Goal: Task Accomplishment & Management: Complete application form

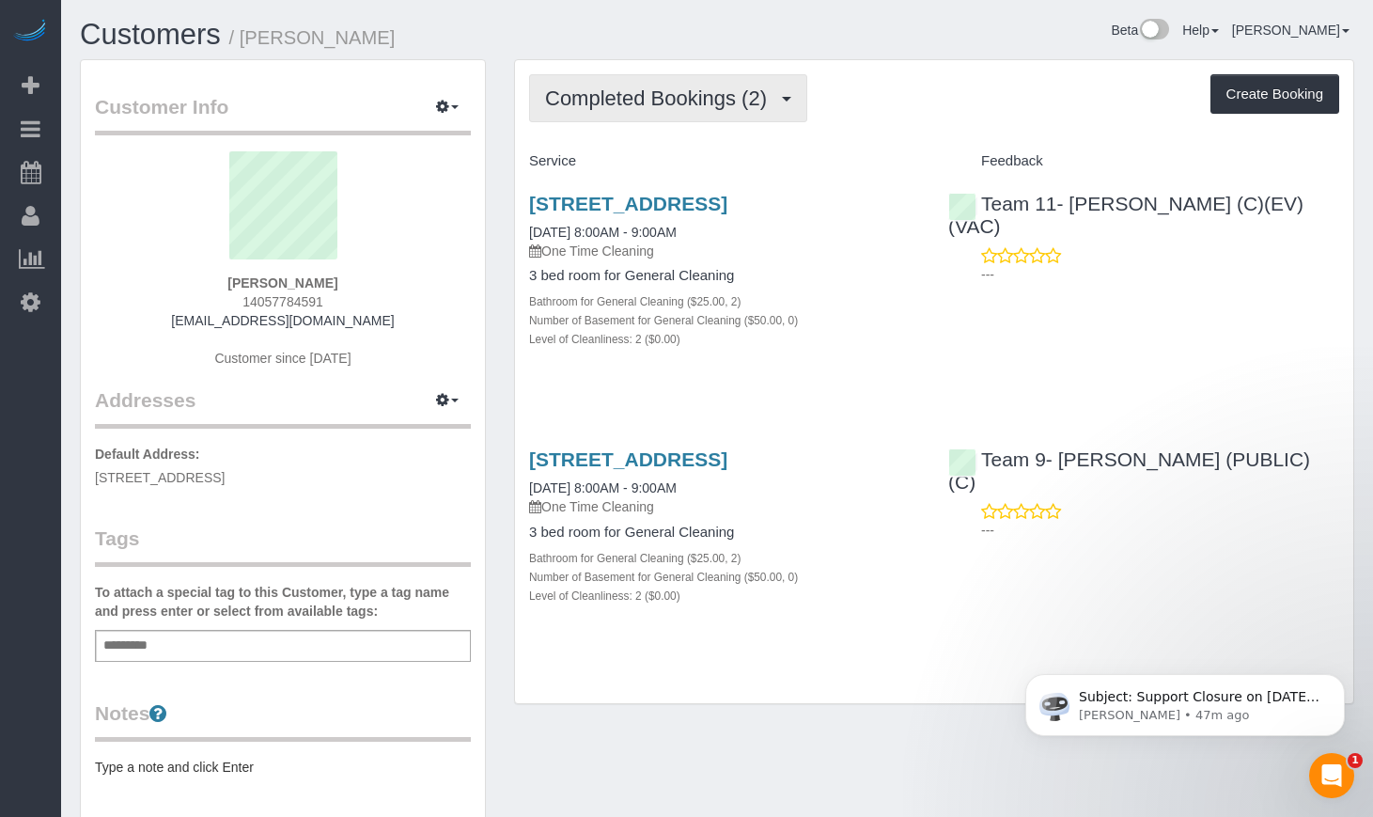
click at [634, 101] on span "Completed Bookings (2)" at bounding box center [660, 97] width 231 height 23
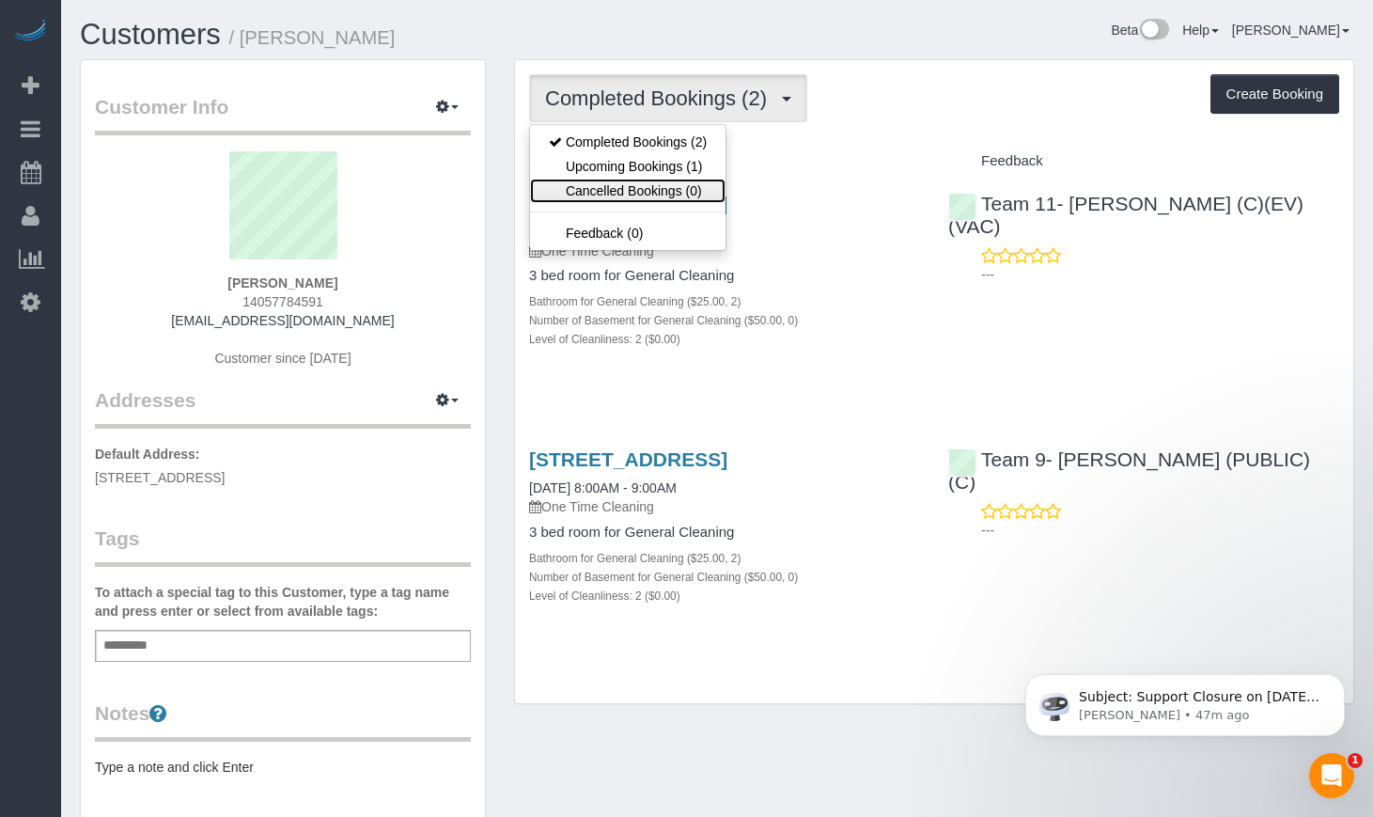
click at [614, 179] on link "Cancelled Bookings (0)" at bounding box center [627, 191] width 195 height 24
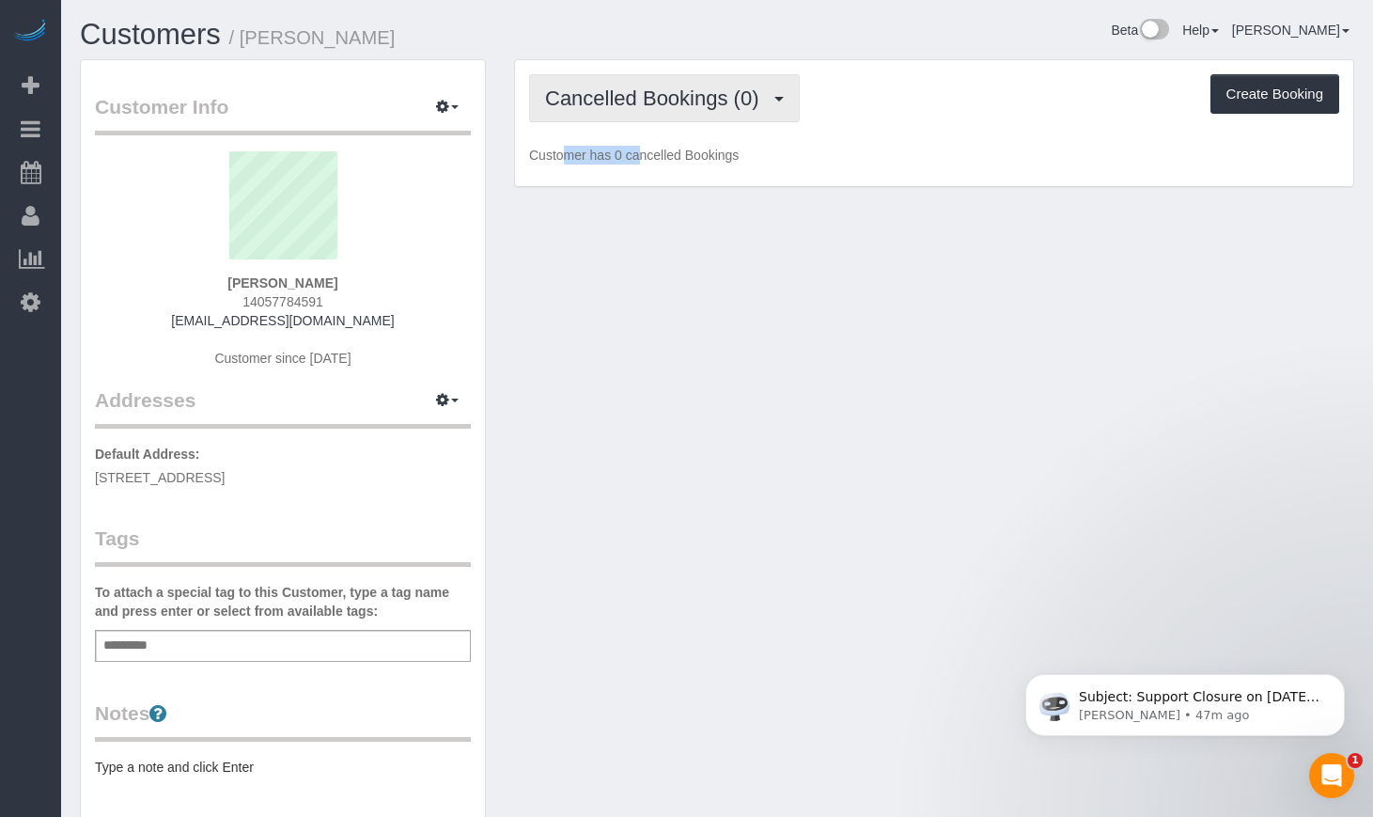
click at [613, 119] on div "Cancelled Bookings (0) Completed Bookings (2) Upcoming Bookings (1) Cancelled B…" at bounding box center [934, 123] width 838 height 127
click at [625, 113] on button "Cancelled Bookings (0)" at bounding box center [664, 98] width 271 height 48
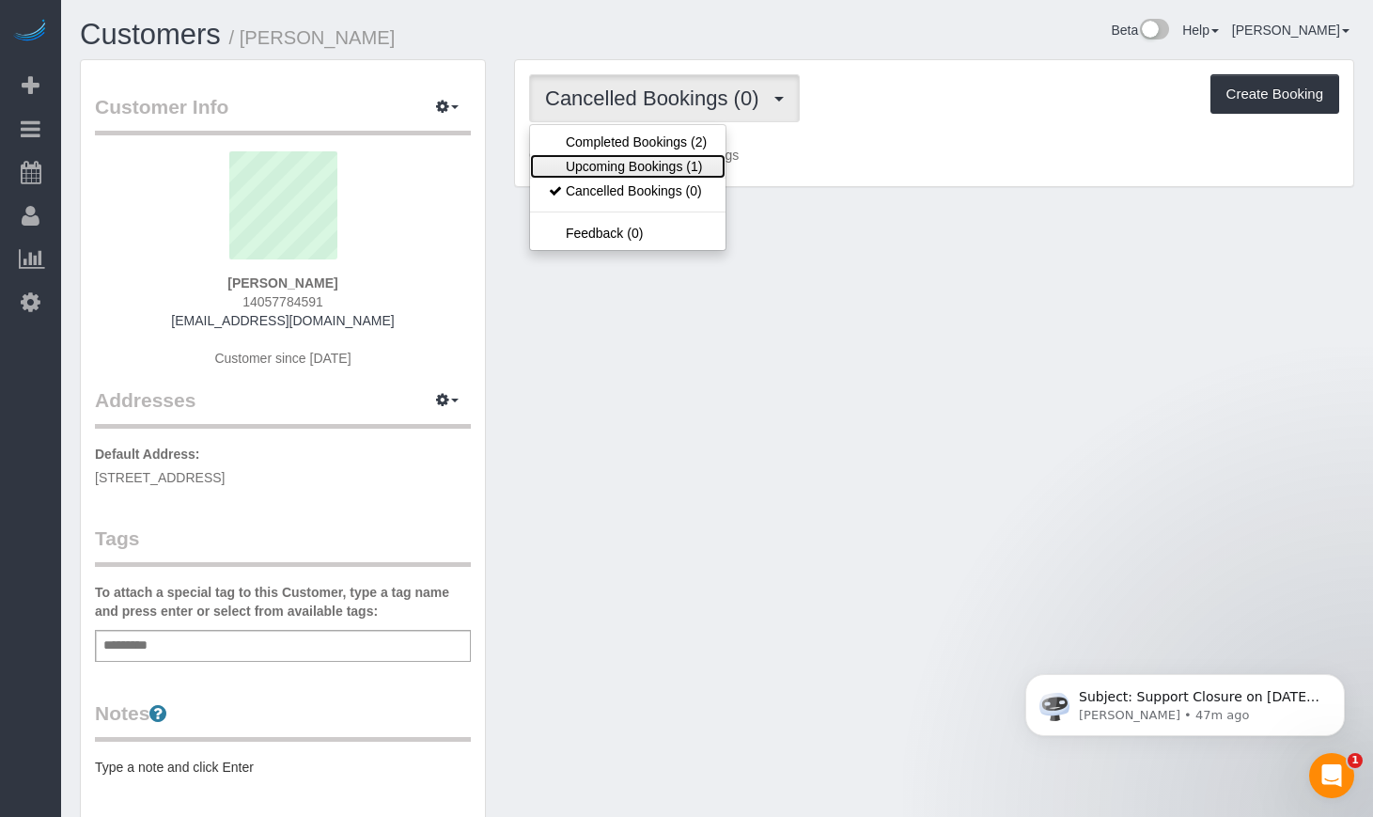
click at [622, 159] on link "Upcoming Bookings (1)" at bounding box center [627, 166] width 195 height 24
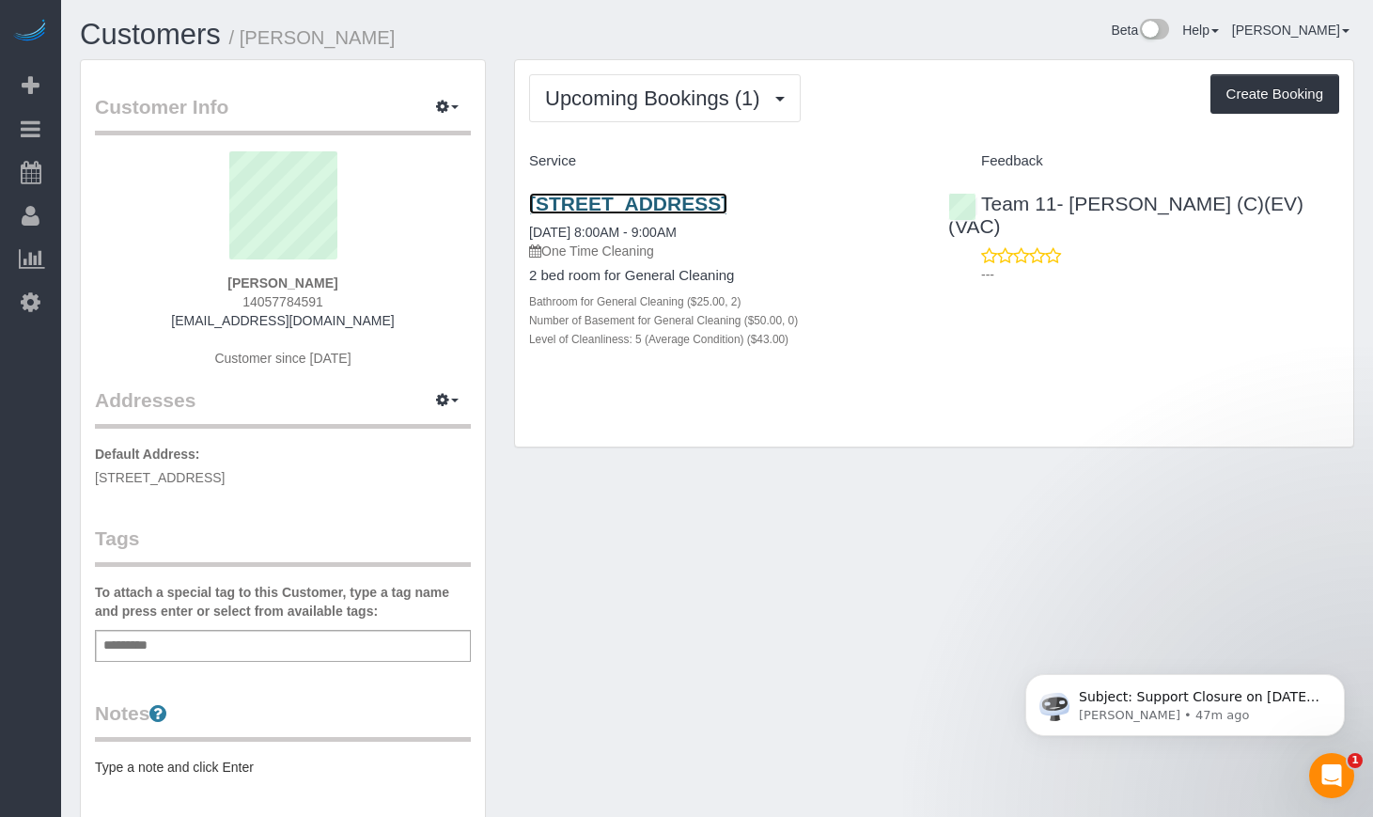
click at [618, 203] on link "5602 South Blackstone Ave, Apt 2, Chicago, IL 60637" at bounding box center [628, 204] width 198 height 22
click at [692, 203] on link "5602 South Blackstone Ave, Apt 2, Chicago, IL 60637" at bounding box center [628, 204] width 198 height 22
click at [148, 27] on link "Customers" at bounding box center [150, 34] width 141 height 33
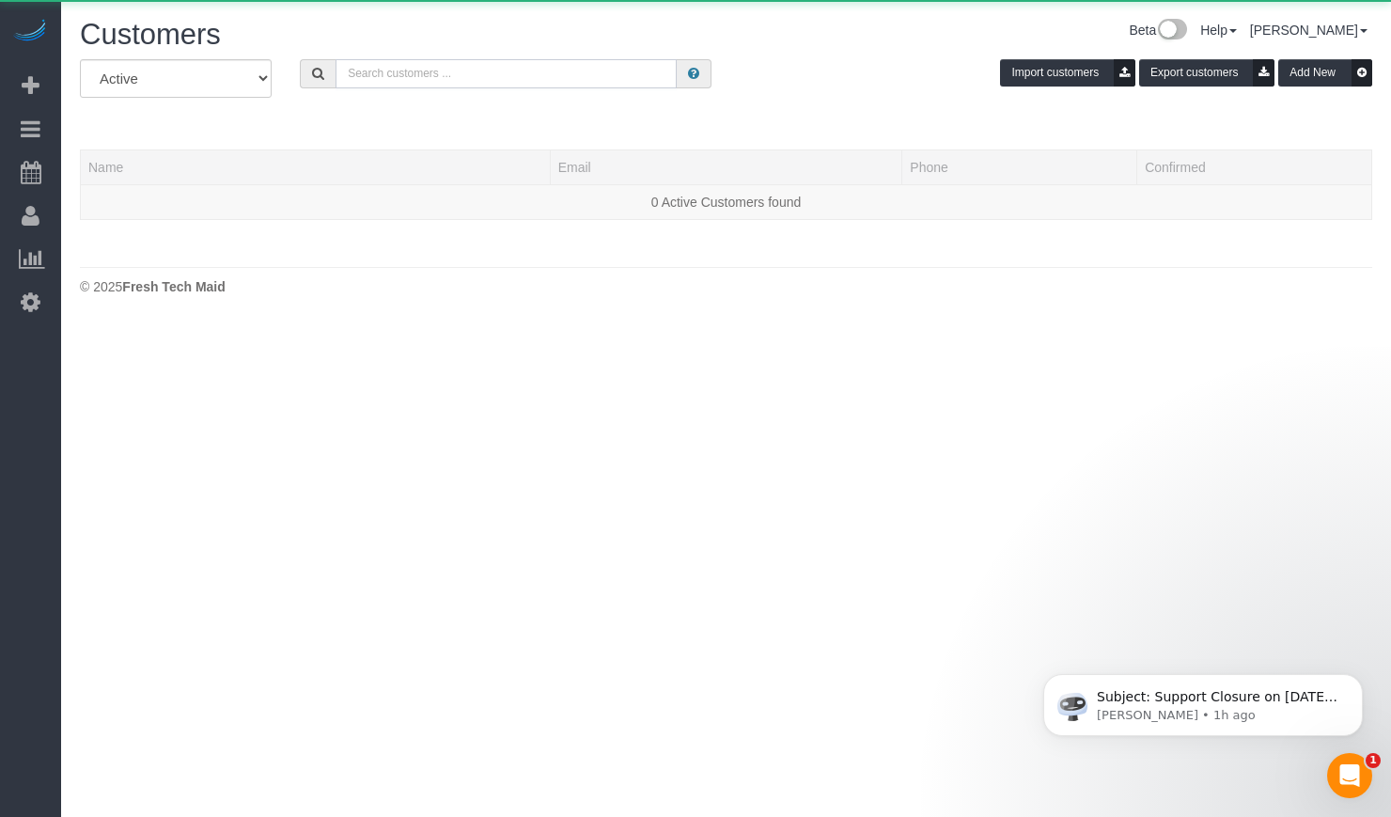
click at [377, 72] on input "text" at bounding box center [505, 73] width 341 height 29
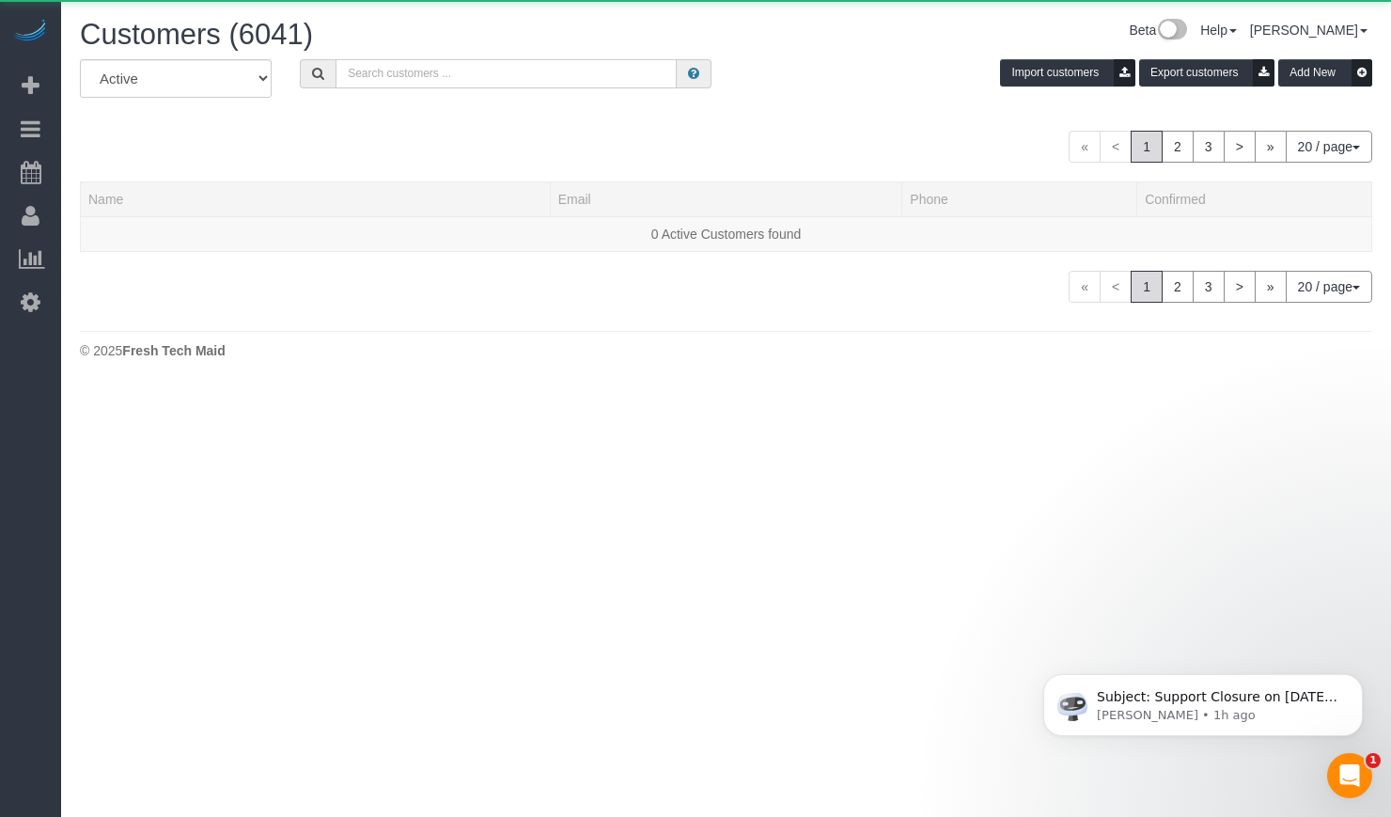
paste input "Ananth Shankar"
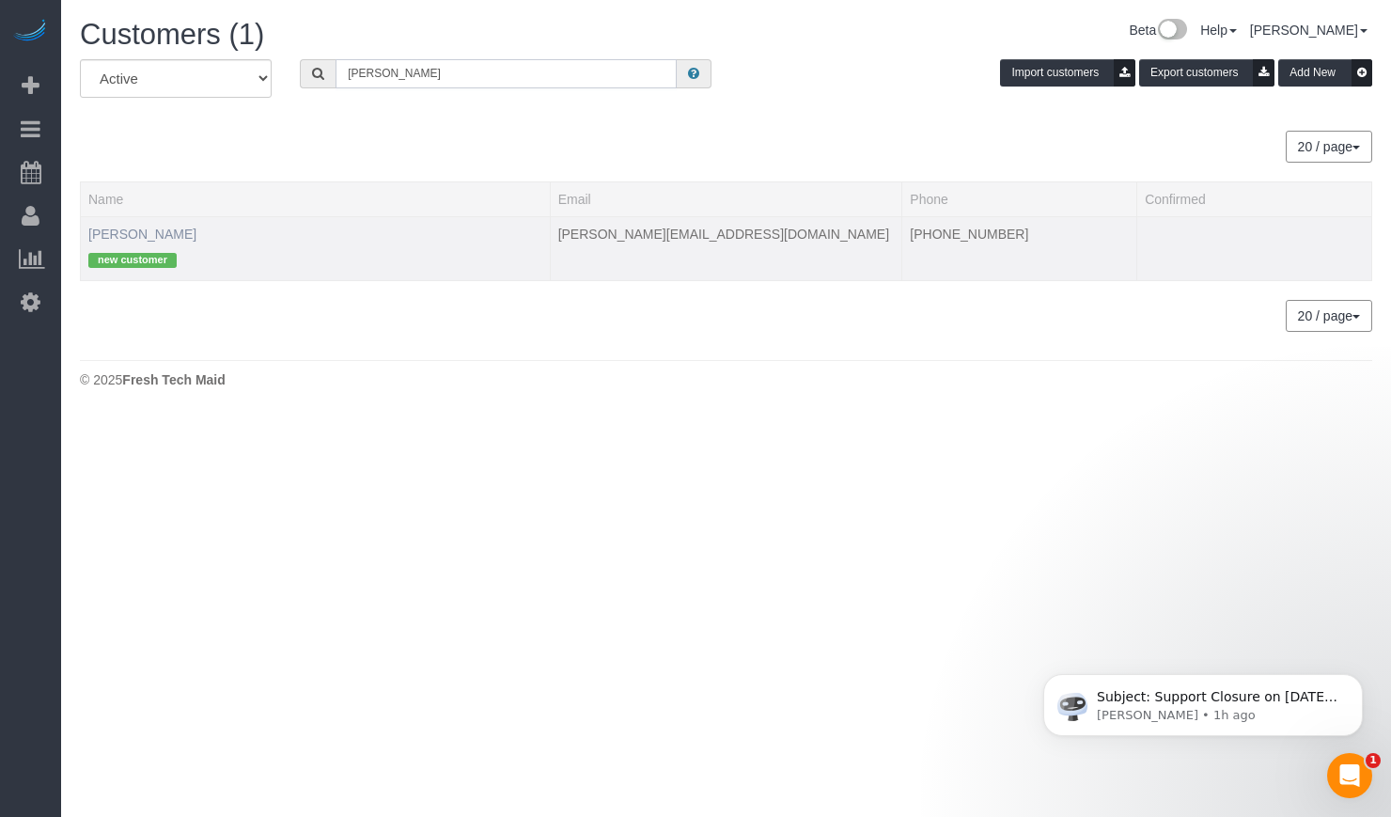
type input "Ananth Shankar"
click at [133, 230] on link "Ananth Shankar" at bounding box center [142, 233] width 108 height 15
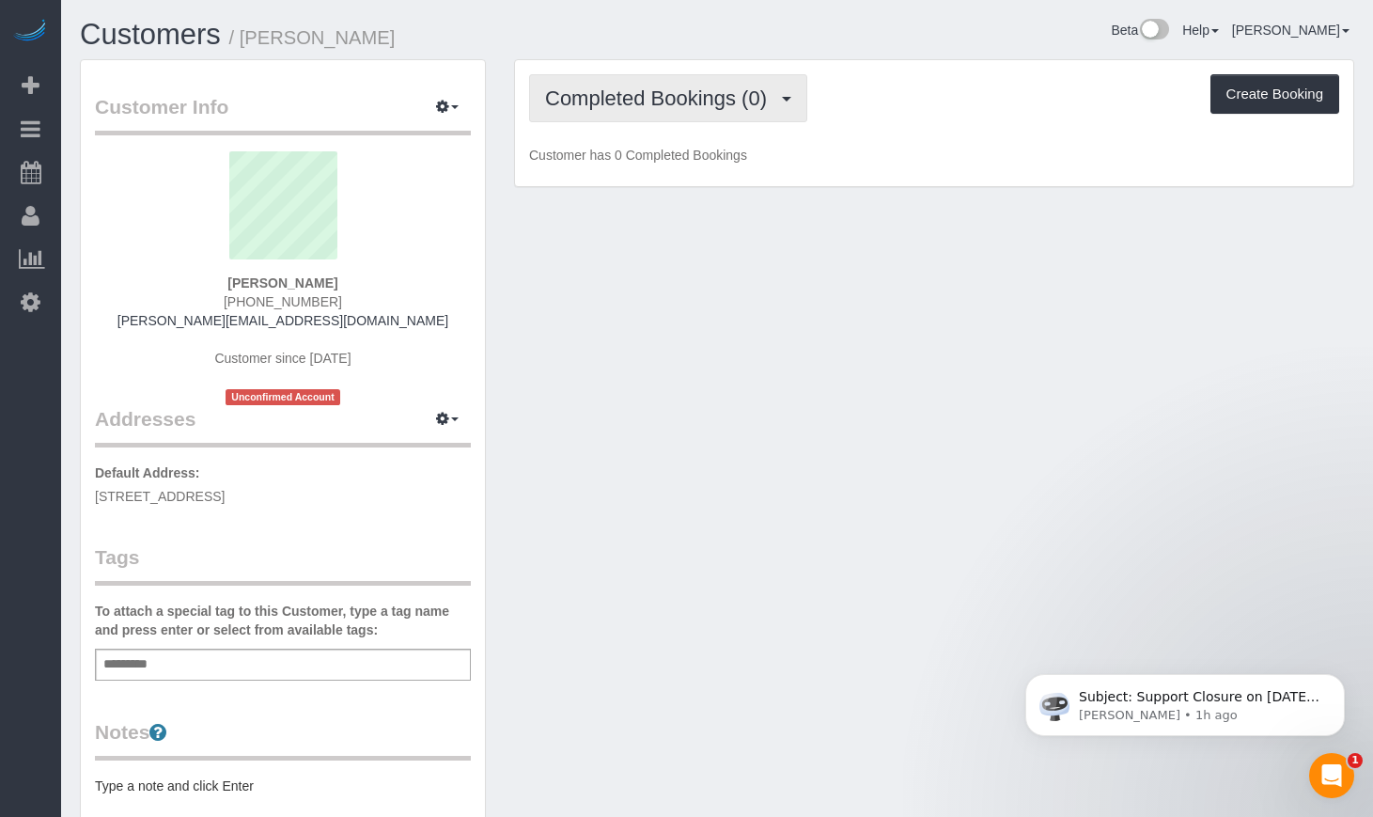
click at [683, 95] on span "Completed Bookings (0)" at bounding box center [660, 97] width 231 height 23
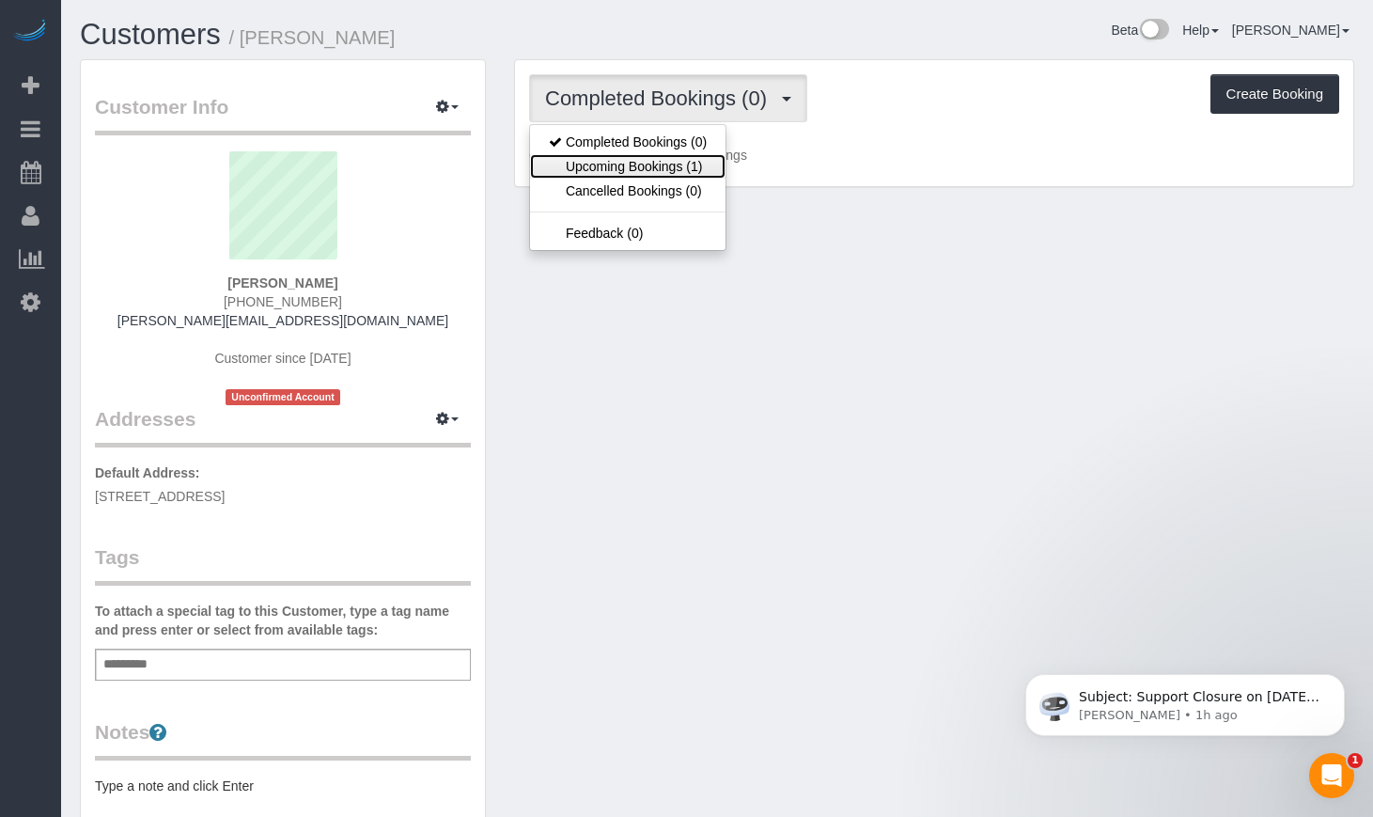
click at [659, 170] on link "Upcoming Bookings (1)" at bounding box center [627, 166] width 195 height 24
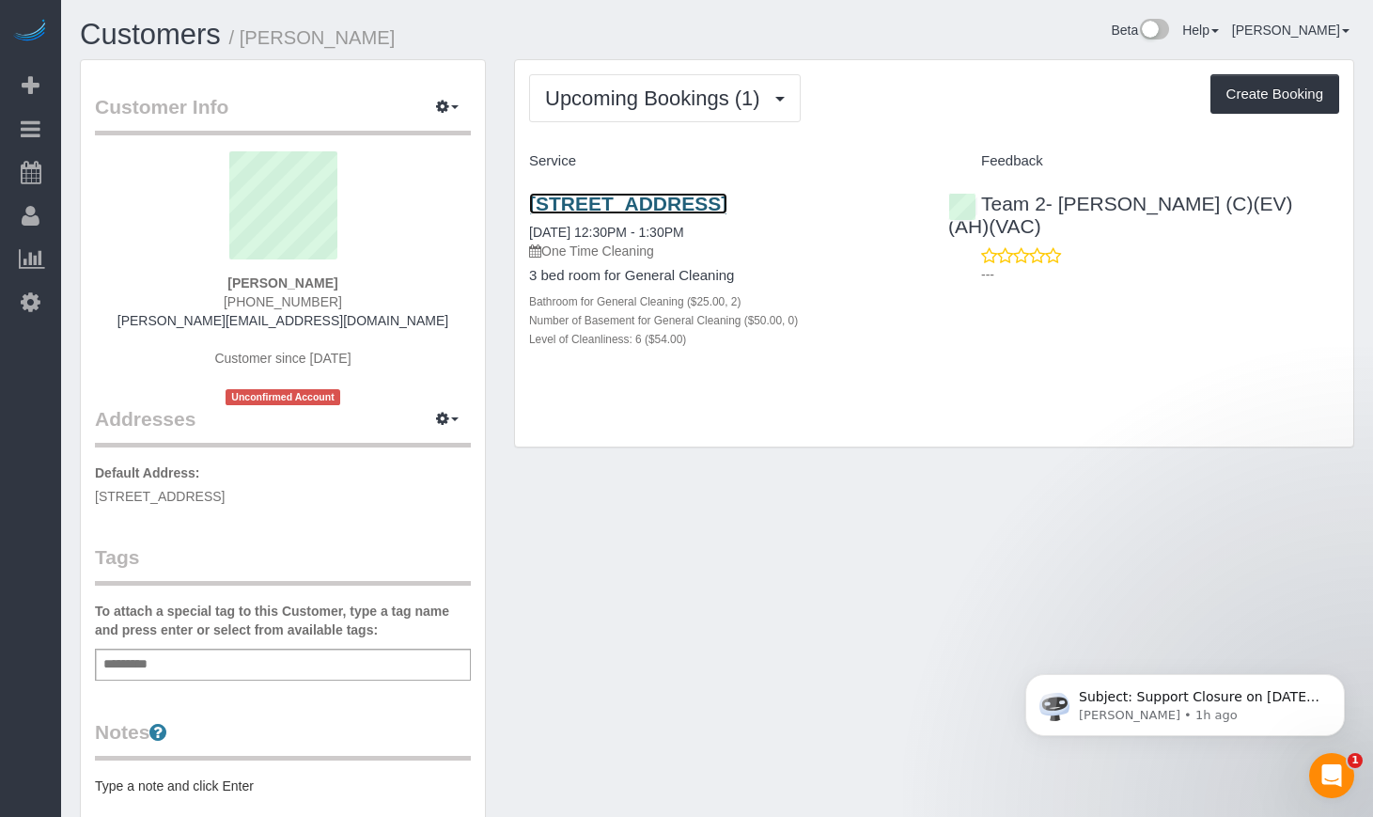
click at [727, 203] on link "6527 N Bosworth Ave Apt 2, Chicago, IL 60626" at bounding box center [628, 204] width 198 height 22
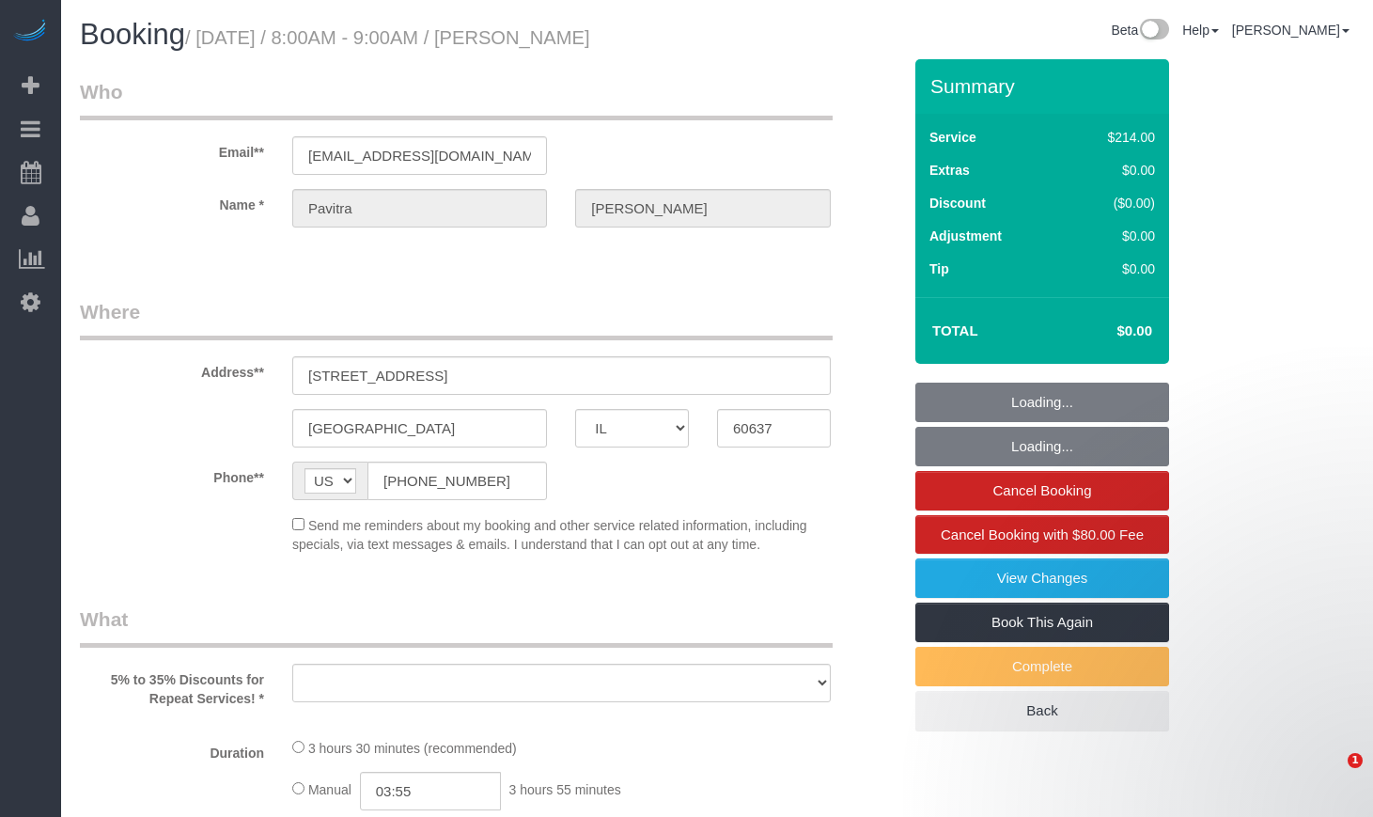
select select "IL"
select select "string:cash"
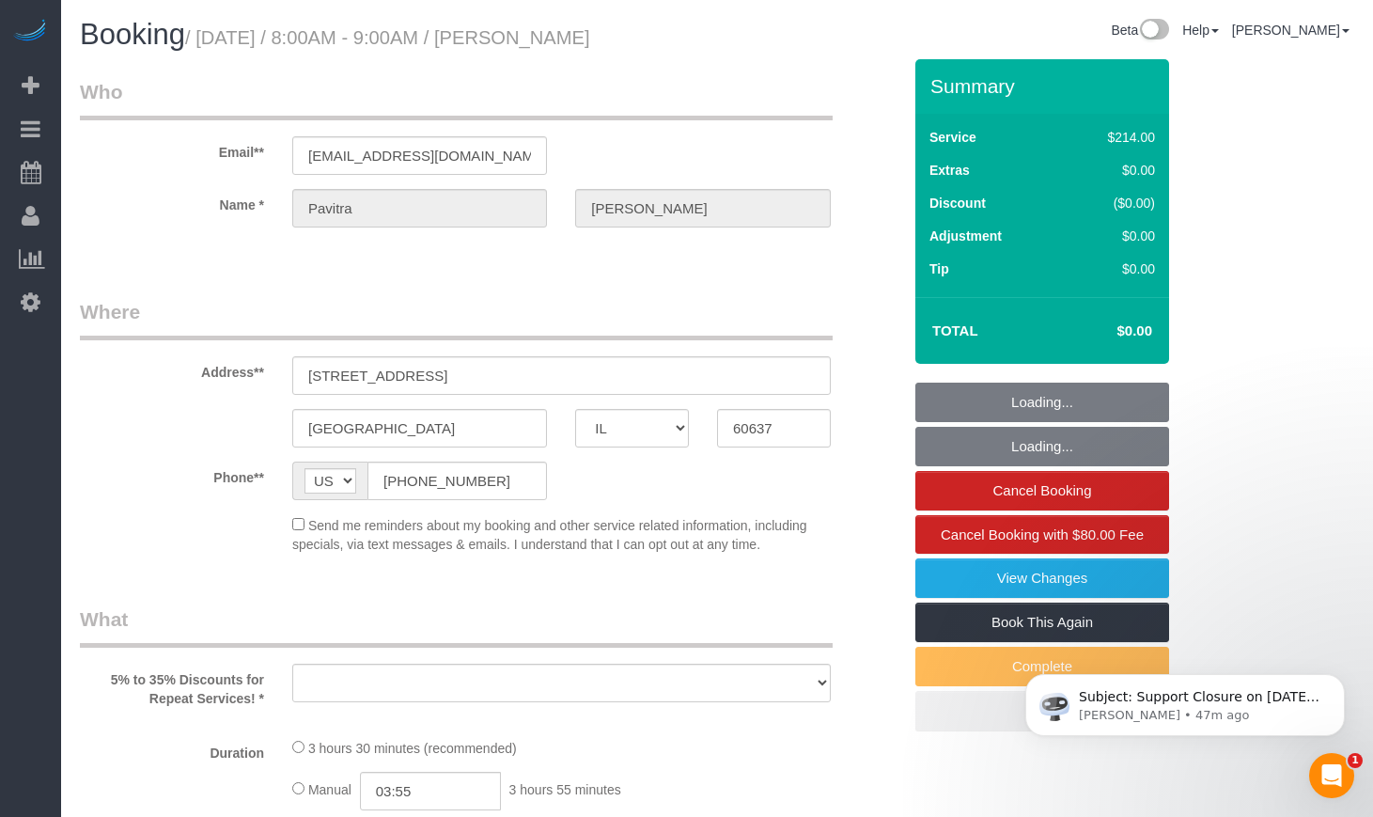
select select "spot1"
select select "number:1"
select select "number:67"
select select "number:139"
select select "number:106"
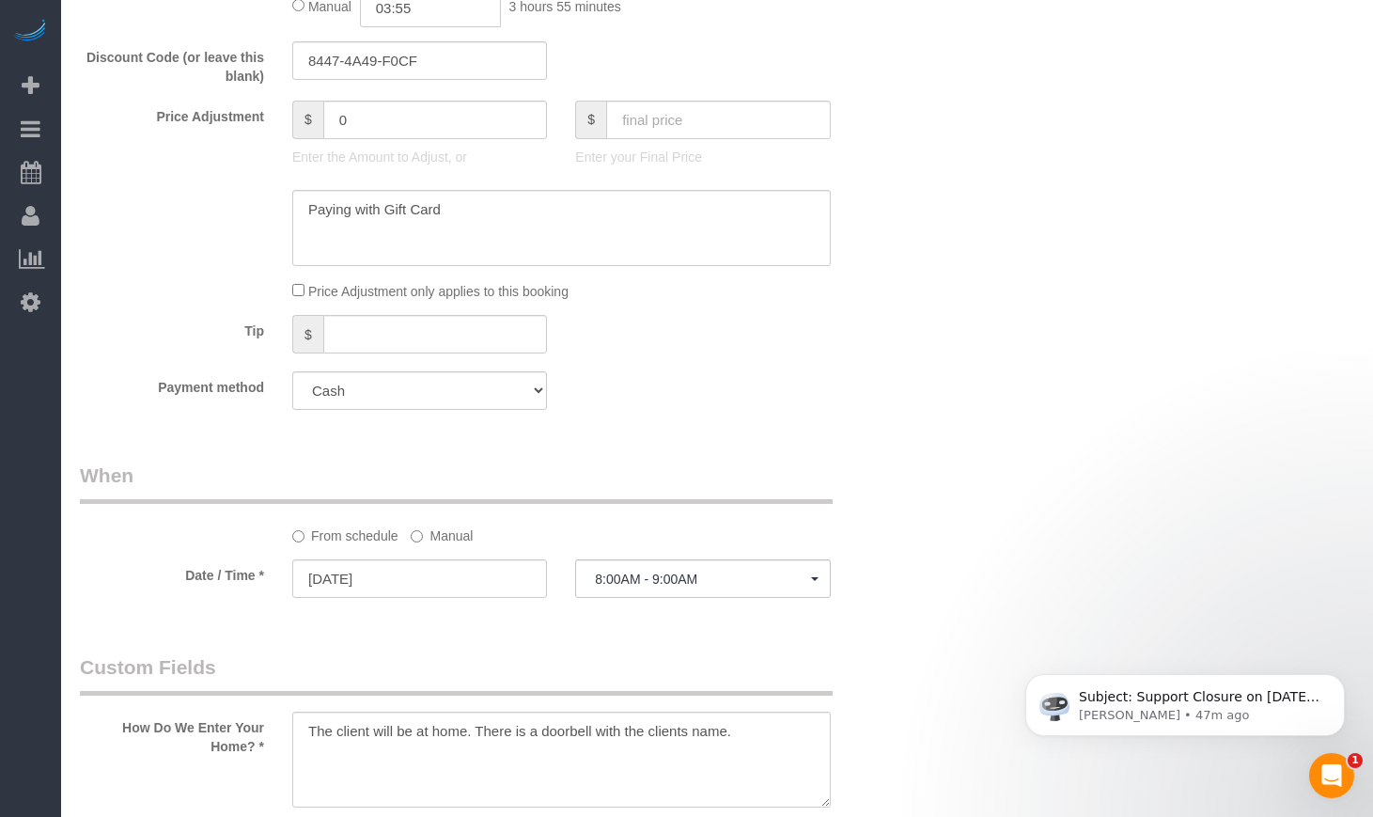
select select "object:1032"
select select
select select "512"
select select "2"
select select "5"
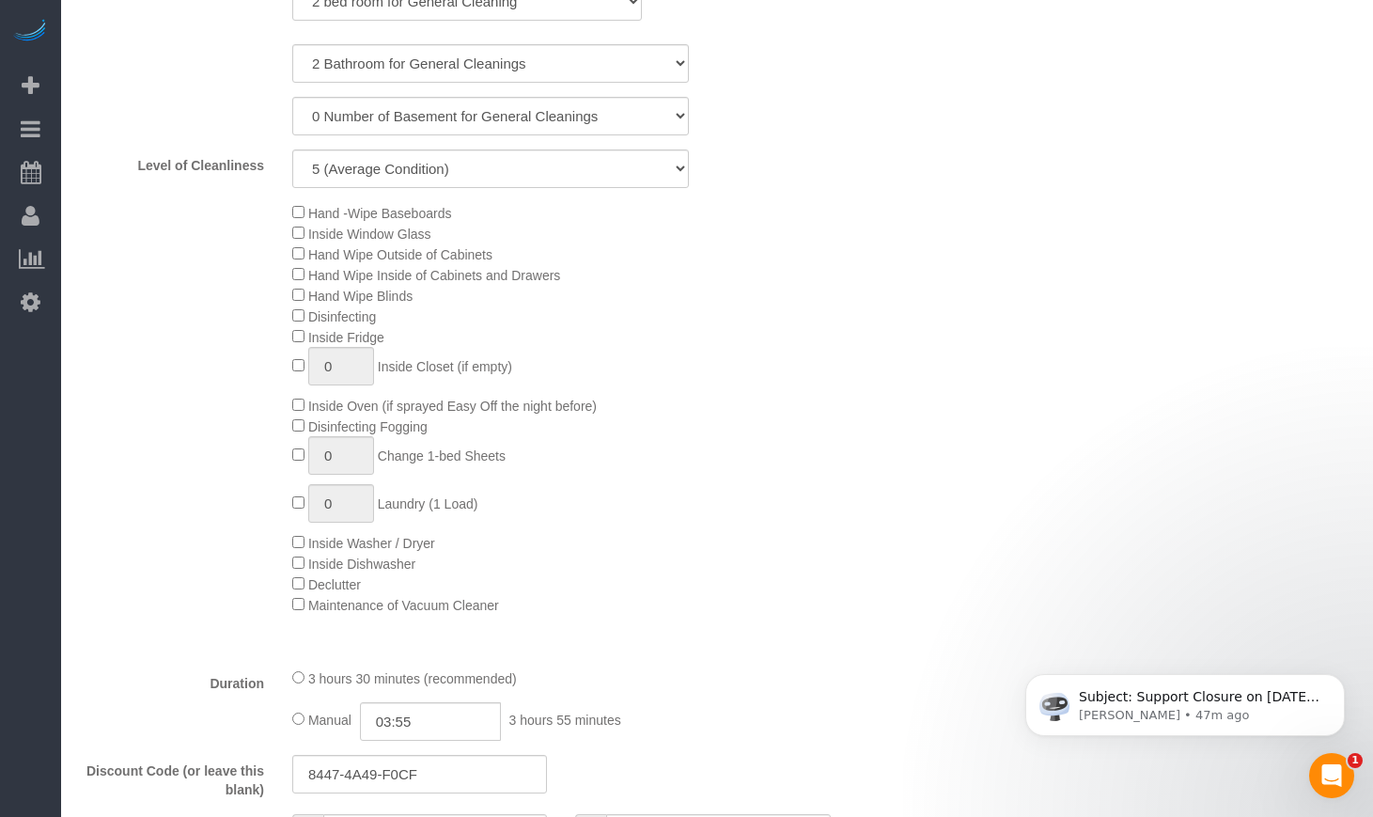
select select "spot6"
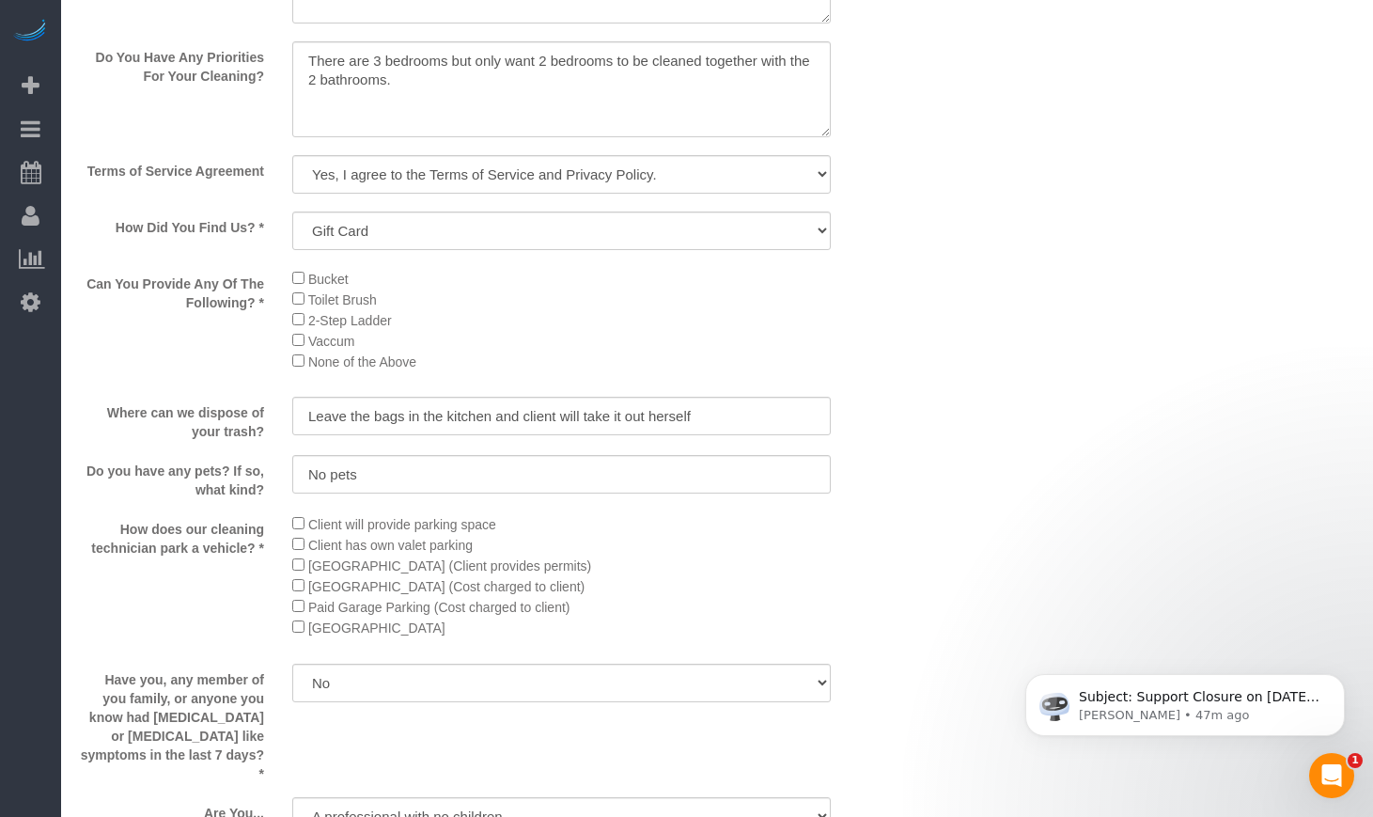
select select "2"
select select "5"
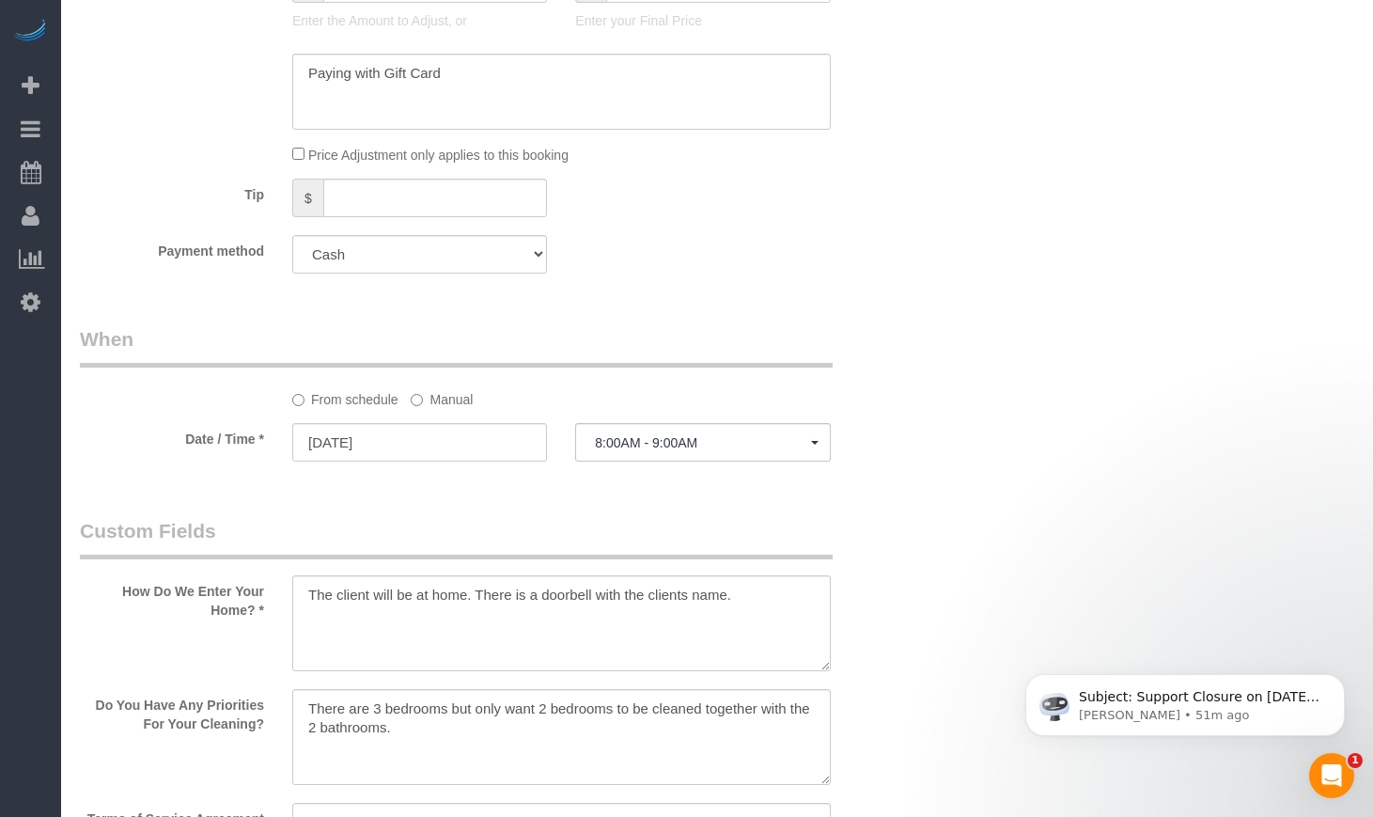
scroll to position [1409, 0]
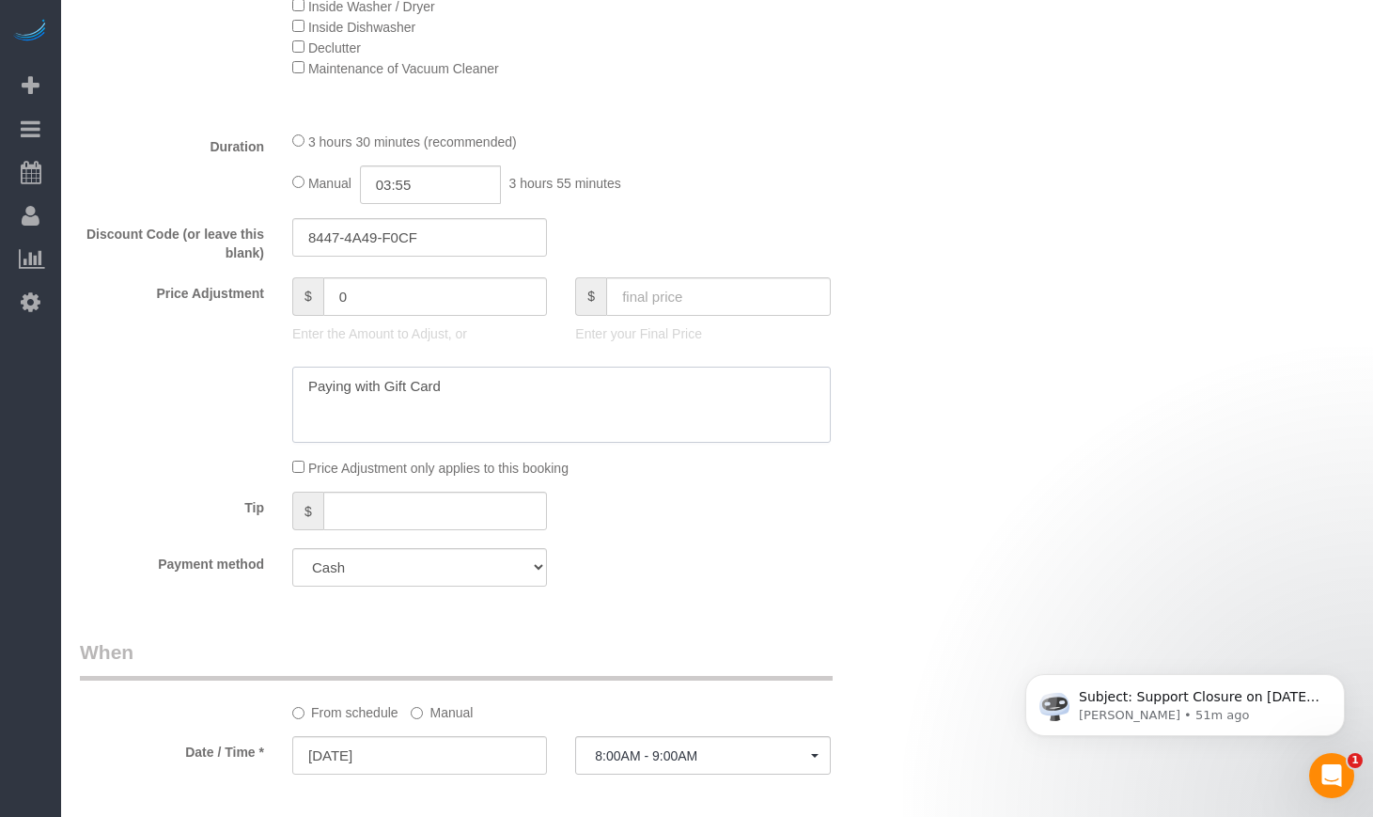
click at [537, 366] on textarea at bounding box center [561, 404] width 538 height 77
click at [715, 290] on input "text" at bounding box center [718, 296] width 225 height 39
type input "0"
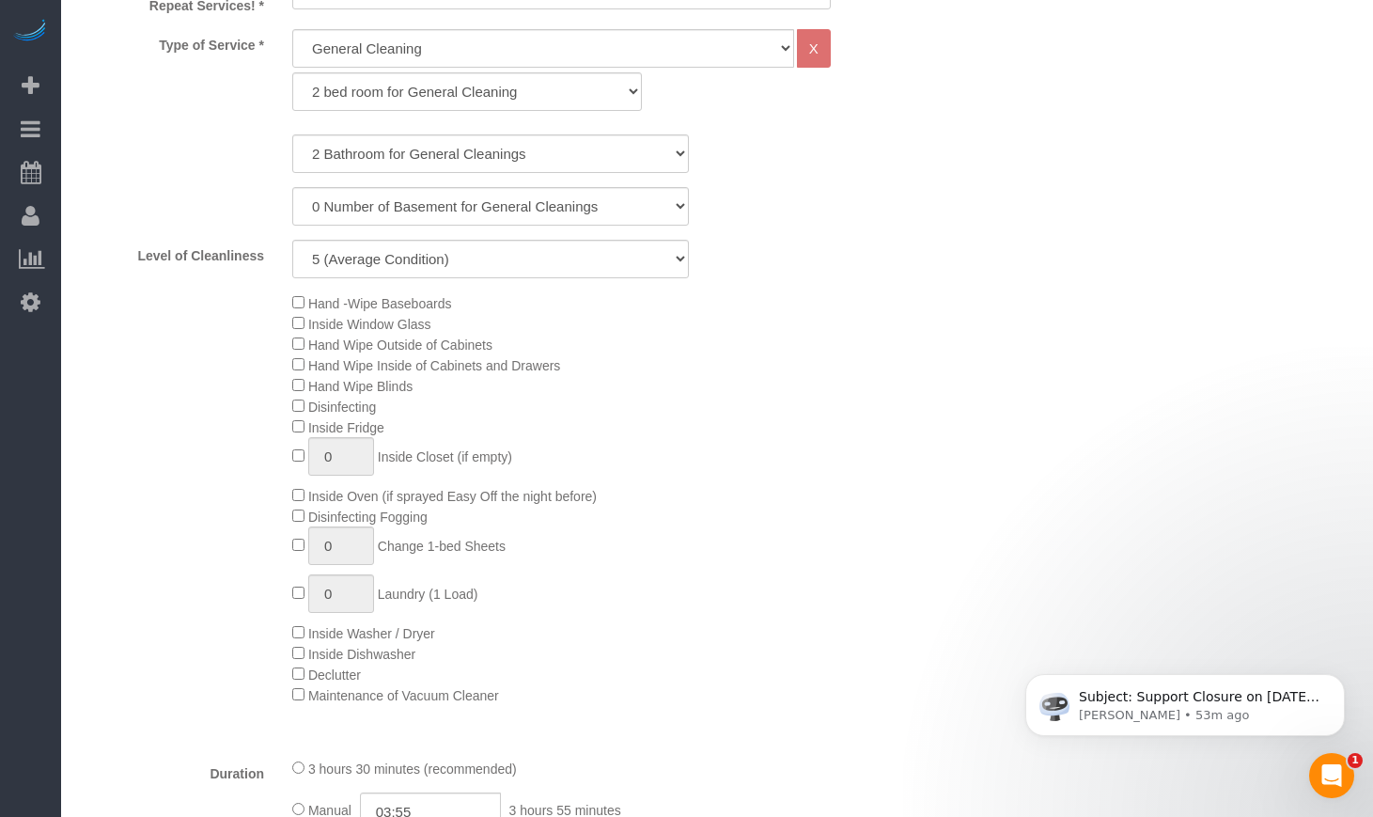
type input "293"
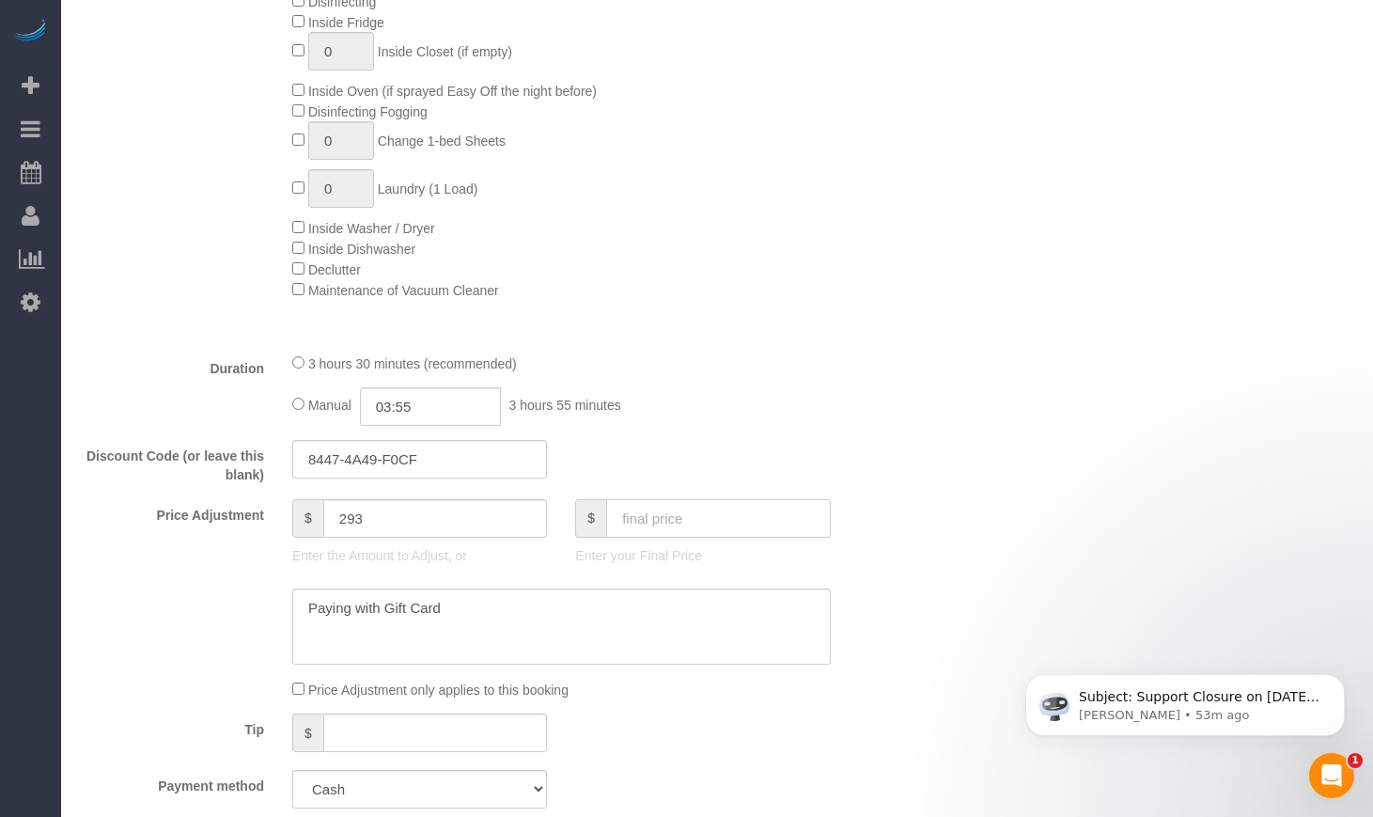
scroll to position [1253, 0]
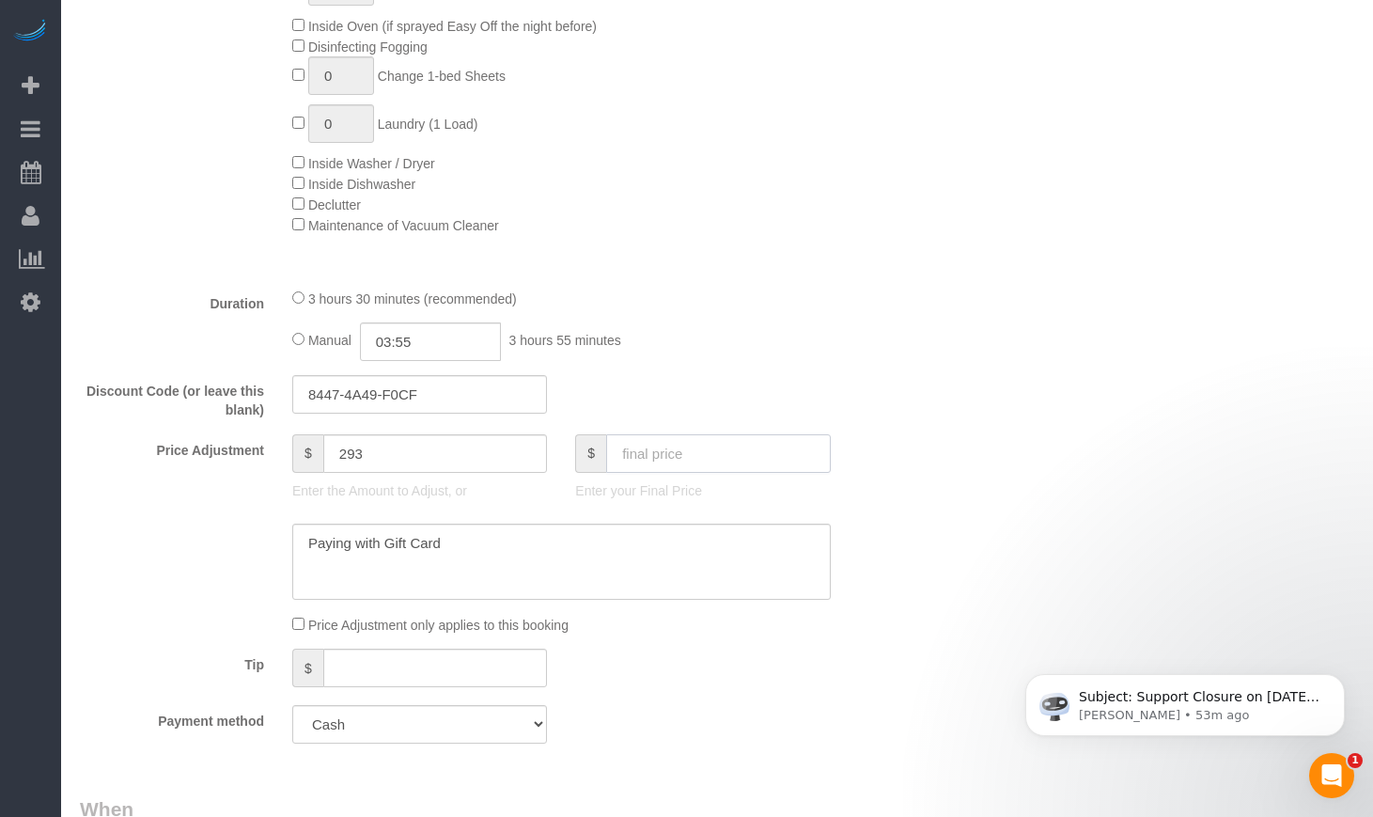
click at [670, 456] on input "text" at bounding box center [718, 453] width 225 height 39
type input "0"
click at [978, 459] on div "Who Email** pavitra451@gmail.com Name * Pavitra Muralidhar Where Address** 5602…" at bounding box center [717, 784] width 1274 height 3955
click at [653, 459] on input "text" at bounding box center [718, 453] width 225 height 39
type input "0"
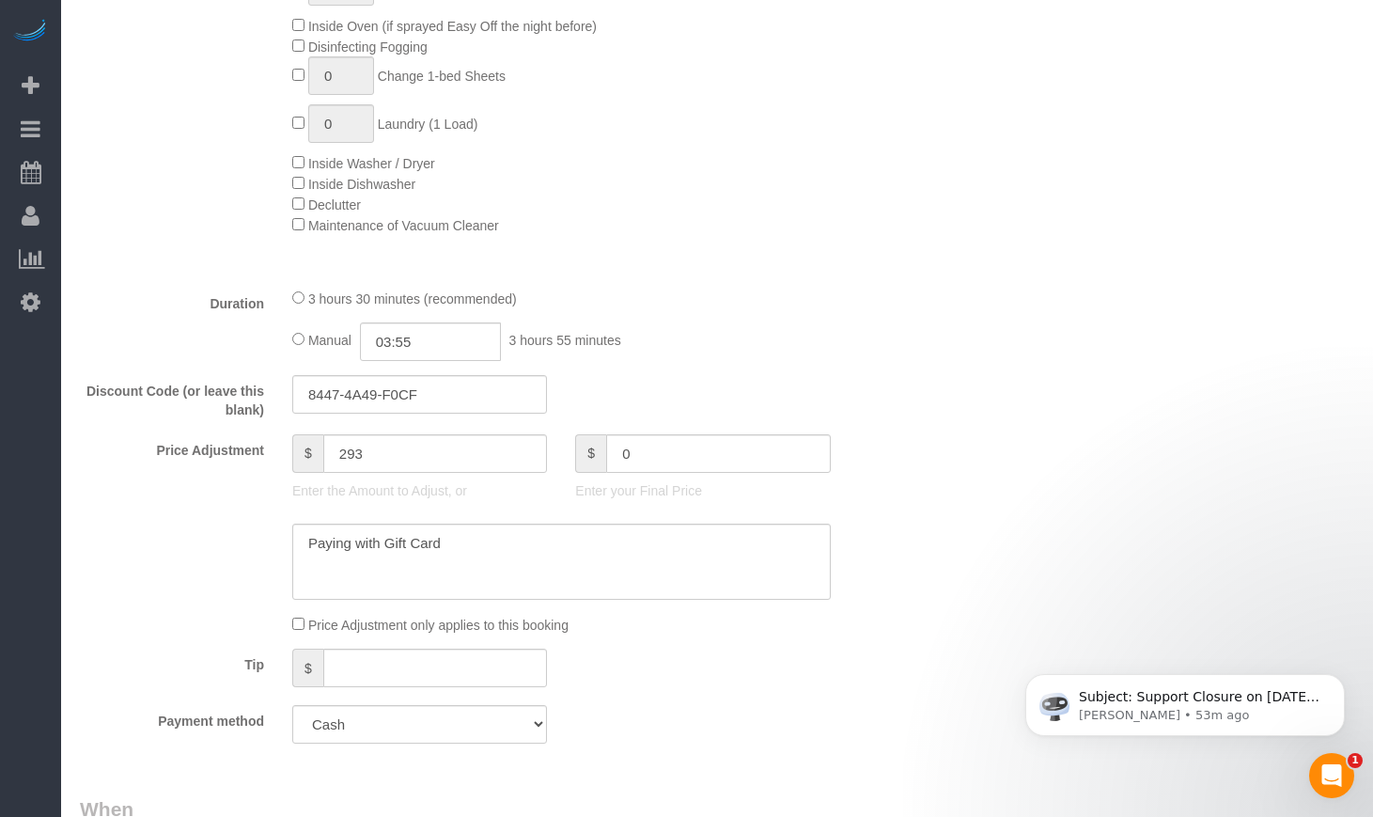
click at [1018, 366] on div "Who Email** pavitra451@gmail.com Name * Pavitra Muralidhar Where Address** 5602…" at bounding box center [717, 784] width 1274 height 3955
click at [708, 470] on input "text" at bounding box center [718, 453] width 225 height 39
drag, startPoint x: 416, startPoint y: 446, endPoint x: 203, endPoint y: 442, distance: 213.4
click at [213, 442] on div "Price Adjustment $ 293 Enter the Amount to Adjust, or $ Enter your Final Price" at bounding box center [490, 471] width 849 height 75
click at [177, 540] on div at bounding box center [490, 561] width 849 height 77
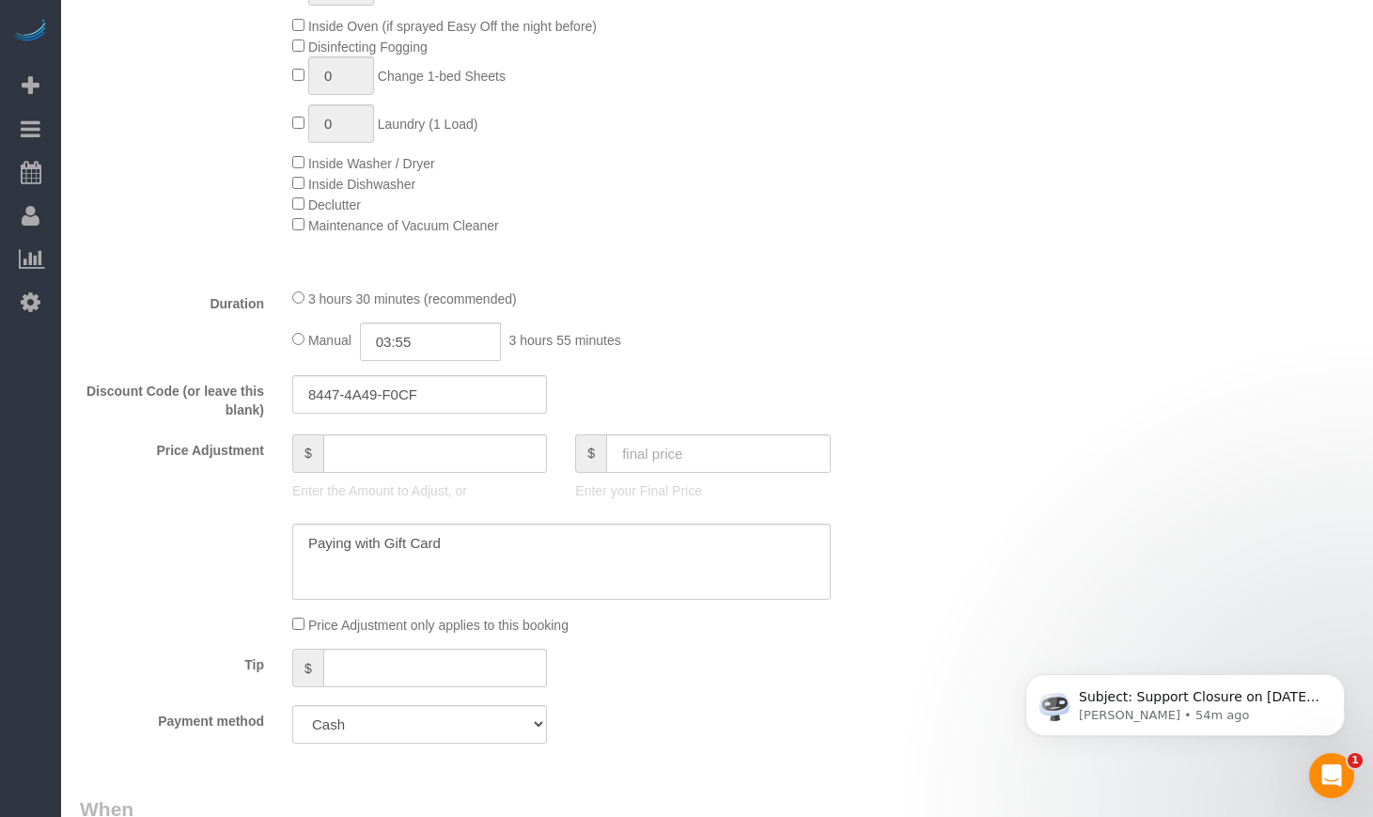
type input "0"
click at [445, 460] on input "0" at bounding box center [435, 453] width 225 height 39
click at [677, 456] on input "text" at bounding box center [718, 453] width 225 height 39
type input "316"
click at [891, 396] on div "Discount Code (or leave this blank) 8447-4A49-F0CF" at bounding box center [490, 397] width 849 height 45
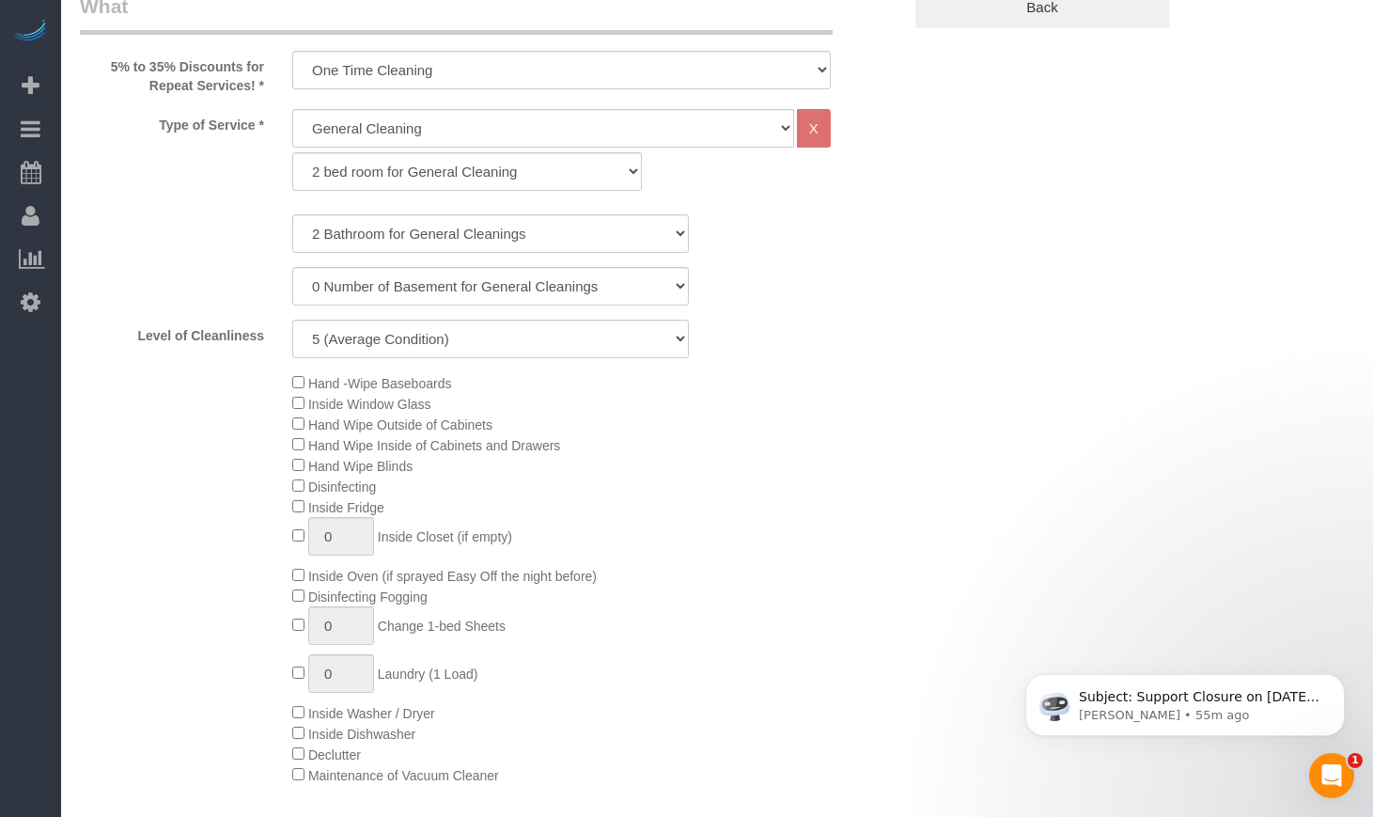
type input "609"
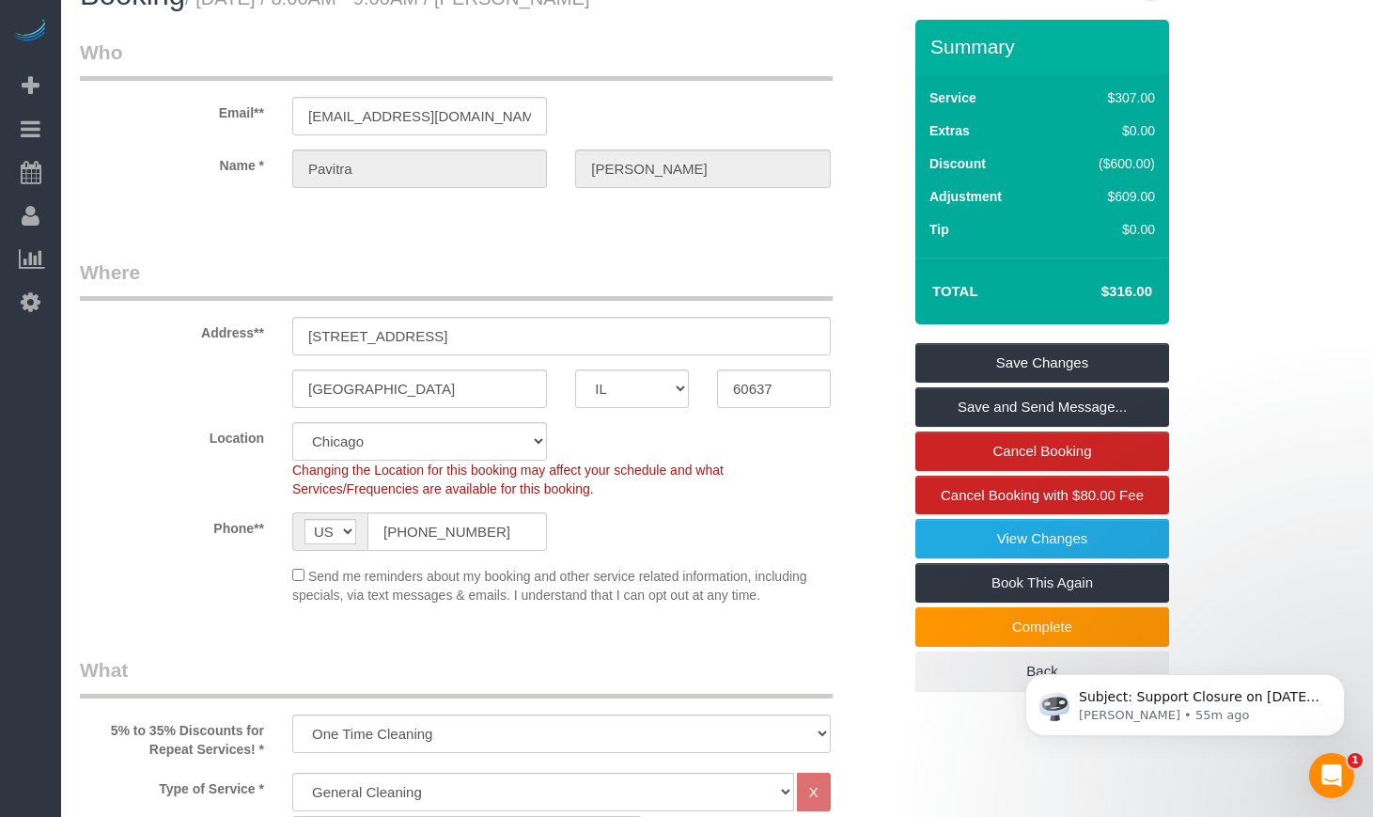
scroll to position [0, 0]
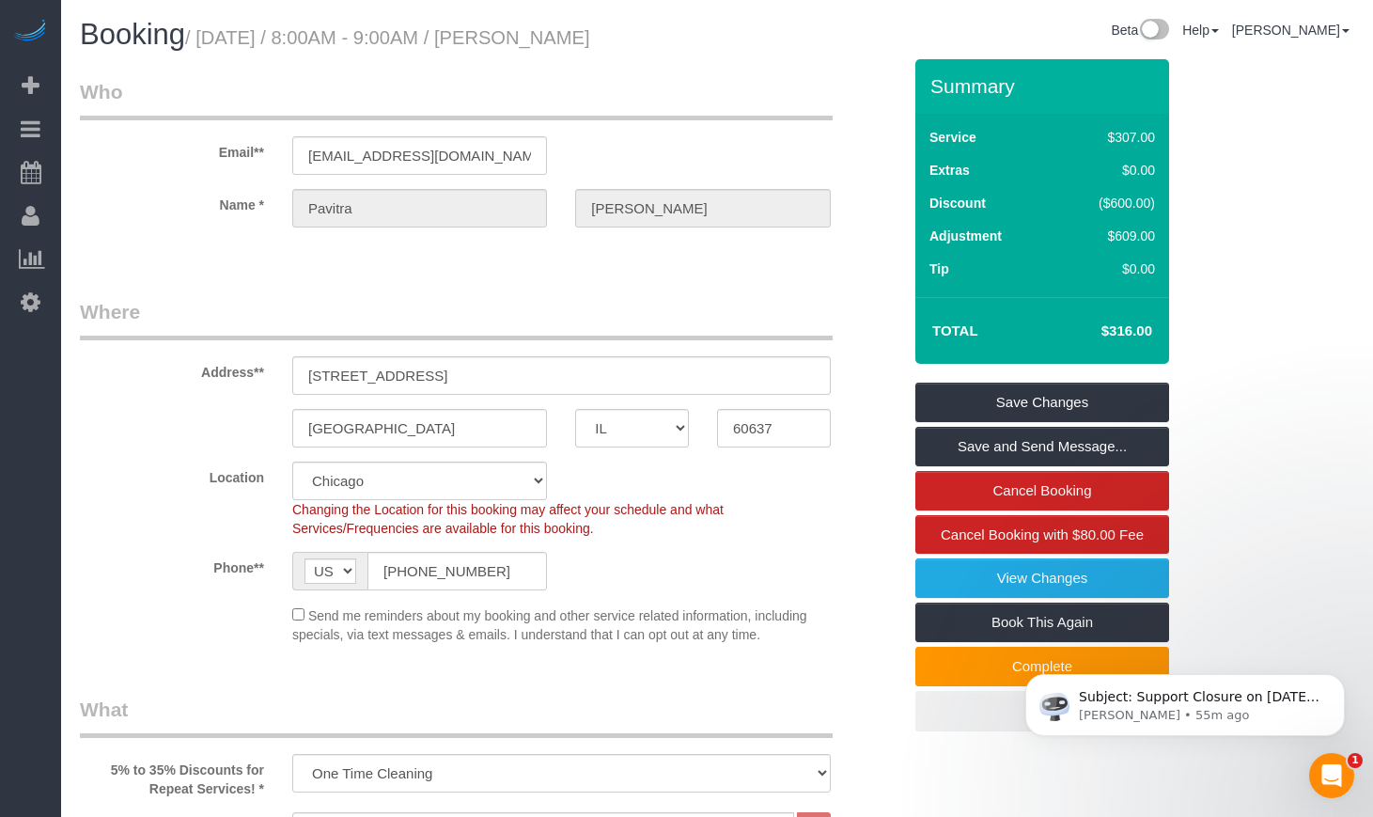
click at [840, 552] on div "Phone** AF AL DZ AD AO AI AQ AG AR AM AW AU AT AZ BS BH BD BB BY BE BZ BJ BM BT…" at bounding box center [490, 571] width 849 height 39
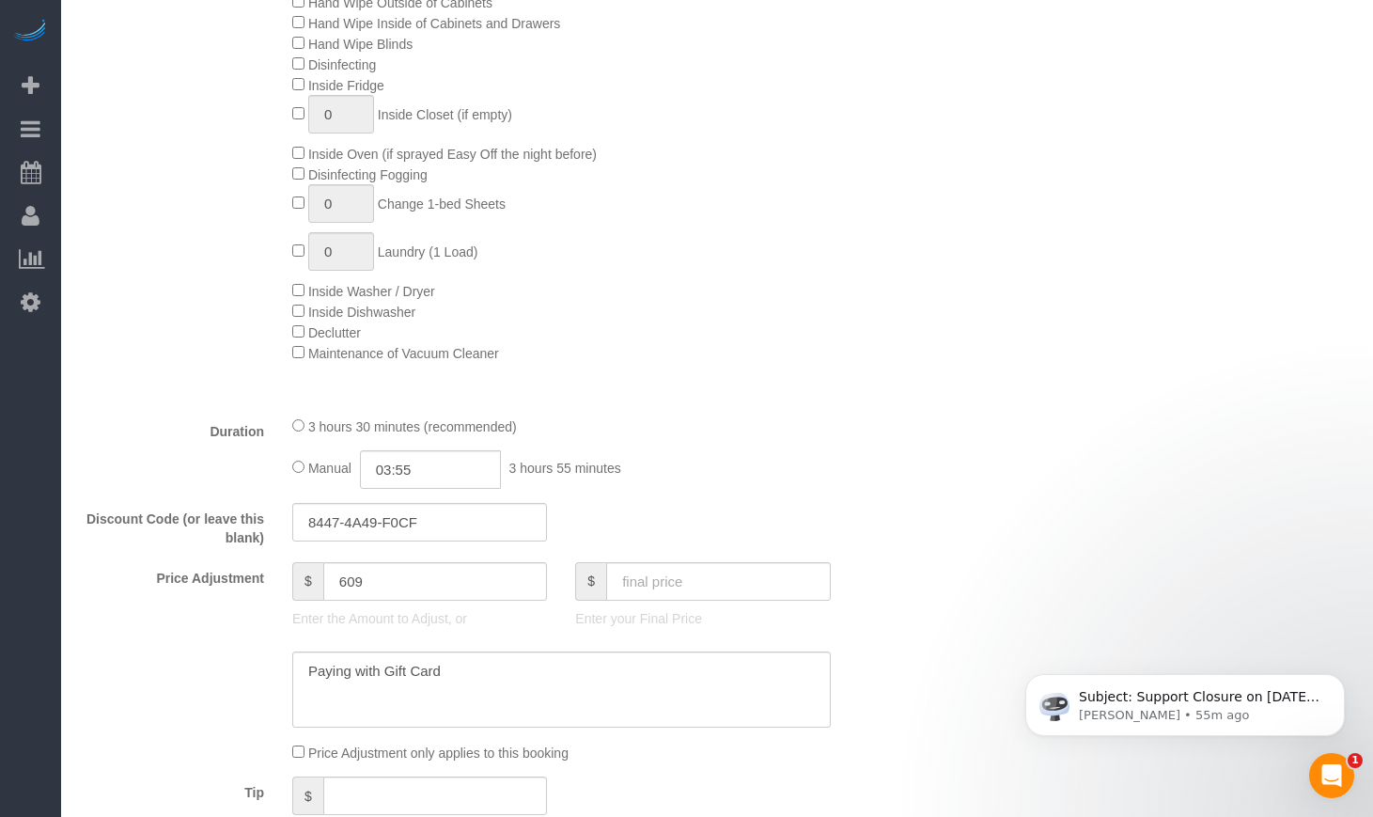
scroll to position [1409, 0]
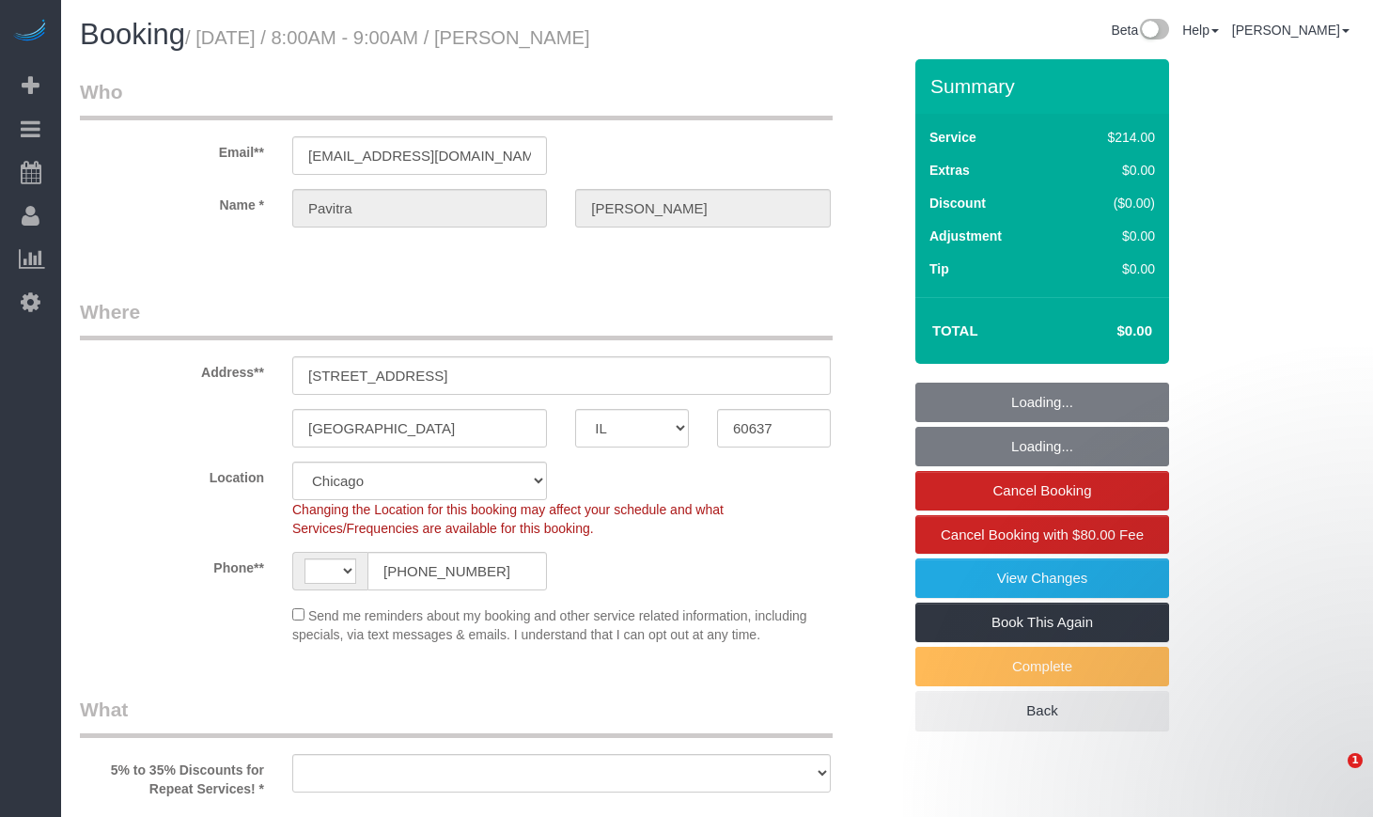
select select "IL"
select select "string:cash"
select select "number:1"
select select "number:67"
select select "number:139"
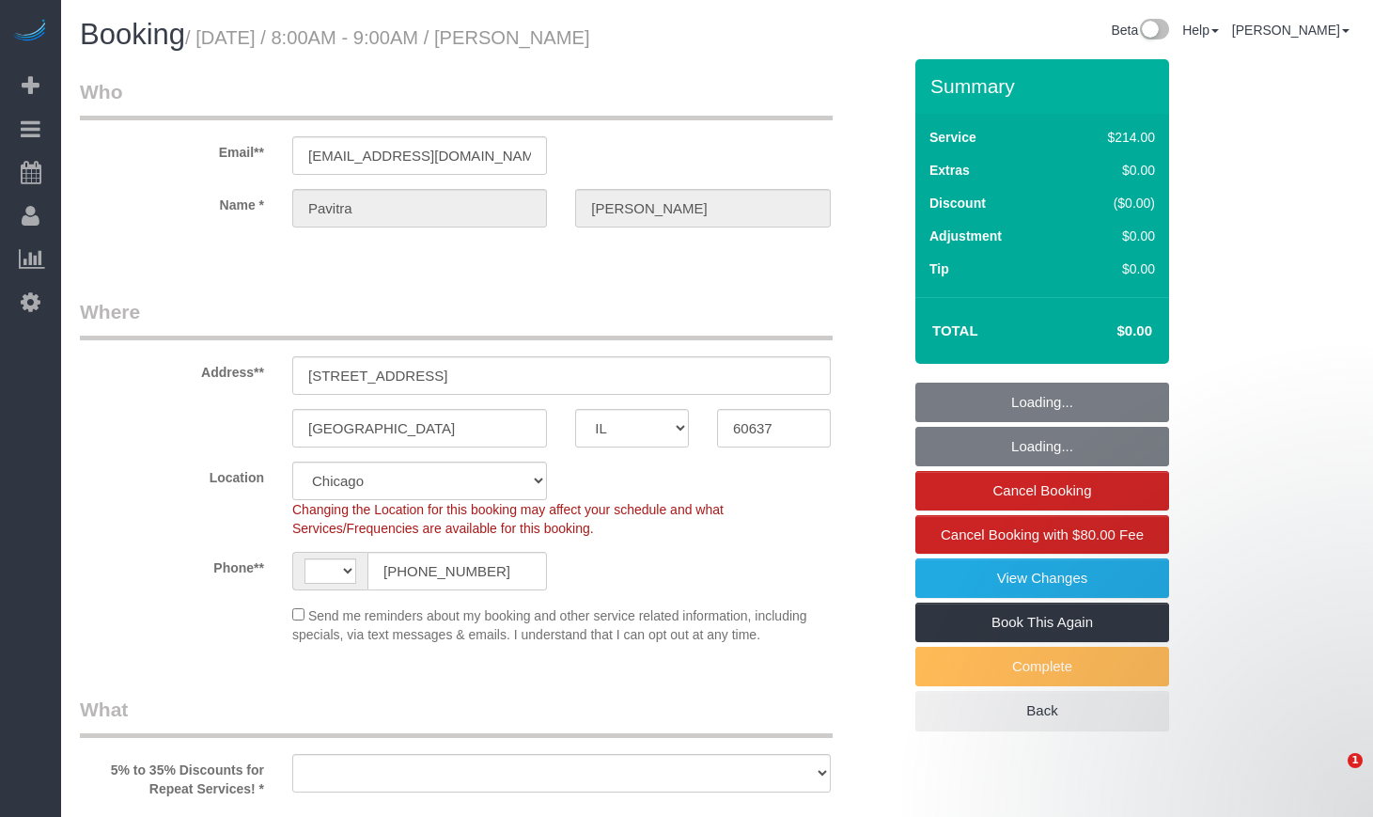
select select "number:106"
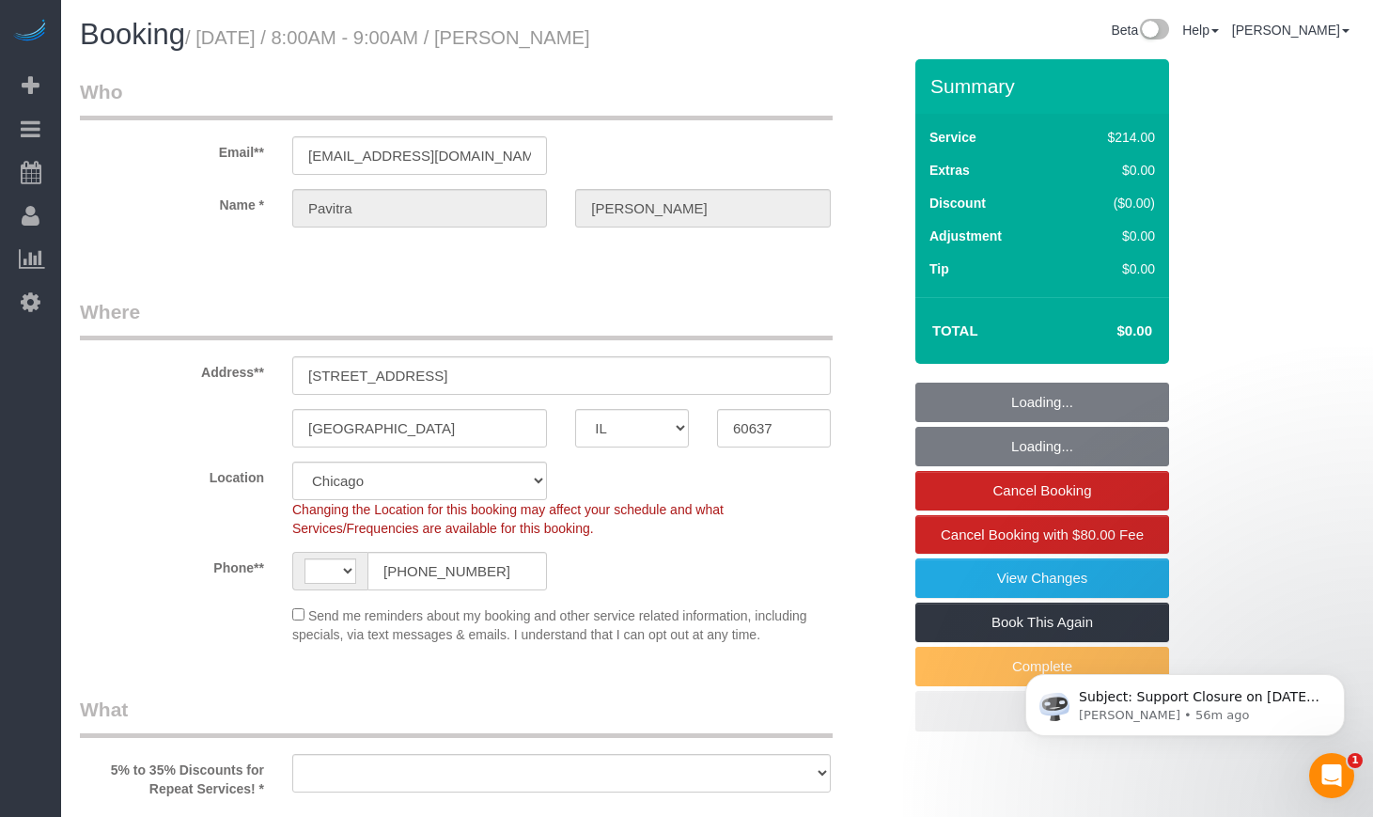
select select "string:US"
select select "object:794"
select select "spot1"
select select "object:1032"
select select "512"
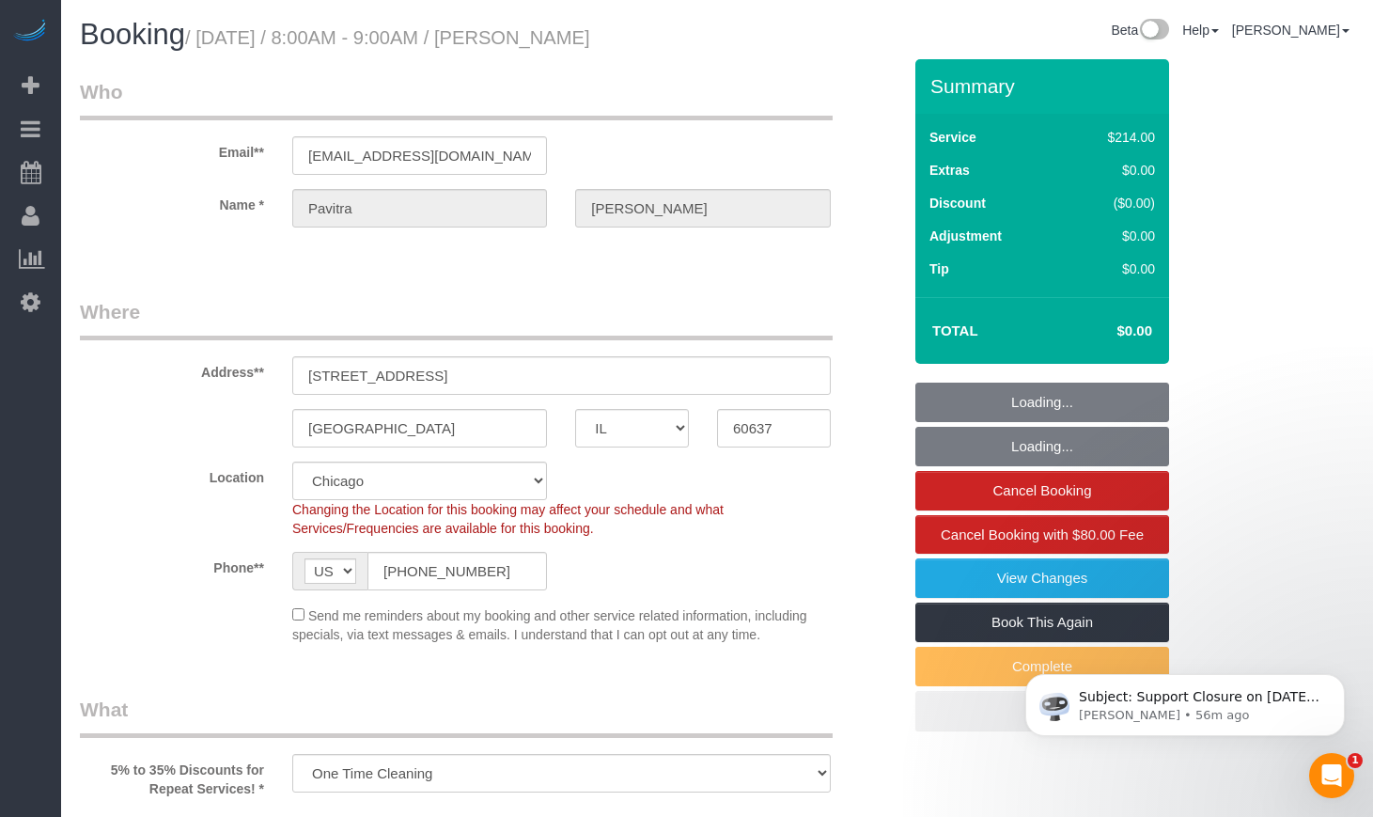
select select "2"
select select "5"
select select "2"
select select "5"
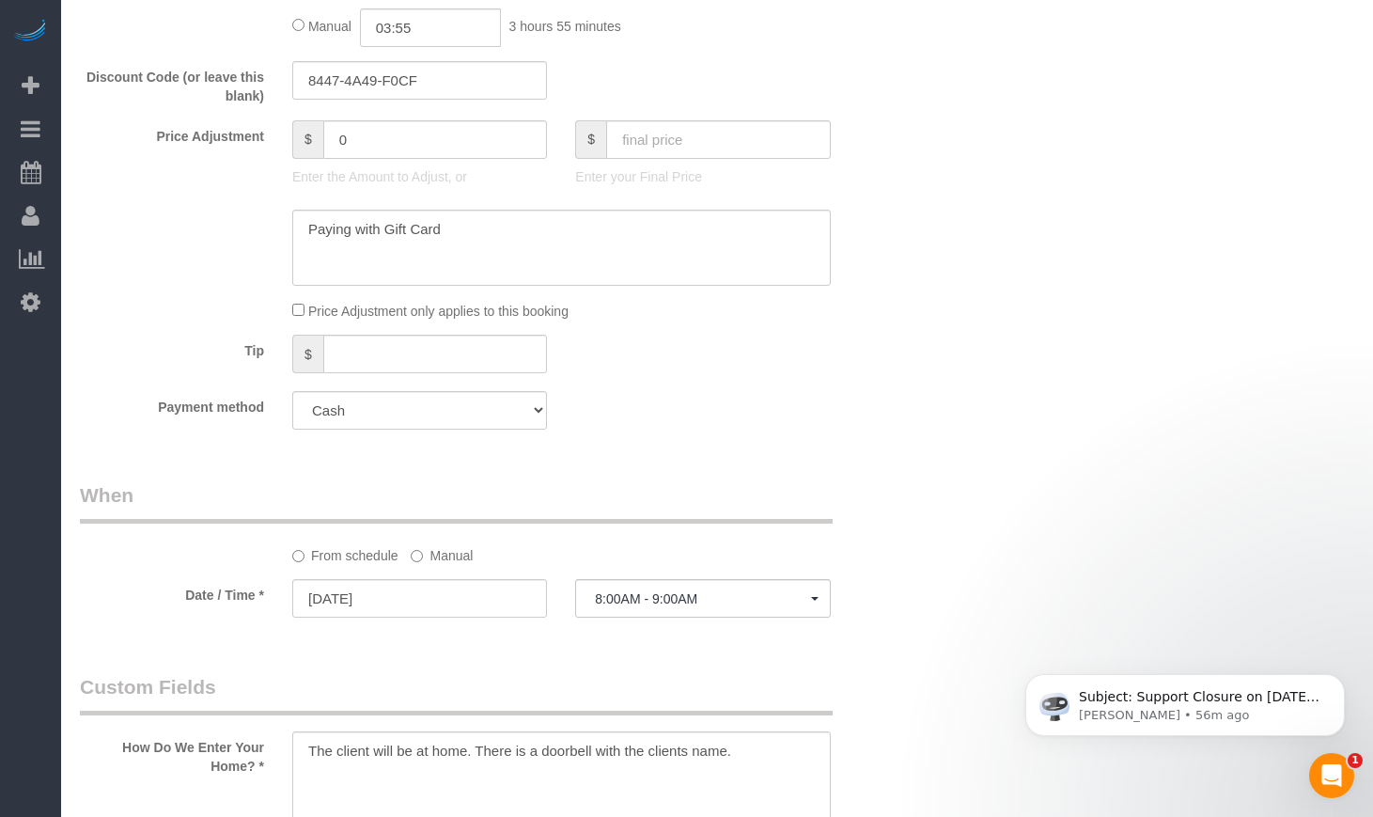
scroll to position [1409, 0]
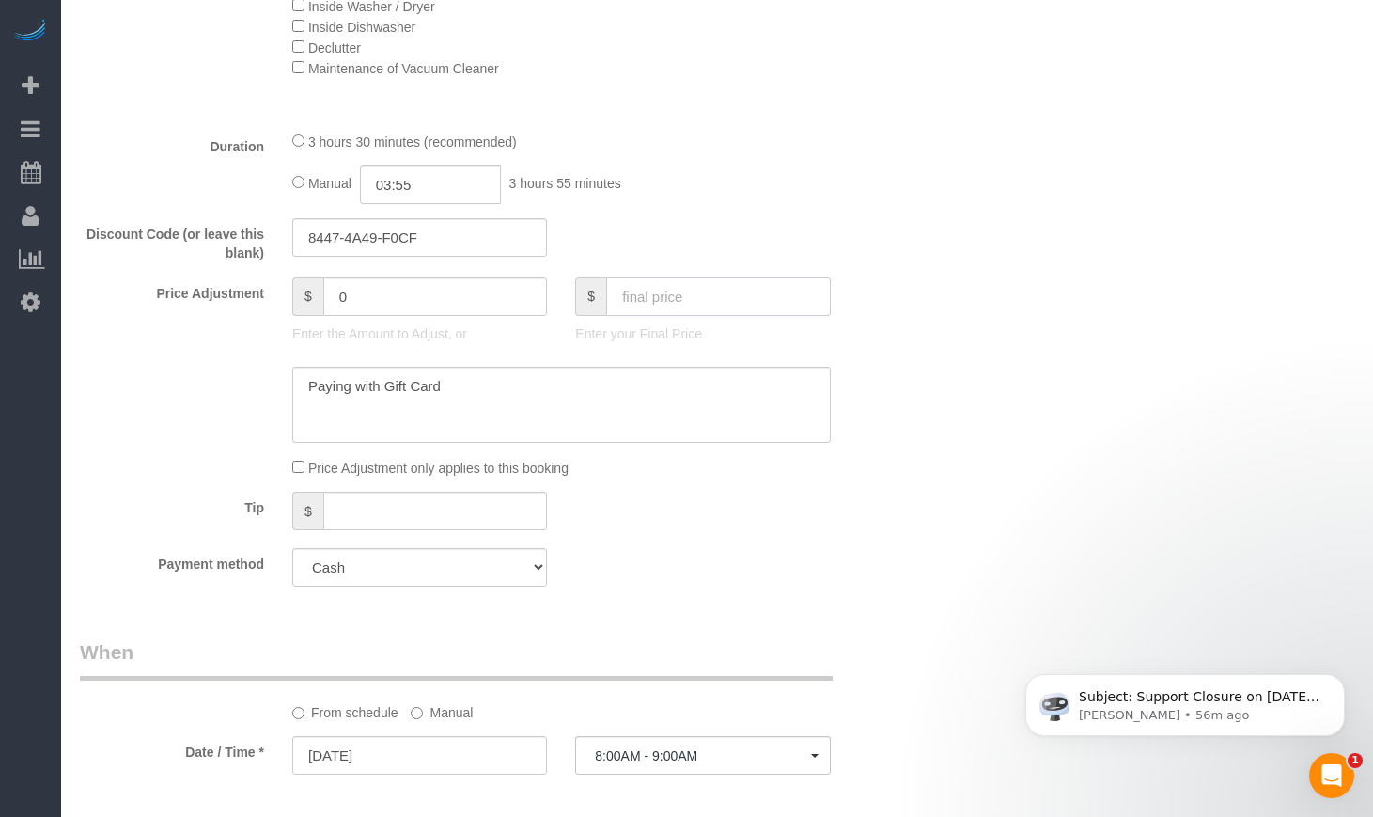
click at [725, 296] on input "text" at bounding box center [718, 296] width 225 height 39
type input "0"
click at [1043, 378] on div "Who Email** pavitra451@gmail.com Name * Pavitra Muralidhar Where Address** 5602…" at bounding box center [717, 627] width 1274 height 3955
type input "293"
click at [505, 379] on textarea at bounding box center [561, 404] width 538 height 77
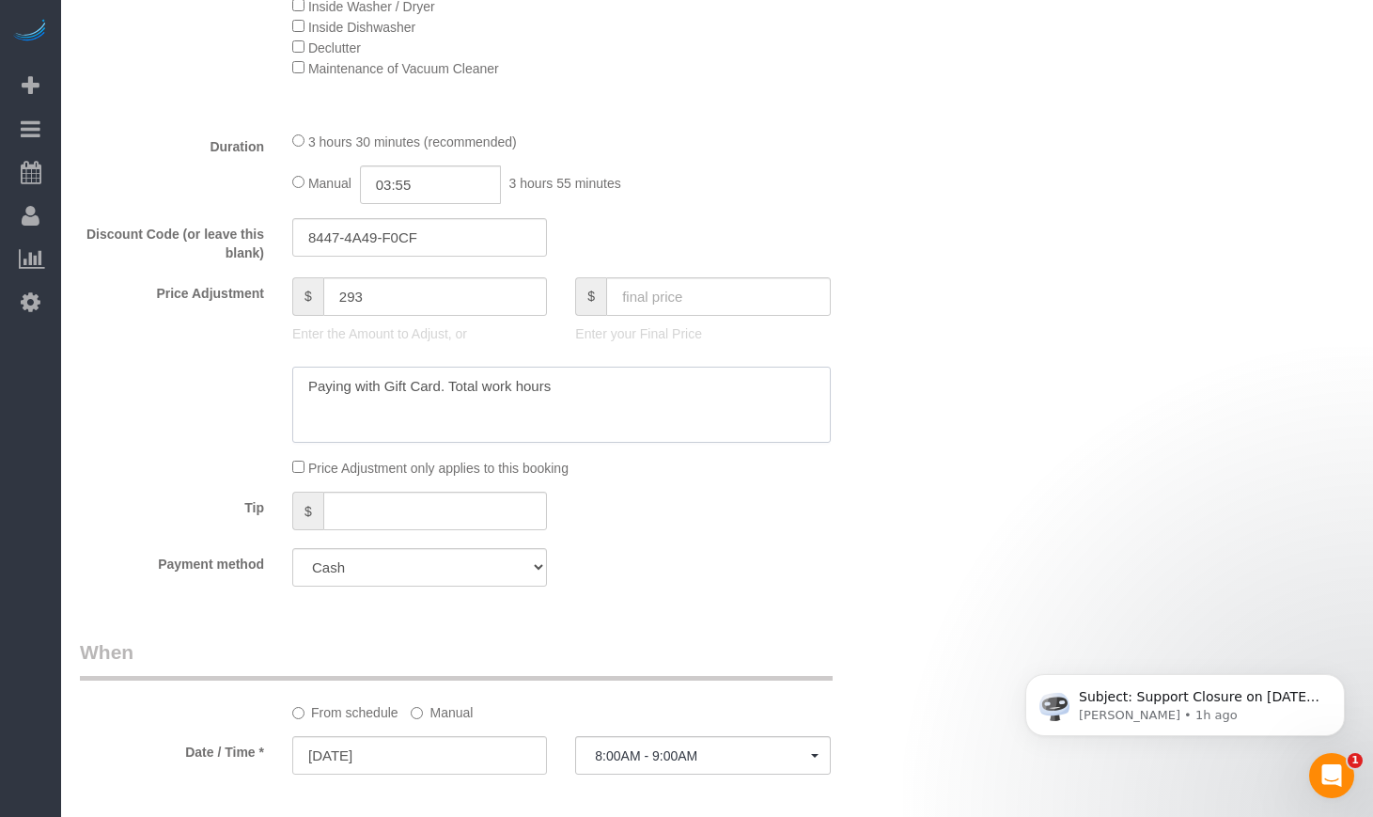
drag, startPoint x: 546, startPoint y: 387, endPoint x: 449, endPoint y: 387, distance: 96.8
click at [449, 387] on textarea at bounding box center [561, 404] width 538 height 77
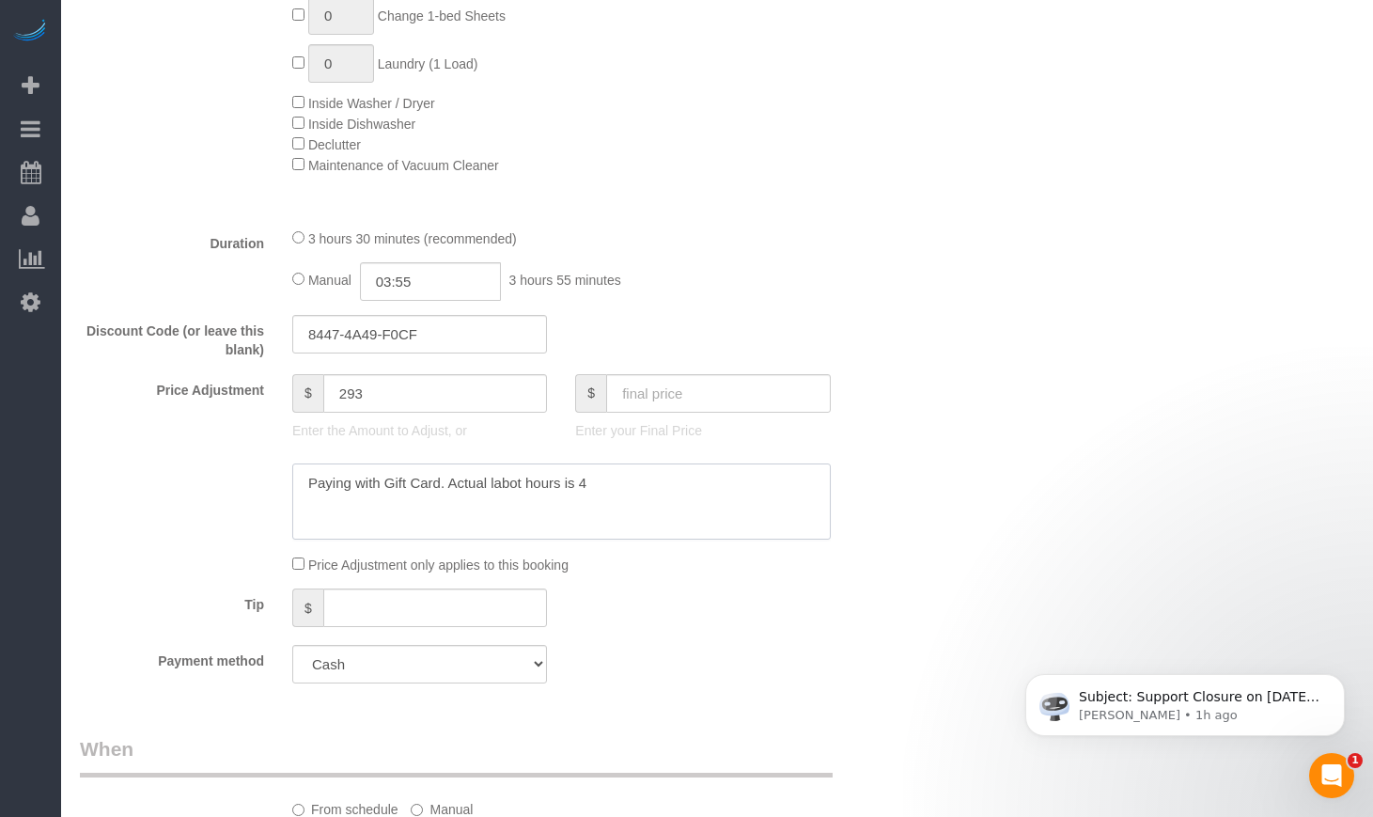
scroll to position [1253, 0]
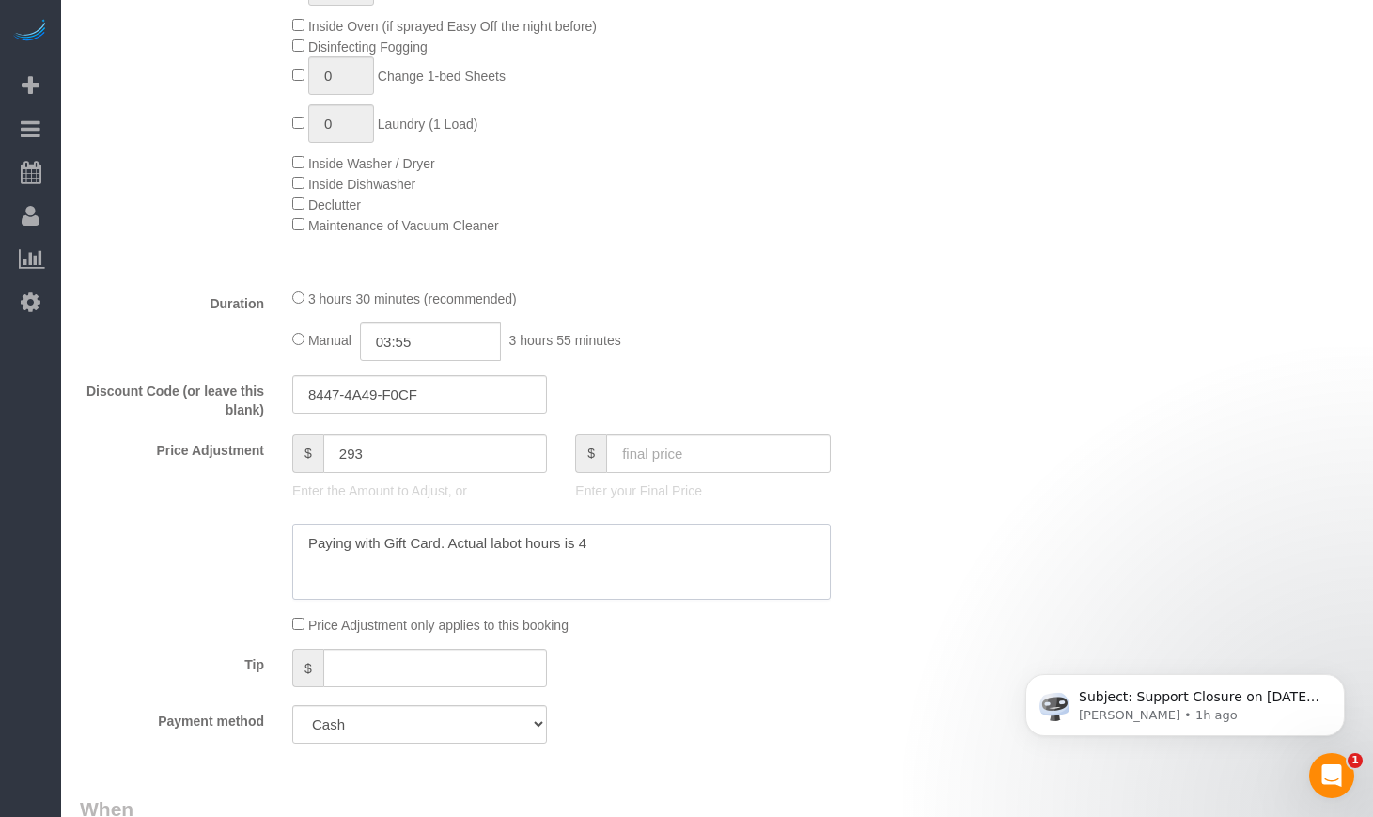
click at [522, 537] on textarea at bounding box center [561, 561] width 538 height 77
click at [601, 534] on textarea at bounding box center [561, 561] width 538 height 77
click at [519, 537] on textarea at bounding box center [561, 561] width 538 height 77
click at [524, 537] on textarea at bounding box center [561, 561] width 538 height 77
click at [570, 536] on textarea at bounding box center [561, 561] width 538 height 77
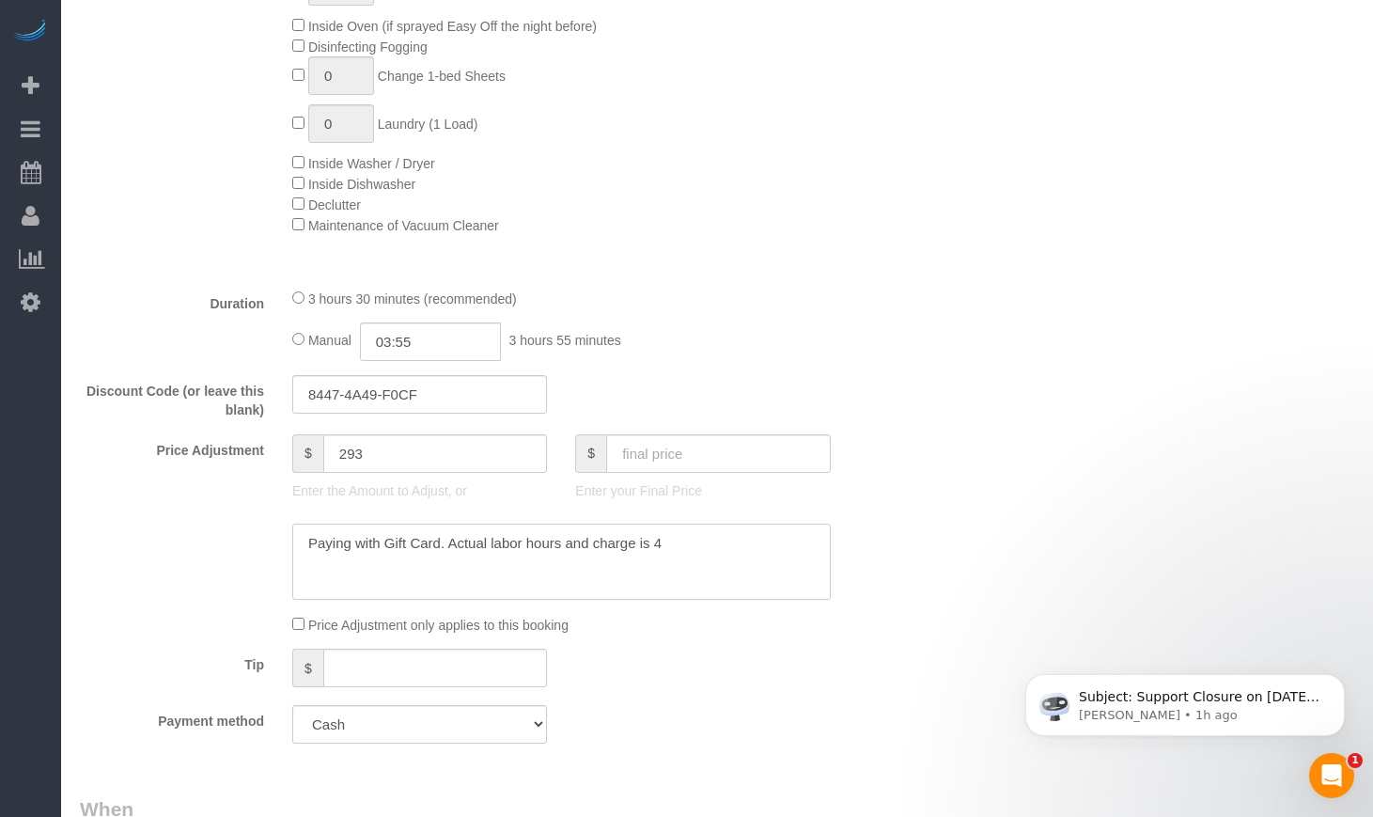
drag, startPoint x: 671, startPoint y: 541, endPoint x: 635, endPoint y: 540, distance: 35.7
click at [635, 540] on textarea at bounding box center [561, 561] width 538 height 77
paste textarea "4($316.00)"
click at [636, 536] on textarea at bounding box center [561, 561] width 538 height 77
click at [647, 542] on textarea at bounding box center [561, 561] width 538 height 77
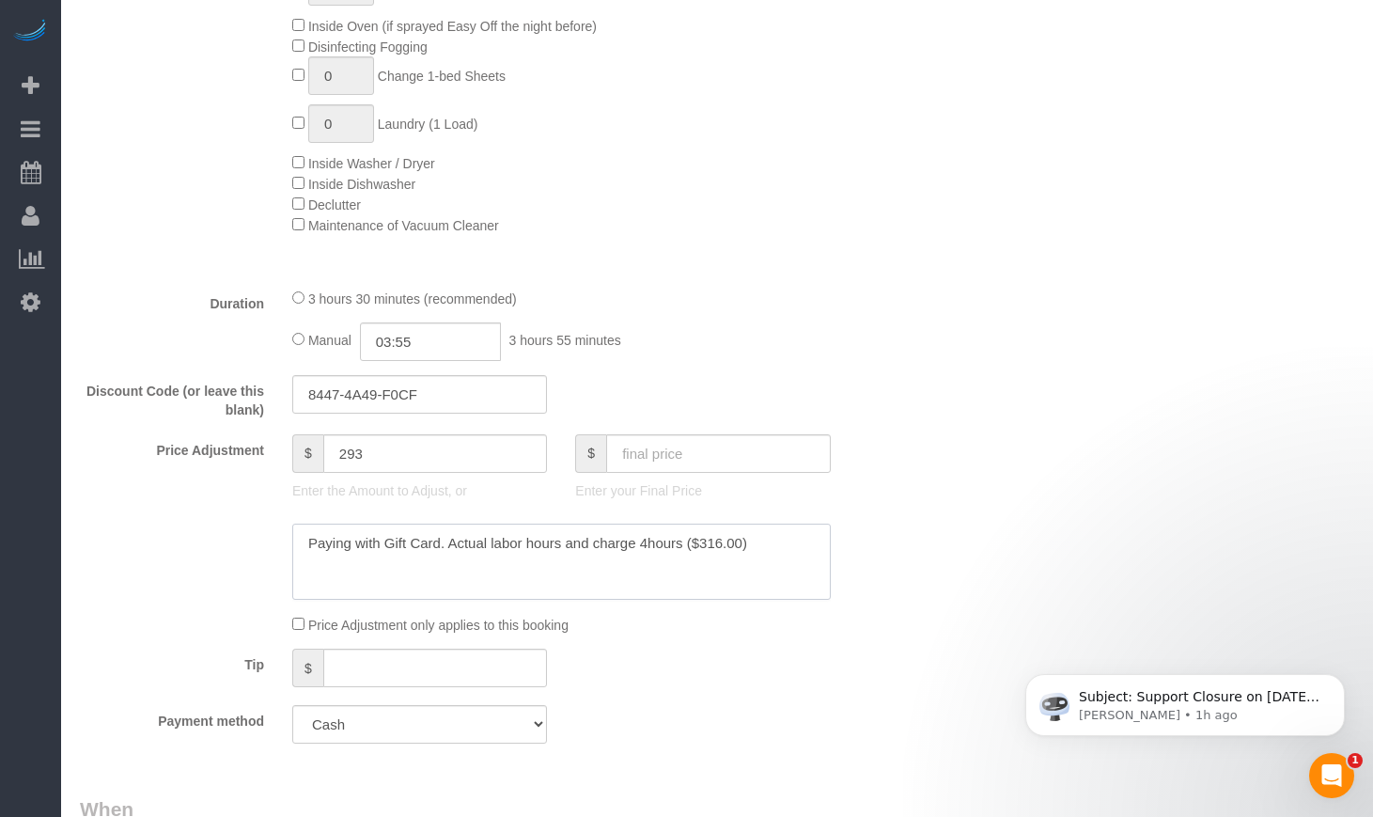
click at [786, 532] on textarea at bounding box center [561, 561] width 538 height 77
drag, startPoint x: 786, startPoint y: 532, endPoint x: 220, endPoint y: 532, distance: 566.6
click at [220, 532] on div at bounding box center [490, 561] width 849 height 77
click at [658, 457] on input "text" at bounding box center [718, 453] width 225 height 39
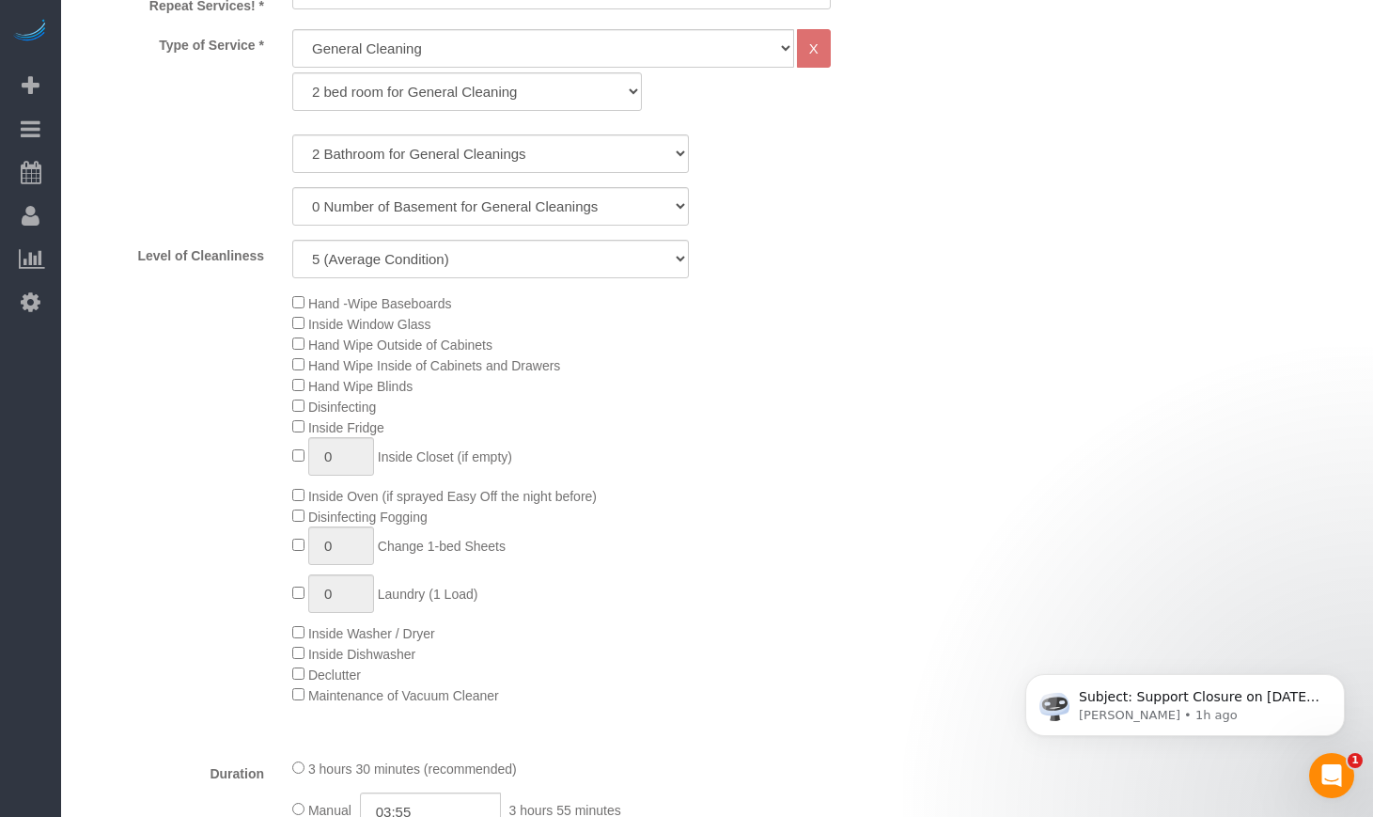
scroll to position [1097, 0]
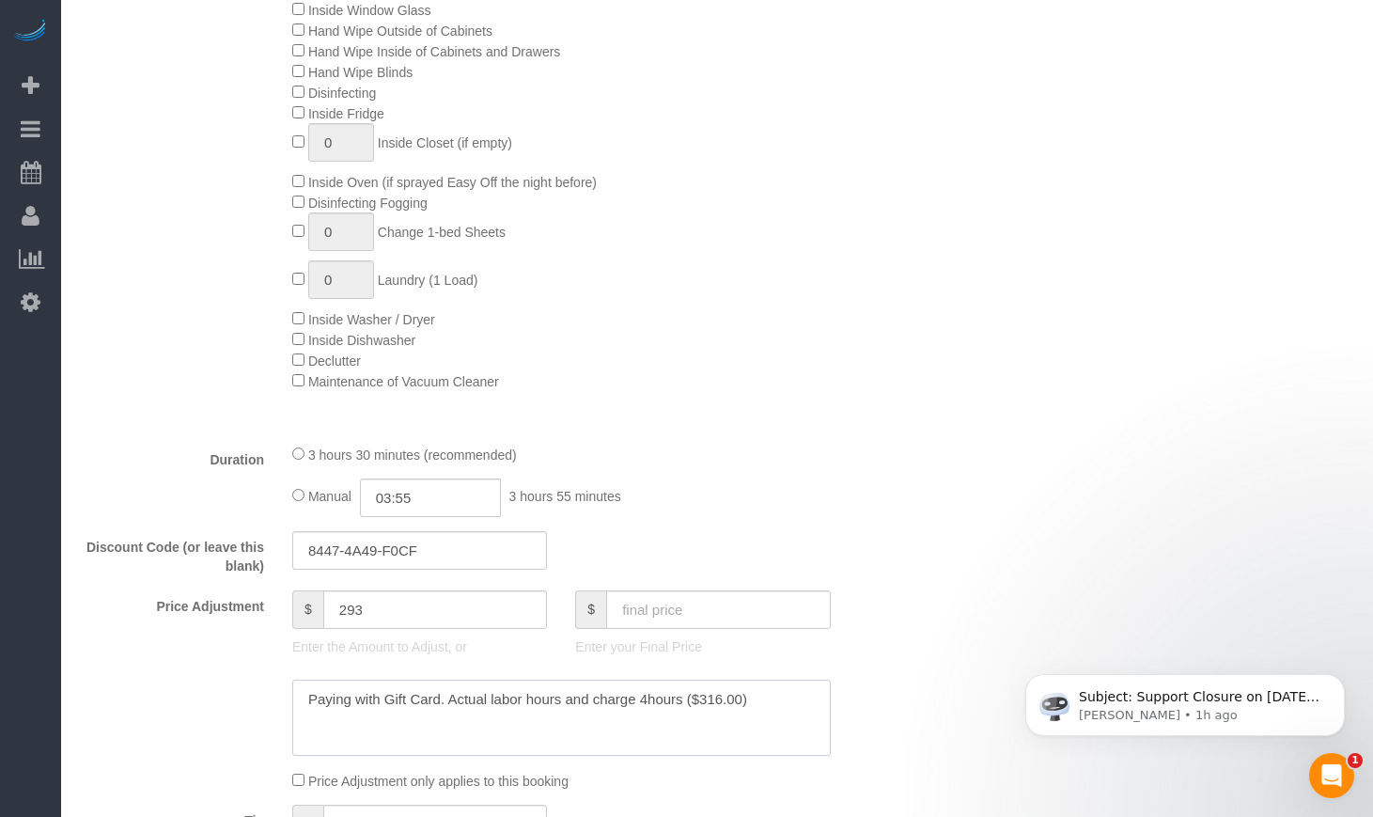
click at [637, 693] on textarea at bounding box center [561, 717] width 538 height 77
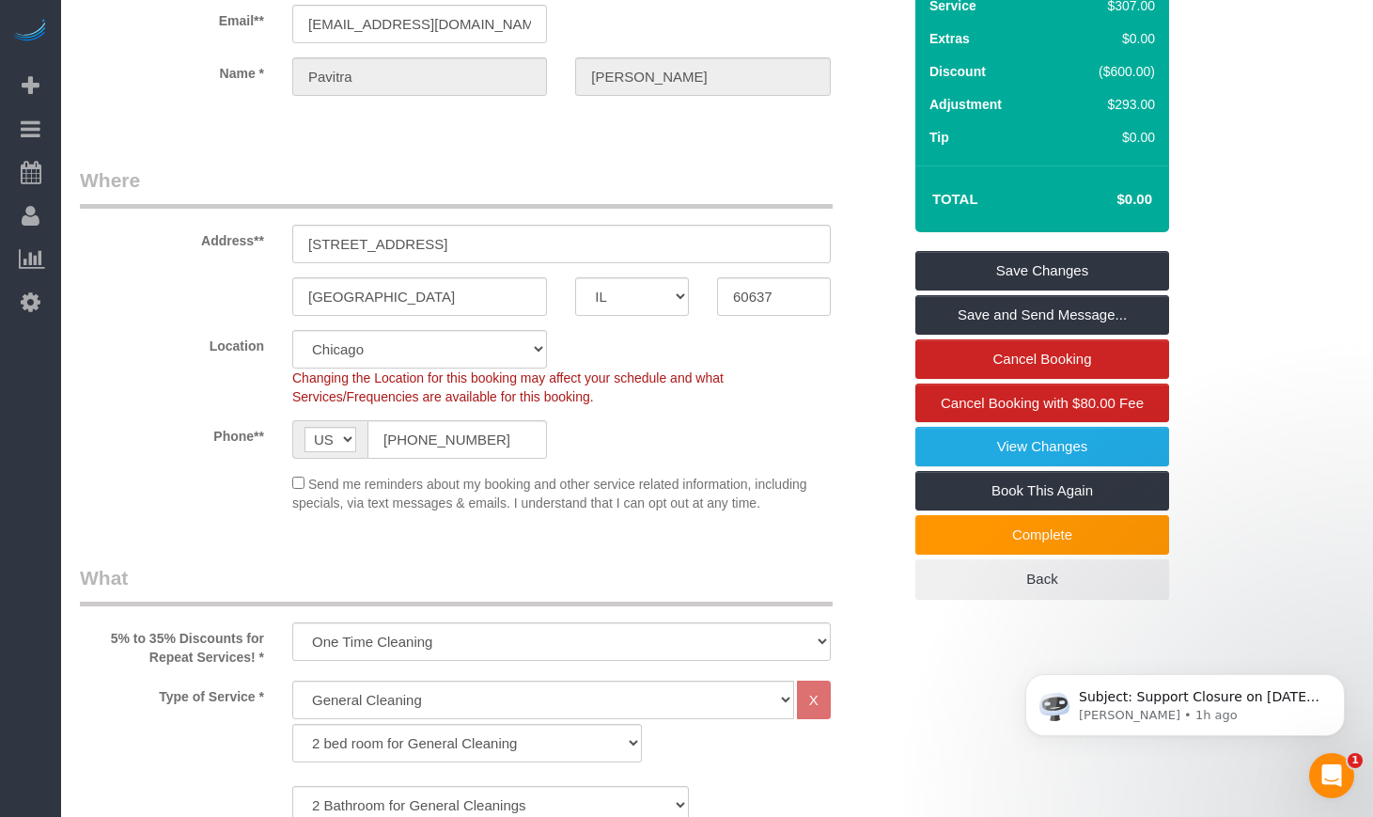
scroll to position [0, 0]
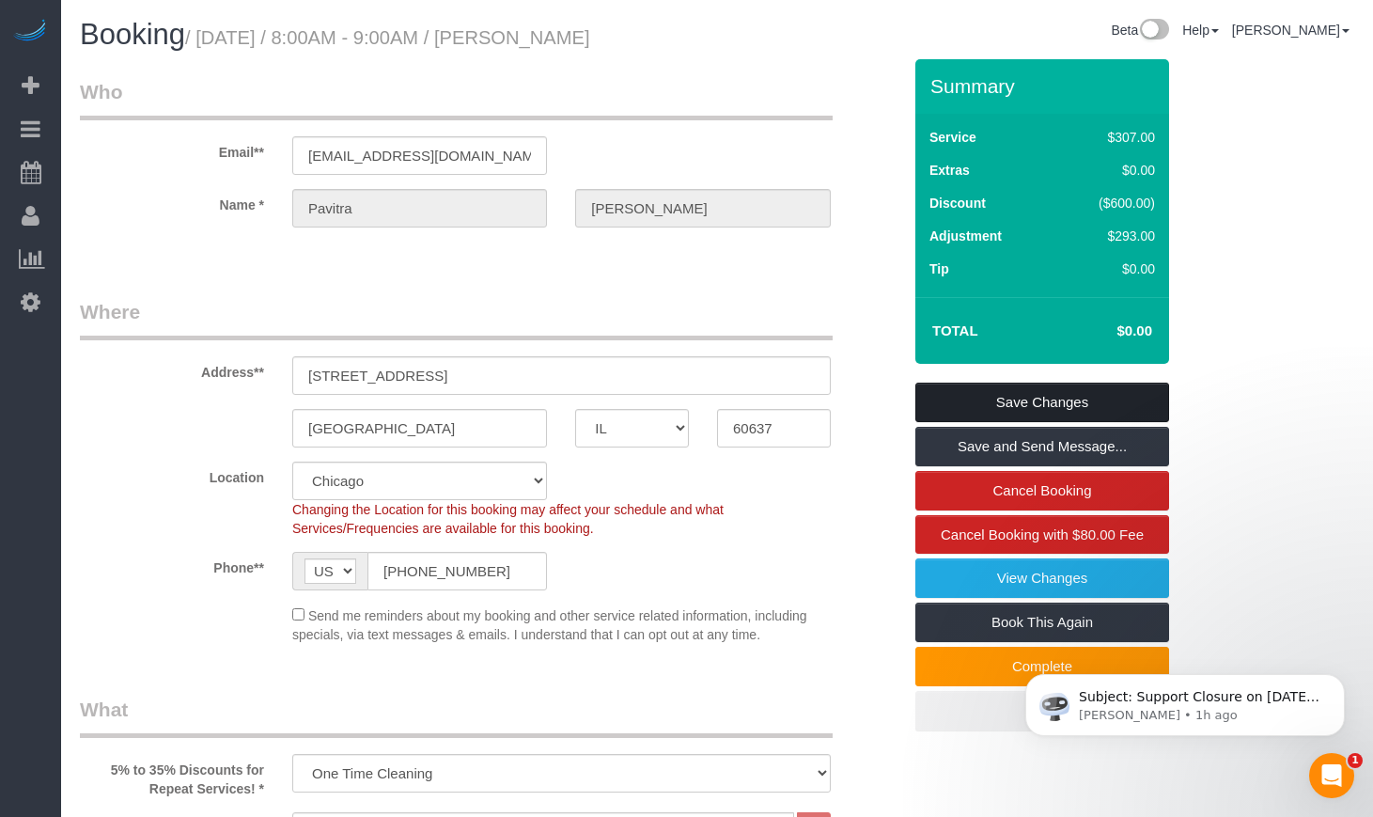
type textarea "Paying with Gift Card. Actual labor hours and charge - 4hours ($316.00)"
click at [1066, 399] on link "Save Changes" at bounding box center [1042, 401] width 254 height 39
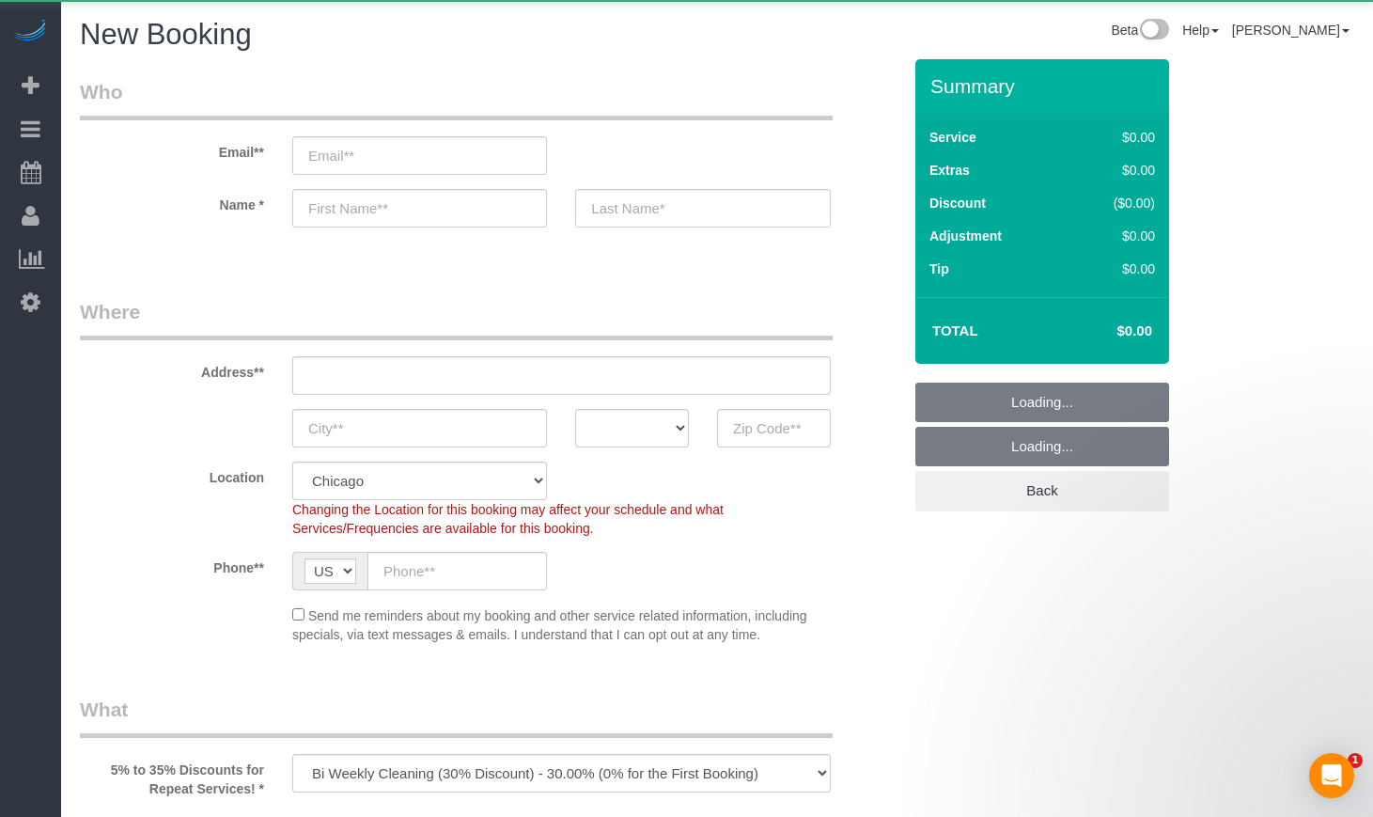
select select "object:922"
select select "512"
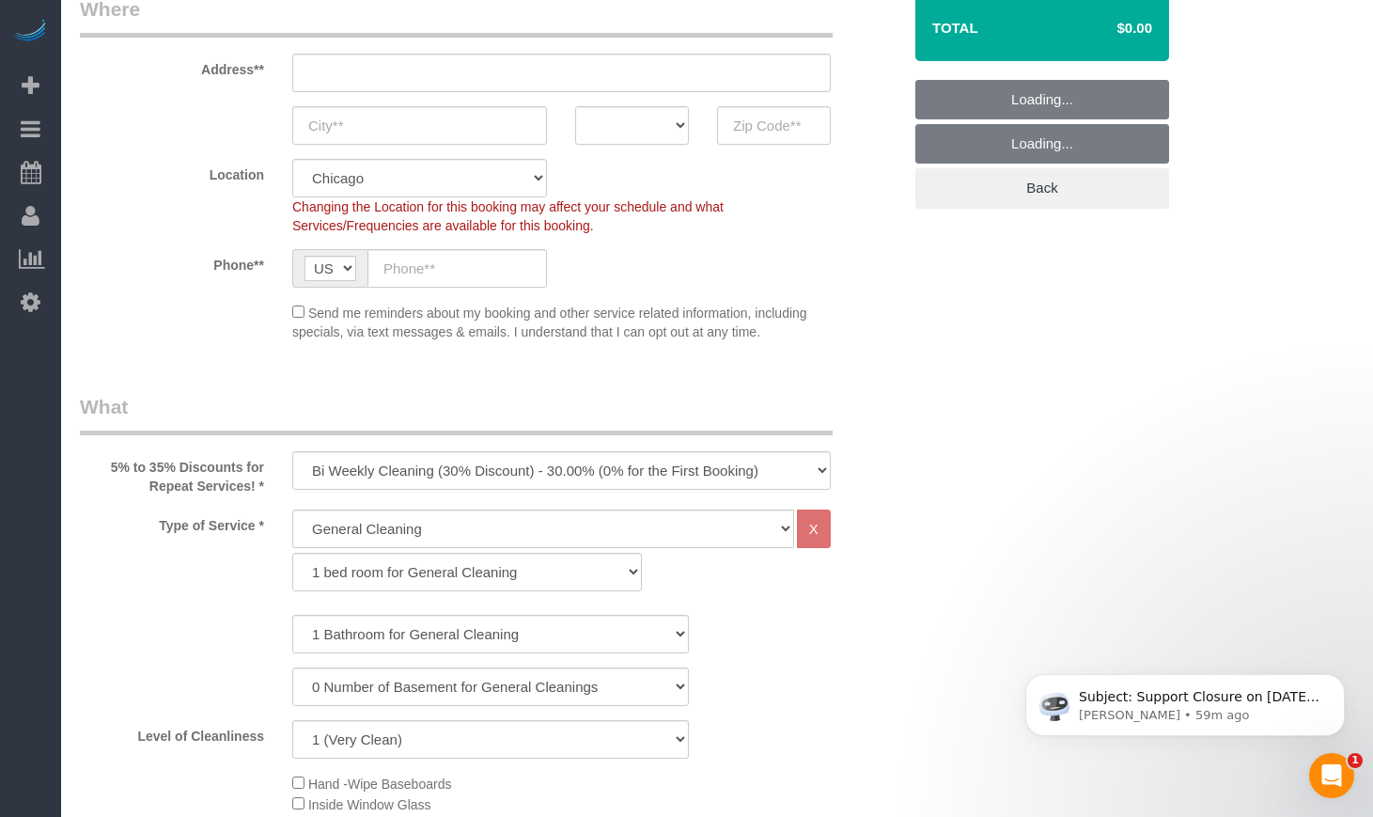
scroll to position [470, 0]
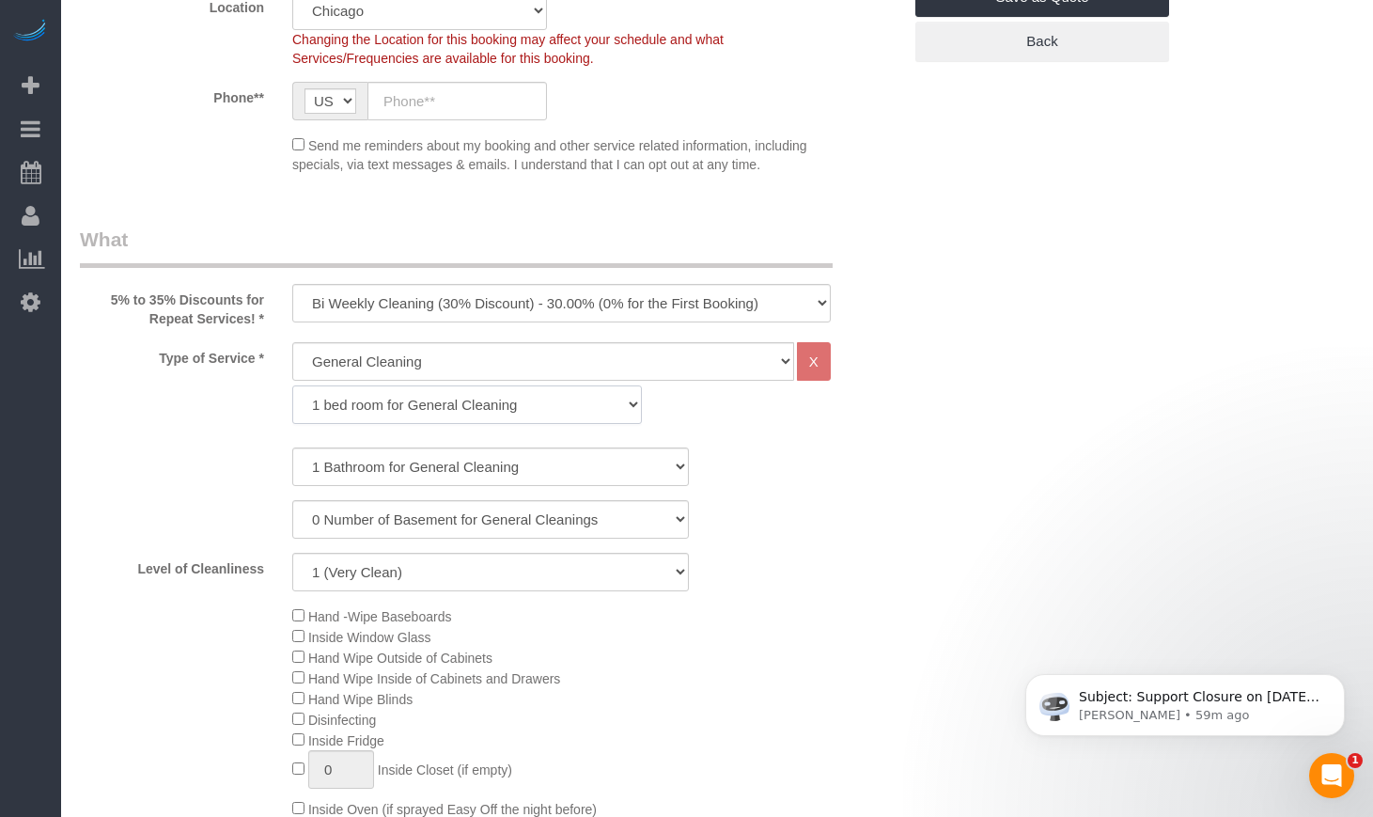
click at [443, 408] on select "1 bed room for General Cleaning 2 bed room for General Cleaning 3 bed room for …" at bounding box center [467, 404] width 350 height 39
select select "289"
click at [292, 385] on select "1 bed room for General Cleaning 2 bed room for General Cleaning 3 bed room for …" at bounding box center [467, 404] width 350 height 39
click at [387, 463] on select "1 Bathroom for General Cleaning 2 Bathroom for General Cleanings 3 Bathroom for…" at bounding box center [490, 466] width 397 height 39
select select "4"
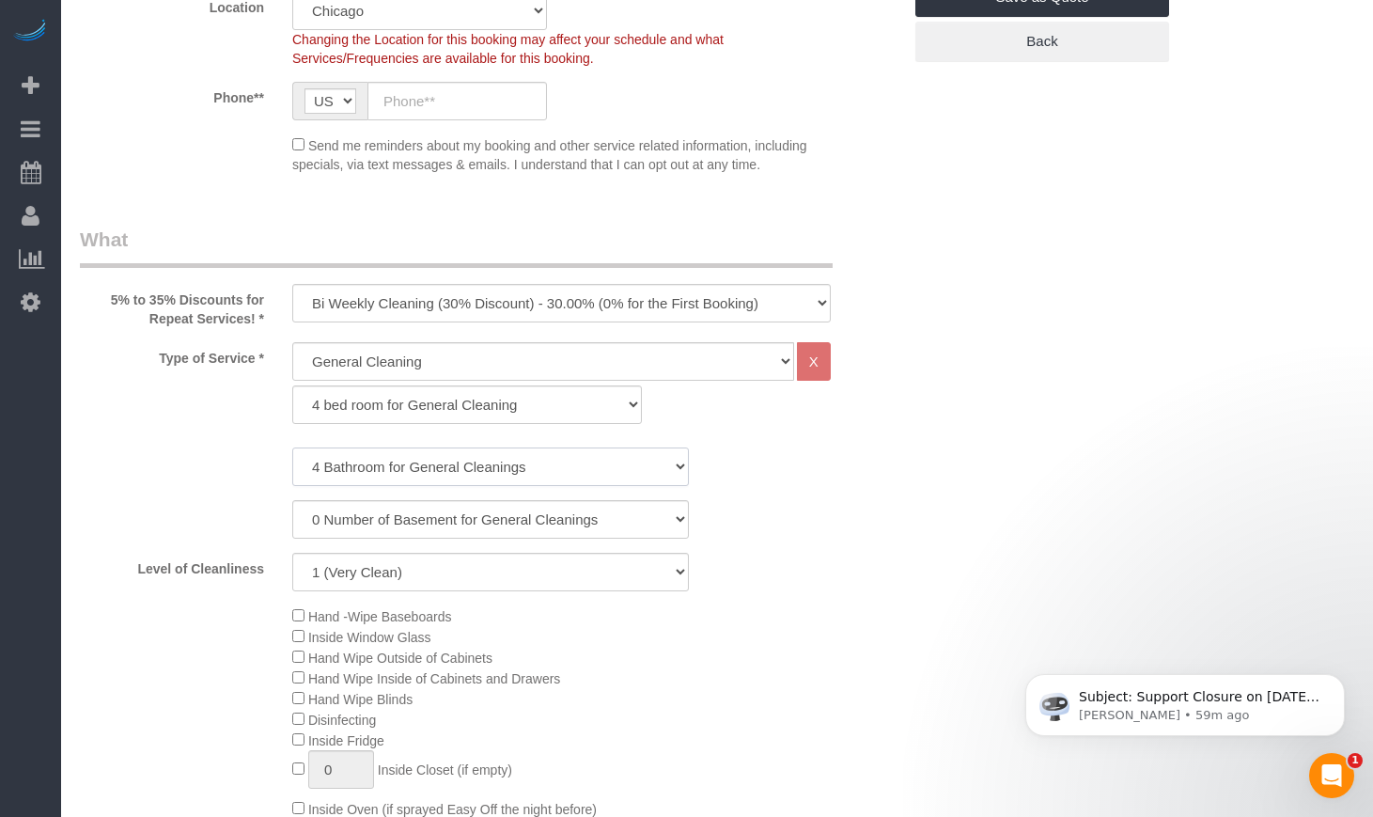
click at [292, 447] on select "1 Bathroom for General Cleaning 2 Bathroom for General Cleanings 3 Bathroom for…" at bounding box center [490, 466] width 397 height 39
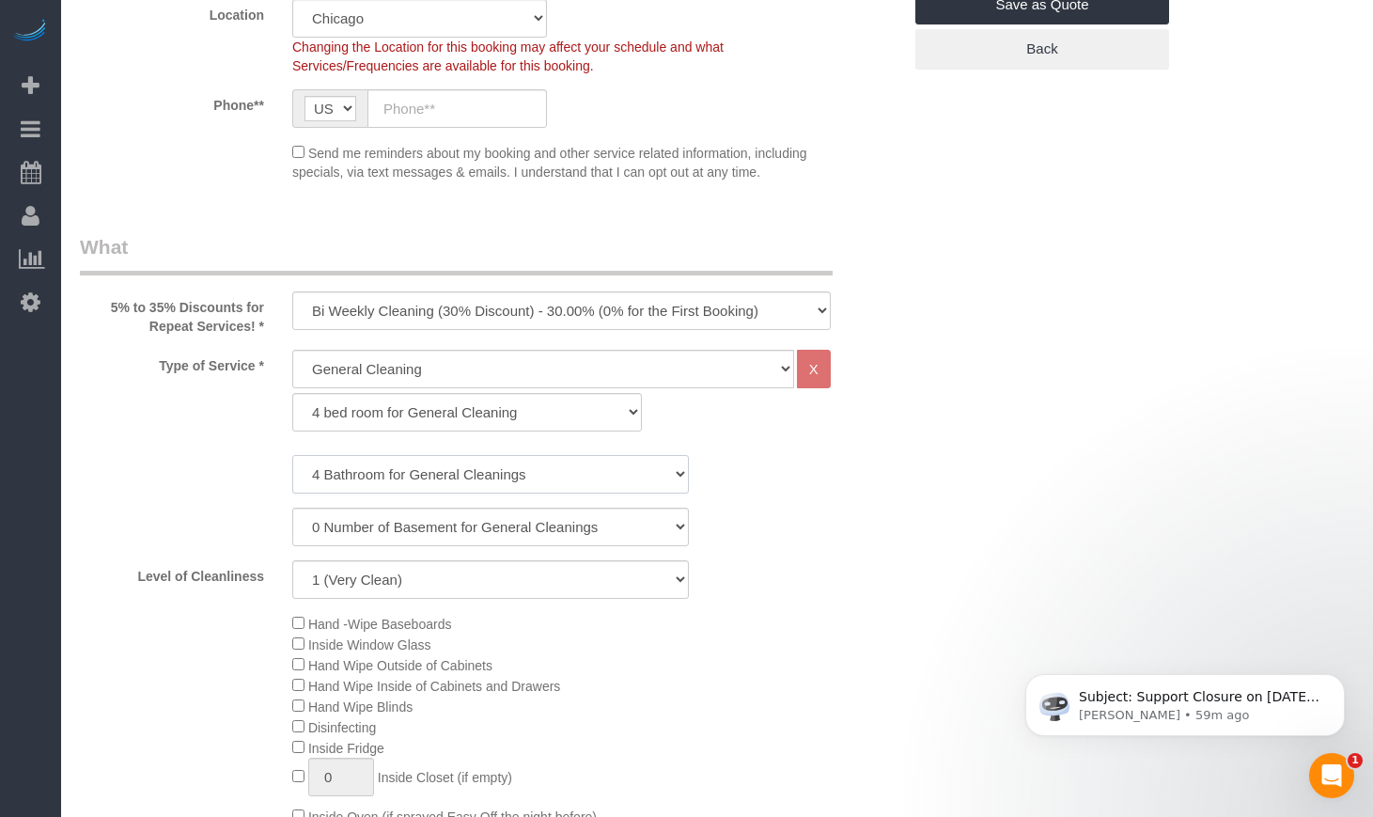
scroll to position [627, 0]
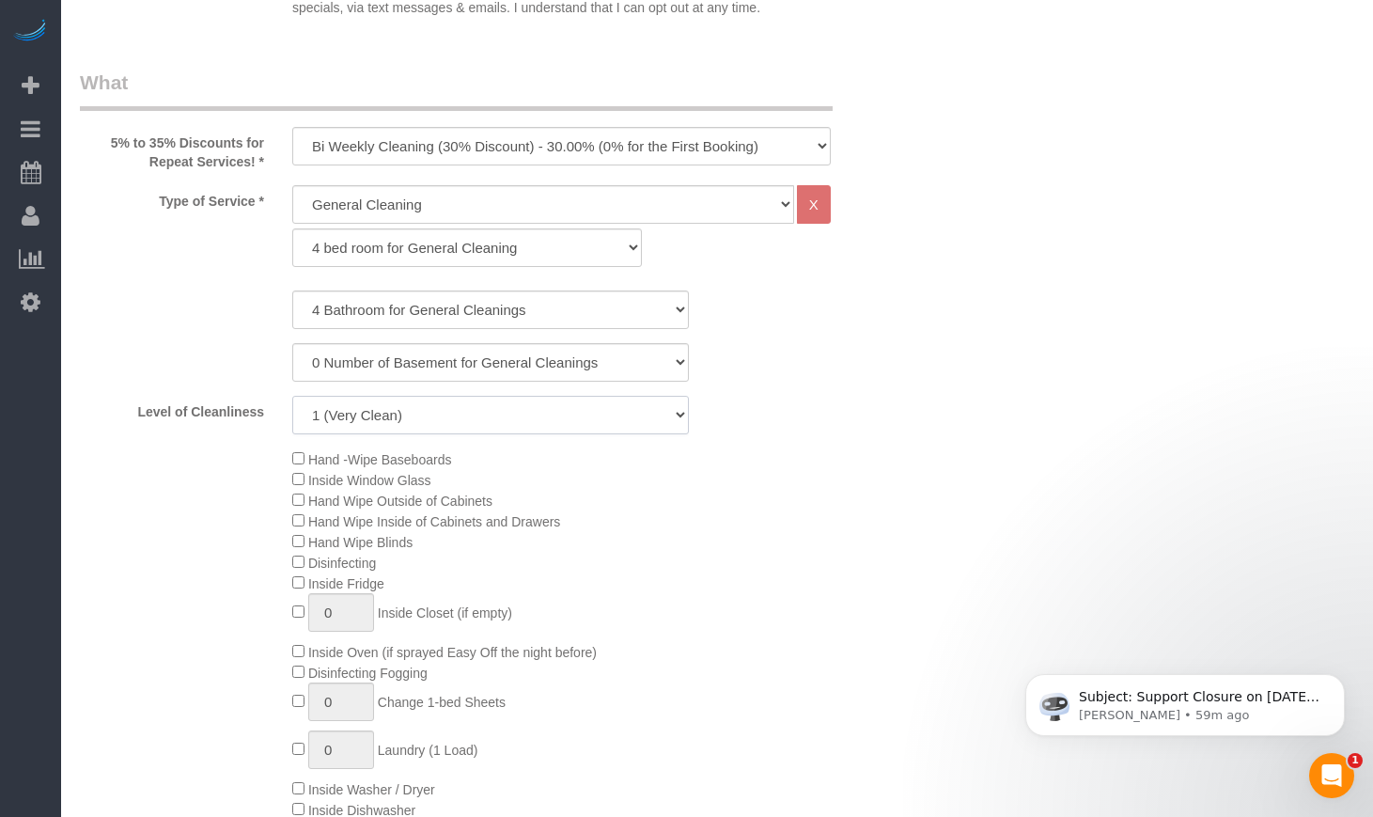
click at [473, 422] on select "1 (Very Clean) 2 3 4 5 (Average Condition) 6 7 8 9 10 (Extremely Dirty)" at bounding box center [490, 415] width 397 height 39
select select "5"
click at [292, 396] on select "1 (Very Clean) 2 3 4 5 (Average Condition) 6 7 8 9 10 (Extremely Dirty)" at bounding box center [490, 415] width 397 height 39
click at [890, 556] on div "Hand -Wipe Baseboards Inside Window Glass Hand Wipe Outside of Cabinets Hand Wi…" at bounding box center [596, 654] width 637 height 413
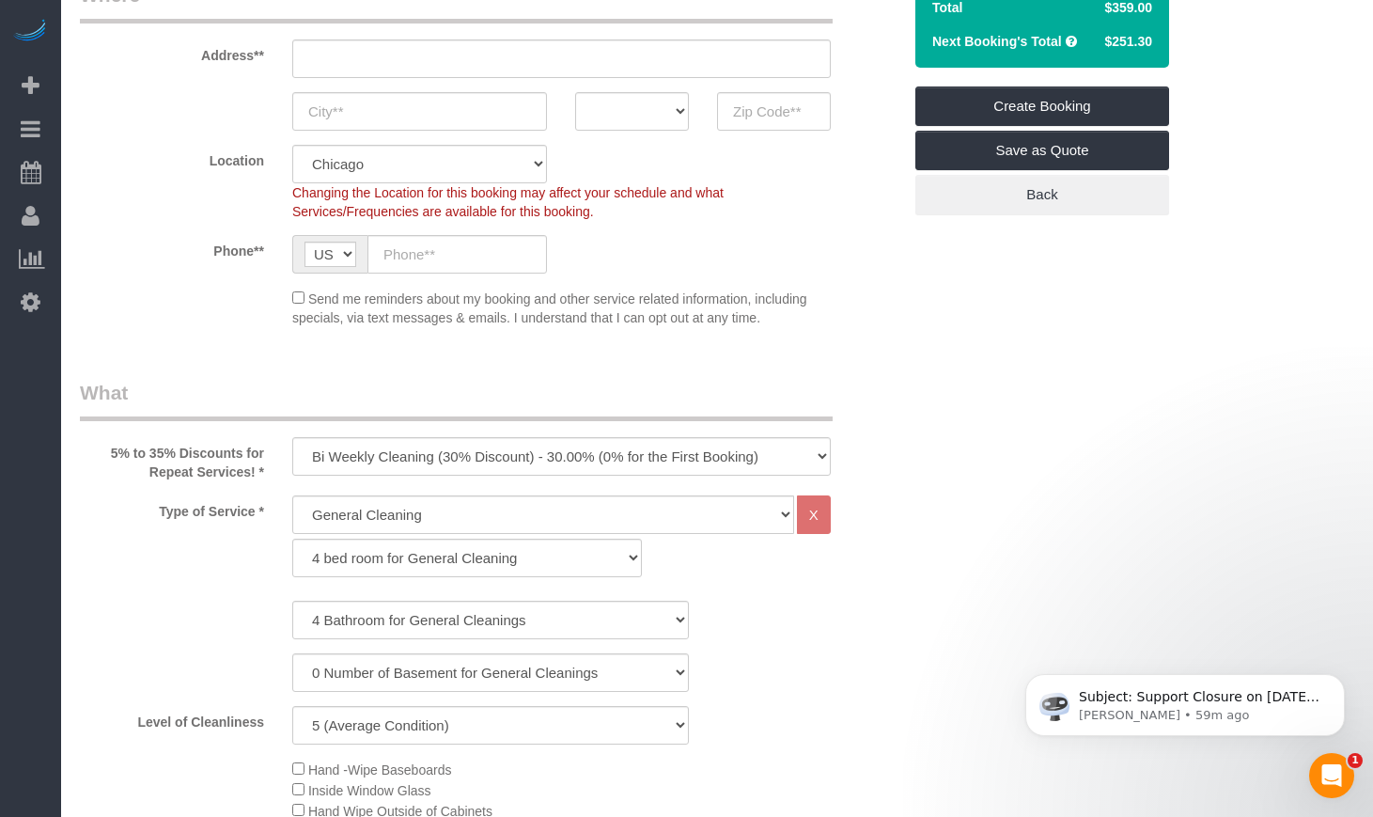
scroll to position [0, 0]
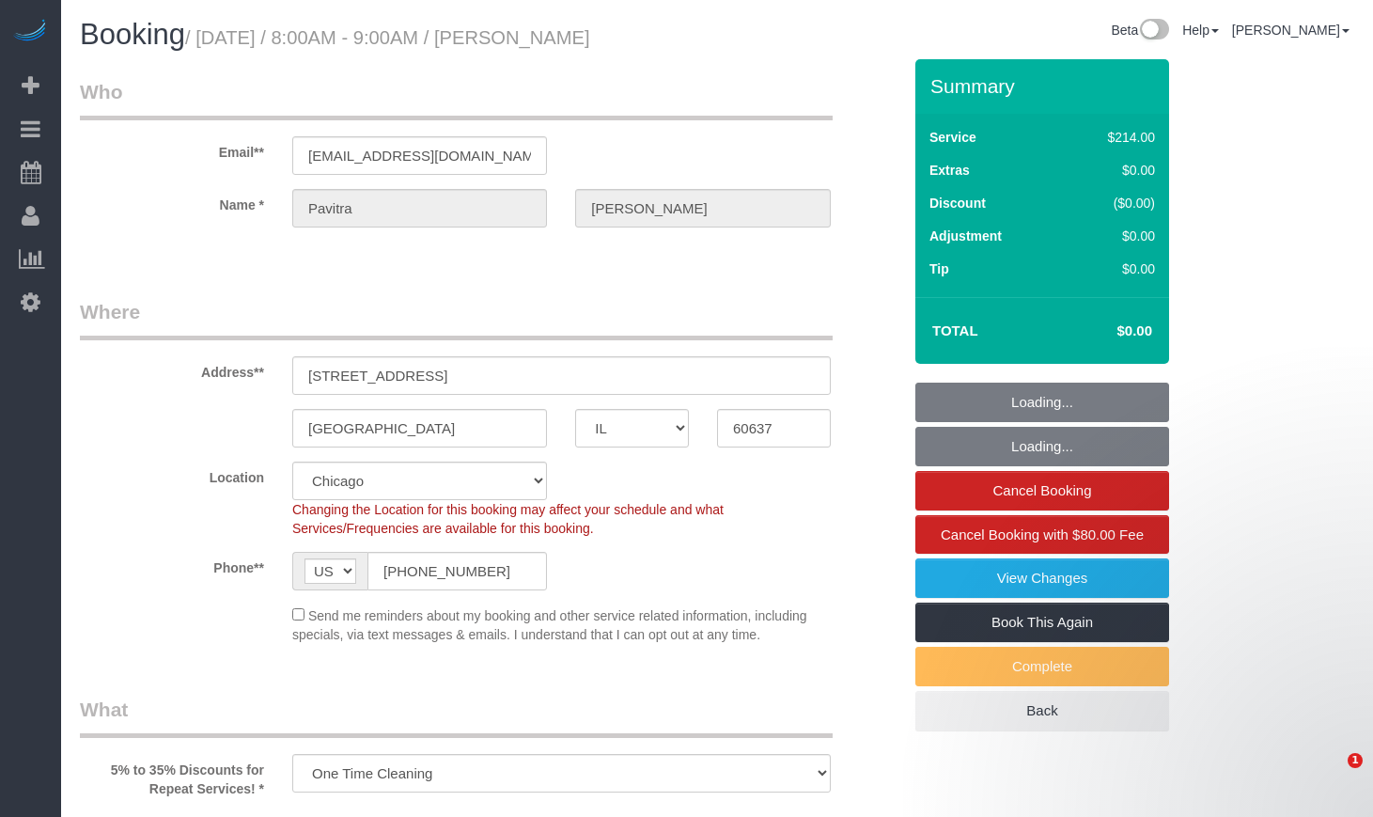
select select "IL"
select select "string:cash"
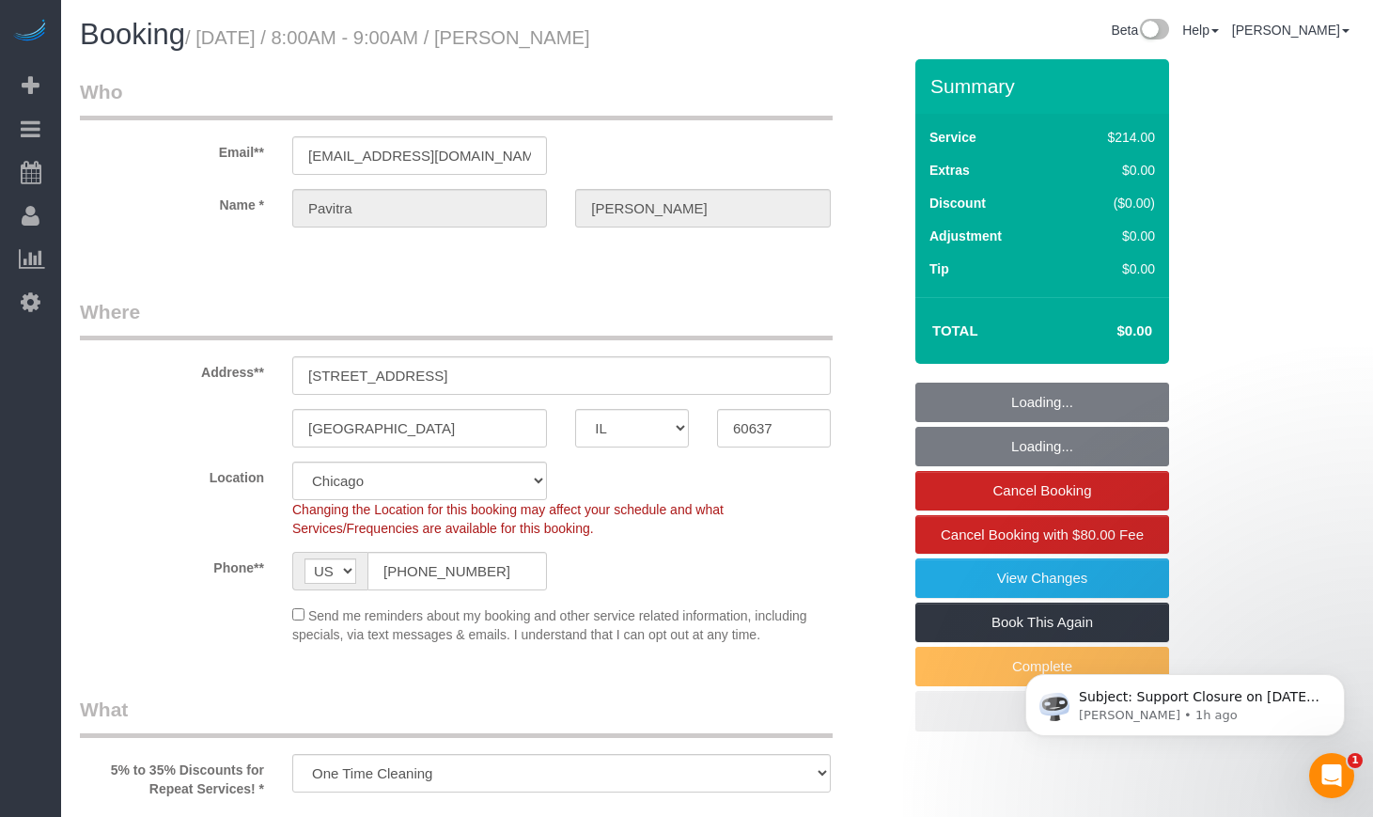
select select "object:575"
select select "number:1"
select select "number:67"
select select "number:139"
select select "number:106"
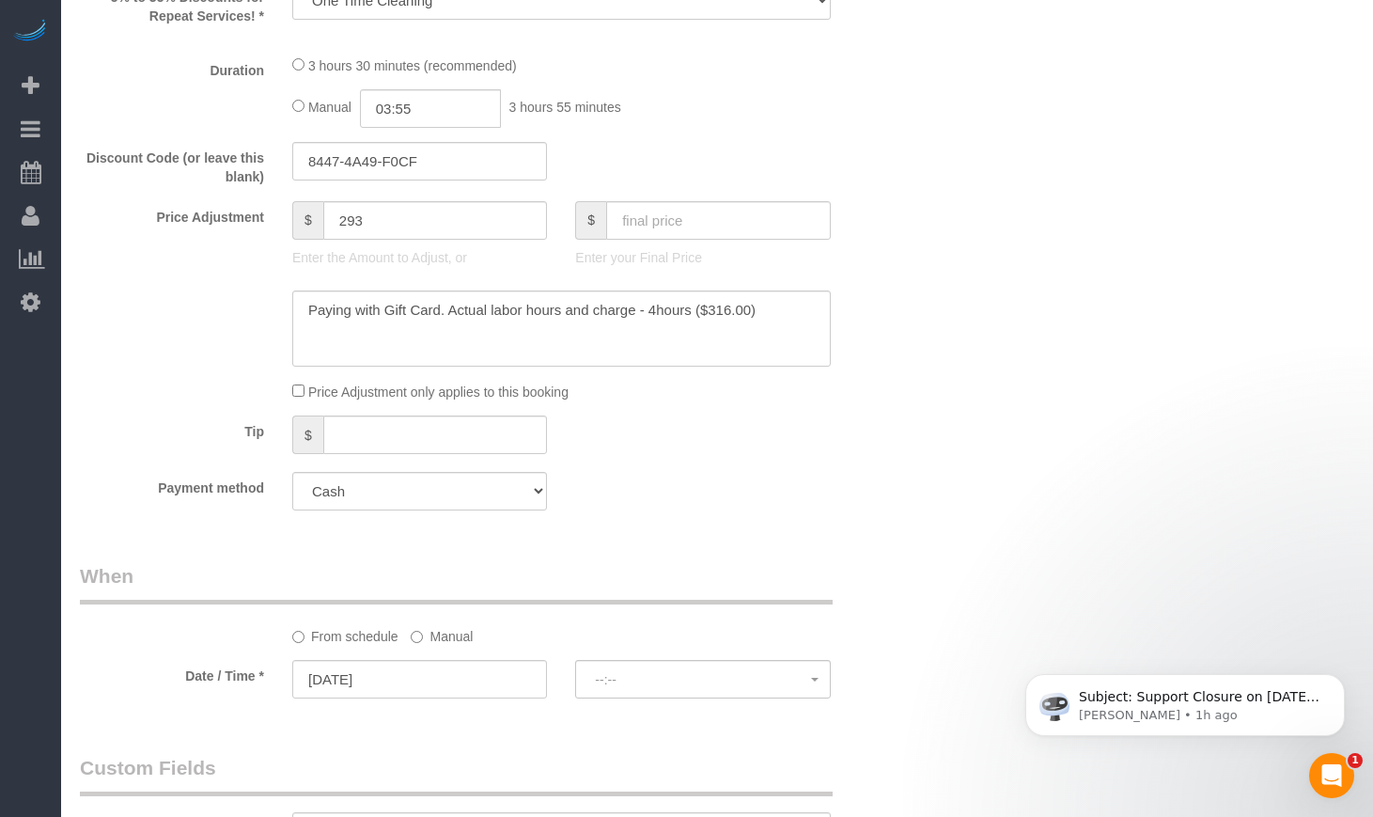
select select "spot1"
select select "512"
select select "2"
select select "5"
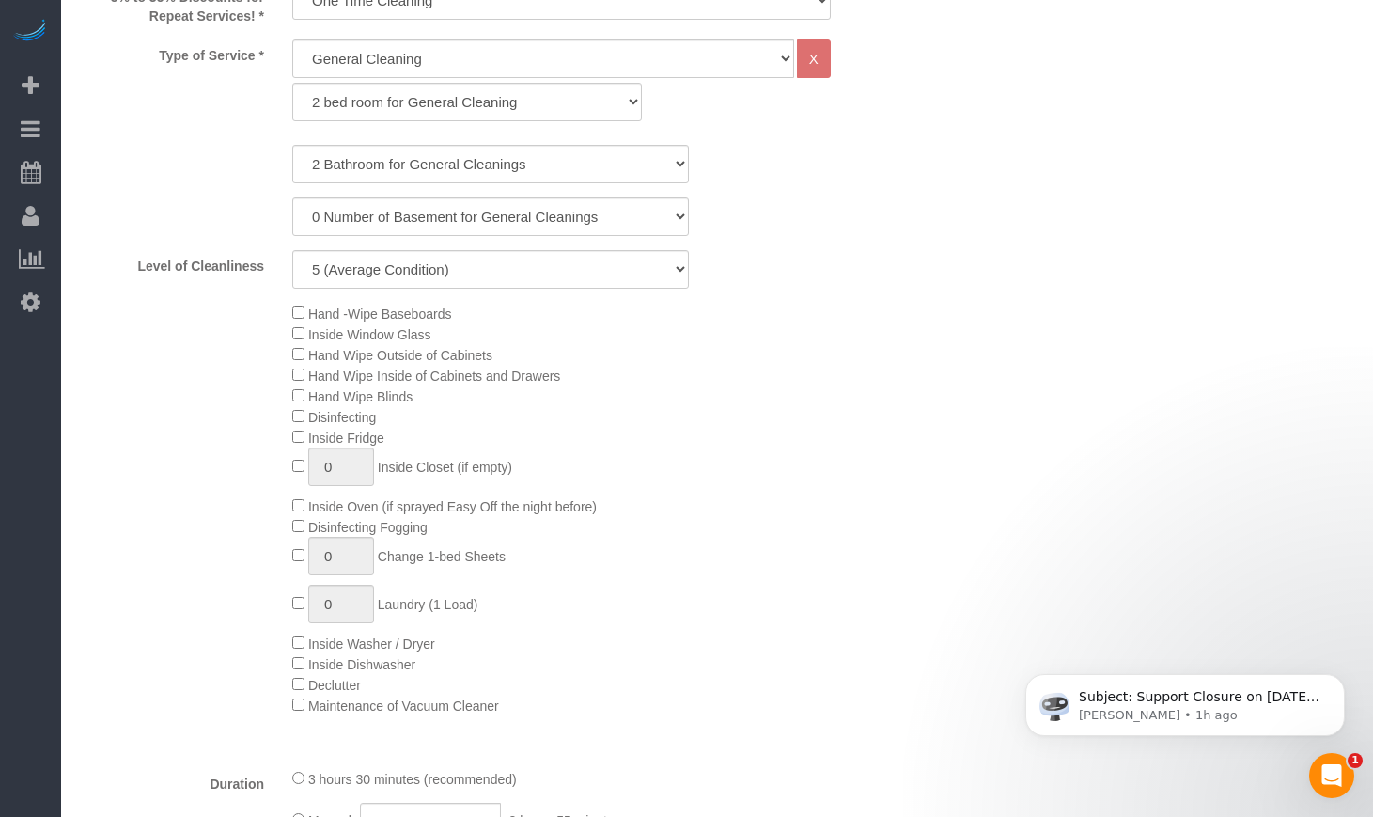
scroll to position [783, 0]
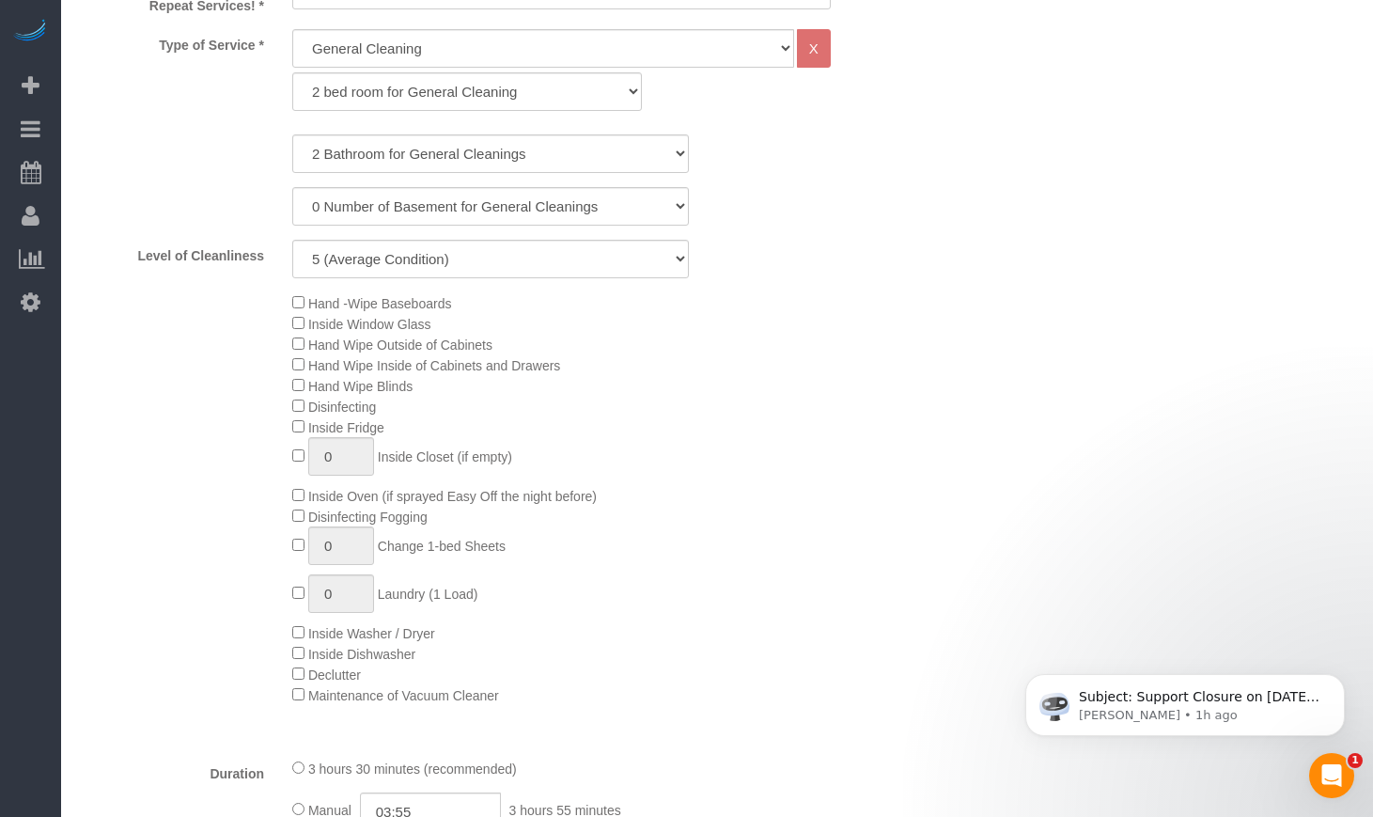
select select "2"
select select "5"
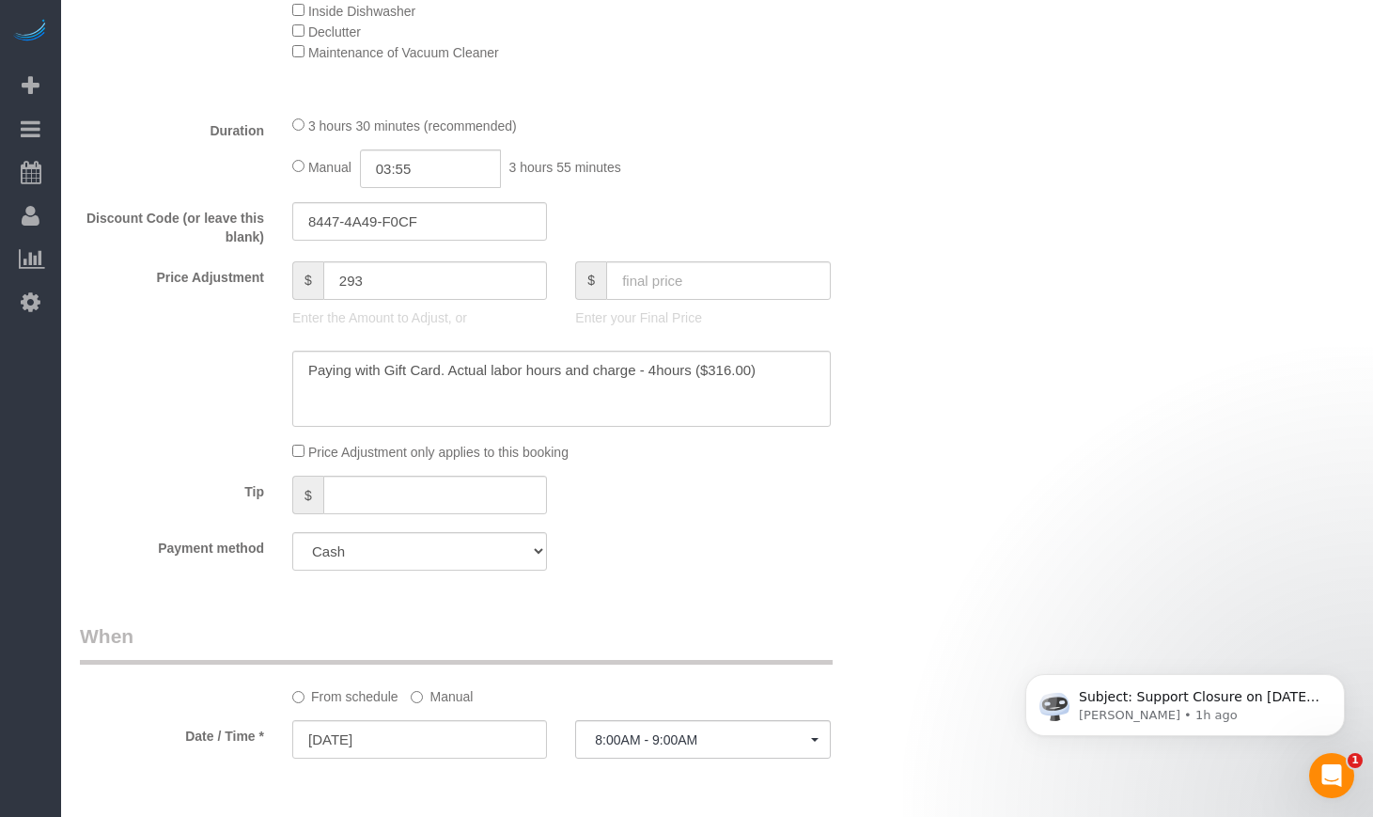
scroll to position [1365, 0]
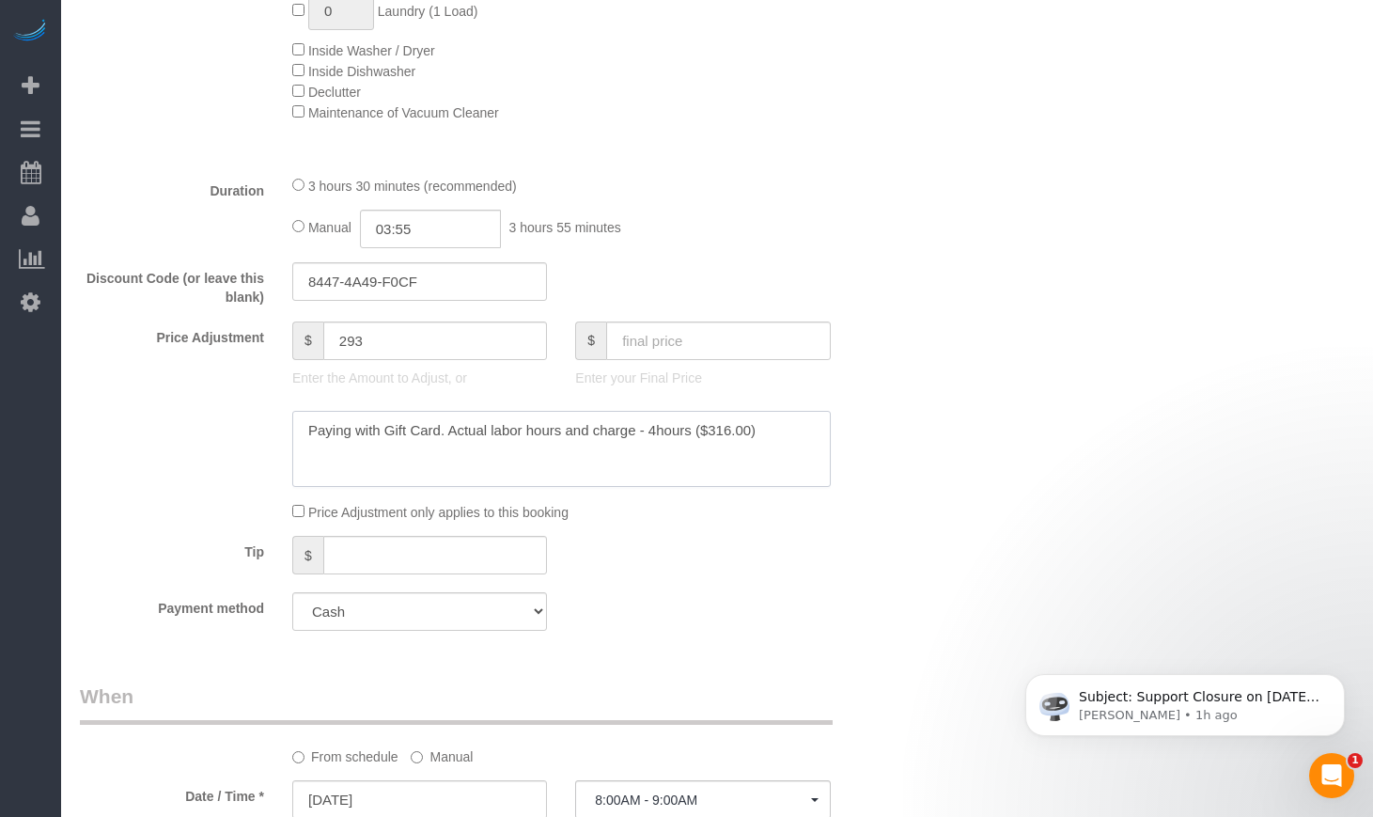
click at [767, 428] on textarea at bounding box center [561, 449] width 538 height 77
click at [459, 456] on textarea at bounding box center [561, 449] width 538 height 77
click at [311, 440] on textarea at bounding box center [561, 449] width 538 height 77
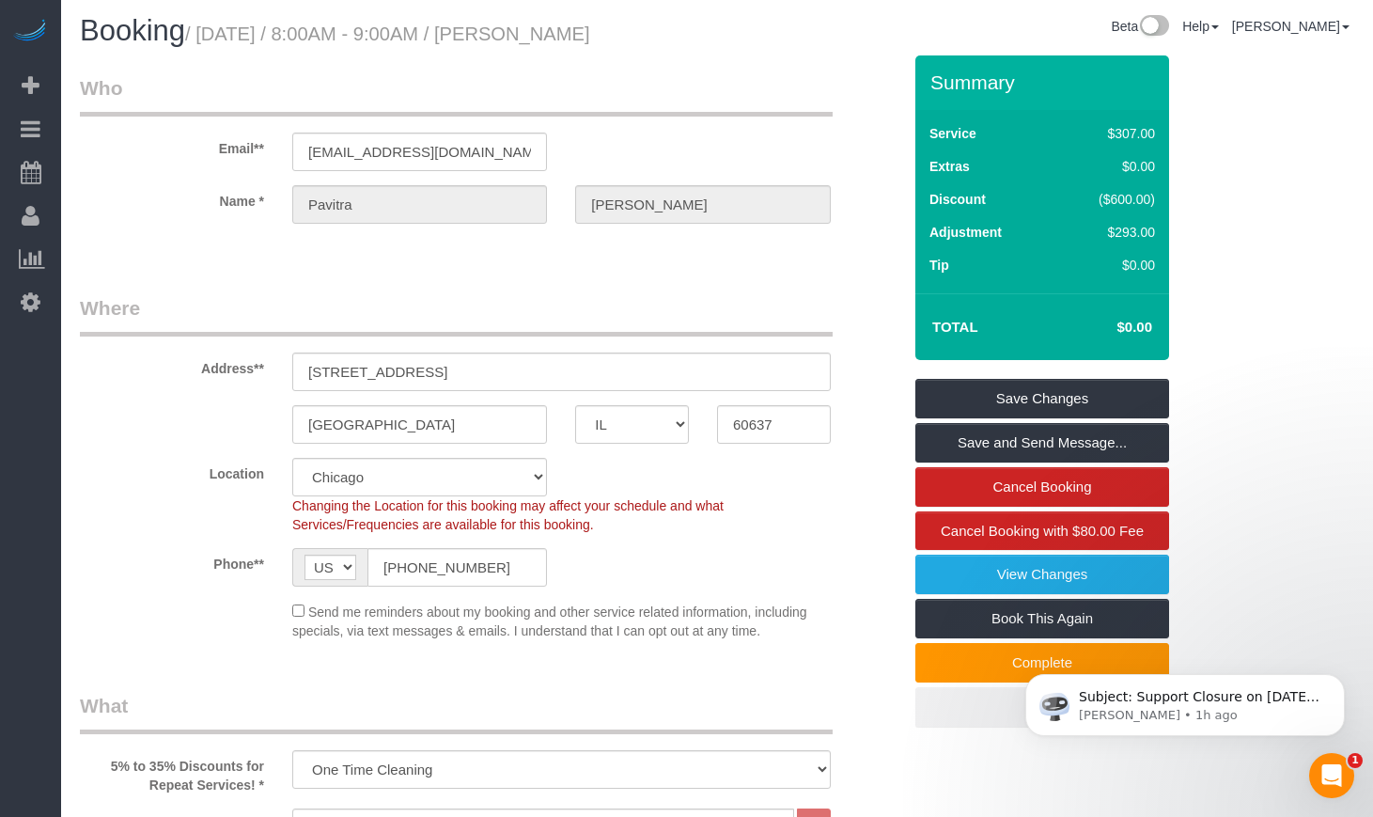
scroll to position [0, 0]
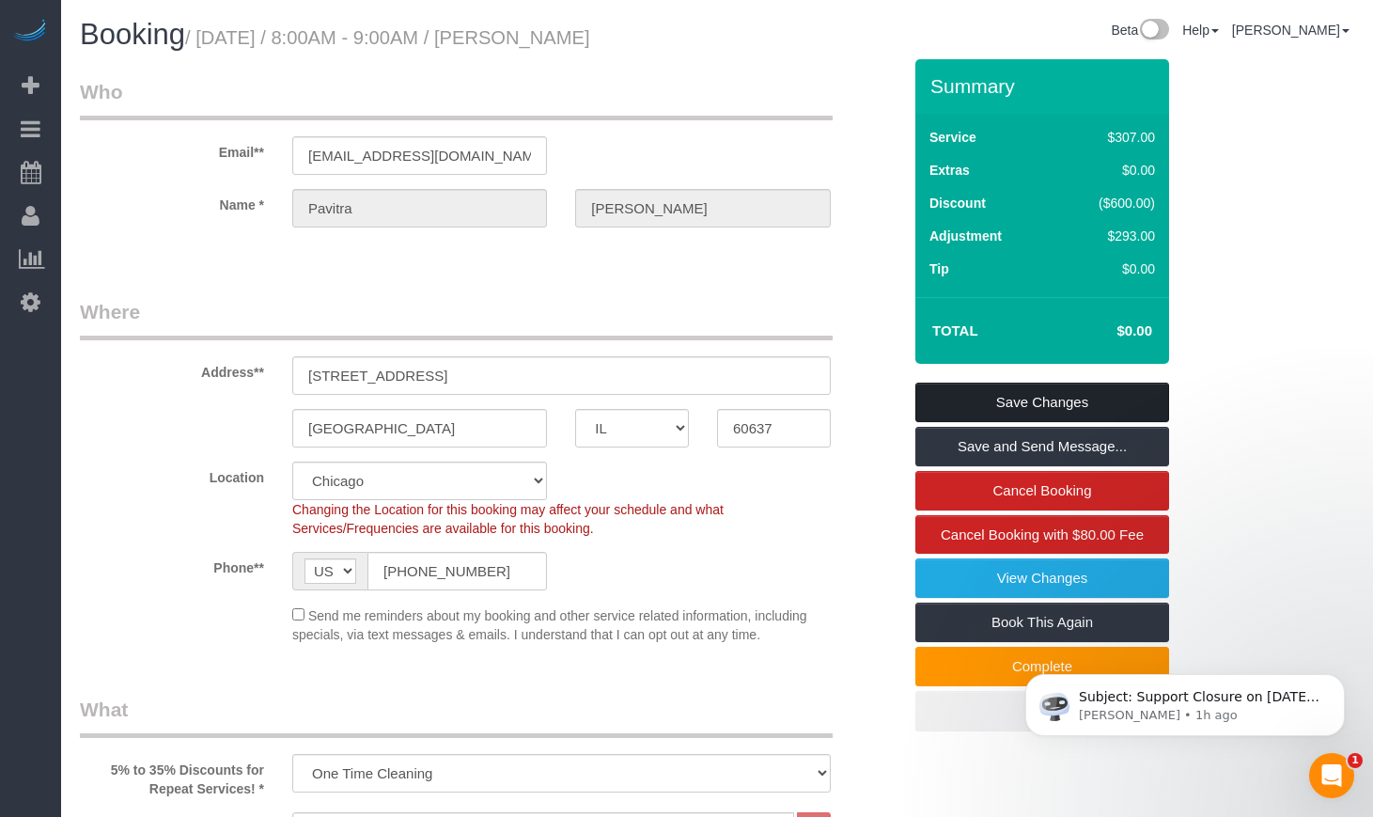
type textarea "Paying with Gift Card. Actual labor hours and charge - 4hours ($316.00). GC Rem…"
click at [1039, 405] on link "Save Changes" at bounding box center [1042, 401] width 254 height 39
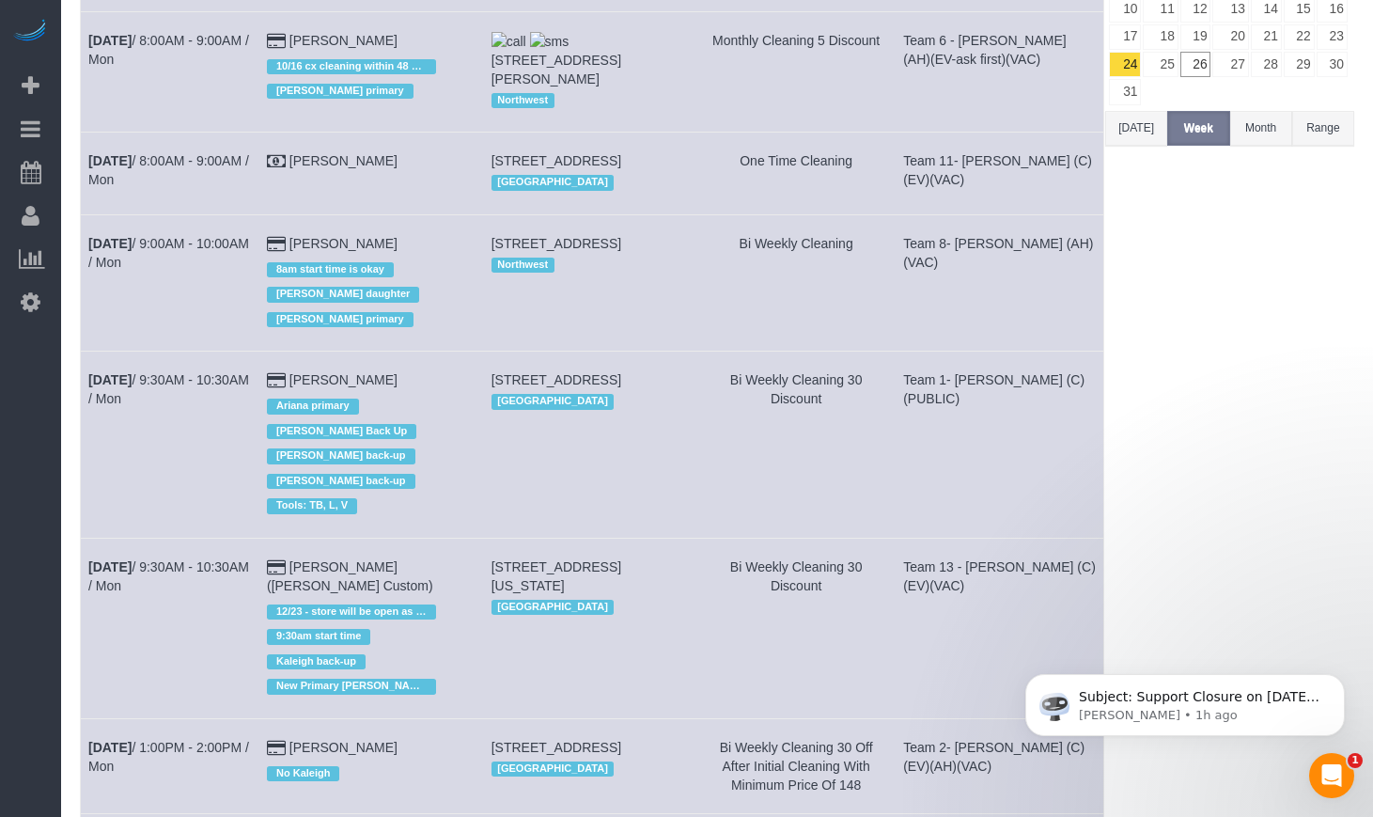
scroll to position [470, 0]
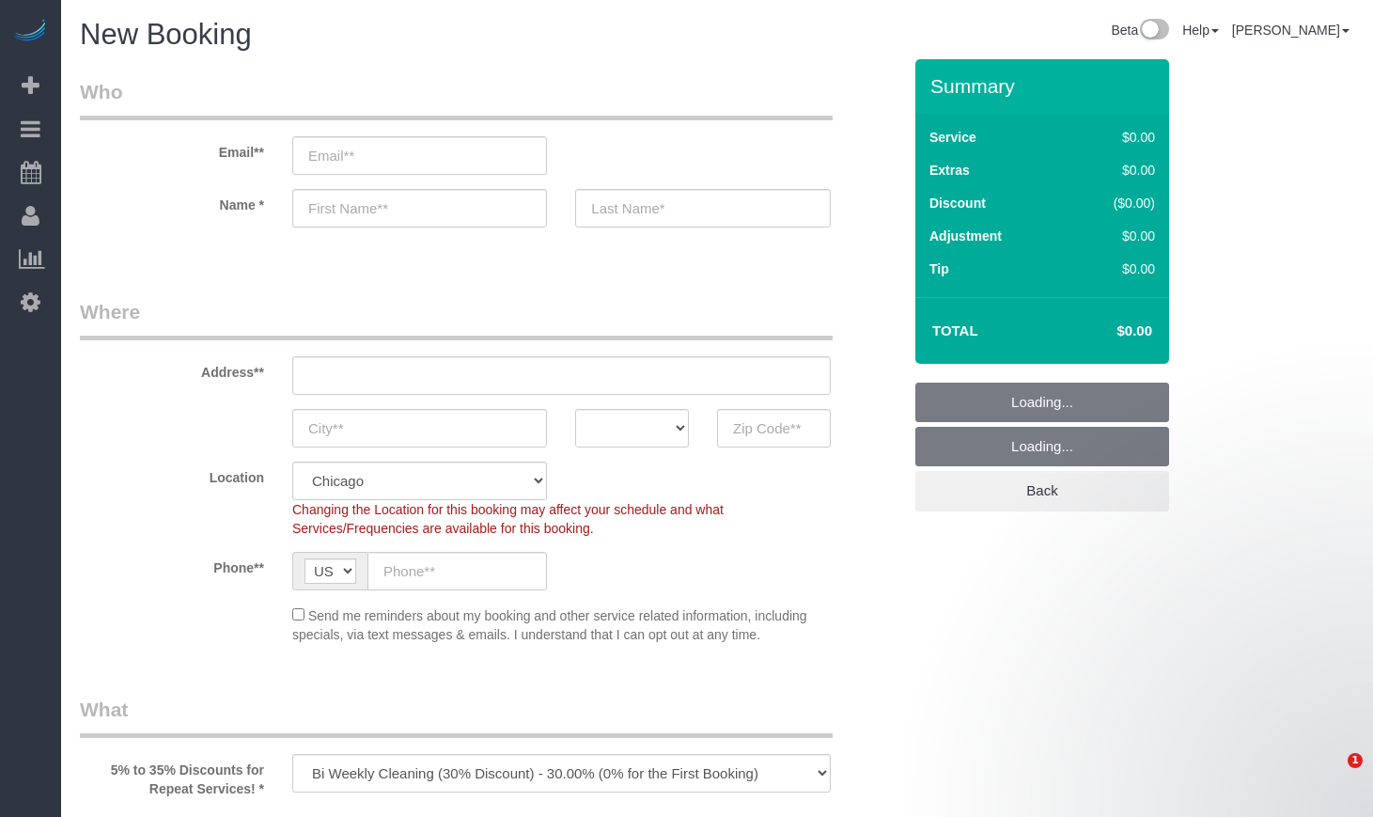
select select "object:858"
select select "512"
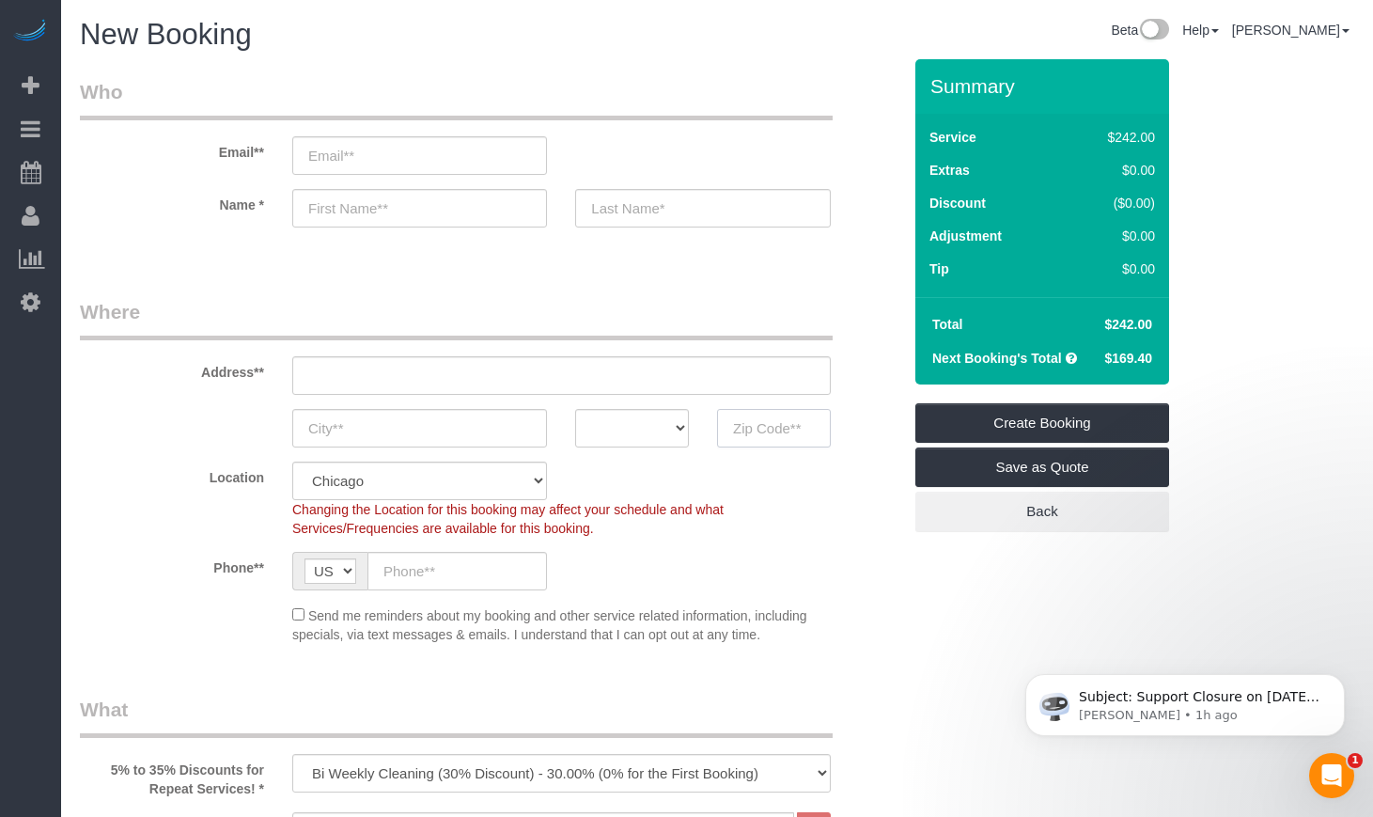
click at [786, 434] on input "text" at bounding box center [774, 428] width 114 height 39
paste input "60626"
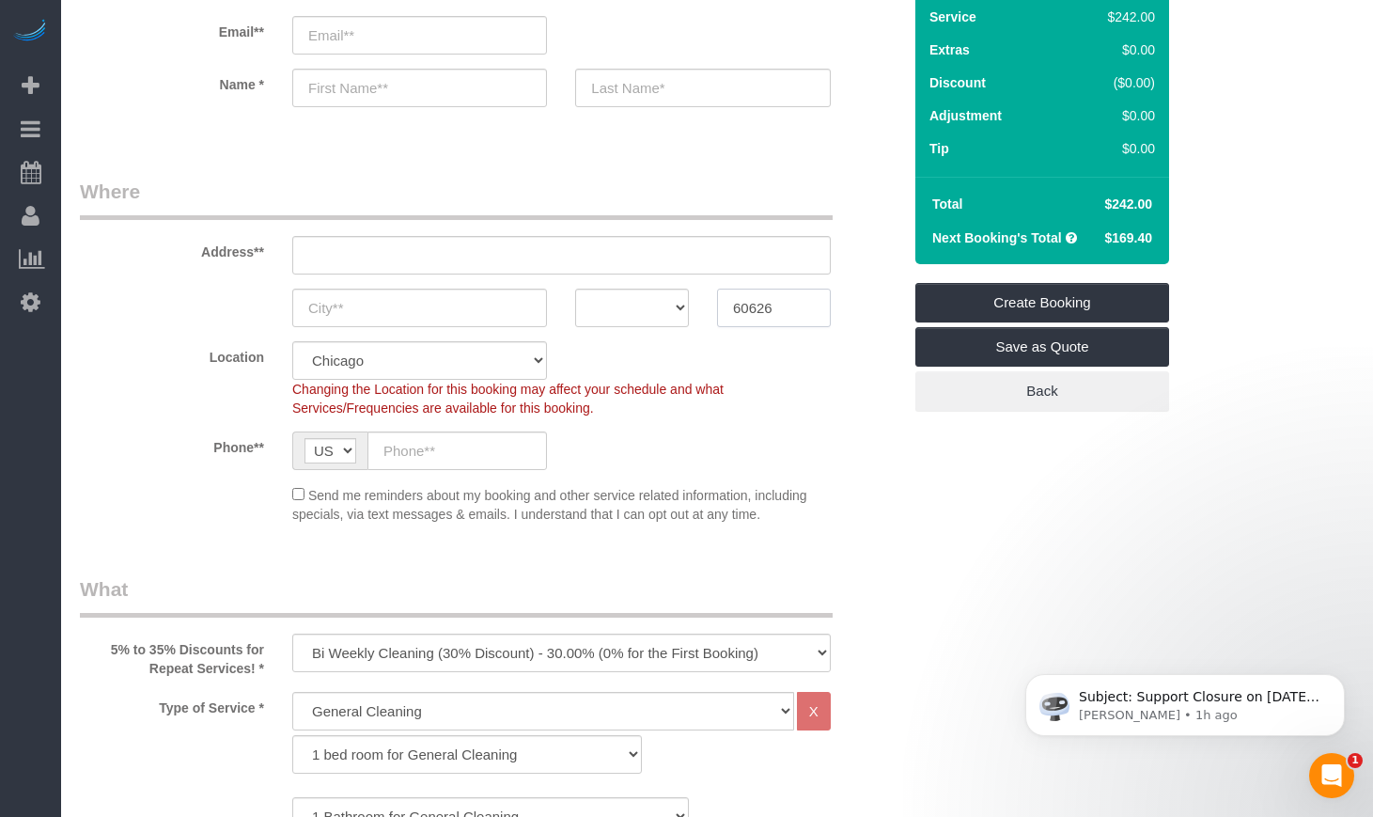
scroll to position [313, 0]
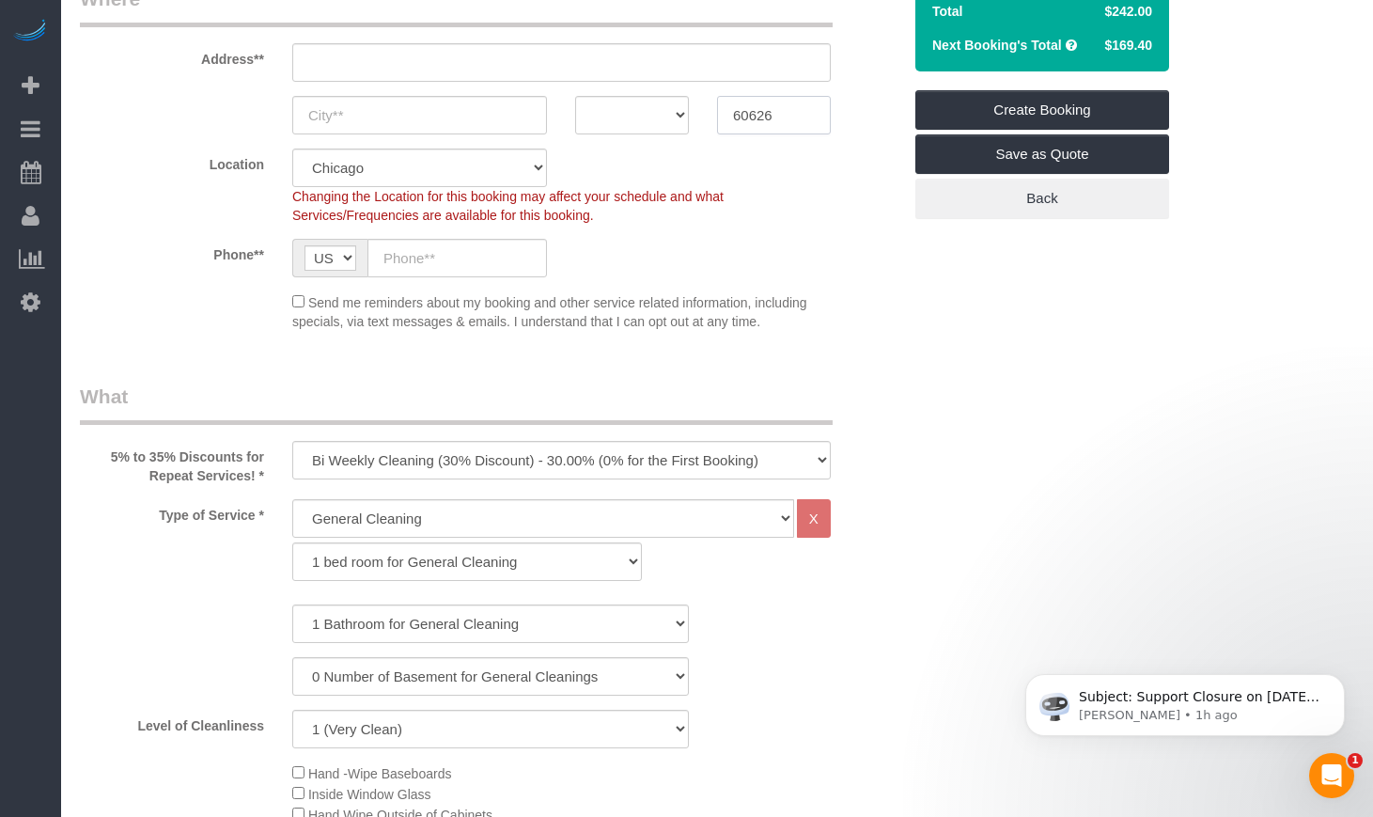
type input "60626"
click at [414, 460] on select "One Time Cleaning Weekly Cleaning (35% Discount) - 35.00% (0% for the First Boo…" at bounding box center [561, 460] width 538 height 39
select select "object:859"
click at [292, 441] on select "One Time Cleaning Weekly Cleaning (35% Discount) - 35.00% (0% for the First Boo…" at bounding box center [561, 460] width 538 height 39
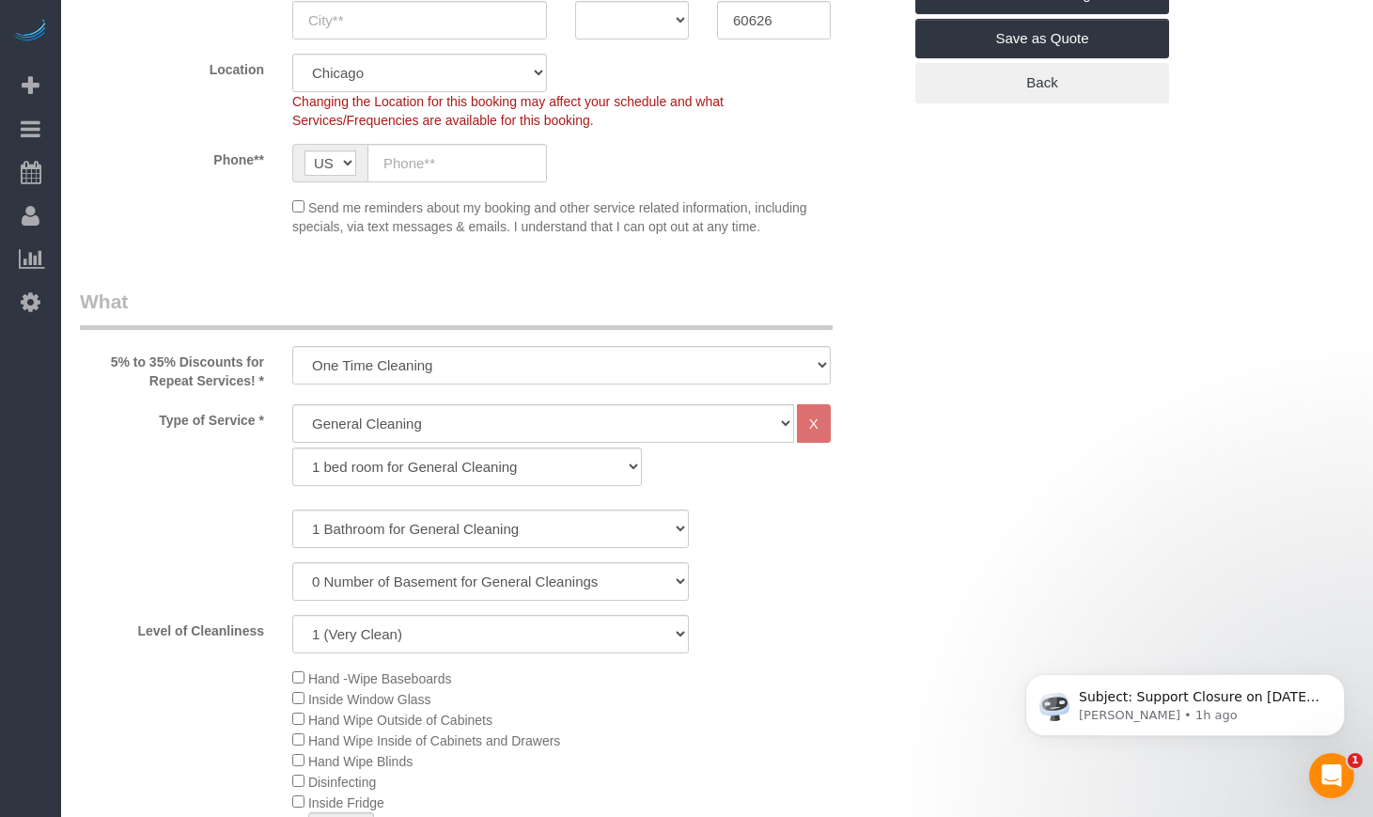
scroll to position [470, 0]
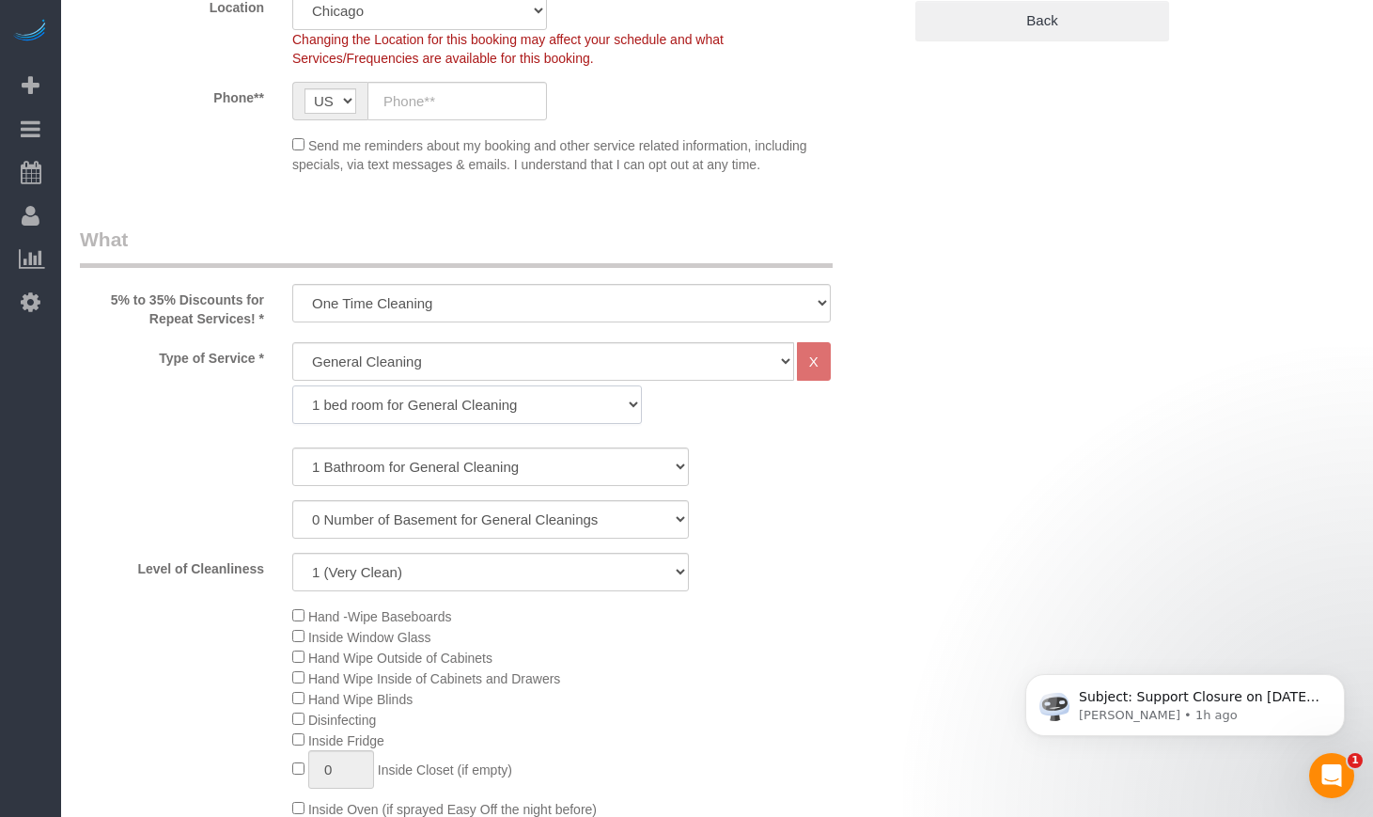
click at [375, 405] on select "1 bed room for General Cleaning 2 bed room for General Cleaning 3 bed room for …" at bounding box center [467, 404] width 350 height 39
click at [292, 385] on select "1 bed room for General Cleaning 2 bed room for General Cleaning 3 bed room for …" at bounding box center [467, 404] width 350 height 39
drag, startPoint x: 372, startPoint y: 421, endPoint x: 364, endPoint y: 464, distance: 44.0
click at [364, 464] on select "1 Bathroom for General Cleaning 2 Bathroom for General Cleanings 3 Bathroom for…" at bounding box center [490, 466] width 397 height 39
click at [367, 411] on select "1 bed room for General Cleaning 2 bed room for General Cleaning 3 bed room for …" at bounding box center [467, 404] width 350 height 39
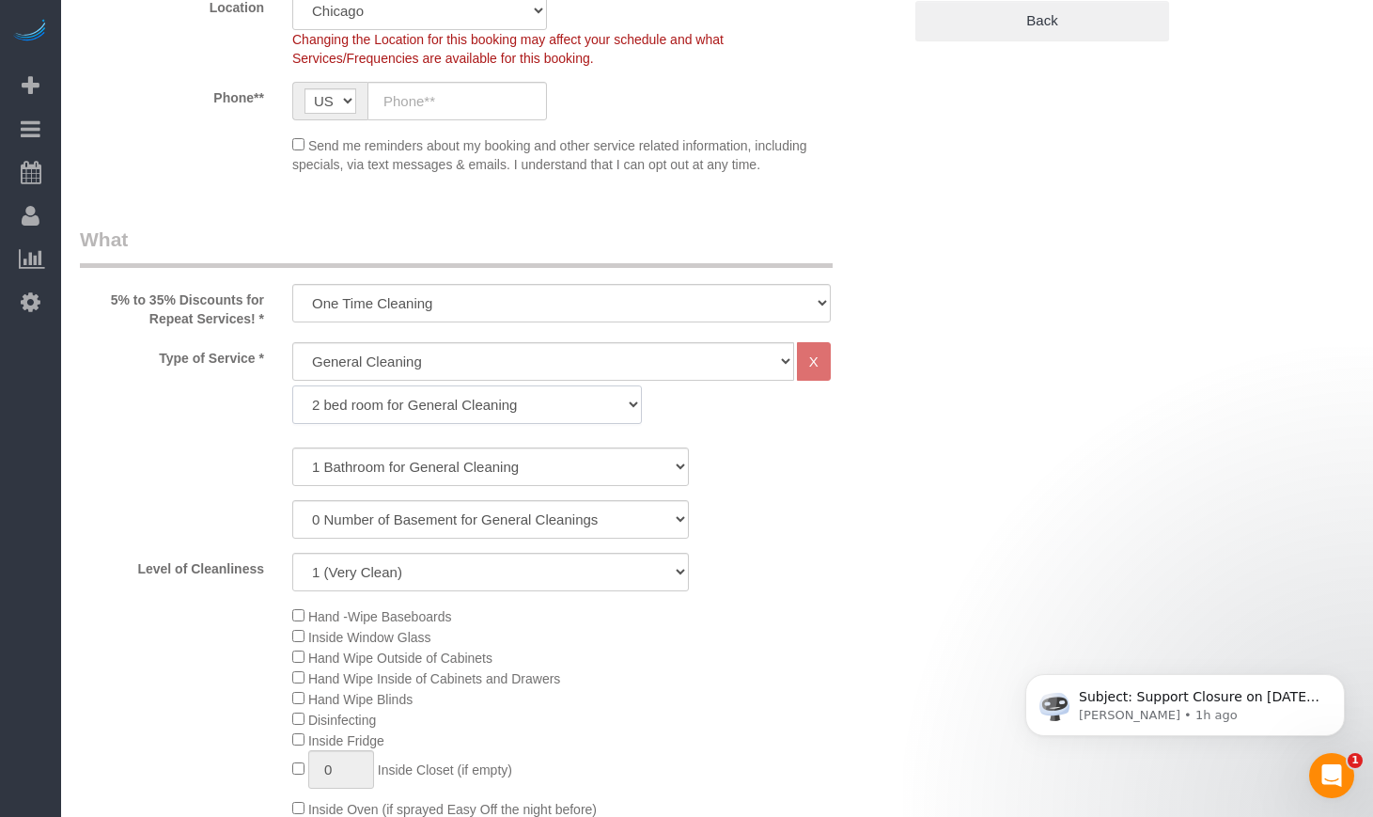
select select "288"
click at [292, 385] on select "1 bed room for General Cleaning 2 bed room for General Cleaning 3 bed room for …" at bounding box center [467, 404] width 350 height 39
drag, startPoint x: 366, startPoint y: 488, endPoint x: 366, endPoint y: 463, distance: 24.4
click at [366, 463] on select "1 Bathroom for General Cleaning 2 Bathroom for General Cleanings 3 Bathroom for…" at bounding box center [490, 466] width 397 height 39
select select "2"
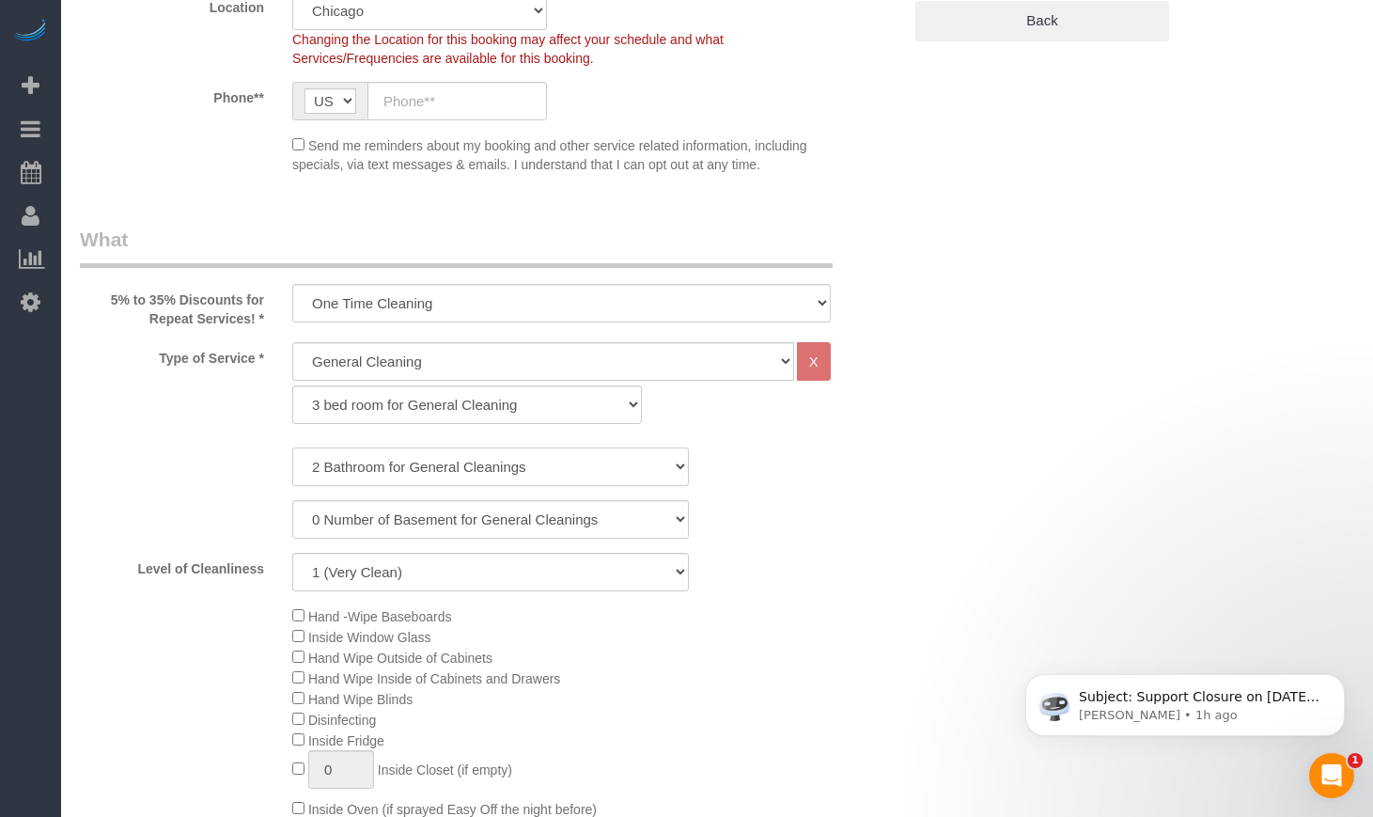
click at [292, 447] on select "1 Bathroom for General Cleaning 2 Bathroom for General Cleanings 3 Bathroom for…" at bounding box center [490, 466] width 397 height 39
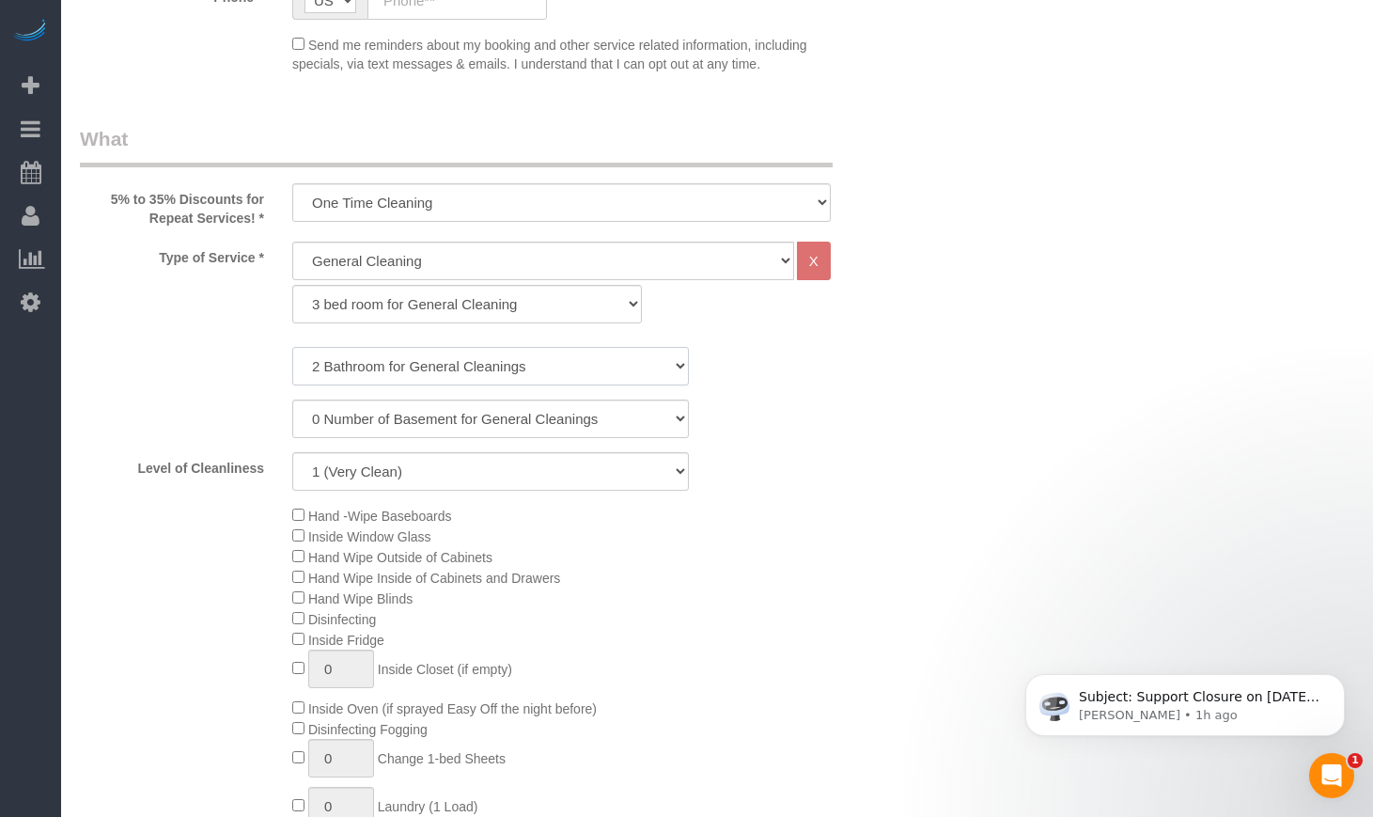
scroll to position [627, 0]
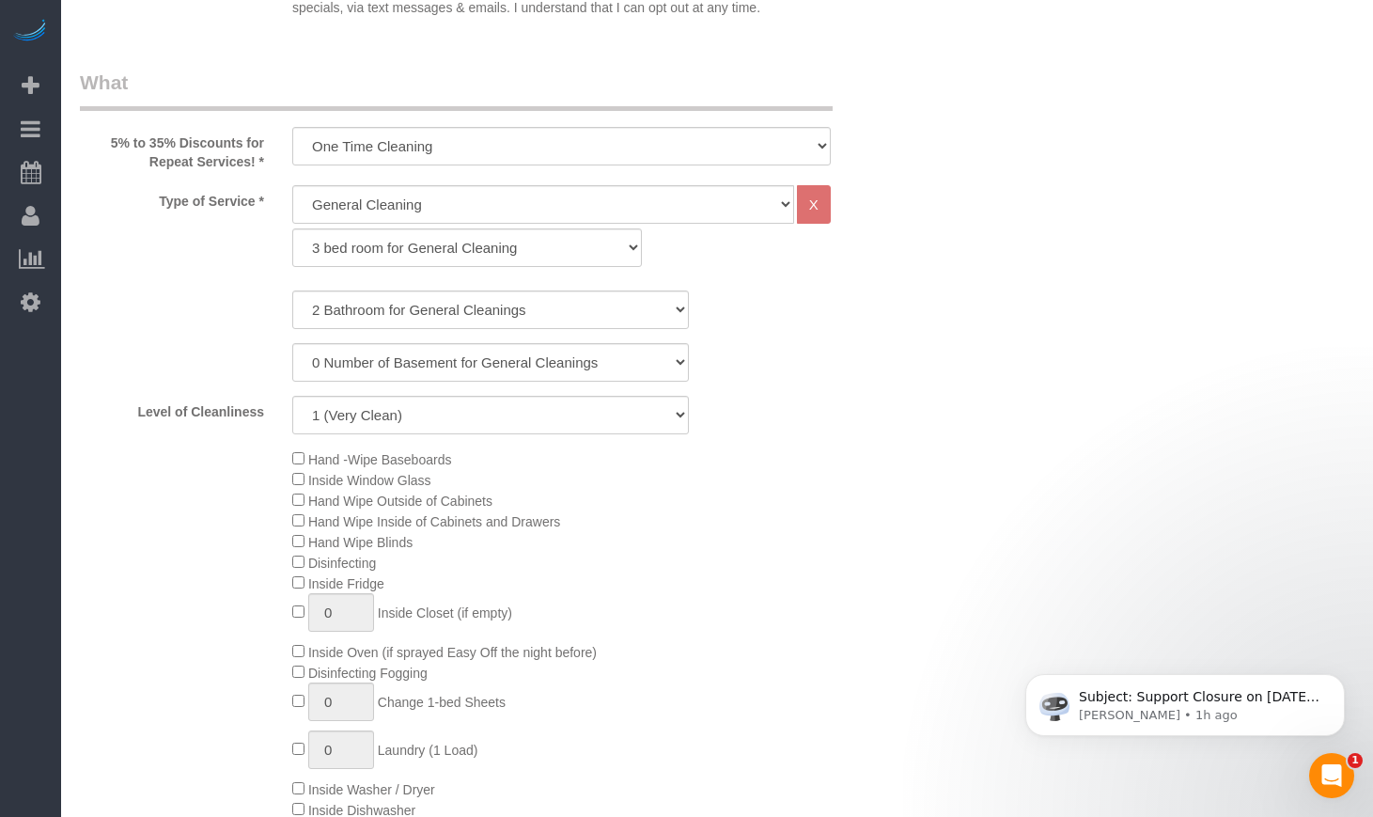
click at [599, 439] on div "Type of Service * General Cleaning Deep Cleaning Move-in / Move-out Cleaning CO…" at bounding box center [490, 541] width 821 height 713
click at [532, 420] on select "1 (Very Clean) 2 3 4 5 (Average Condition) 6 7 8 9 10 (Extremely Dirty)" at bounding box center [490, 415] width 397 height 39
click at [292, 396] on select "1 (Very Clean) 2 3 4 5 (Average Condition) 6 7 8 9 10 (Extremely Dirty)" at bounding box center [490, 415] width 397 height 39
click at [418, 426] on select "1 (Very Clean) 2 3 4 5 (Average Condition) 6 7 8 9 10 (Extremely Dirty)" at bounding box center [490, 415] width 397 height 39
select select "6"
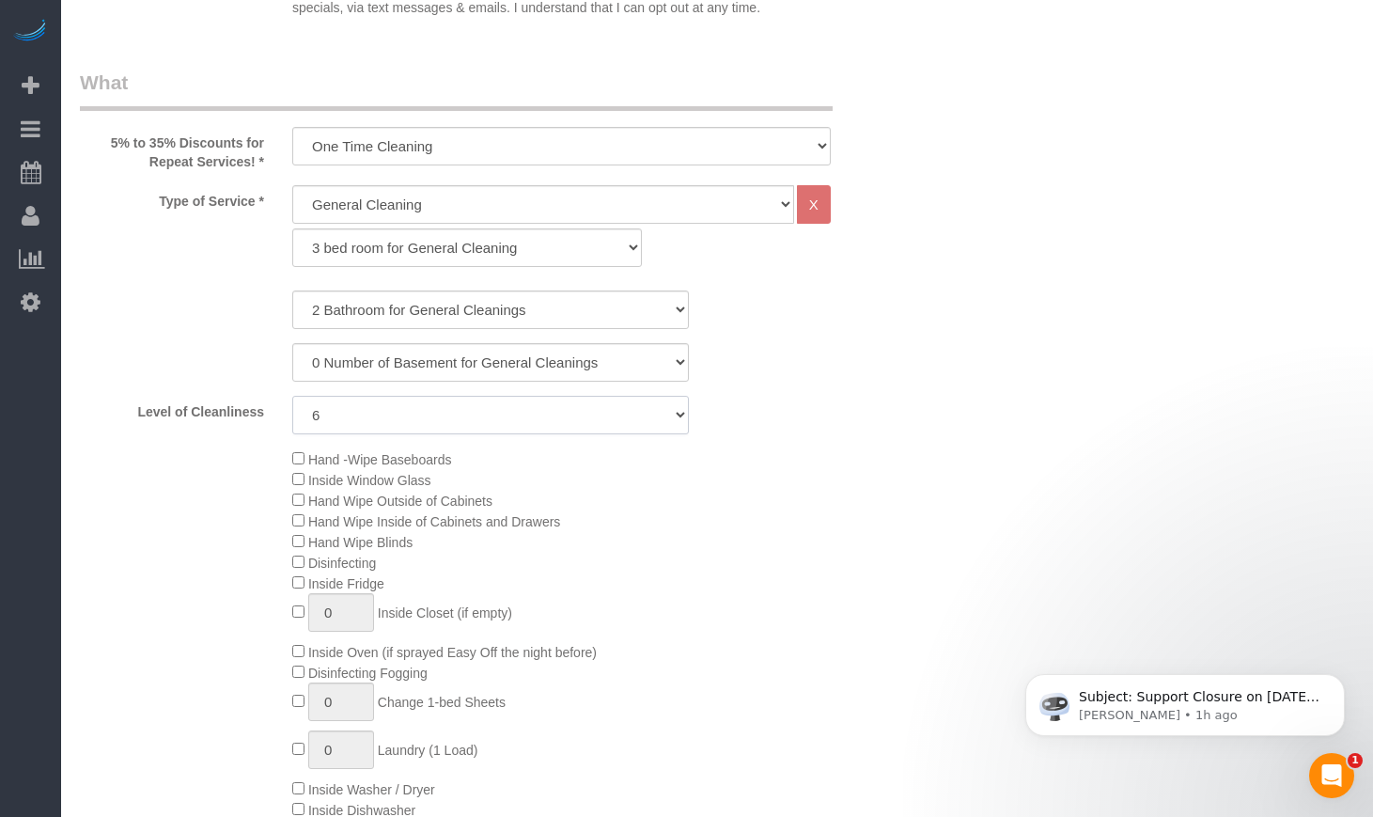
click at [292, 396] on select "1 (Very Clean) 2 3 4 5 (Average Condition) 6 7 8 9 10 (Extremely Dirty)" at bounding box center [490, 415] width 397 height 39
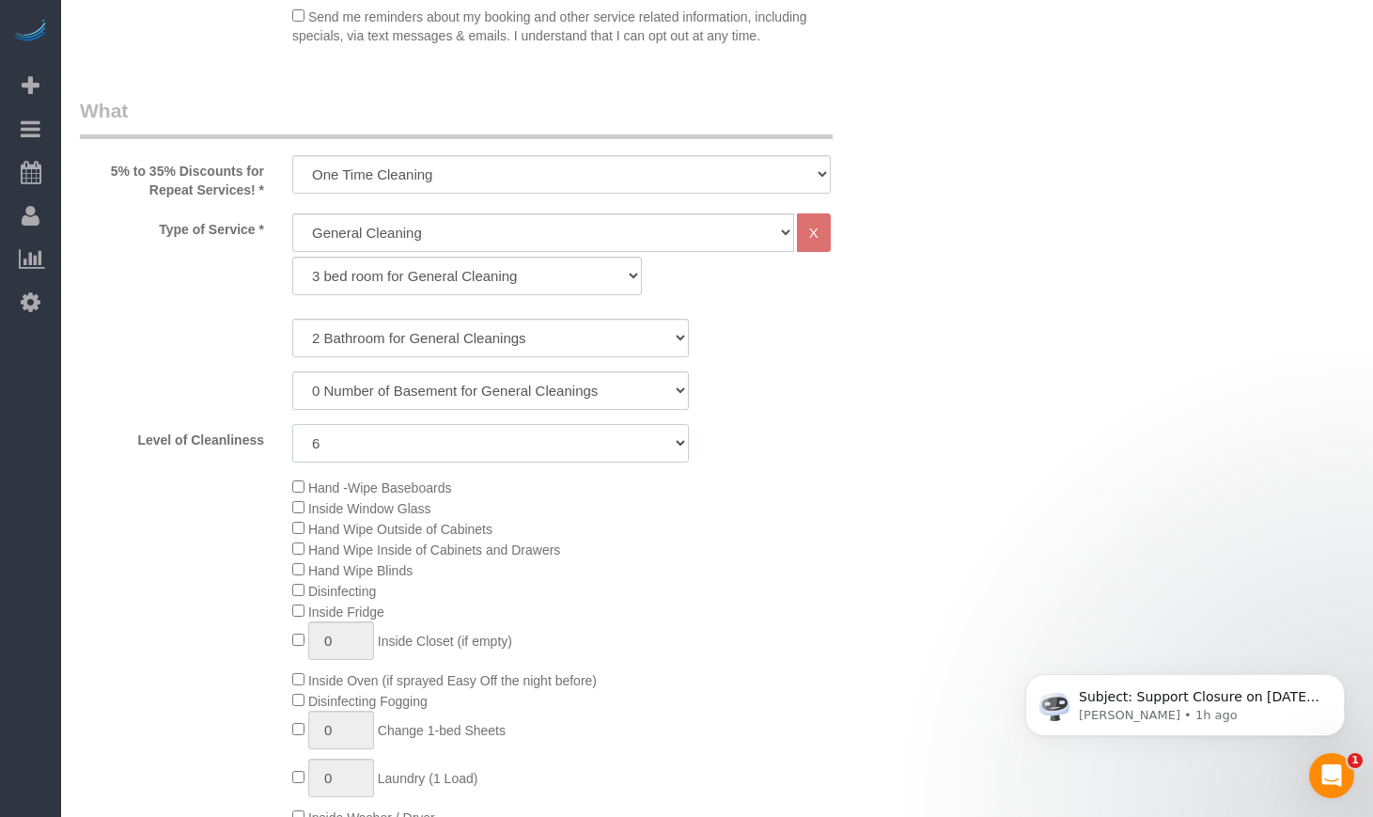
scroll to position [0, 0]
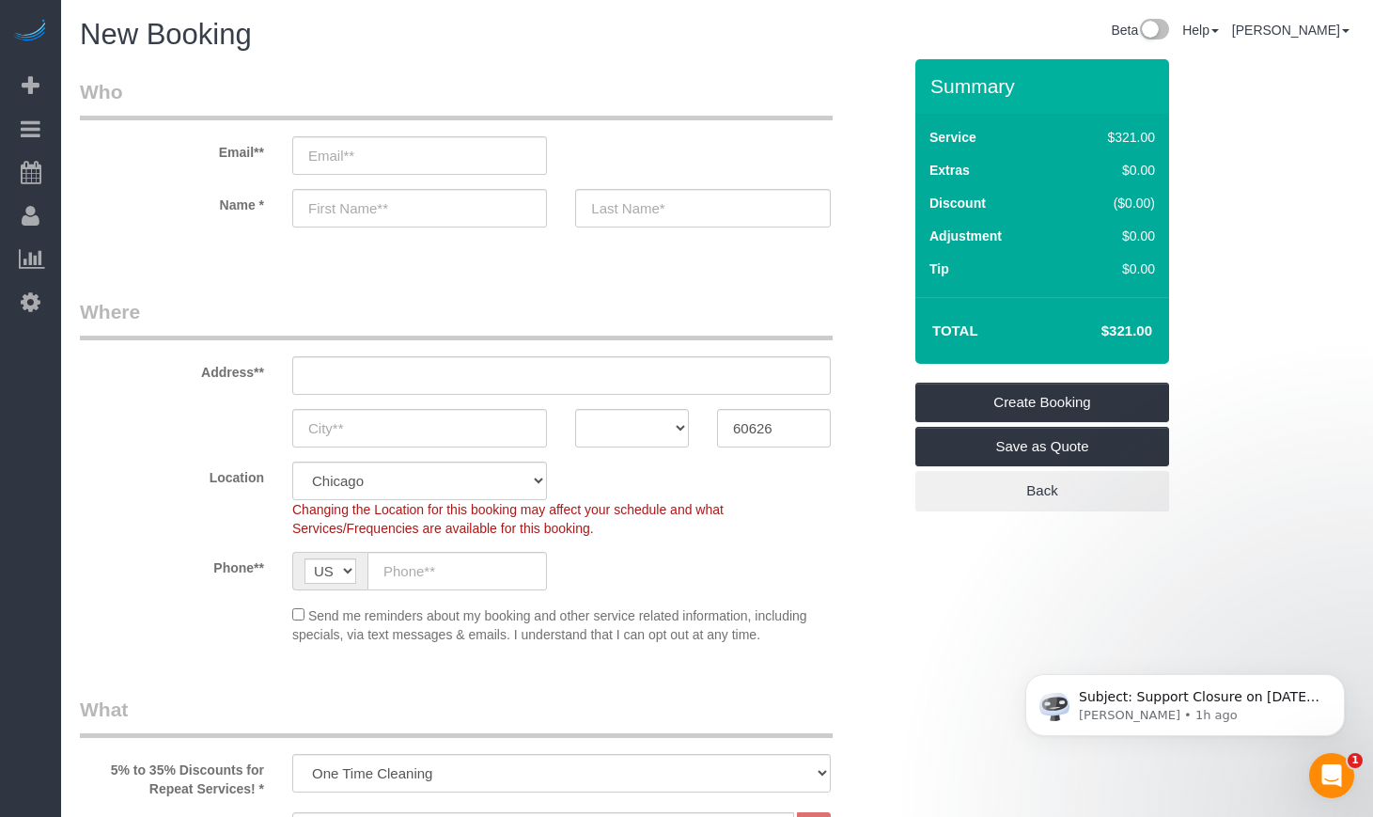
drag, startPoint x: 1089, startPoint y: 332, endPoint x: 1153, endPoint y: 333, distance: 63.9
click at [1153, 333] on td "$332.00" at bounding box center [1098, 330] width 122 height 47
click at [1171, 514] on div "Summary Service $332.00 Extras $0.00 Discount ($0.00) Adjustment $0.00 Tip $0.00" at bounding box center [1060, 303] width 319 height 489
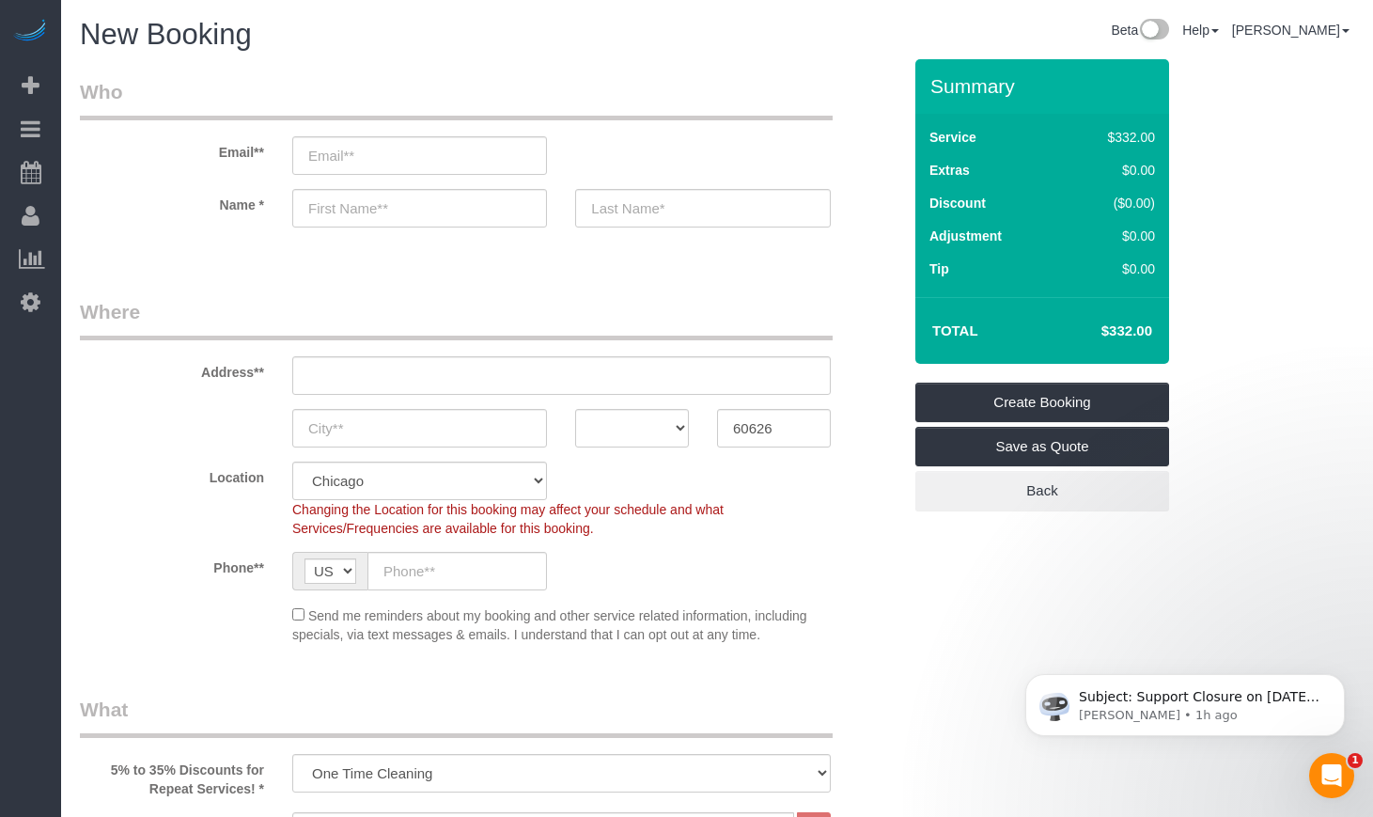
drag, startPoint x: 858, startPoint y: 404, endPoint x: 868, endPoint y: 641, distance: 237.0
click at [868, 641] on fieldset "Where Address** AK AL AR AZ CA CO CT DC DE FL GA HI IA ID IL IN KS KY LA MA MD …" at bounding box center [490, 478] width 821 height 360
click at [870, 615] on div "Send me reminders about my booking and other service related information, inclu…" at bounding box center [490, 623] width 849 height 39
drag, startPoint x: 194, startPoint y: 365, endPoint x: 869, endPoint y: 656, distance: 735.7
click at [869, 656] on fieldset "Where Address** AK AL AR AZ CA CO CT DC DE FL GA HI IA ID IL IN KS KY LA MA MD …" at bounding box center [490, 478] width 821 height 360
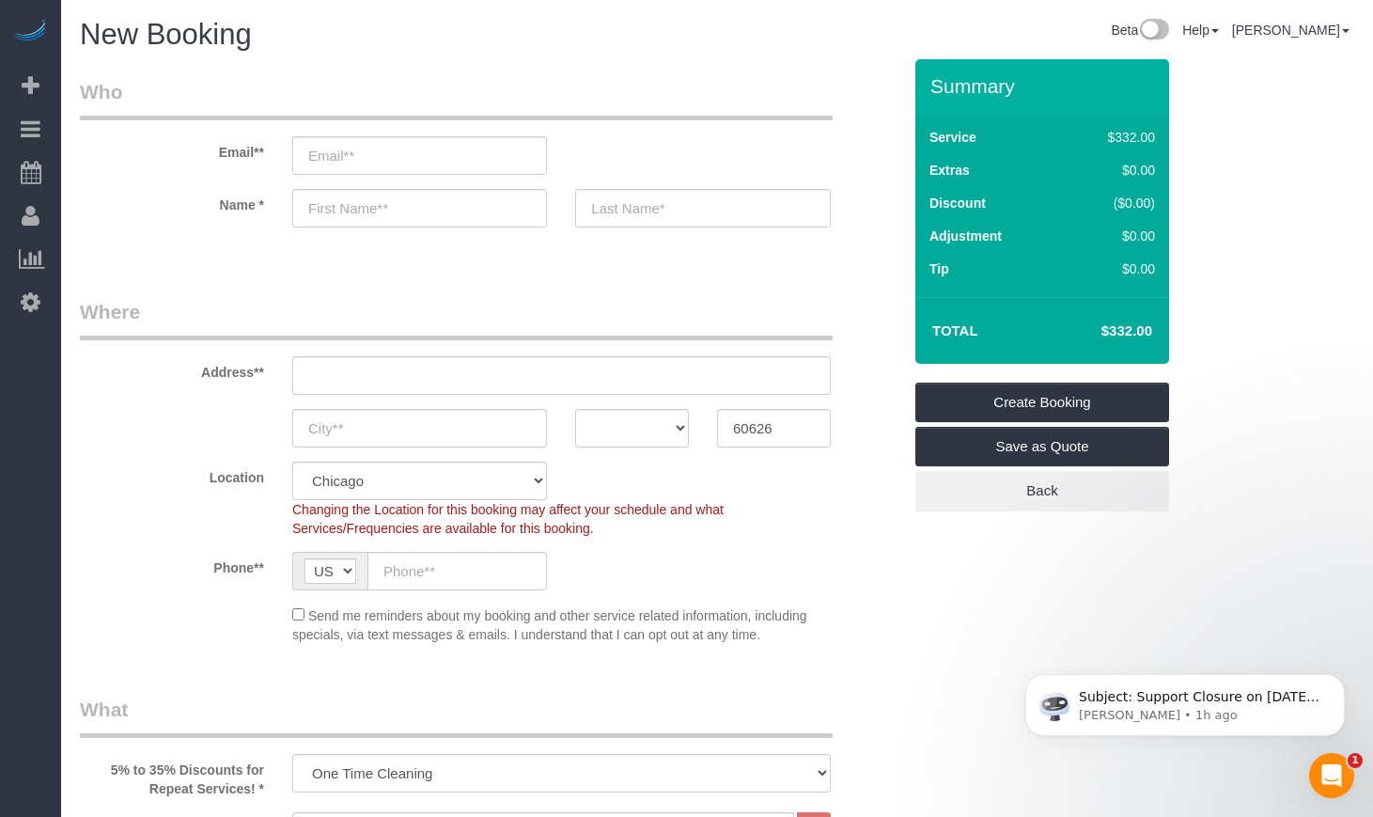
click at [869, 656] on fieldset "Where Address** AK AL AR AZ CA CO CT DC DE FL GA HI IA ID IL IN KS KY LA MA MD …" at bounding box center [490, 478] width 821 height 360
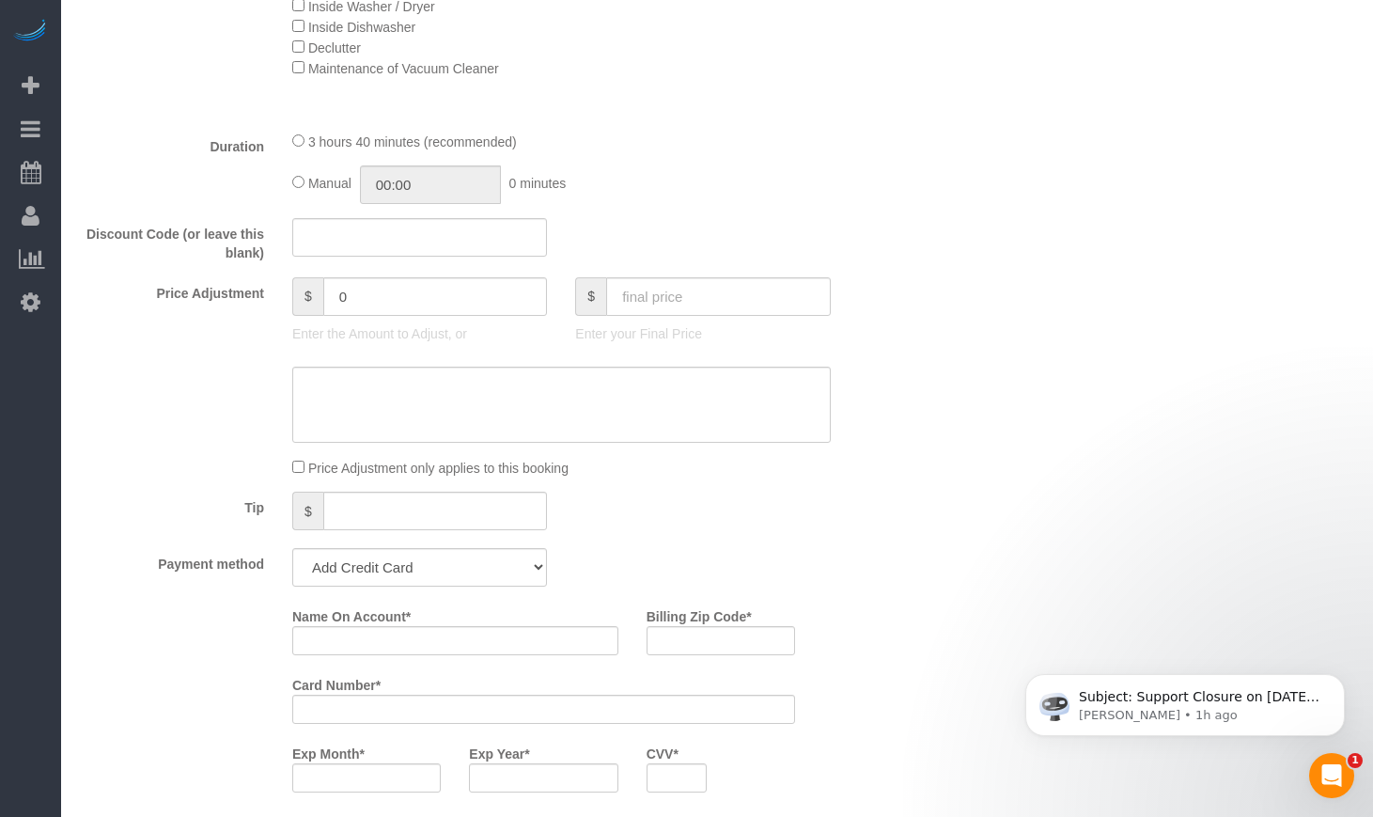
scroll to position [2349, 0]
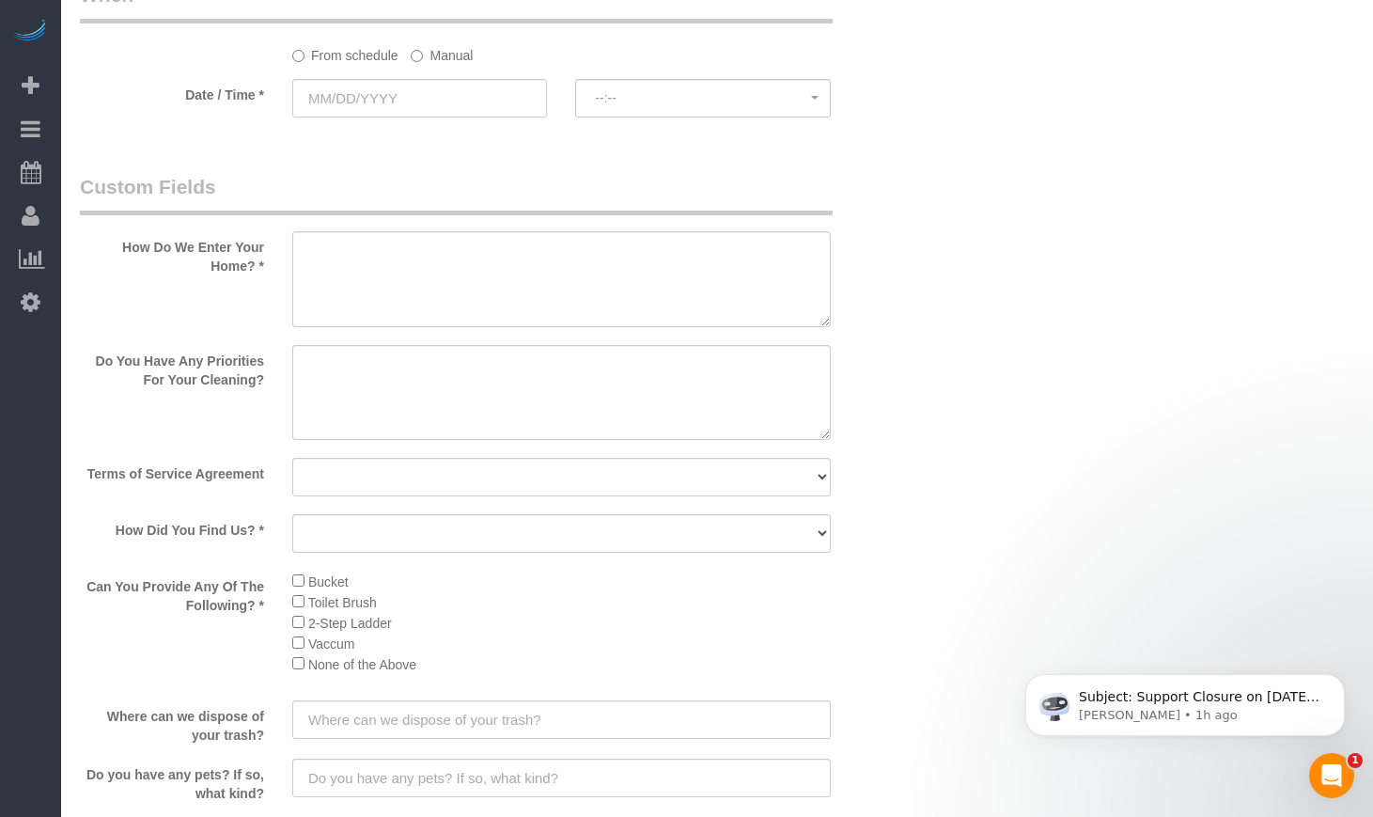
drag, startPoint x: 390, startPoint y: 584, endPoint x: 312, endPoint y: 575, distance: 78.4
click at [312, 575] on li "Bucket" at bounding box center [561, 580] width 538 height 21
drag, startPoint x: 418, startPoint y: 620, endPoint x: 316, endPoint y: 585, distance: 108.2
click at [316, 585] on ul "Bucket Toilet Brush 2-Step Ladder Vaccum None of the Above" at bounding box center [561, 621] width 538 height 103
click at [375, 646] on li "Vaccum" at bounding box center [561, 642] width 538 height 21
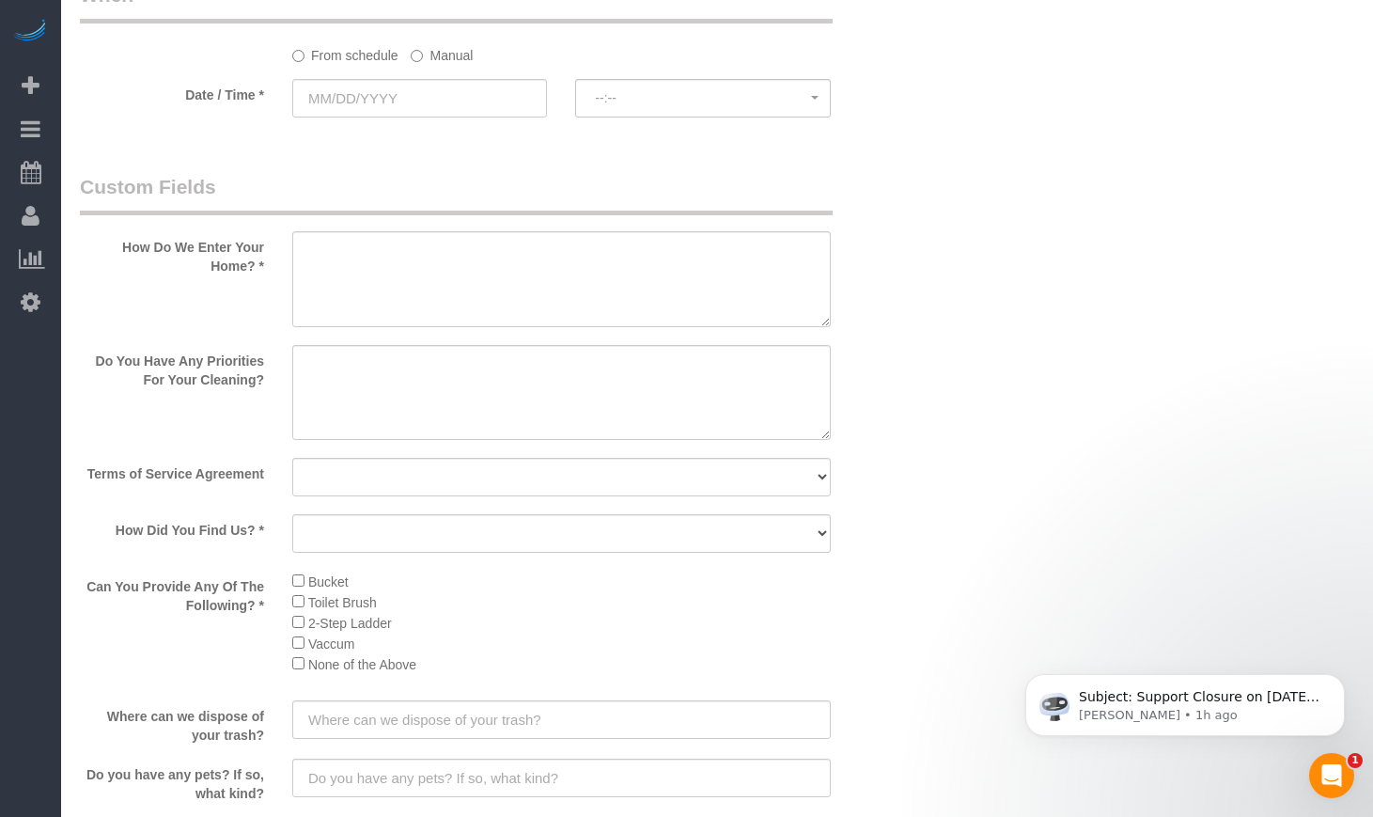
drag, startPoint x: 368, startPoint y: 634, endPoint x: 314, endPoint y: 582, distance: 75.8
click at [314, 582] on ul "Bucket Toilet Brush 2-Step Ladder Vaccum None of the Above" at bounding box center [561, 621] width 538 height 103
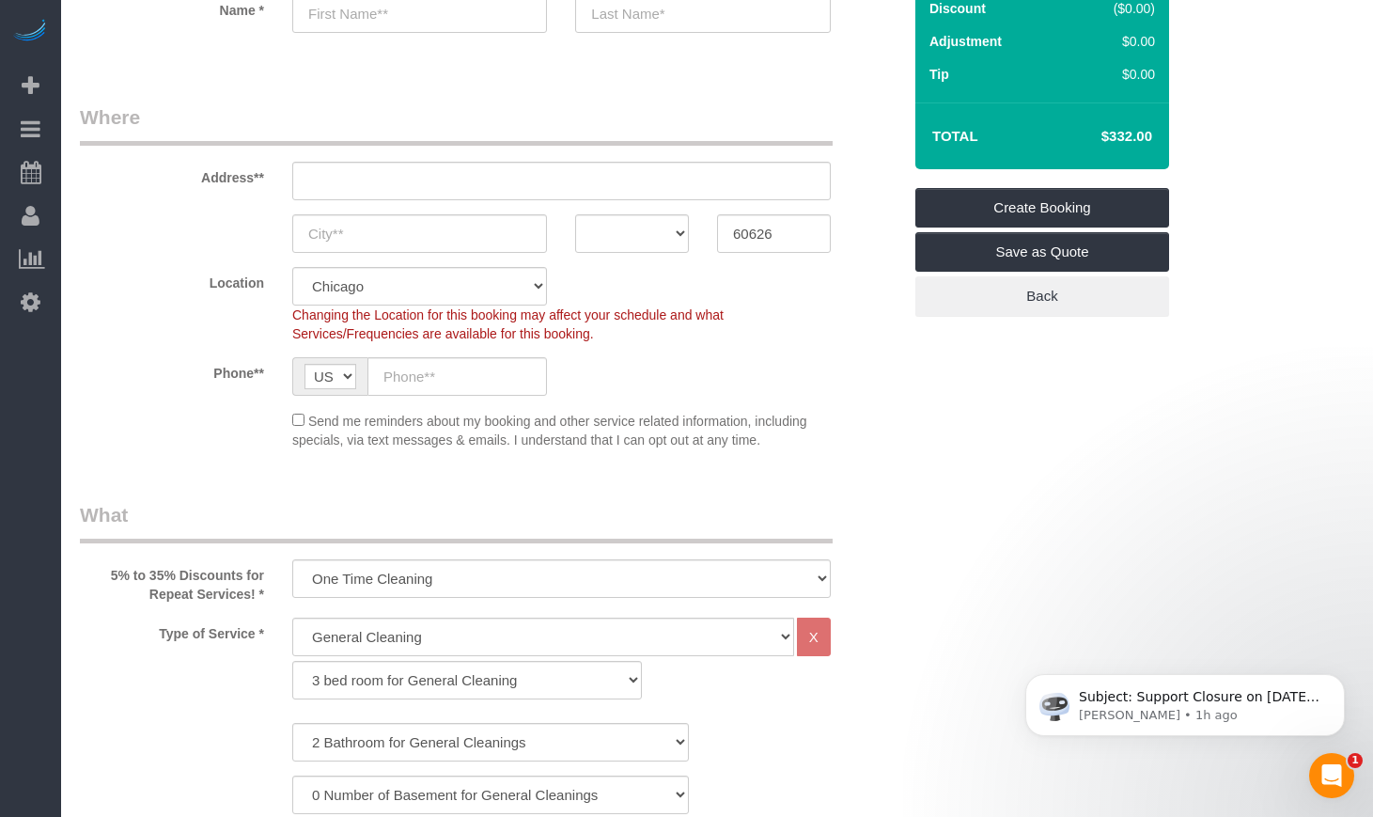
scroll to position [0, 0]
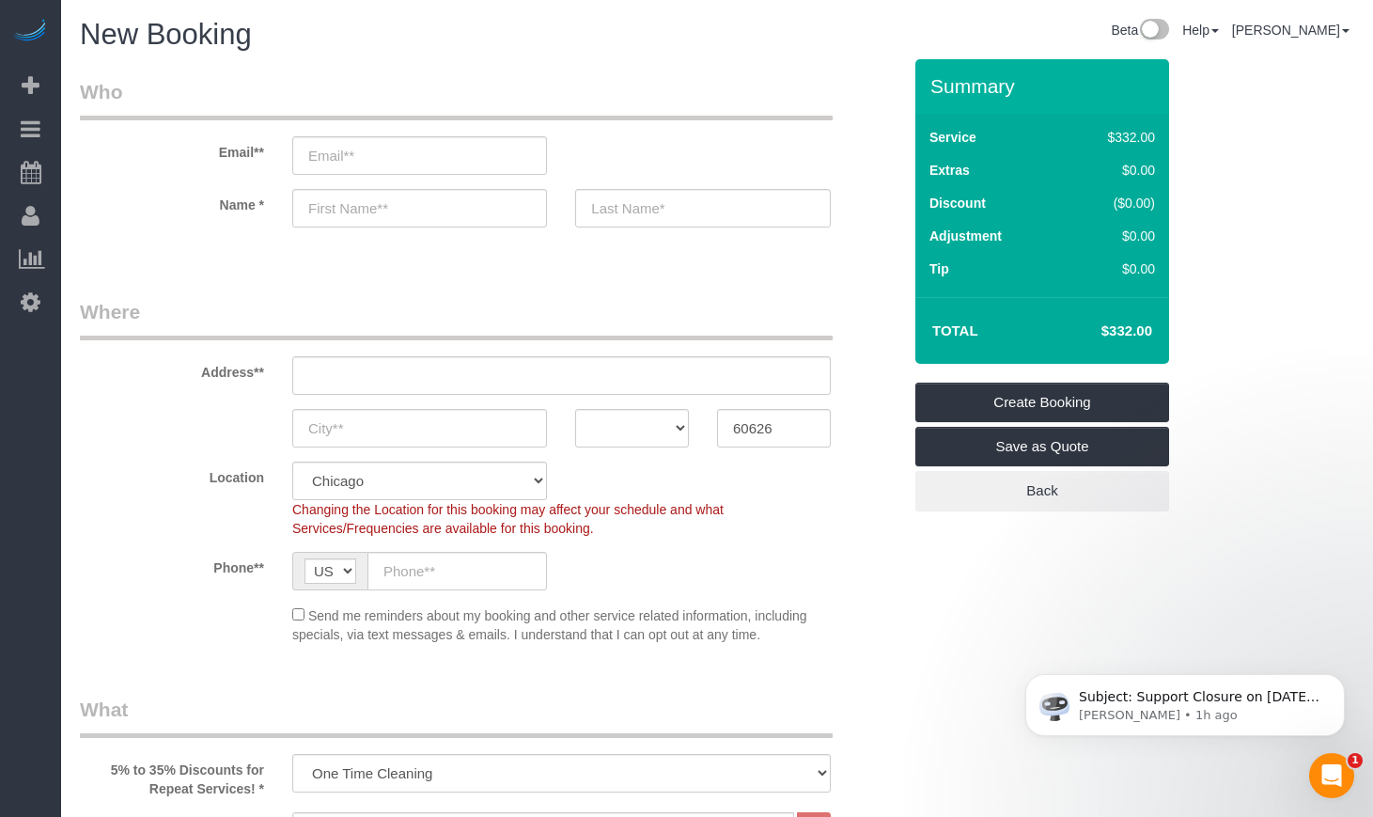
drag, startPoint x: 1085, startPoint y: 335, endPoint x: 1155, endPoint y: 337, distance: 69.6
click at [1146, 337] on h4 "$332.00" at bounding box center [1098, 331] width 107 height 16
click at [1169, 337] on div "Summary Service $332.00 Extras $0.00 Discount ($0.00) Adjustment $0.00 Tip $0.00" at bounding box center [1060, 303] width 319 height 489
drag, startPoint x: 1144, startPoint y: 336, endPoint x: 1098, endPoint y: 338, distance: 46.1
click at [1098, 338] on td "$332.00" at bounding box center [1098, 330] width 122 height 47
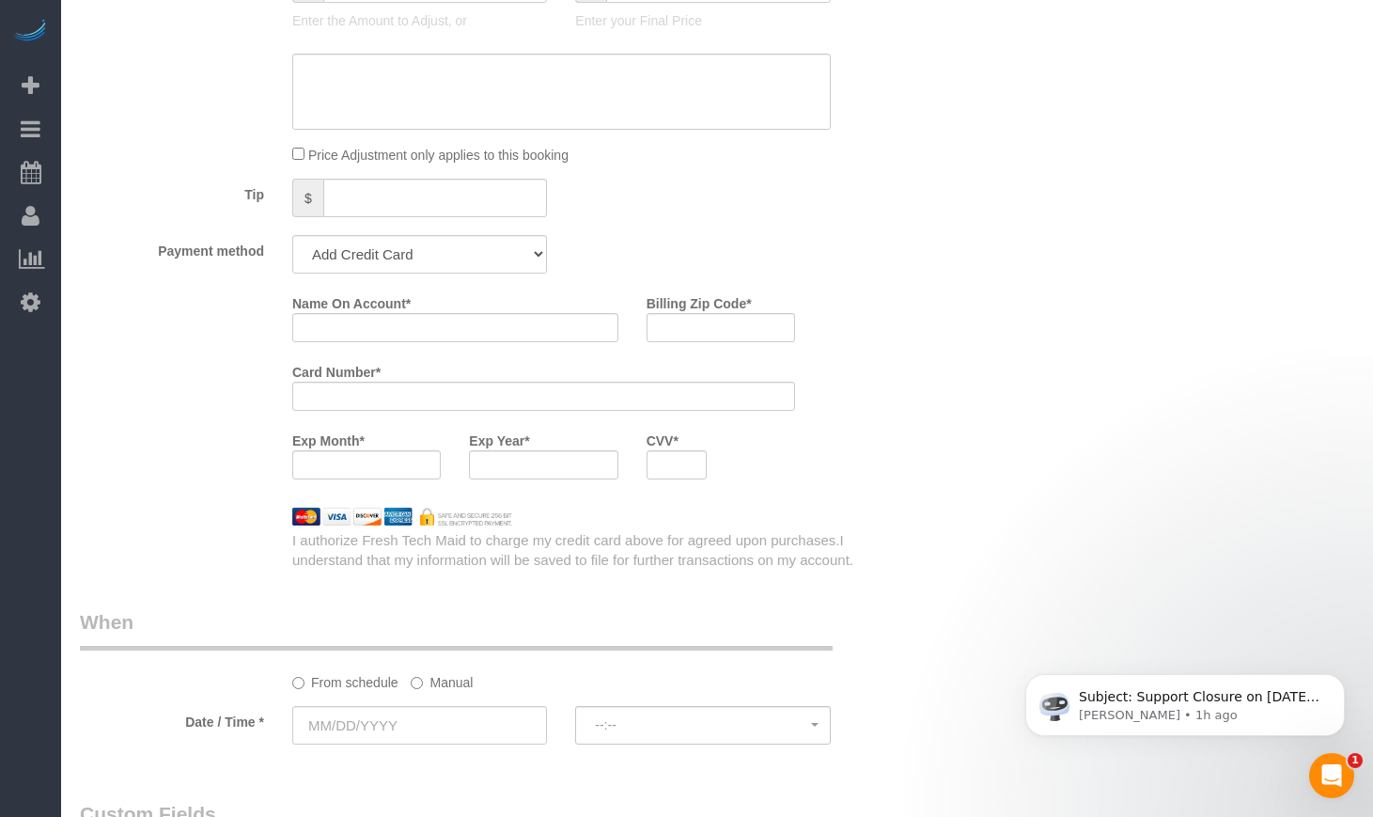
scroll to position [2036, 0]
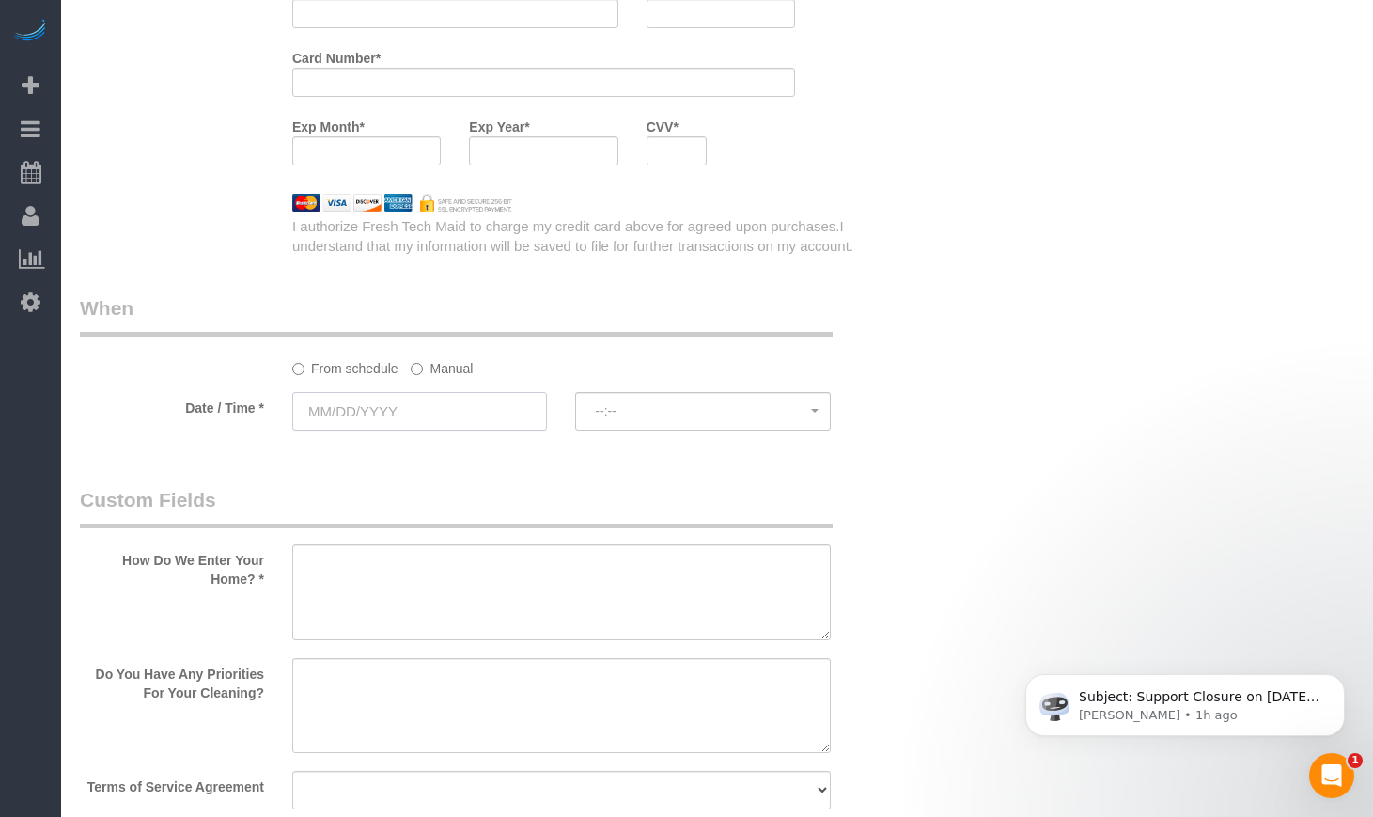
click at [340, 406] on input "text" at bounding box center [419, 411] width 255 height 39
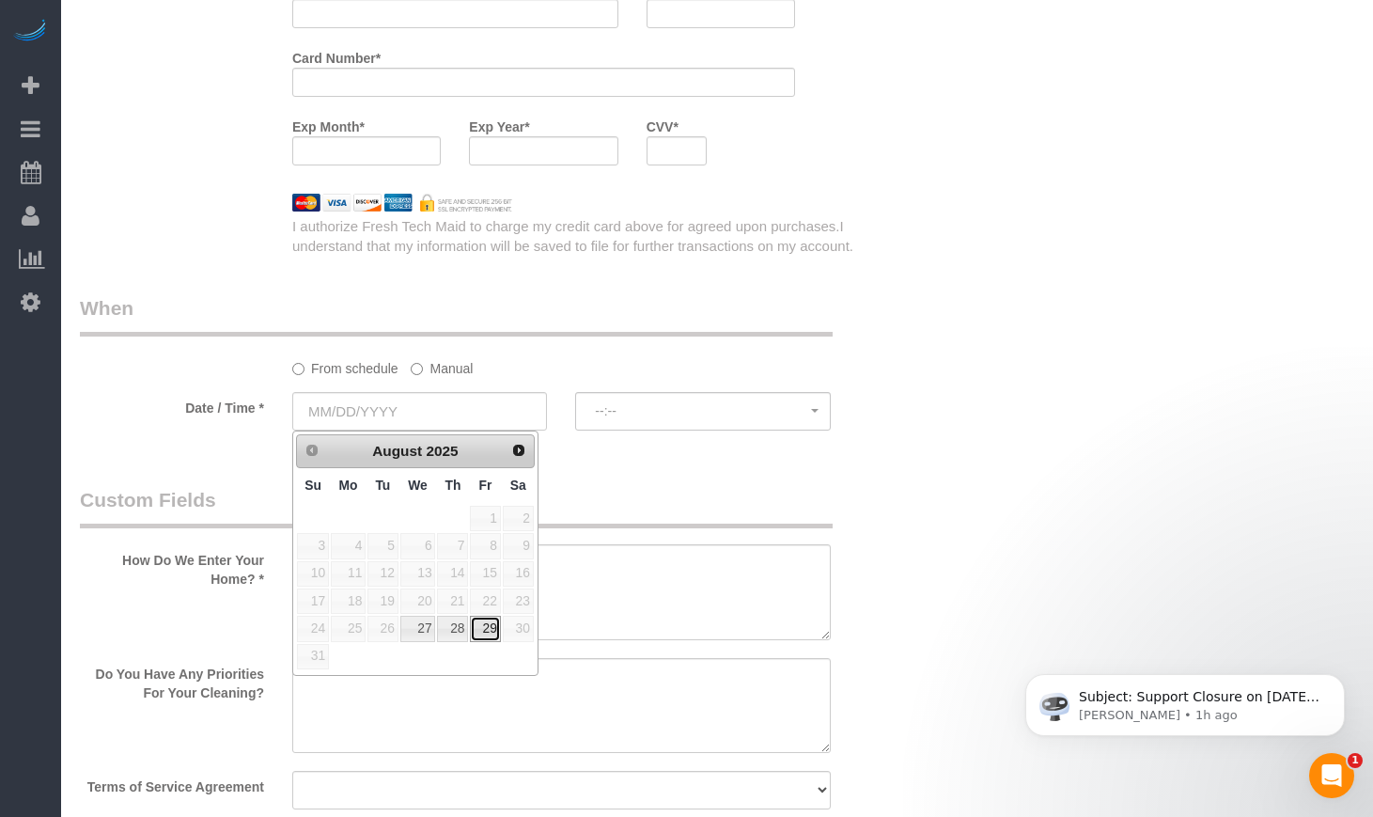
click at [481, 624] on link "29" at bounding box center [485, 627] width 30 height 25
type input "08/29/2025"
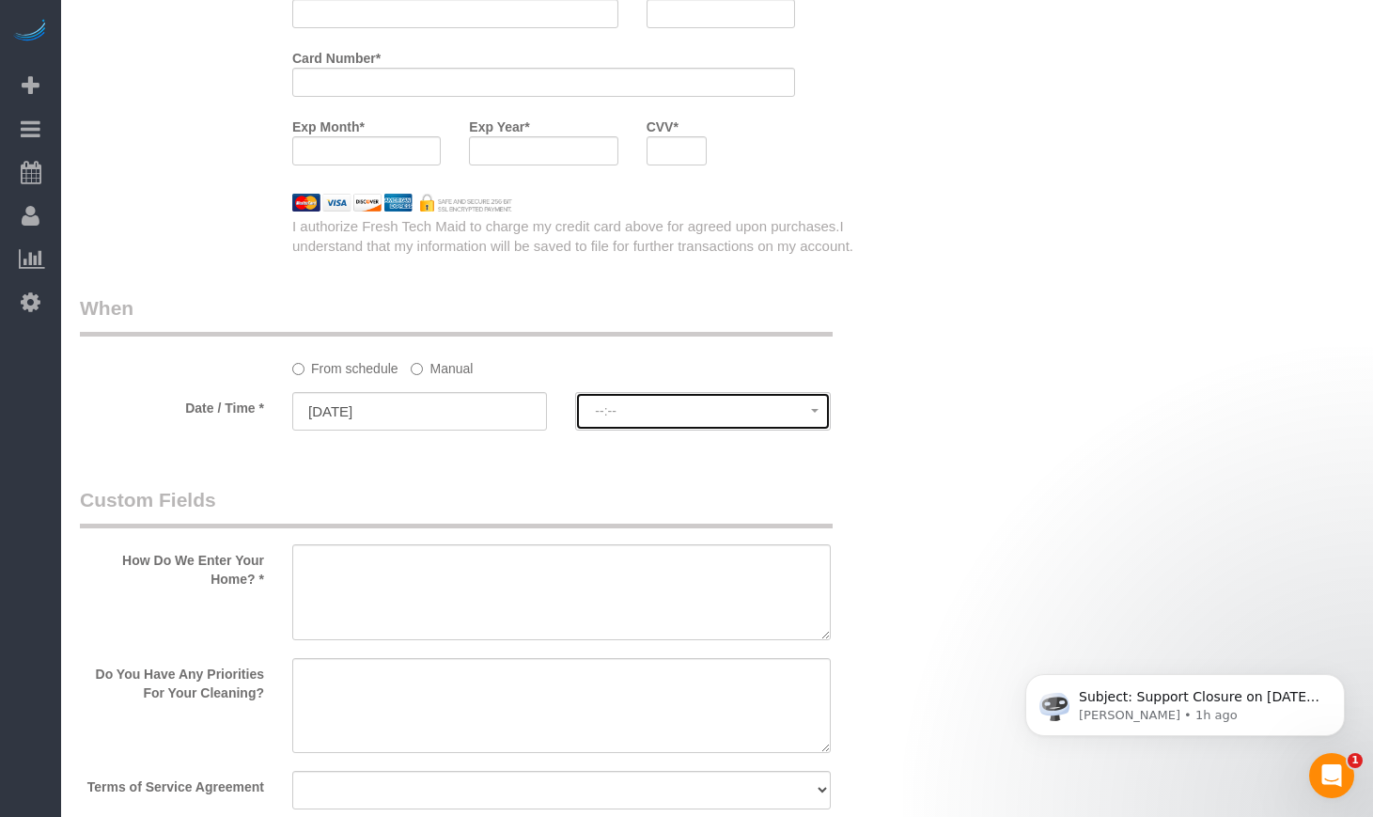
click at [668, 419] on button "--:--" at bounding box center [702, 411] width 255 height 39
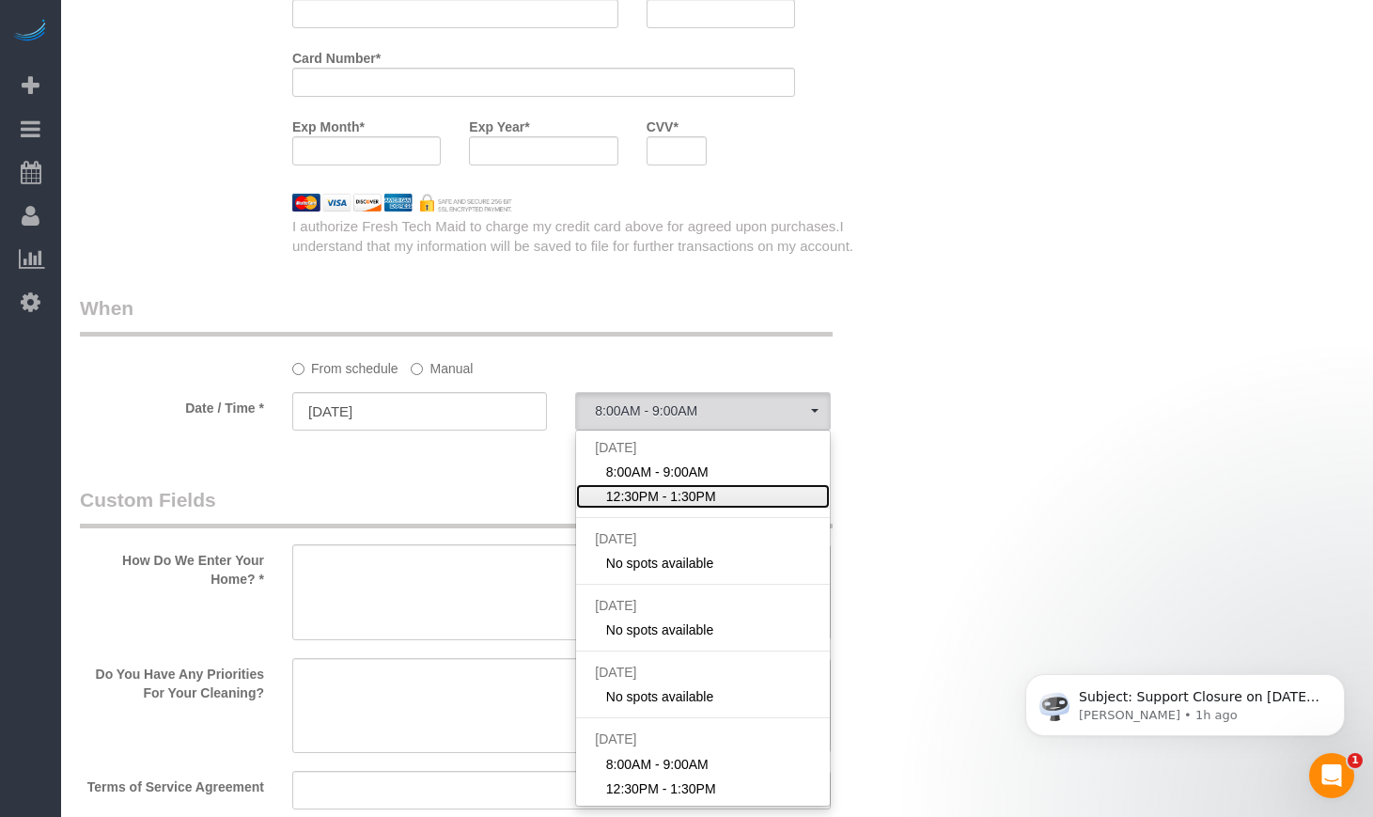
click at [724, 498] on link "12:30PM - 1:30PM" at bounding box center [702, 496] width 253 height 24
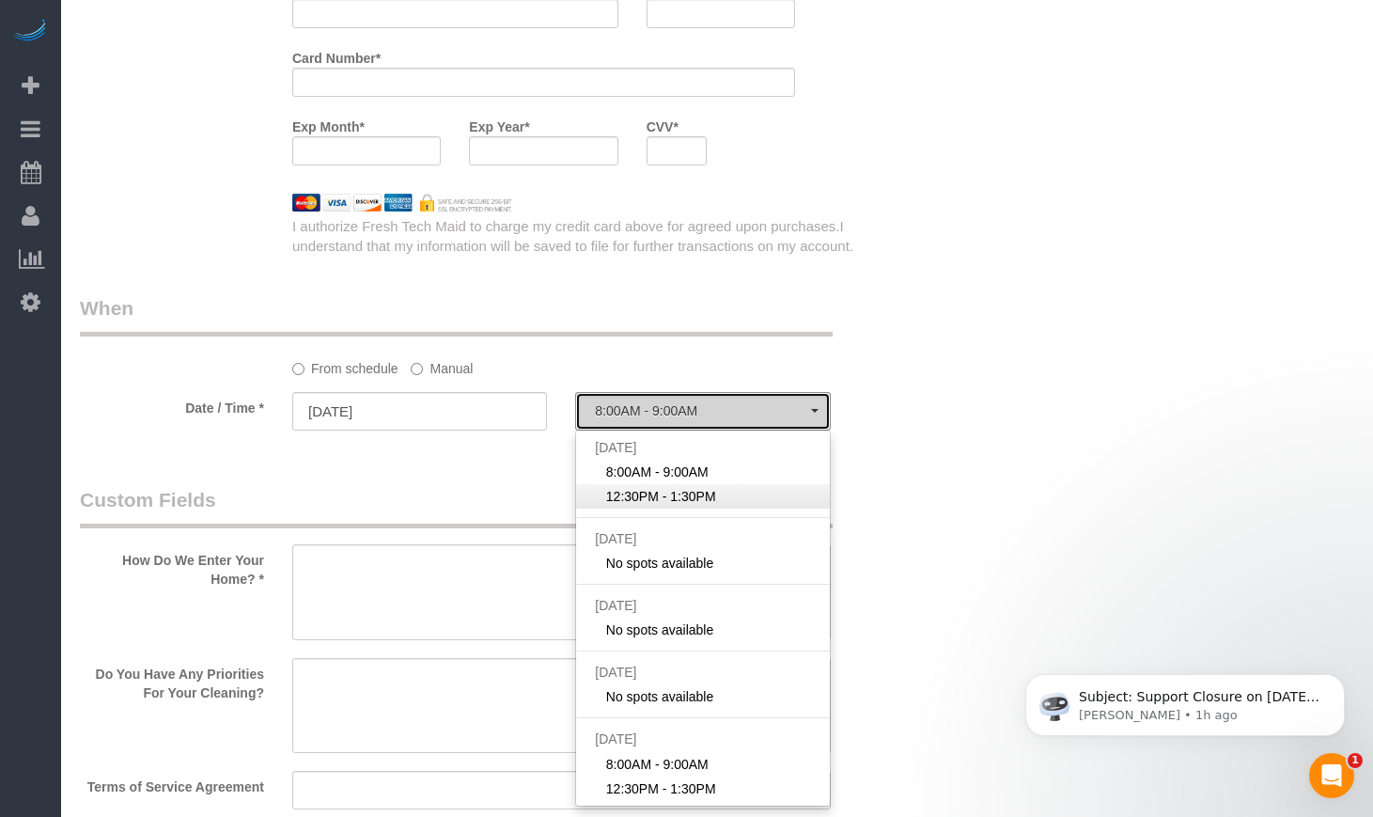
select select "spot2"
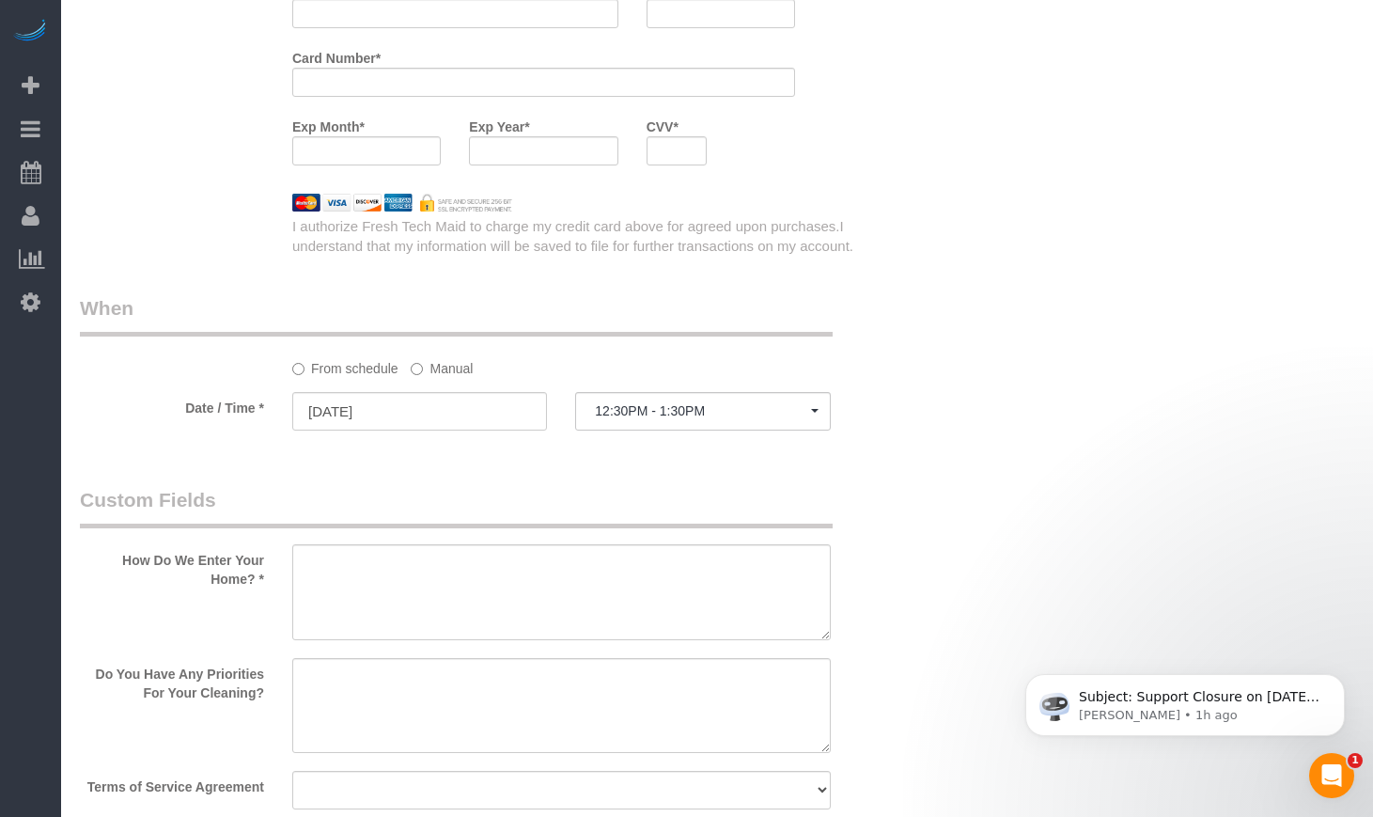
click at [726, 466] on div "Who Email** Name * Where Address** AK AL AR AZ CA CO CT DC DE FL GA HI IA ID IL…" at bounding box center [490, 61] width 849 height 4076
click at [737, 419] on button "12:30PM - 1:30PM" at bounding box center [702, 411] width 255 height 39
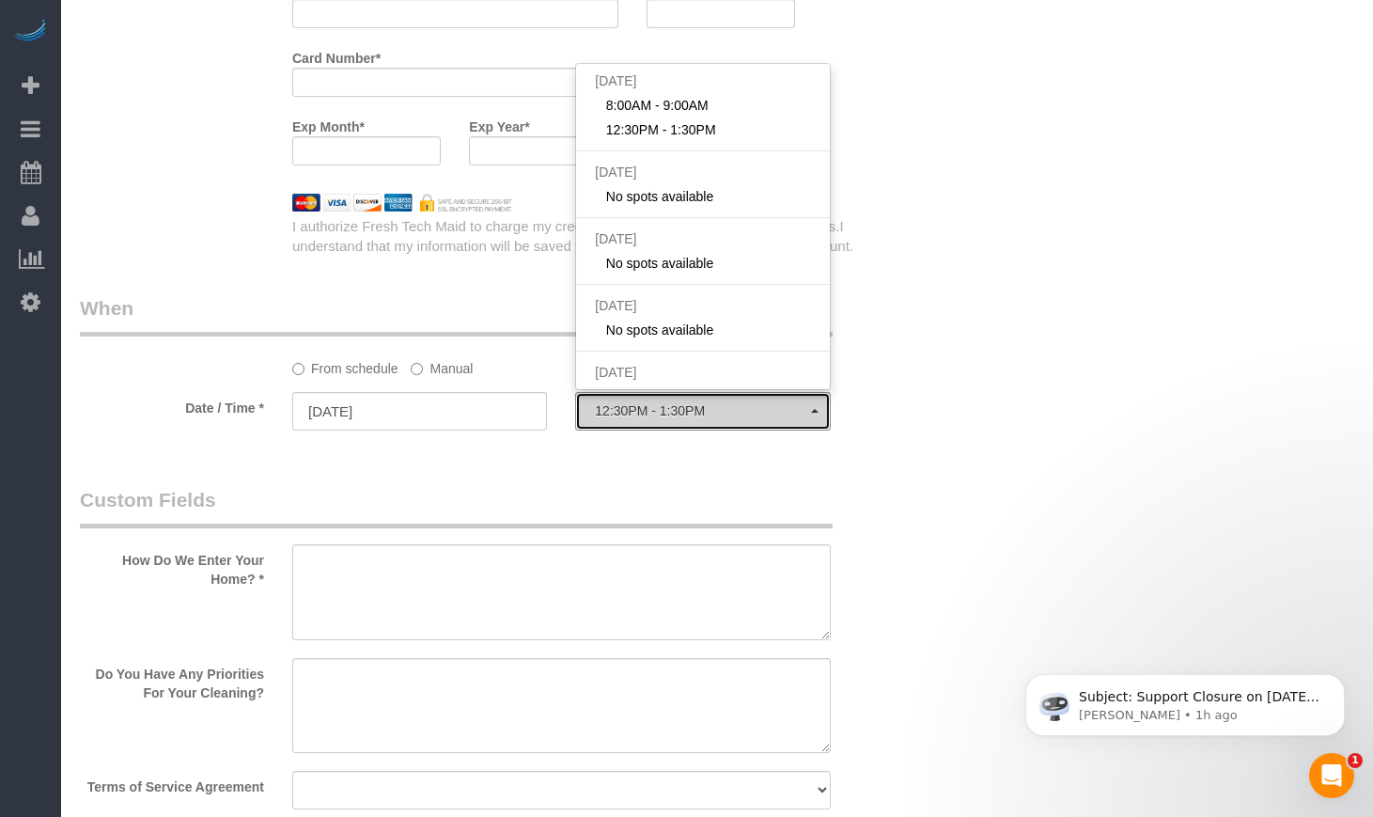
click at [737, 419] on button "12:30PM - 1:30PM" at bounding box center [702, 411] width 255 height 39
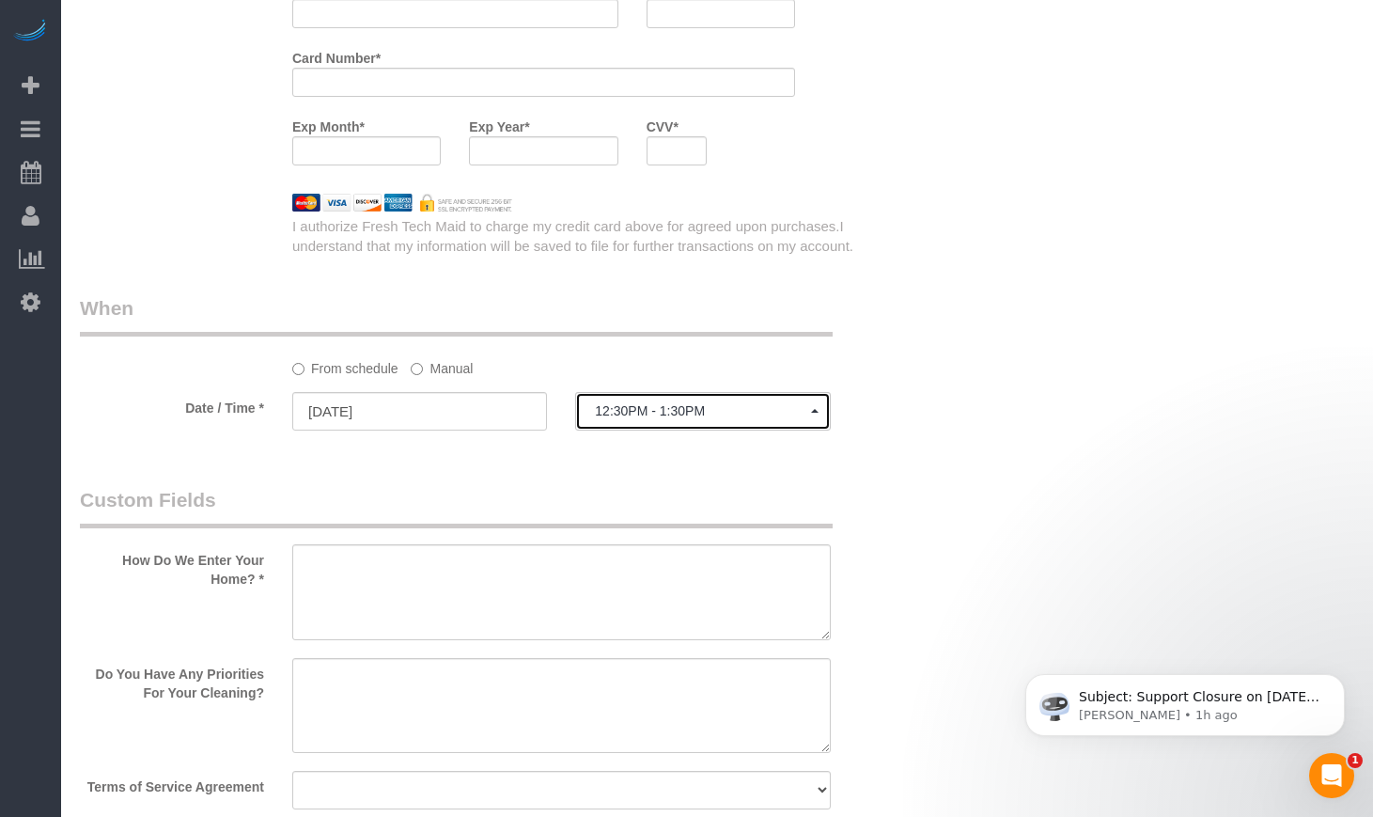
click at [737, 419] on button "12:30PM - 1:30PM" at bounding box center [702, 411] width 255 height 39
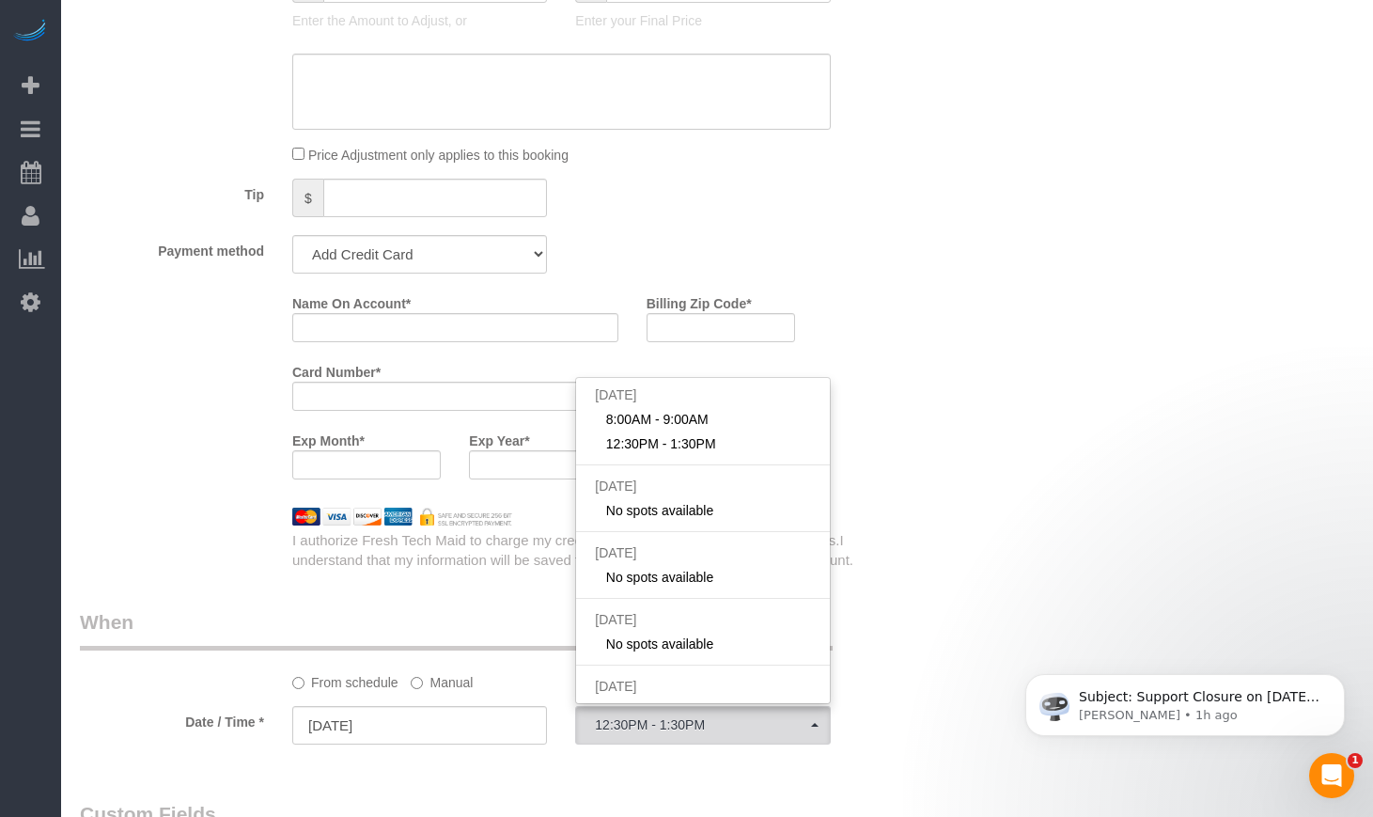
click at [1038, 494] on div "Who Email** Name * Where Address** AK AL AR AZ CA CO CT DC DE FL GA HI IA ID IL…" at bounding box center [717, 375] width 1274 height 4076
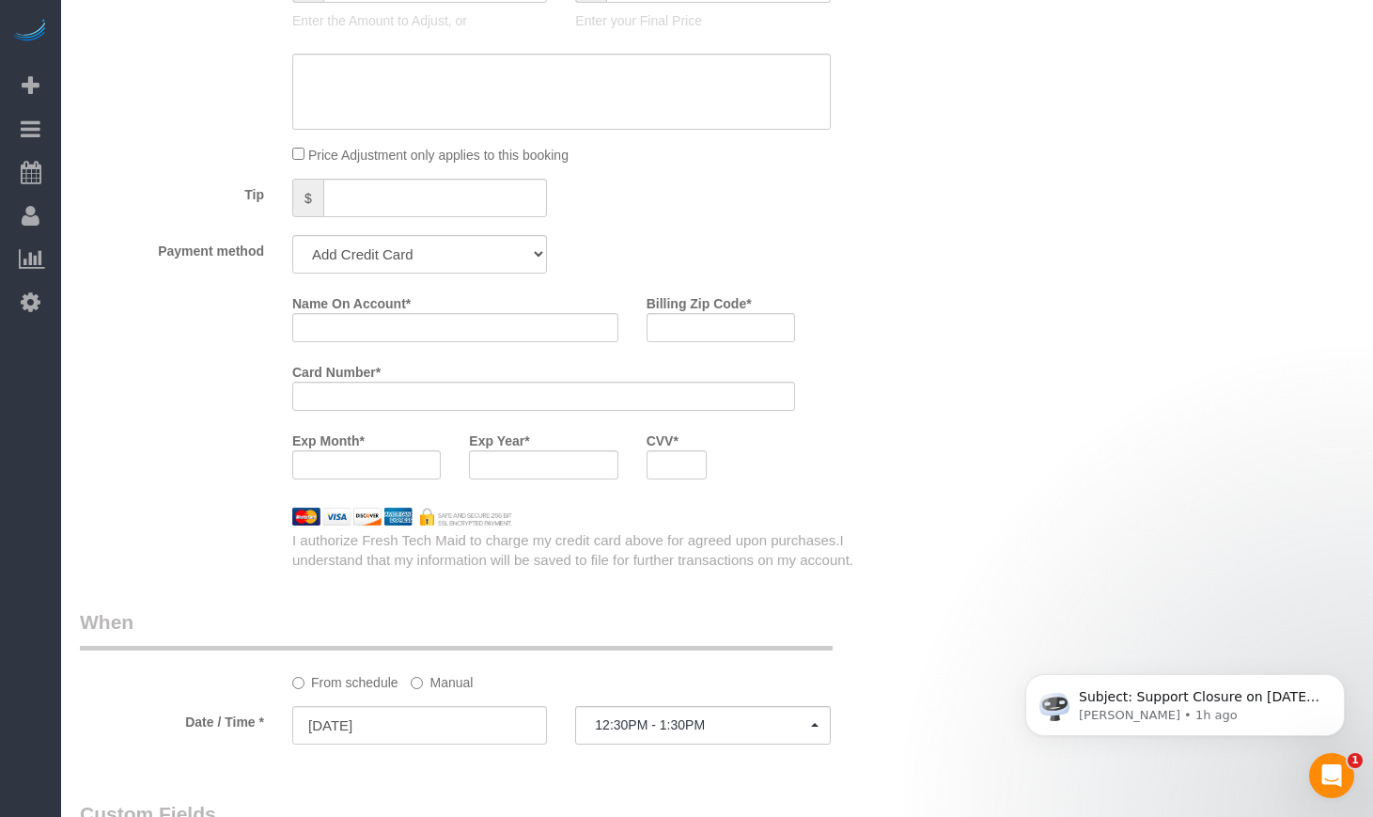
scroll to position [2192, 0]
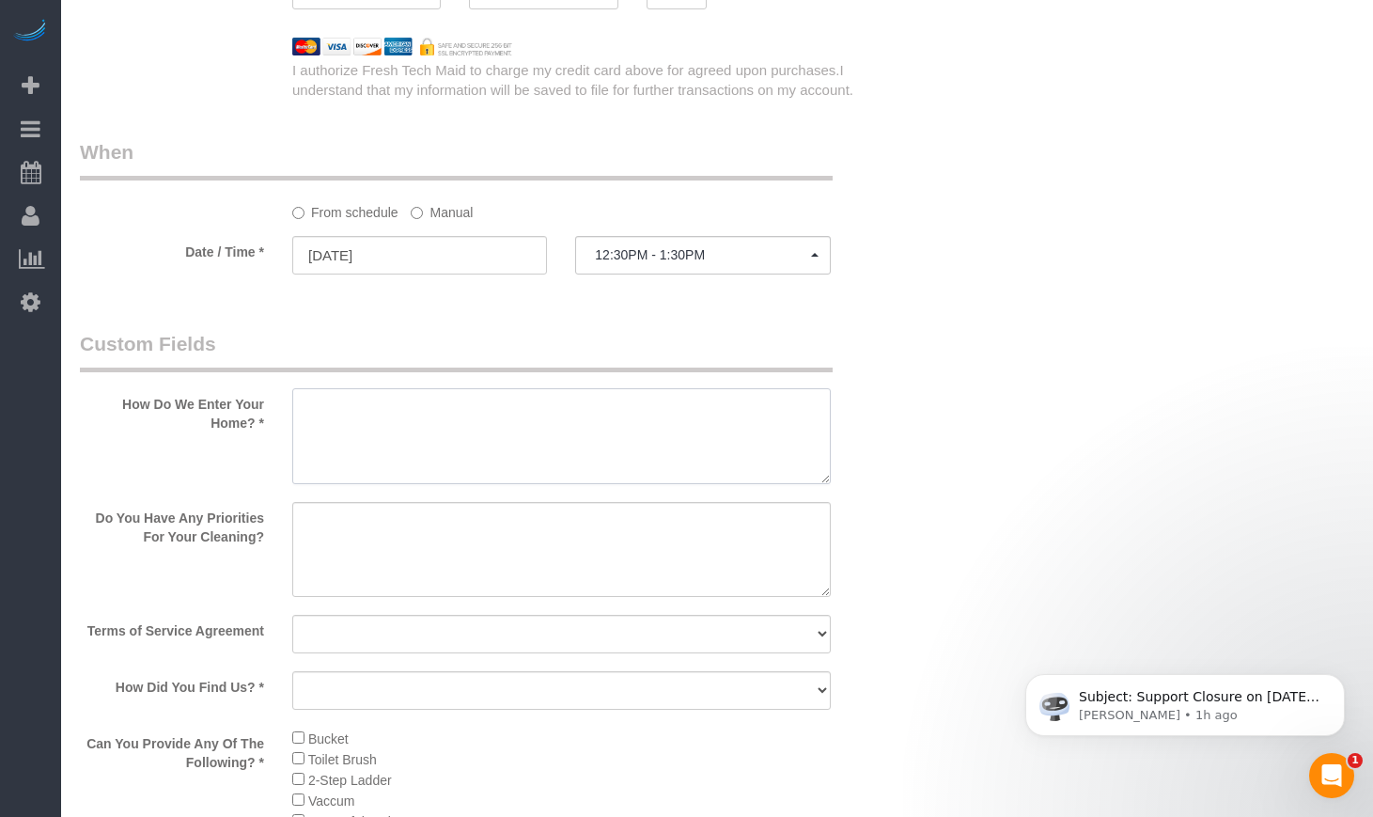
click at [573, 410] on textarea at bounding box center [561, 436] width 538 height 96
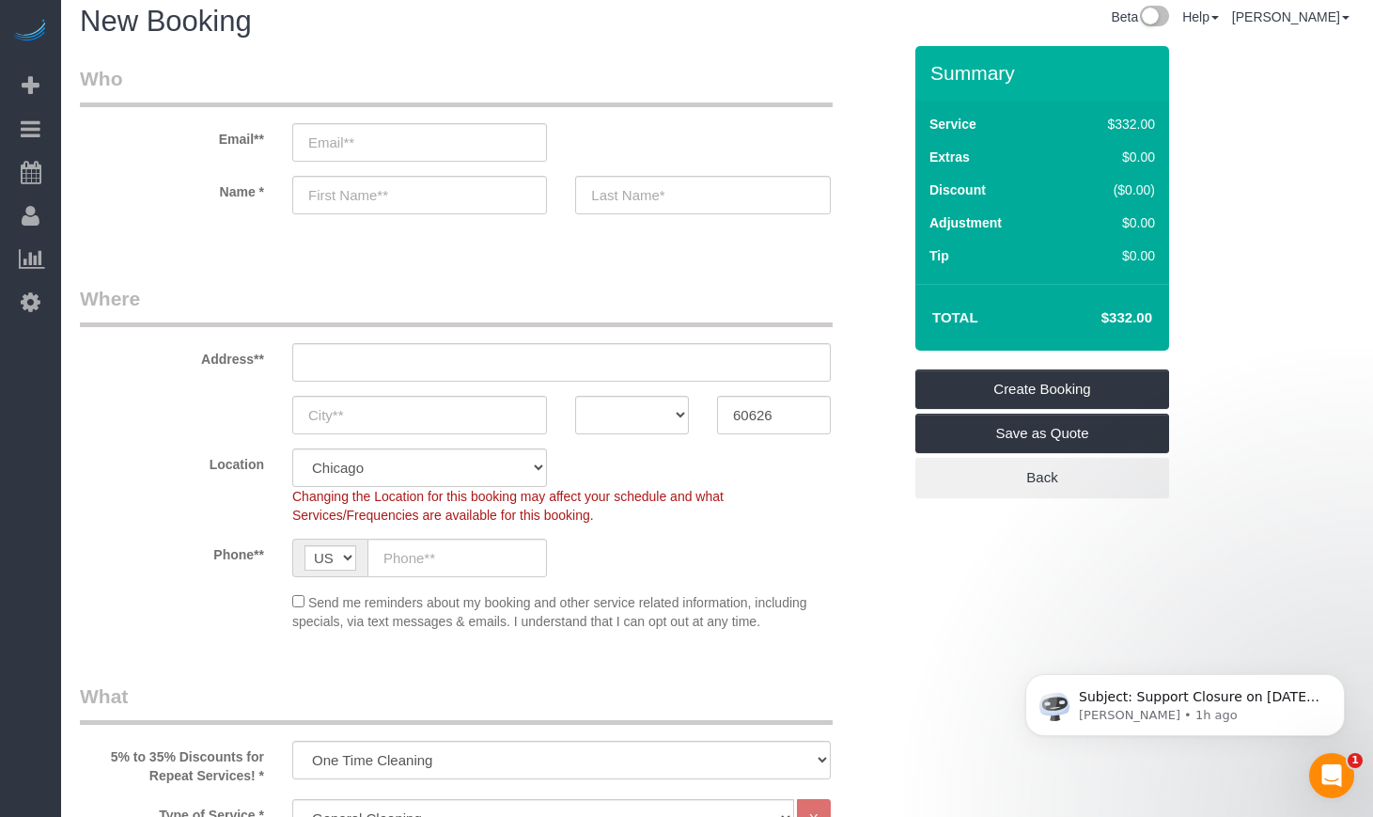
scroll to position [0, 0]
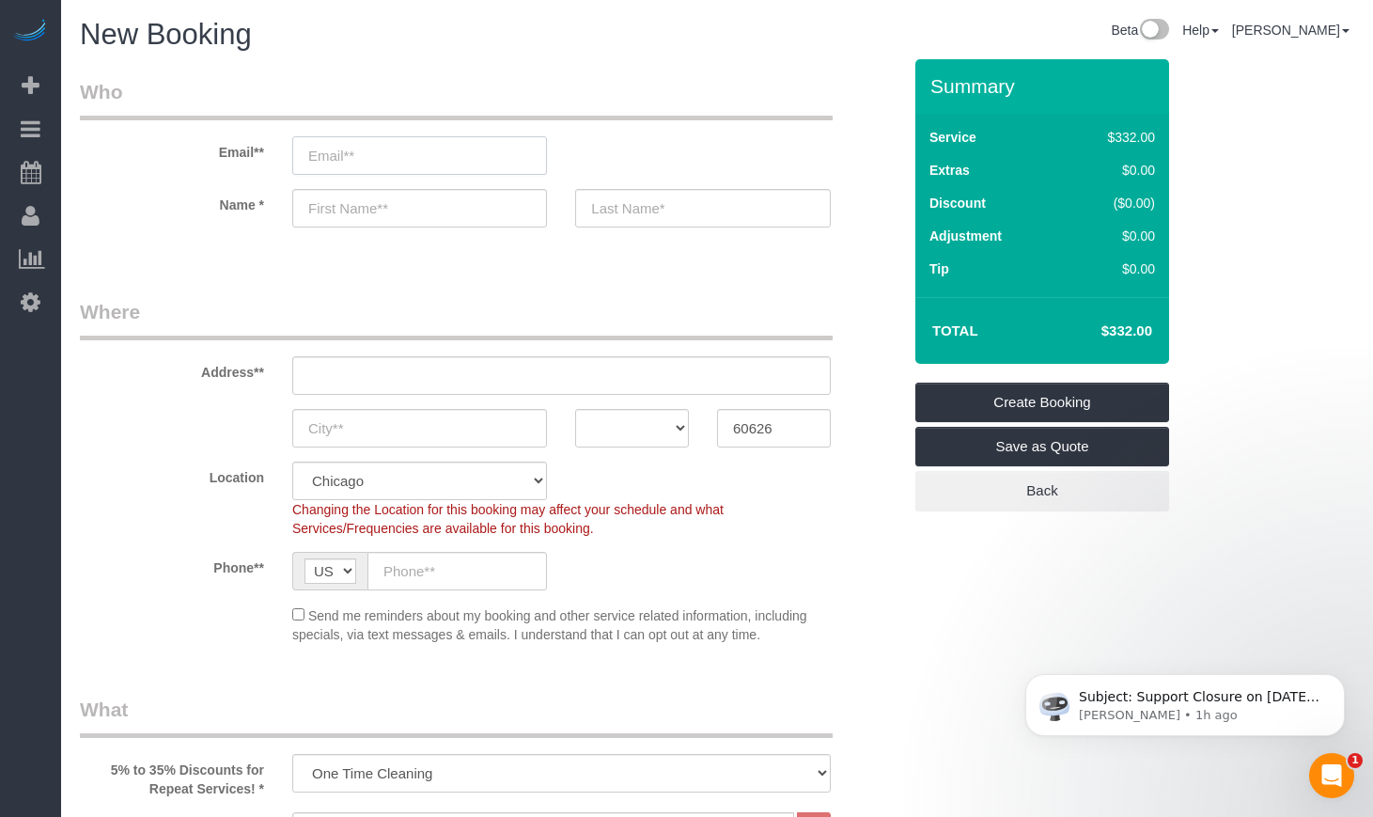
click at [432, 150] on input "email" at bounding box center [419, 155] width 255 height 39
click at [413, 204] on input "text" at bounding box center [419, 208] width 255 height 39
select select "spot9"
type input "a"
type input "Ananth"
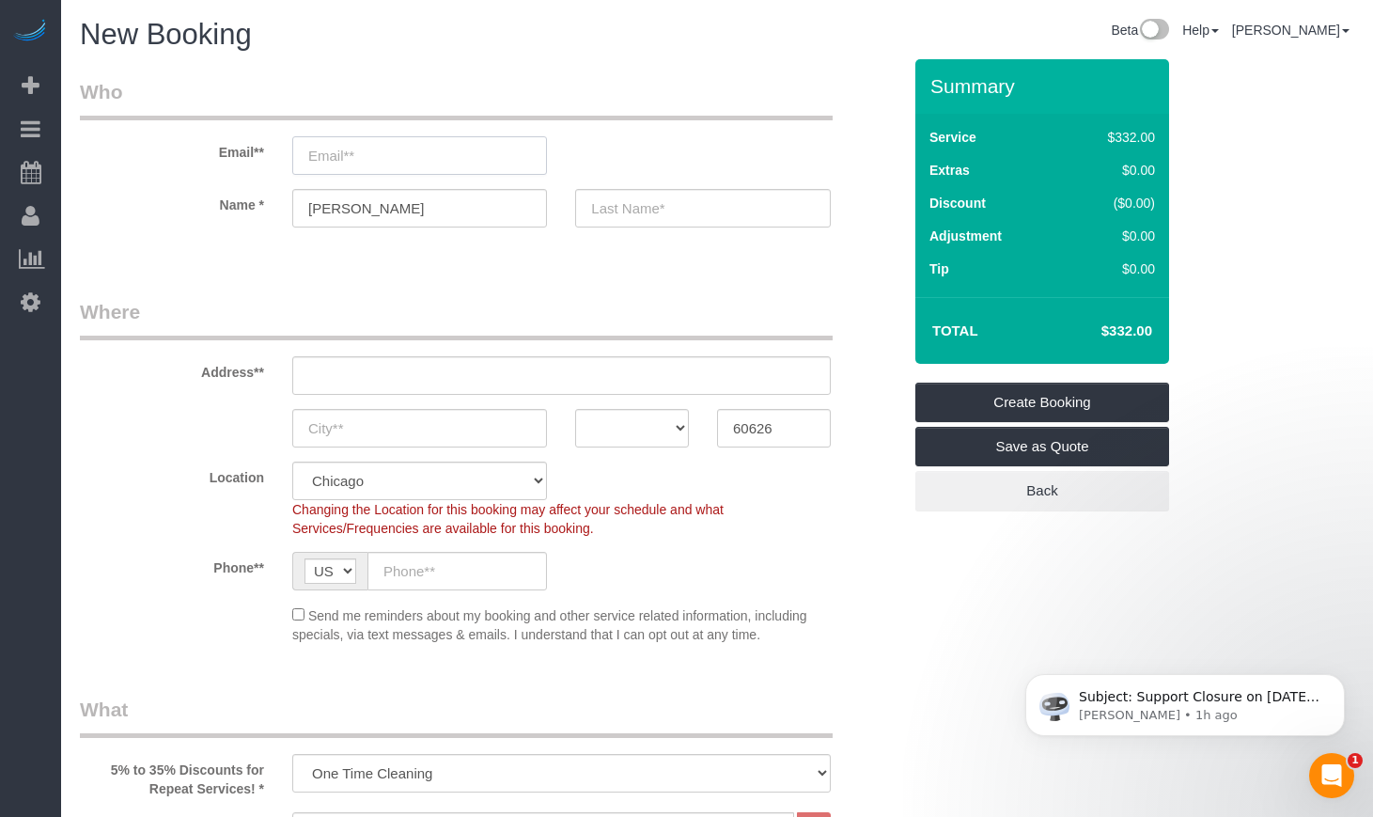
click at [375, 153] on input "email" at bounding box center [419, 155] width 255 height 39
click at [591, 318] on legend "Where" at bounding box center [456, 319] width 753 height 42
click at [442, 213] on input "Ananth" at bounding box center [419, 208] width 255 height 39
drag, startPoint x: 442, startPoint y: 213, endPoint x: 643, endPoint y: 213, distance: 201.1
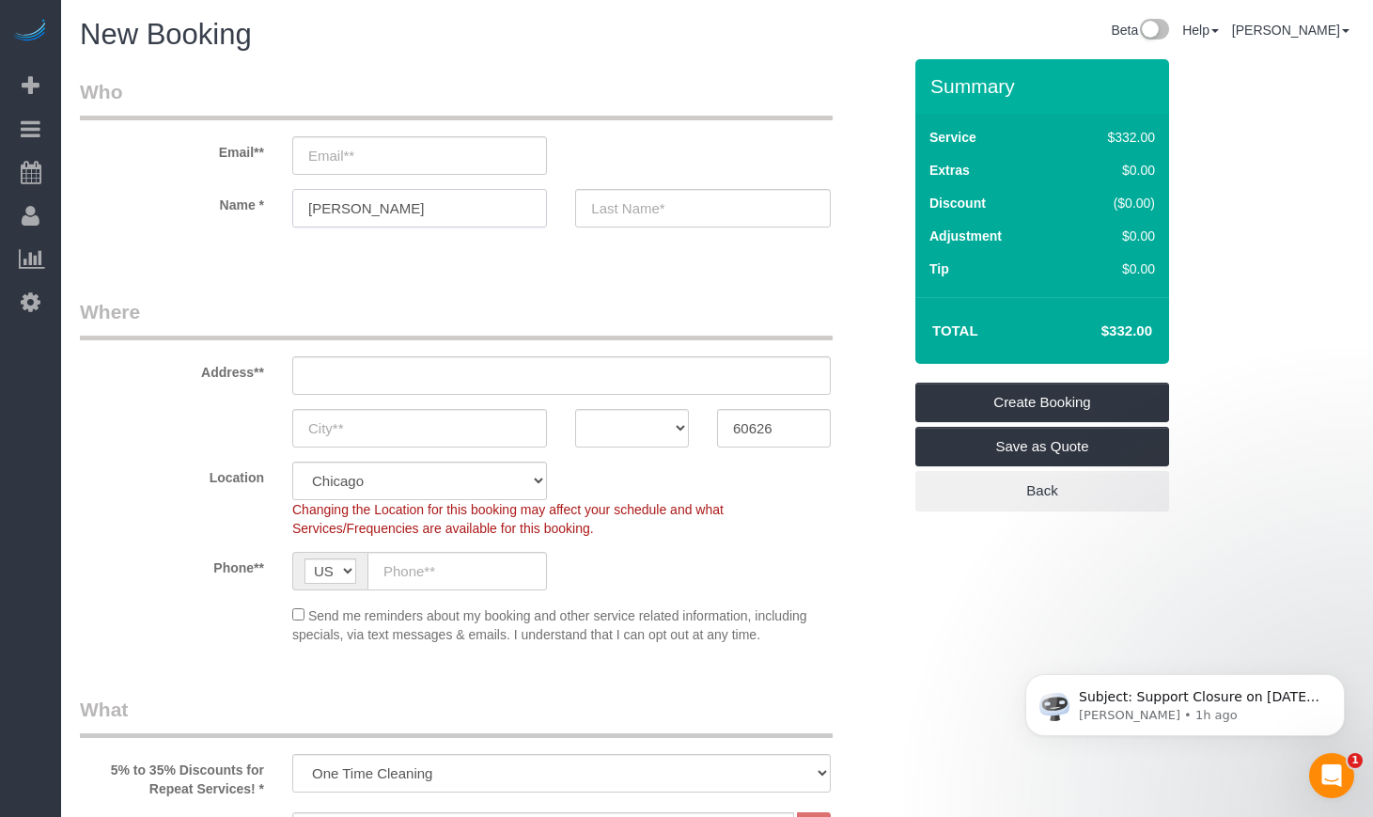
click at [643, 213] on div "Name * Ananth" at bounding box center [490, 208] width 849 height 39
click at [662, 213] on input "text" at bounding box center [702, 208] width 255 height 39
click at [758, 207] on input "text" at bounding box center [702, 208] width 255 height 39
drag, startPoint x: 758, startPoint y: 207, endPoint x: 574, endPoint y: 203, distance: 184.2
click at [574, 203] on div "Shantar" at bounding box center [702, 208] width 283 height 39
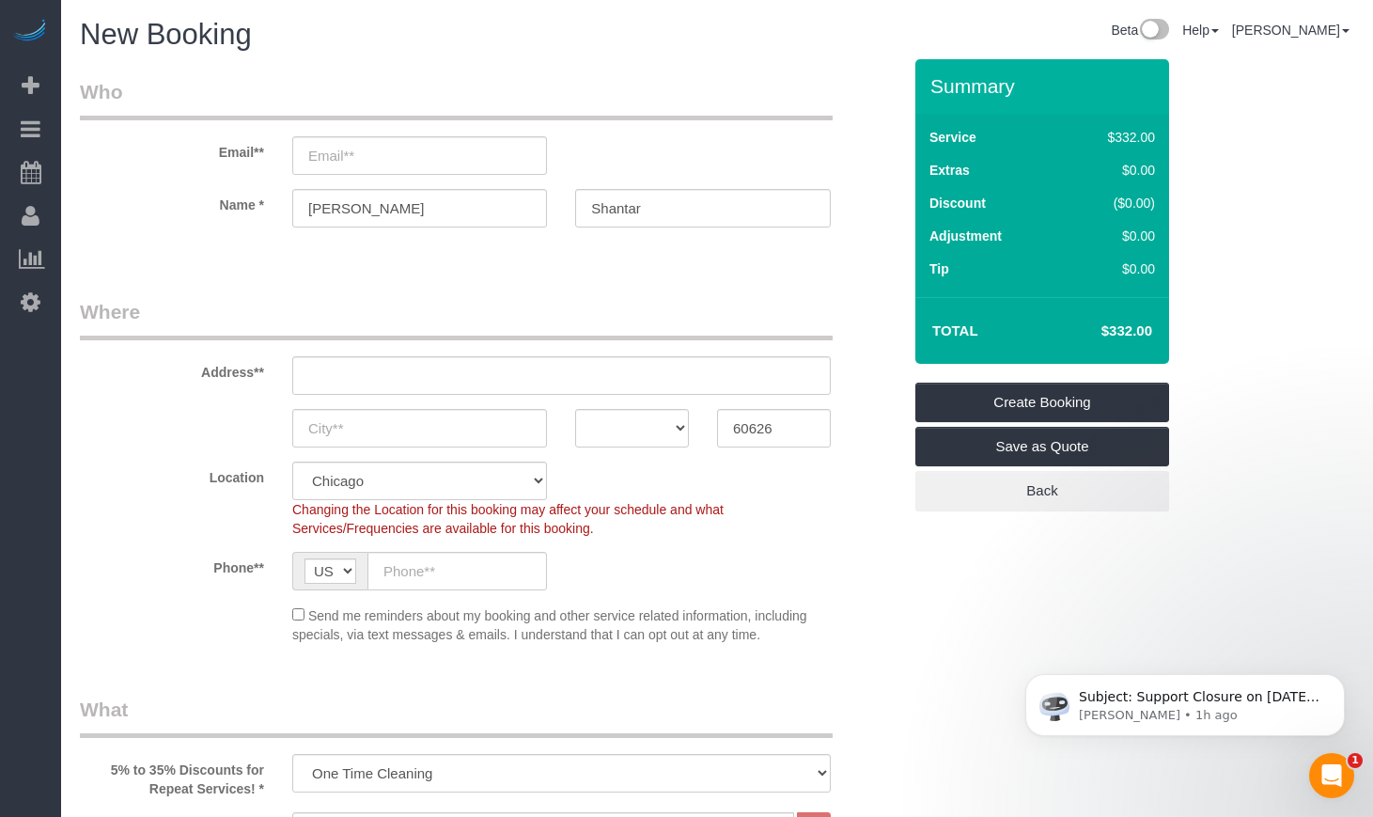
click at [629, 210] on input "Shantar" at bounding box center [702, 208] width 255 height 39
type input "Shankar"
click at [419, 378] on input "text" at bounding box center [561, 375] width 538 height 39
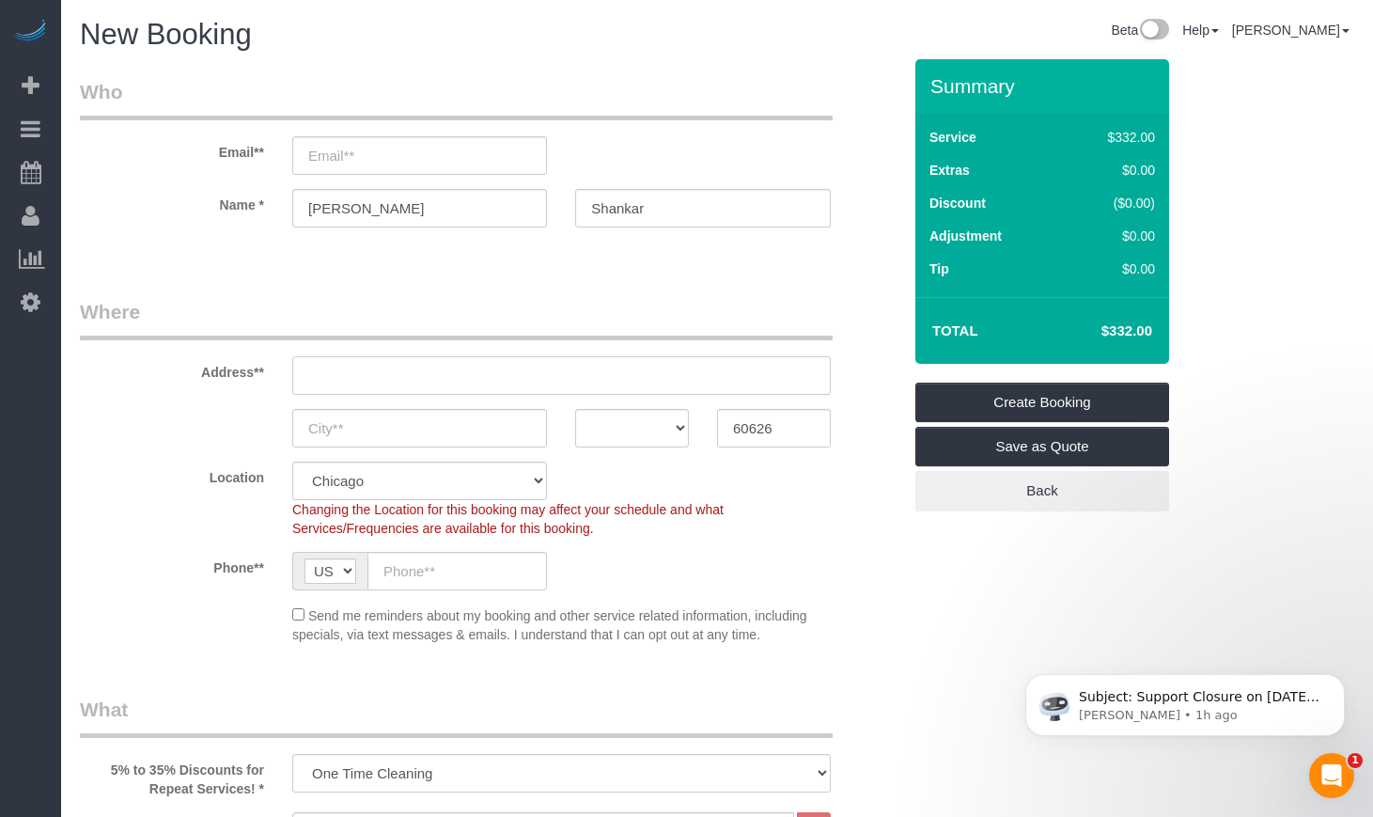
paste input "6527 N Bosworth Ave APT 2"
type input "6527 N Bosworth Ave APT 2"
click at [351, 427] on input "text" at bounding box center [419, 428] width 255 height 39
type input "[GEOGRAPHIC_DATA]"
click at [652, 428] on select "AK AL AR AZ CA CO CT DC DE FL GA HI IA ID IL IN KS KY LA MA MD ME MI MN MO MS M…" at bounding box center [632, 428] width 114 height 39
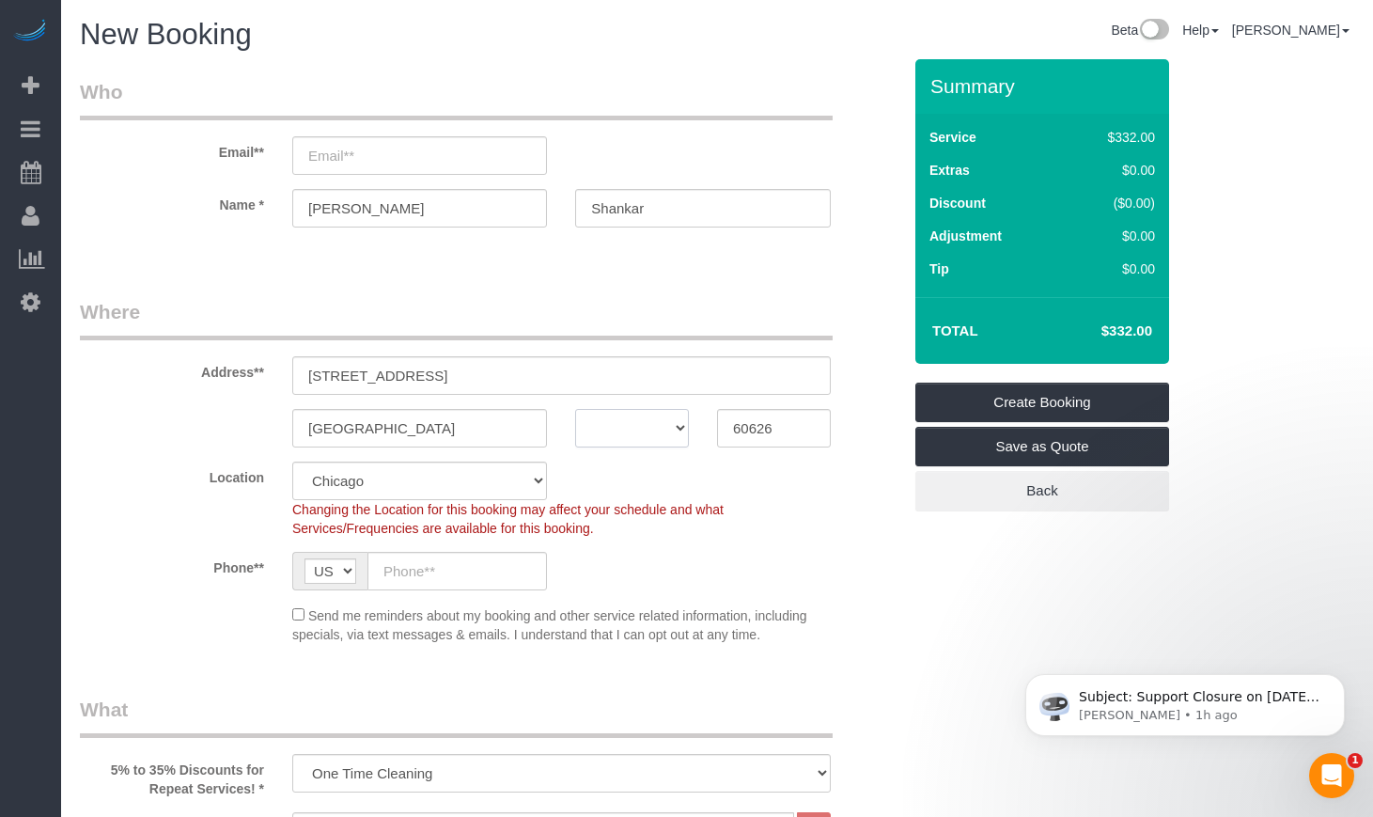
select select "IL"
click at [575, 409] on select "AK AL AR AZ CA CO CT DC DE FL GA HI IA ID IL IN KS KY LA MA MD ME MI MN MO MS M…" at bounding box center [632, 428] width 114 height 39
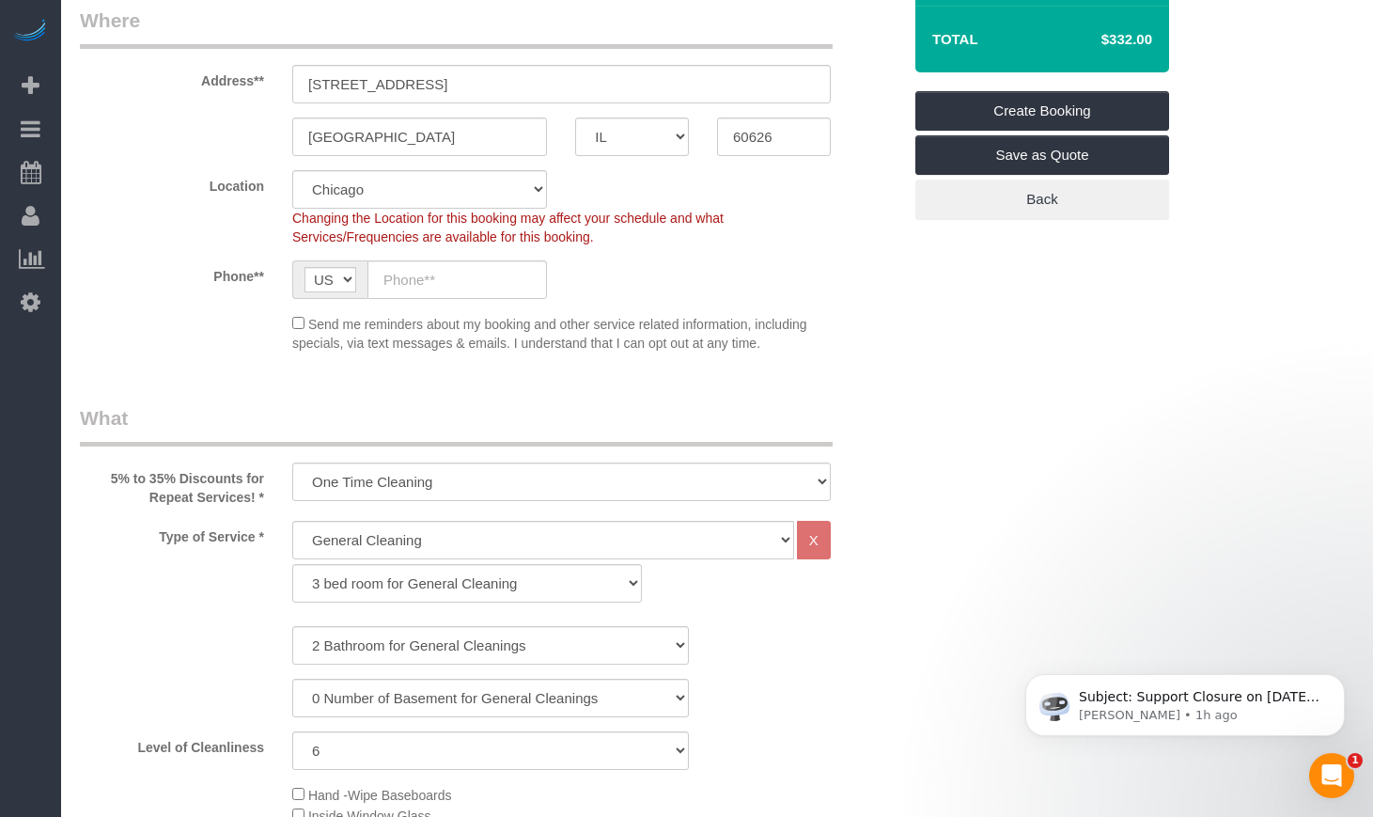
scroll to position [313, 0]
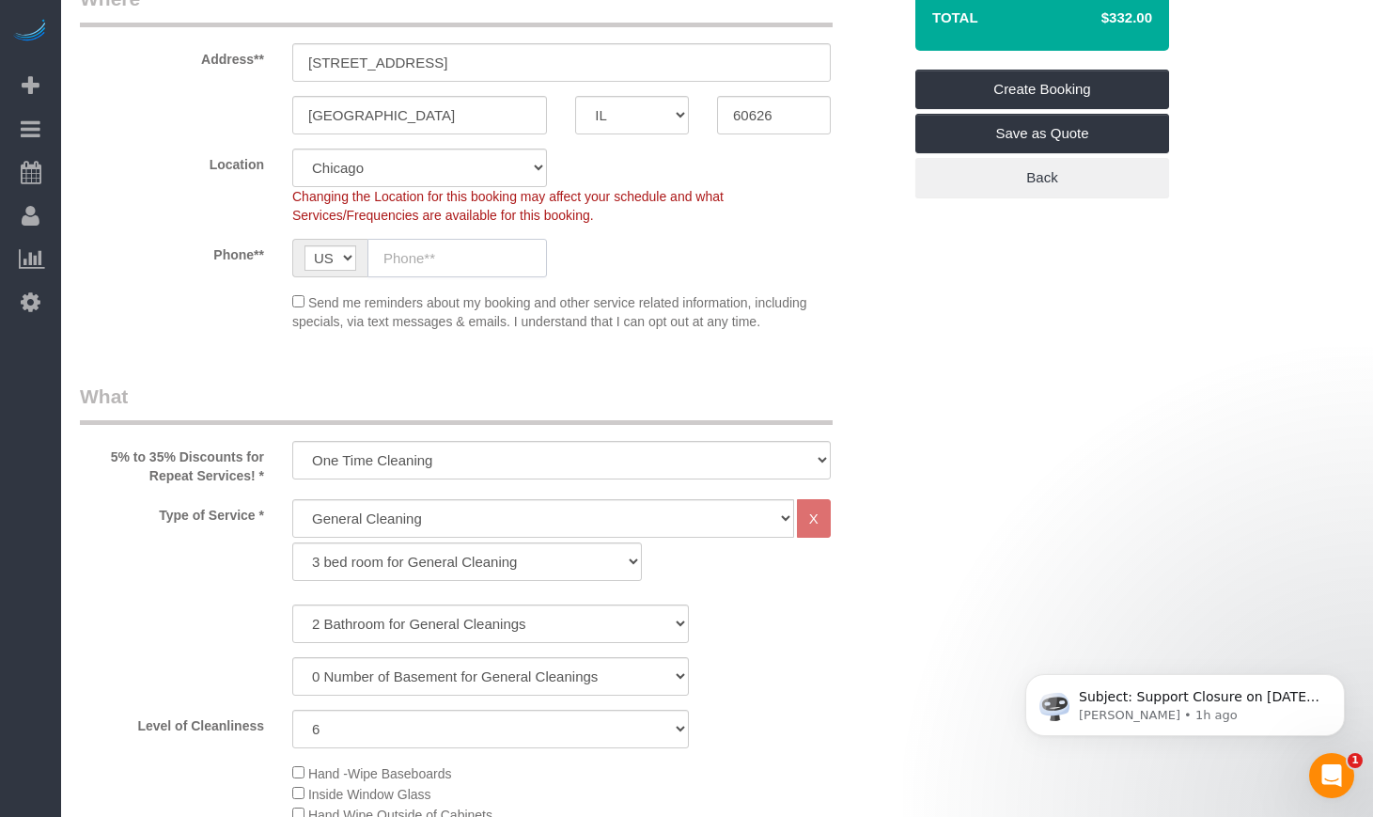
click at [464, 257] on input "text" at bounding box center [456, 258] width 179 height 39
type input "(617) 806-6555"
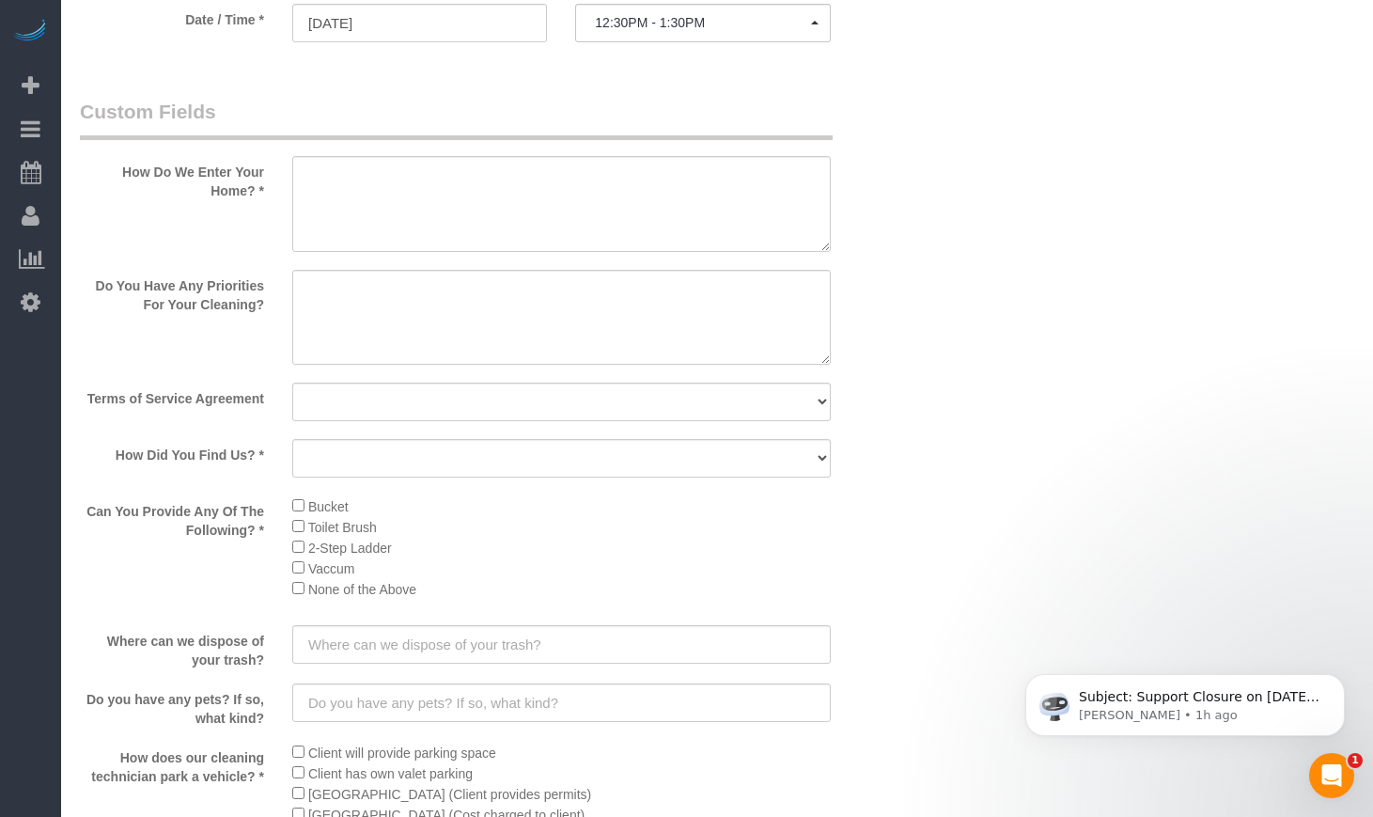
scroll to position [2192, 0]
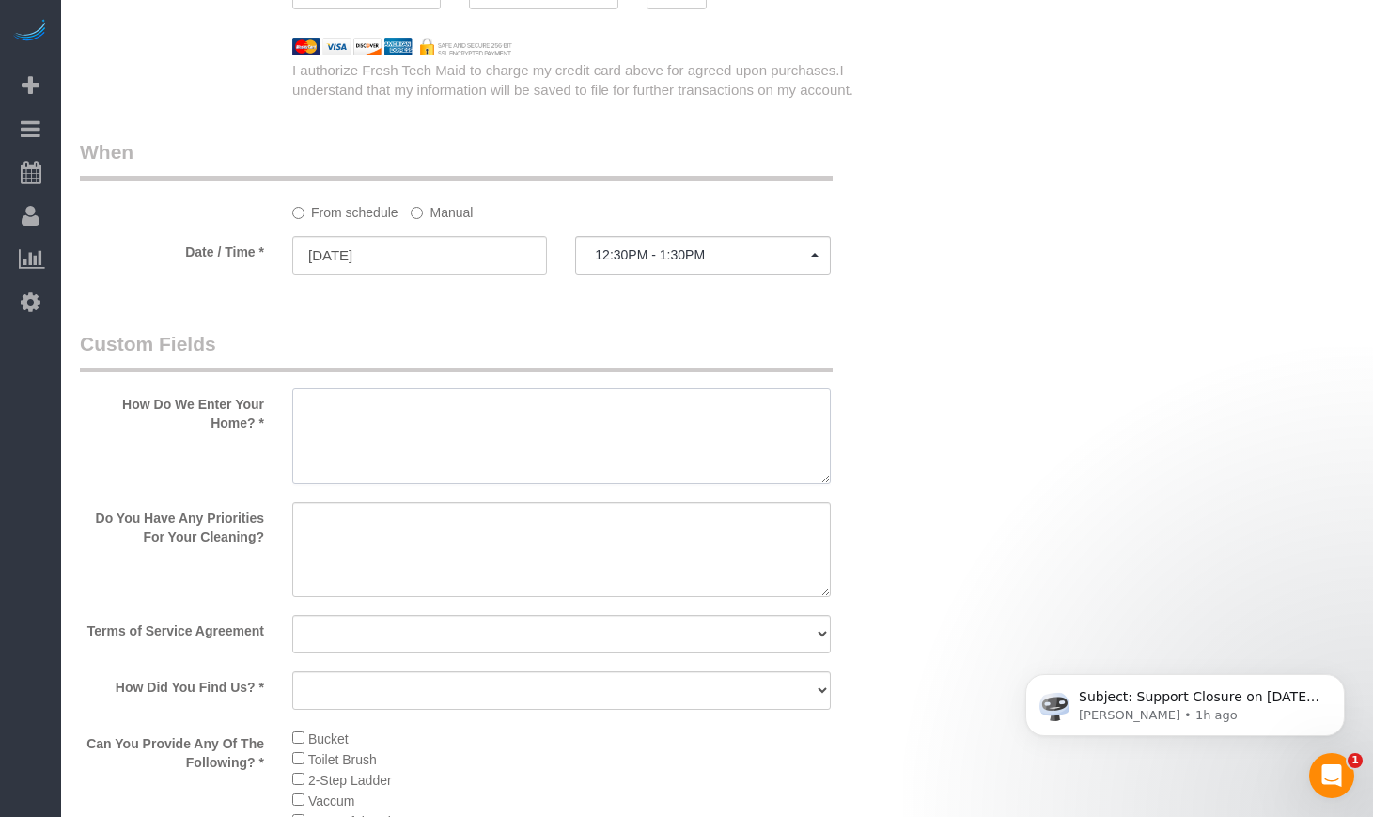
click at [471, 404] on textarea at bounding box center [561, 436] width 538 height 96
click at [337, 408] on textarea at bounding box center [561, 436] width 538 height 96
paste textarea "Rachael"
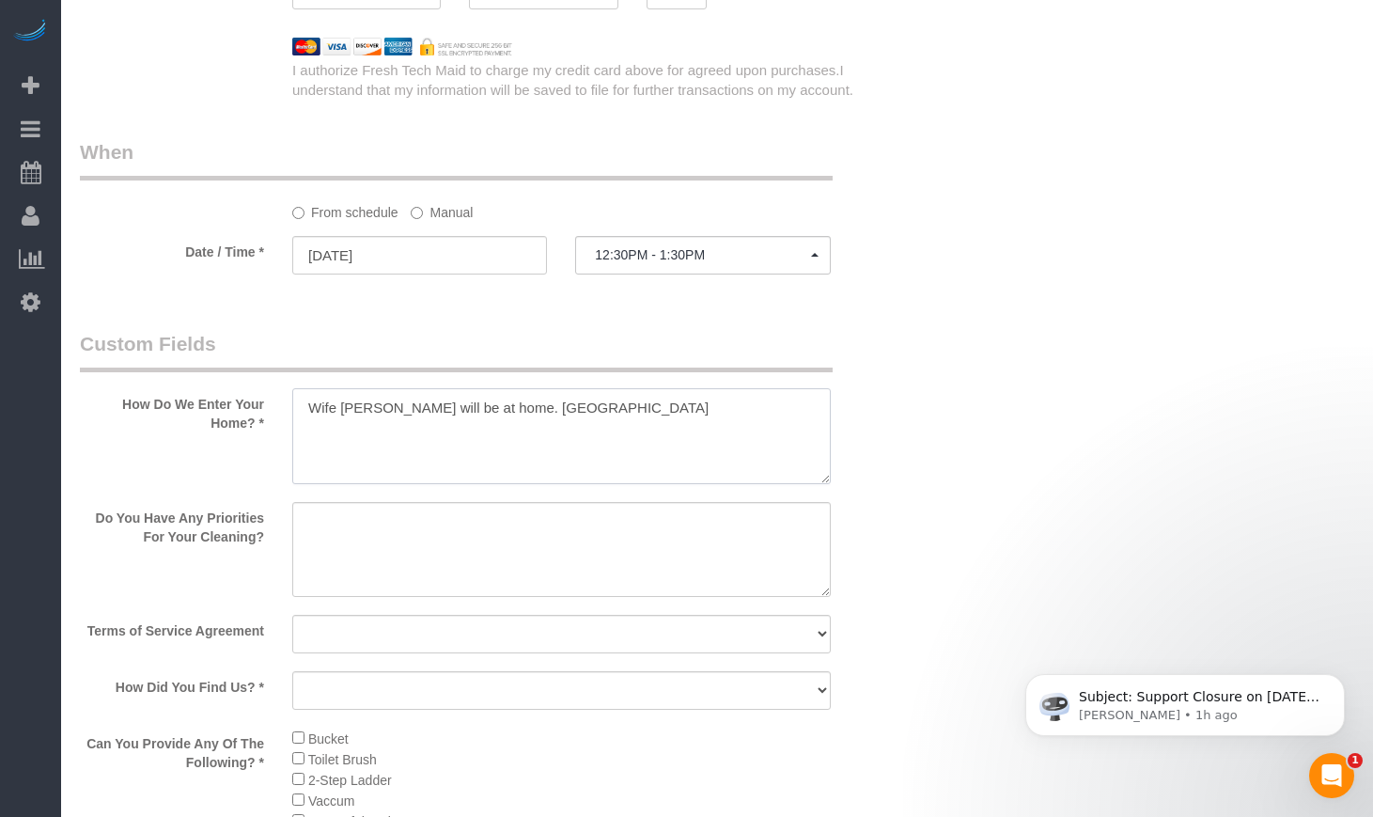
click at [523, 408] on textarea at bounding box center [561, 436] width 538 height 96
type textarea "Wife Rachael will be at home. Give the client a call."
drag, startPoint x: 264, startPoint y: 529, endPoint x: 99, endPoint y: 519, distance: 165.7
click at [99, 519] on label "Do You Have Any Priorities For Your Cleaning?" at bounding box center [172, 524] width 212 height 44
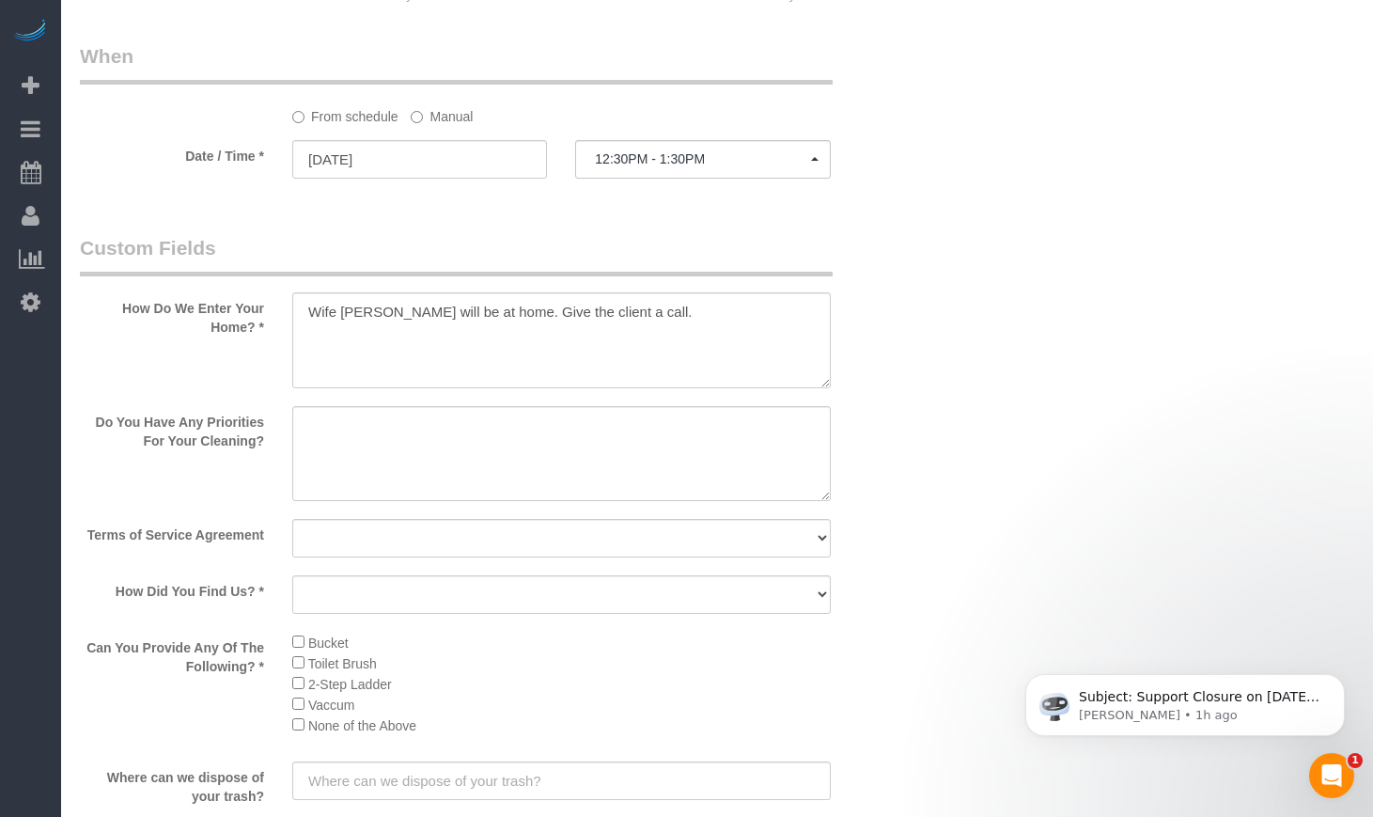
scroll to position [2506, 0]
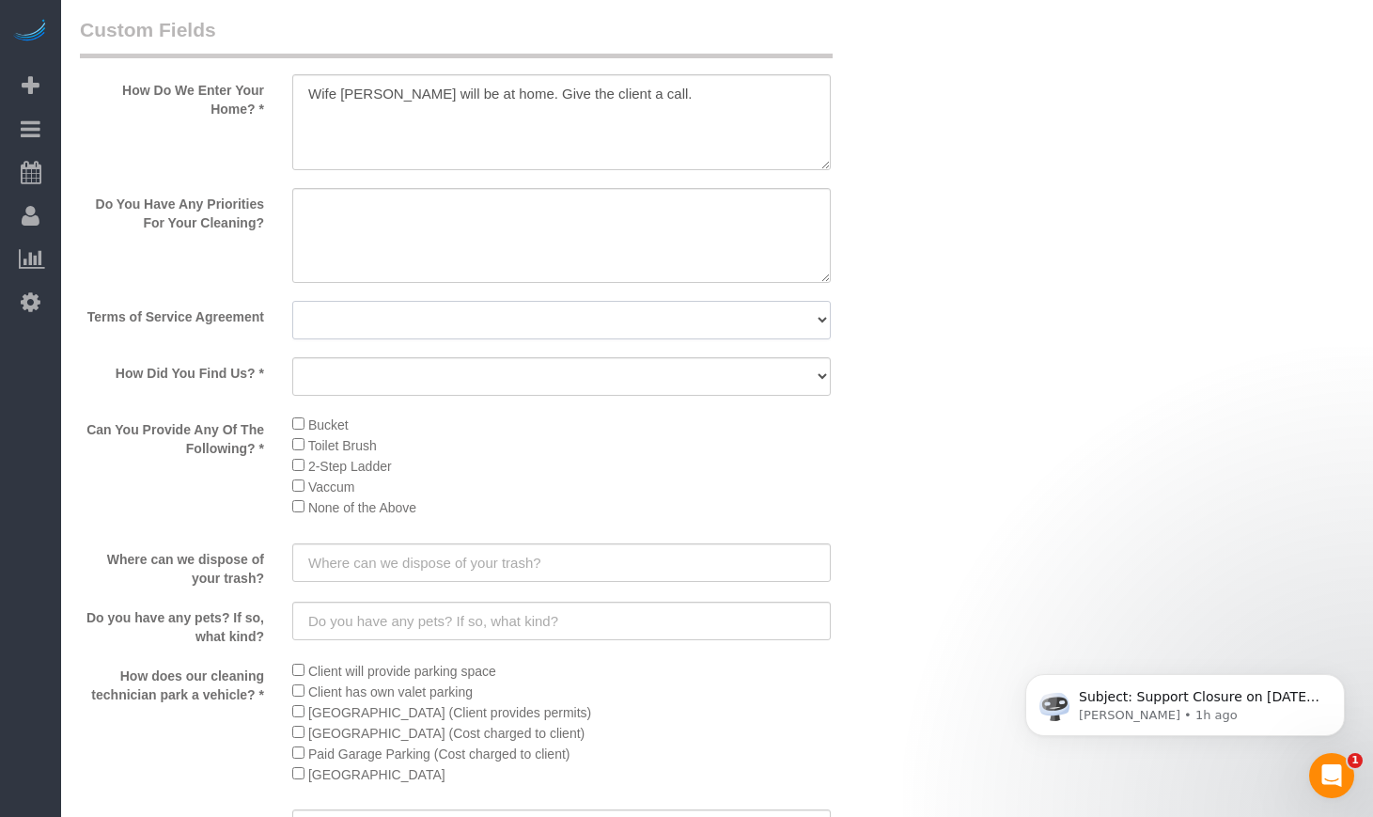
click at [711, 328] on select "Yes, I agree to the Terms of Service and Privacy Policy. No. I disagree with th…" at bounding box center [561, 320] width 538 height 39
select select "number:1"
click at [292, 301] on select "Yes, I agree to the Terms of Service and Privacy Policy. No. I disagree with th…" at bounding box center [561, 320] width 538 height 39
click at [474, 207] on textarea at bounding box center [561, 236] width 538 height 96
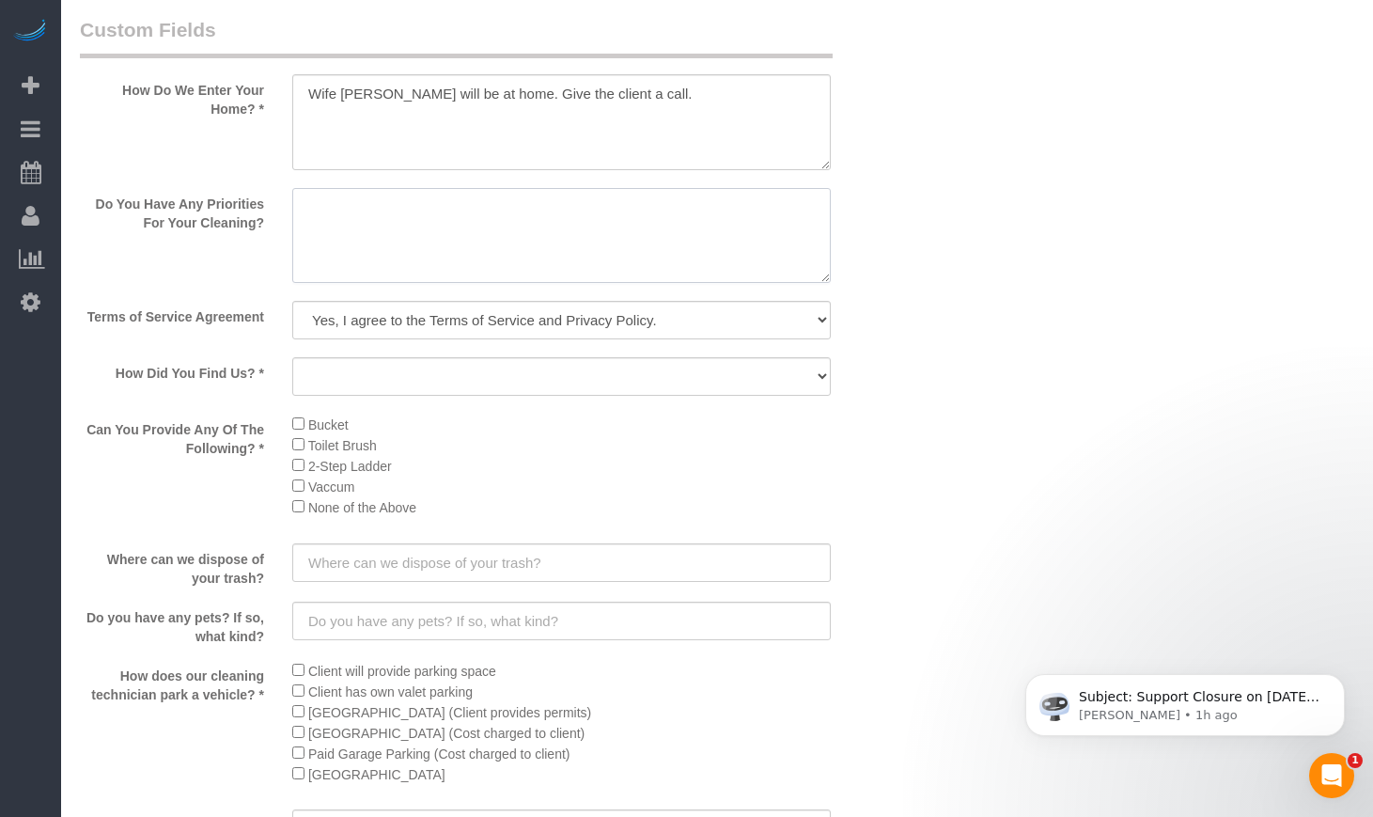
click at [474, 207] on textarea at bounding box center [561, 236] width 538 height 96
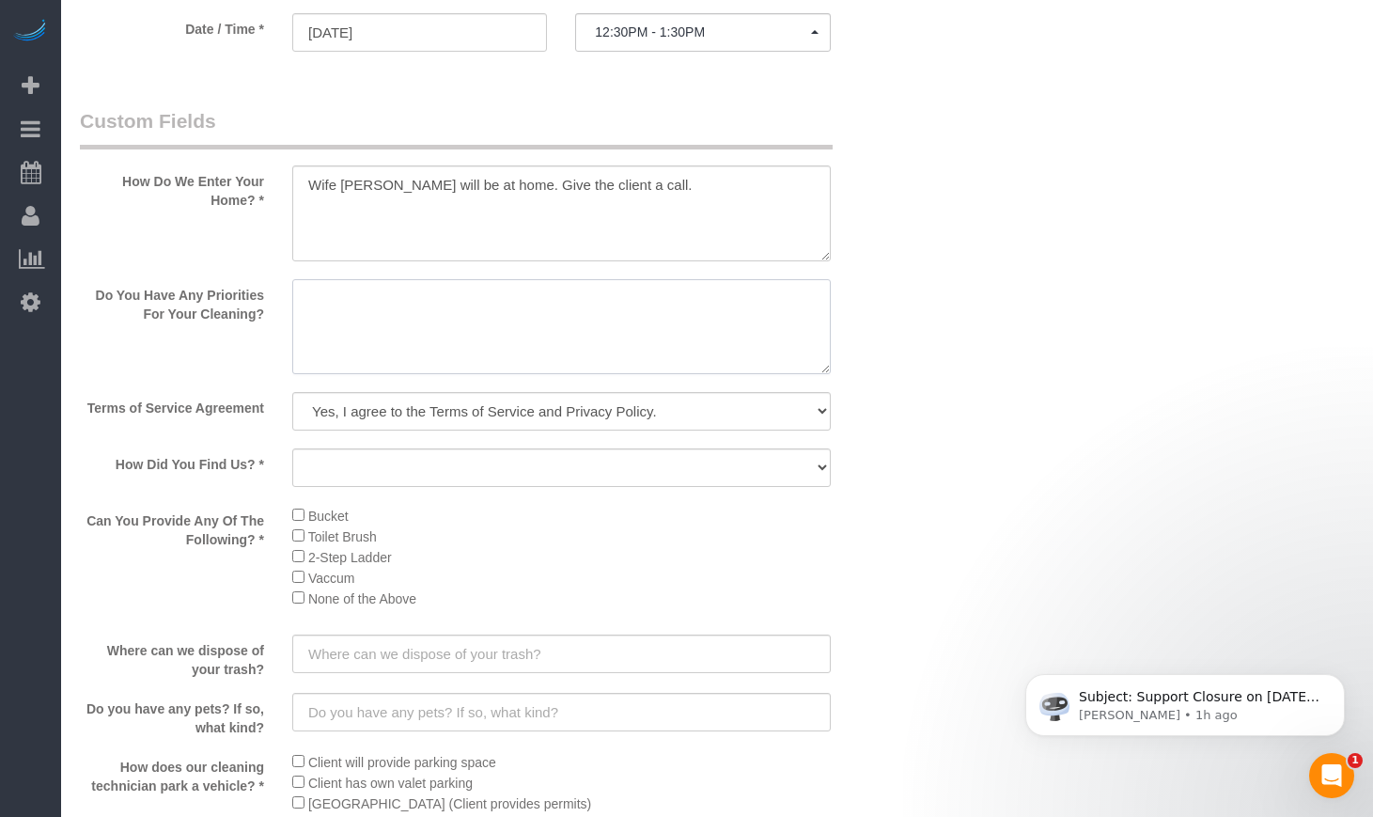
scroll to position [2349, 0]
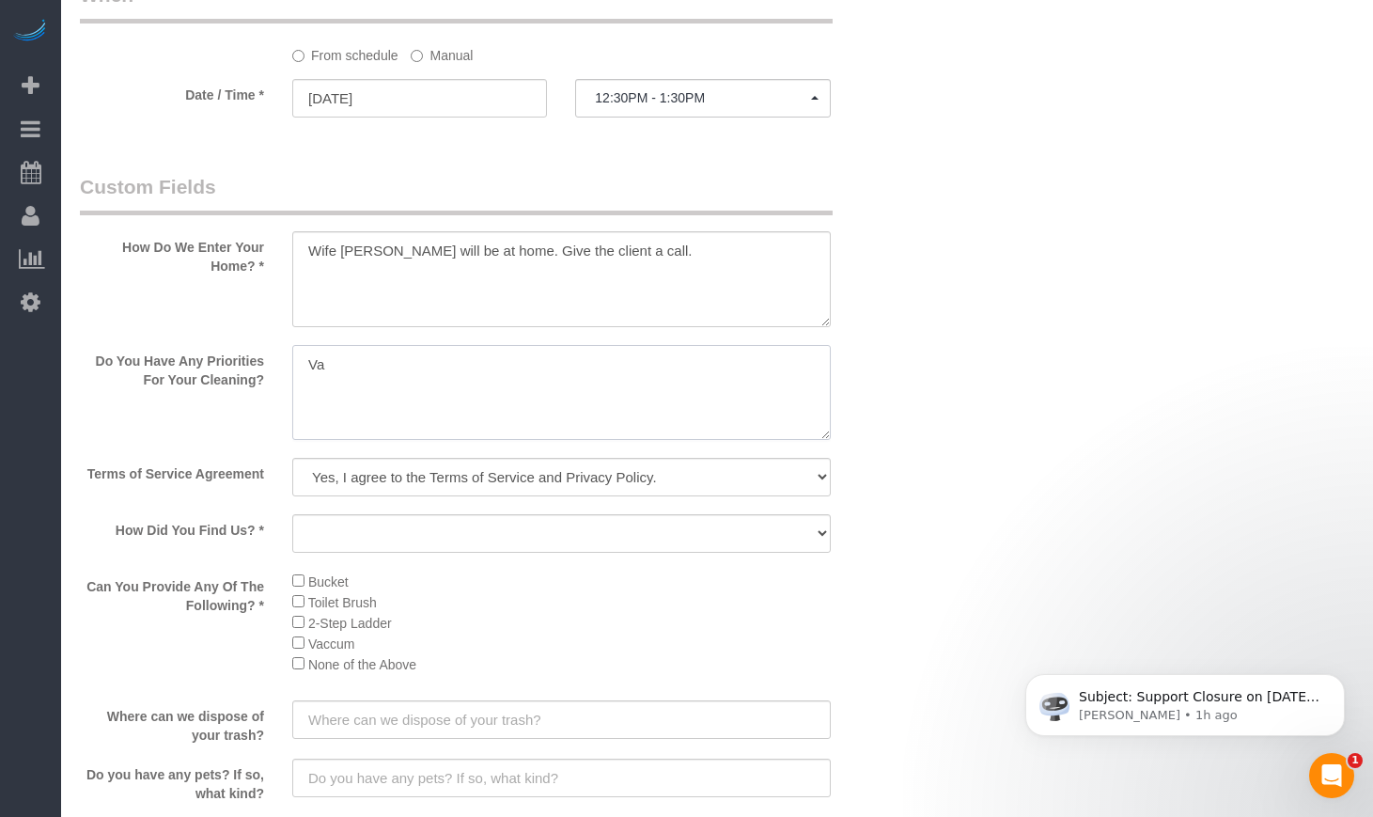
type textarea "V"
click at [377, 366] on textarea at bounding box center [561, 393] width 538 height 96
click at [493, 364] on textarea at bounding box center [561, 393] width 538 height 96
click at [318, 367] on textarea at bounding box center [561, 393] width 538 height 96
type textarea "Vacuuming and dusting and bathtub and shower"
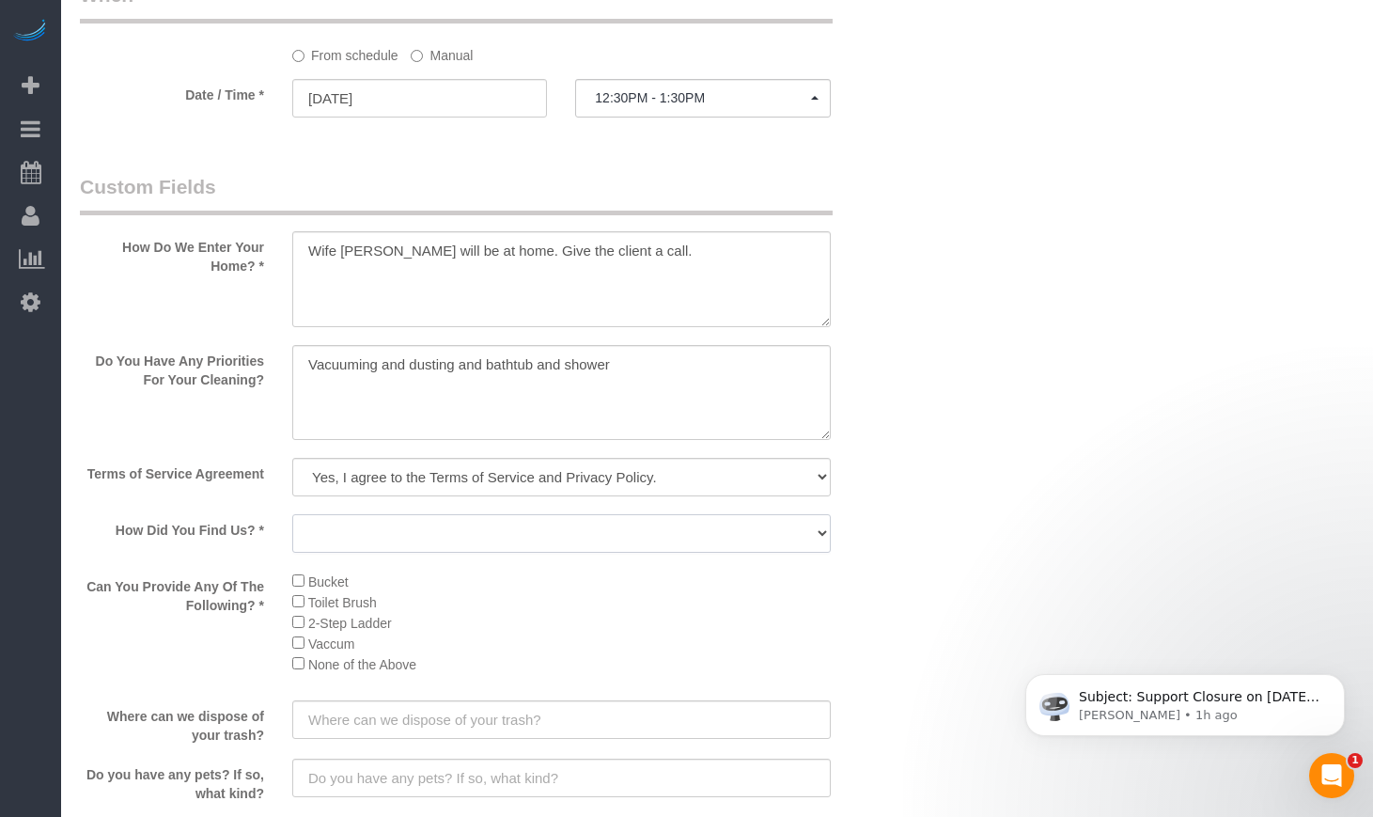
click at [370, 527] on select "Yelp Google Facebook Pinterest Alternative Social Media SMS Message Email Best …" at bounding box center [561, 533] width 538 height 39
click at [412, 541] on select "Yelp Google Facebook Pinterest Alternative Social Media SMS Message Email Best …" at bounding box center [561, 533] width 538 height 39
select select "number:58"
click at [292, 514] on select "Yelp Google Facebook Pinterest Alternative Social Media SMS Message Email Best …" at bounding box center [561, 533] width 538 height 39
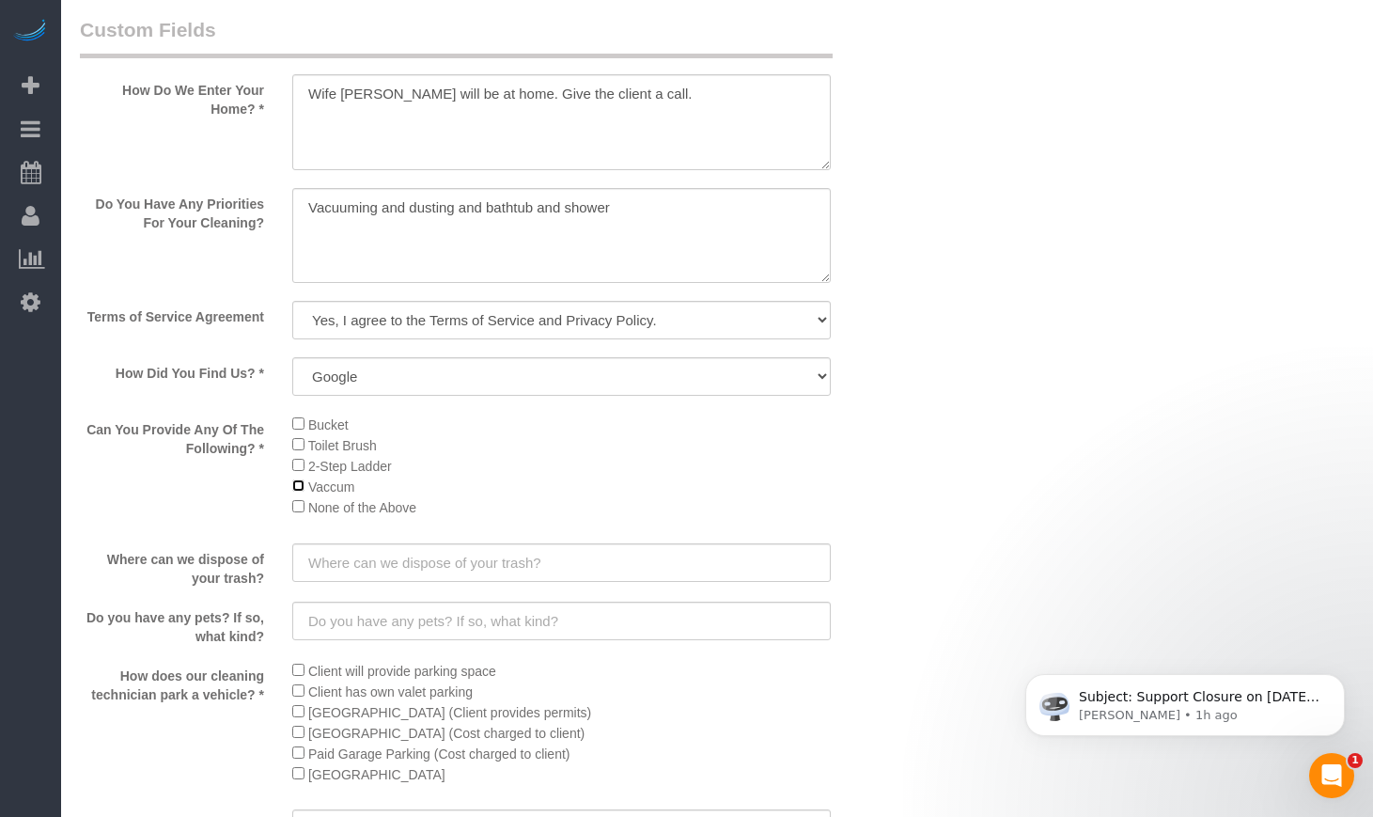
scroll to position [2662, 0]
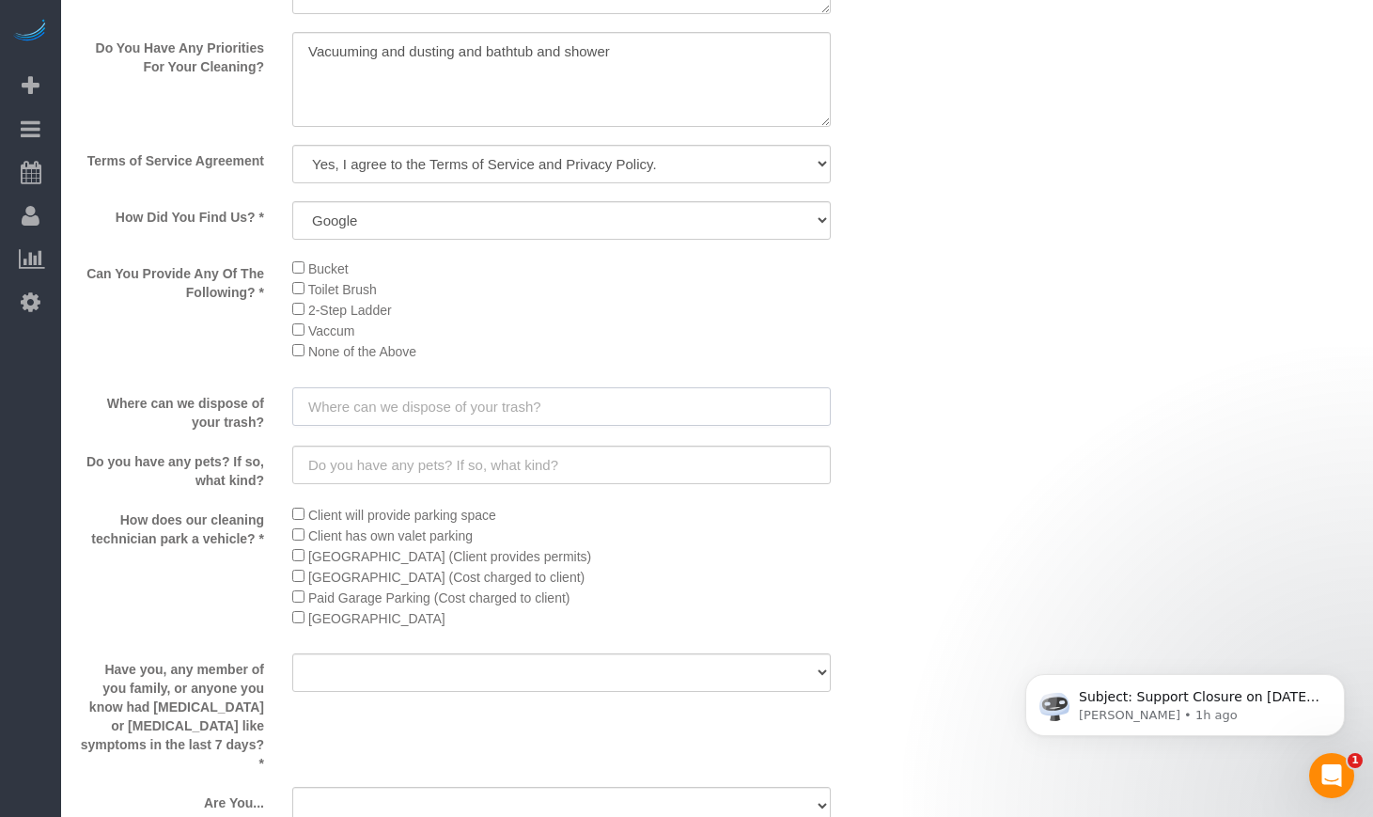
click at [362, 417] on input "text" at bounding box center [561, 406] width 538 height 39
click at [457, 404] on input "Recycling bin out" at bounding box center [561, 406] width 538 height 39
click at [471, 462] on input "text" at bounding box center [561, 464] width 538 height 39
click at [377, 402] on input "Recycling bin outside" at bounding box center [561, 406] width 538 height 39
type input "Recycling bin outside"
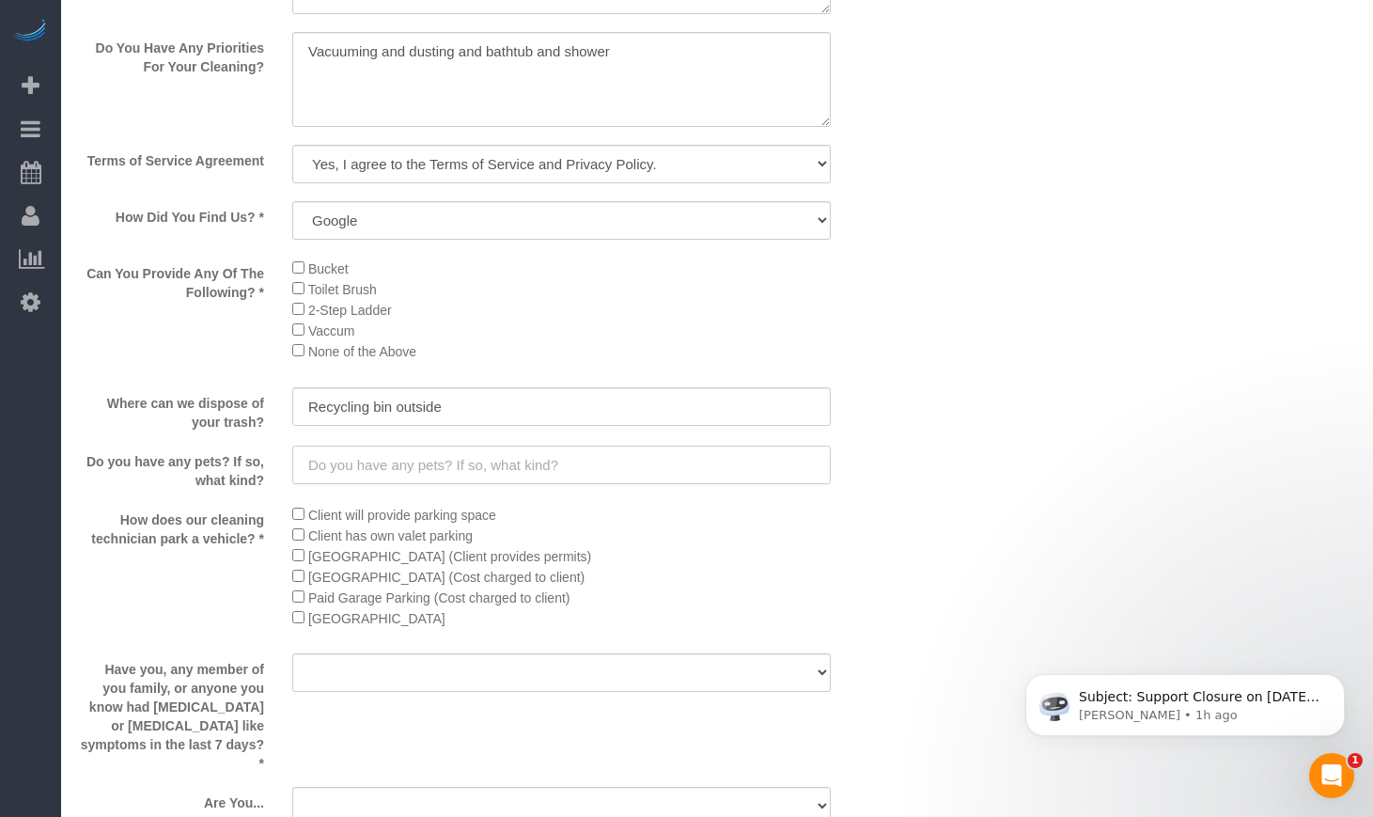
click at [434, 463] on input "text" at bounding box center [561, 464] width 538 height 39
click at [422, 475] on input "text" at bounding box center [561, 464] width 538 height 39
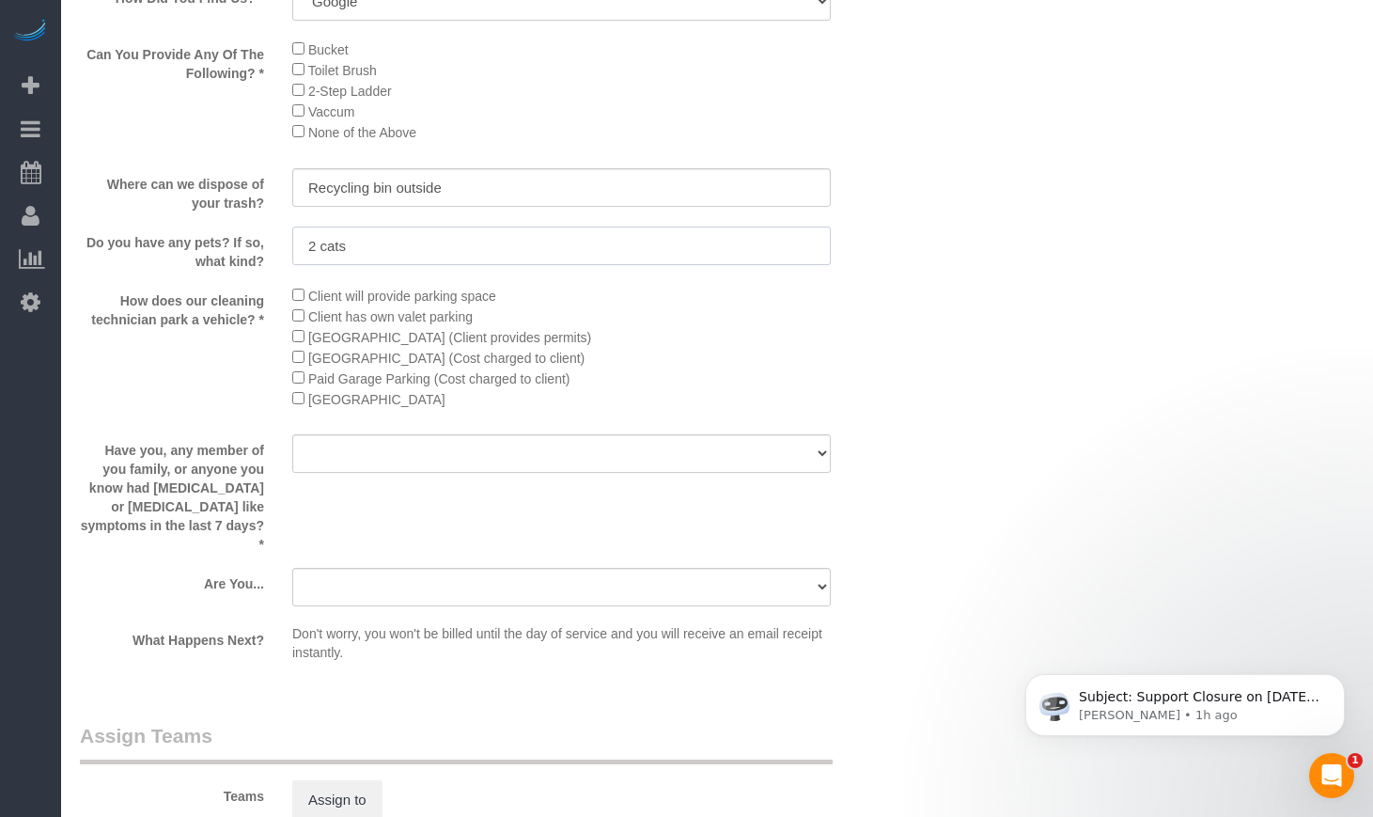
scroll to position [2819, 0]
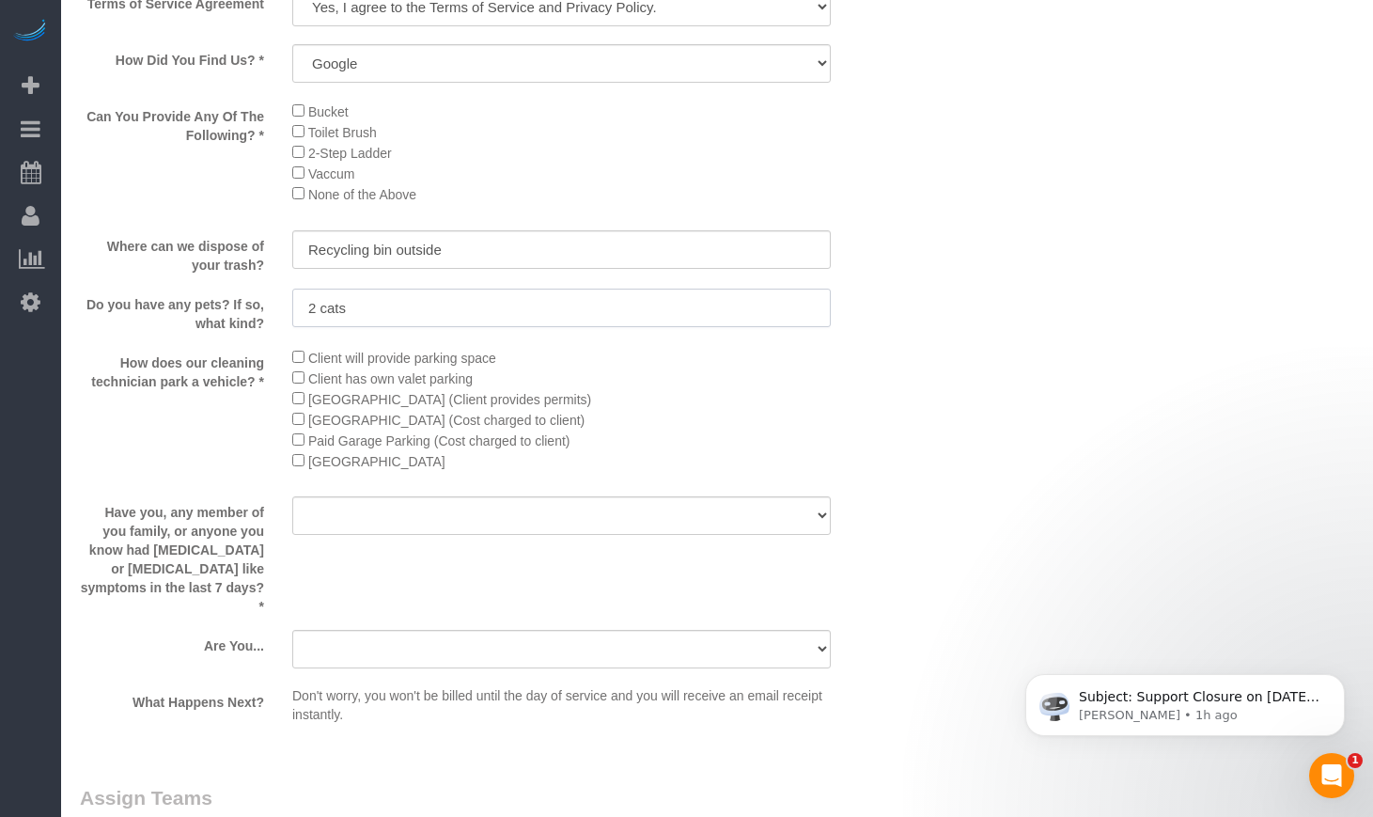
type input "2 cats"
drag, startPoint x: 110, startPoint y: 360, endPoint x: 256, endPoint y: 377, distance: 146.6
click at [256, 377] on label "How does our cleaning technician park a vehicle? *" at bounding box center [172, 369] width 212 height 44
drag, startPoint x: 319, startPoint y: 356, endPoint x: 430, endPoint y: 355, distance: 110.9
click at [430, 355] on span "Client will provide parking space" at bounding box center [402, 357] width 188 height 15
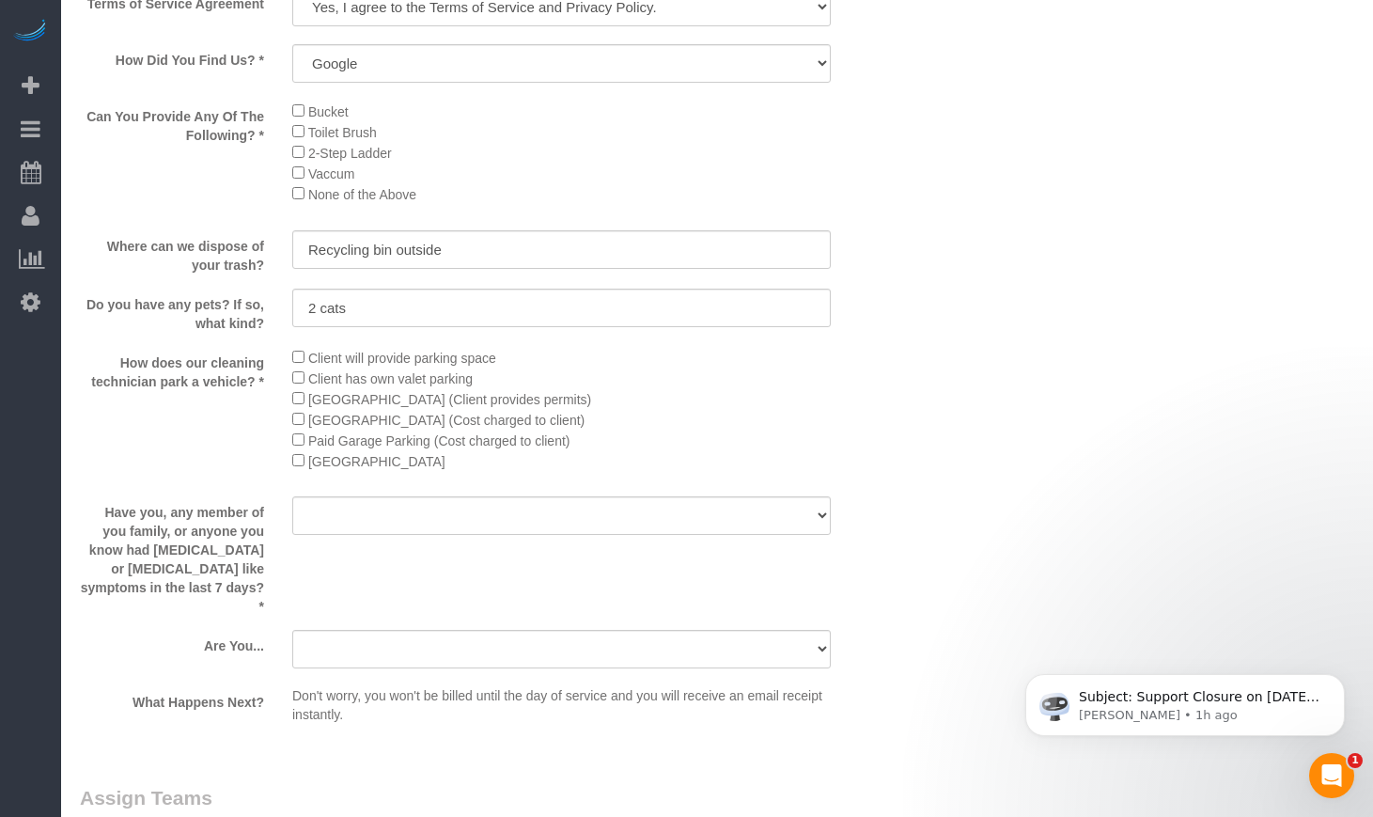
click at [580, 368] on li "Client has own valet parking" at bounding box center [561, 377] width 538 height 21
click at [415, 522] on select "Yes No" at bounding box center [561, 515] width 538 height 39
select select "number:139"
click at [292, 496] on select "Yes No" at bounding box center [561, 515] width 538 height 39
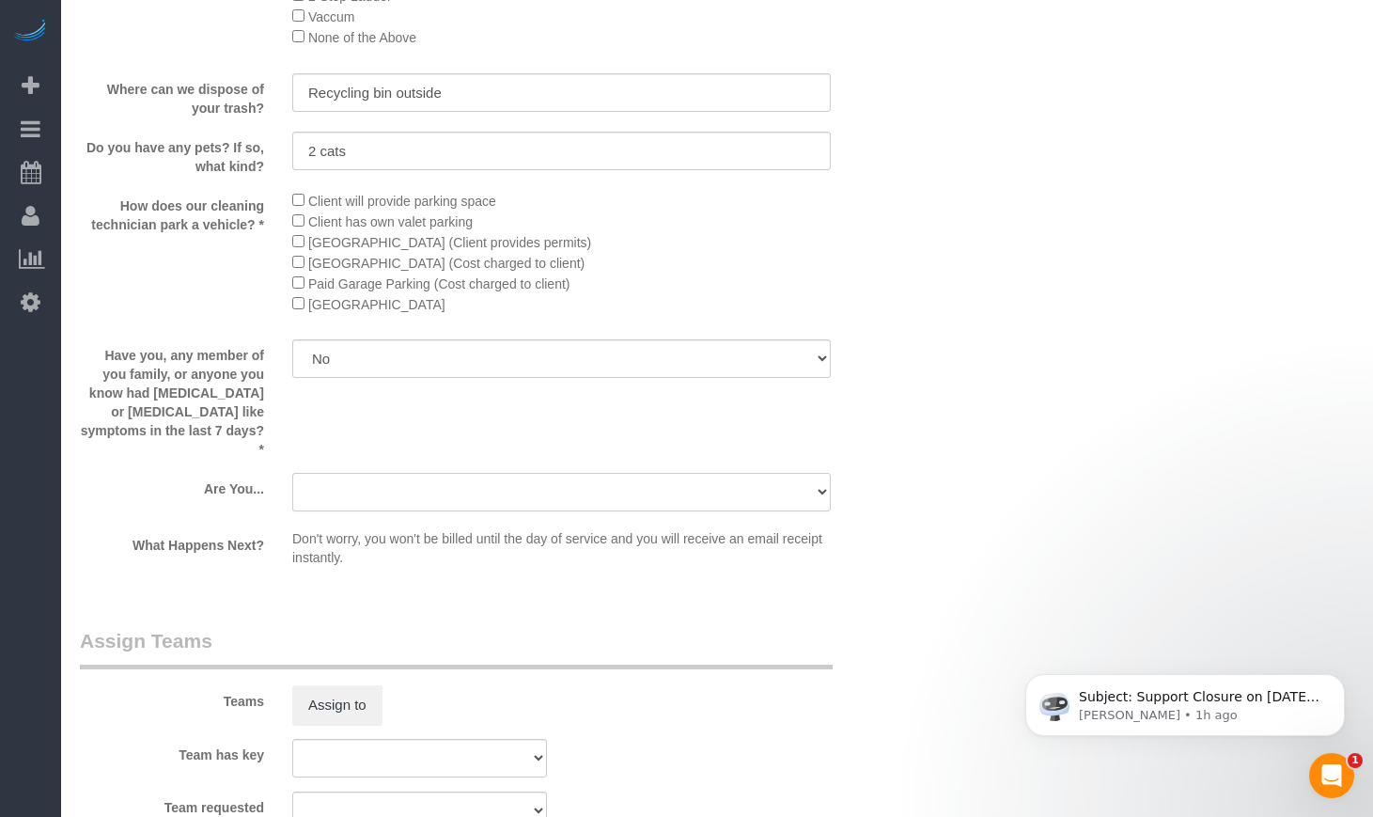
click at [413, 473] on select "A parent with kids living at home. A parent with kids out of home. A person loo…" at bounding box center [561, 492] width 538 height 39
select select "number:106"
click at [292, 473] on select "A parent with kids living at home. A parent with kids out of home. A person loo…" at bounding box center [561, 492] width 538 height 39
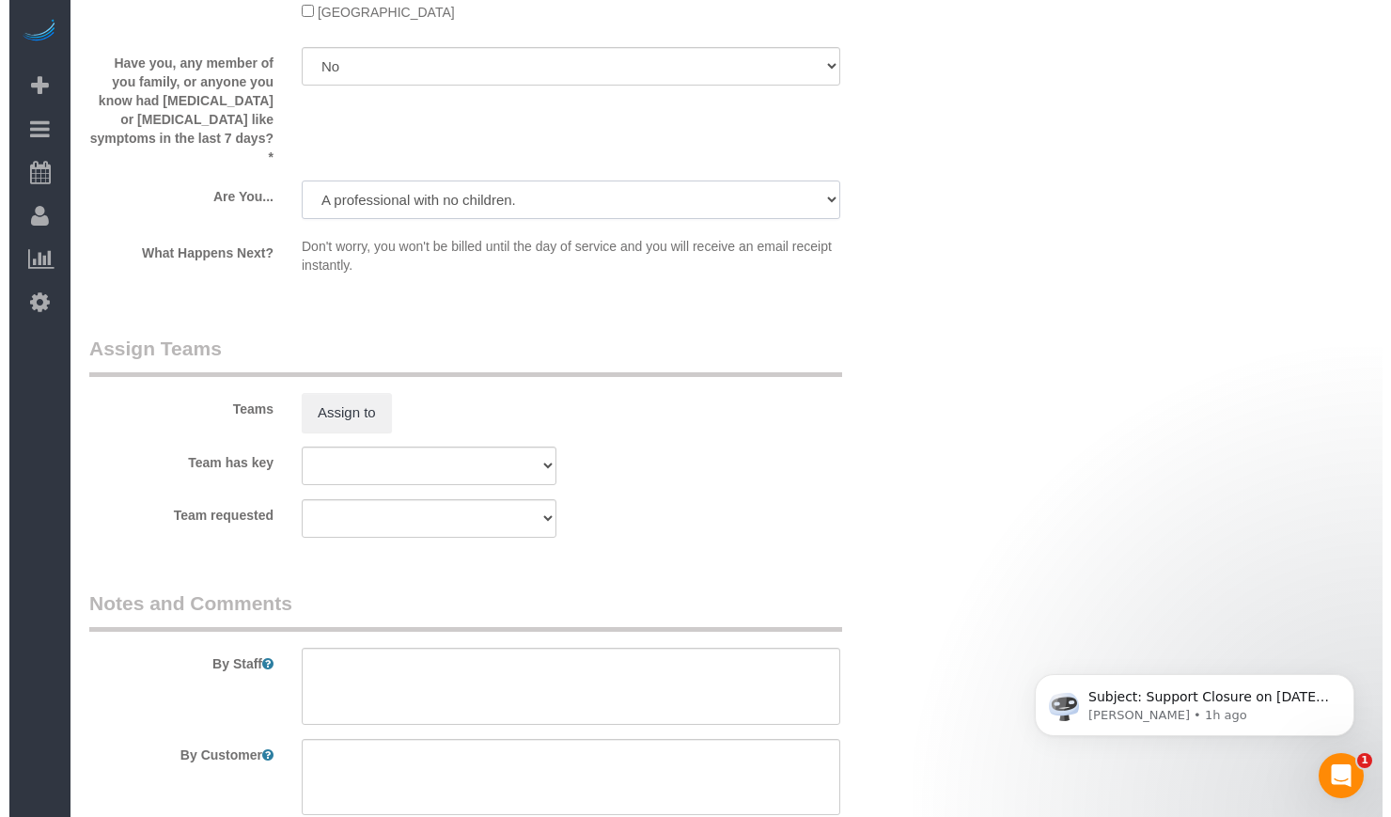
scroll to position [3289, 0]
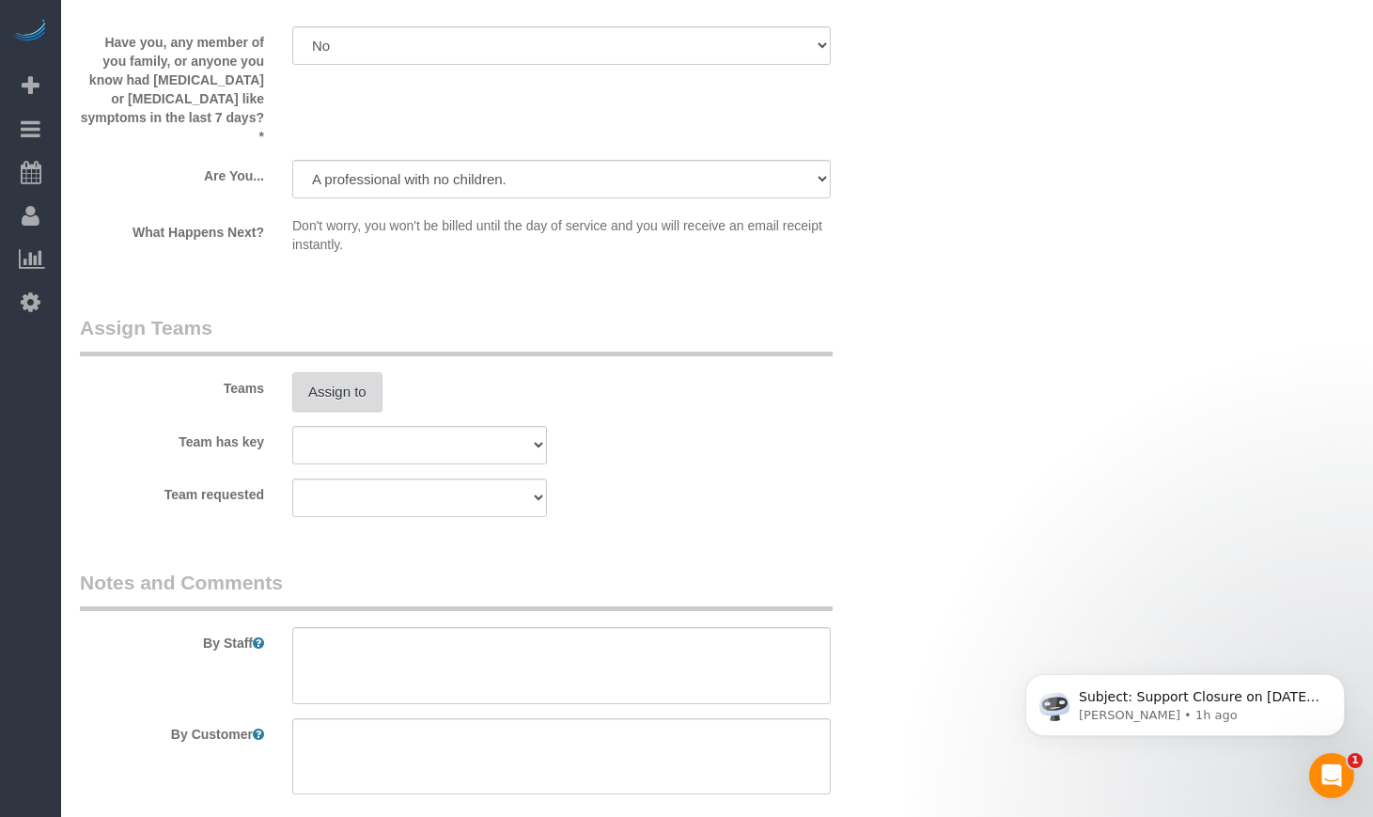
click at [327, 372] on button "Assign to" at bounding box center [337, 391] width 90 height 39
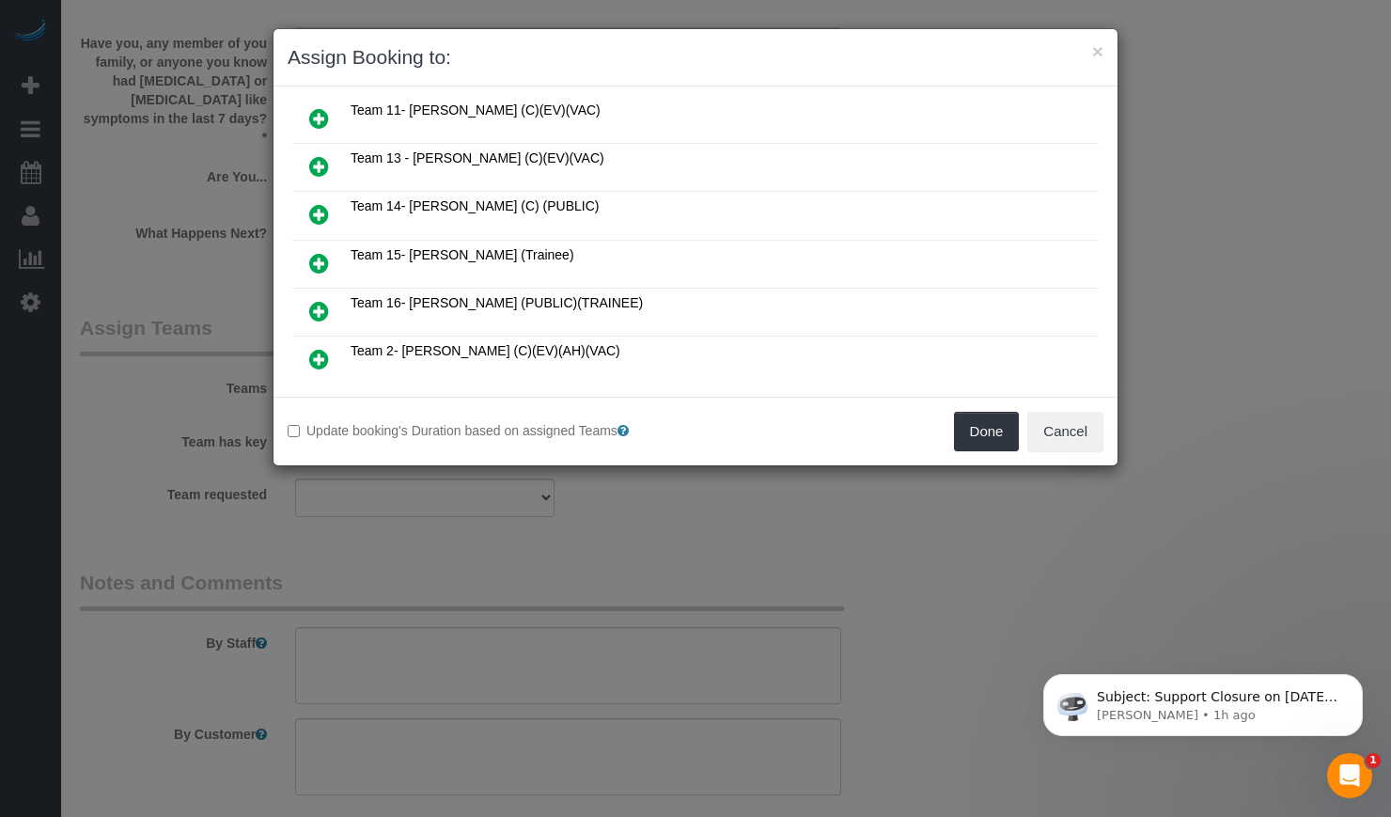
scroll to position [313, 0]
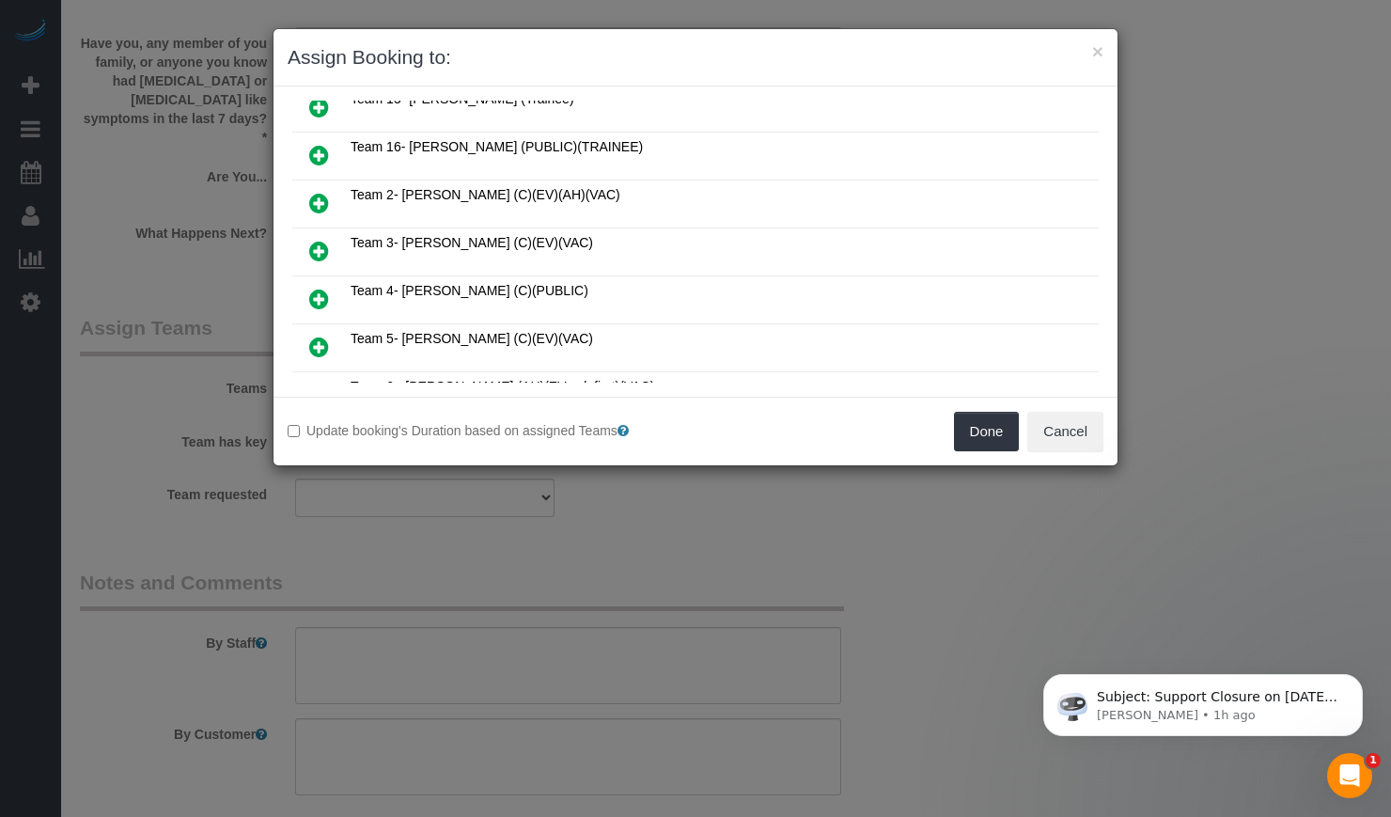
click at [463, 214] on td "Team 2- [PERSON_NAME] (C)(EV)(AH)(VAC)" at bounding box center [722, 203] width 753 height 48
click at [477, 201] on span "Team 2- [PERSON_NAME] (C)(EV)(AH)(VAC)" at bounding box center [485, 194] width 270 height 15
click at [381, 194] on span "Team 2- [PERSON_NAME] (C)(EV)(AH)(VAC)" at bounding box center [485, 194] width 270 height 15
click at [325, 200] on icon at bounding box center [319, 203] width 20 height 23
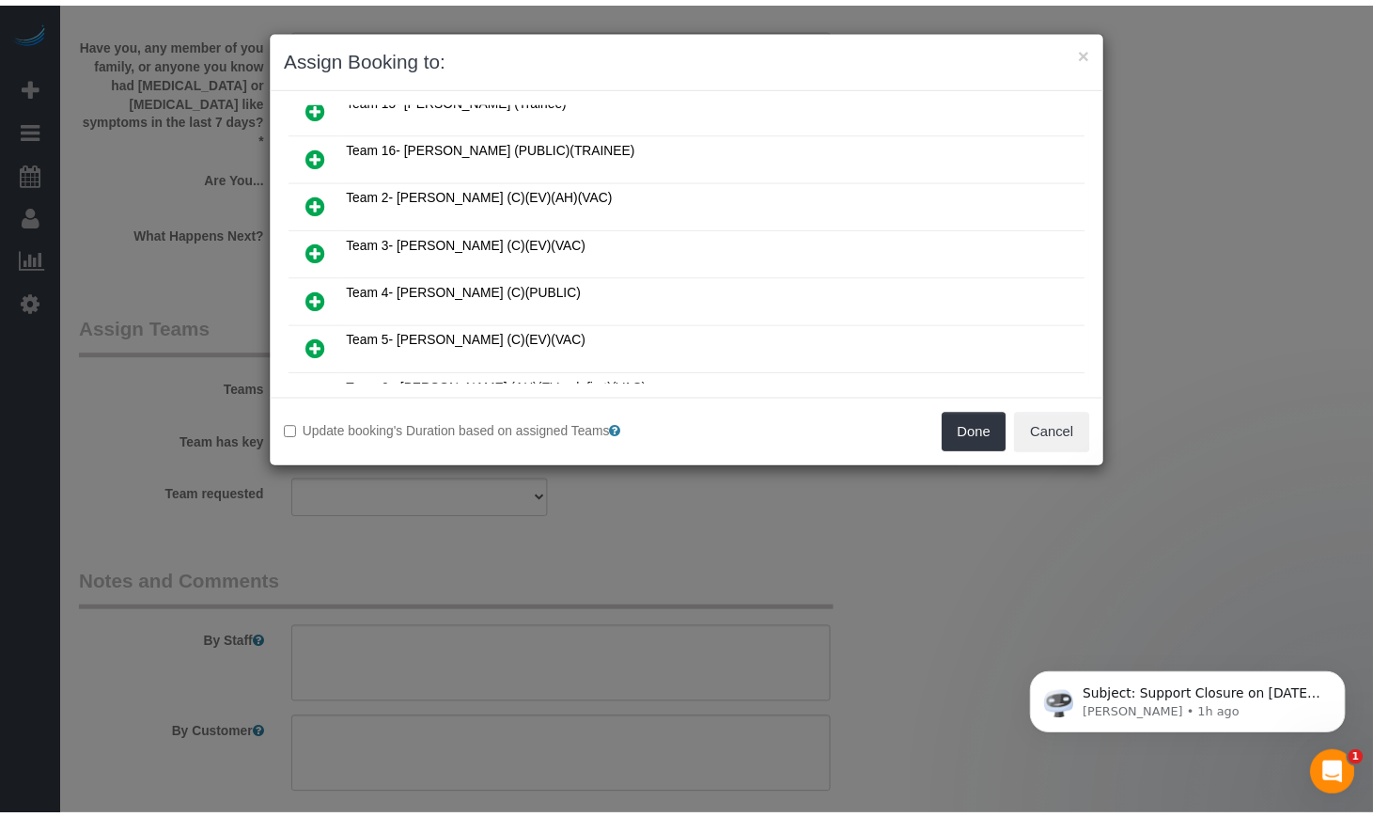
scroll to position [358, 0]
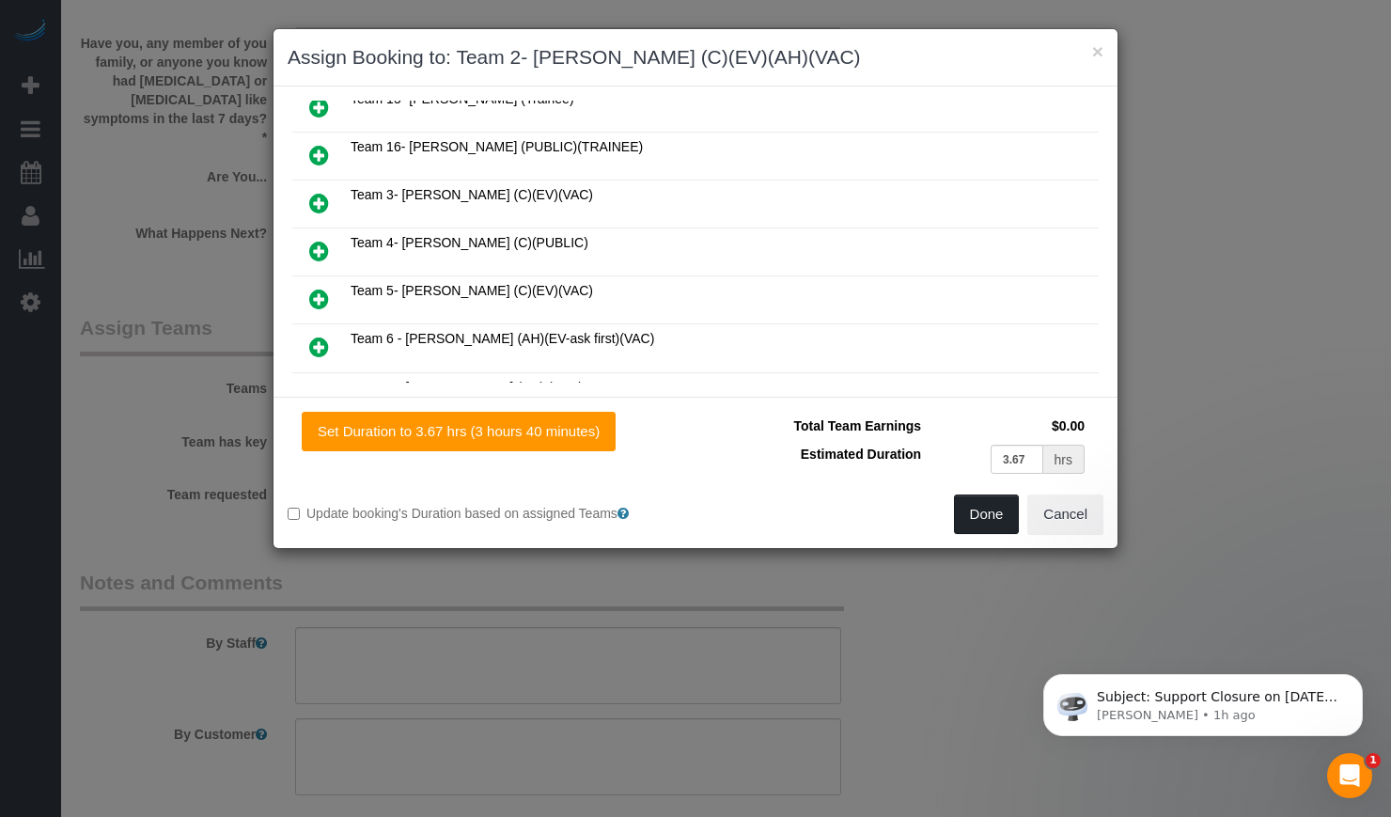
click at [989, 520] on button "Done" at bounding box center [987, 513] width 66 height 39
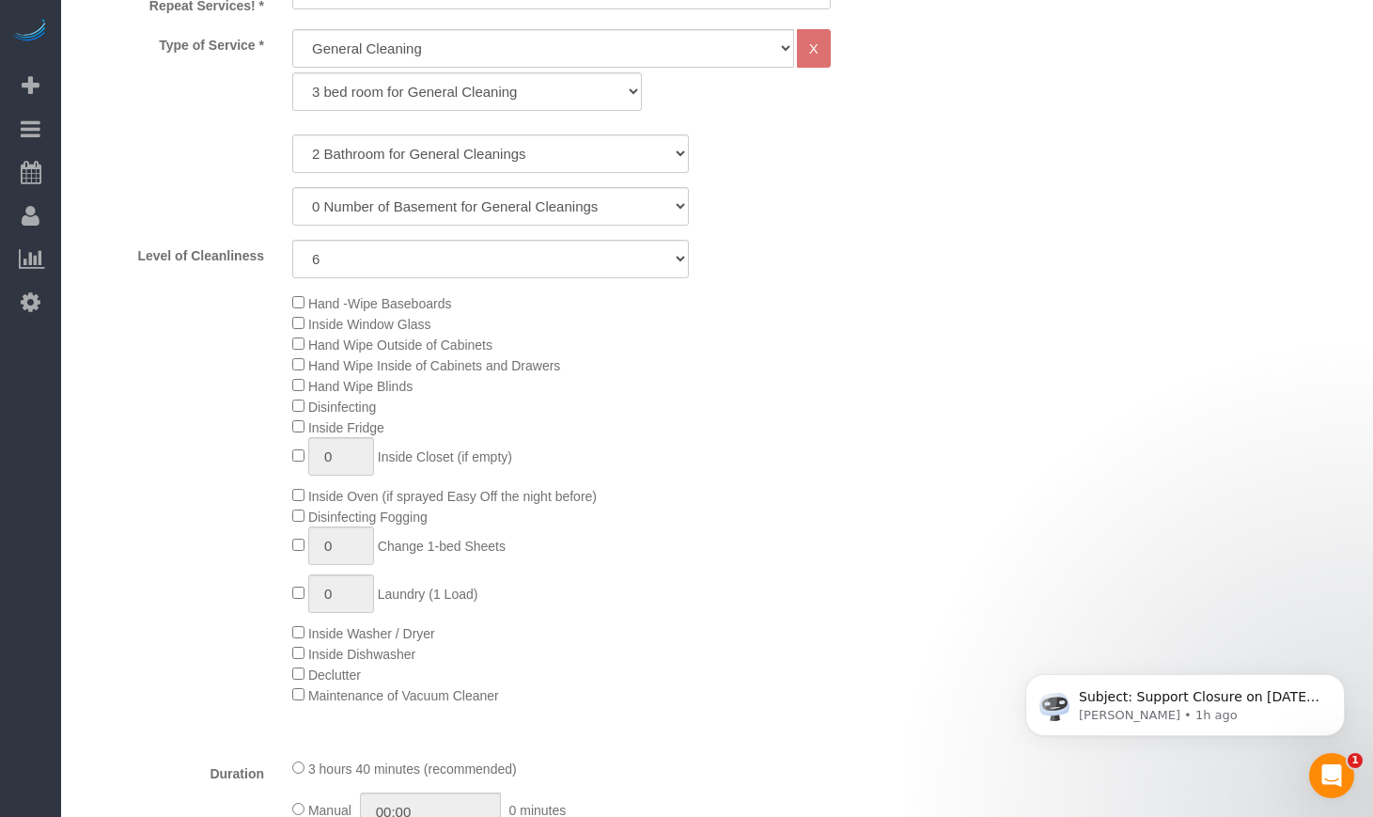
scroll to position [0, 0]
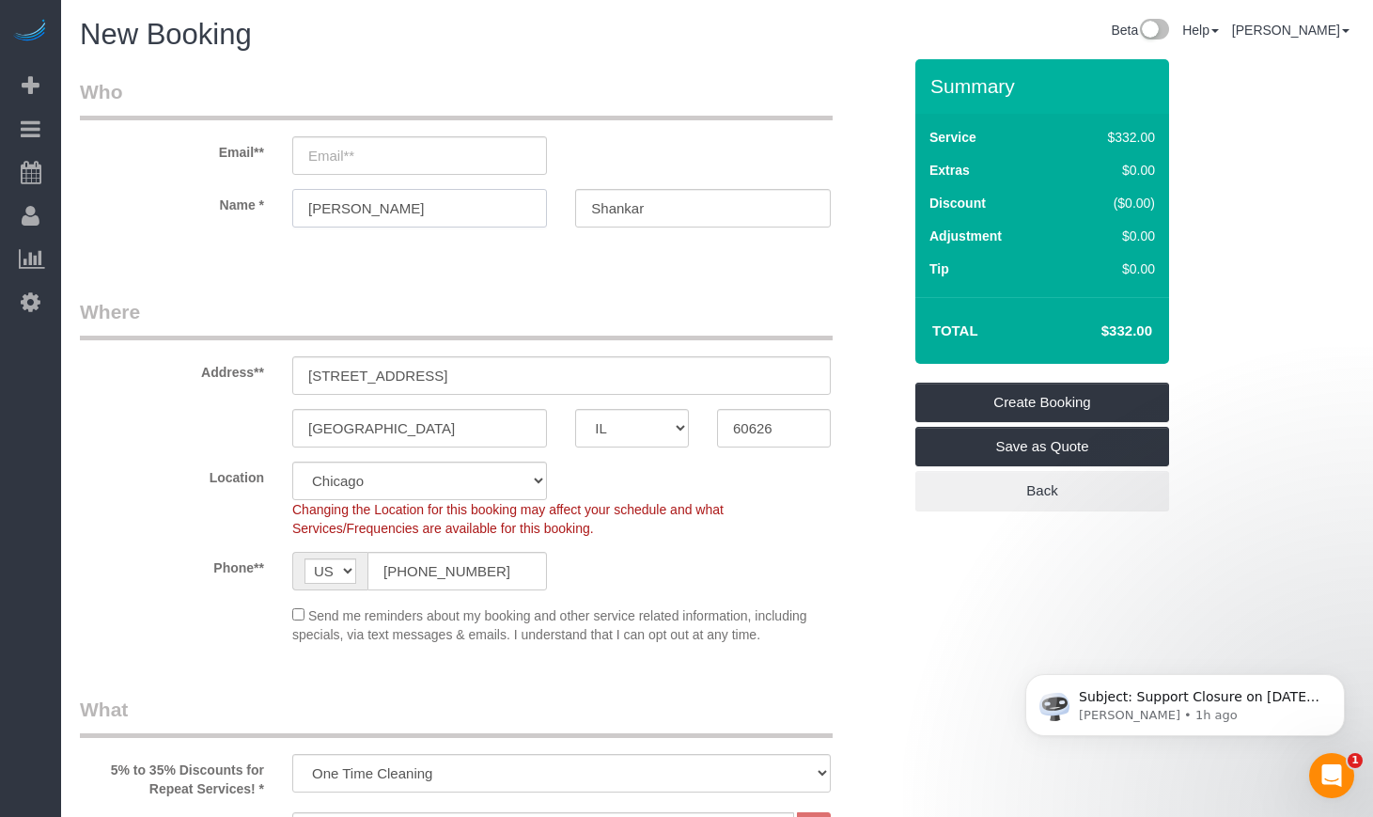
drag, startPoint x: 397, startPoint y: 211, endPoint x: 262, endPoint y: 210, distance: 135.3
click at [262, 210] on div "Name * Ananth Shankar" at bounding box center [490, 208] width 849 height 39
drag, startPoint x: 690, startPoint y: 214, endPoint x: 514, endPoint y: 205, distance: 176.0
click at [489, 205] on div "Name * Ananth Shankar" at bounding box center [490, 208] width 849 height 39
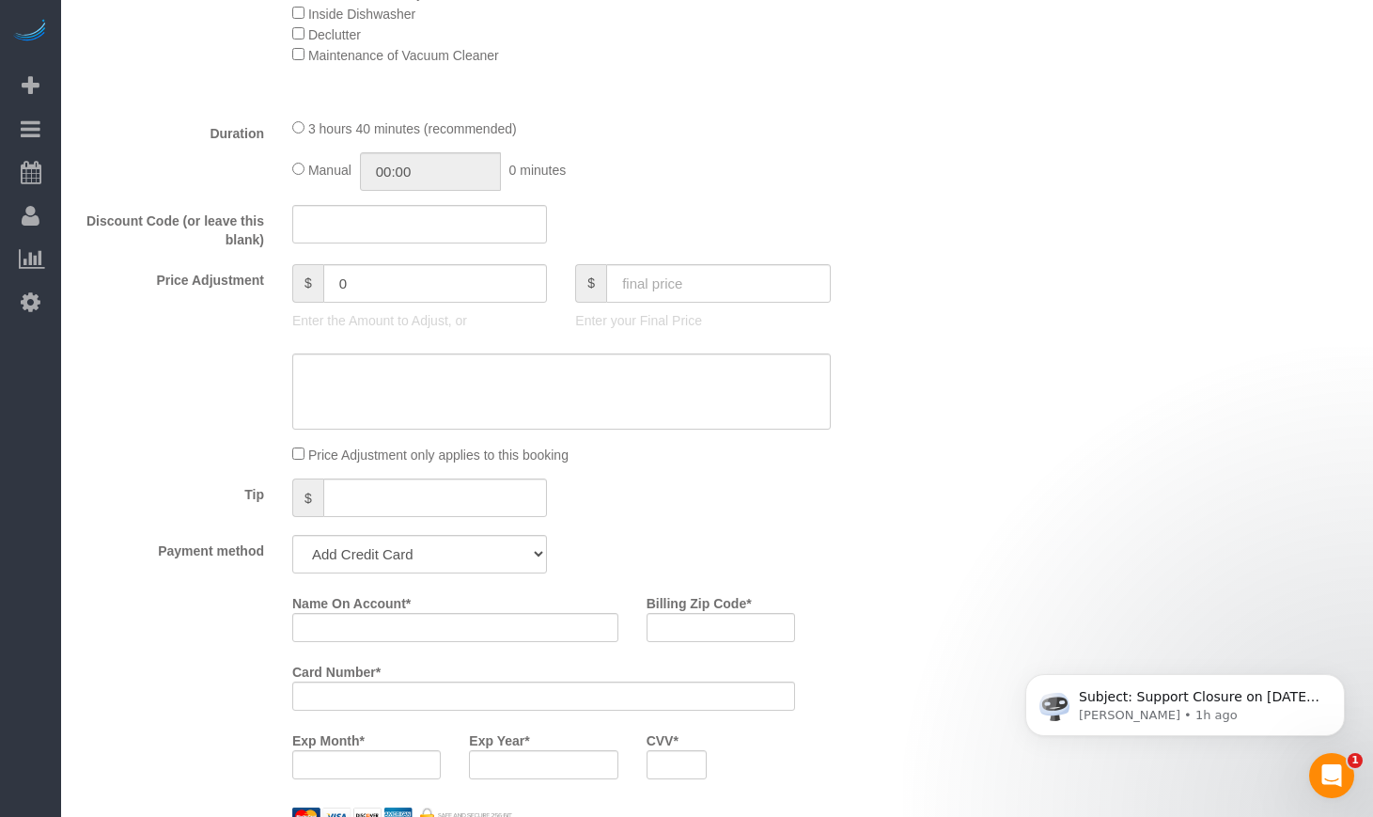
scroll to position [1566, 0]
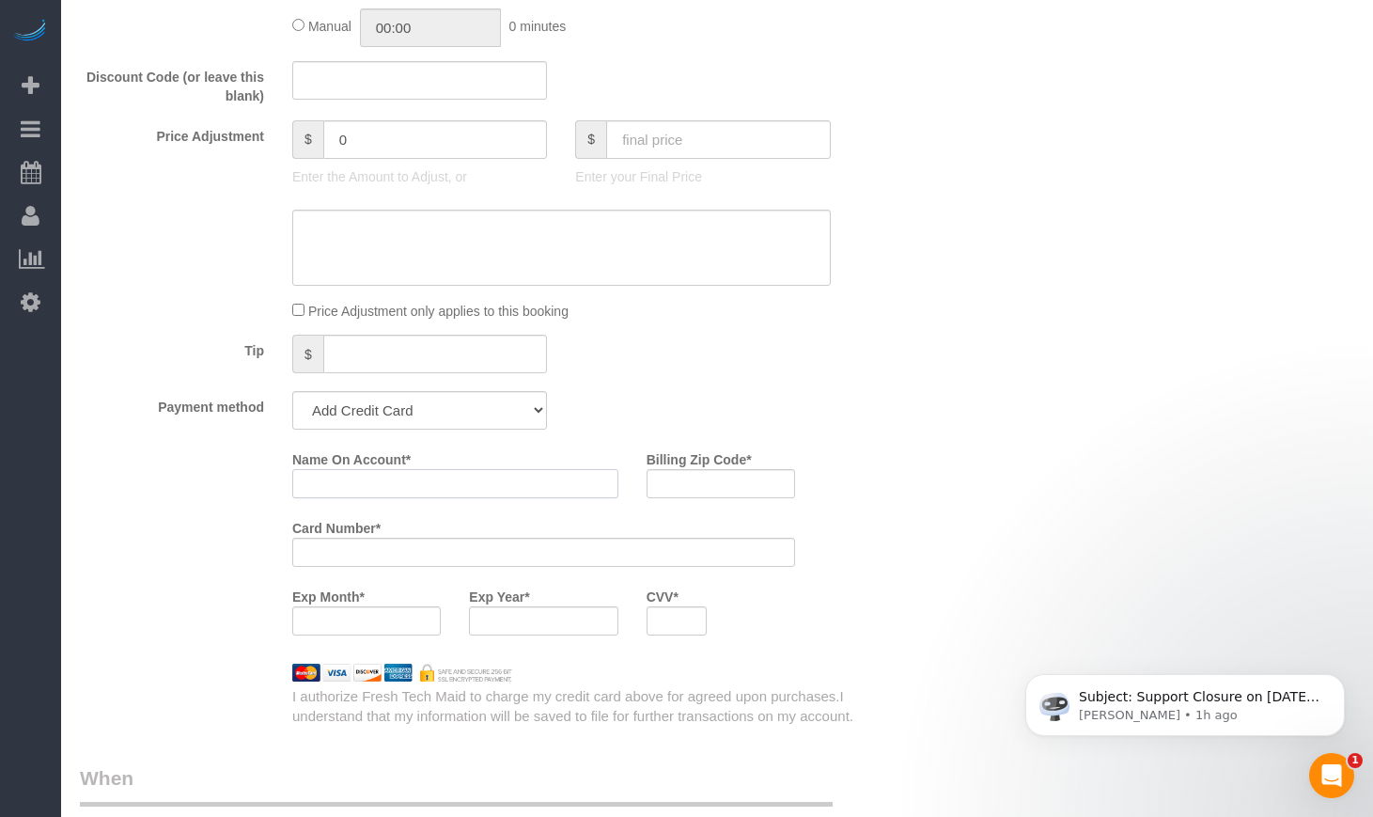
click at [420, 473] on input "Name On Account *" at bounding box center [455, 483] width 326 height 29
paste input "Ananth Shankar"
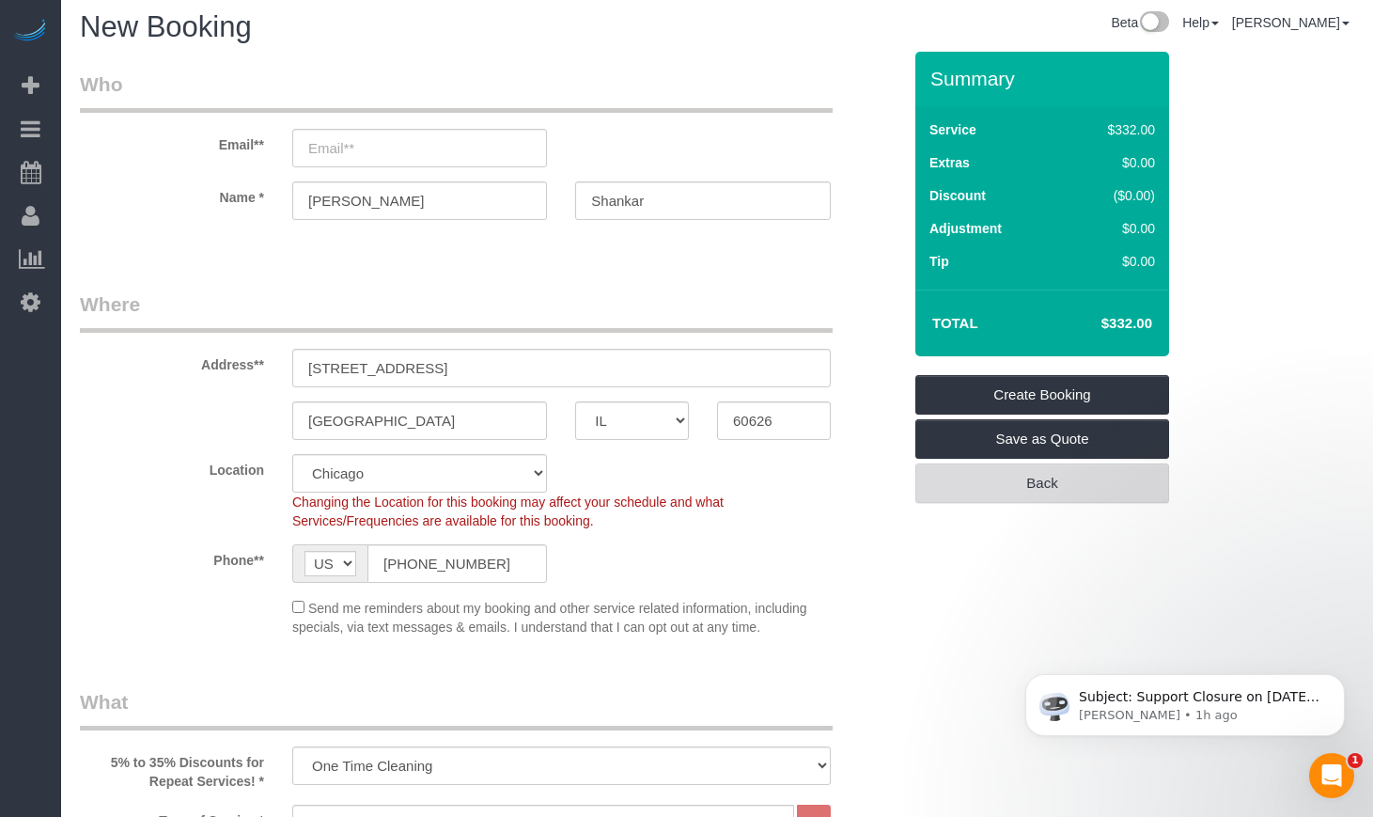
scroll to position [0, 0]
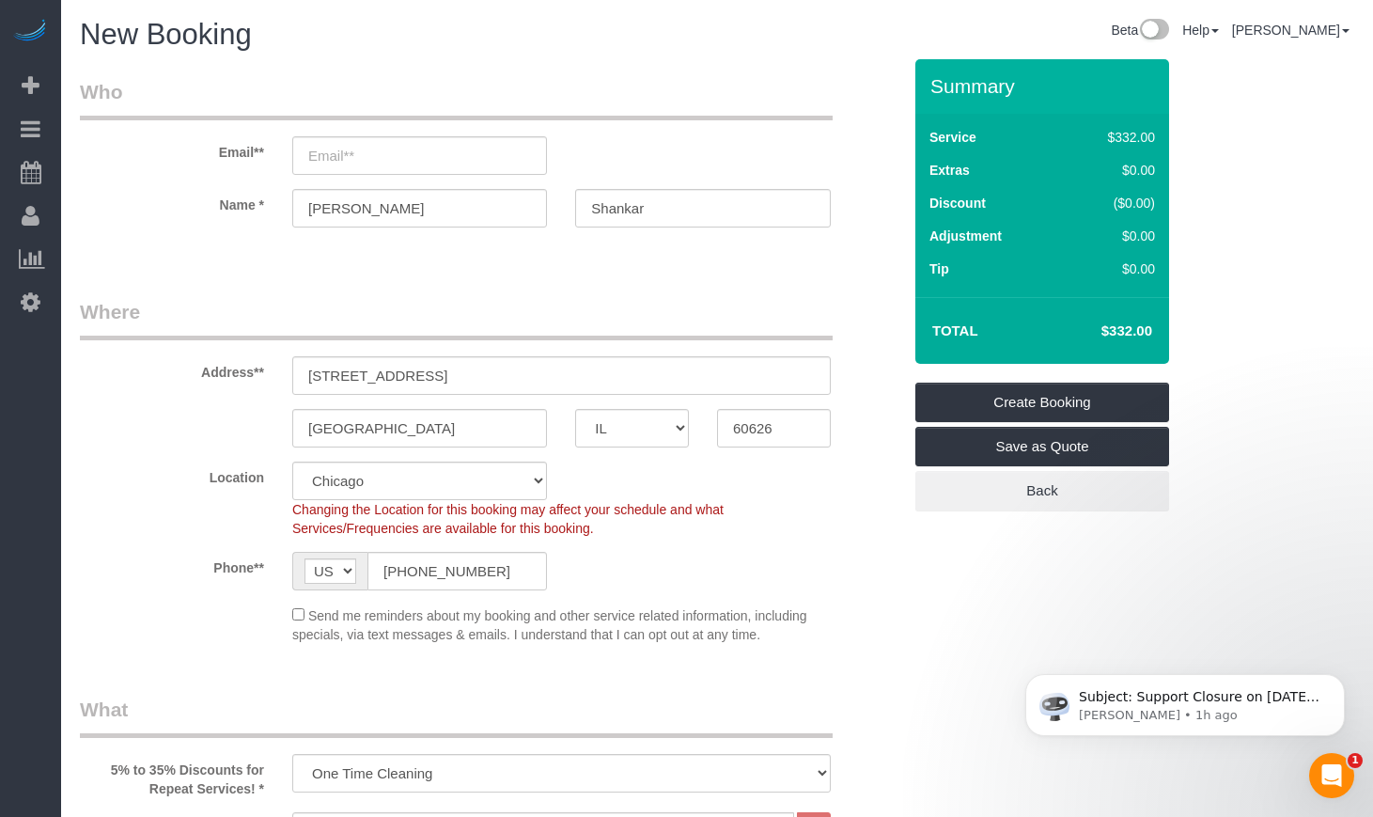
drag, startPoint x: 1159, startPoint y: 324, endPoint x: 1076, endPoint y: 324, distance: 82.7
click at [1076, 324] on td "$332.00" at bounding box center [1098, 330] width 122 height 47
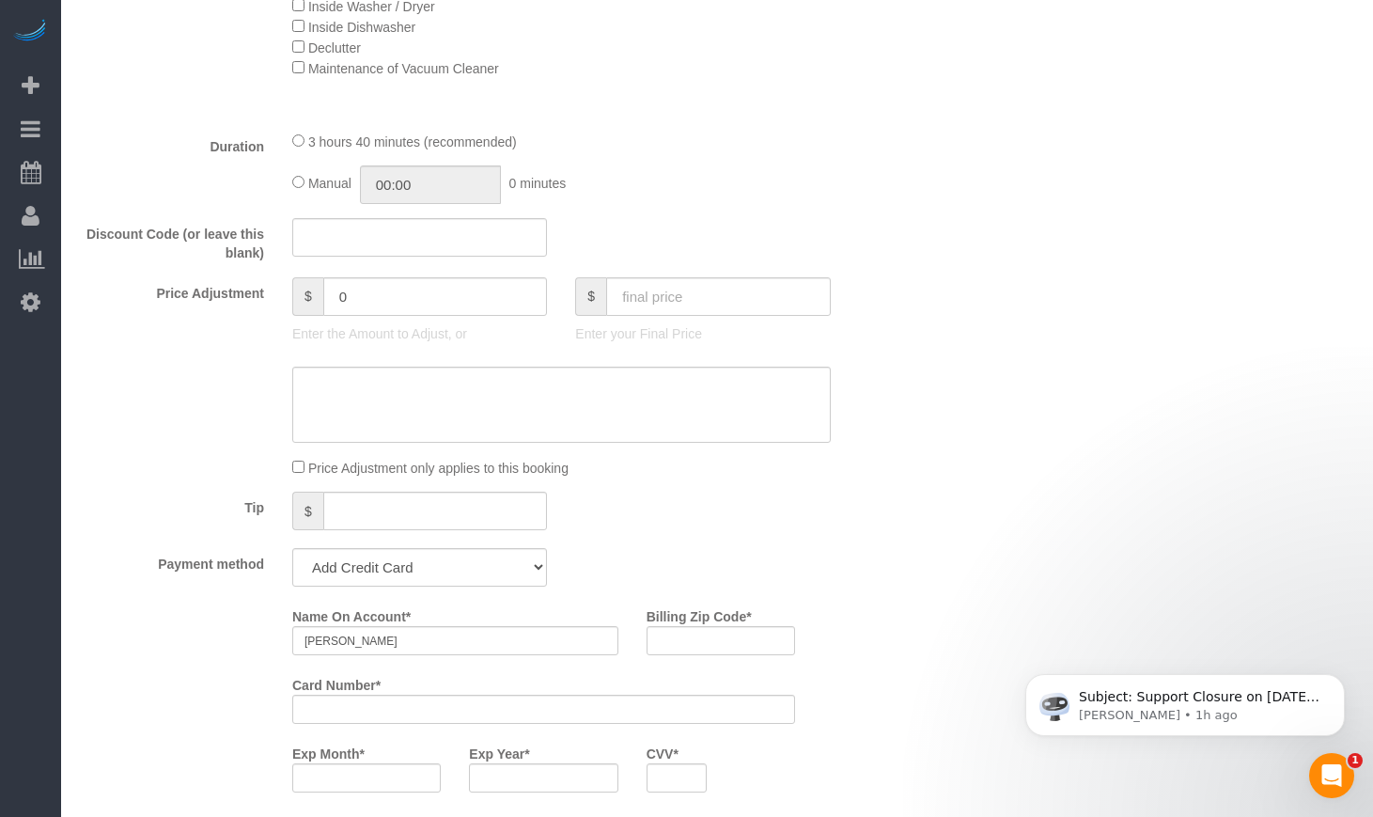
scroll to position [1722, 0]
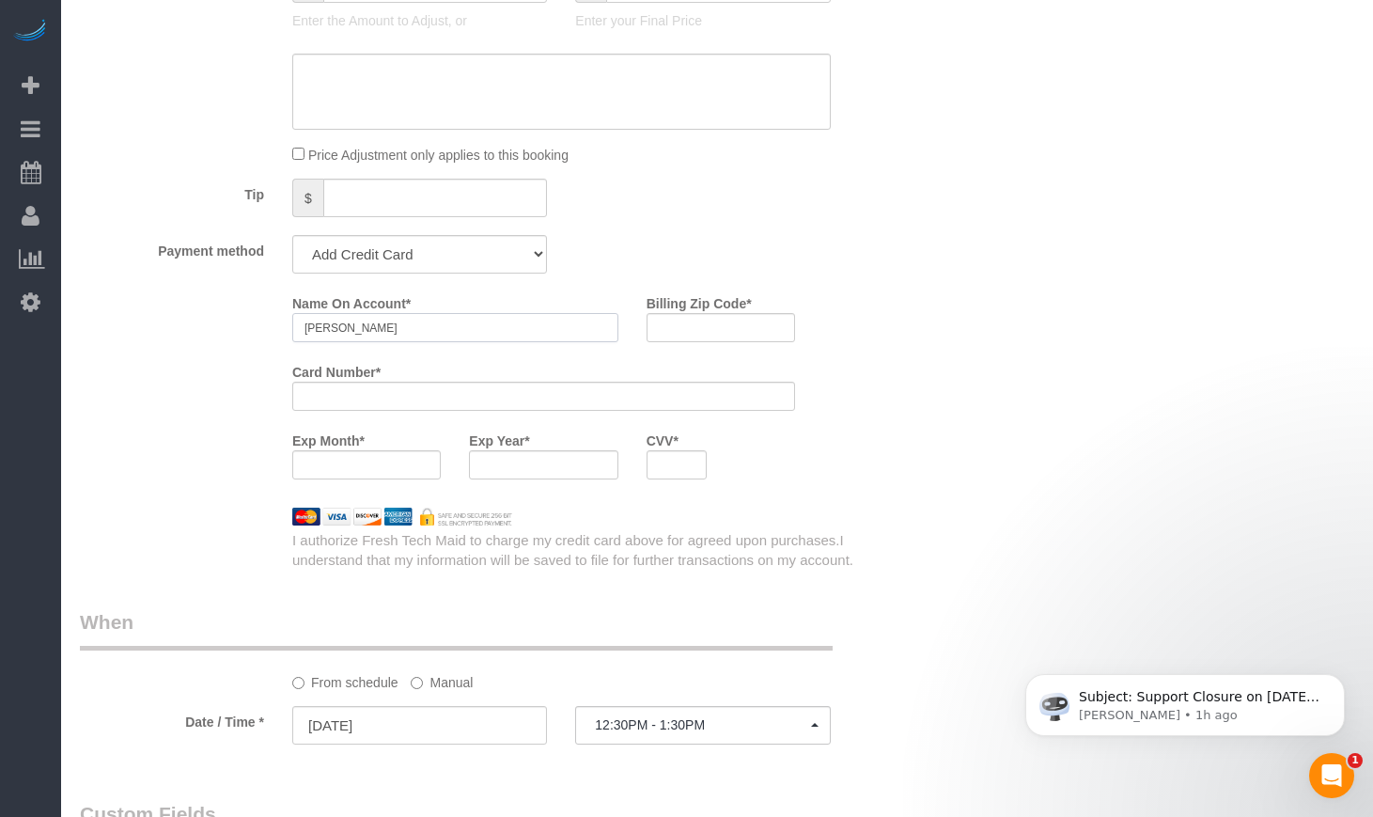
drag, startPoint x: 475, startPoint y: 322, endPoint x: 200, endPoint y: 322, distance: 274.4
click at [203, 322] on div "Name On Account * Ananth Shankar Billing Zip Code * Card Number * Exp Month * E…" at bounding box center [490, 391] width 849 height 206
type input "="
click at [442, 250] on select "Add Credit Card Cash Check Paypal" at bounding box center [419, 254] width 255 height 39
select select "string:cash"
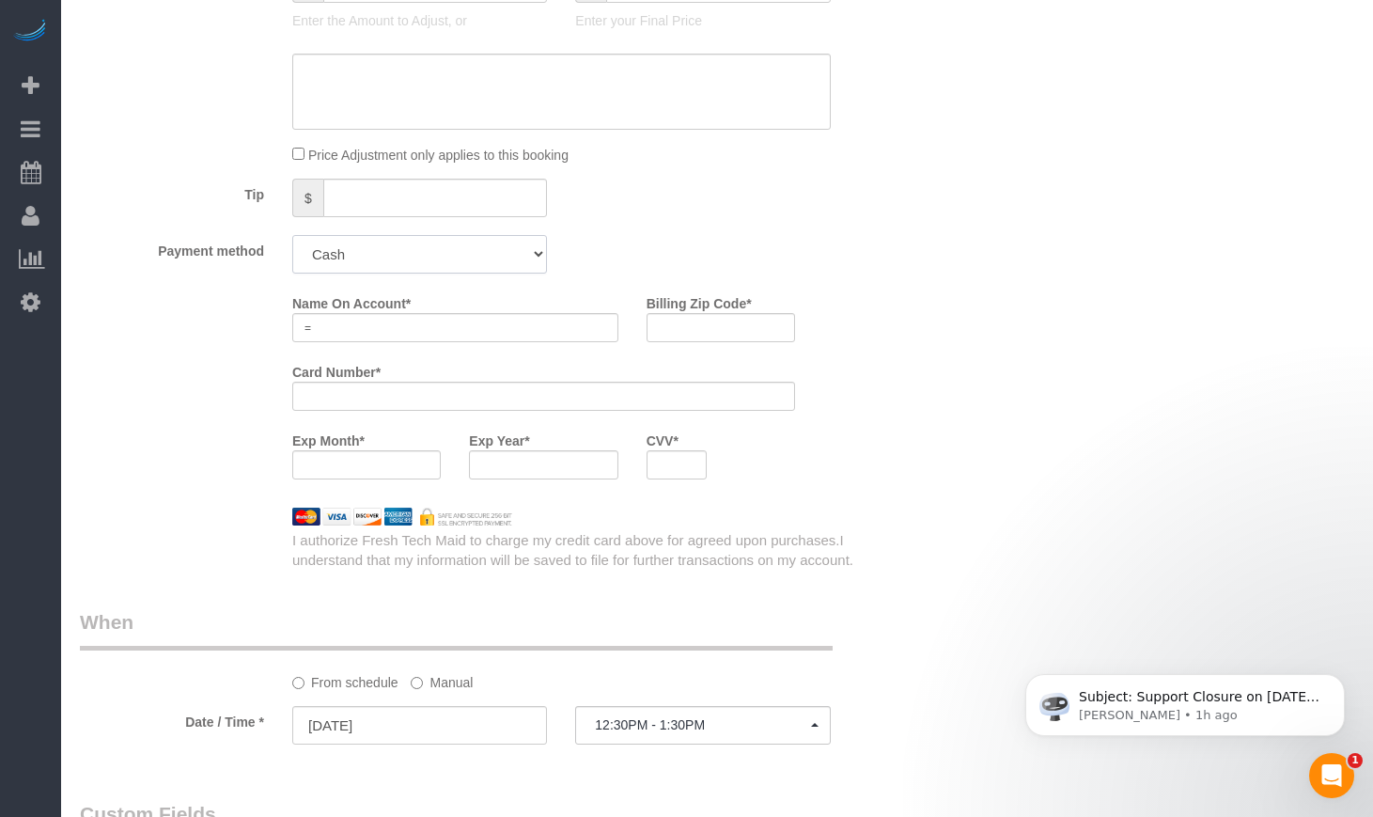
click at [292, 235] on select "Add Credit Card Cash Check Paypal" at bounding box center [419, 254] width 255 height 39
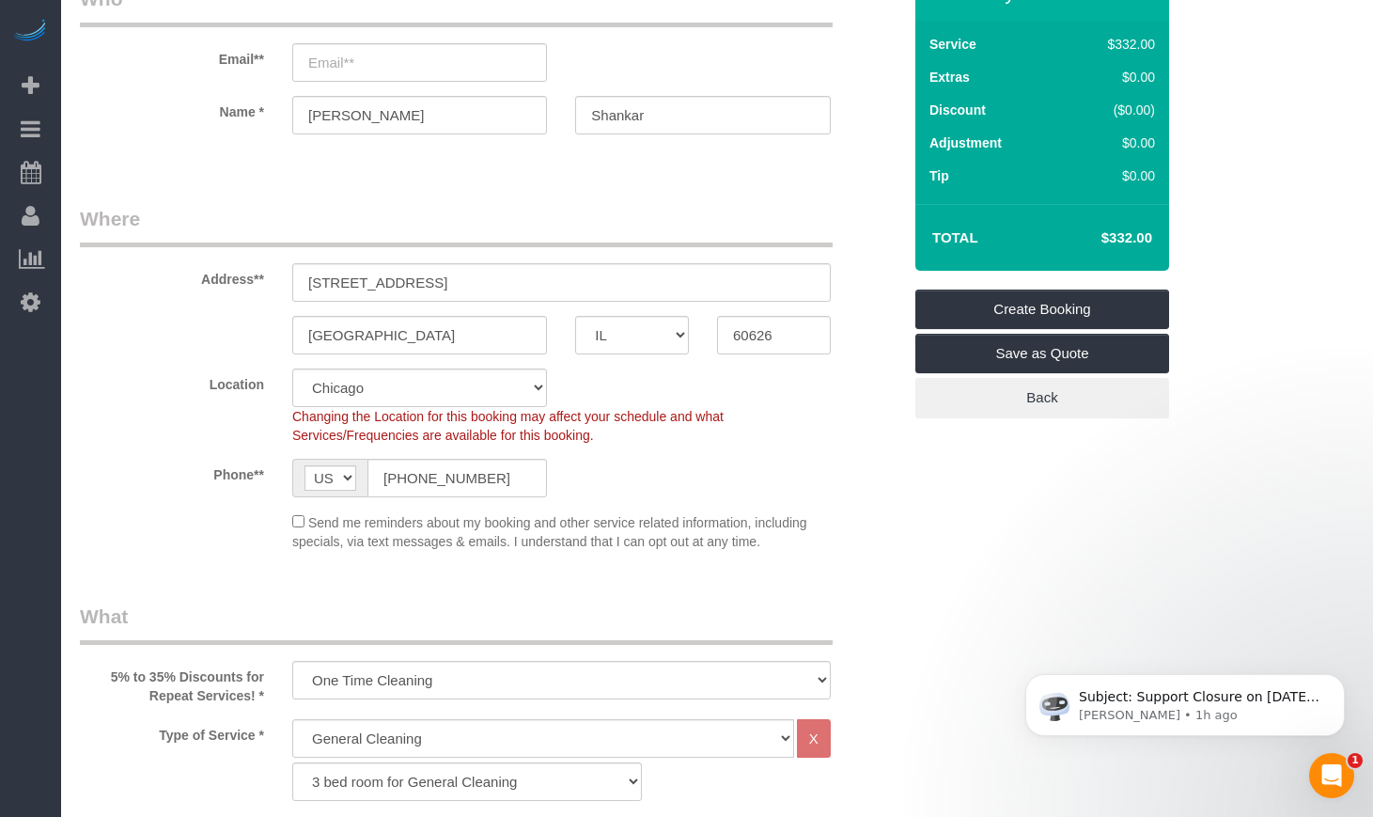
scroll to position [0, 0]
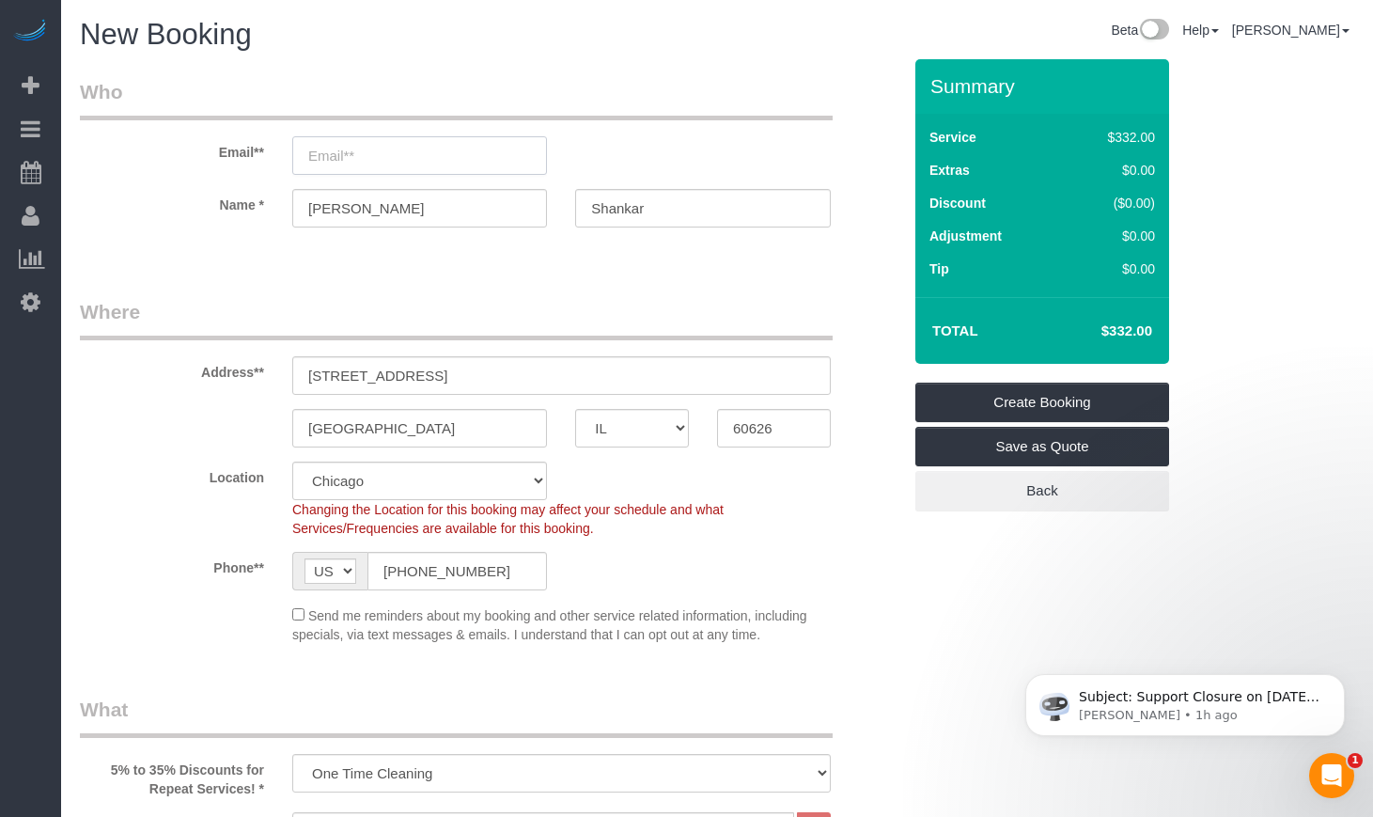
click at [413, 159] on input "email" at bounding box center [419, 155] width 255 height 39
click at [433, 161] on input "ananth.shankar@" at bounding box center [419, 155] width 255 height 39
type input "ananth.shankar@gmail.com"
select select "string:fspay"
select select "spot16"
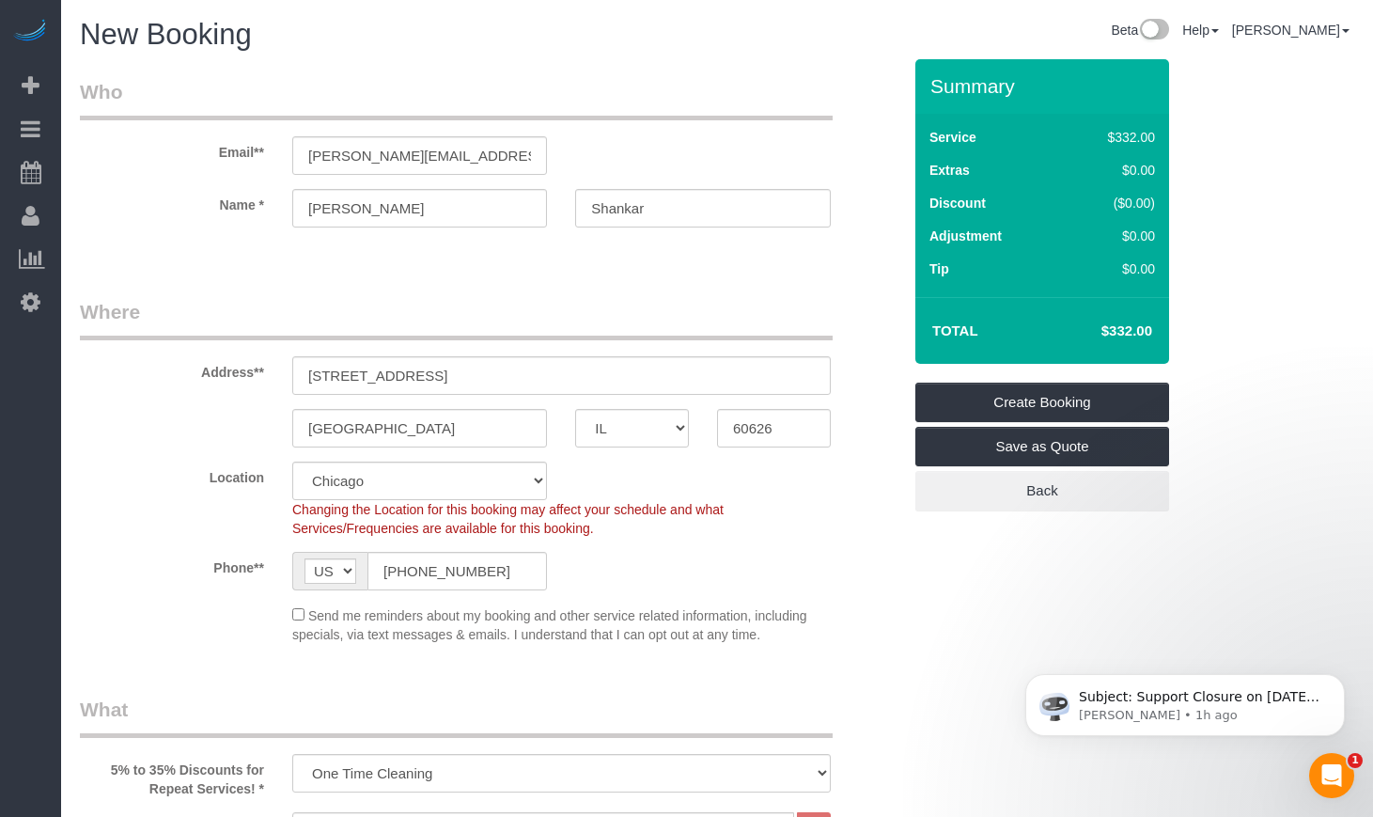
click at [858, 478] on div "Location Chicago Evanston Skokie Northwest Western Changing the Location for th…" at bounding box center [490, 499] width 849 height 76
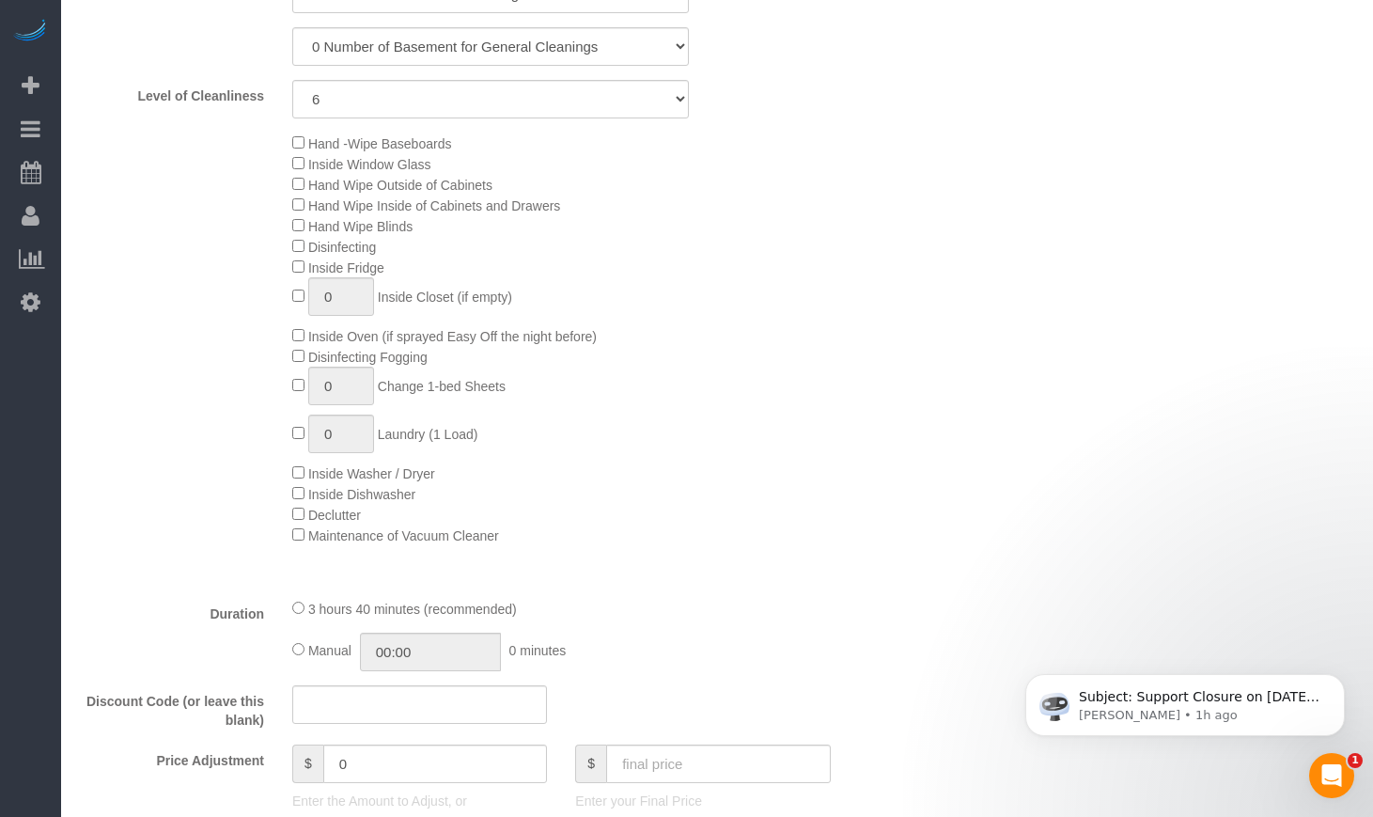
scroll to position [2036, 0]
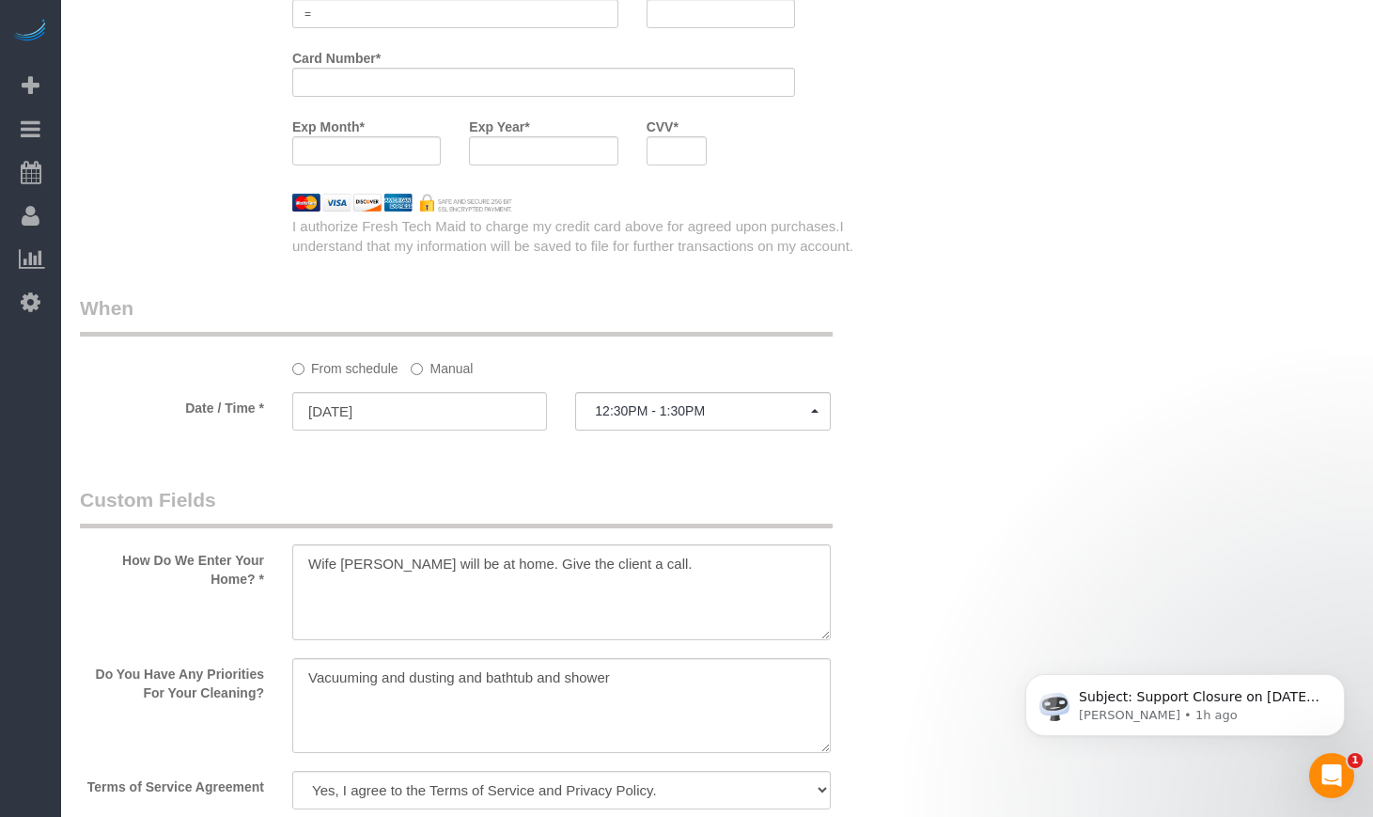
click at [1198, 519] on div "Who Email** ananth.shankar@gmail.com Name * Ananth Shankar Where Address** 6527…" at bounding box center [717, 61] width 1274 height 4076
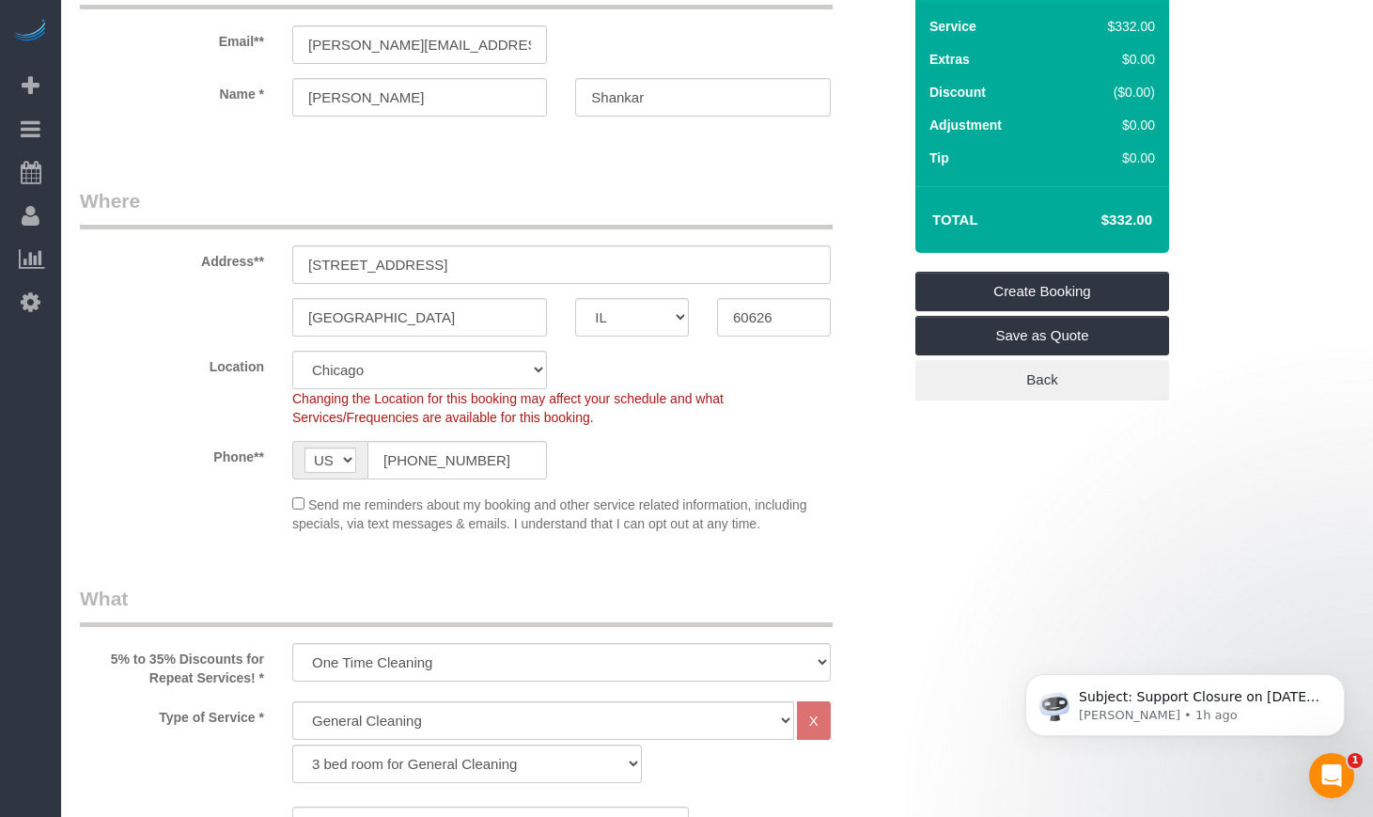
scroll to position [0, 0]
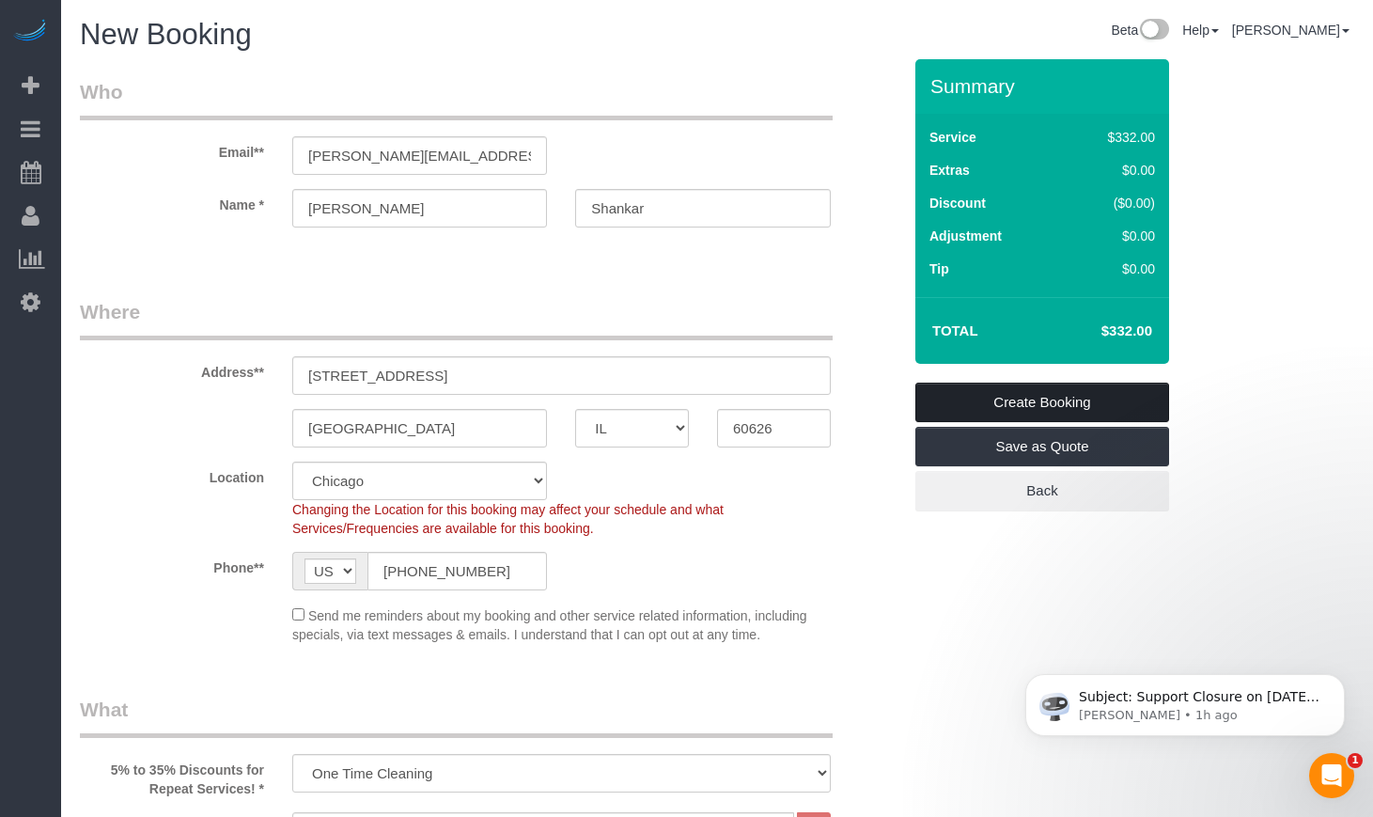
click at [1033, 395] on link "Create Booking" at bounding box center [1042, 401] width 254 height 39
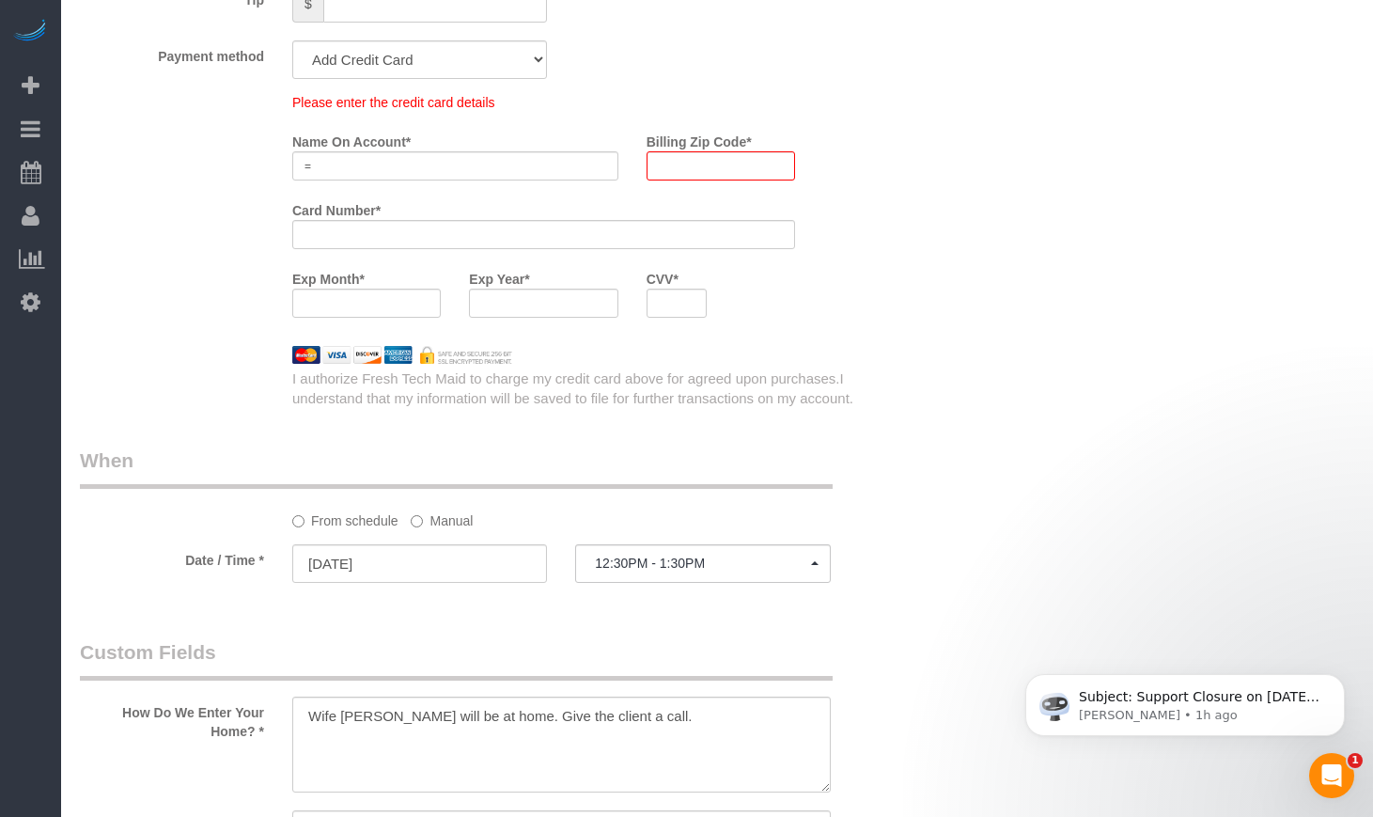
scroll to position [1921, 0]
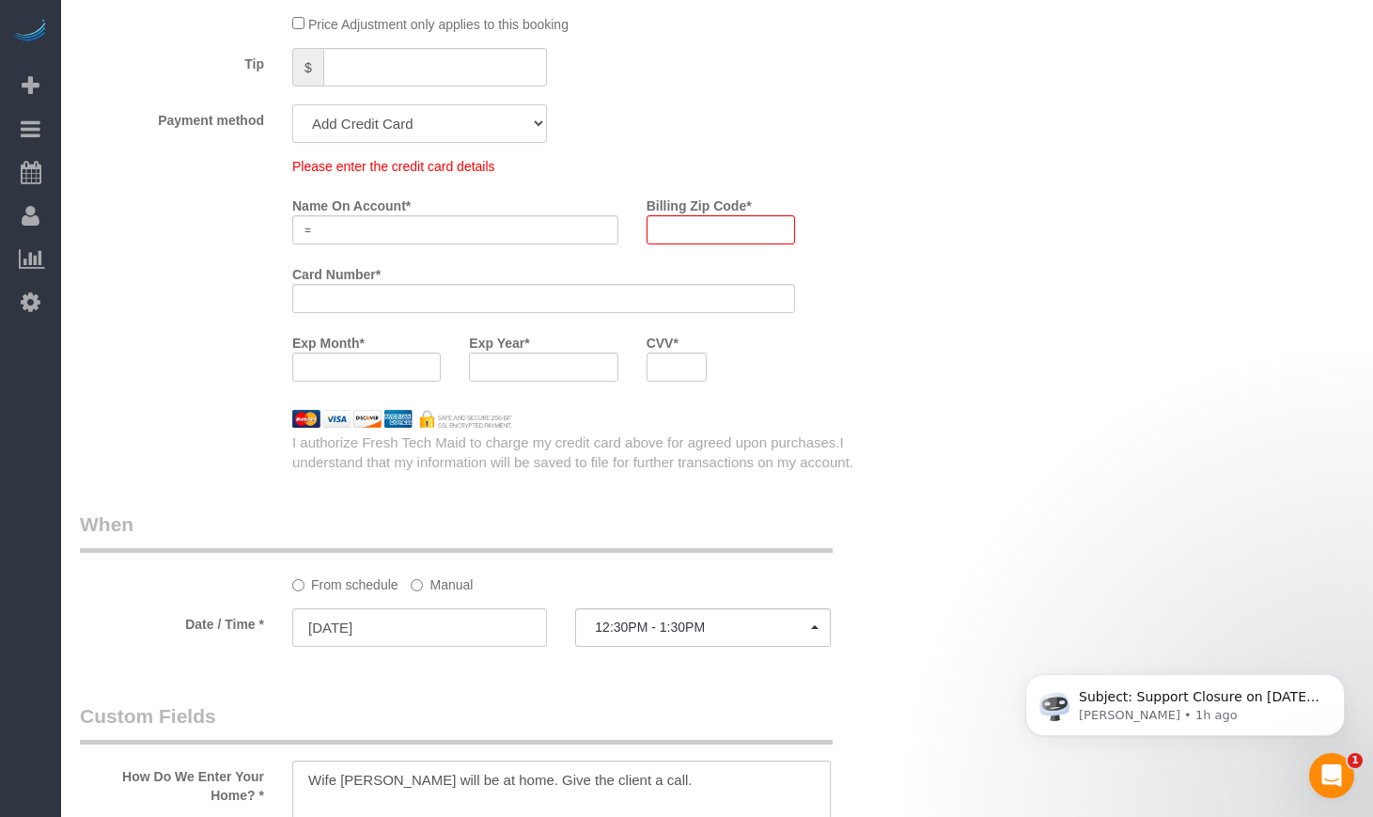
click at [419, 130] on select "Add Credit Card Cash Check Paypal" at bounding box center [419, 123] width 255 height 39
select select "string:cash"
click at [292, 104] on select "Add Credit Card Cash Check Paypal" at bounding box center [419, 123] width 255 height 39
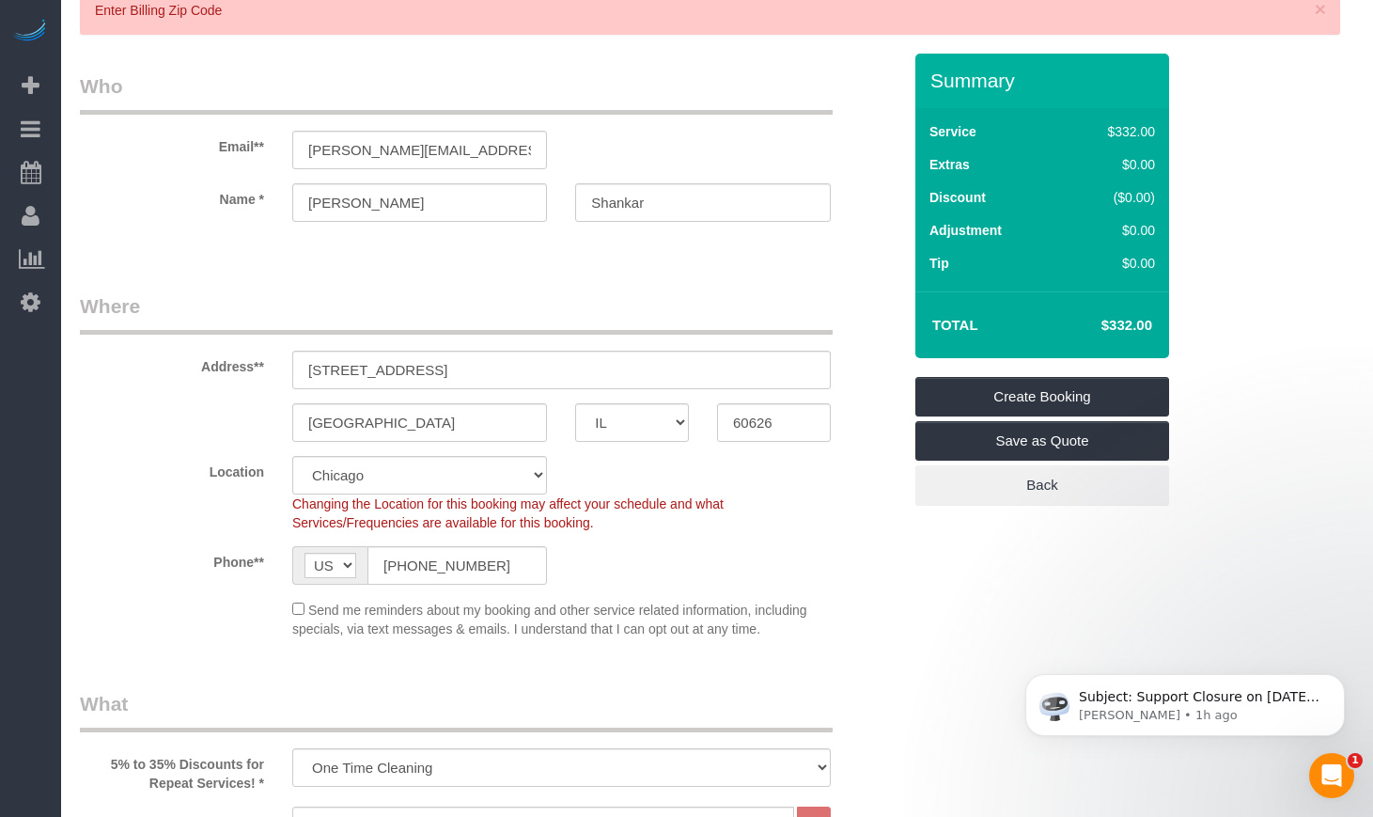
scroll to position [0, 0]
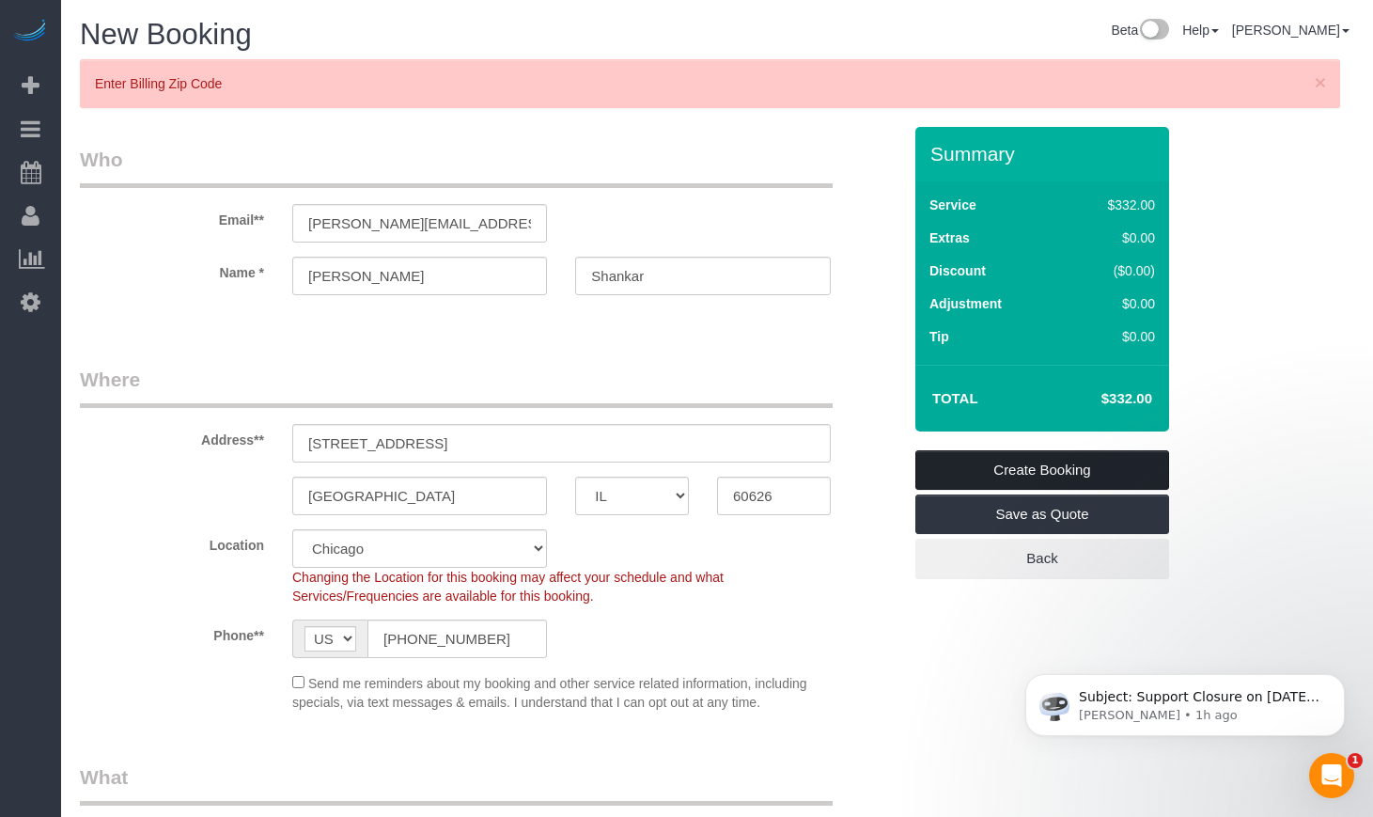
click at [1111, 464] on link "Create Booking" at bounding box center [1042, 469] width 254 height 39
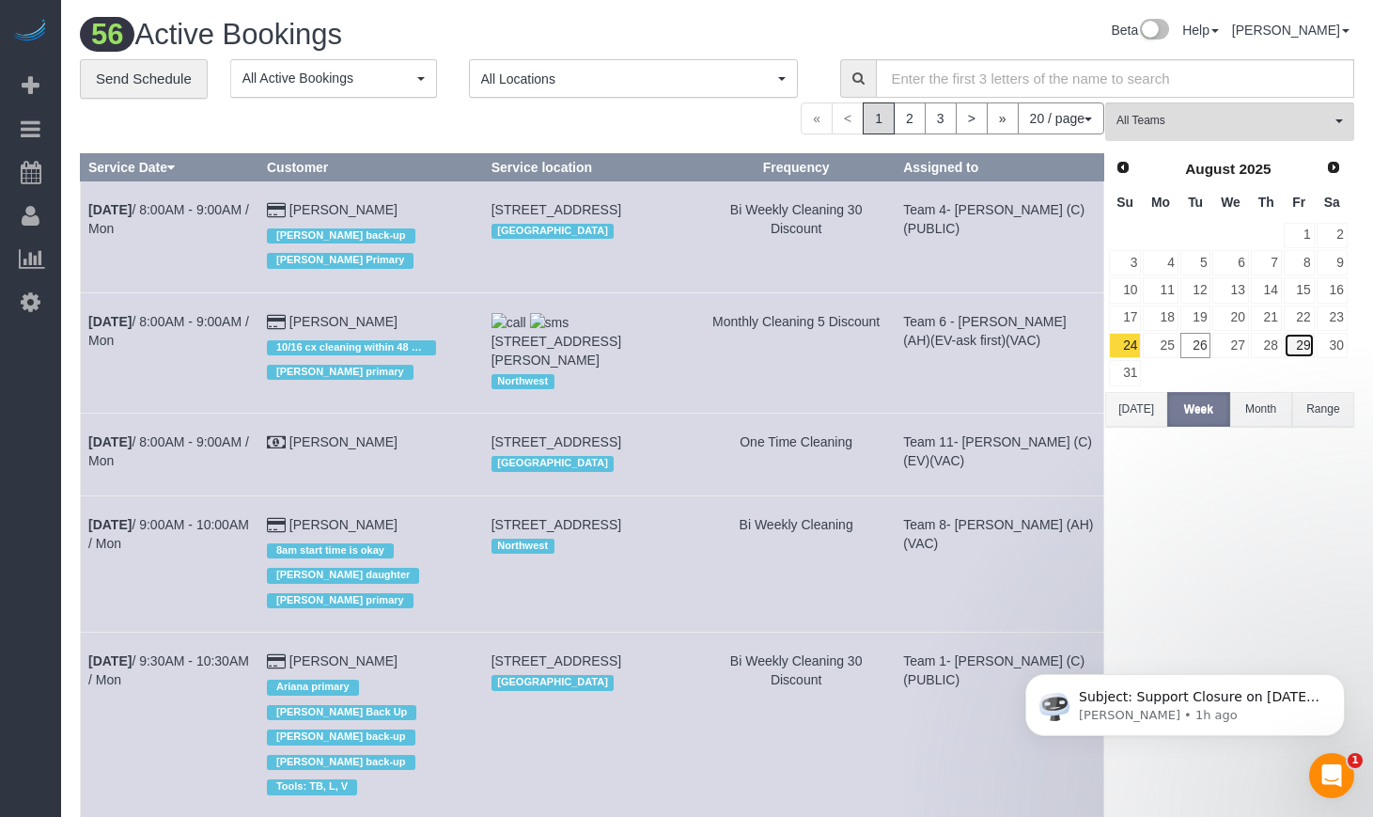
click at [1297, 350] on link "29" at bounding box center [1299, 345] width 31 height 25
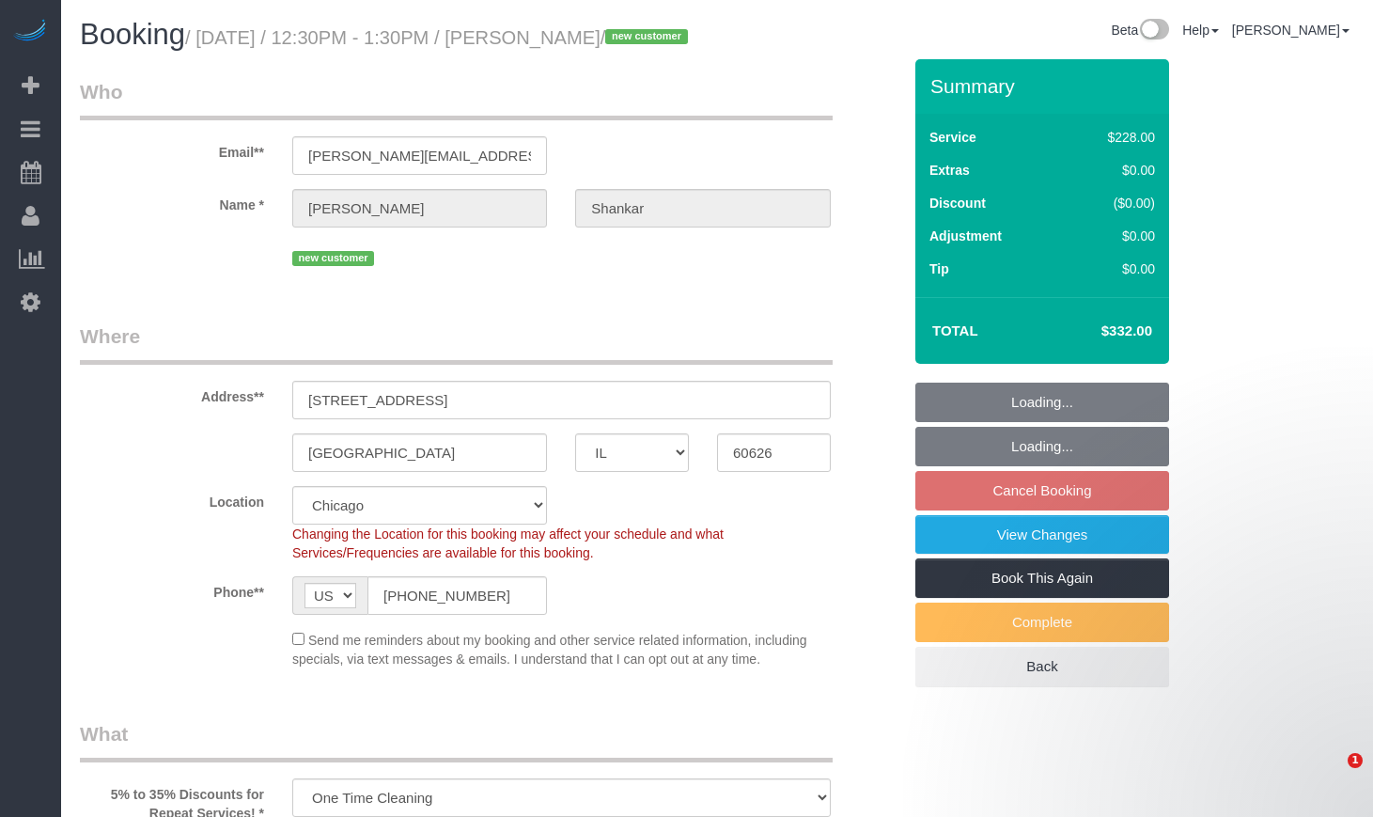
select select "IL"
select select "number:1"
select select "number:58"
select select "number:139"
select select "number:106"
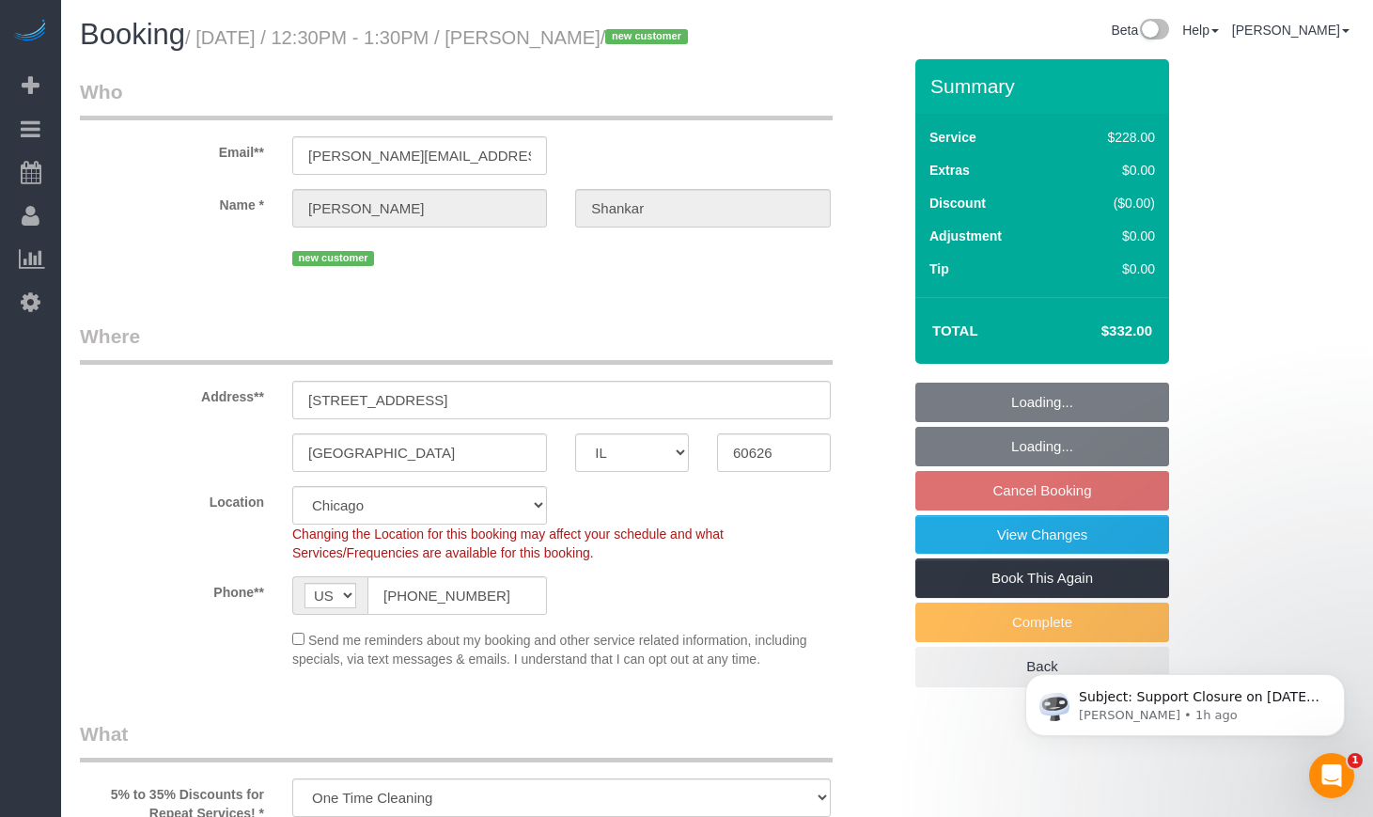
select select "object:1037"
select select "512"
select select "2"
select select "6"
select select "spot1"
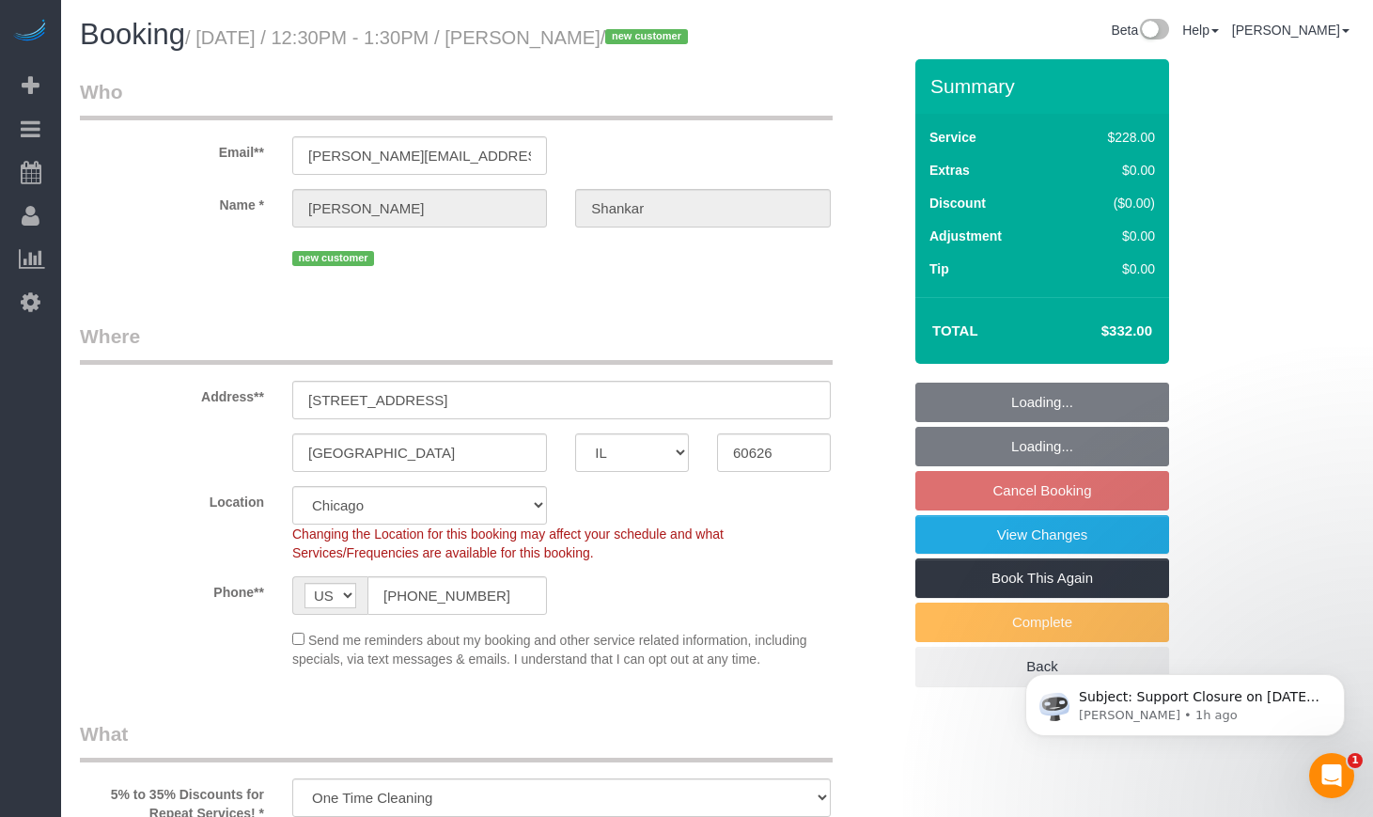
select select "2"
select select "6"
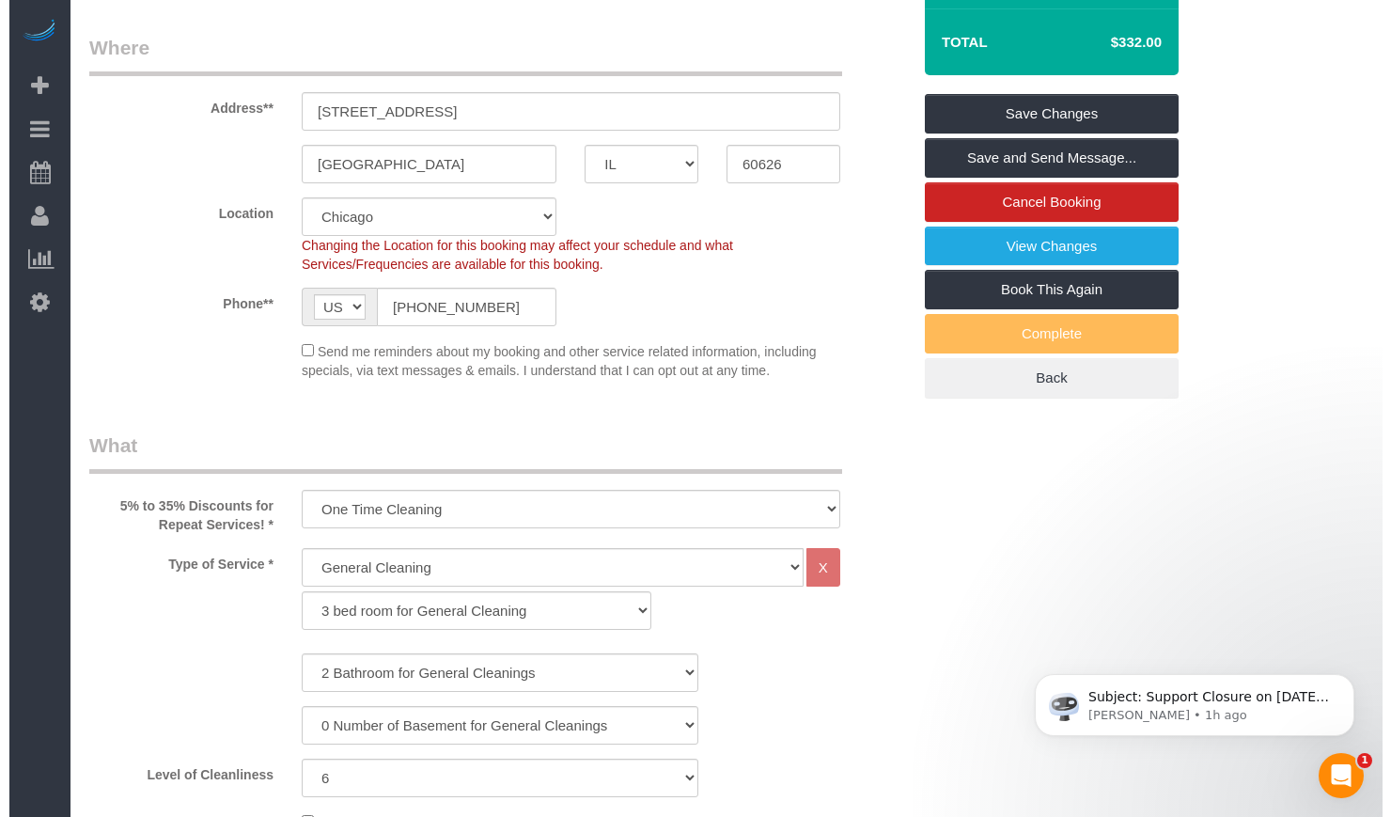
scroll to position [157, 0]
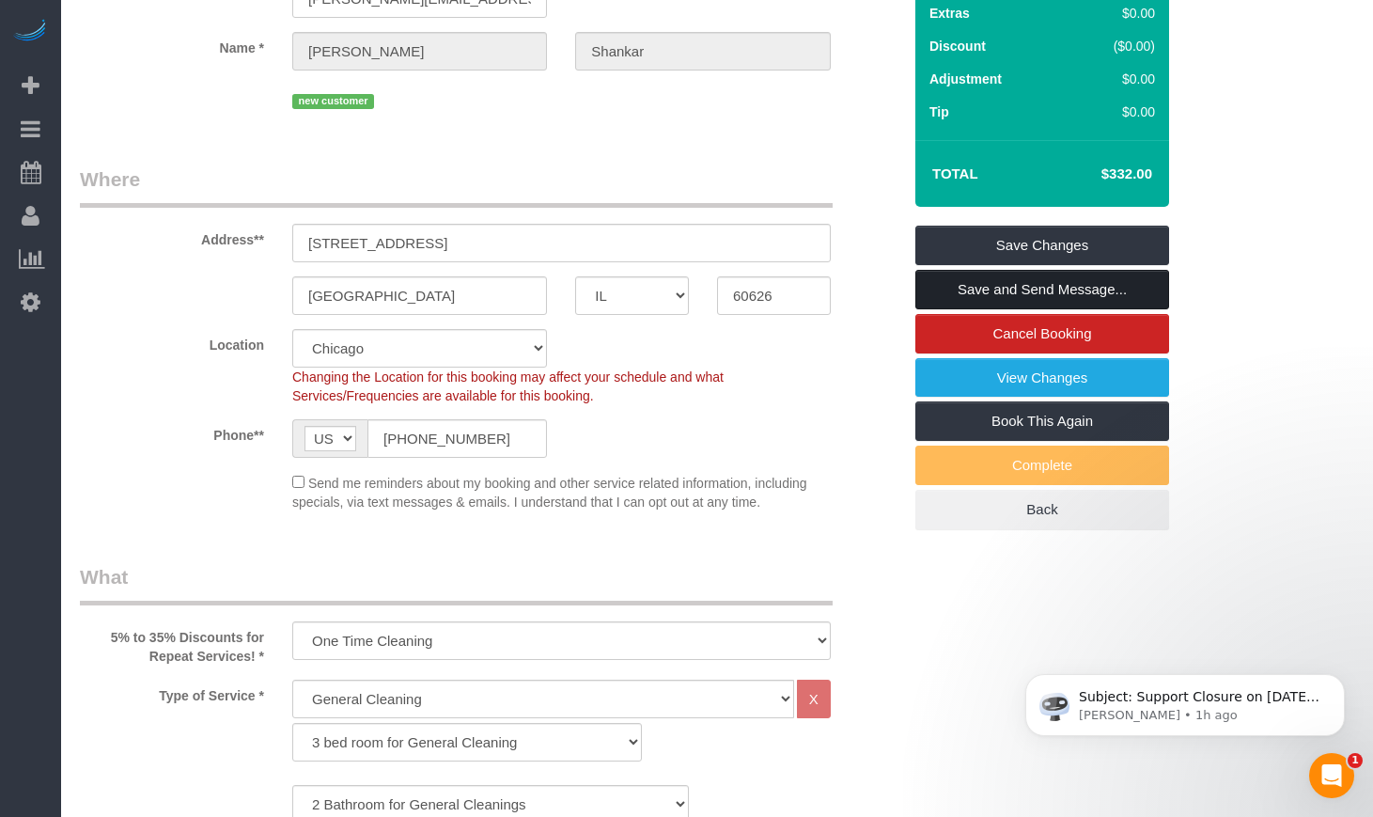
click at [1051, 309] on link "Save and Send Message..." at bounding box center [1042, 289] width 254 height 39
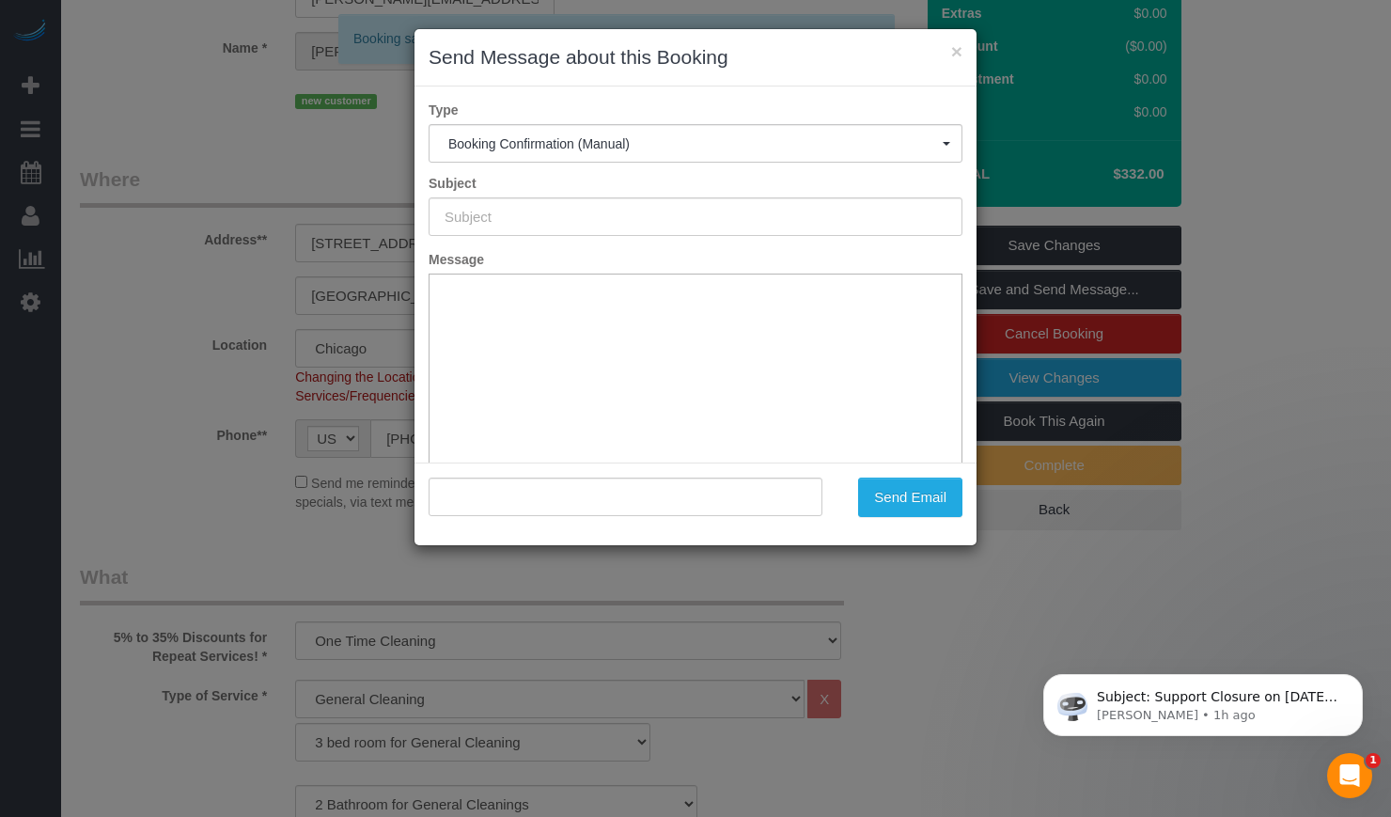
type input "Your Booking With Fresh Tech Maid, Confirmed!"
type input ""Ananth Shankar" <ananth.shankar@gmail.com>"
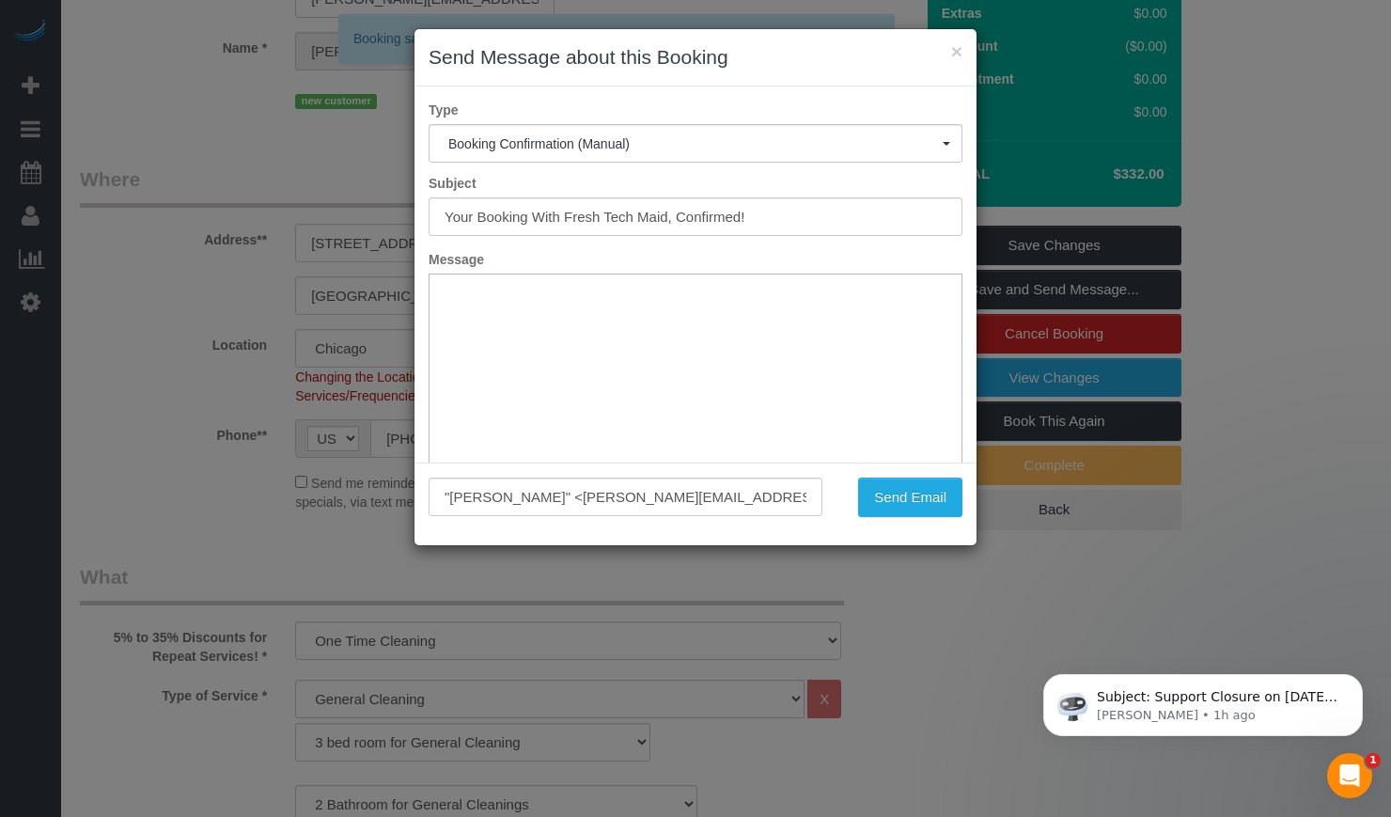
scroll to position [0, 0]
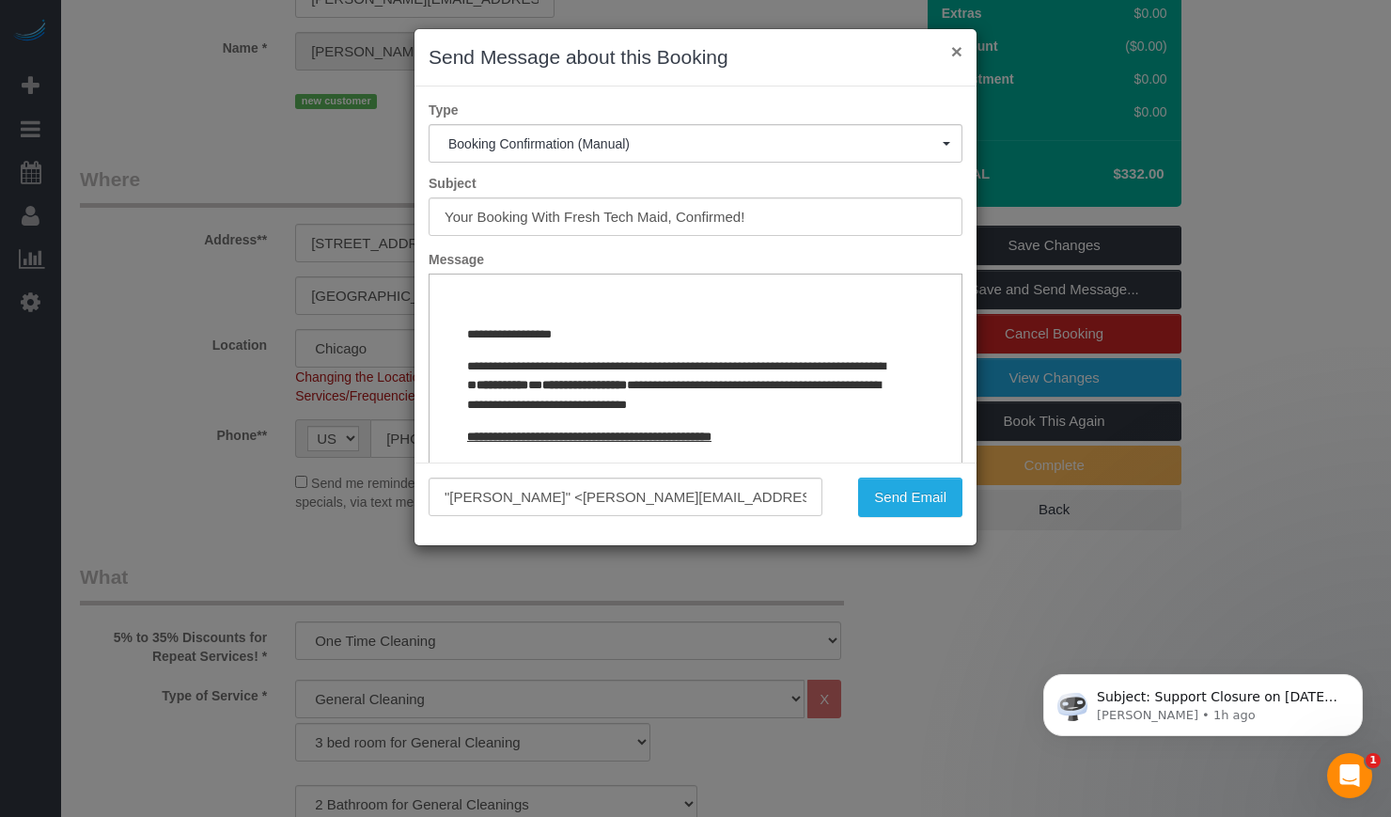
click at [953, 47] on button "×" at bounding box center [956, 51] width 11 height 20
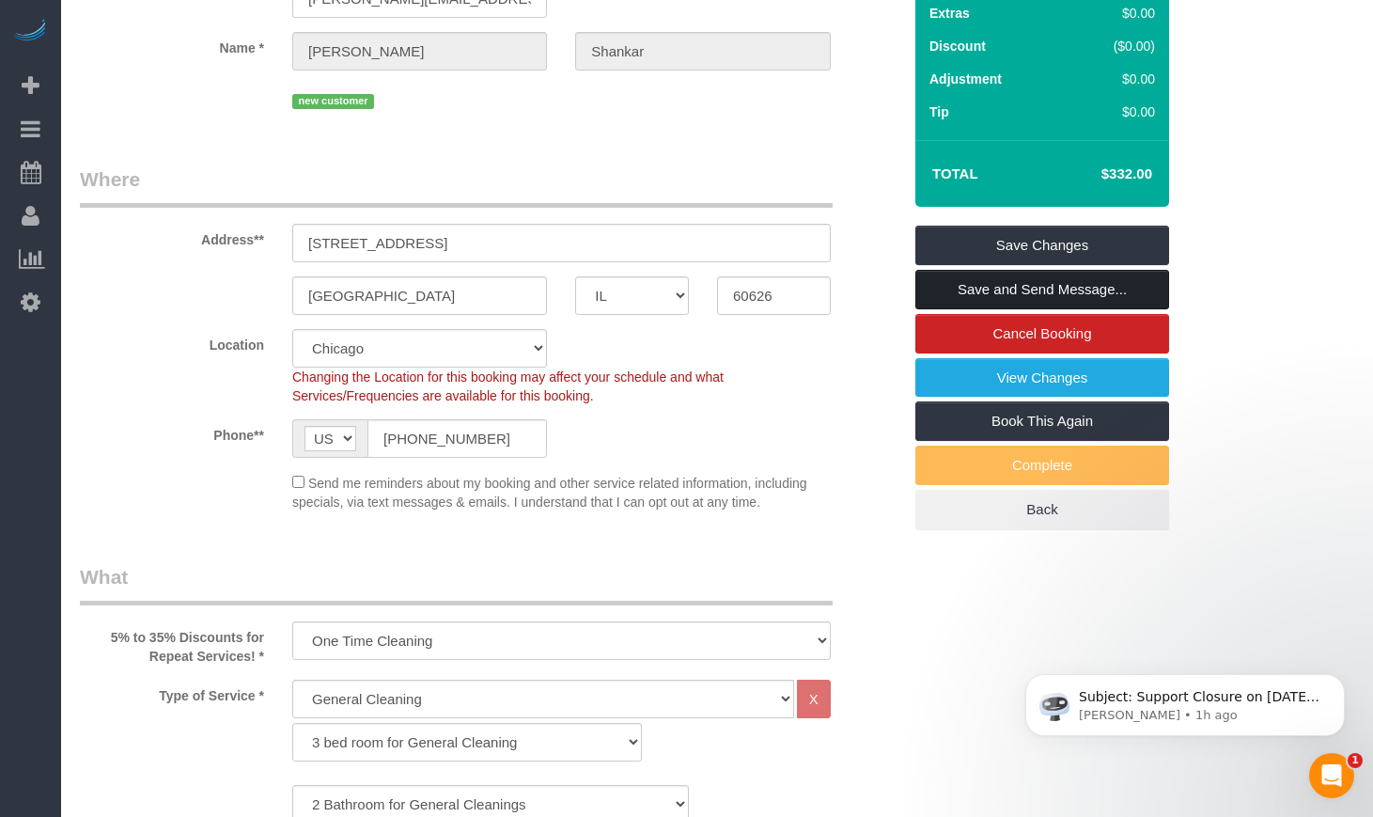
click at [1048, 309] on link "Save and Send Message..." at bounding box center [1042, 289] width 254 height 39
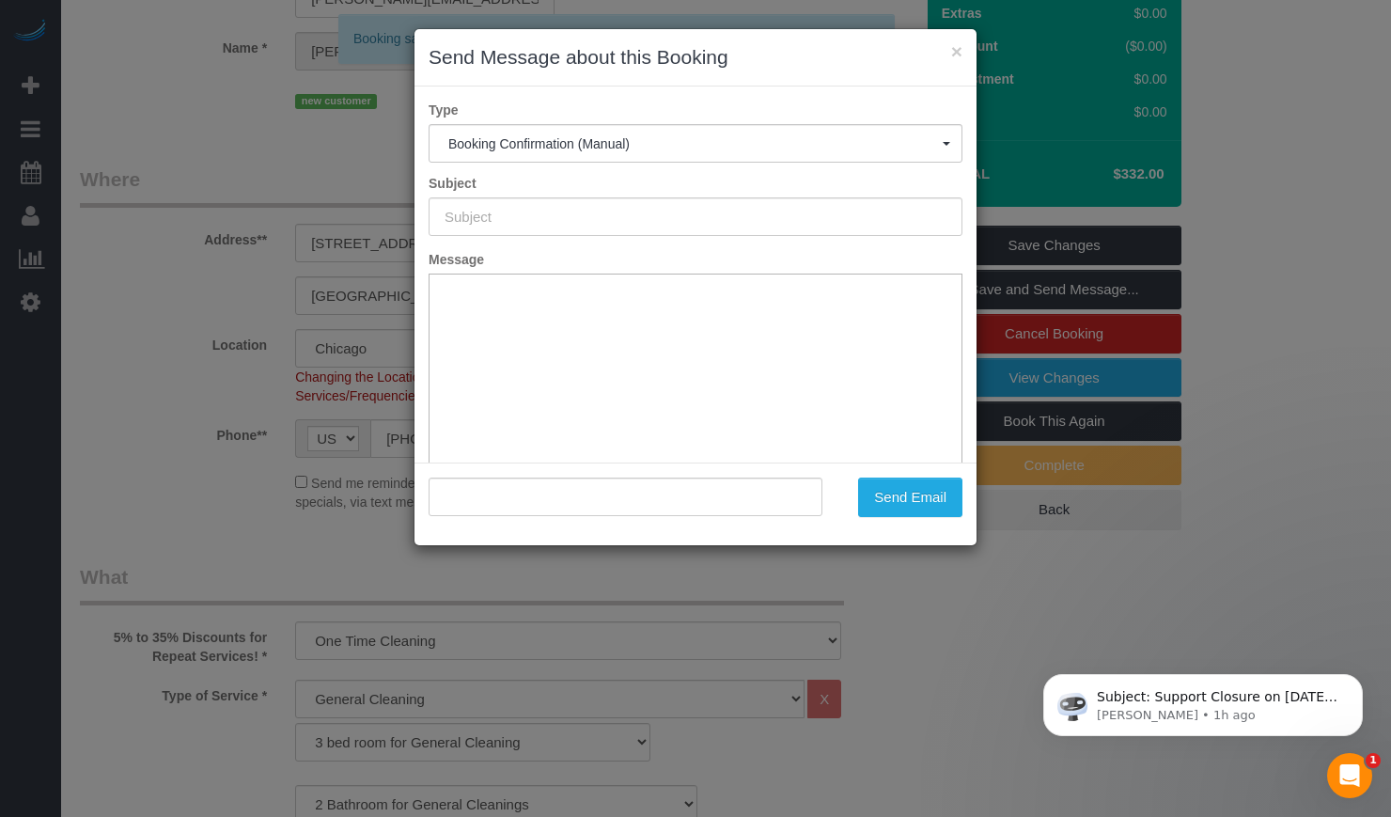
type input "Your Booking With Fresh Tech Maid, Confirmed!"
type input ""Ananth Shankar" <ananth.shankar@gmail.com>"
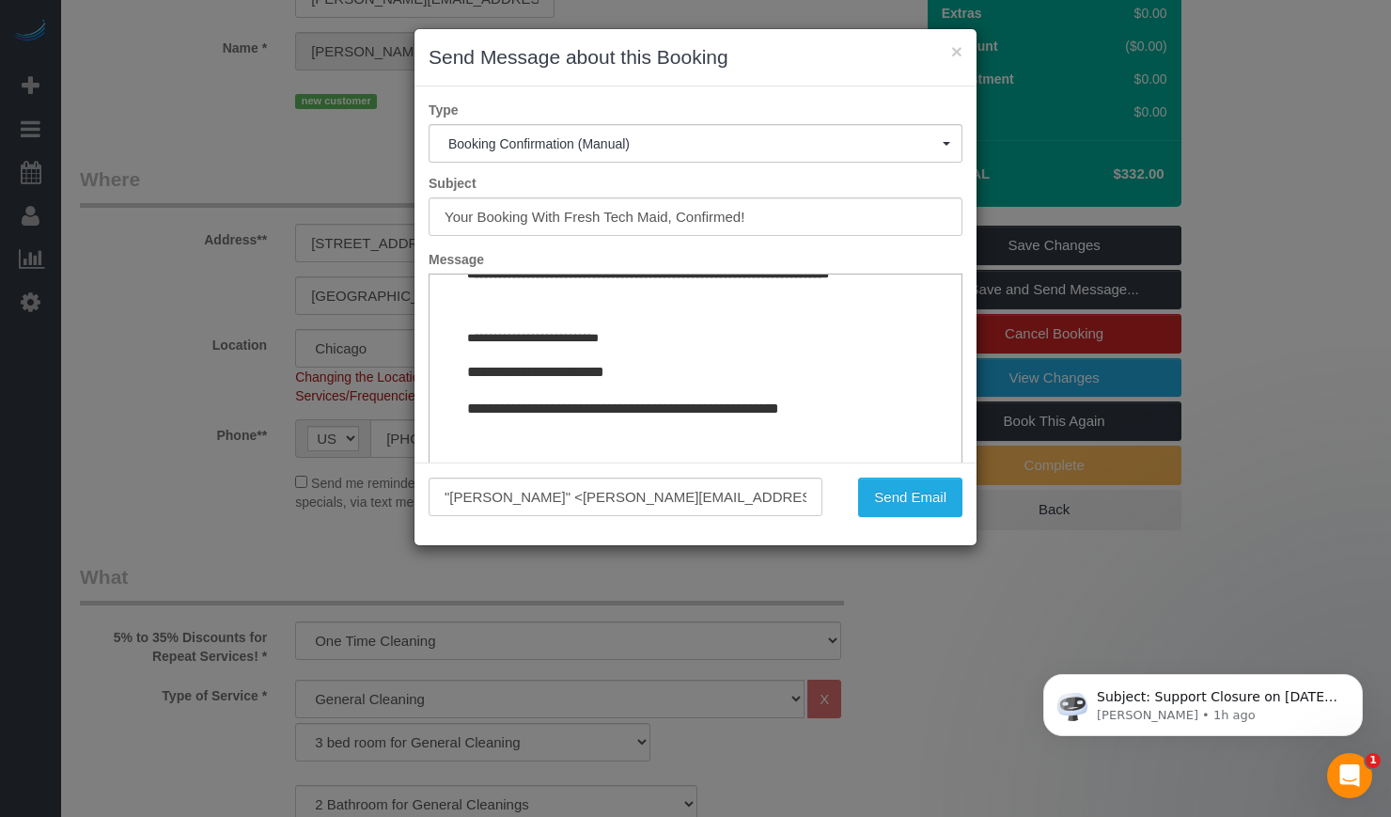
scroll to position [138, 0]
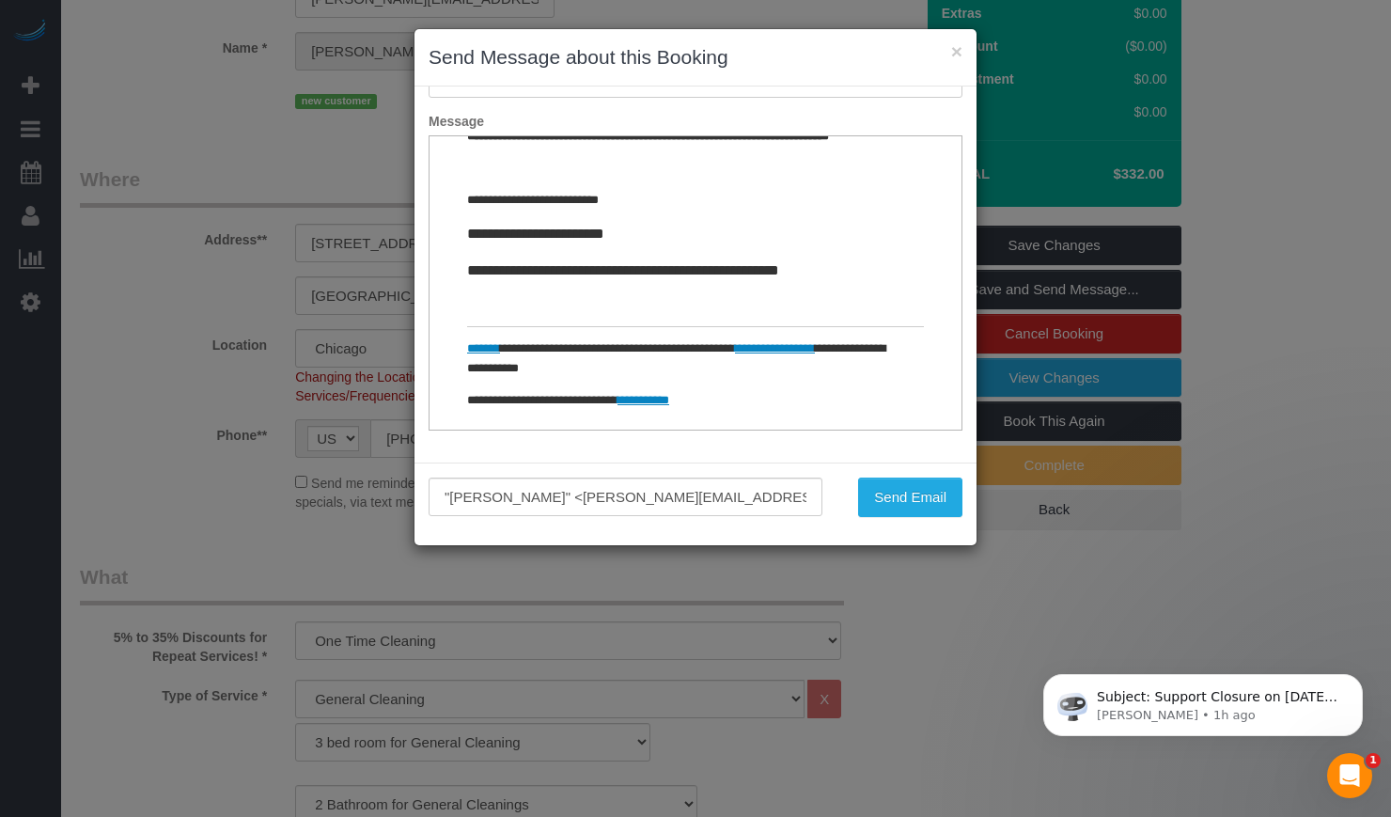
click at [814, 350] on link "**********" at bounding box center [775, 348] width 80 height 12
drag, startPoint x: 687, startPoint y: 366, endPoint x: 472, endPoint y: 350, distance: 215.7
click at [472, 350] on p "**********" at bounding box center [677, 358] width 421 height 39
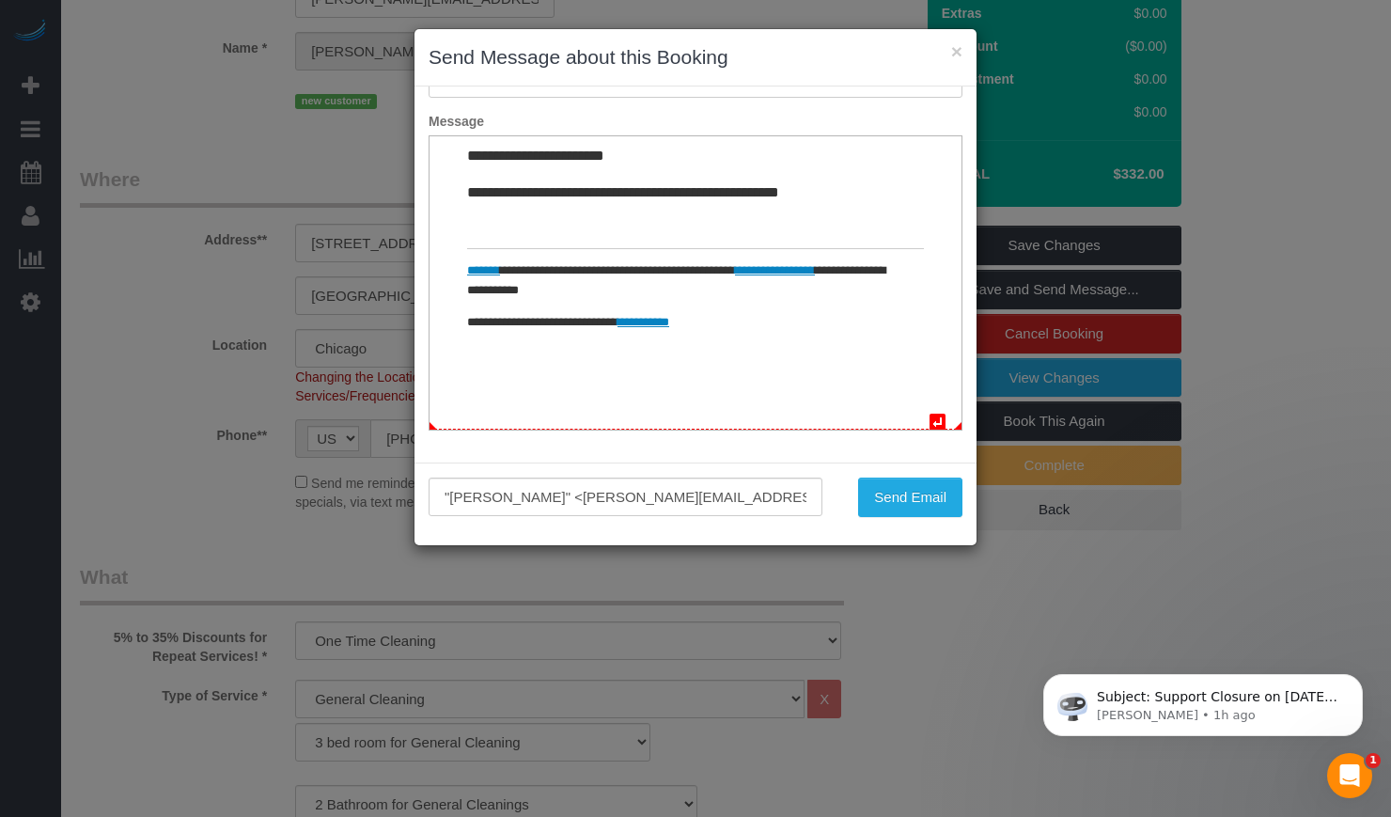
click at [779, 333] on p "**********" at bounding box center [677, 323] width 421 height 20
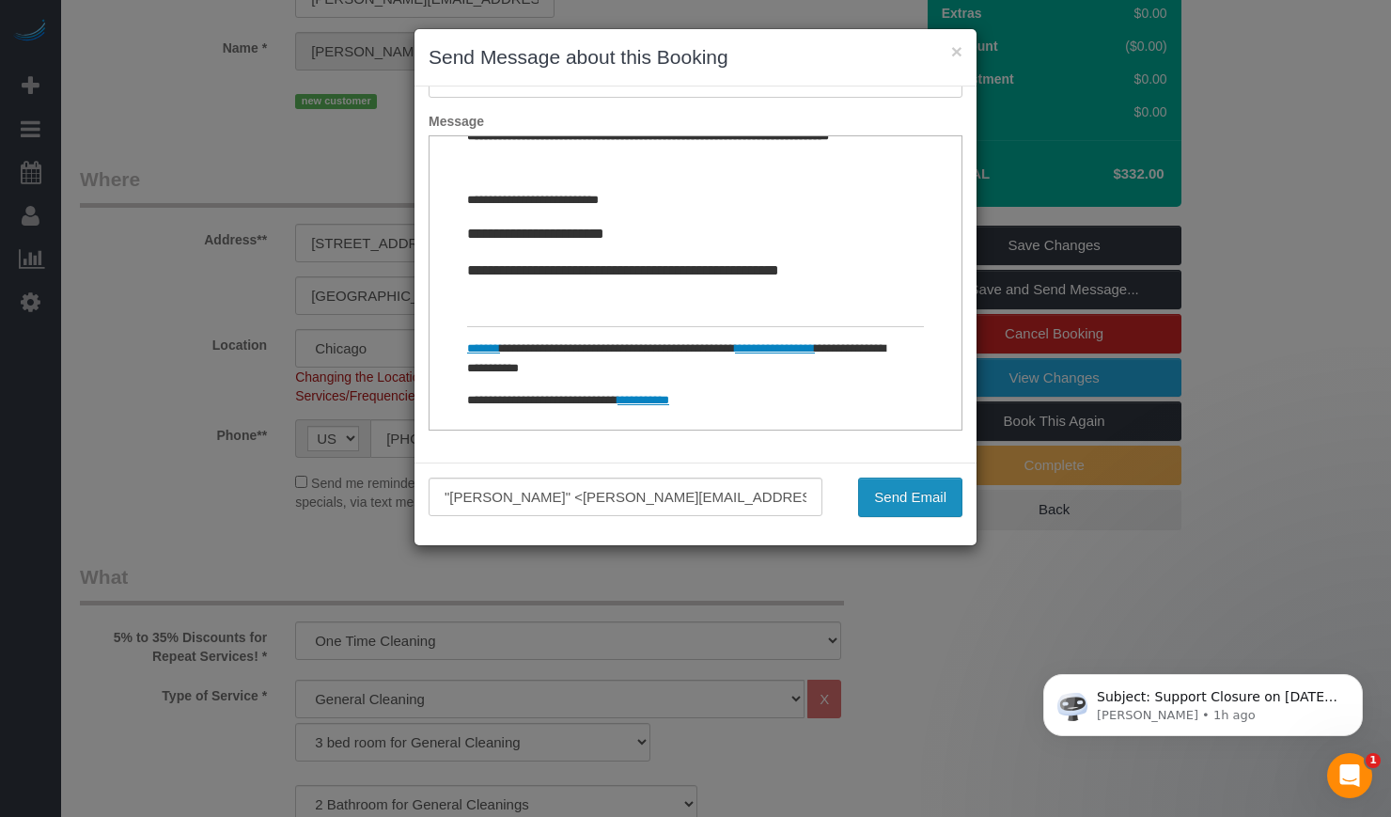
click at [908, 490] on button "Send Email" at bounding box center [910, 496] width 104 height 39
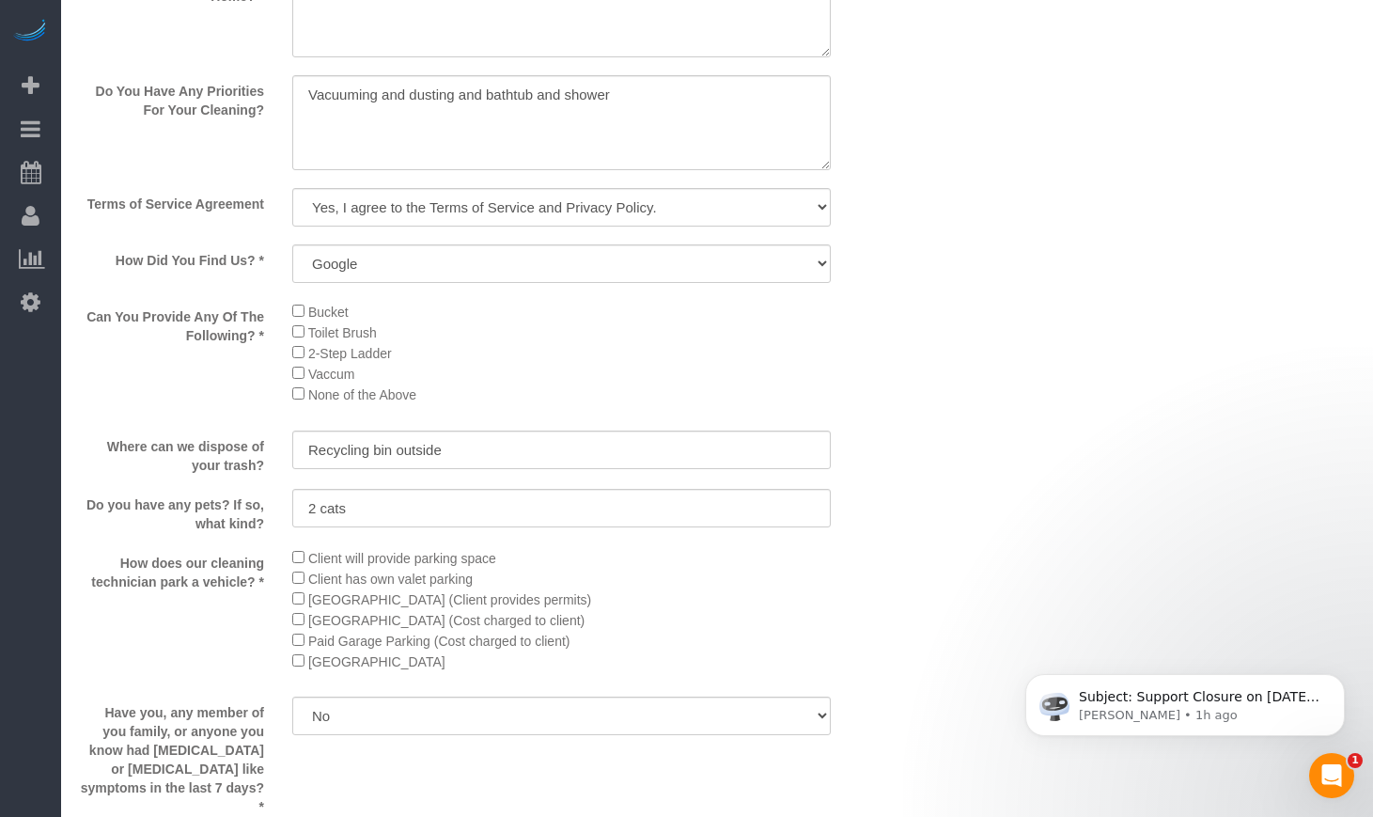
scroll to position [1489, 0]
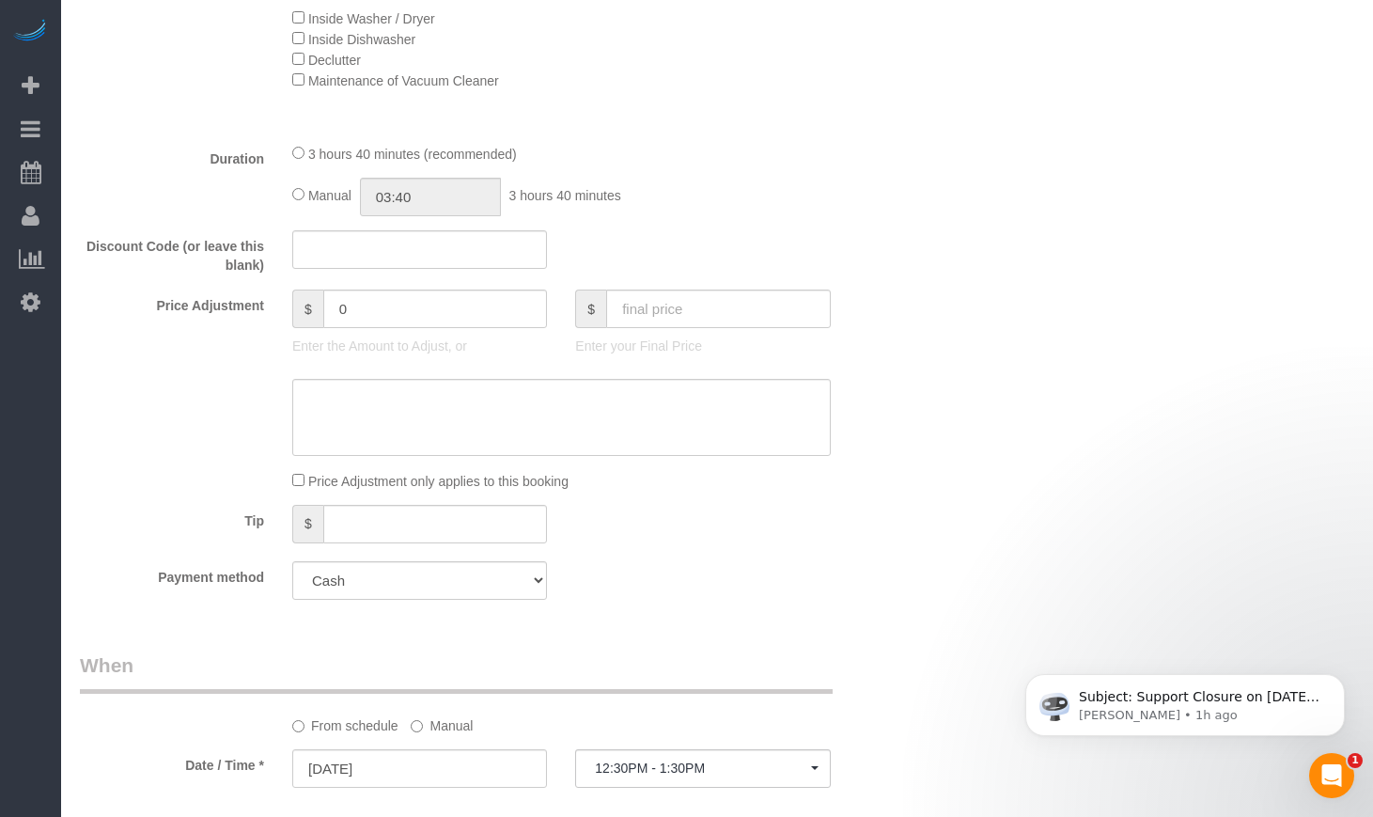
drag, startPoint x: 267, startPoint y: 5, endPoint x: 909, endPoint y: 582, distance: 863.0
click at [909, 582] on div "Who Email** ananth.shankar@gmail.com Name * Ananth Shankar new customer Where A…" at bounding box center [490, 628] width 849 height 3980
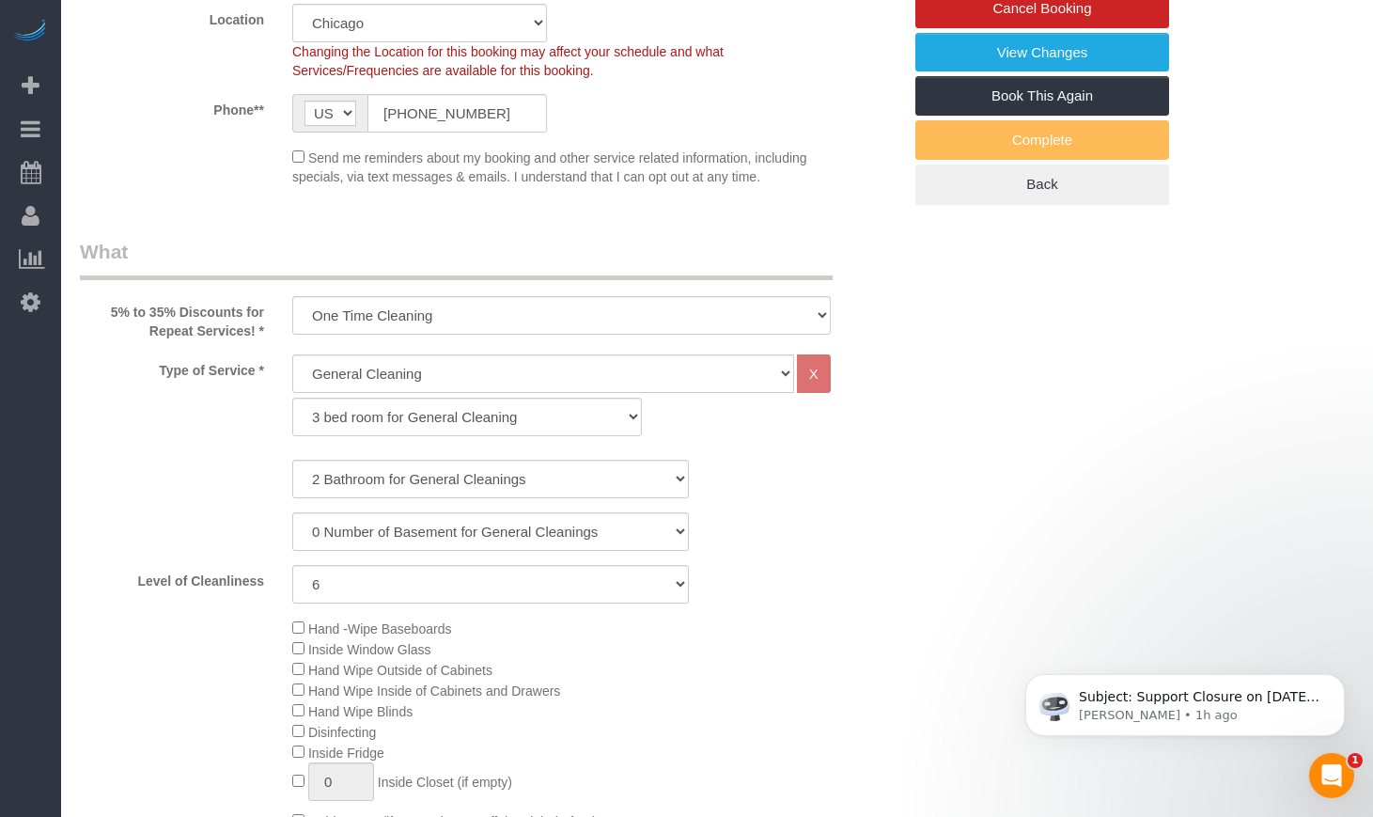
scroll to position [0, 0]
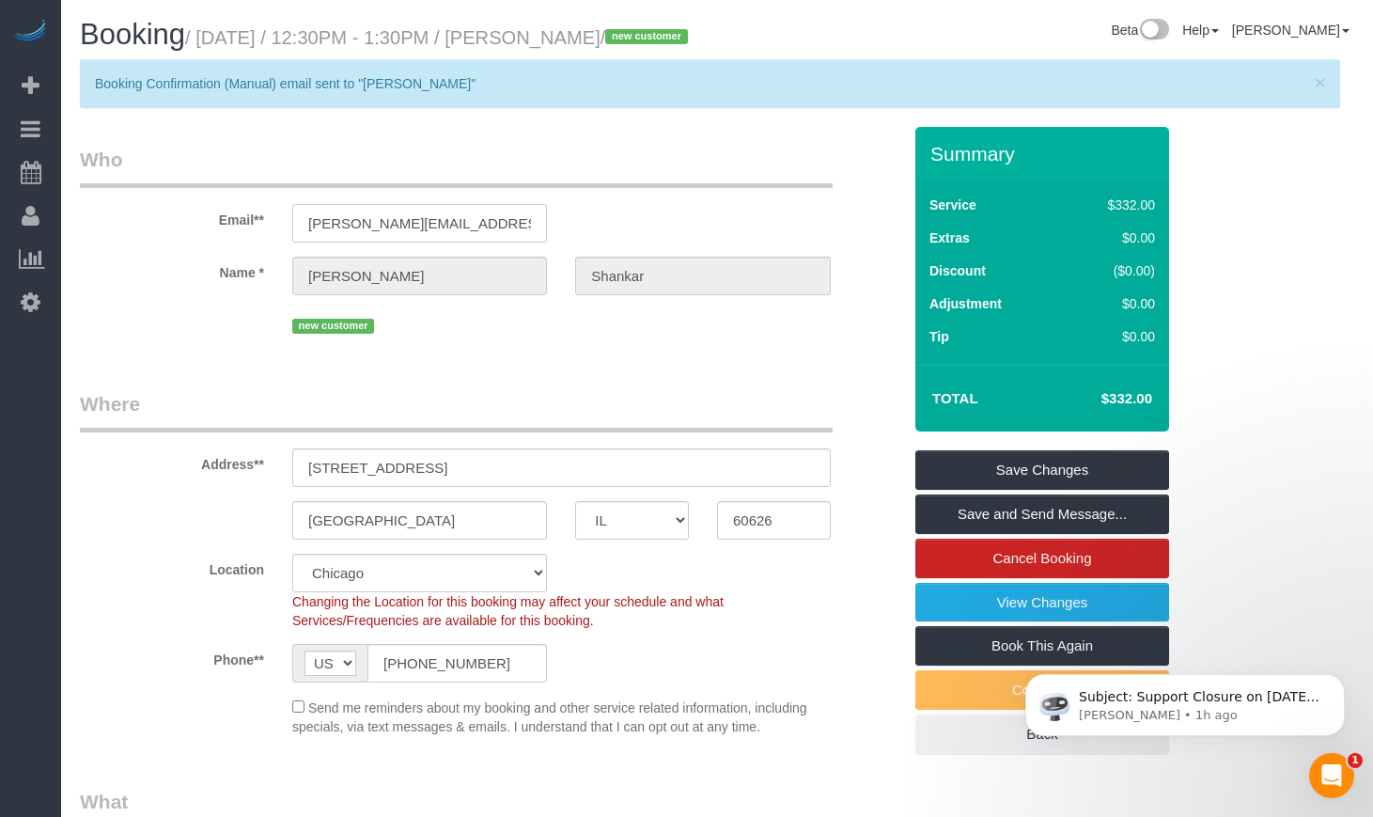
drag, startPoint x: 505, startPoint y: 264, endPoint x: 123, endPoint y: 260, distance: 381.5
click at [123, 242] on div "Email** ananth.shankar@gmail.com" at bounding box center [490, 194] width 849 height 97
click at [630, 432] on legend "Where" at bounding box center [456, 411] width 753 height 42
drag, startPoint x: 349, startPoint y: 252, endPoint x: 276, endPoint y: 252, distance: 72.4
click at [276, 242] on div "Email** ananth.shankar@gmail.com" at bounding box center [490, 194] width 849 height 97
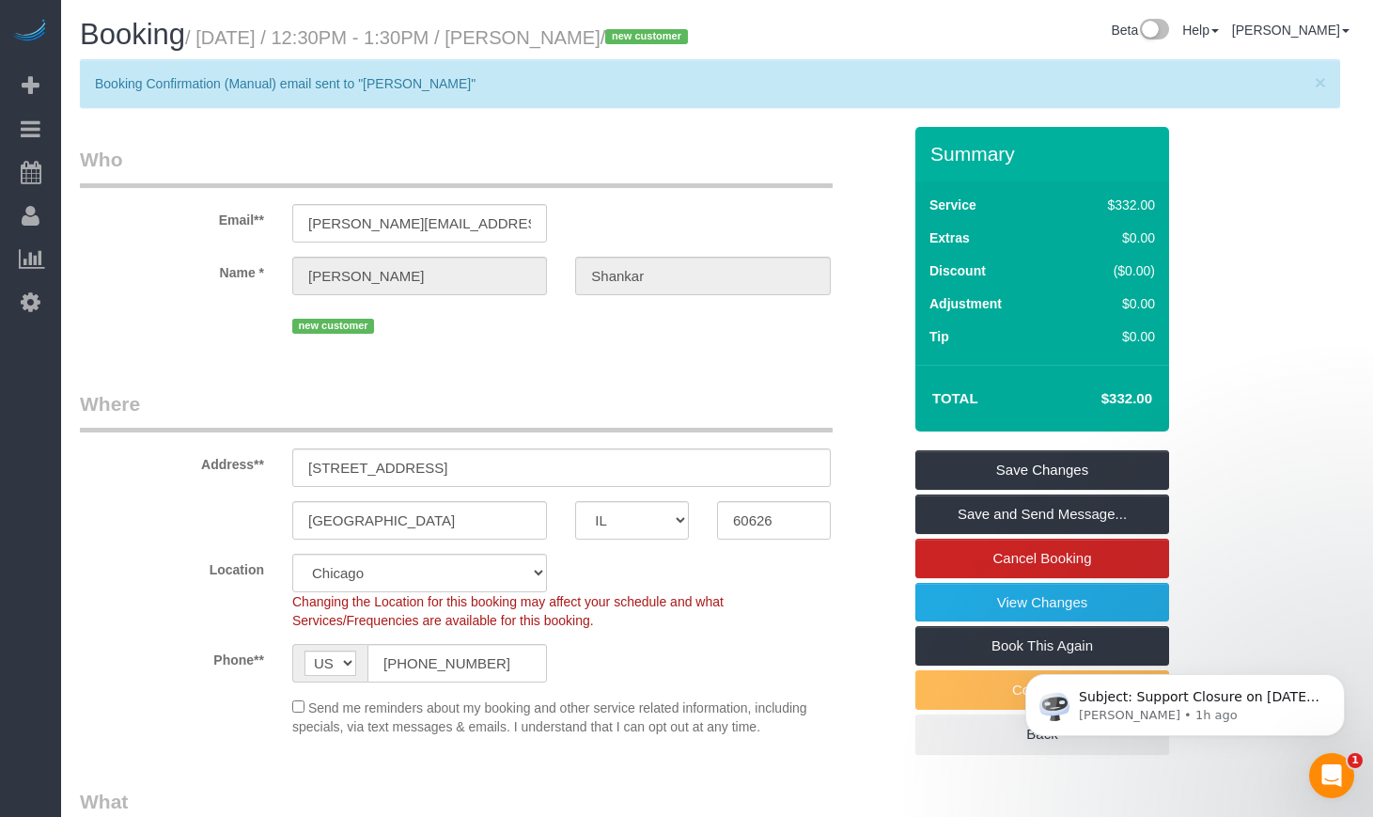
click at [381, 242] on input "ananth.shankar@gmail.com" at bounding box center [419, 223] width 255 height 39
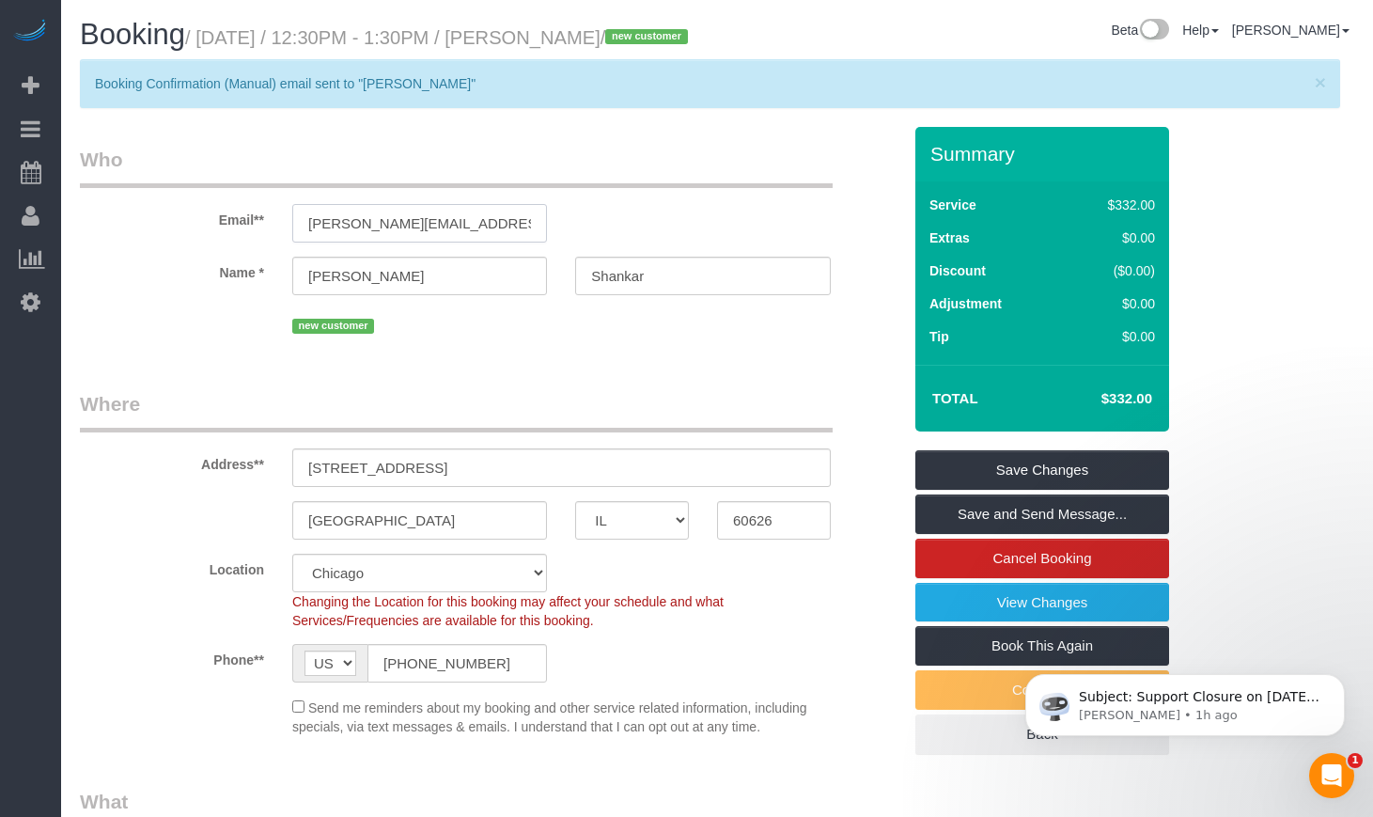
click at [392, 242] on input "ananth.shnkar@gmail.com" at bounding box center [419, 223] width 255 height 39
type input "ananth.shnkr@gmail.com"
click at [1056, 534] on link "Save and Send Message..." at bounding box center [1042, 513] width 254 height 39
select select "string:fspay"
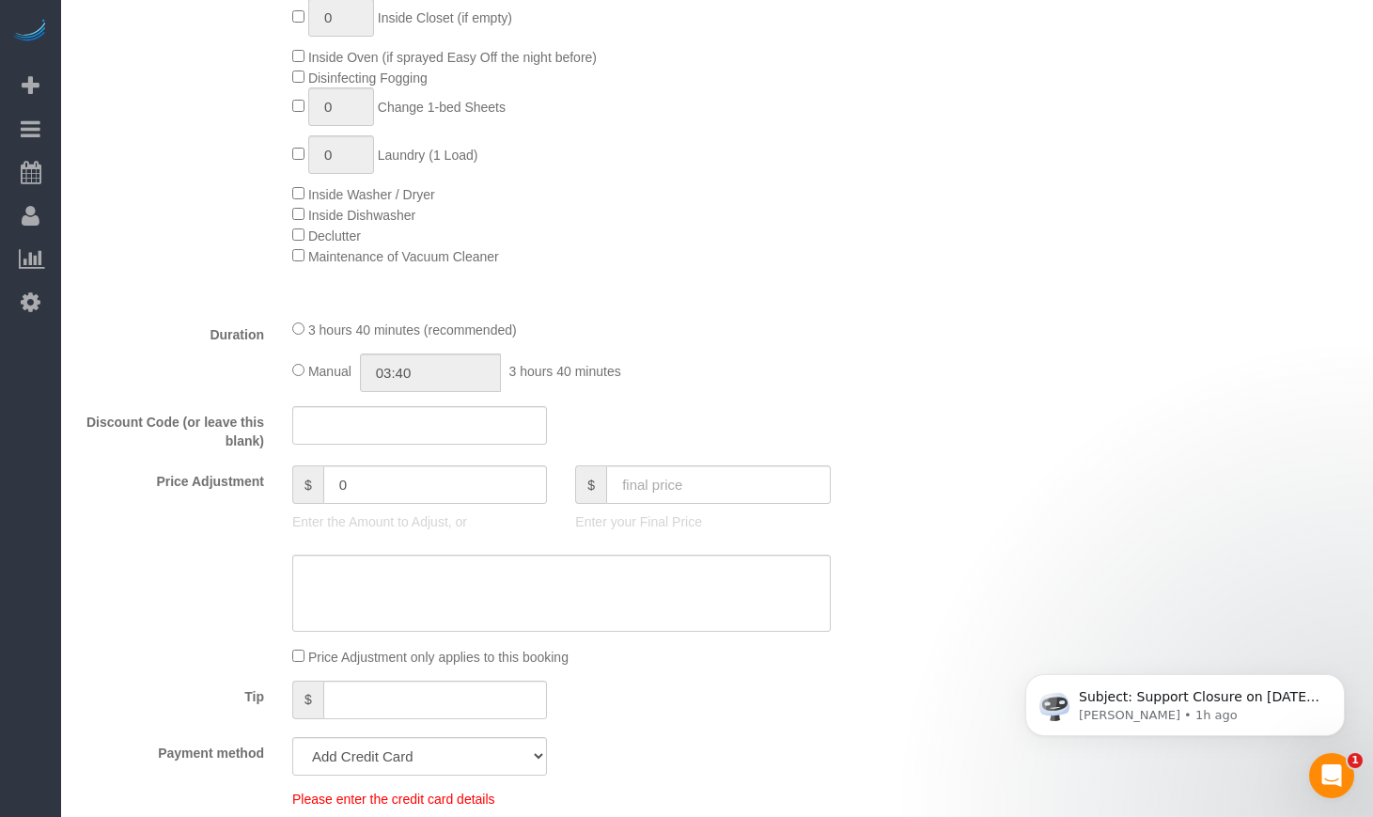
select select "spot6"
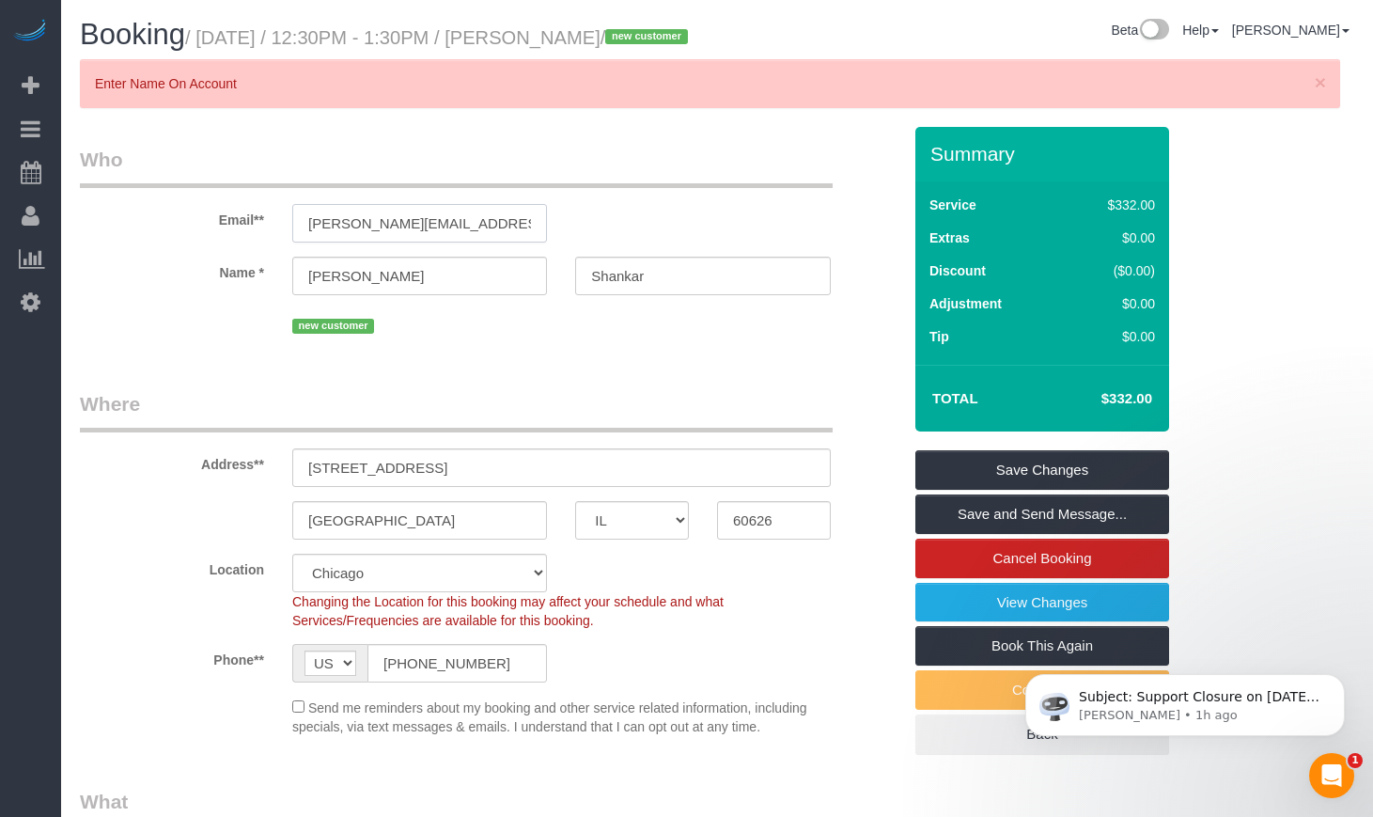
click at [364, 242] on input "ananth.shnkr@gmail.com" at bounding box center [419, 223] width 255 height 39
click at [378, 242] on input "ananth.shnkr@gmail.com" at bounding box center [419, 223] width 255 height 39
click at [1002, 534] on link "Save and Send Message..." at bounding box center [1042, 513] width 254 height 39
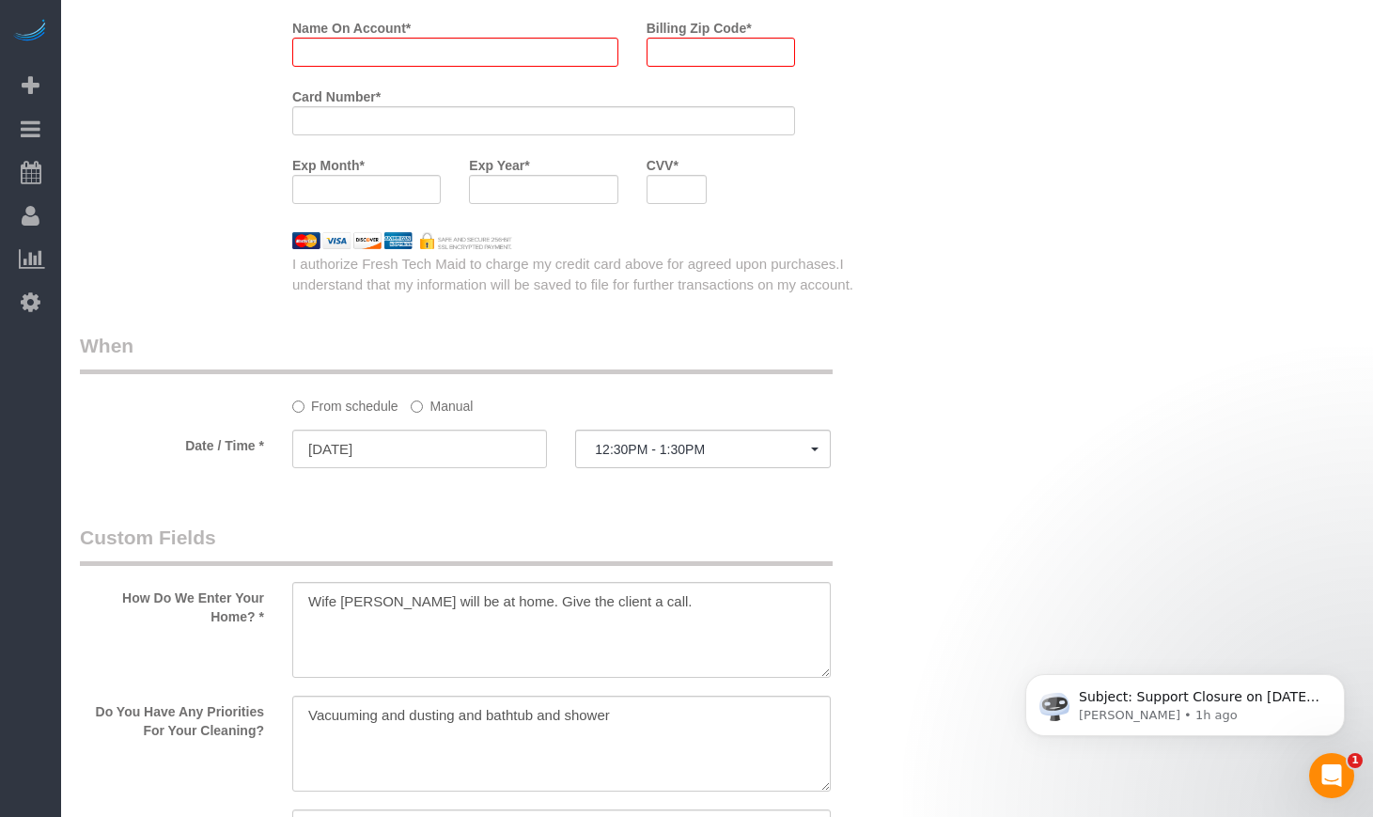
scroll to position [1978, 0]
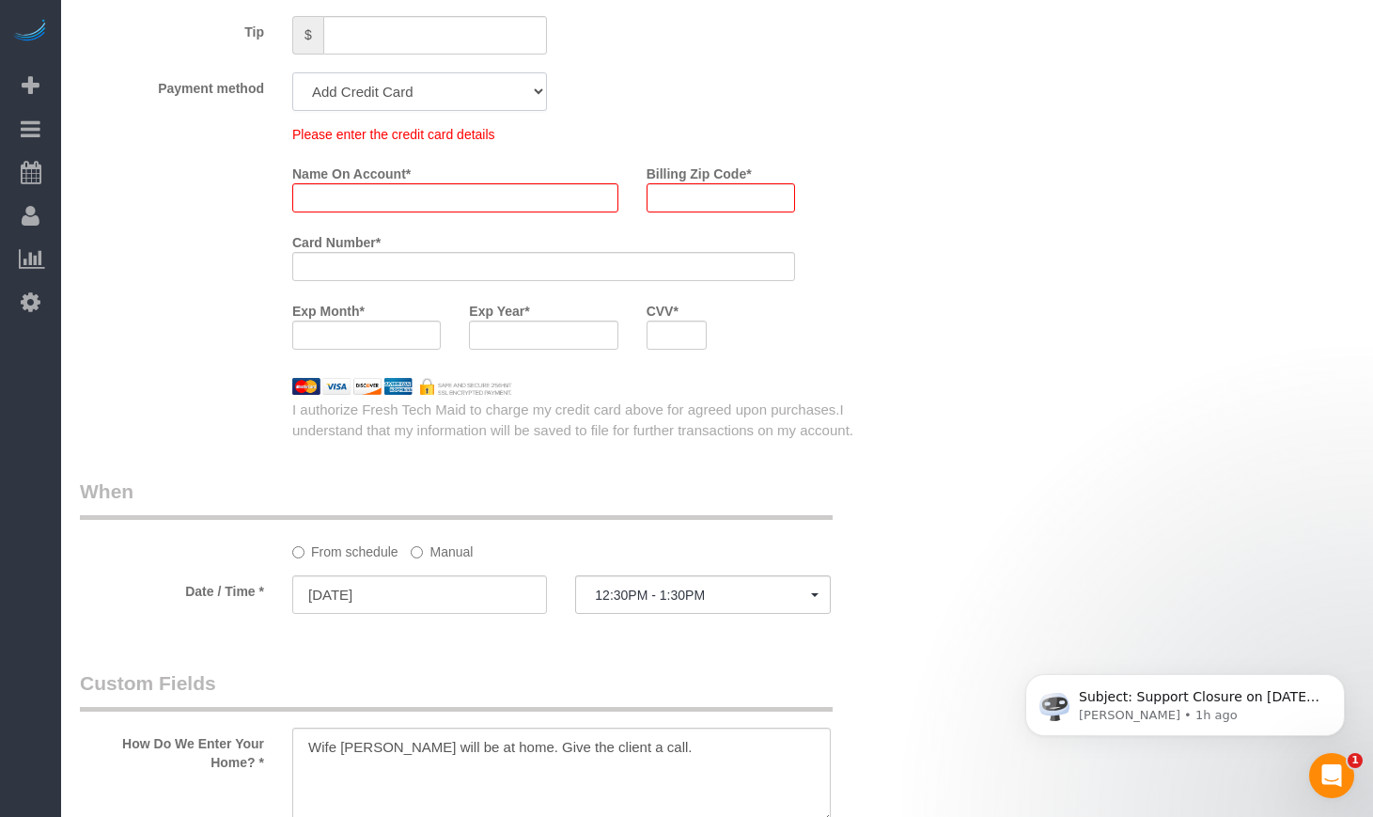
click at [415, 111] on select "Add Credit Card Cash Check Paypal" at bounding box center [419, 91] width 255 height 39
select select "string:cash"
click at [292, 103] on select "Add Credit Card Cash Check Paypal" at bounding box center [419, 91] width 255 height 39
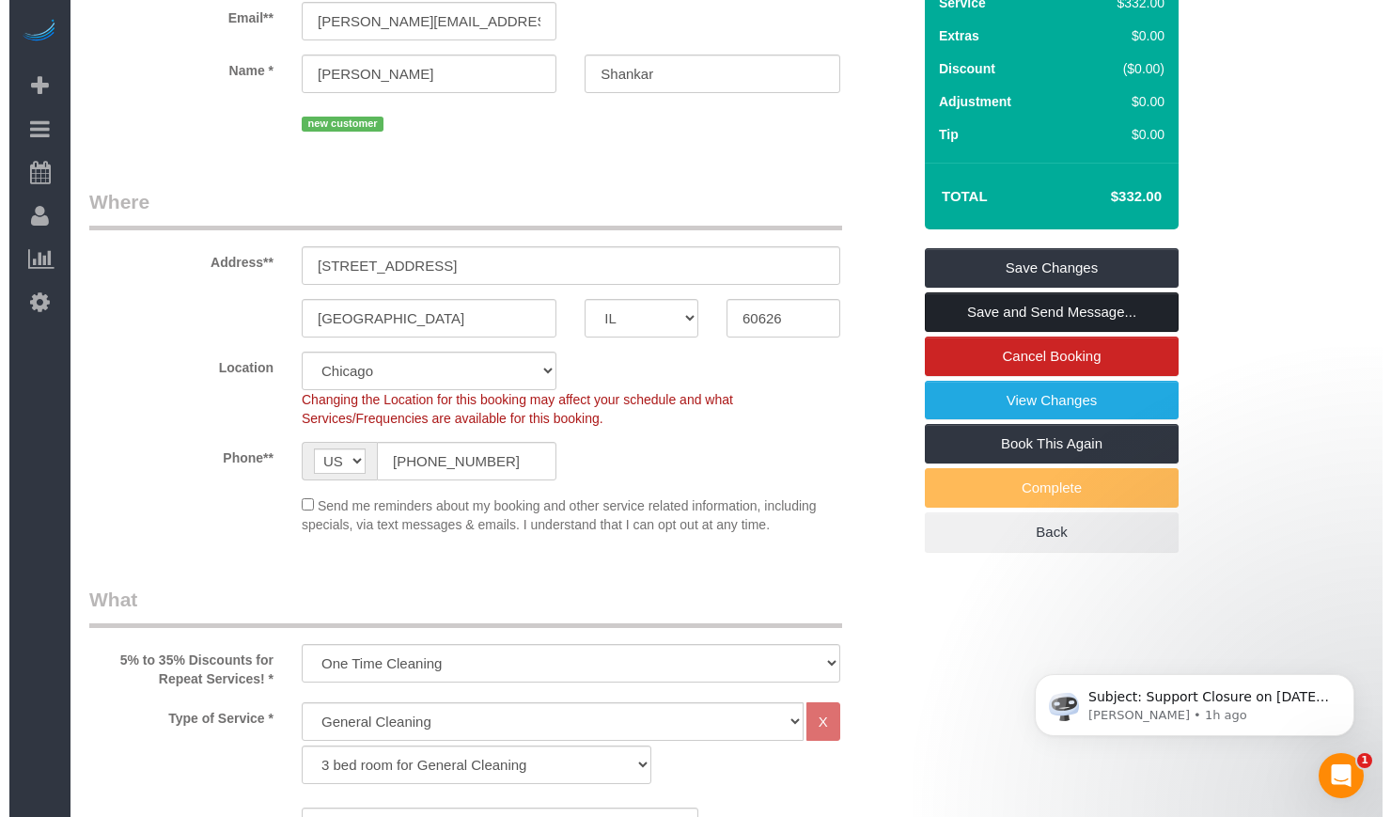
scroll to position [157, 0]
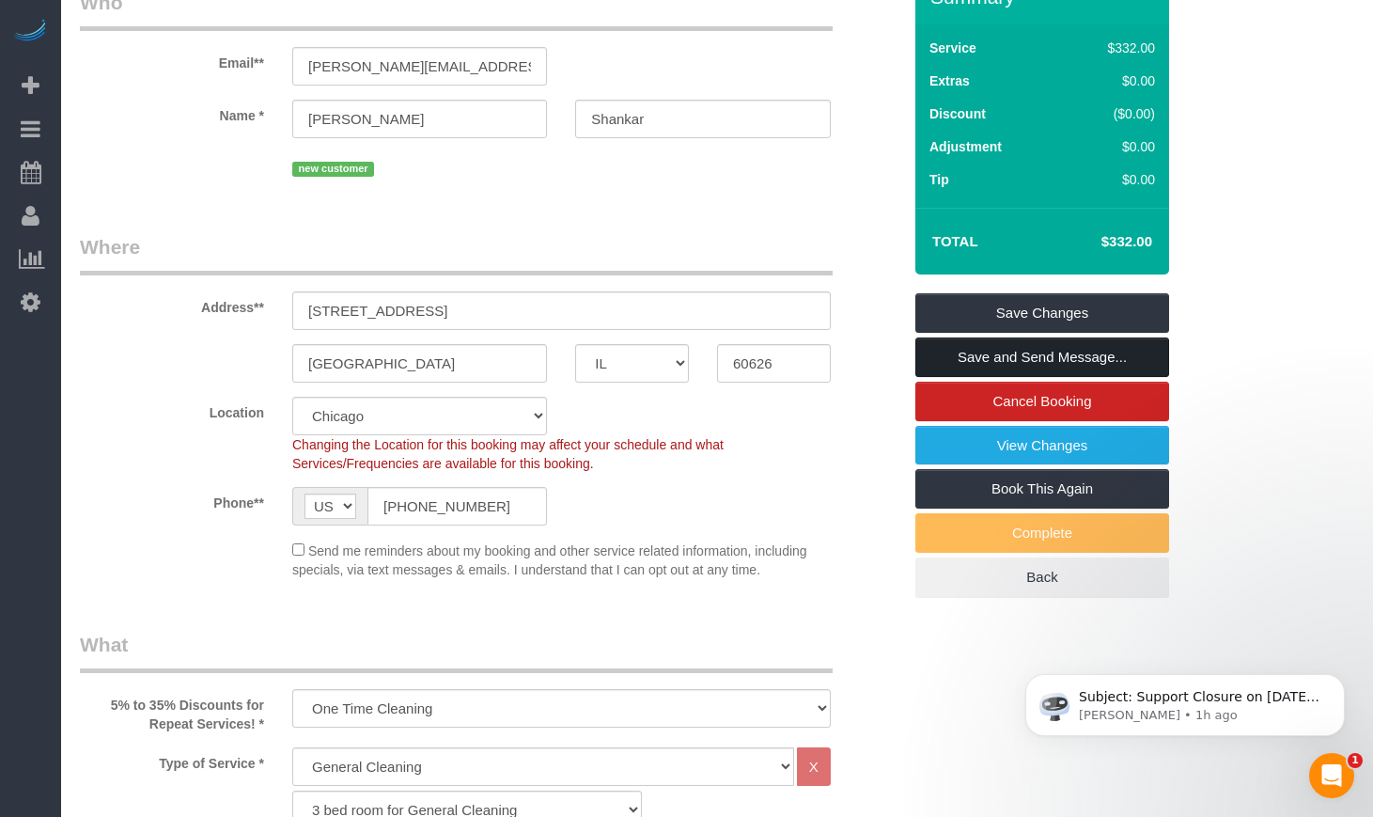
click at [1026, 377] on link "Save and Send Message..." at bounding box center [1042, 356] width 254 height 39
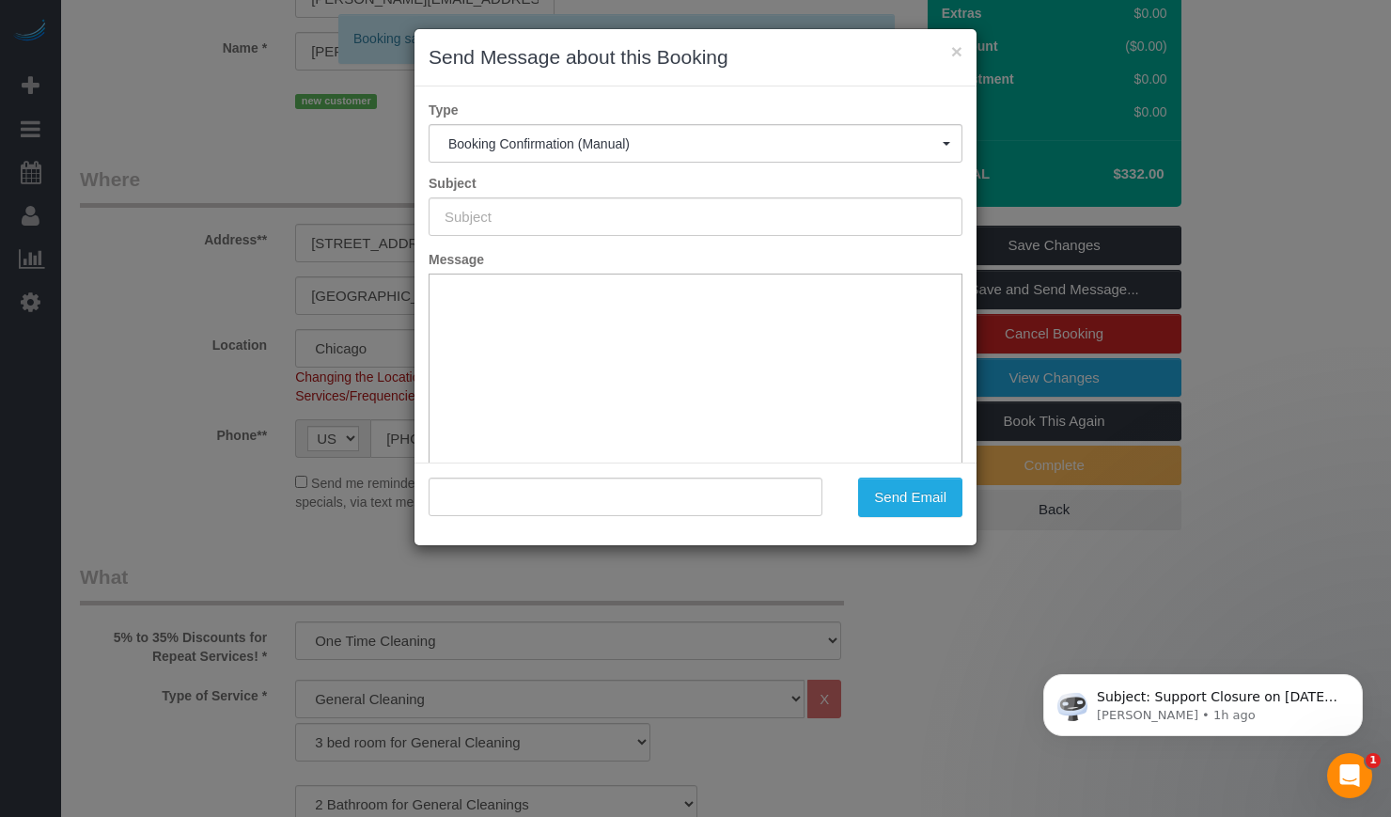
type input "Your Booking With Fresh Tech Maid, Confirmed!"
type input ""Ananth Shankar" <ananth.shnkr@gmail.com>"
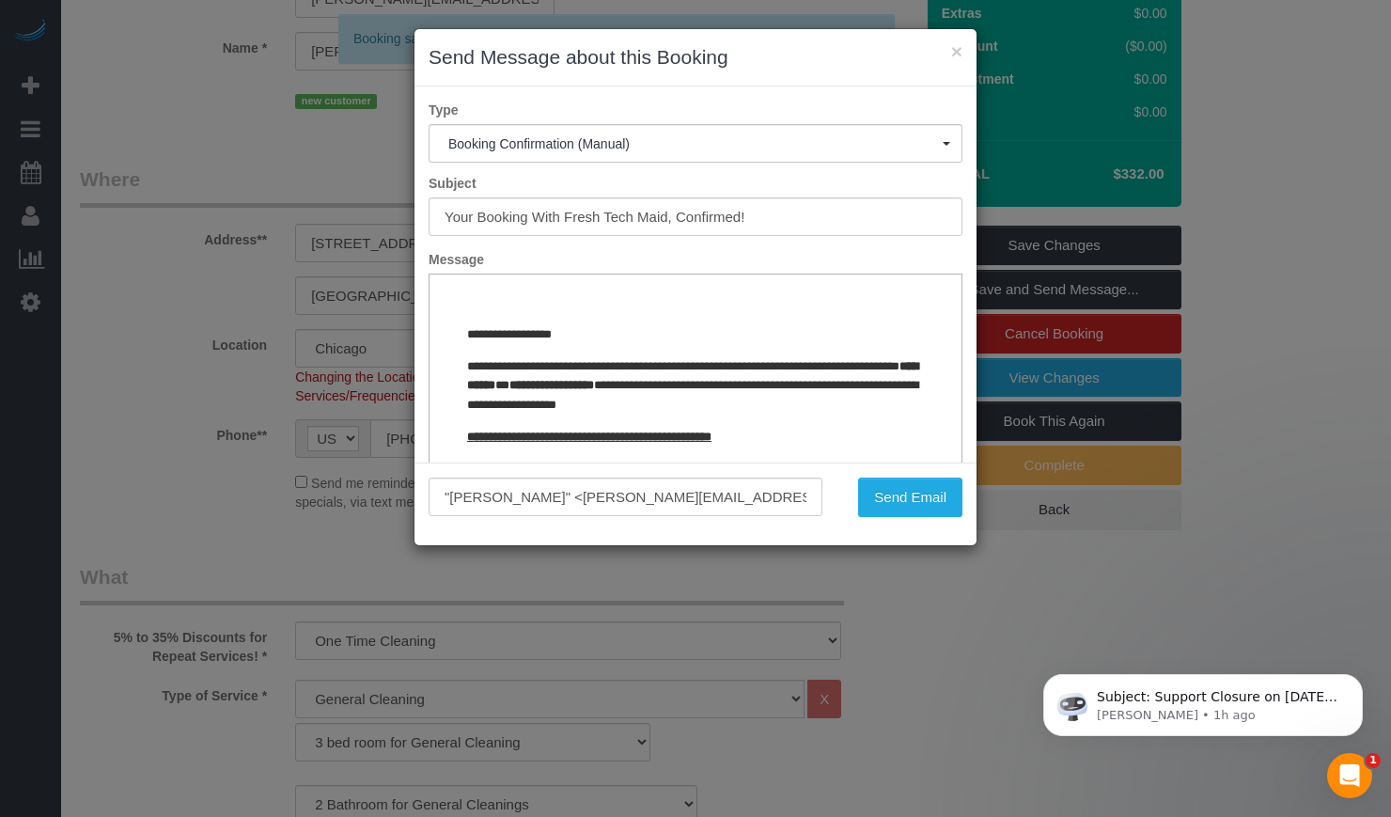
scroll to position [0, 0]
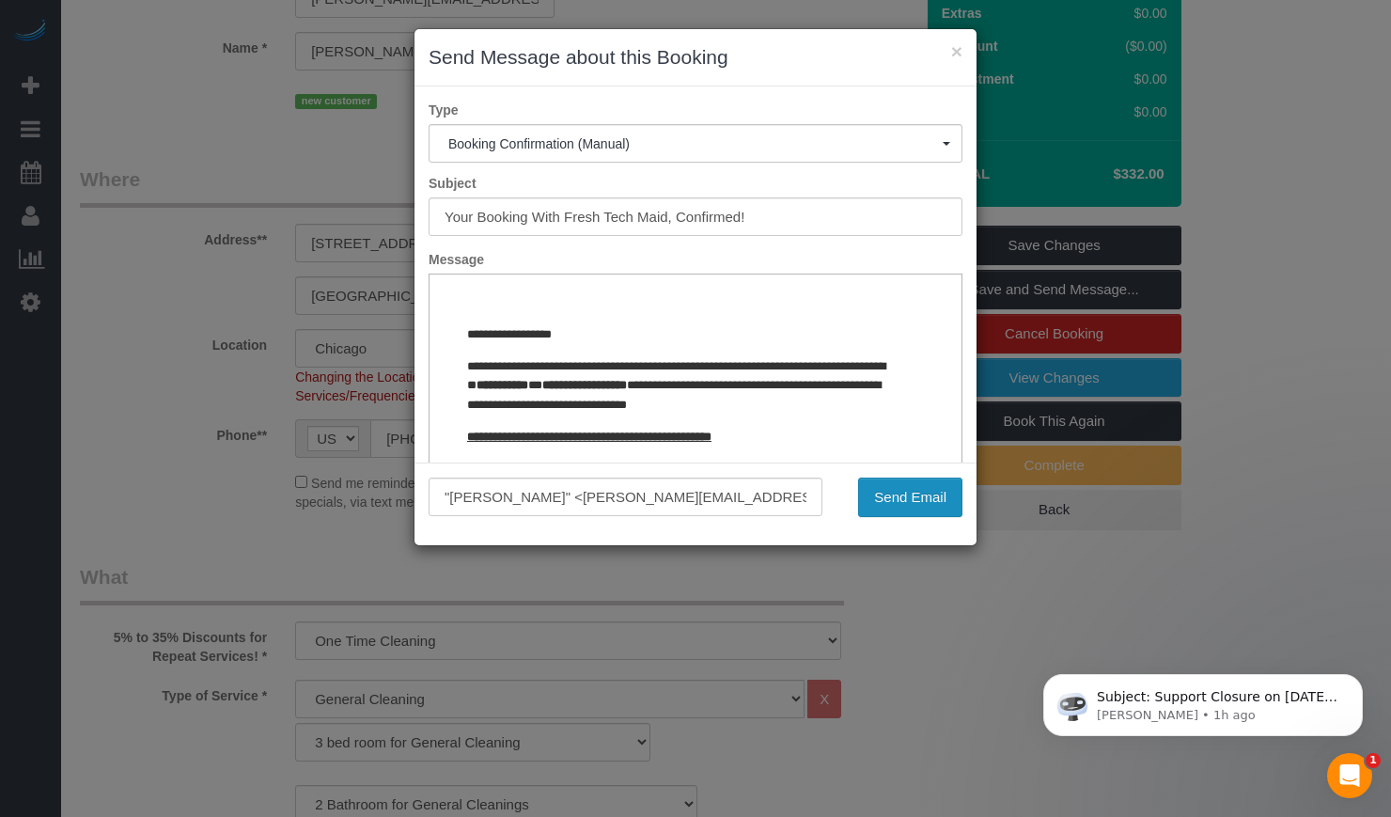
click at [906, 506] on button "Send Email" at bounding box center [910, 496] width 104 height 39
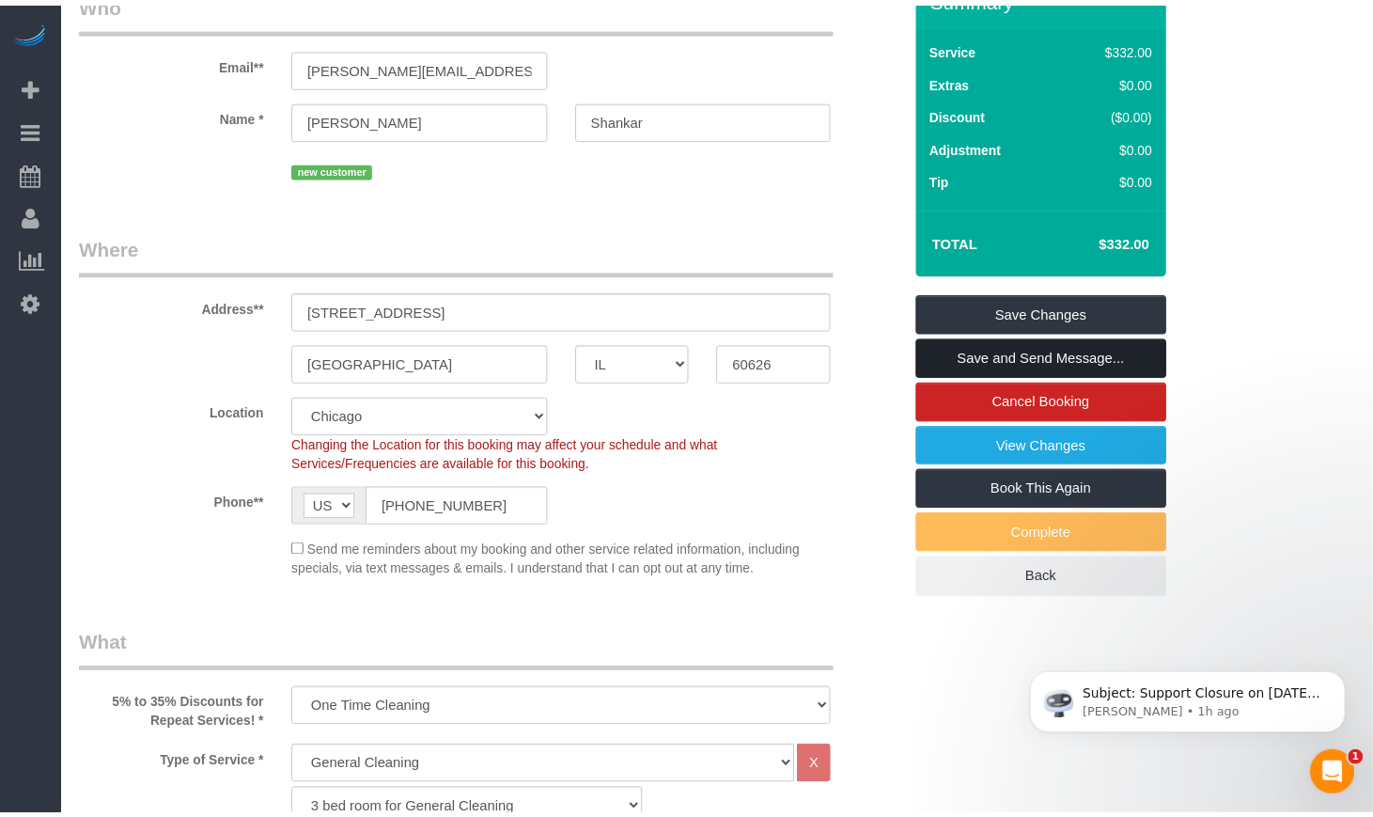
scroll to position [225, 0]
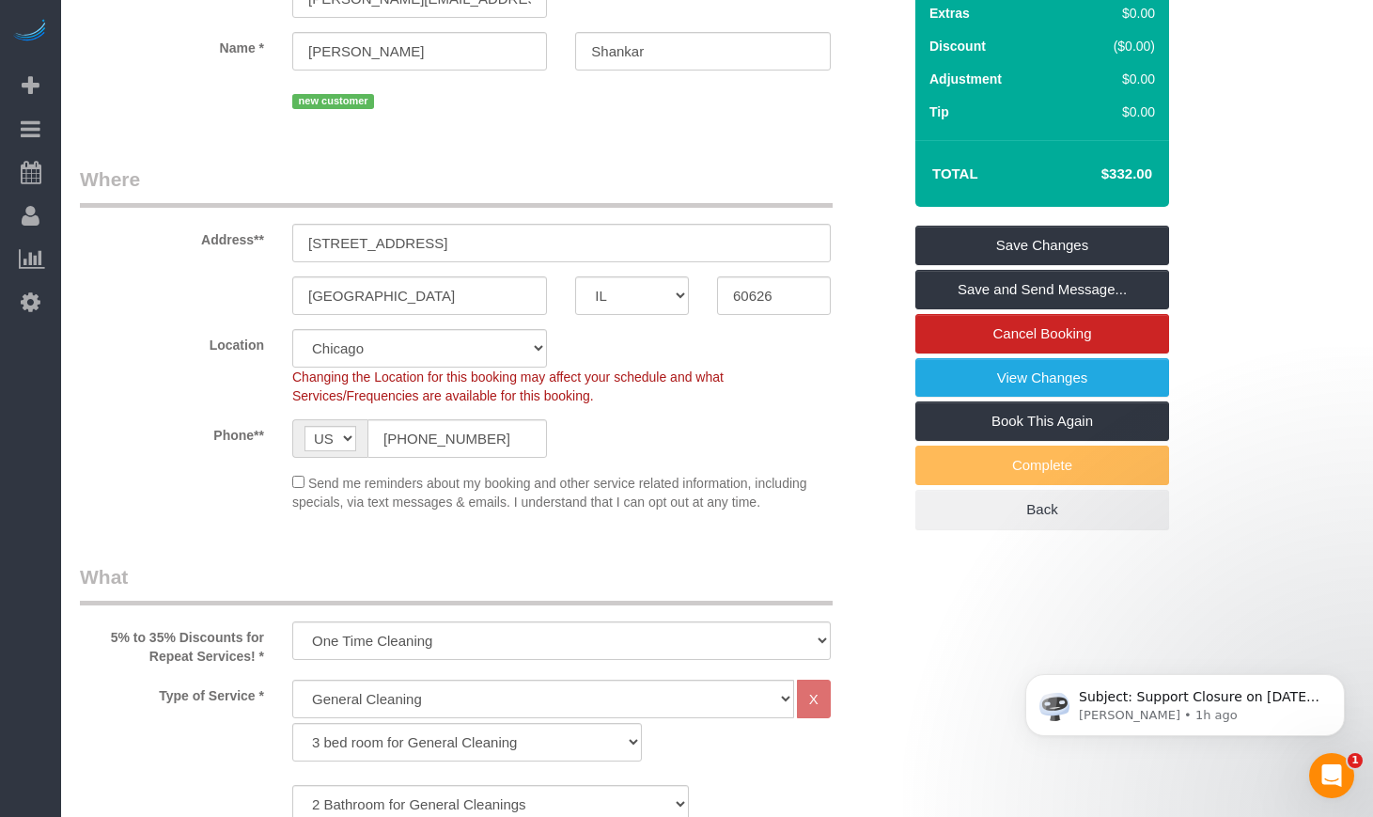
select select "IL"
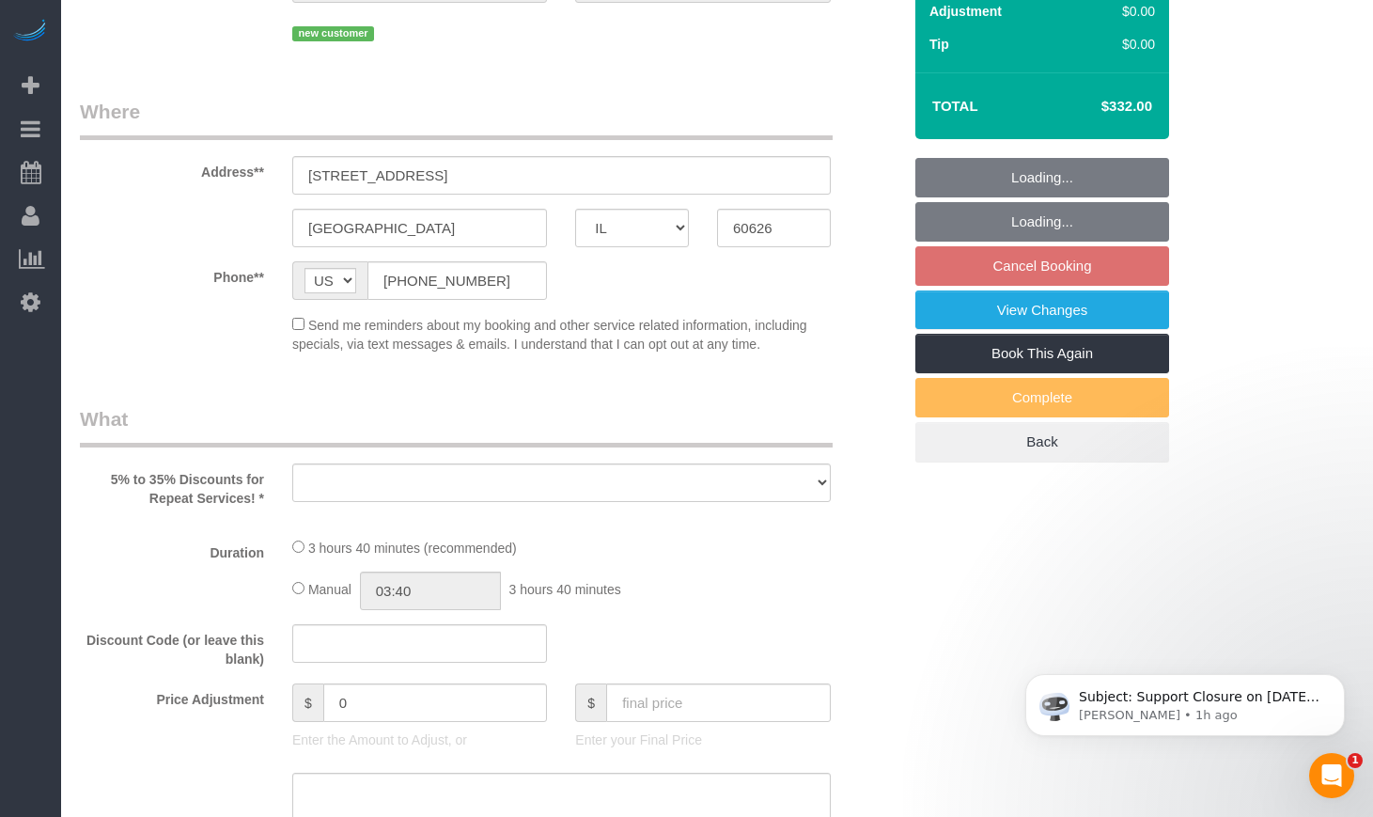
select select "number:1"
select select "number:58"
select select "number:139"
select select "number:106"
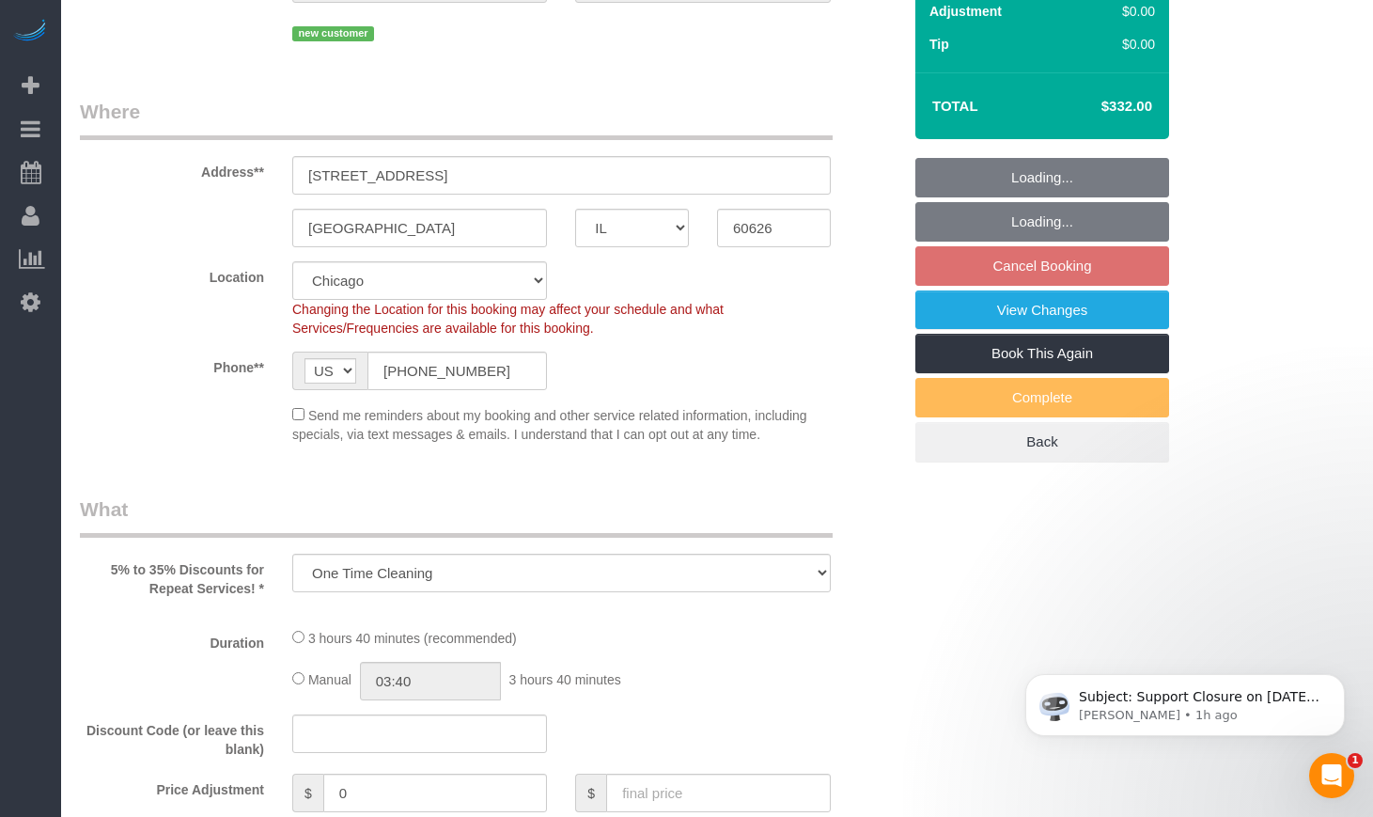
select select "object:2089"
select select "spot11"
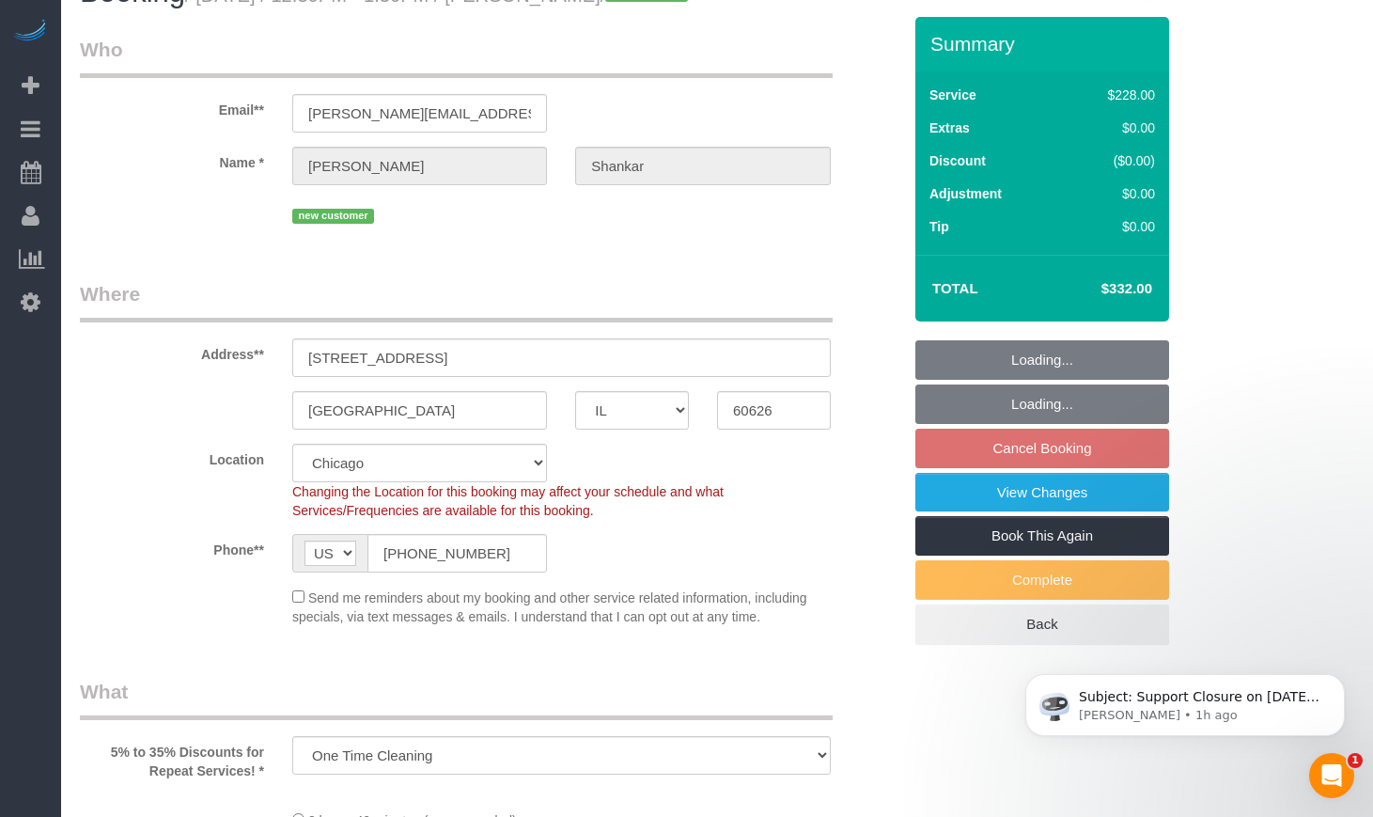
select select "512"
select select "2"
select select "6"
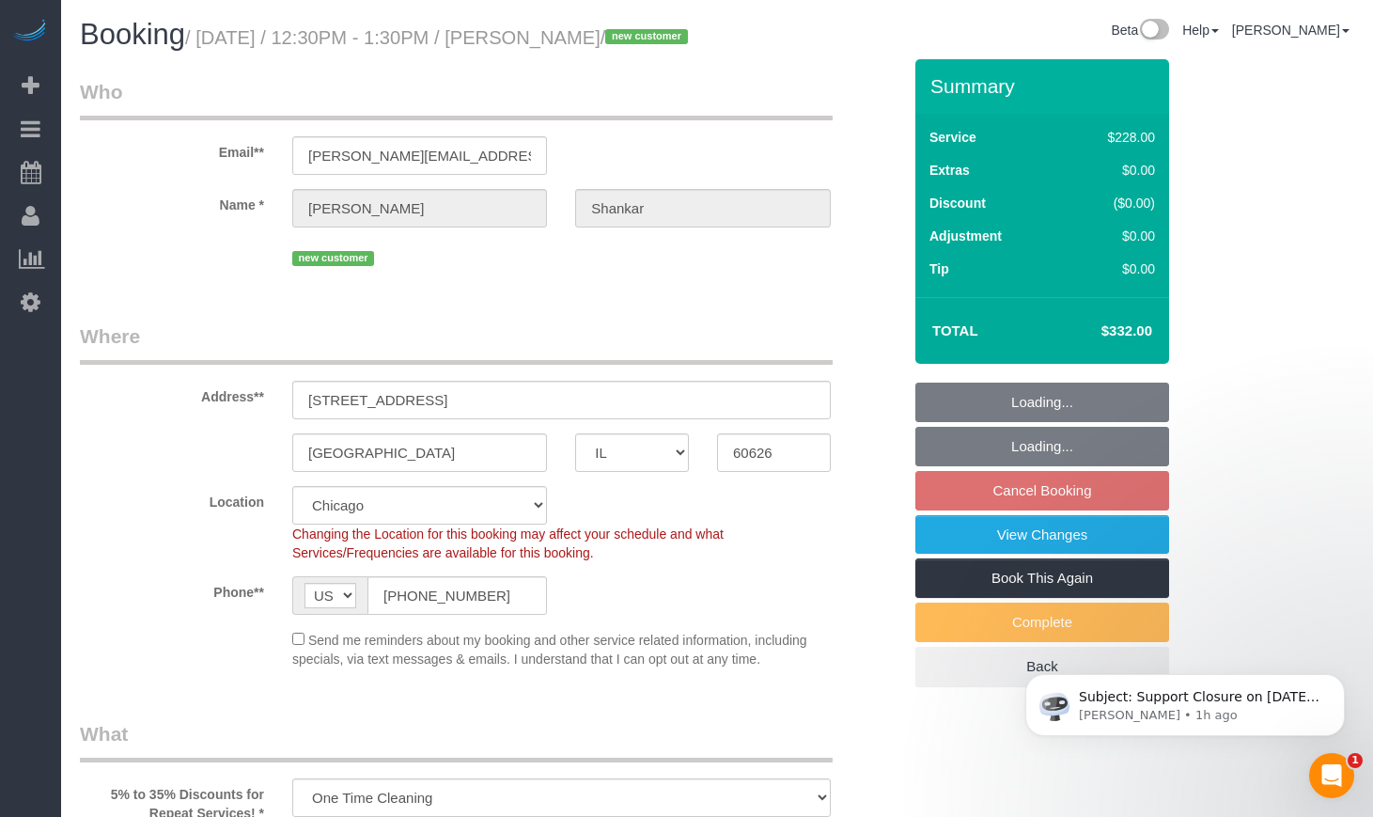
select select "2"
select select "6"
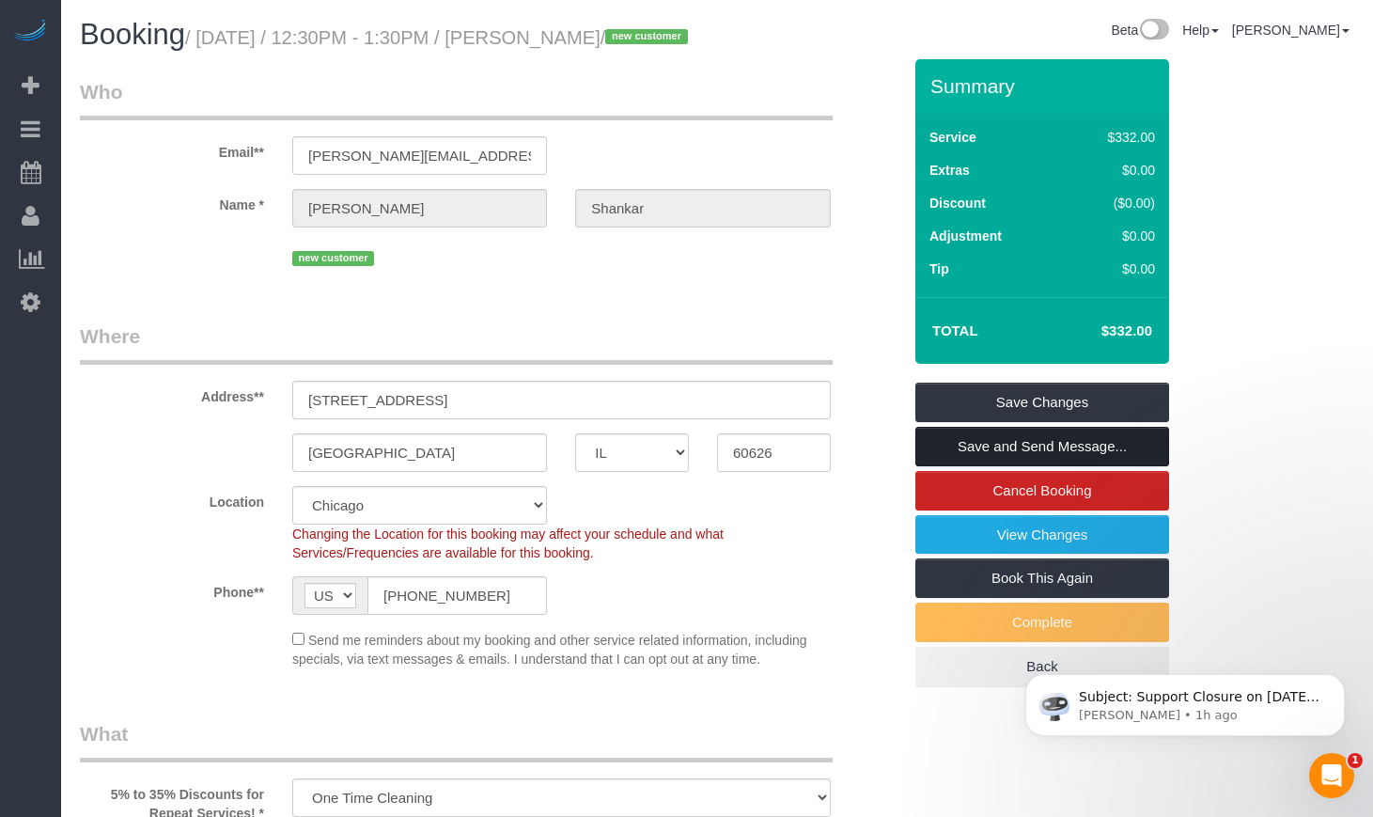
click at [1084, 466] on link "Save and Send Message..." at bounding box center [1042, 446] width 254 height 39
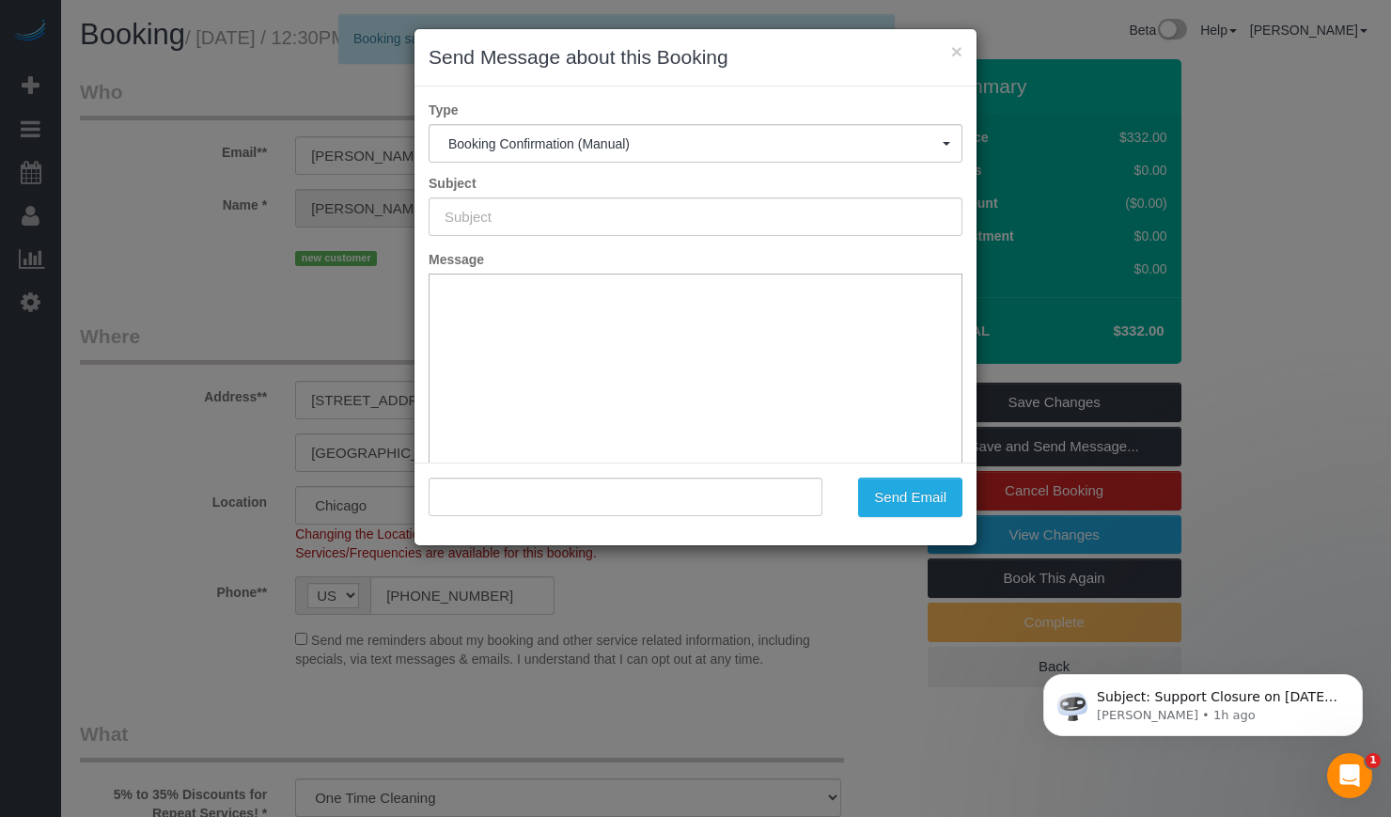
type input "Your Booking With Fresh Tech Maid, Confirmed!"
type input ""Ananth Shankar" <ananth.shankar@gmail.com>"
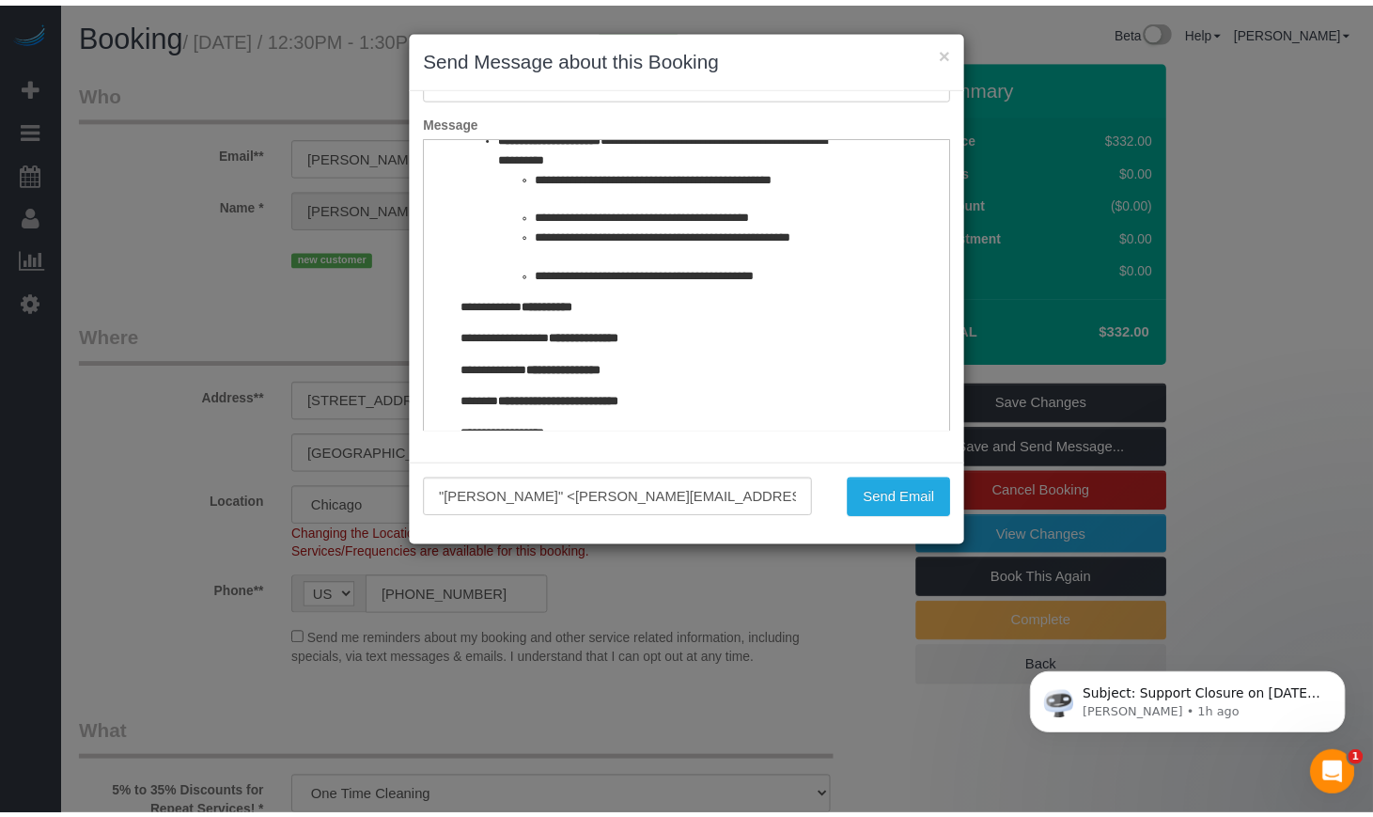
scroll to position [2365, 0]
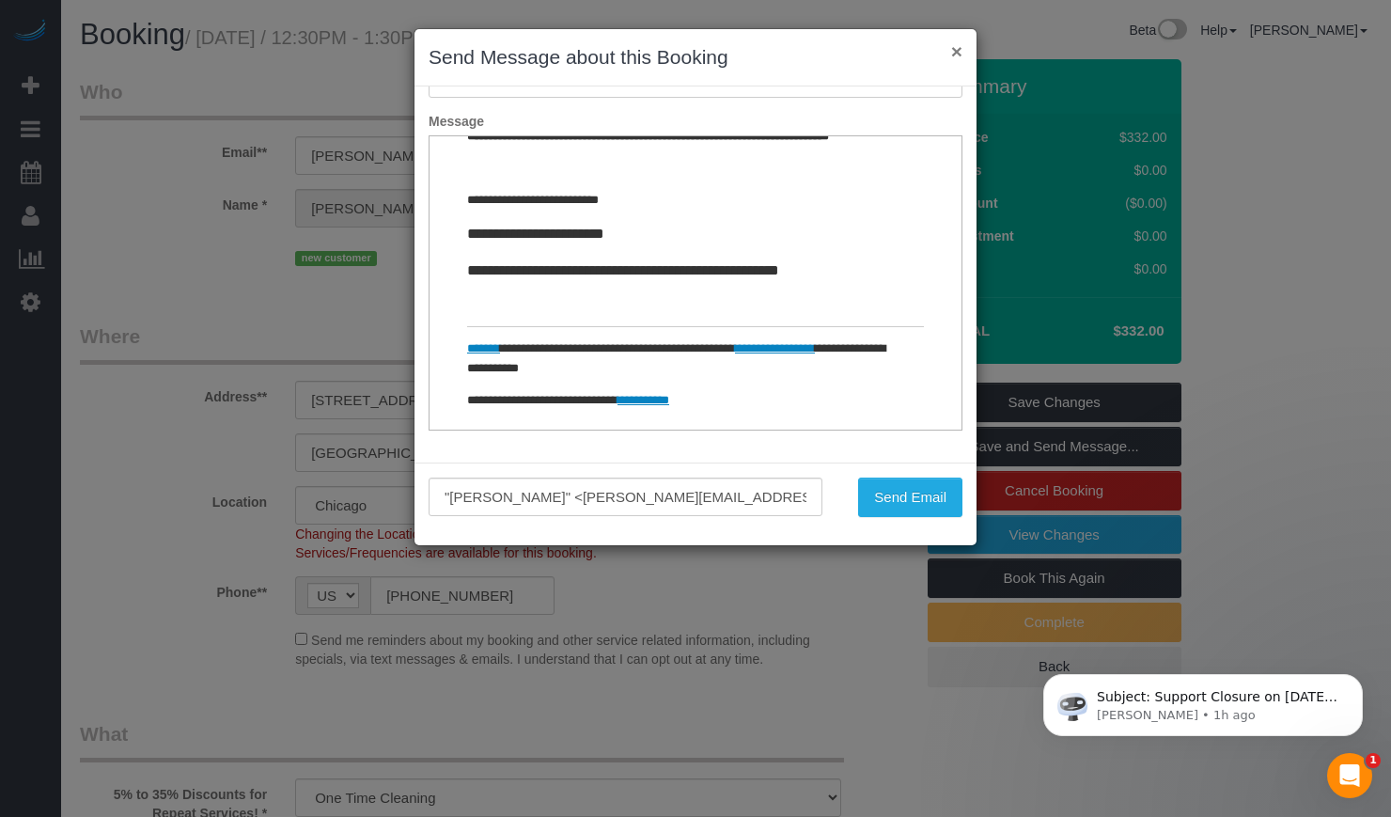
click at [957, 51] on button "×" at bounding box center [956, 51] width 11 height 20
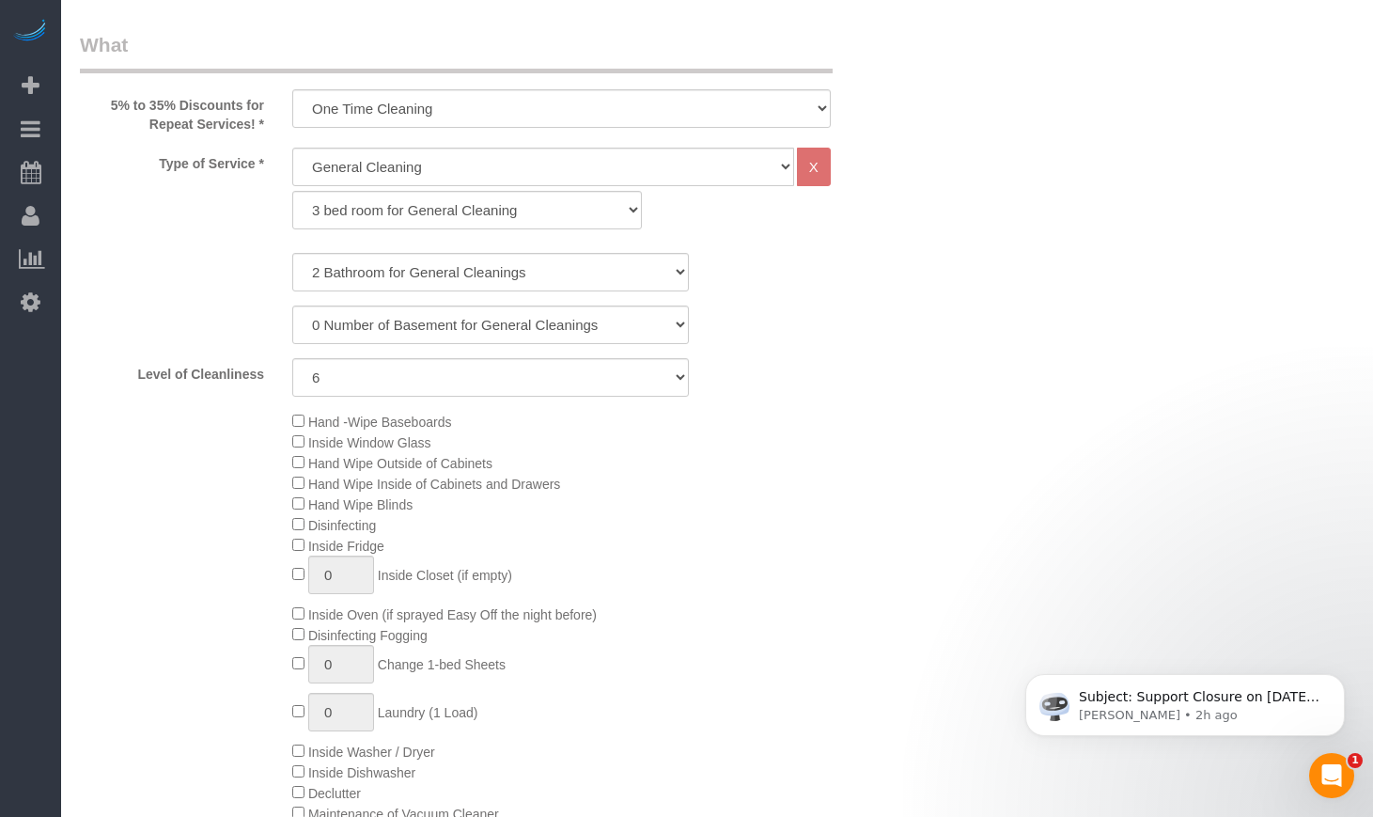
scroll to position [940, 0]
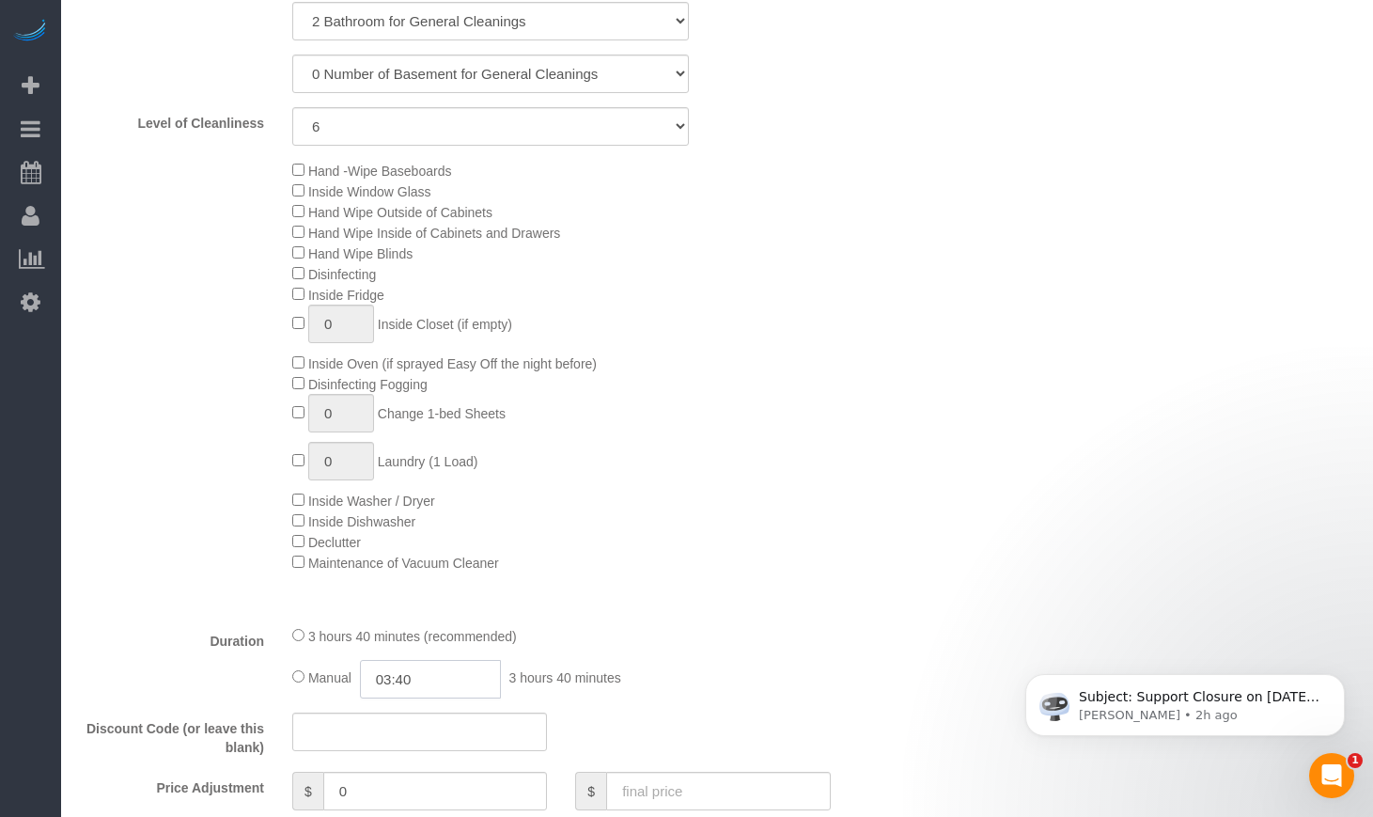
click at [397, 698] on input "03:40" at bounding box center [430, 679] width 141 height 39
type input "0:40"
click at [459, 698] on input "0:40" at bounding box center [430, 679] width 141 height 39
select select "spot21"
click at [410, 698] on input "0:40" at bounding box center [430, 679] width 141 height 39
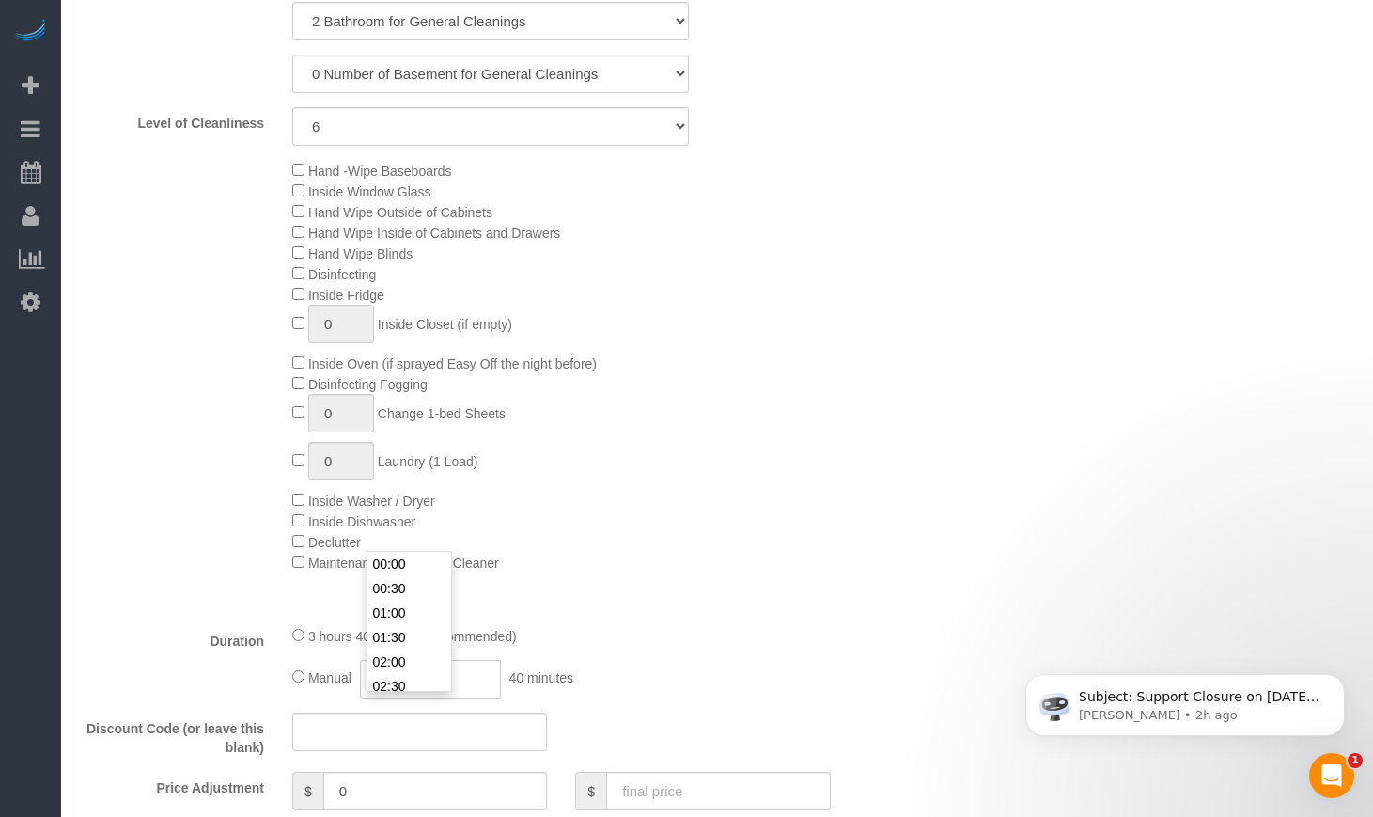
click at [386, 698] on input "0:40" at bounding box center [430, 679] width 141 height 39
click at [391, 698] on input "0:40" at bounding box center [430, 679] width 141 height 39
click at [421, 698] on input "04:40" at bounding box center [430, 679] width 141 height 39
type input "04:"
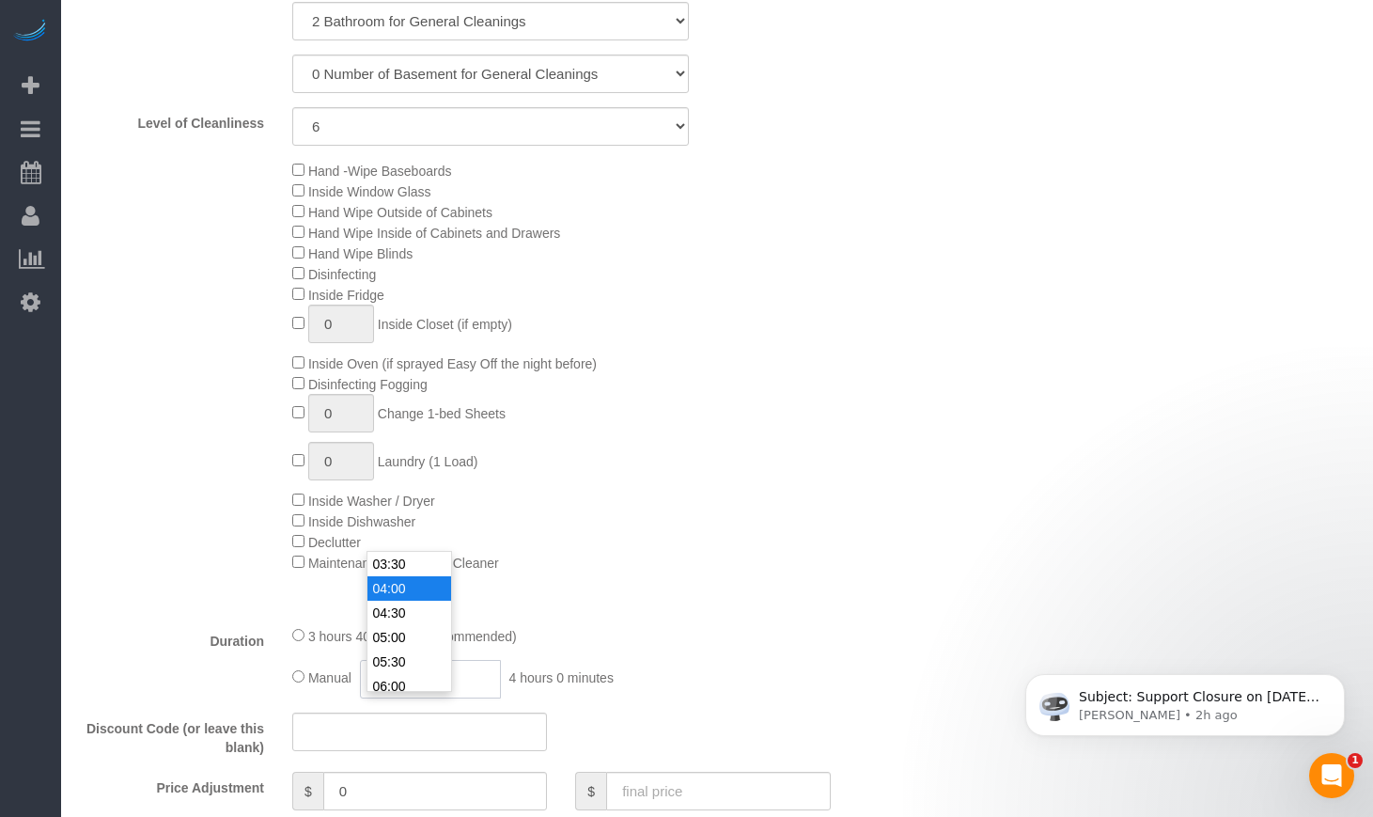
select select "spot26"
type input "04:1"
select select
type input "04:12"
select select "spot31"
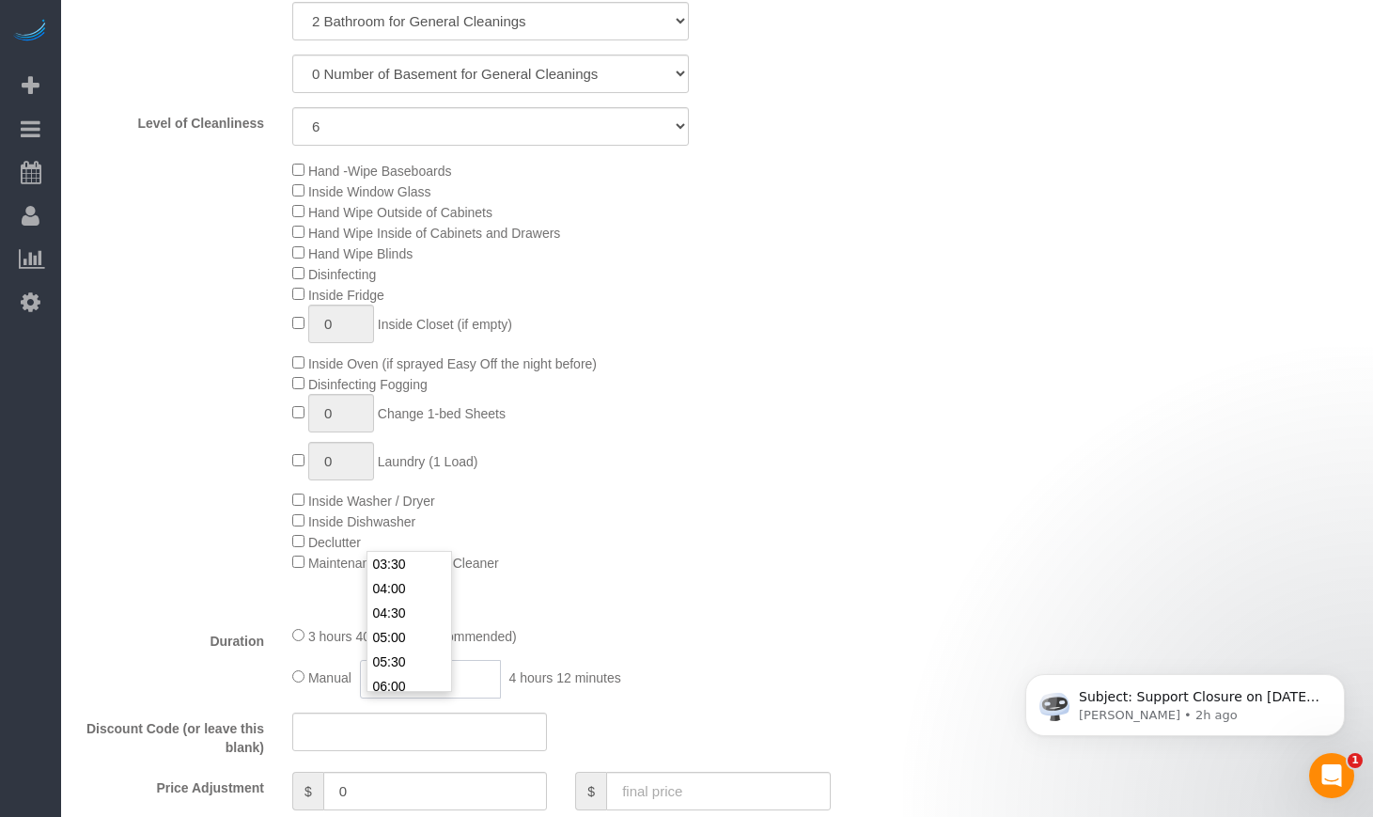
select select "spot36"
select select "spot41"
select select "spot46"
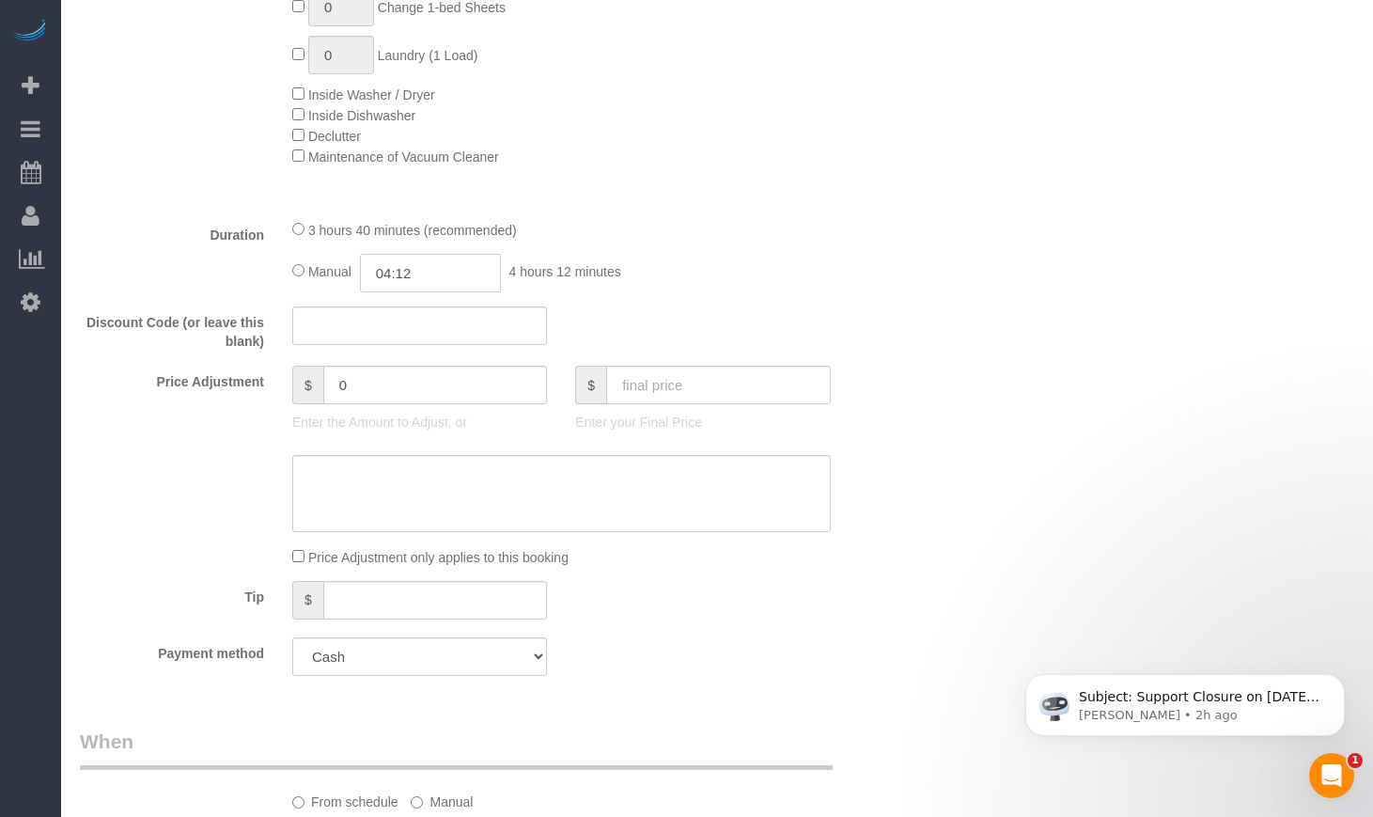
scroll to position [1409, 0]
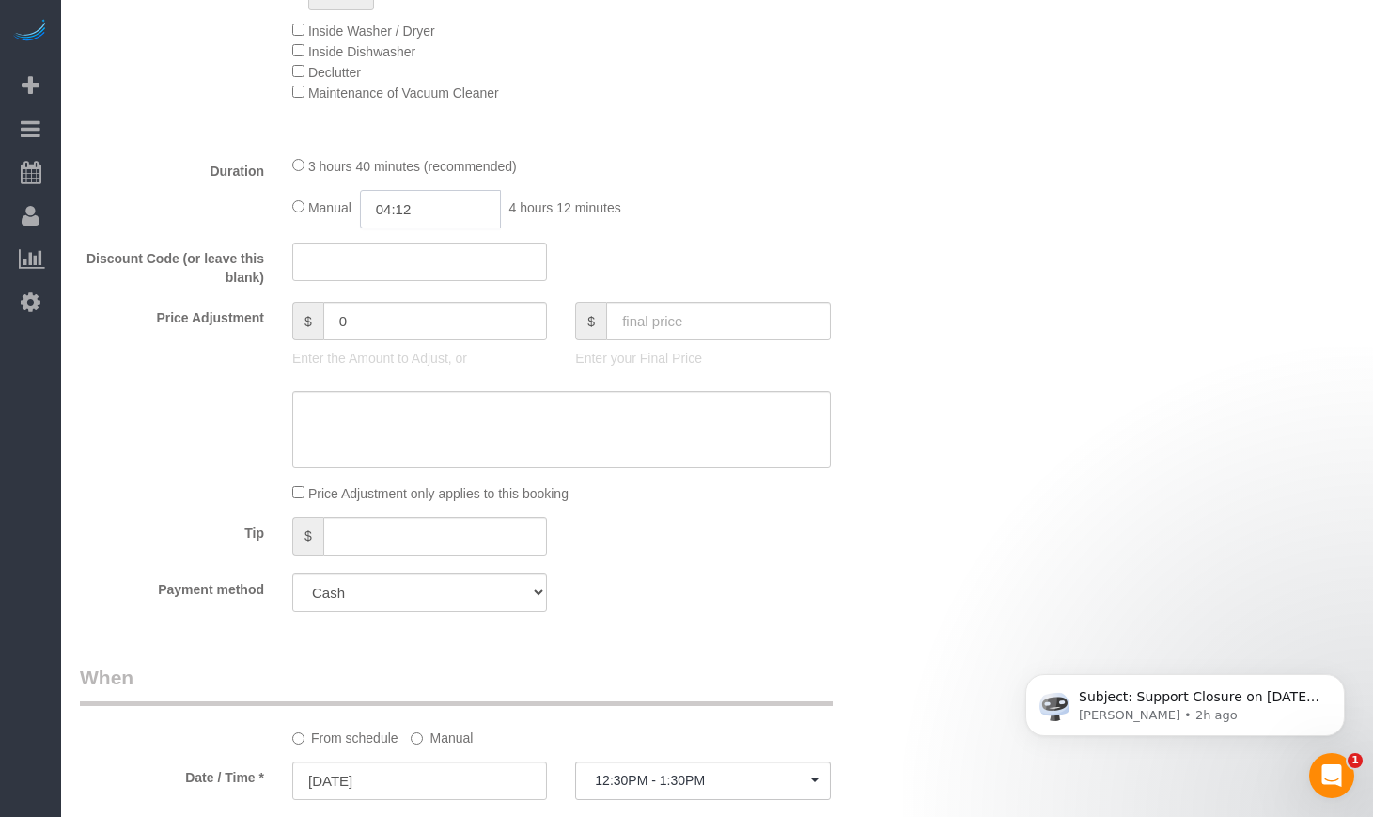
type input "04:12"
click at [914, 367] on div "Price Adjustment $ 0 Enter the Amount to Adjust, or $ Enter your Final Price" at bounding box center [490, 339] width 849 height 75
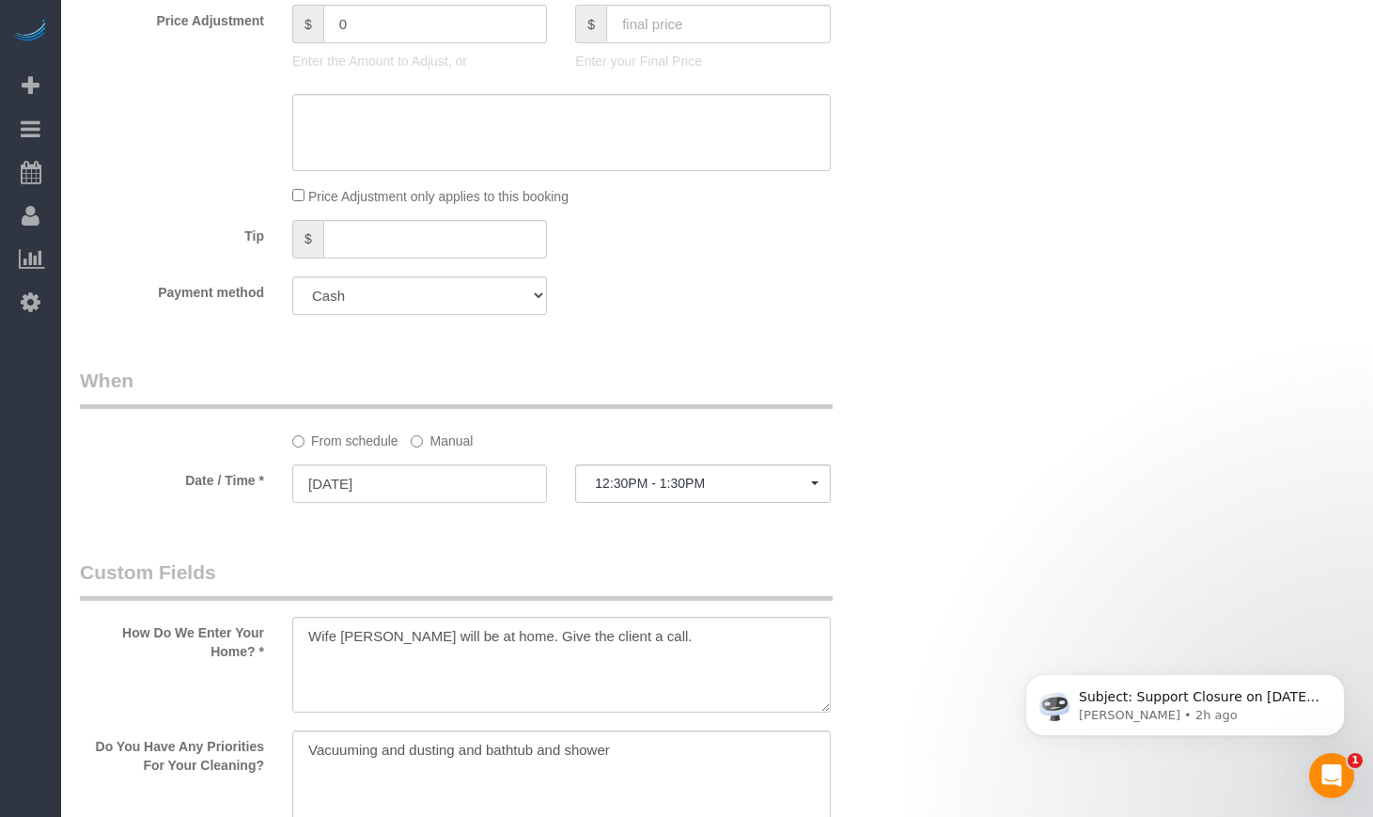
scroll to position [2036, 0]
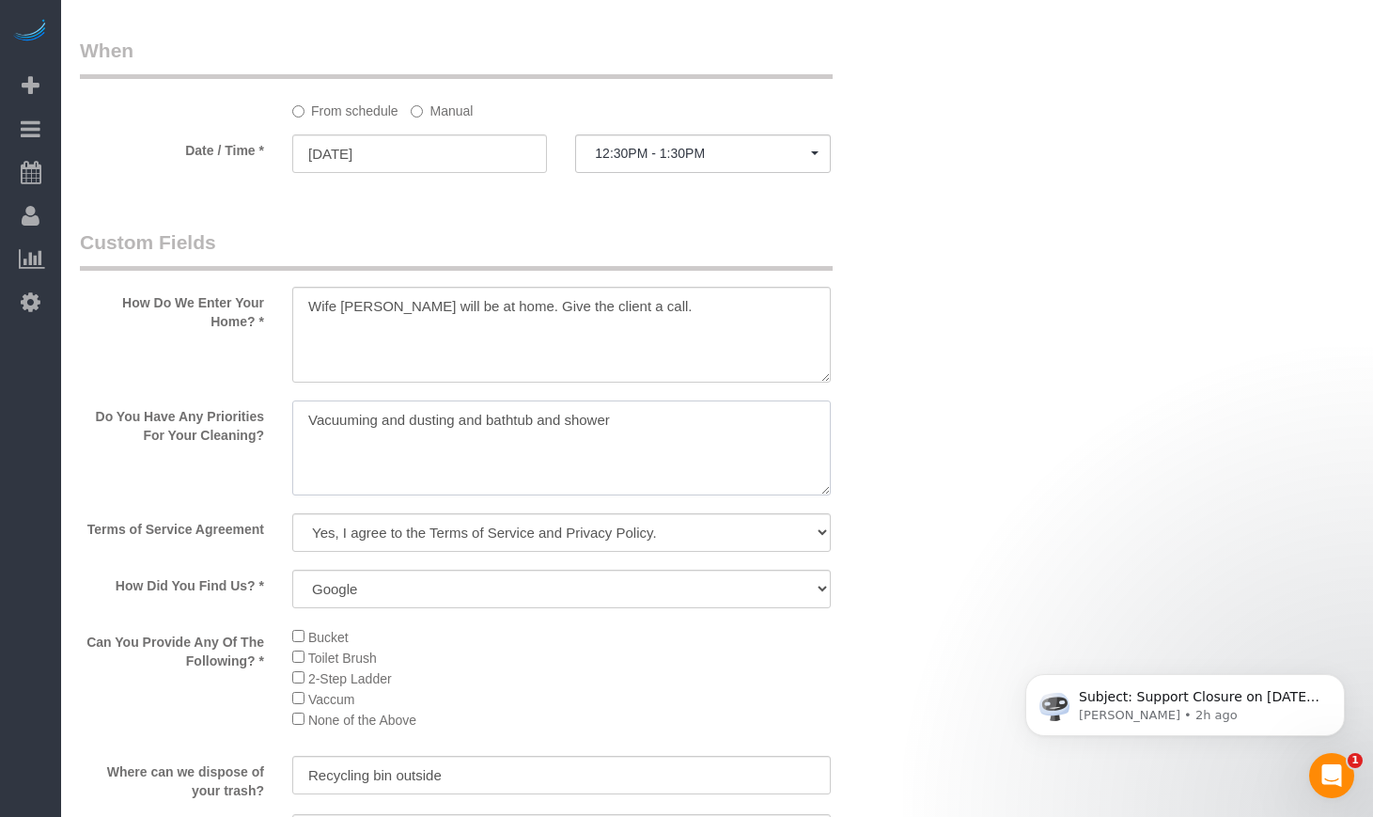
drag, startPoint x: 409, startPoint y: 449, endPoint x: 379, endPoint y: 449, distance: 30.1
click at [379, 449] on textarea at bounding box center [561, 448] width 538 height 96
drag, startPoint x: 468, startPoint y: 445, endPoint x: 444, endPoint y: 445, distance: 24.4
click at [444, 445] on textarea at bounding box center [561, 448] width 538 height 96
click at [443, 445] on textarea at bounding box center [561, 448] width 538 height 96
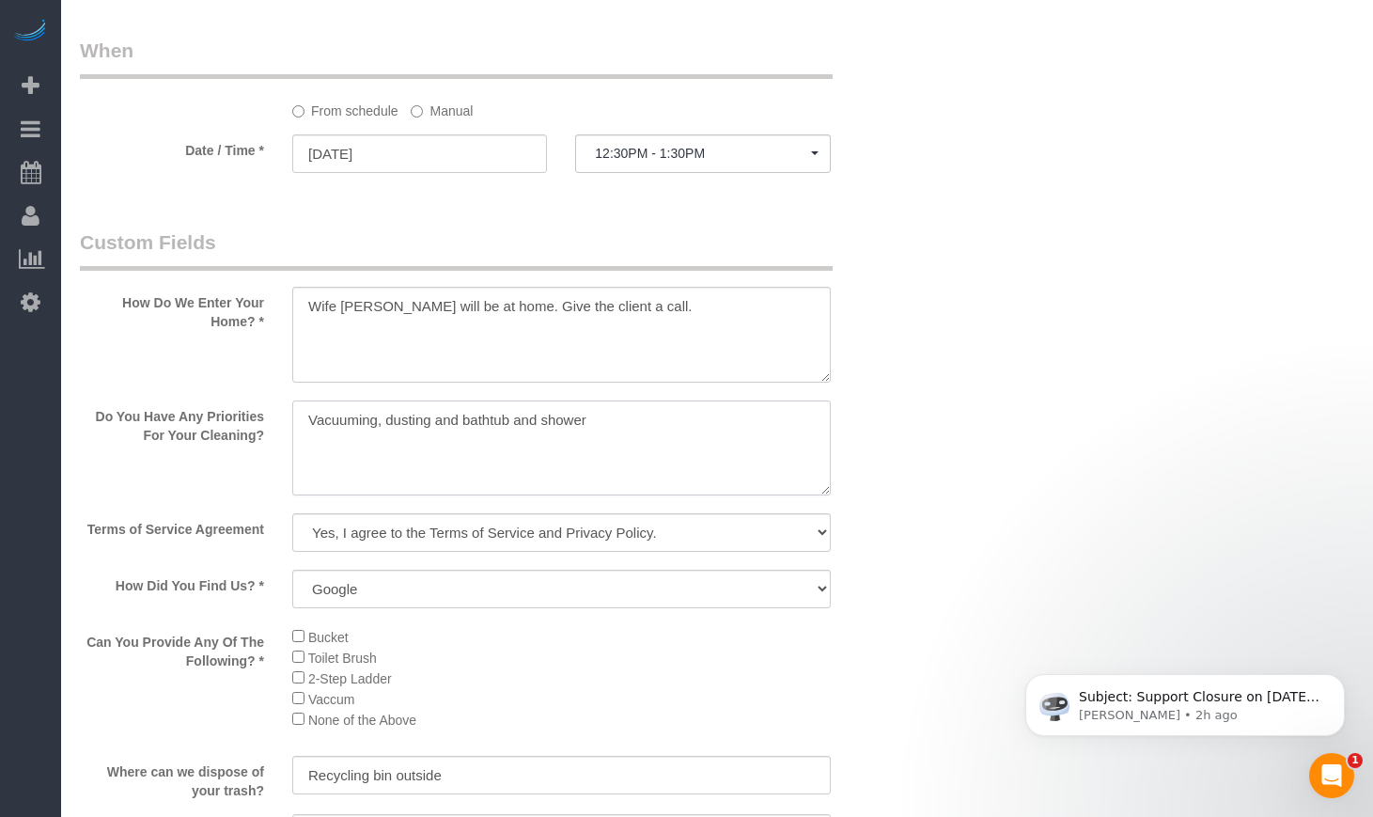
drag, startPoint x: 461, startPoint y: 446, endPoint x: 432, endPoint y: 446, distance: 29.1
click at [432, 446] on textarea at bounding box center [561, 448] width 538 height 96
click at [672, 452] on textarea at bounding box center [561, 448] width 538 height 96
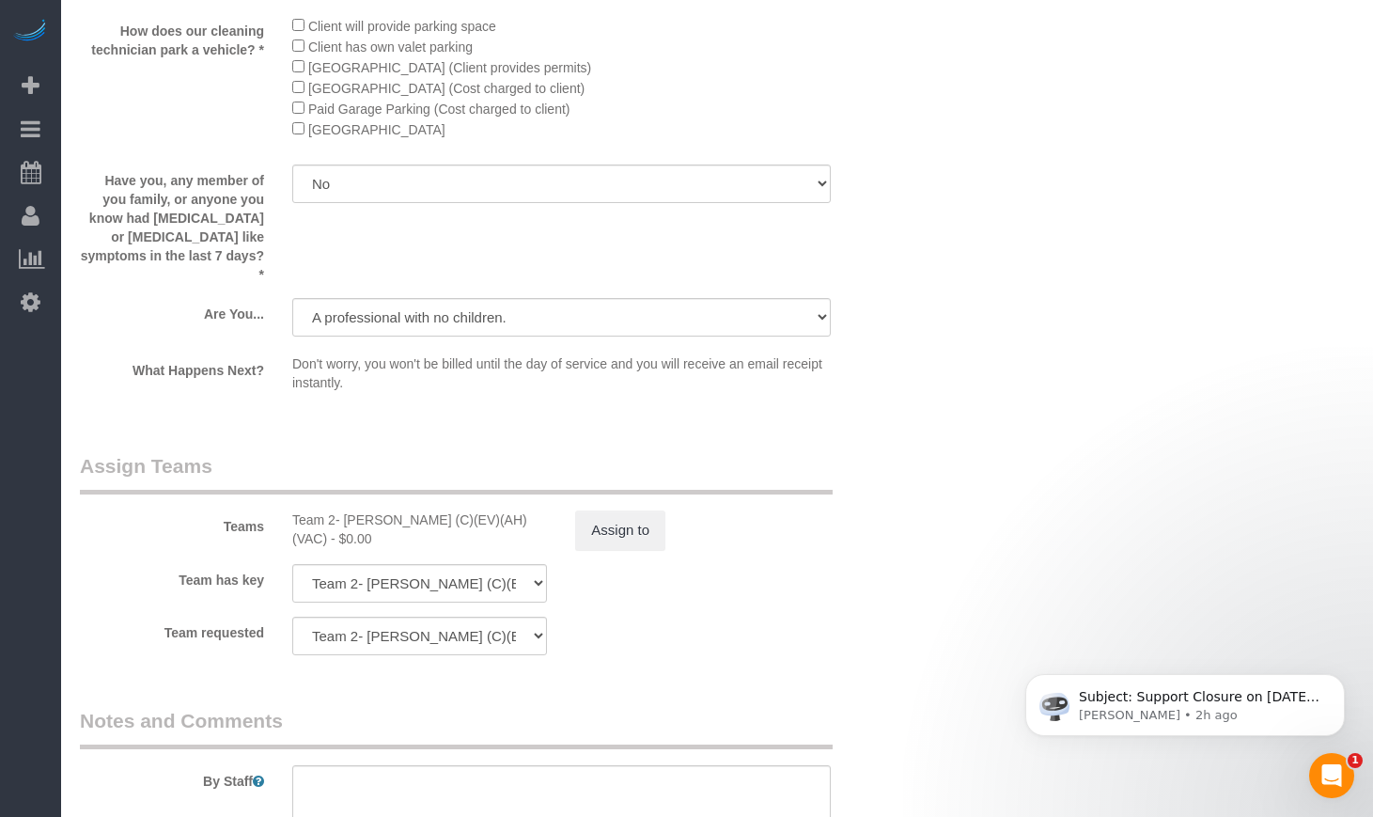
scroll to position [2662, 0]
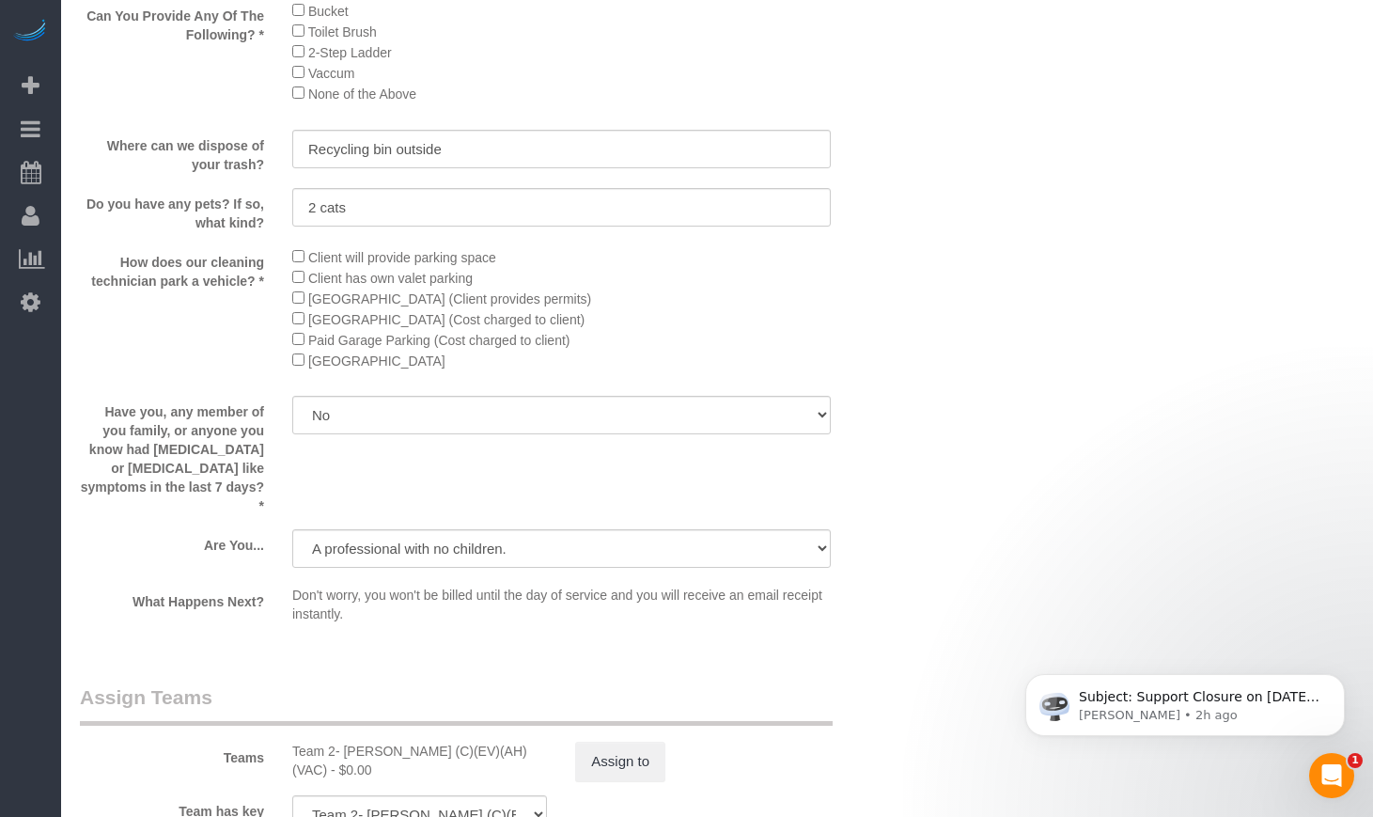
type textarea "Vacuuming, dusting, bathtub and shower"
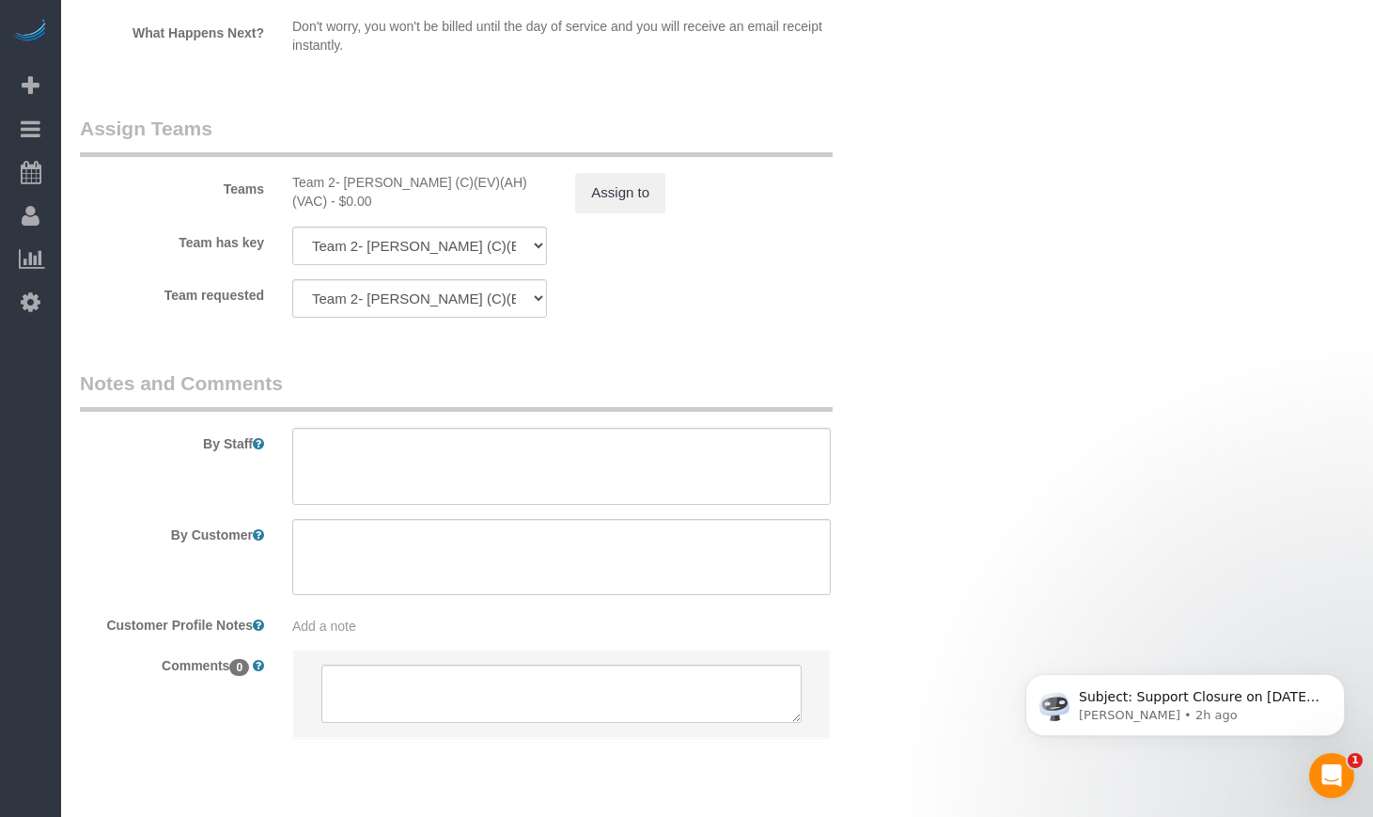
scroll to position [3301, 0]
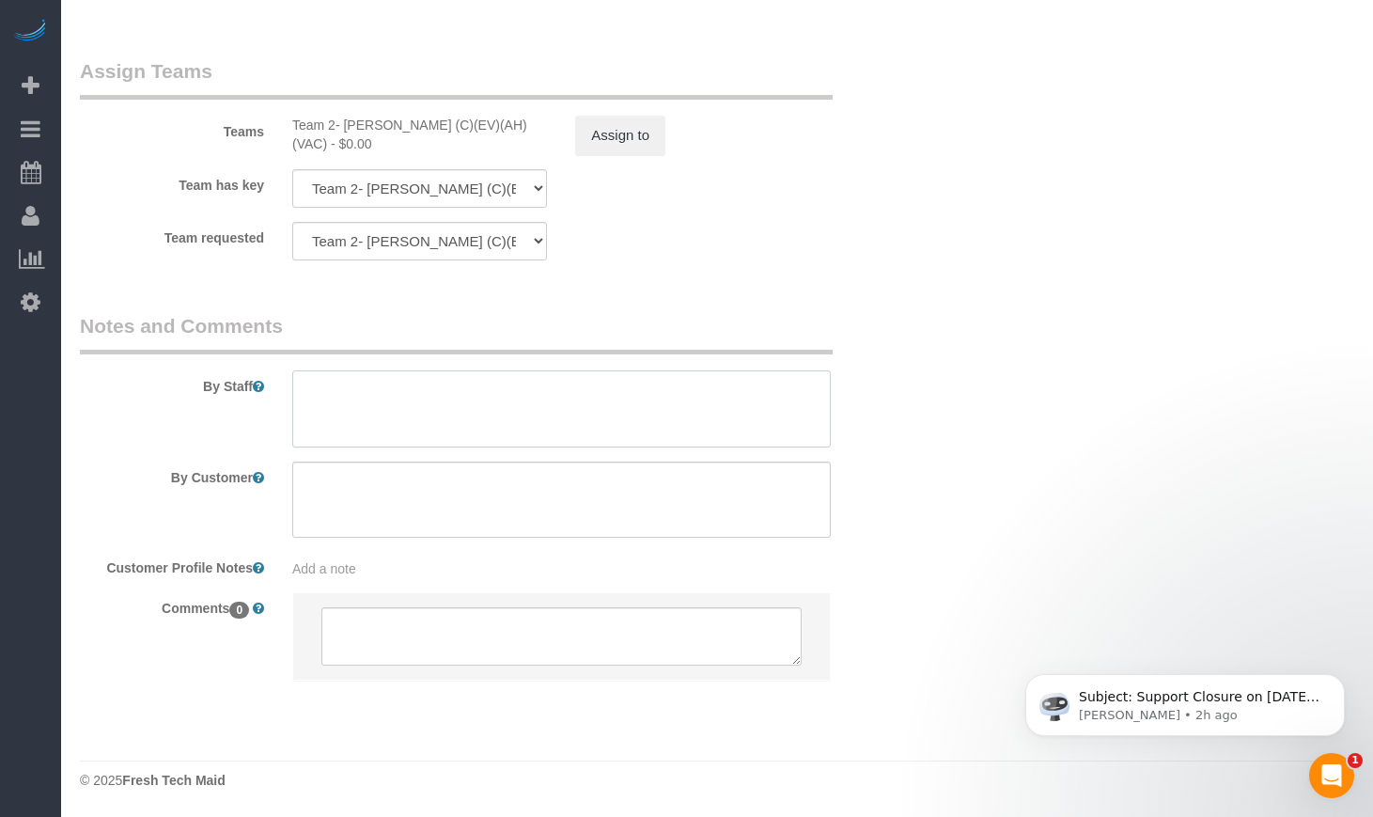
click at [400, 370] on textarea at bounding box center [561, 408] width 538 height 77
paste textarea "Initial Cleaning 1). General Cleaning. 2)See priority listed in above section. …"
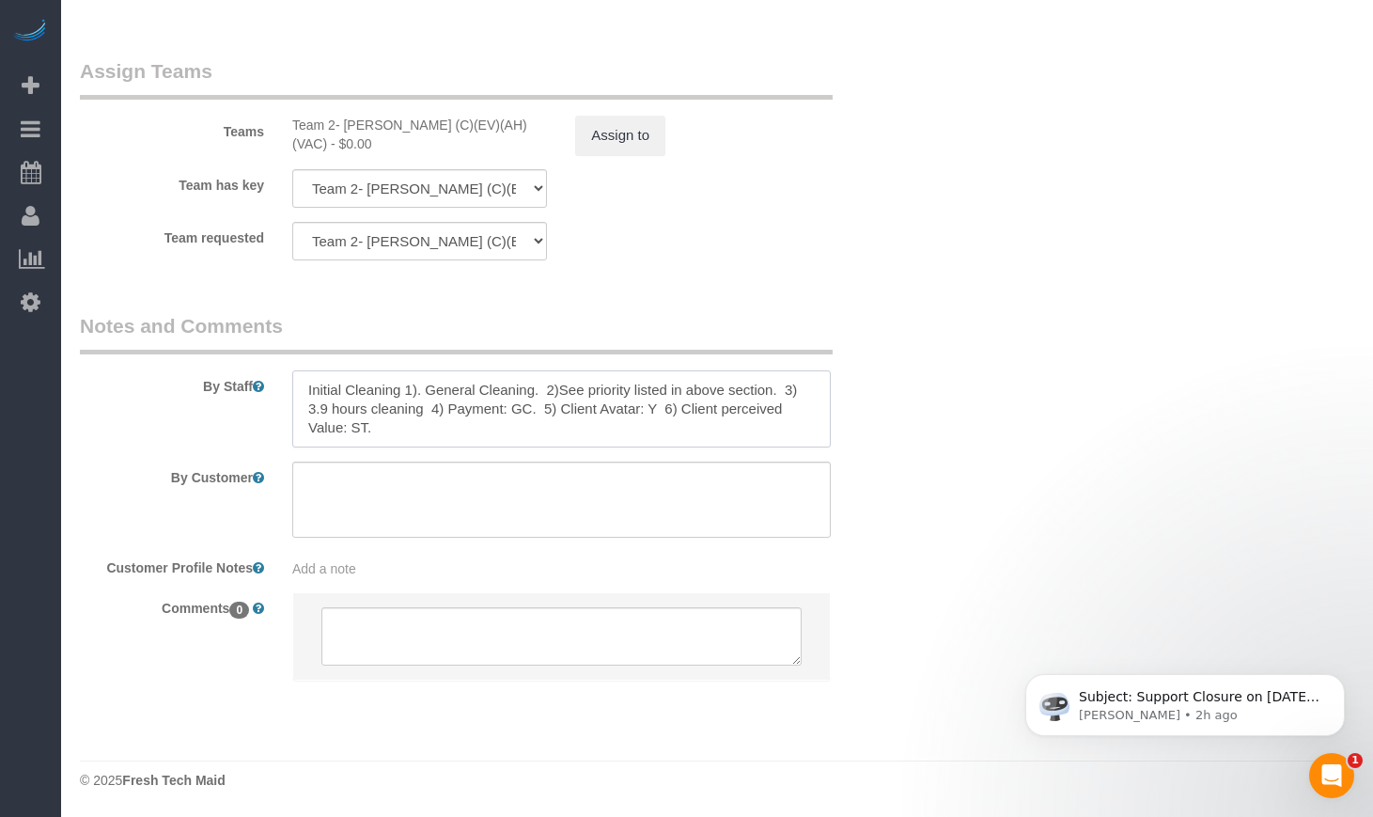
scroll to position [8, 0]
click at [589, 434] on textarea at bounding box center [561, 408] width 538 height 77
click at [308, 397] on textarea at bounding box center [561, 408] width 538 height 77
click at [407, 414] on textarea at bounding box center [561, 408] width 538 height 77
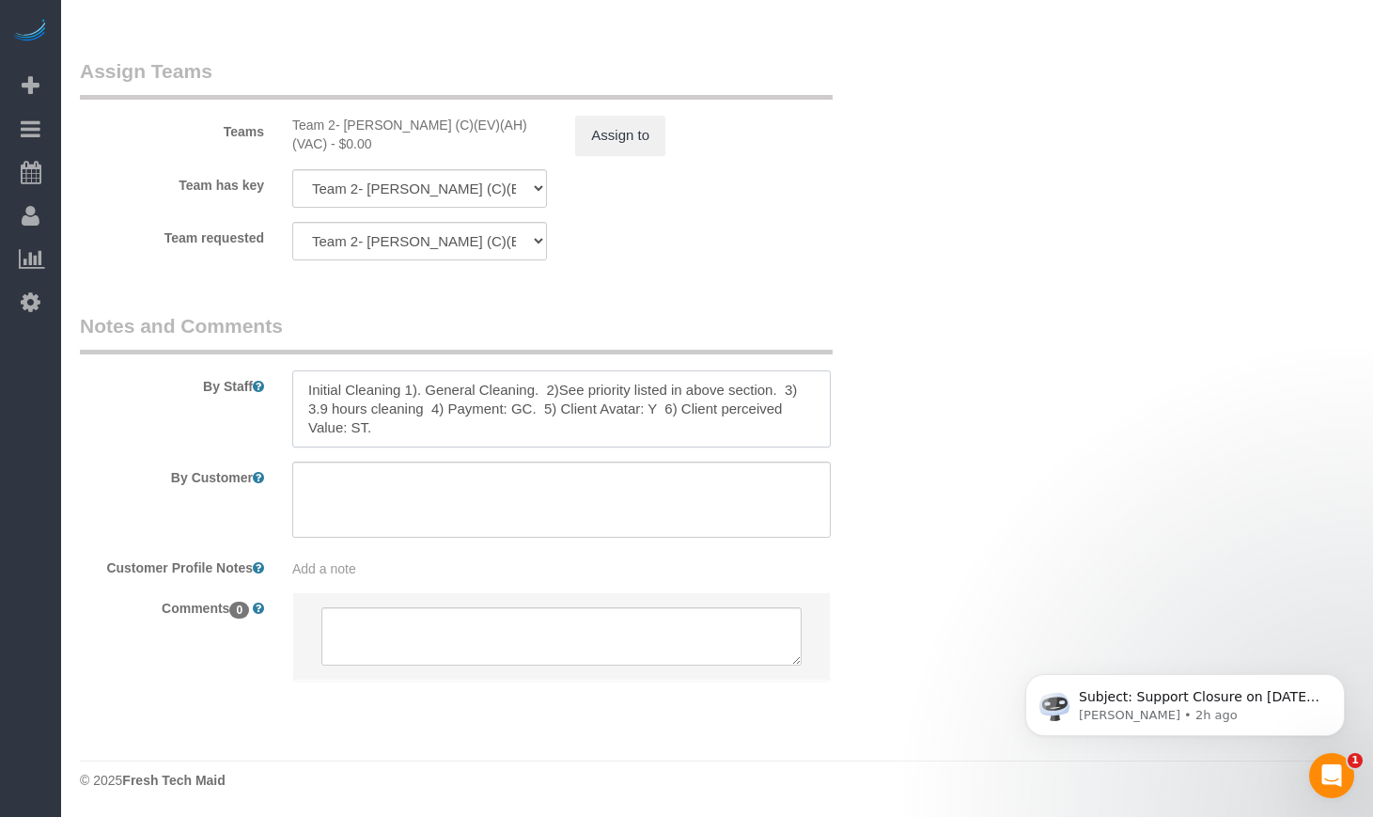
click at [413, 424] on textarea at bounding box center [561, 408] width 538 height 77
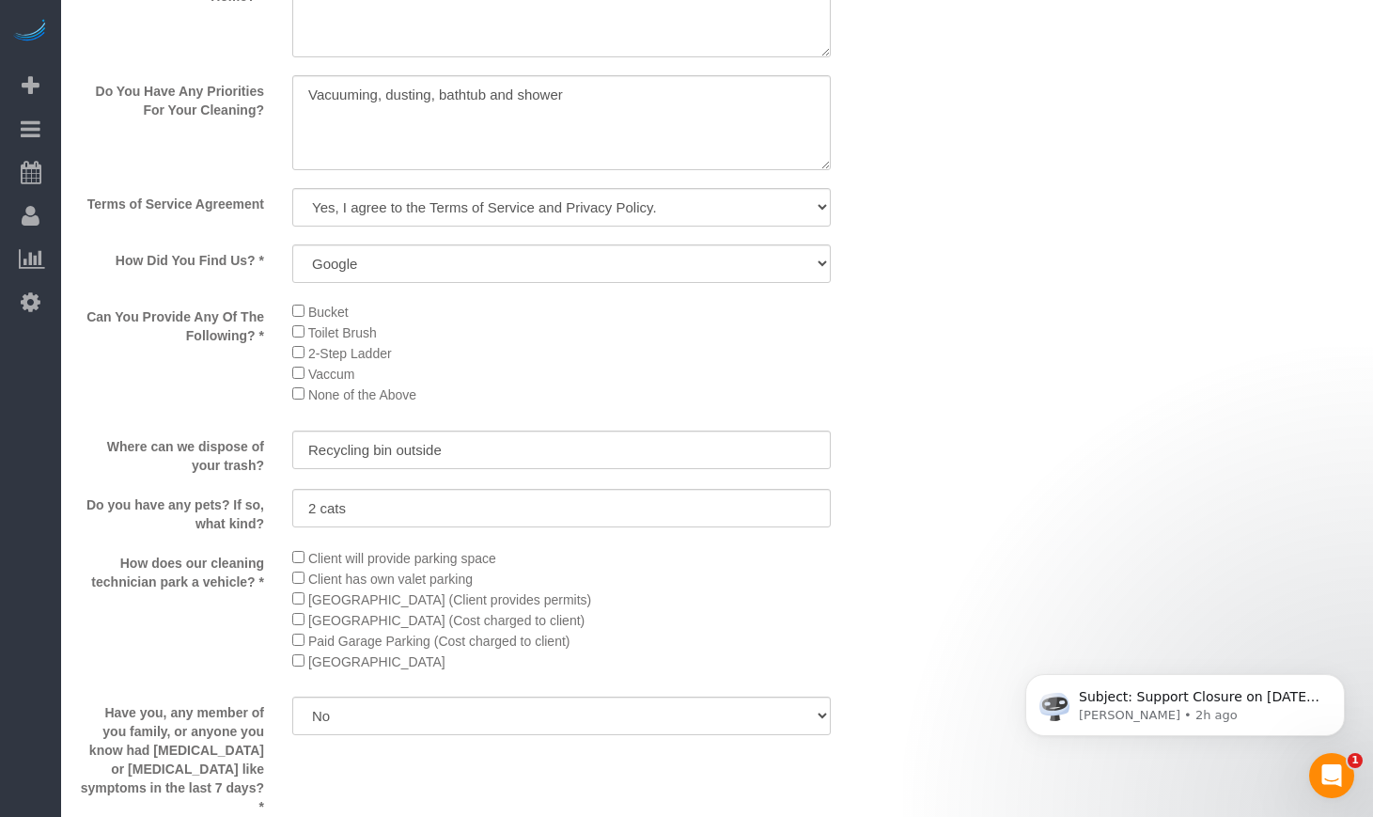
scroll to position [1891, 0]
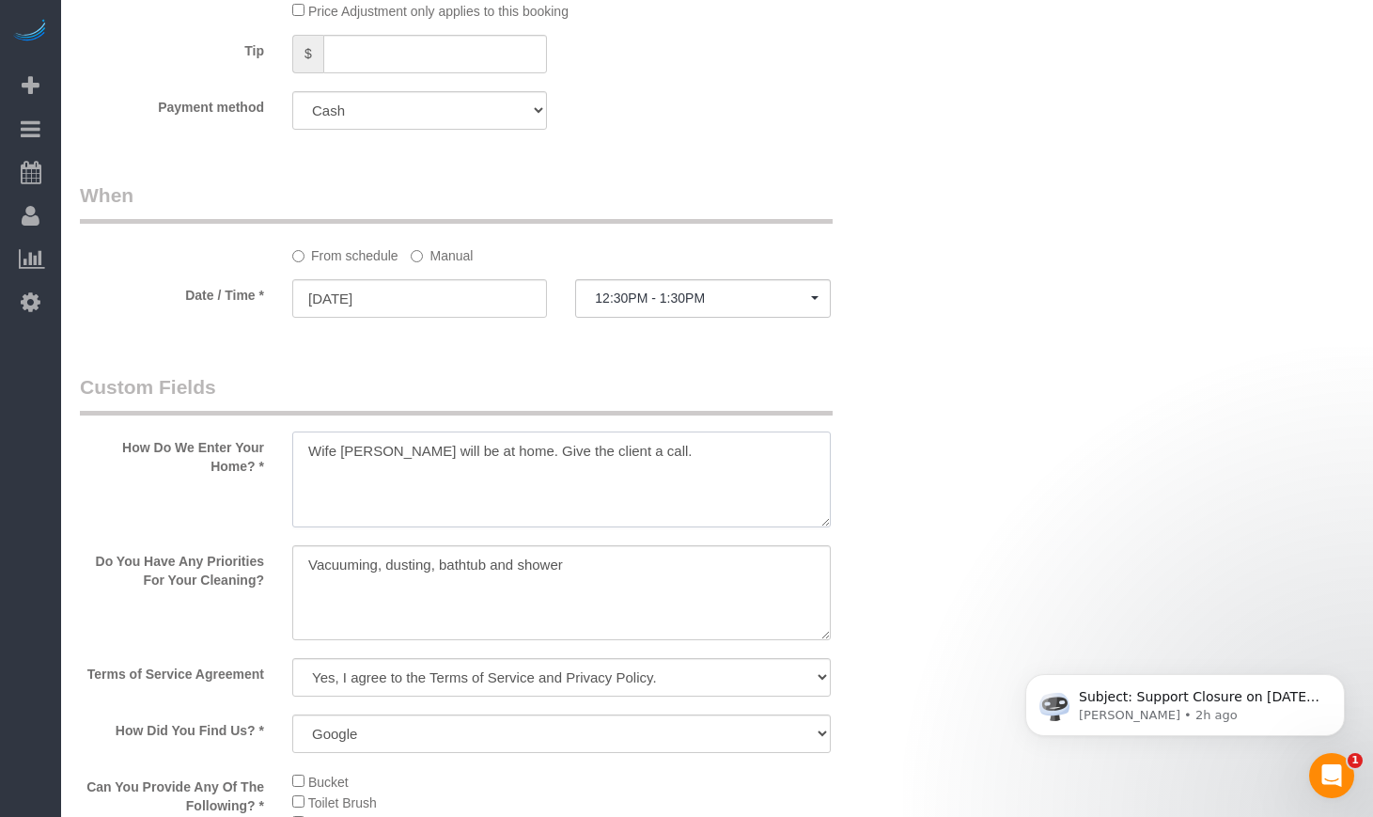
drag, startPoint x: 643, startPoint y: 478, endPoint x: 503, endPoint y: 478, distance: 140.0
click at [503, 478] on textarea at bounding box center [561, 479] width 538 height 96
click at [665, 490] on textarea at bounding box center [561, 479] width 538 height 96
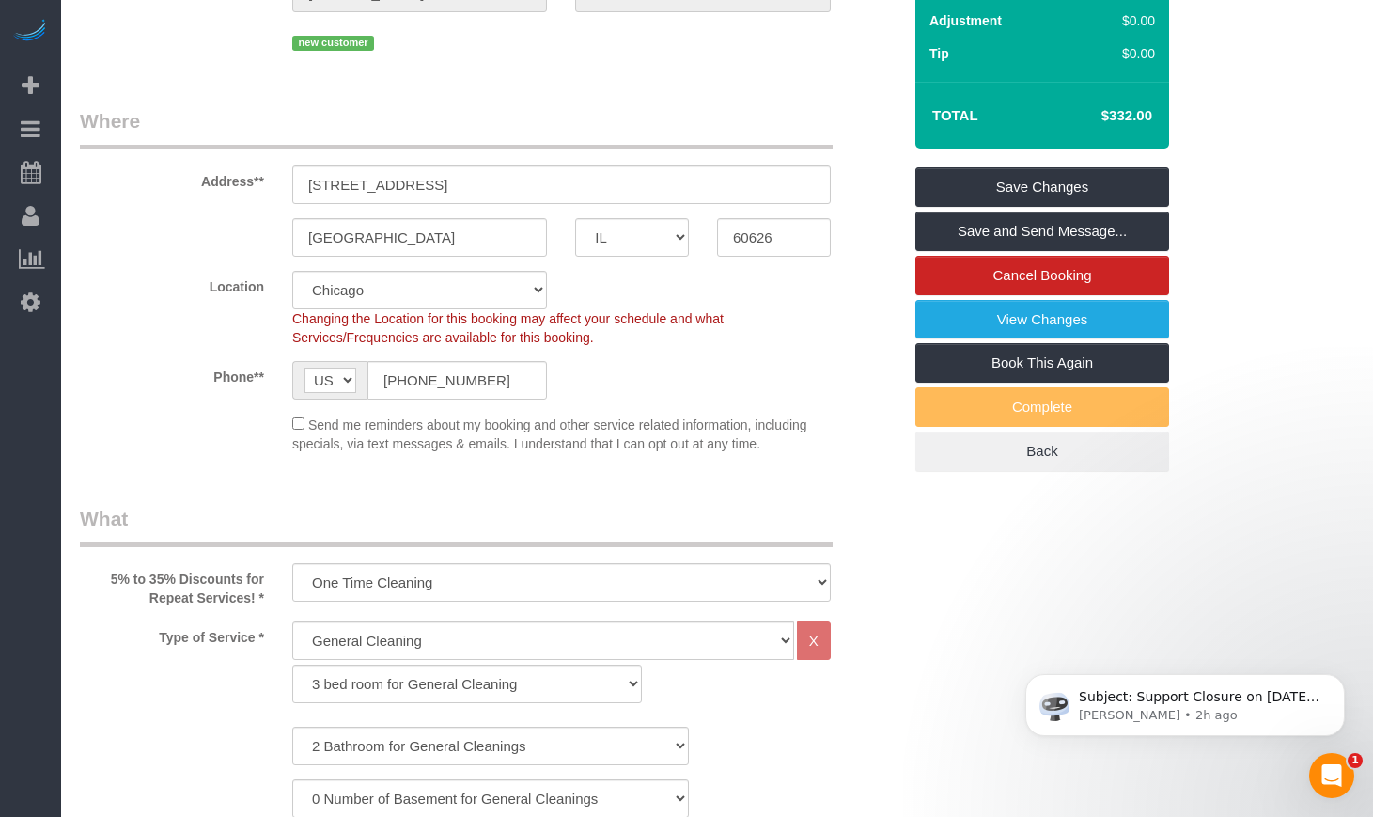
scroll to position [169, 0]
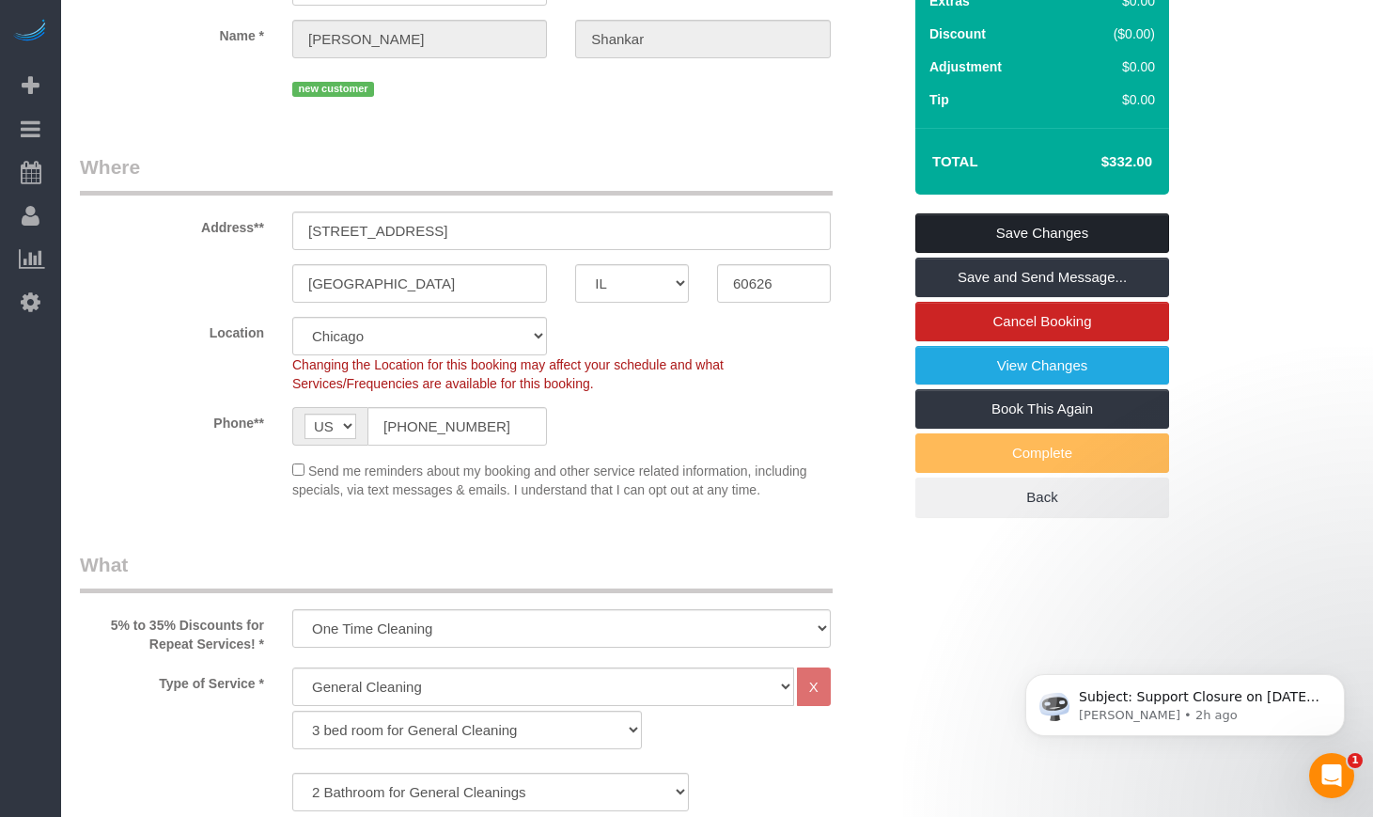
click at [1082, 253] on link "Save Changes" at bounding box center [1042, 232] width 254 height 39
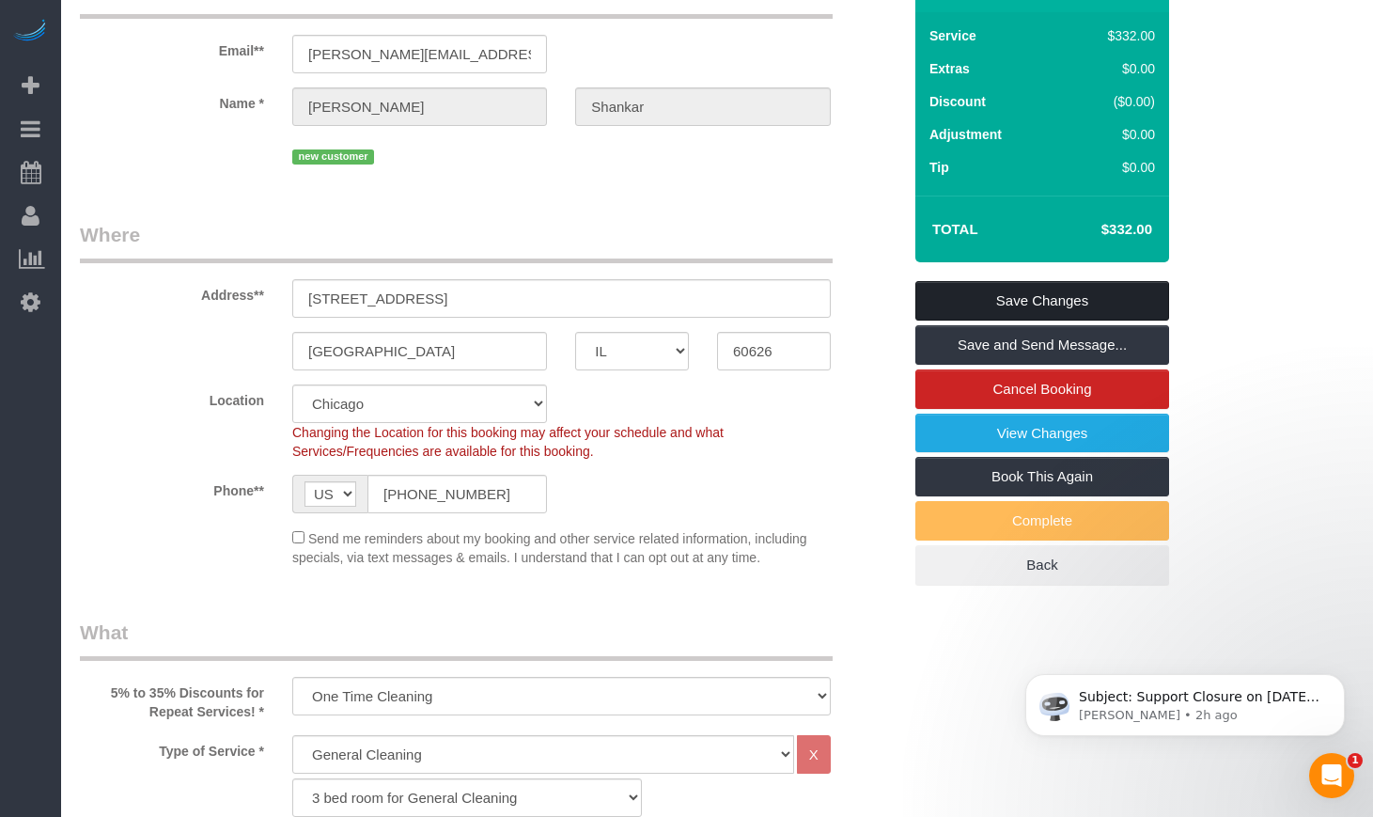
scroll to position [237, 0]
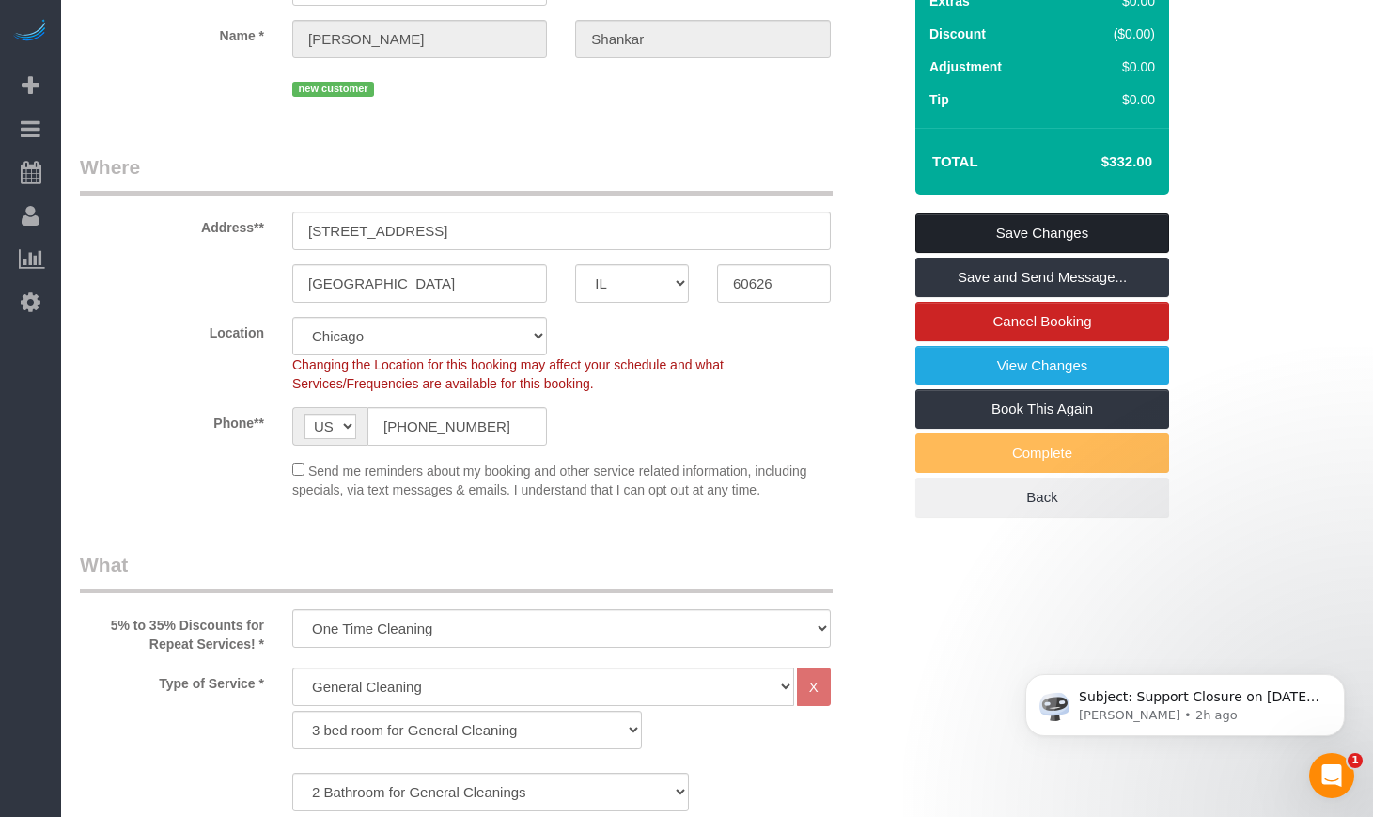
click at [964, 250] on link "Save Changes" at bounding box center [1042, 232] width 254 height 39
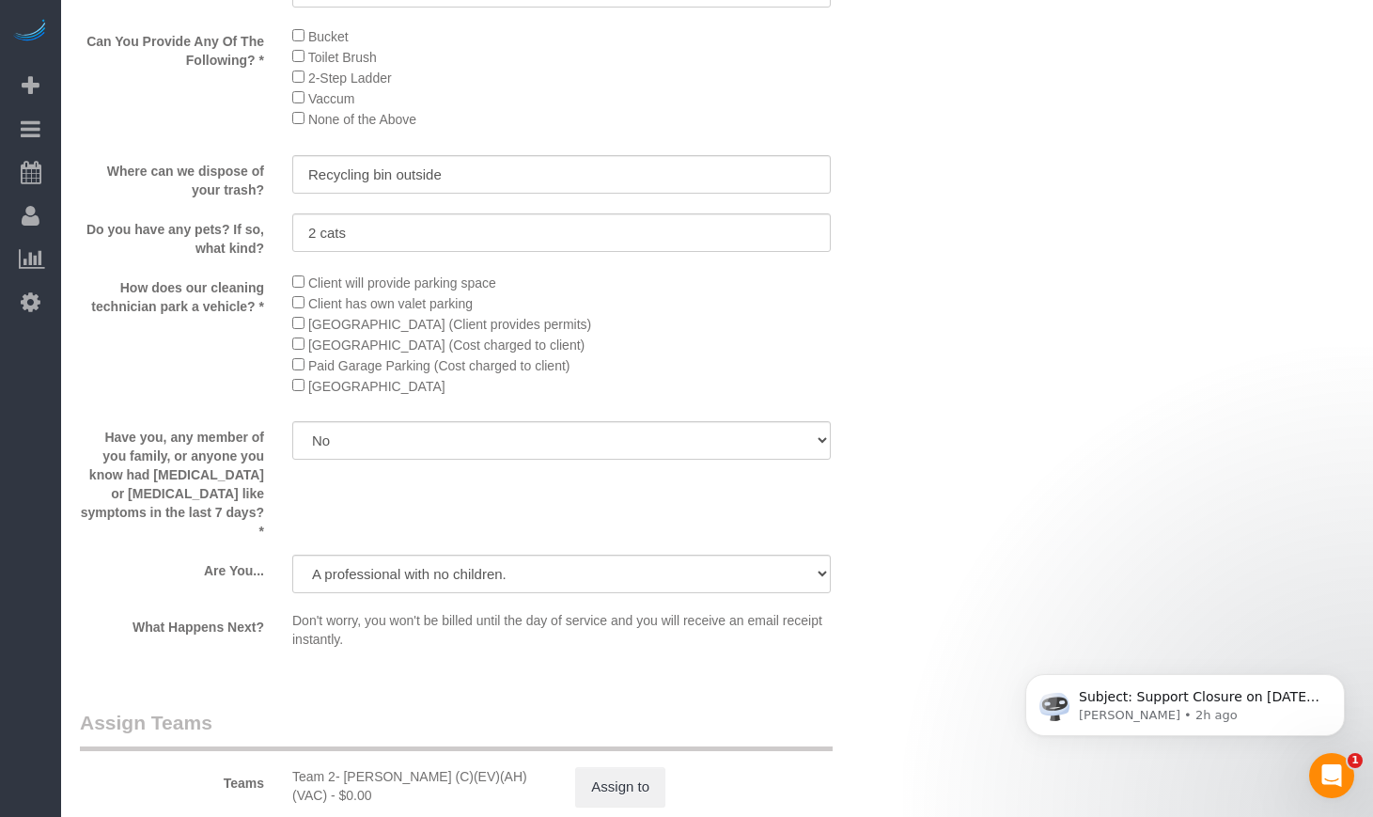
scroll to position [3212, 0]
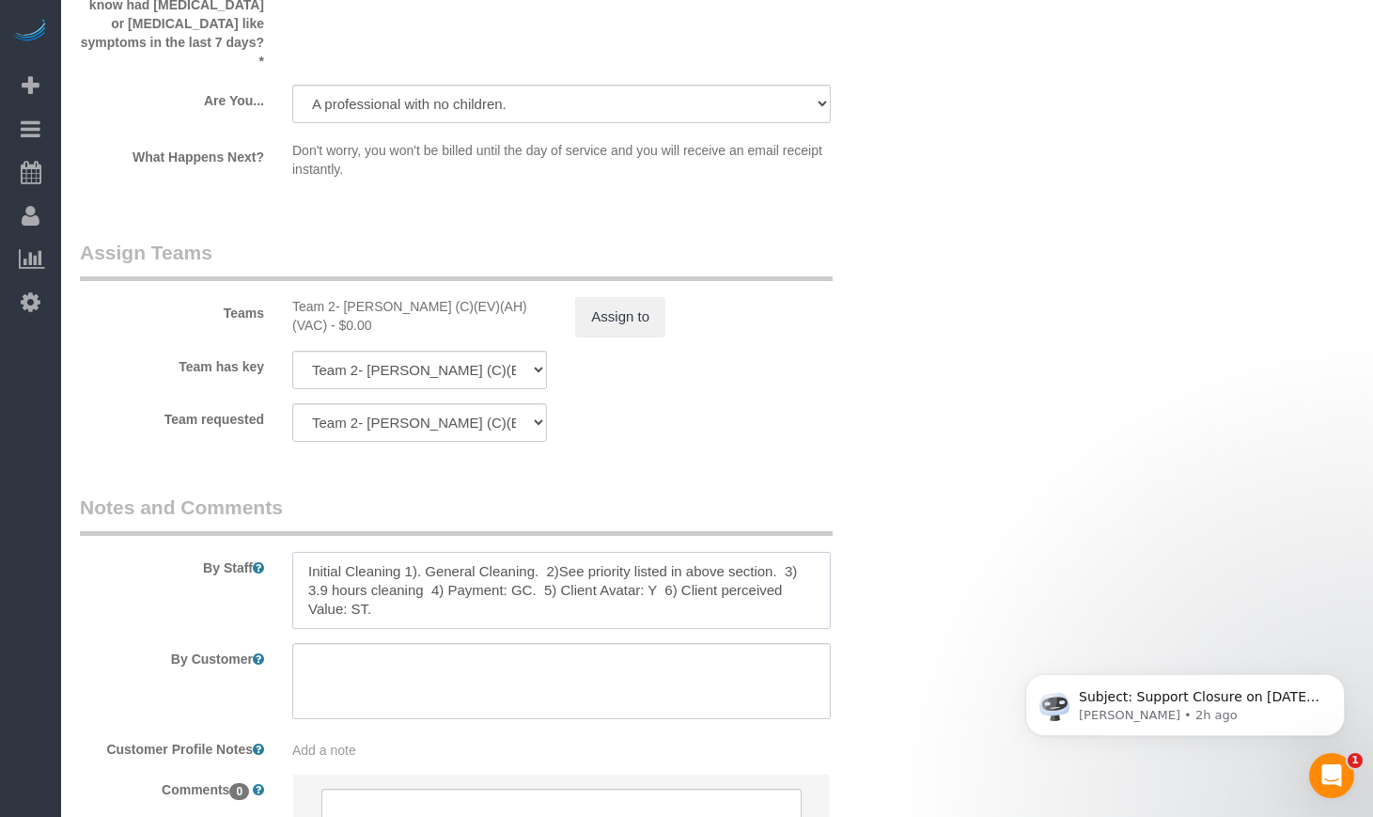
click at [528, 599] on textarea at bounding box center [561, 590] width 538 height 77
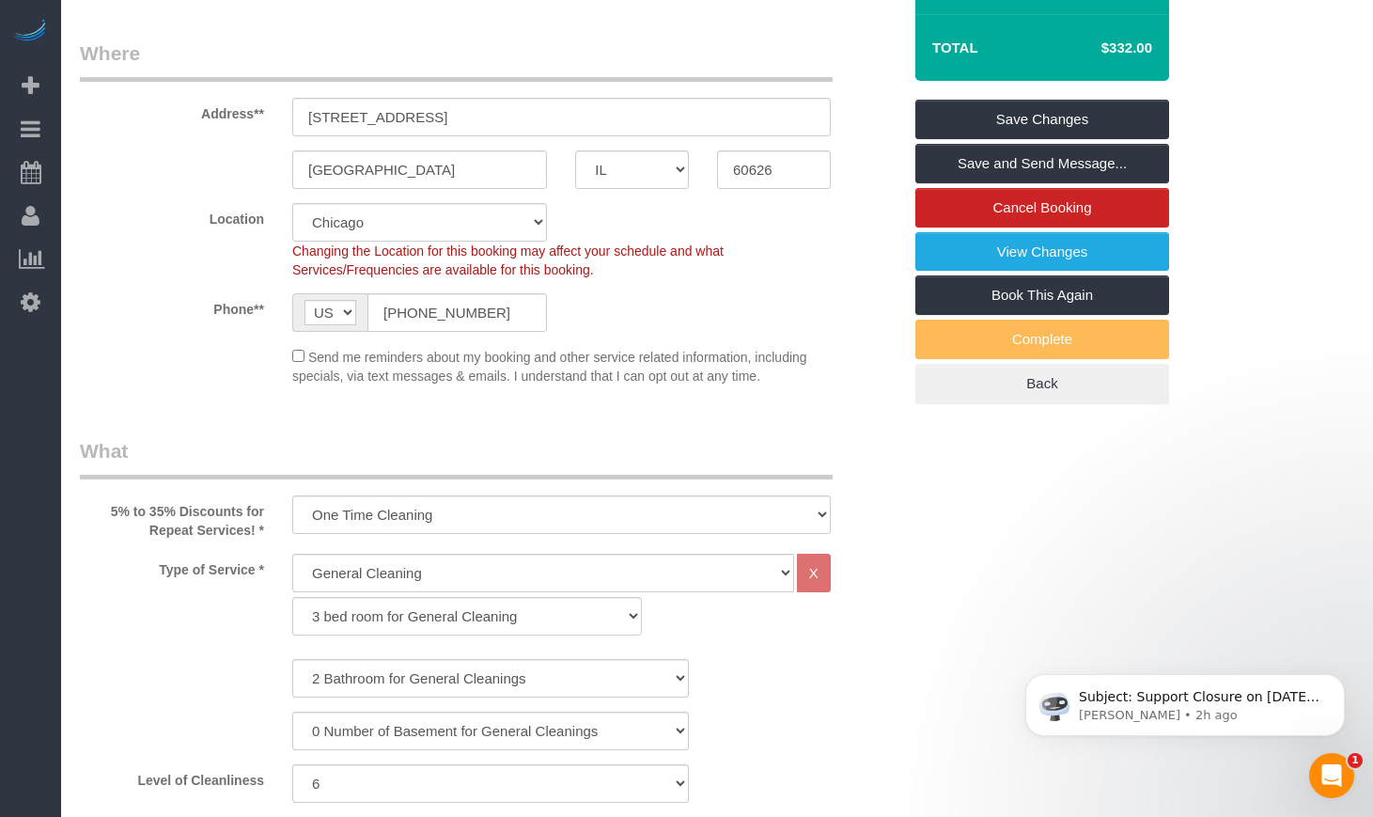
scroll to position [80, 0]
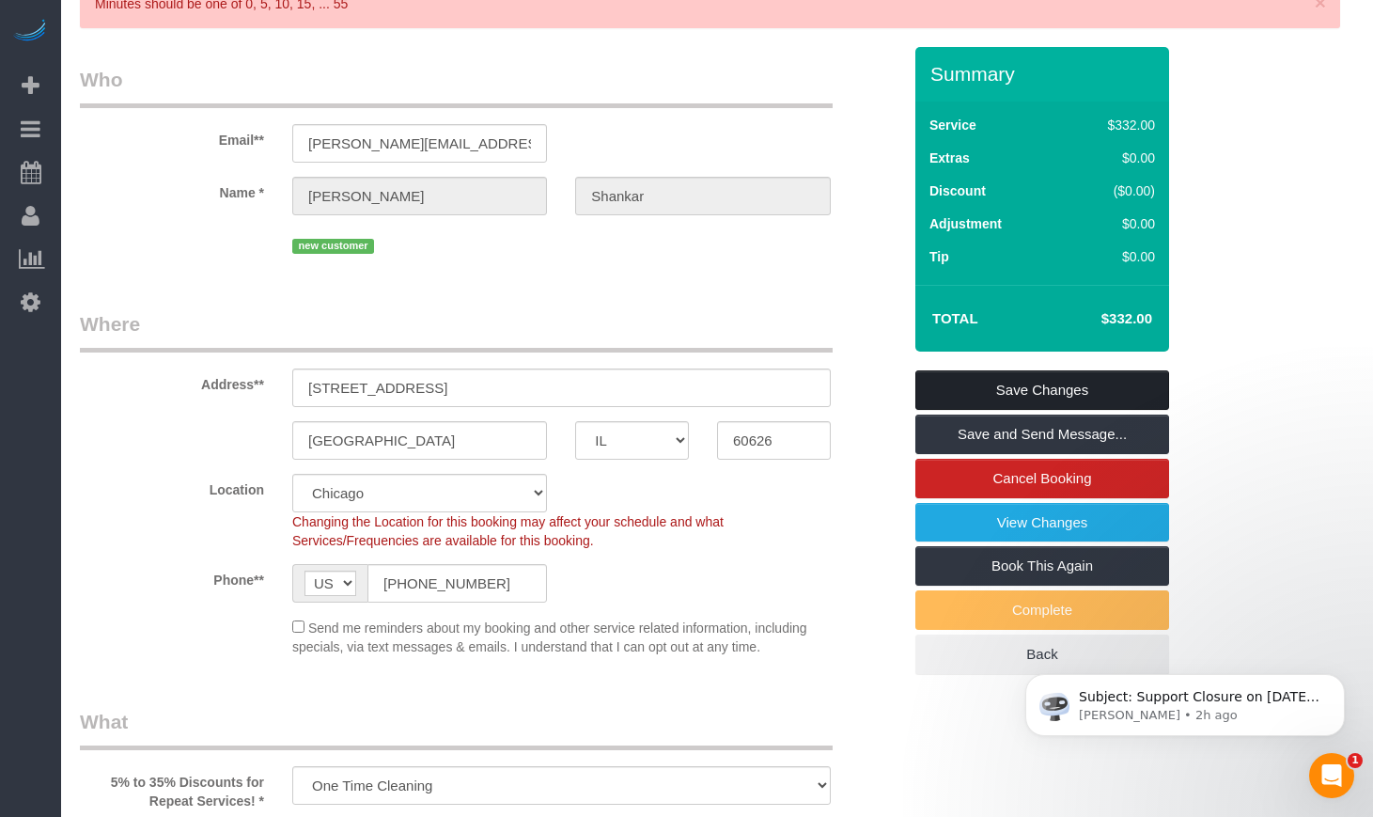
type textarea "Initial Cleaning 1). General Cleaning. 2)See priority listed in above section. …"
click at [1046, 410] on link "Save Changes" at bounding box center [1042, 389] width 254 height 39
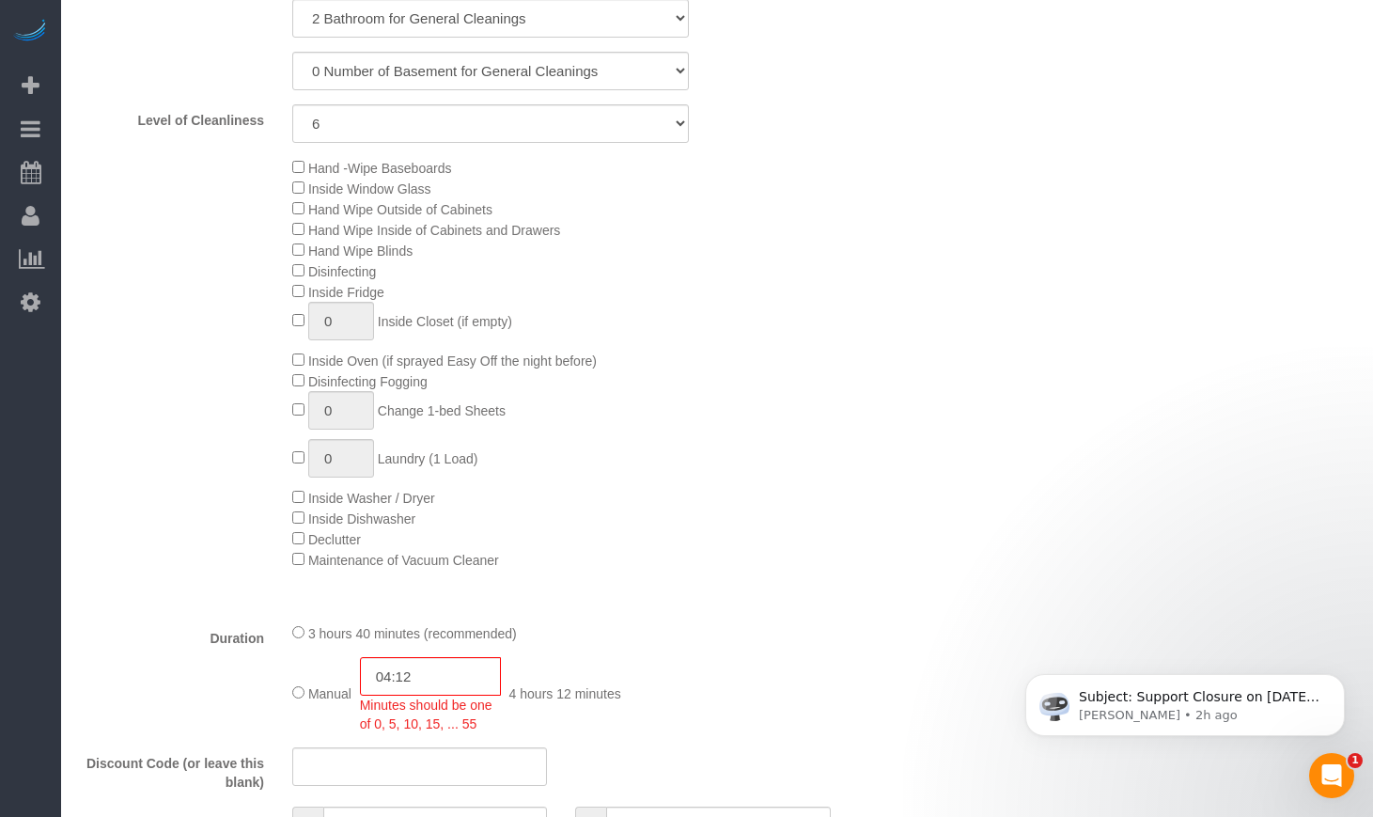
scroll to position [1176, 0]
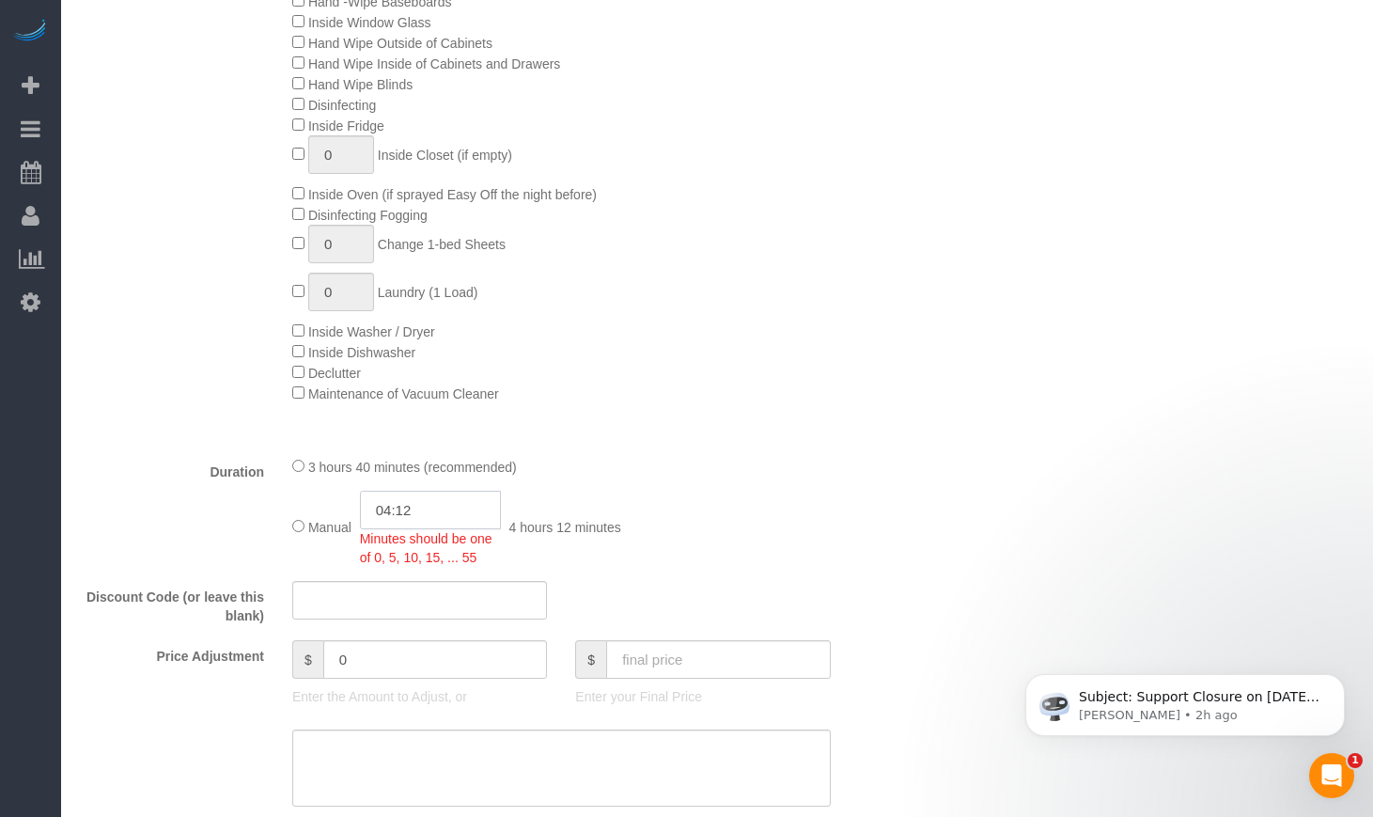
click at [428, 529] on input "04:12" at bounding box center [430, 509] width 141 height 39
type input "04:15"
select select "spot56"
type input "04:15"
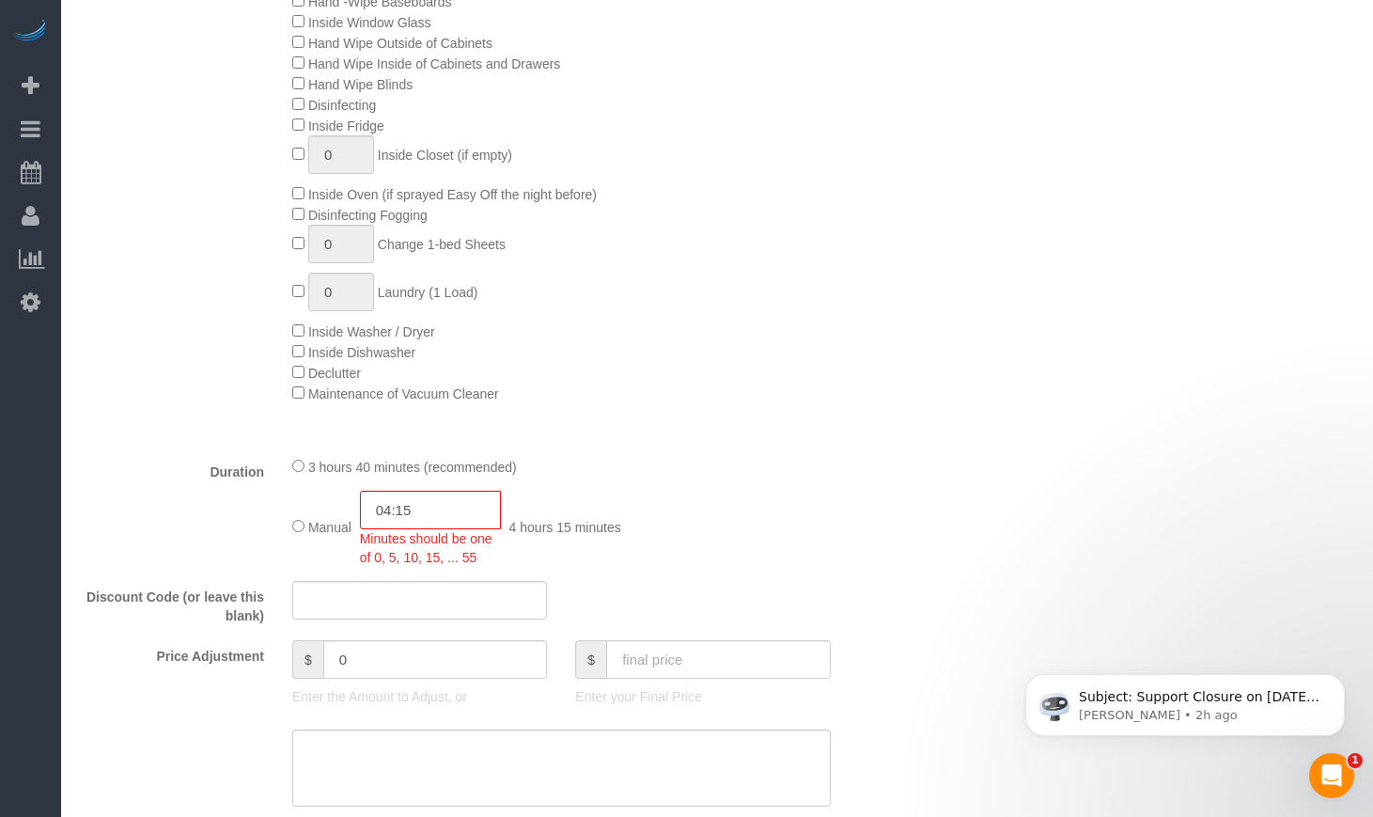
click at [711, 482] on fieldset "What 5% to 35% Discounts for Repeat Services! * One Time Cleaning Weekly Cleani…" at bounding box center [490, 287] width 821 height 1353
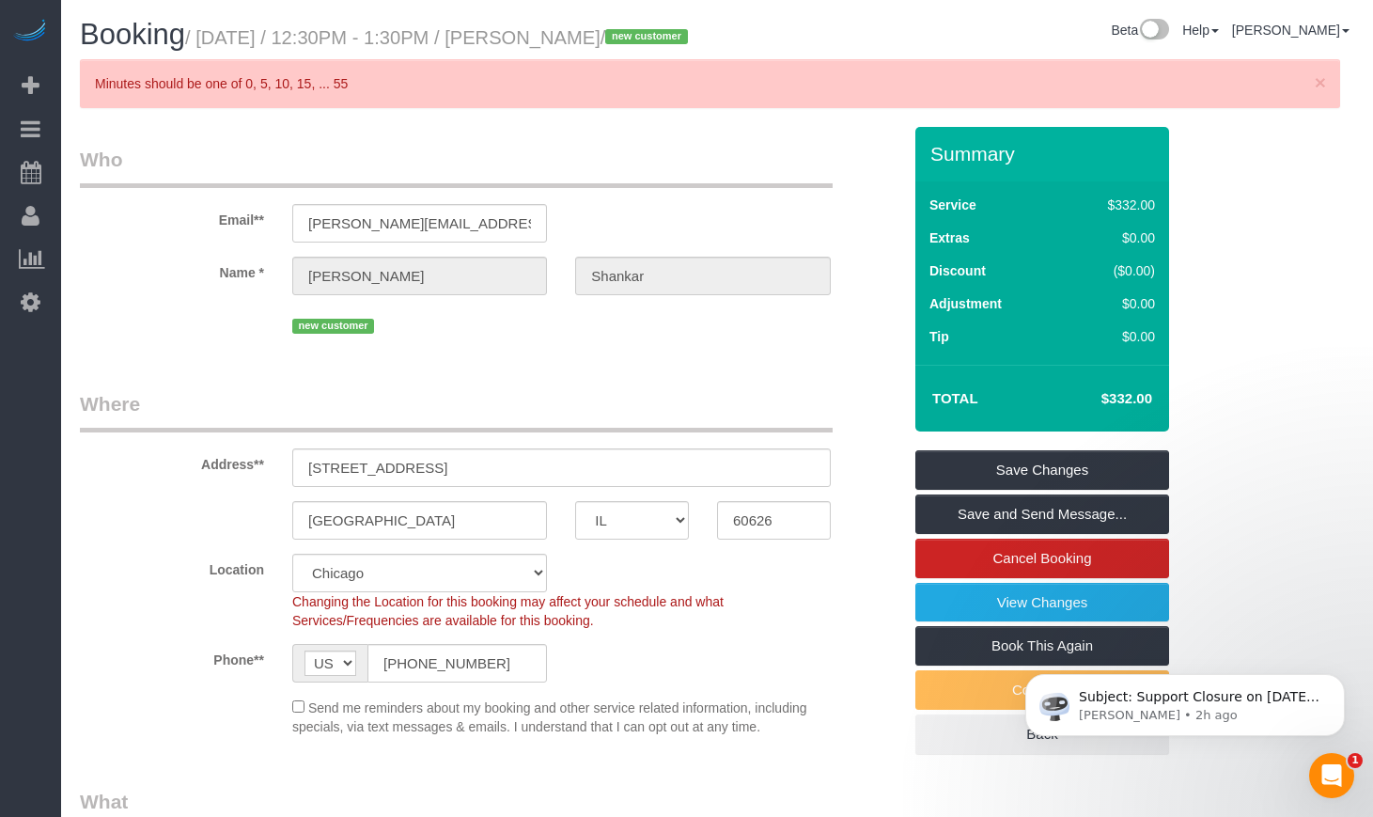
click at [1029, 523] on fieldset "Save Changes Save and Send Message... Cancel Booking View Changes Book This Aga…" at bounding box center [1042, 602] width 254 height 304
click at [1029, 490] on link "Save Changes" at bounding box center [1042, 469] width 254 height 39
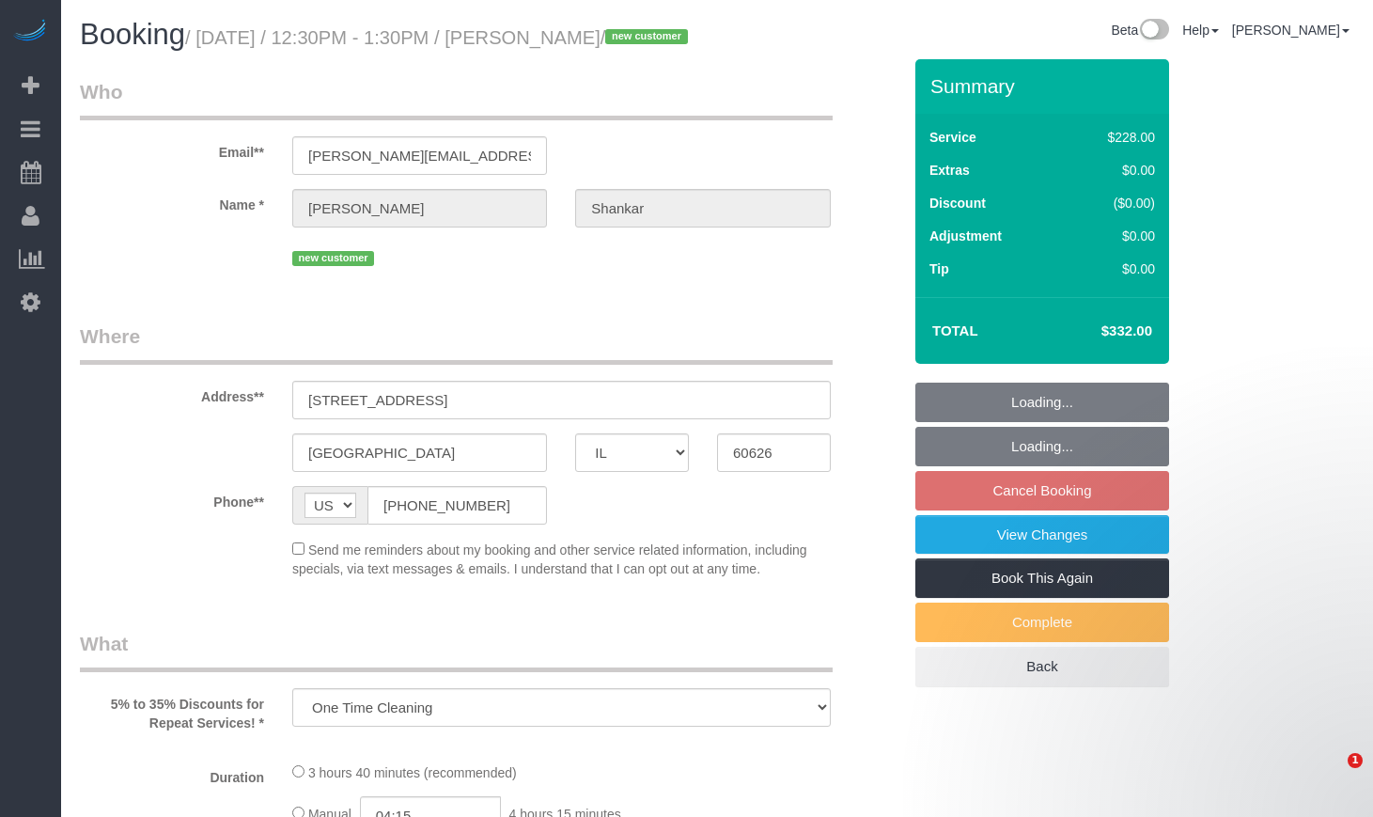
select select "IL"
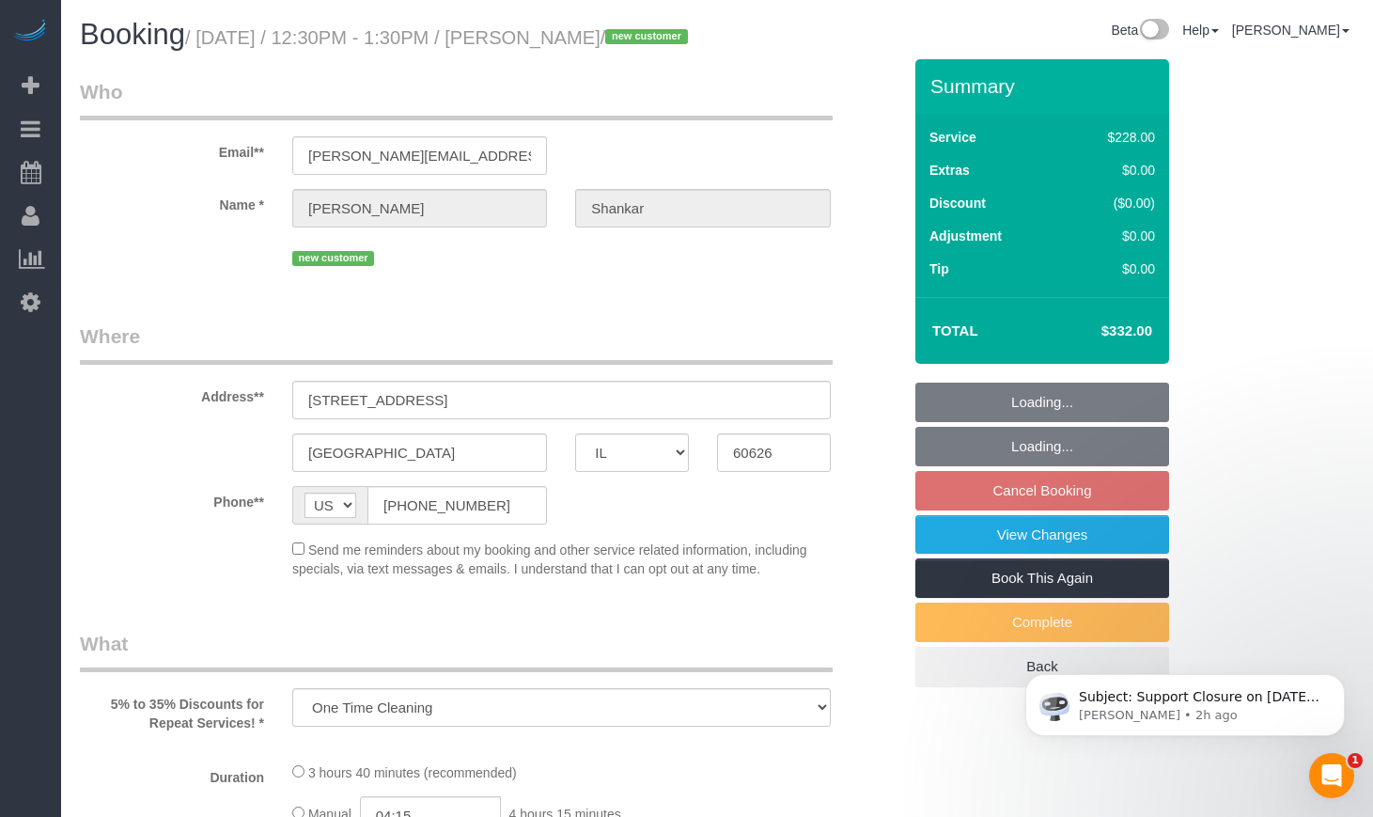
select select "number:1"
select select "number:58"
select select "number:139"
select select "number:106"
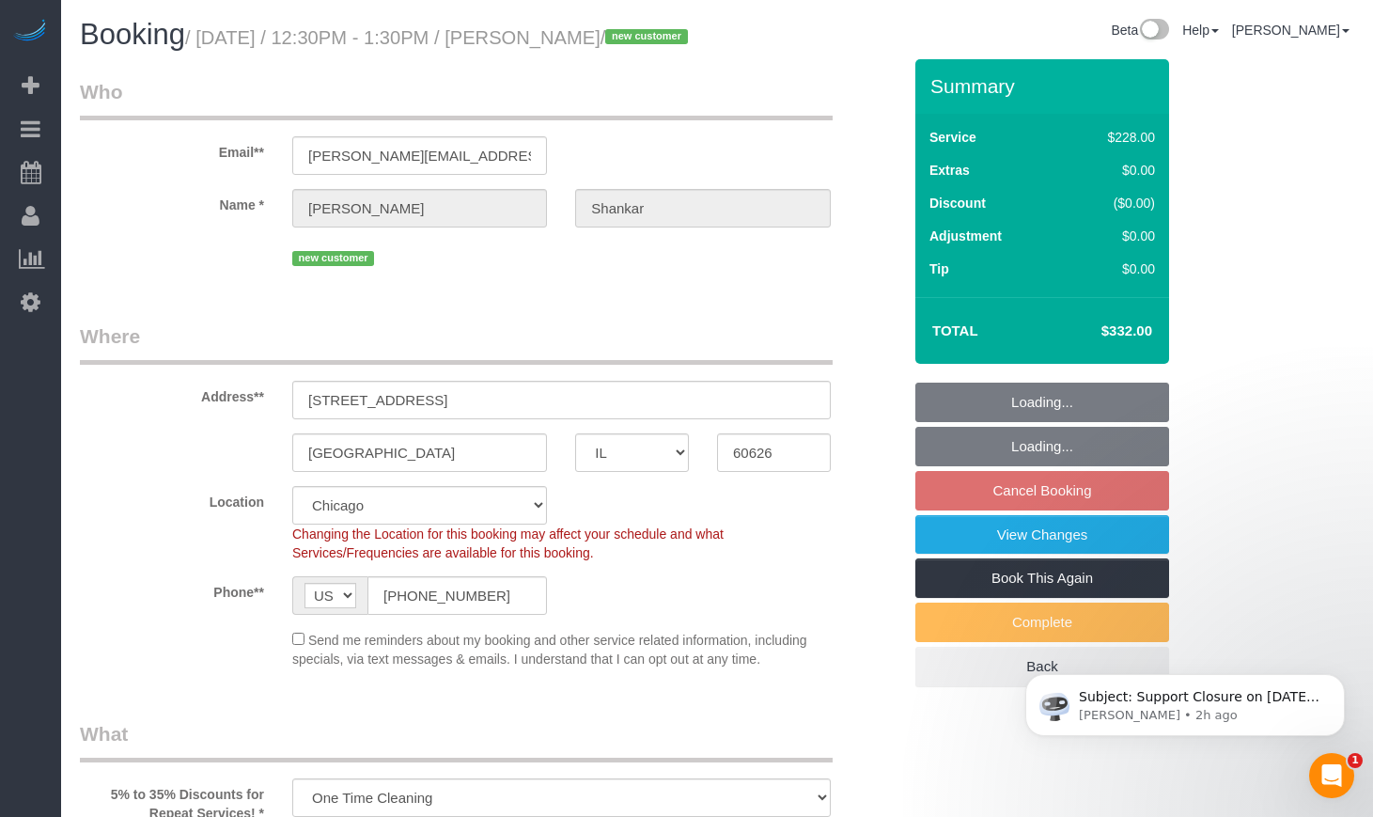
select select "512"
select select "2"
select select "6"
select select "spot1"
select select "object:1037"
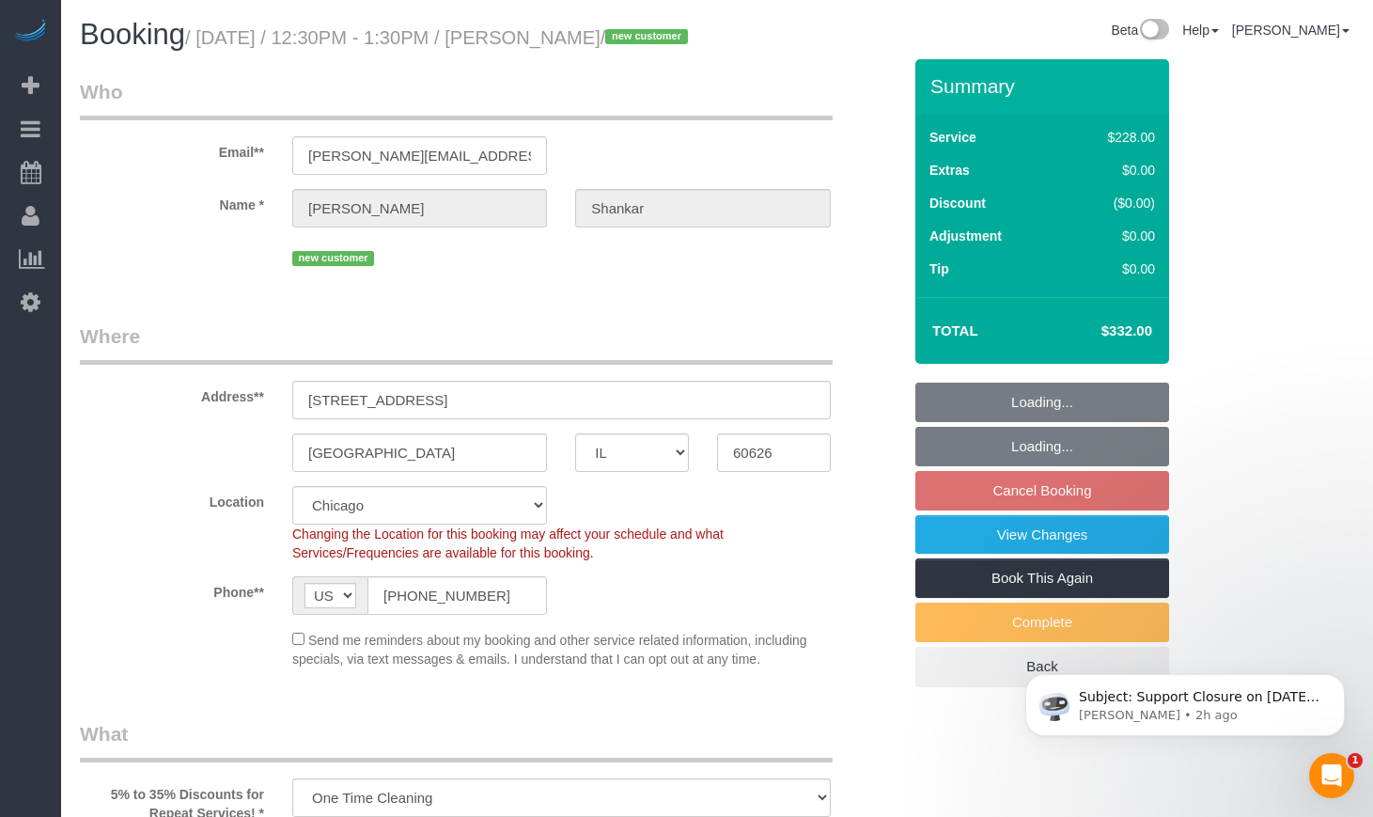
select select "2"
select select "6"
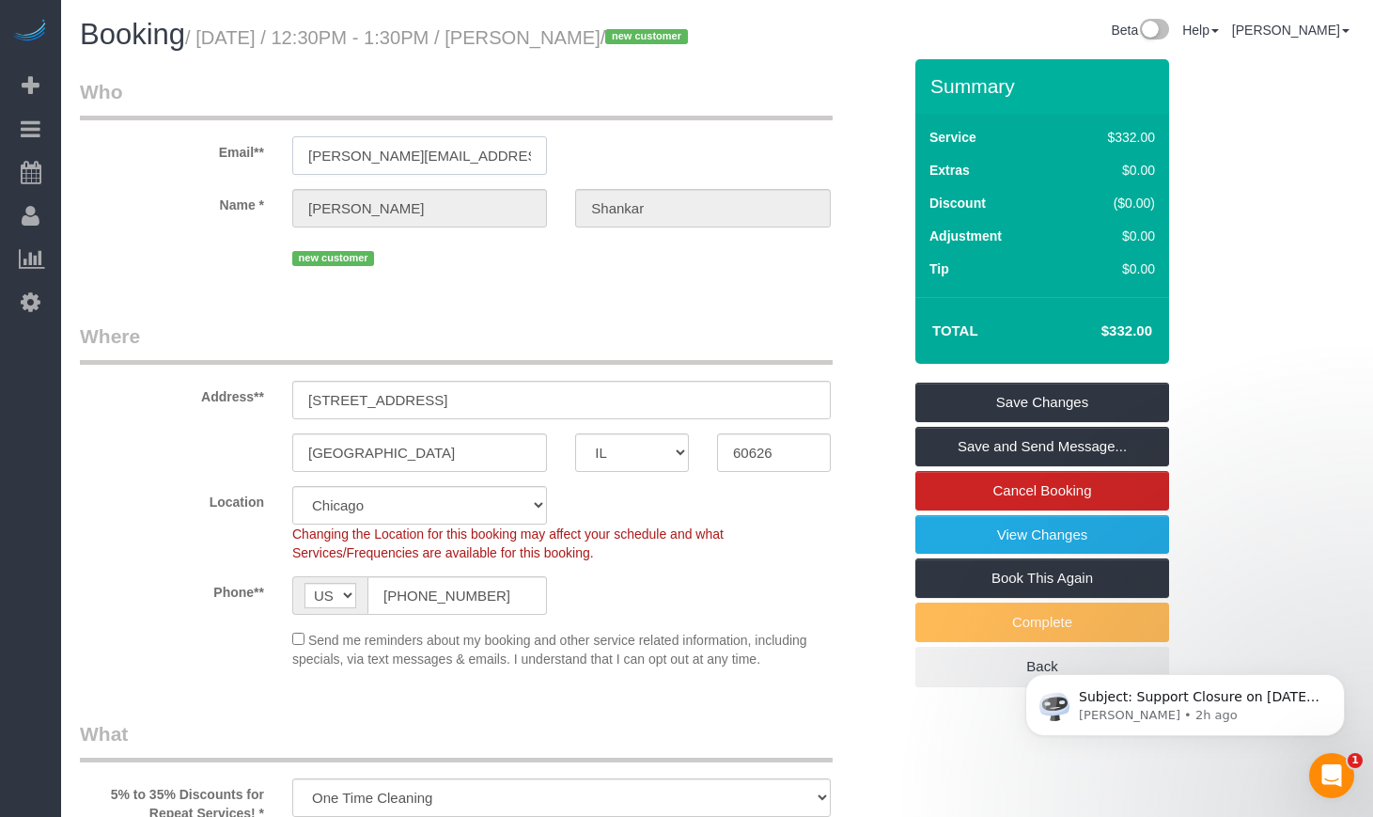
click at [377, 175] on input "ananth.shankar@gmail.com" at bounding box center [419, 155] width 255 height 39
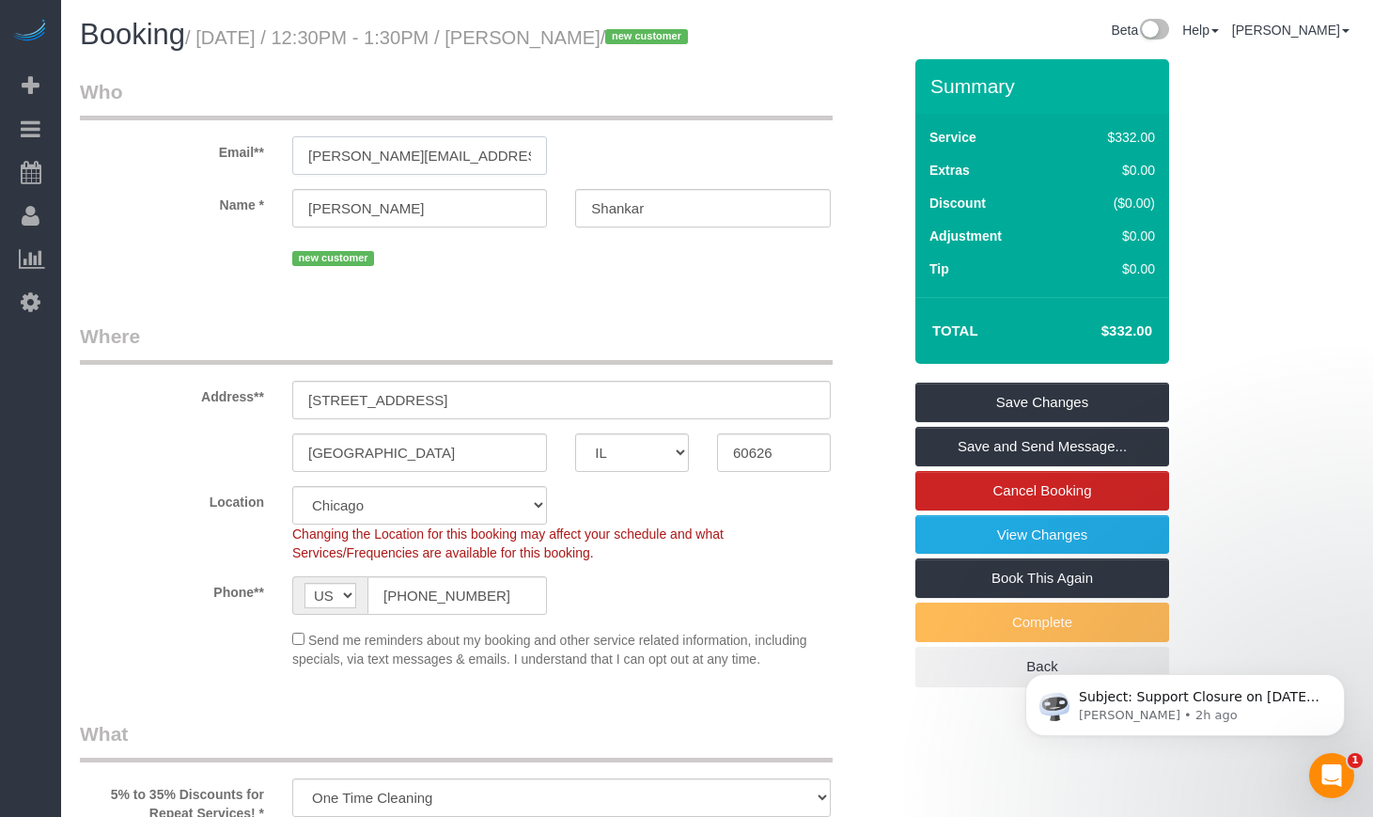
click at [391, 175] on input "ananth.shnkar@gmail.com" at bounding box center [419, 155] width 255 height 39
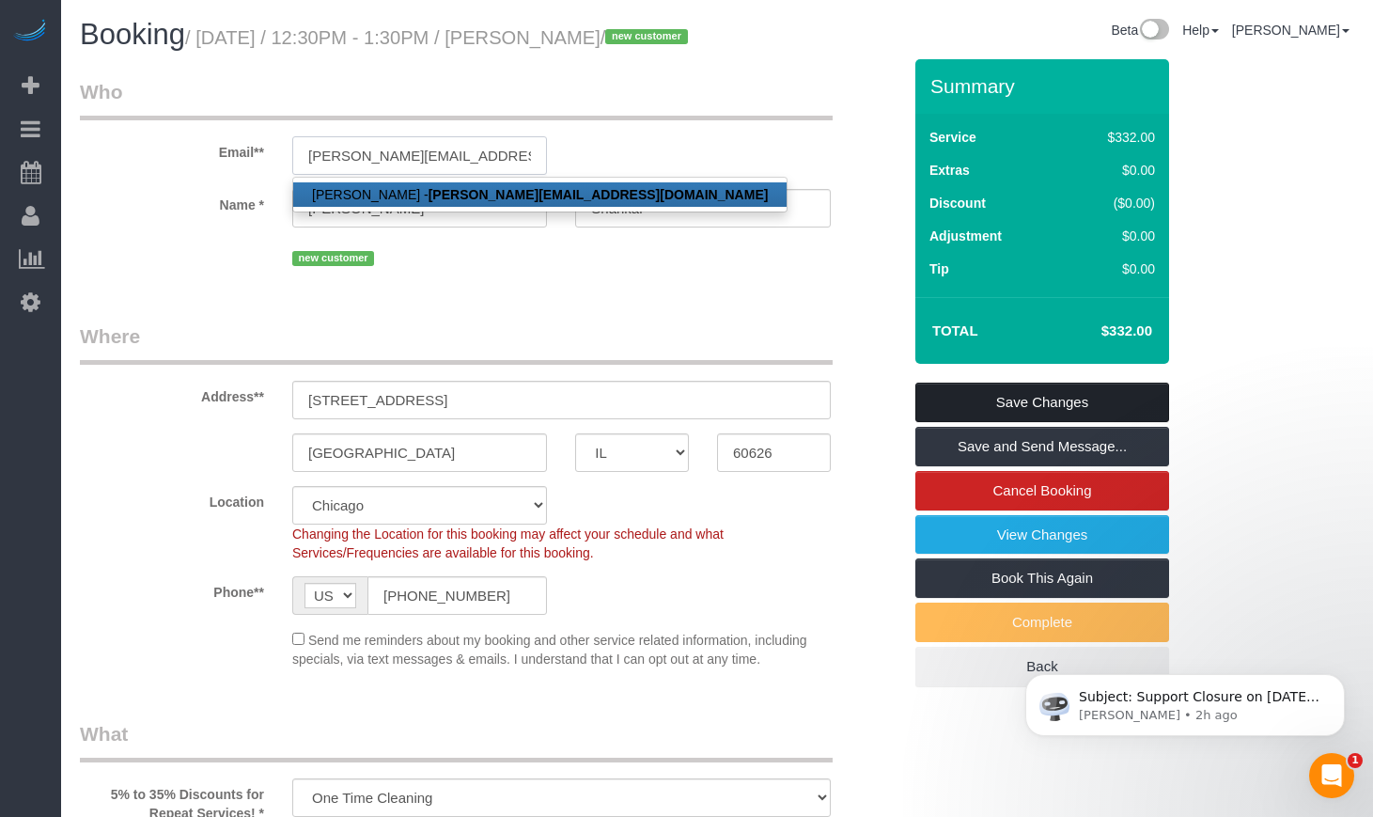
type input "[PERSON_NAME][EMAIL_ADDRESS][DOMAIN_NAME]"
select select "string:fspay"
click at [1065, 422] on link "Save Changes" at bounding box center [1042, 401] width 254 height 39
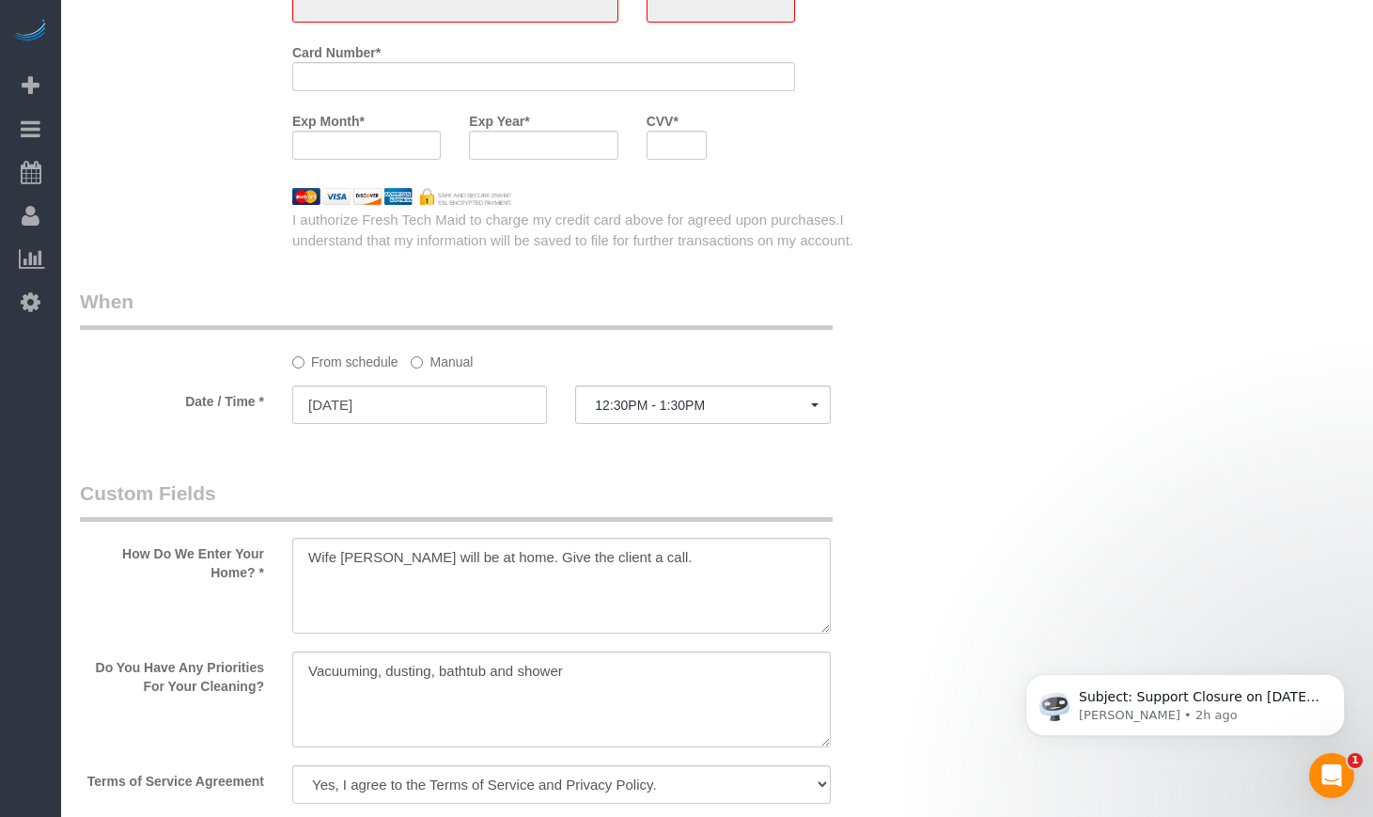
select select "spot6"
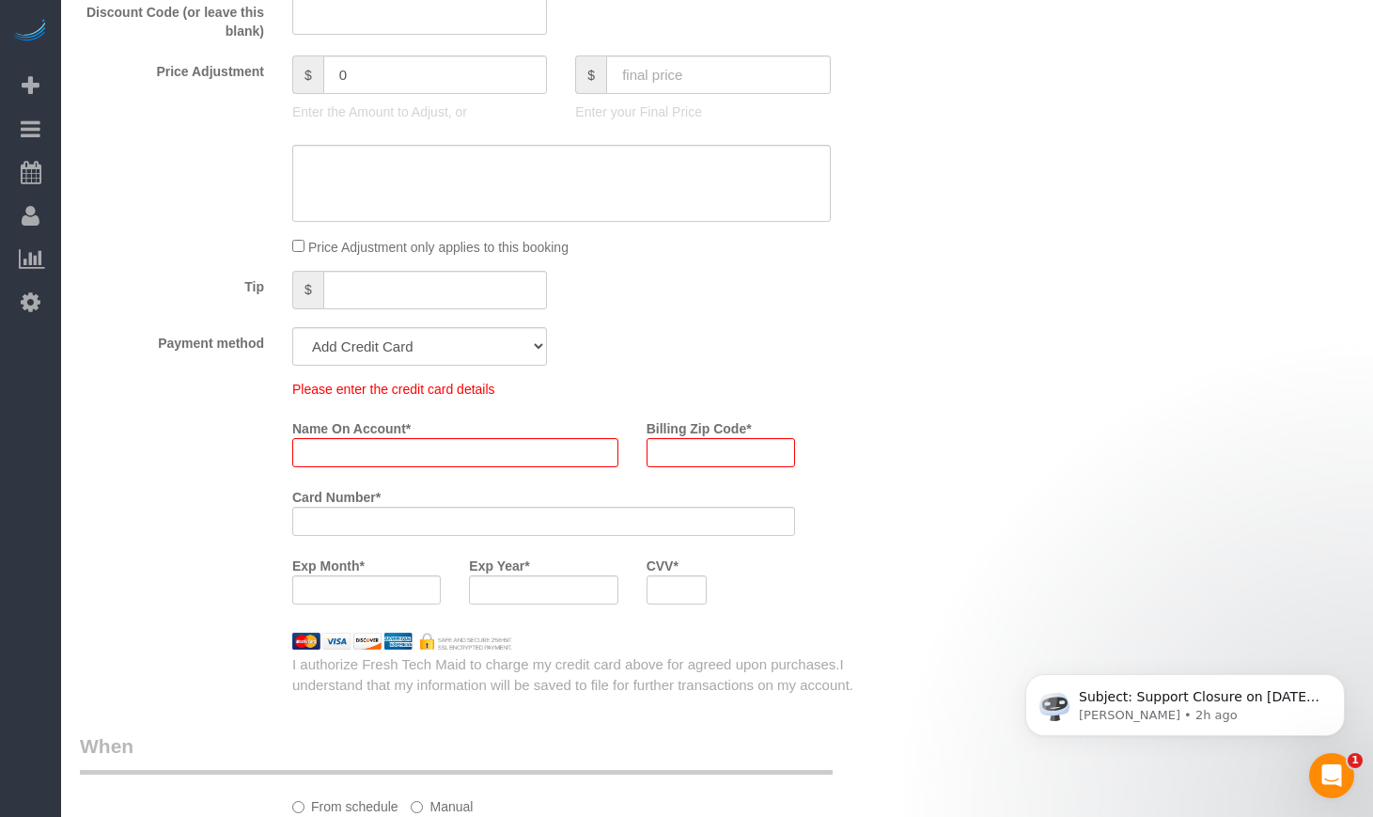
scroll to position [1698, 0]
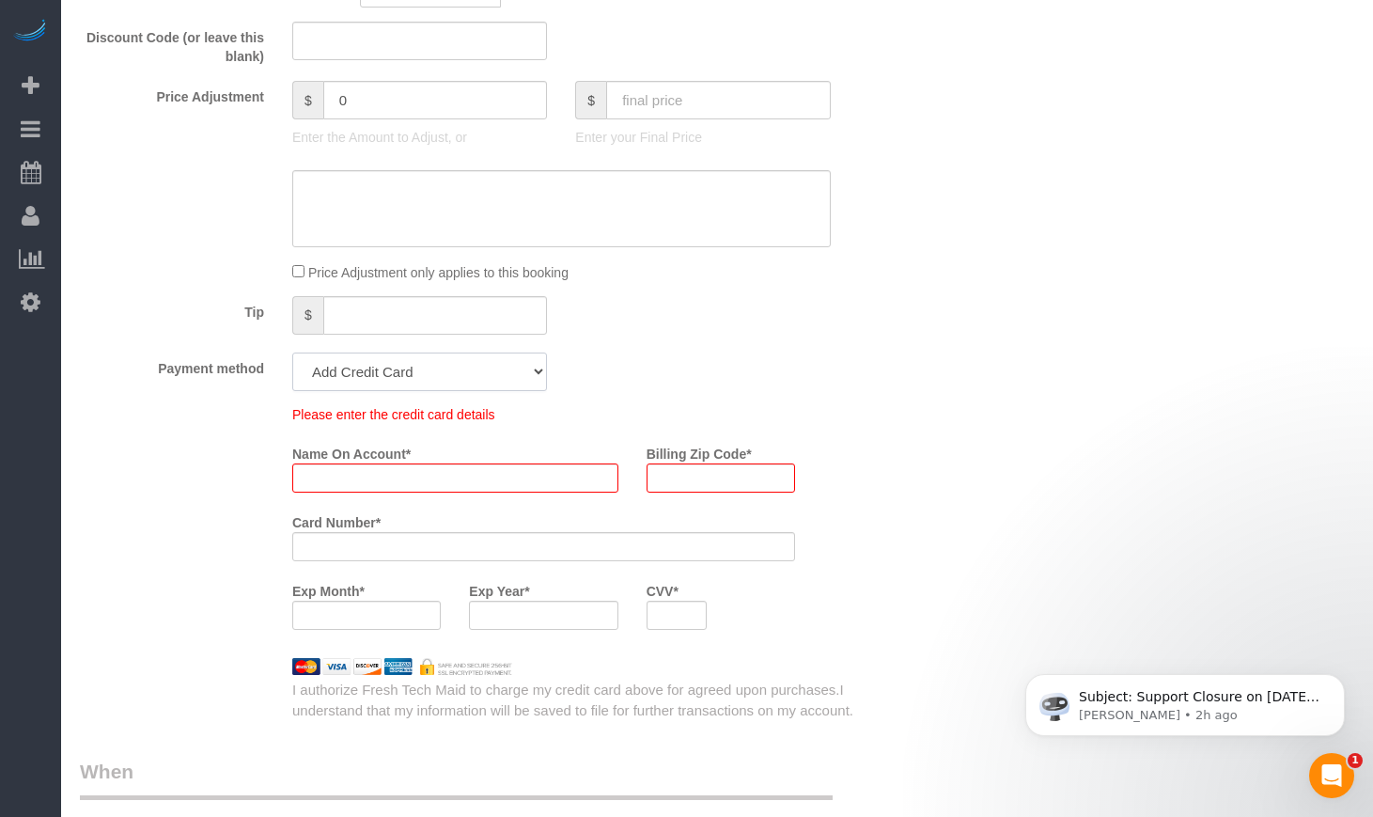
click at [391, 391] on select "Add Credit Card Cash Check Paypal" at bounding box center [419, 371] width 255 height 39
select select "string:cash"
click at [292, 383] on select "Add Credit Card Cash Check Paypal" at bounding box center [419, 371] width 255 height 39
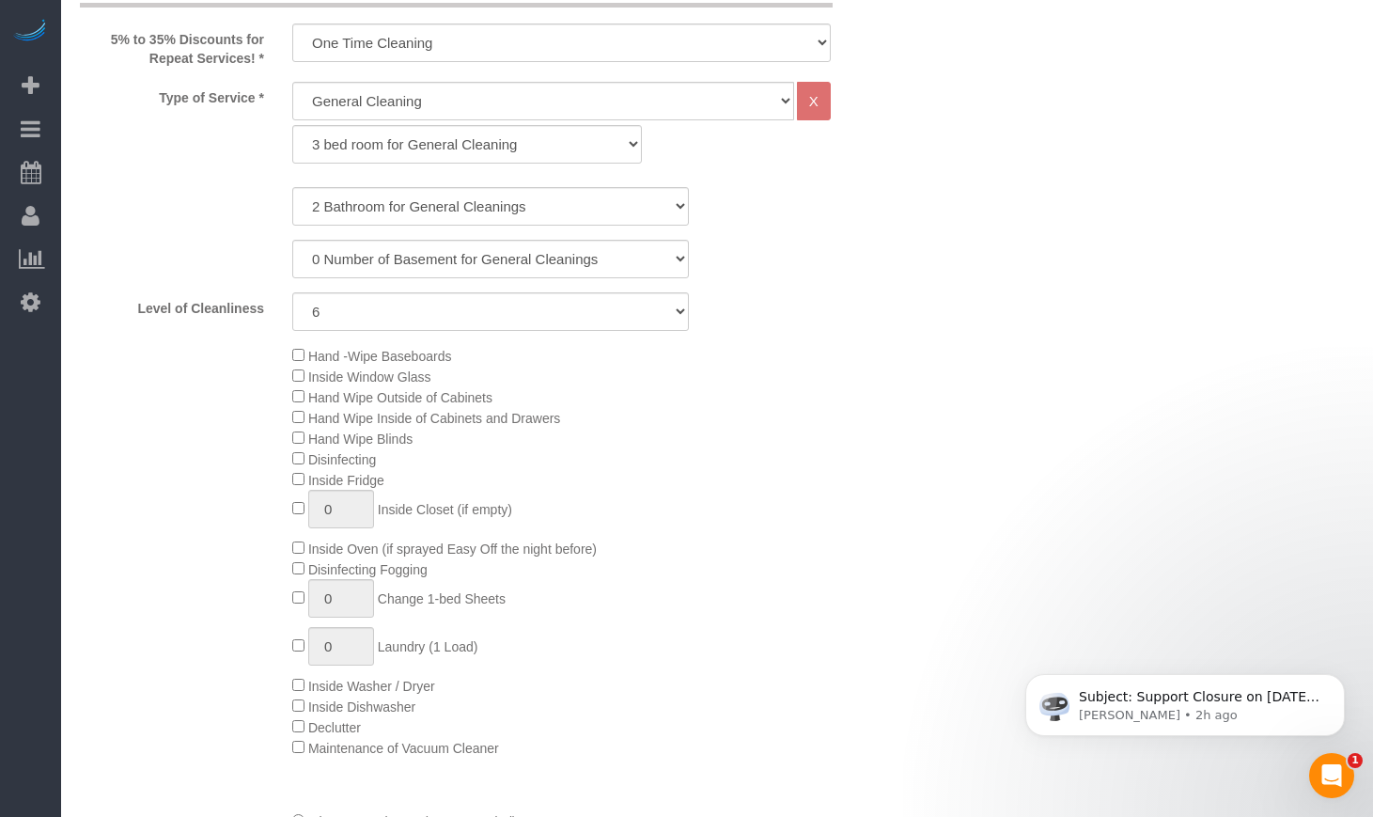
scroll to position [39, 0]
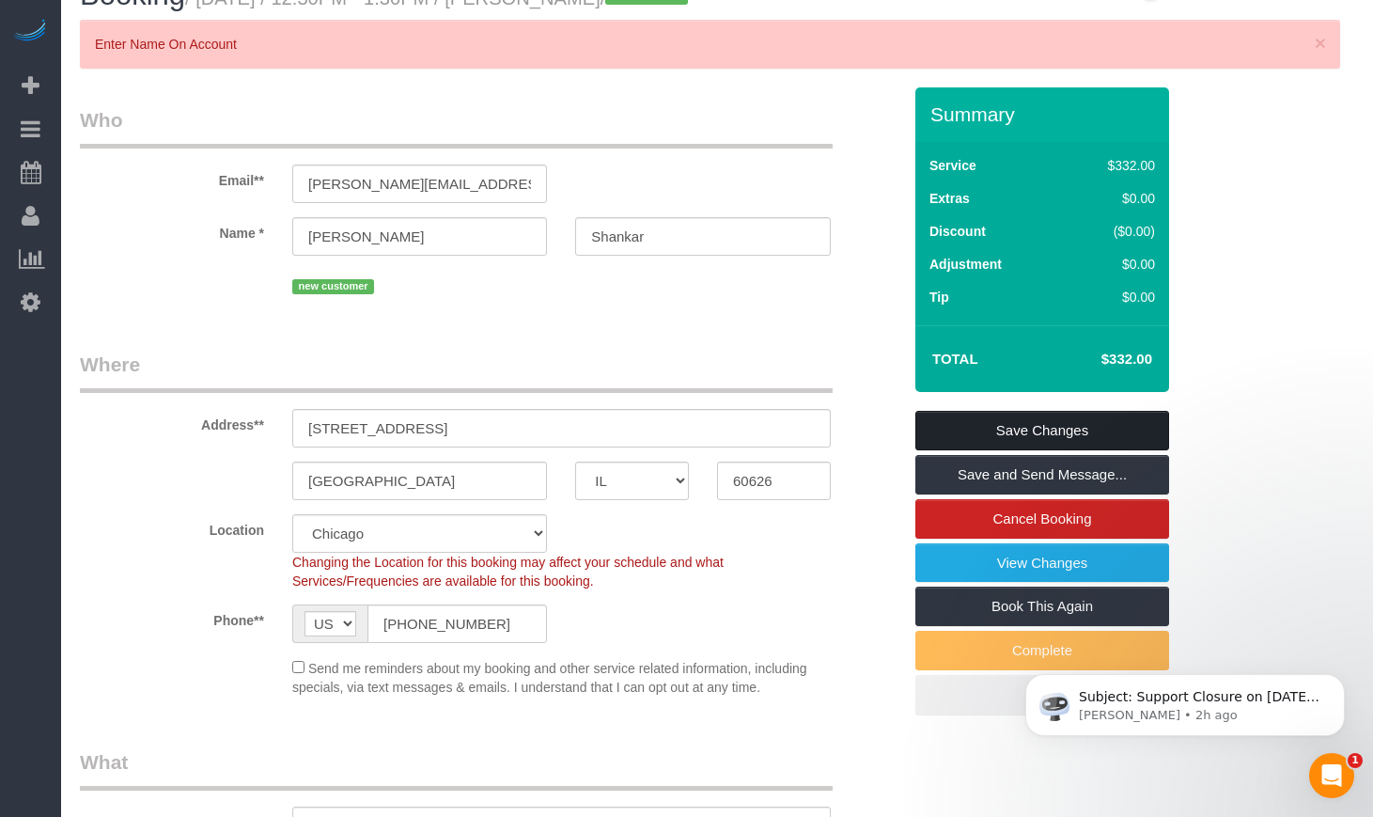
click at [1045, 450] on link "Save Changes" at bounding box center [1042, 430] width 254 height 39
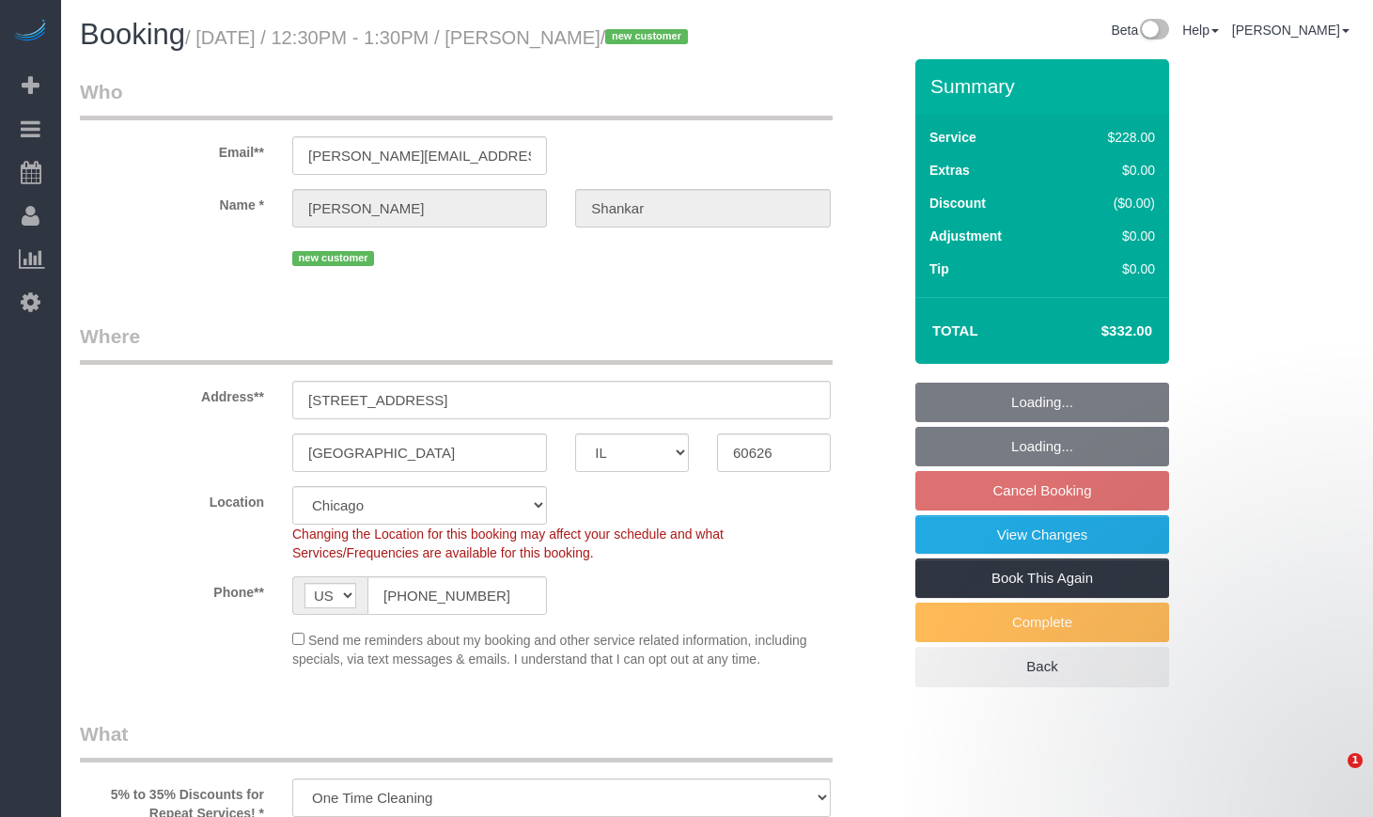
select select "IL"
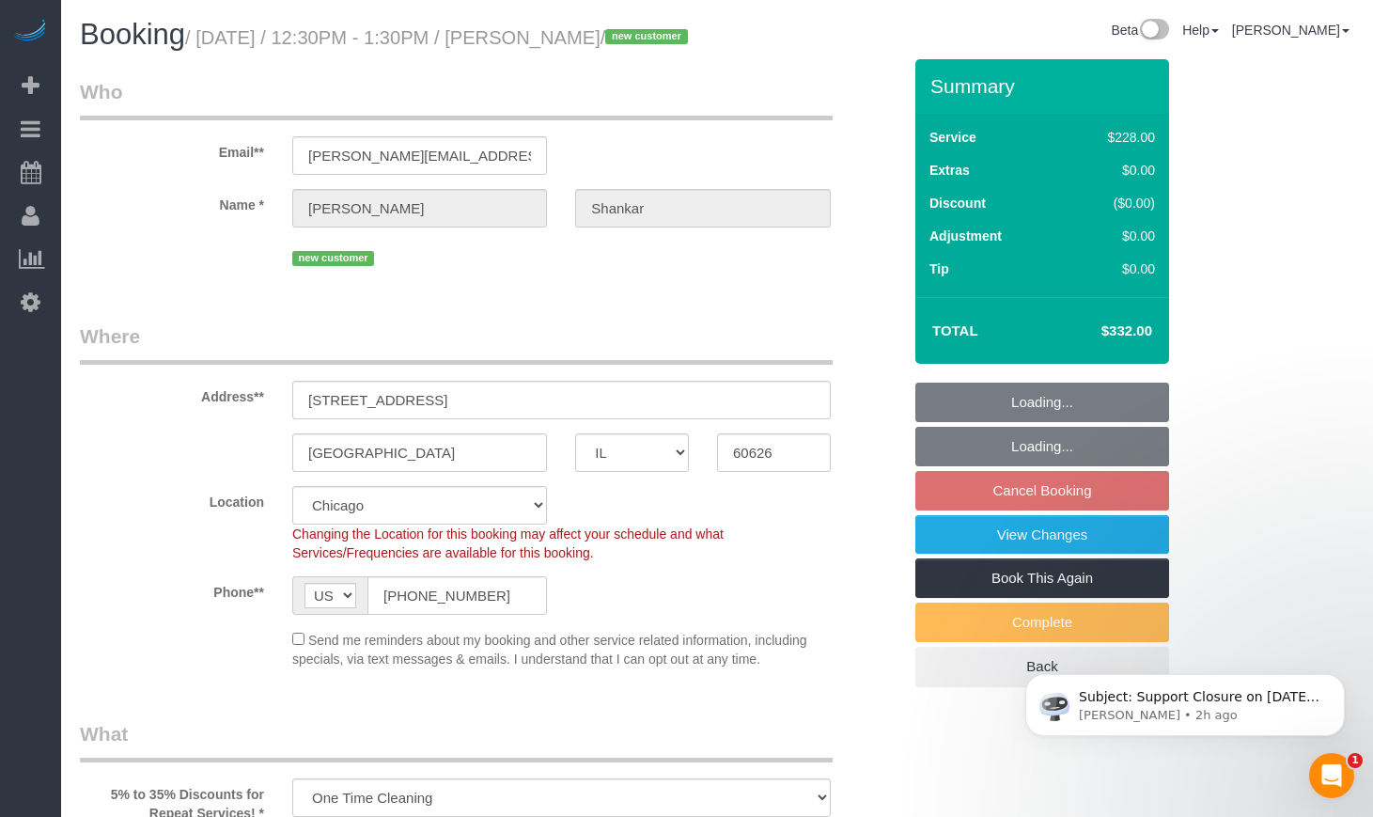
select select "512"
select select "2"
select select "6"
select select "number:1"
select select "number:58"
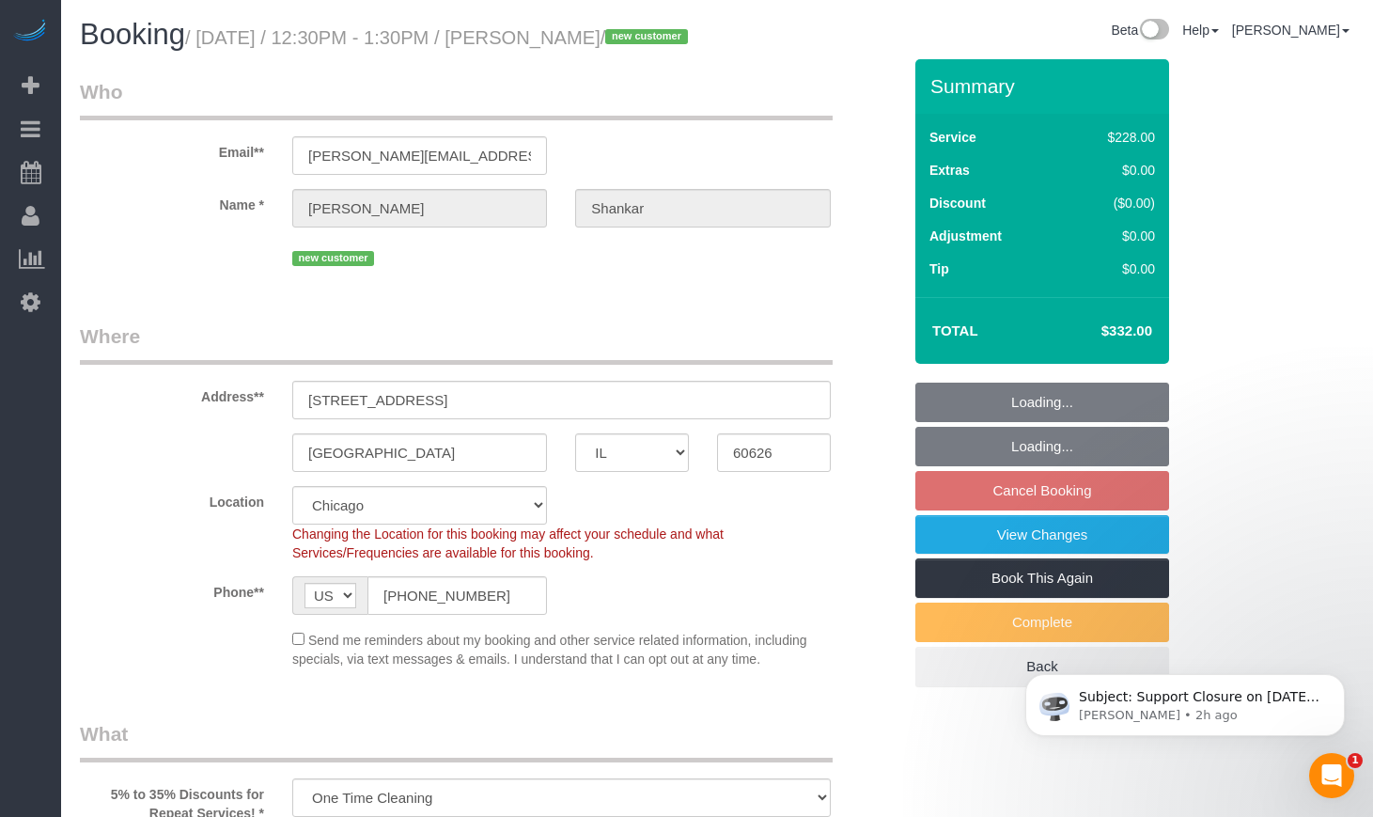
select select "number:139"
select select "number:106"
select select "object:949"
select select "spot1"
select select "2"
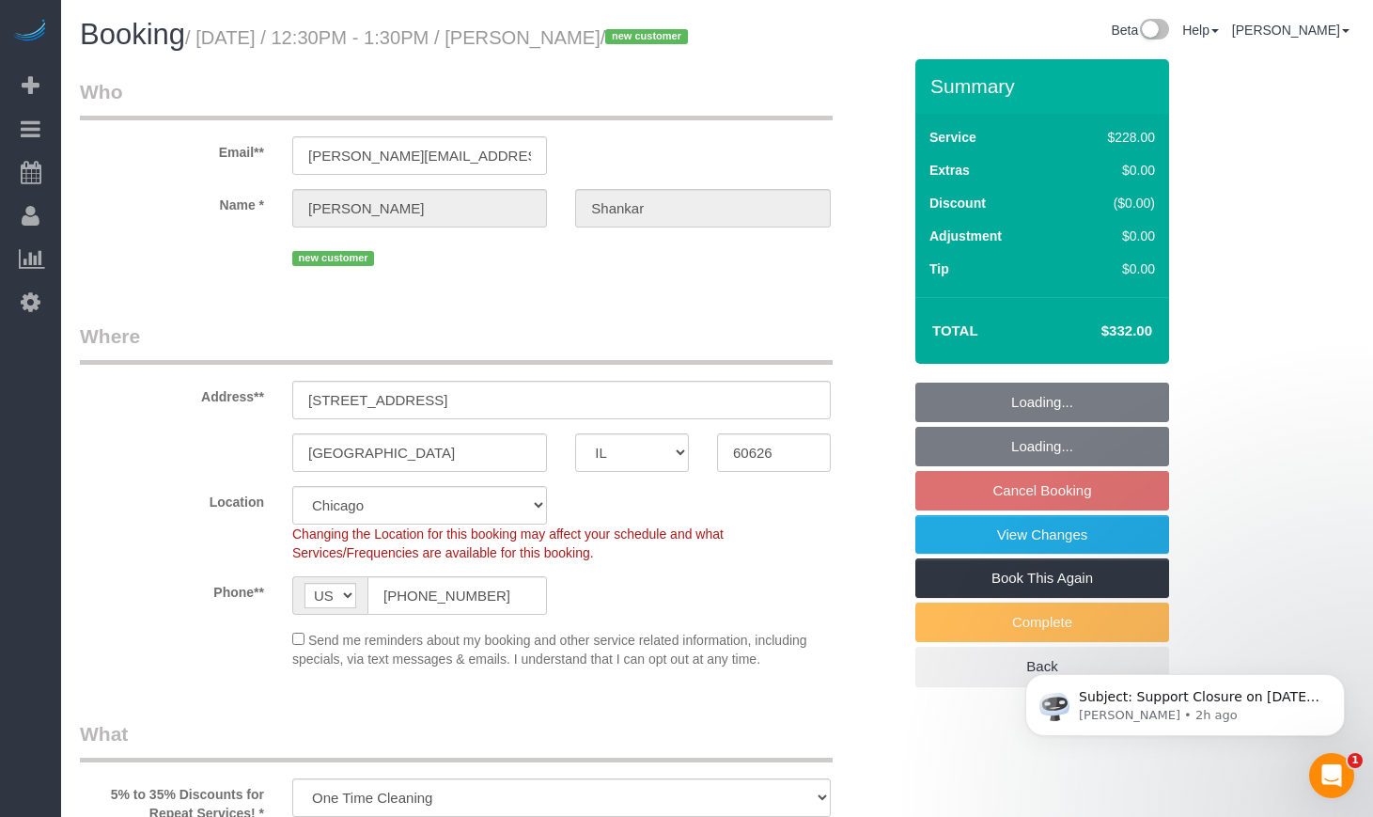
select select "6"
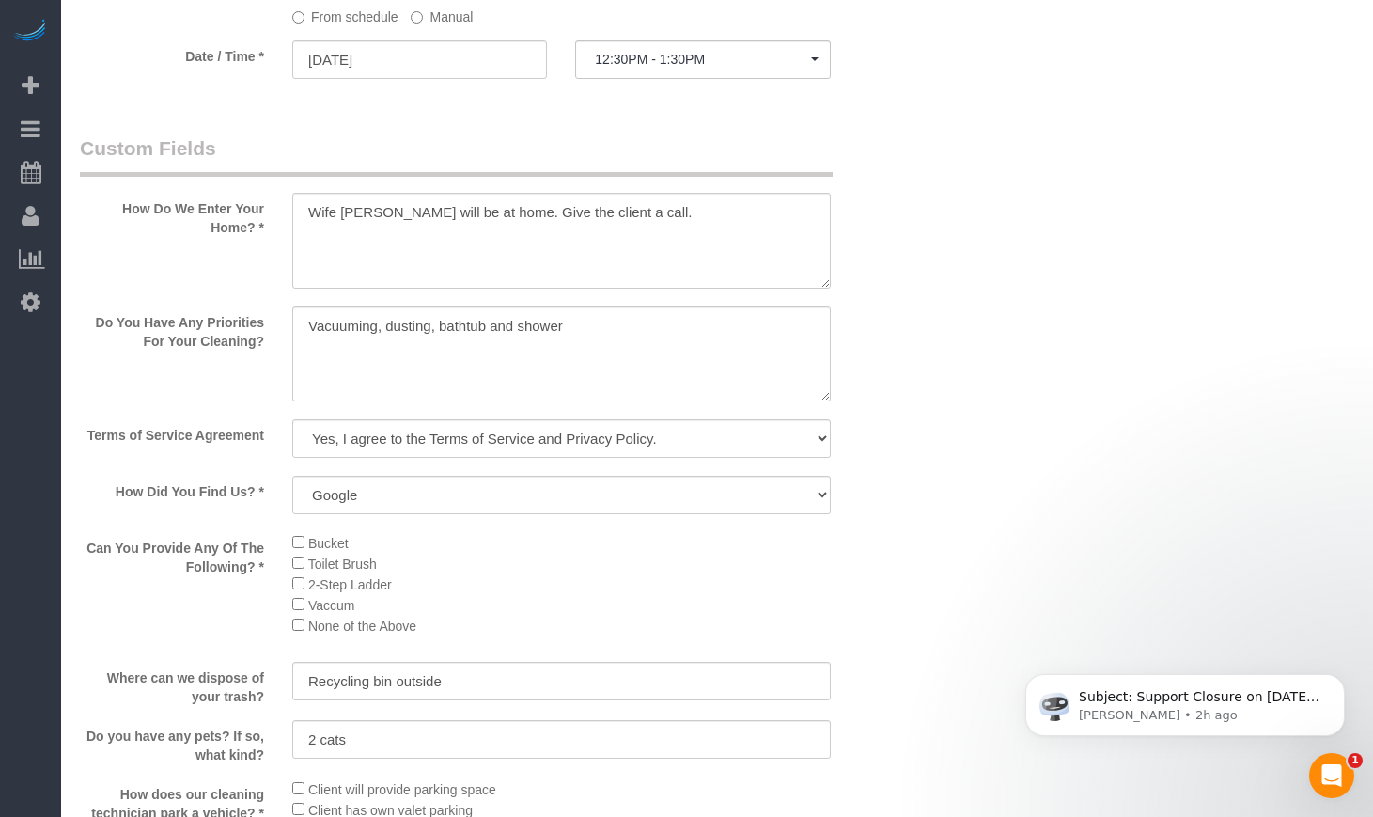
scroll to position [1722, 0]
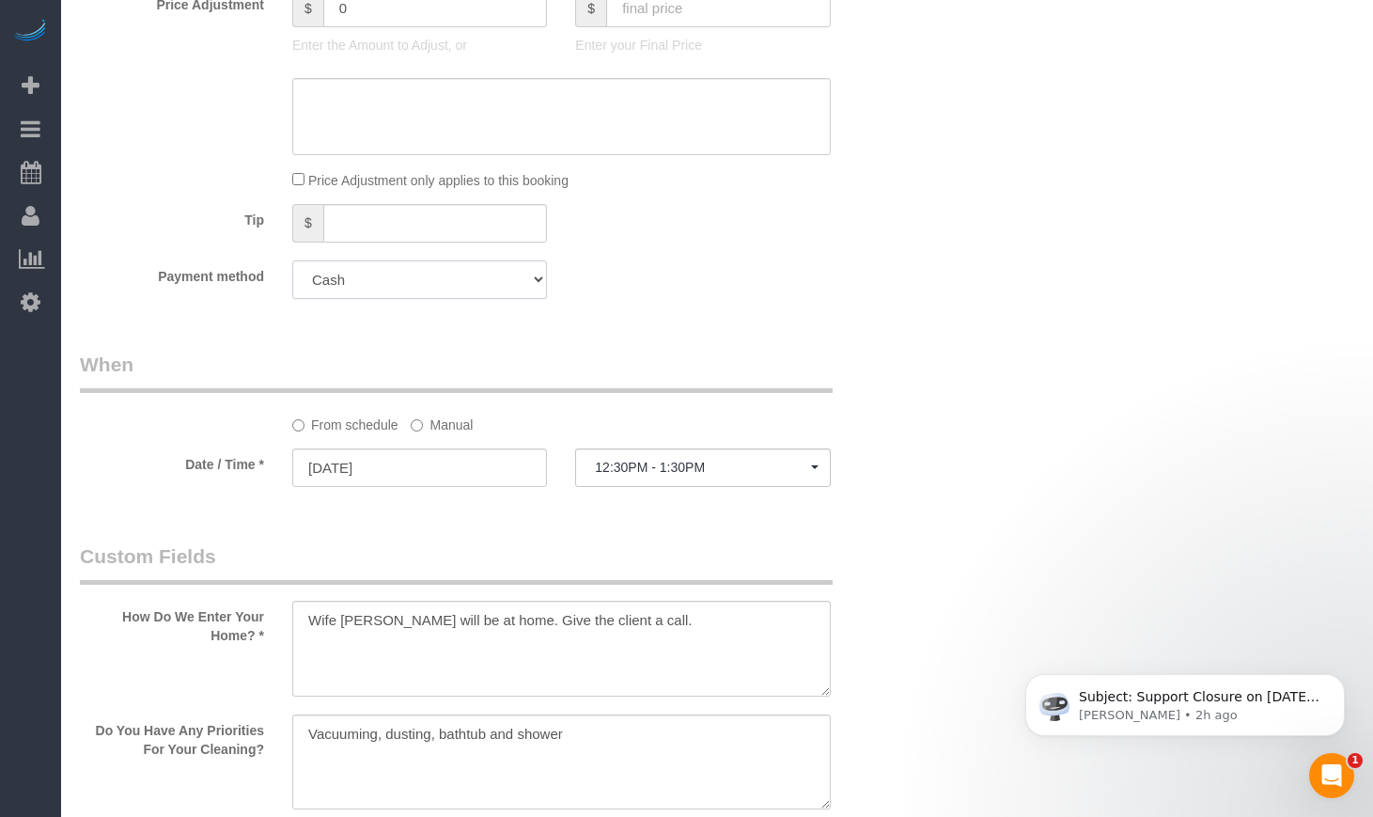
click at [425, 299] on select "Add Credit Card Cash Check Paypal" at bounding box center [419, 279] width 255 height 39
select select "string:fspay"
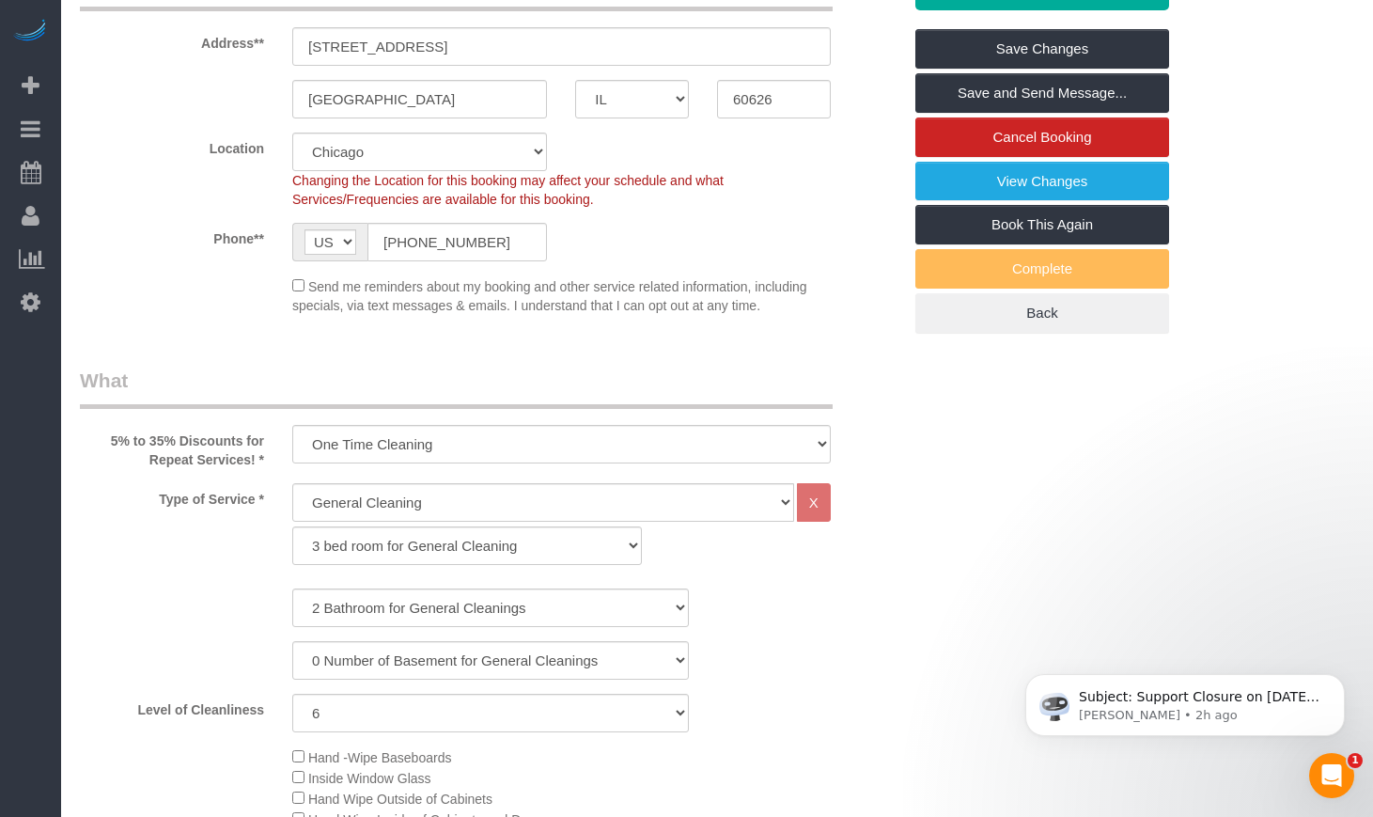
scroll to position [0, 0]
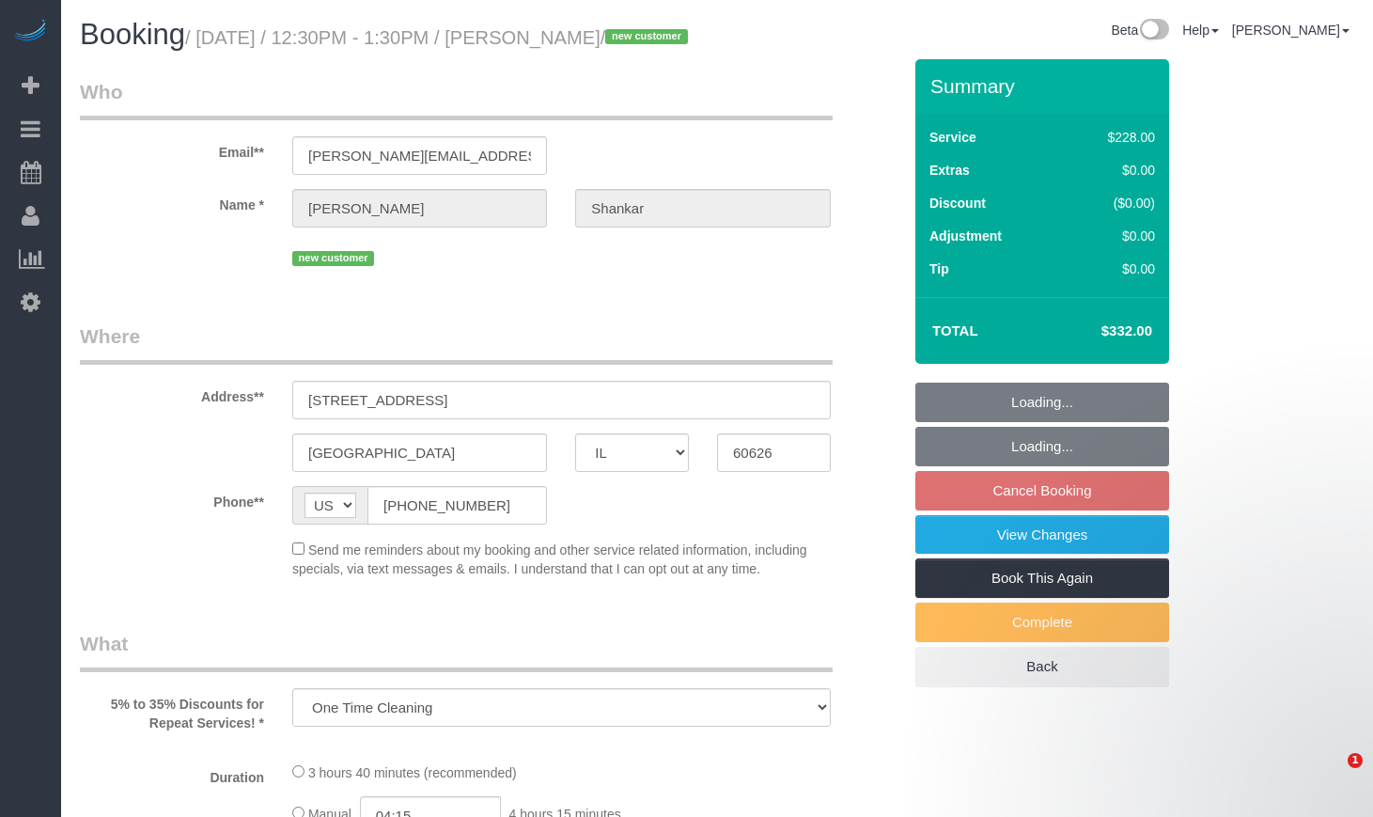
select select "IL"
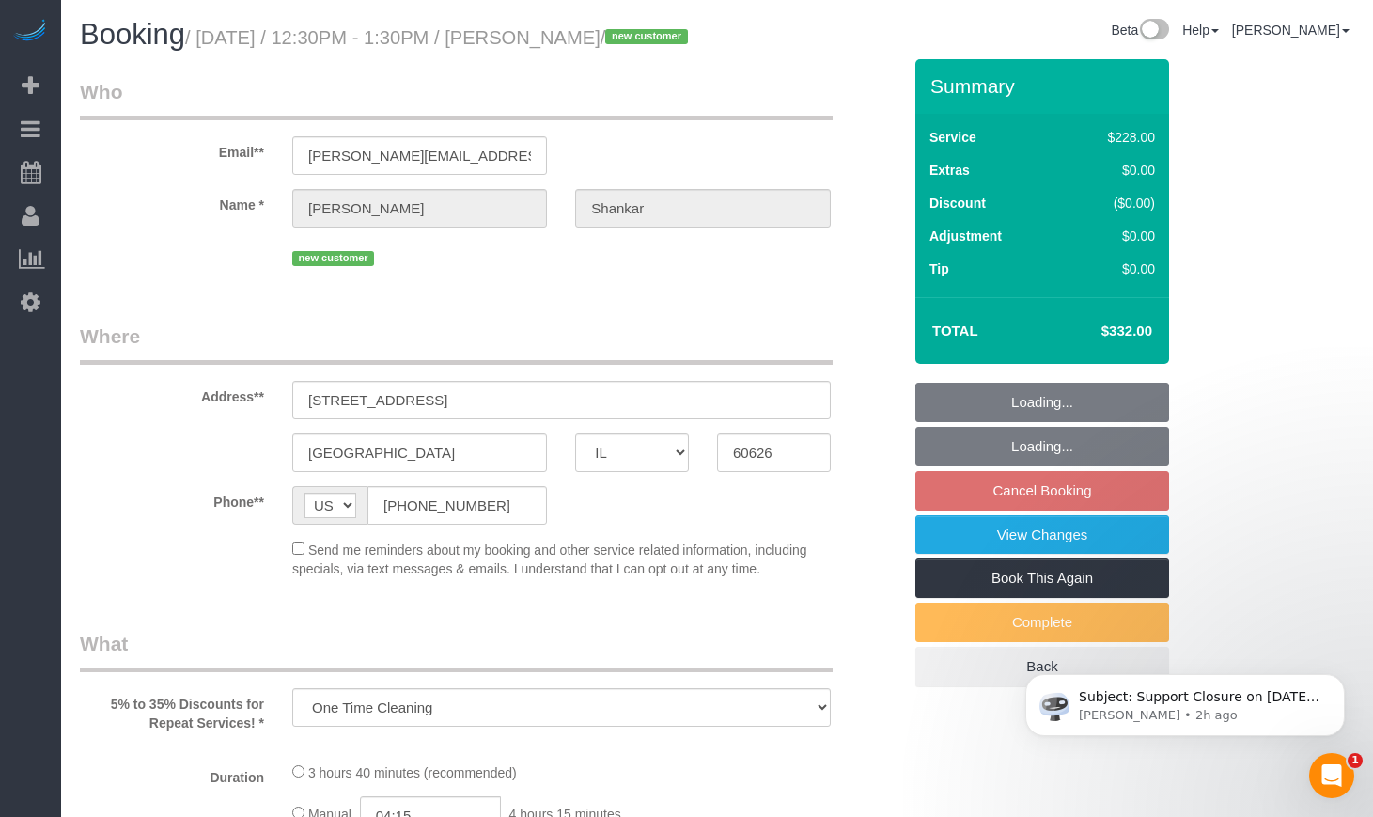
select select "number:1"
select select "number:58"
select select "number:139"
select select "number:106"
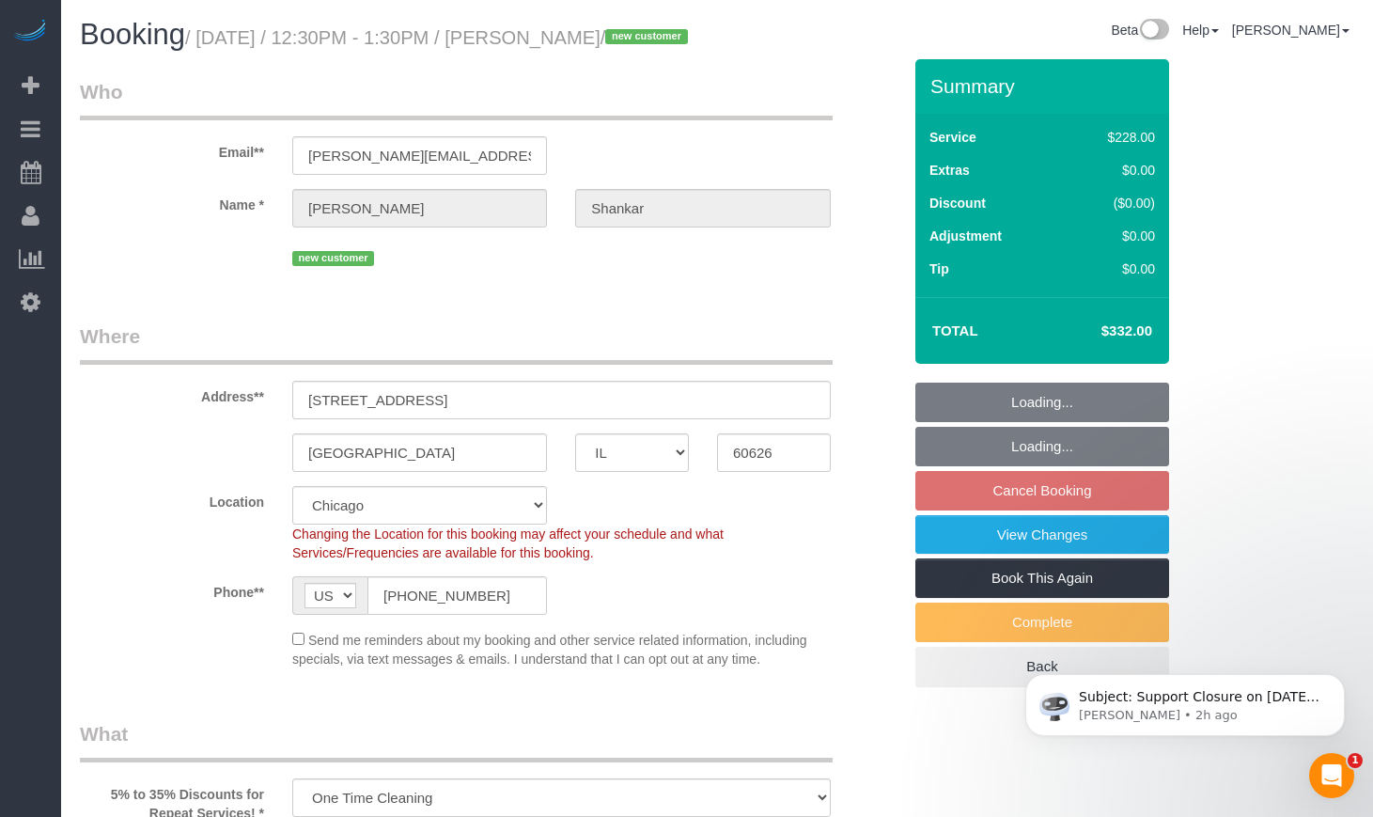
select select "spot1"
select select "512"
select select "2"
select select "6"
select select "object:1037"
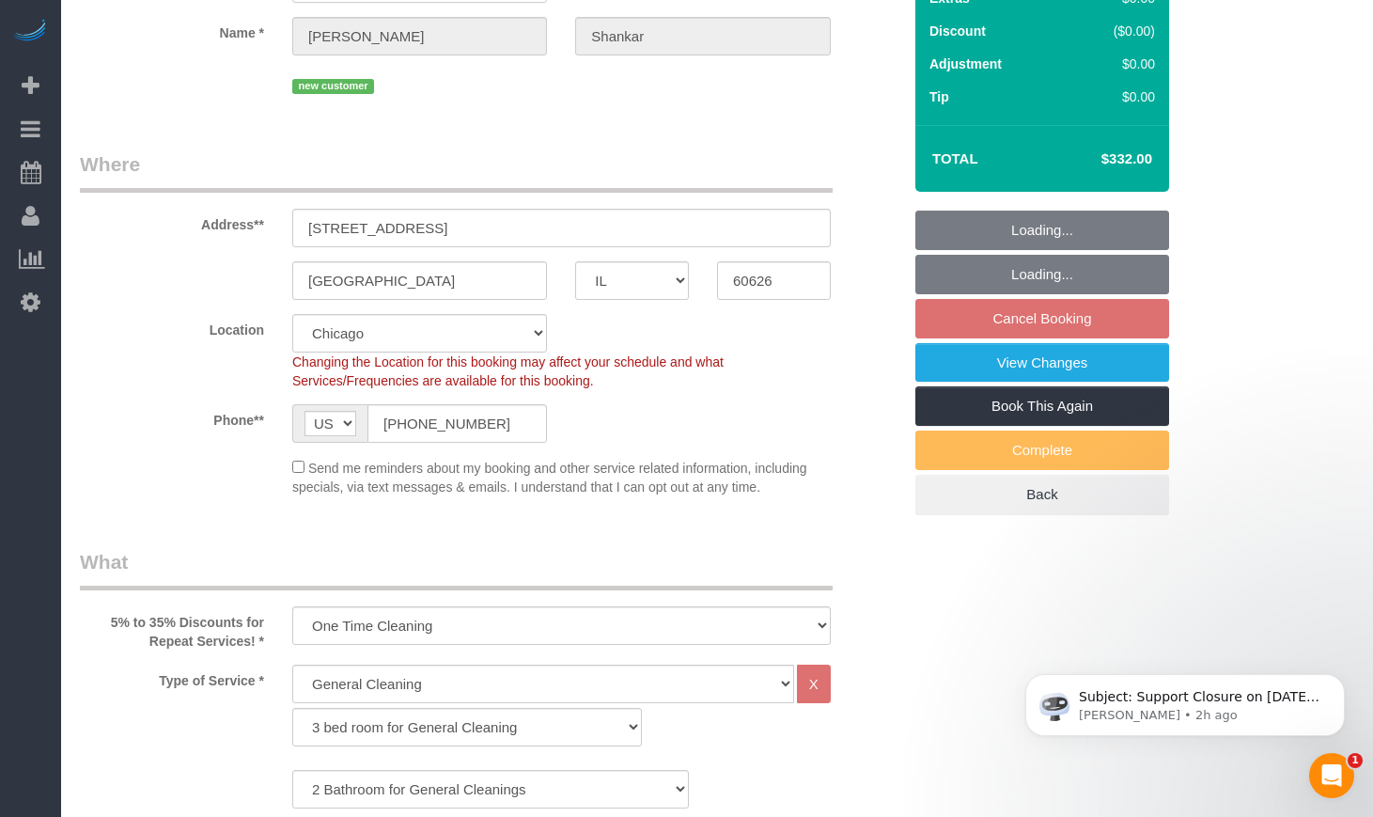
select select "2"
select select "6"
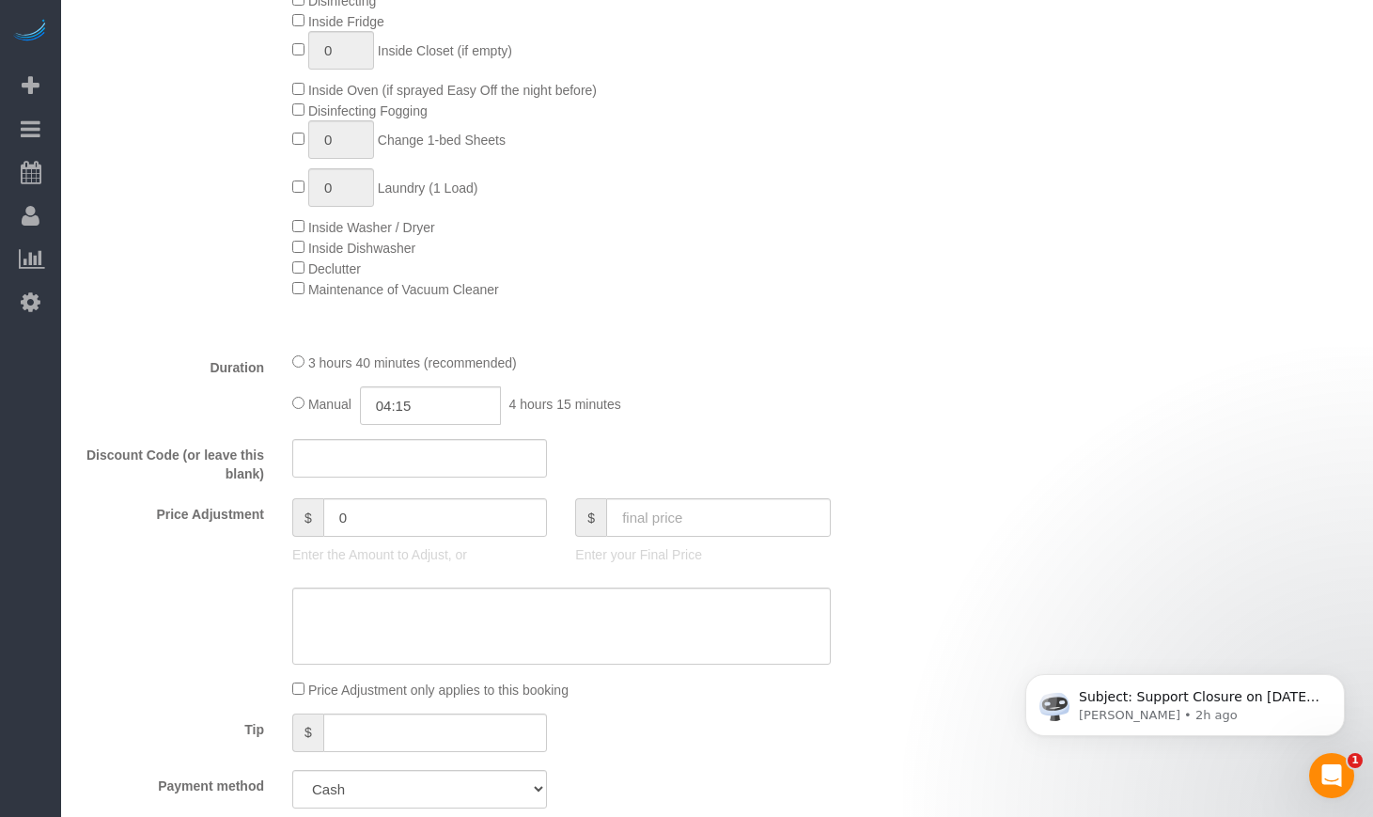
scroll to position [1579, 0]
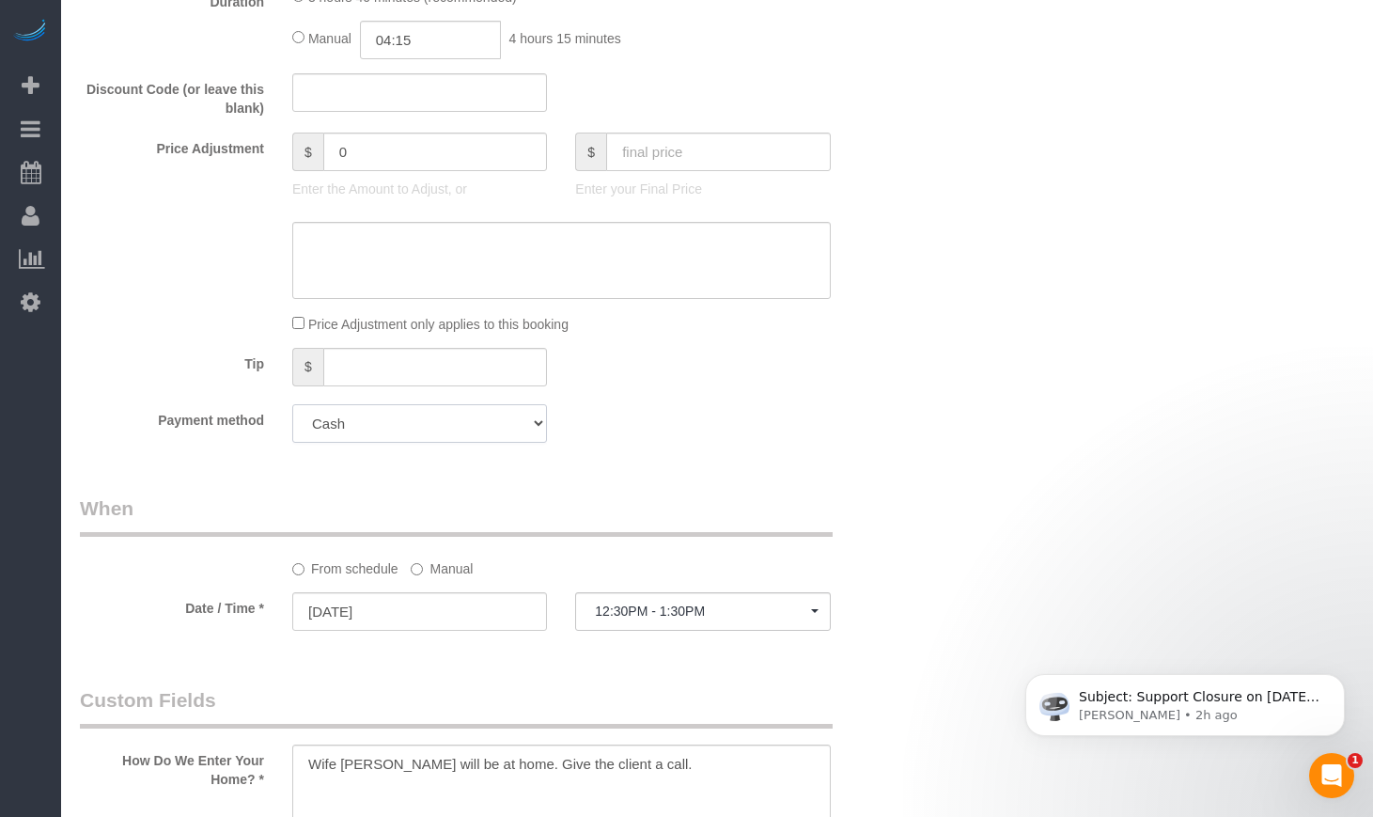
click at [539, 443] on select "Add Credit Card Cash Check Paypal" at bounding box center [419, 423] width 255 height 39
select select "string:fspay"
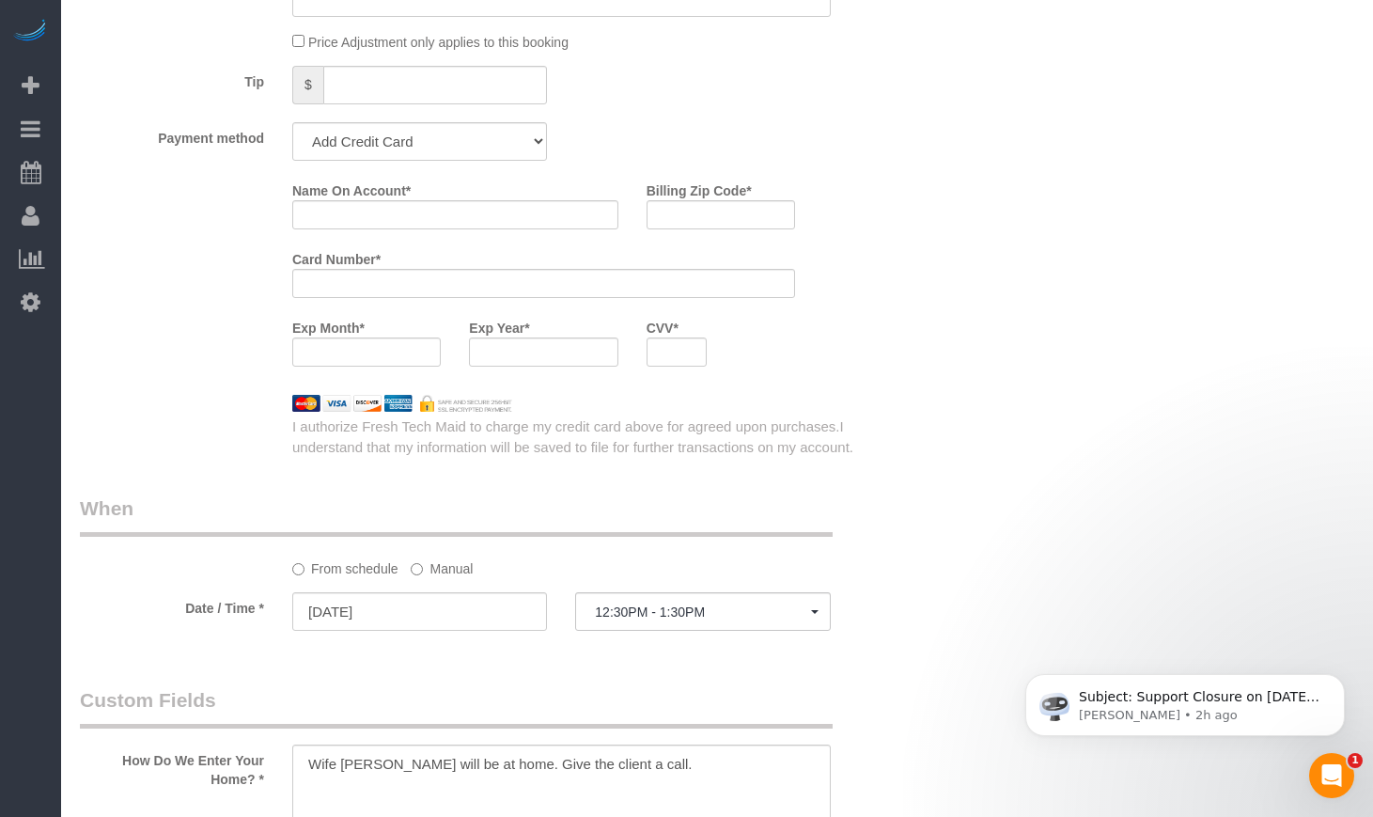
click at [473, 243] on div "Name On Account *" at bounding box center [455, 209] width 354 height 69
click at [476, 229] on input "Name On Account *" at bounding box center [455, 214] width 326 height 29
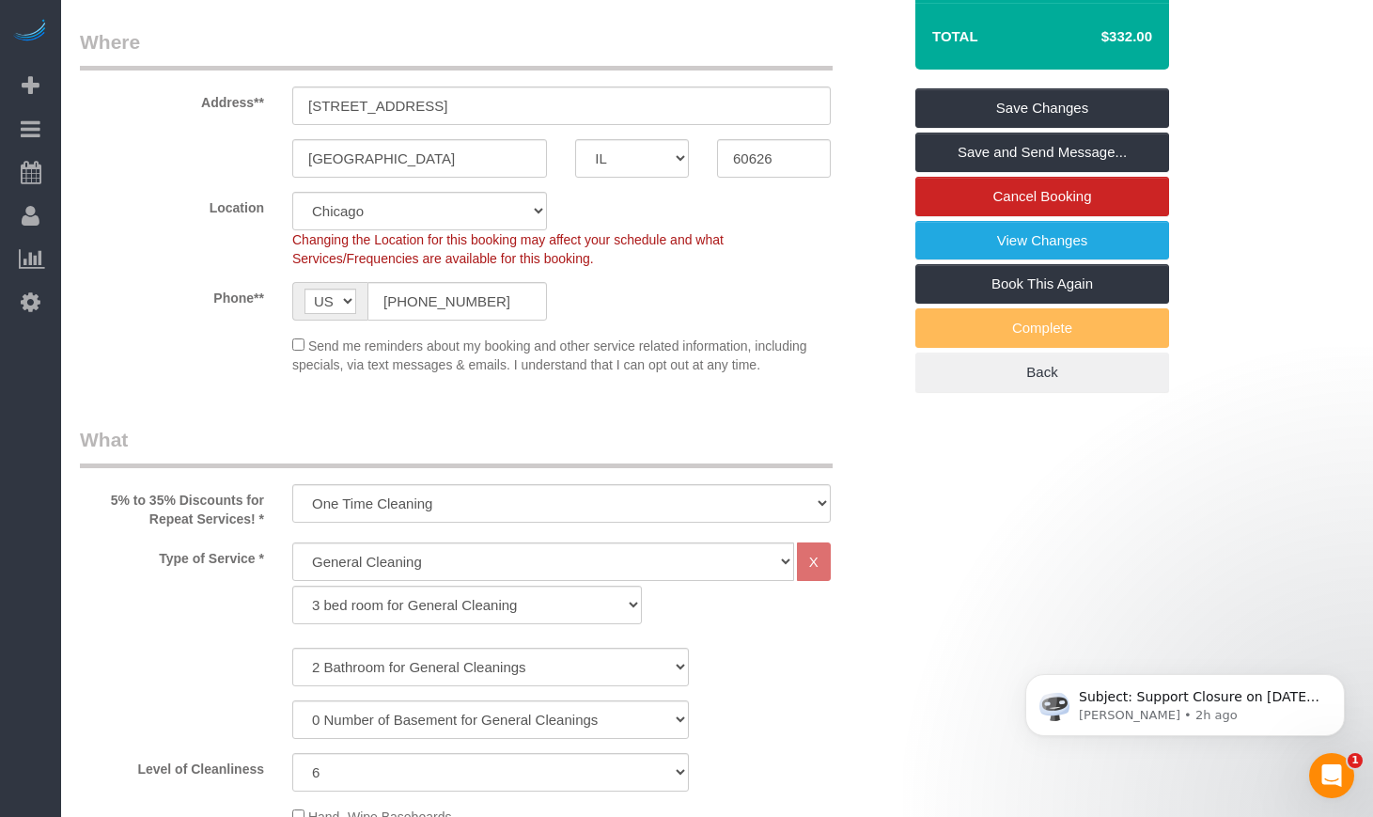
scroll to position [0, 0]
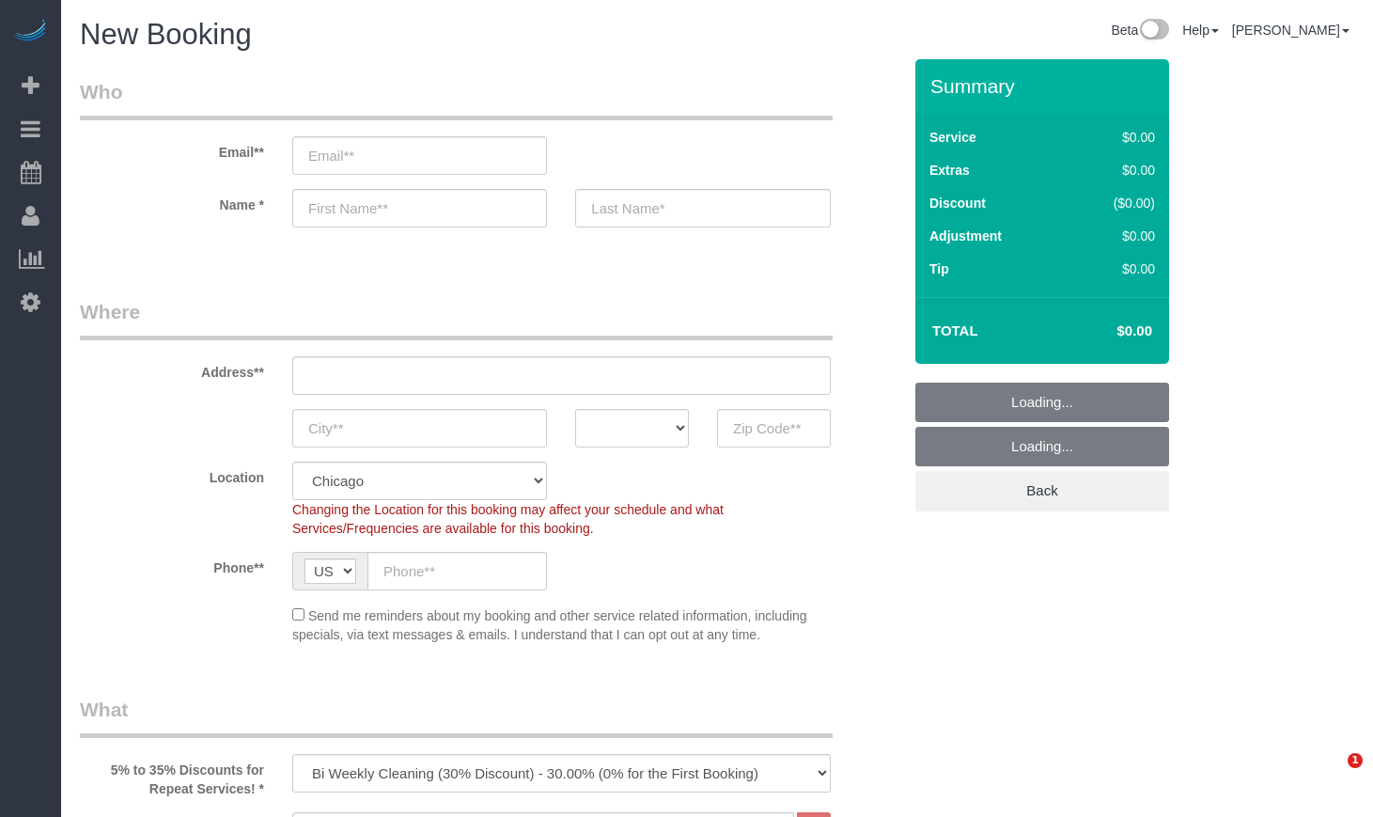
select select "512"
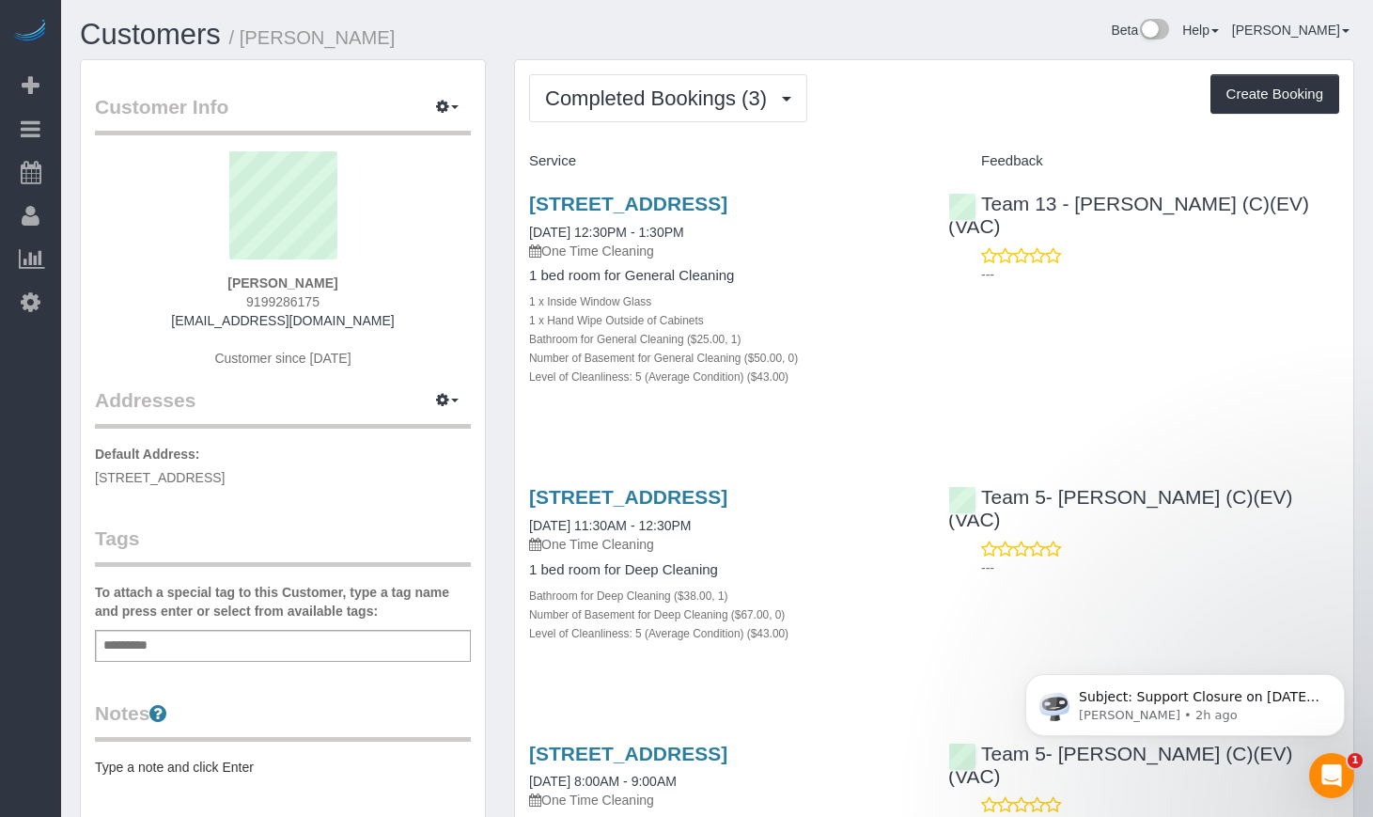
click at [636, 122] on div "Completed Bookings (3) Completed Bookings (3) Upcoming Bookings (1) Cancelled B…" at bounding box center [934, 556] width 838 height 992
click at [651, 107] on span "Completed Bookings (3)" at bounding box center [660, 97] width 231 height 23
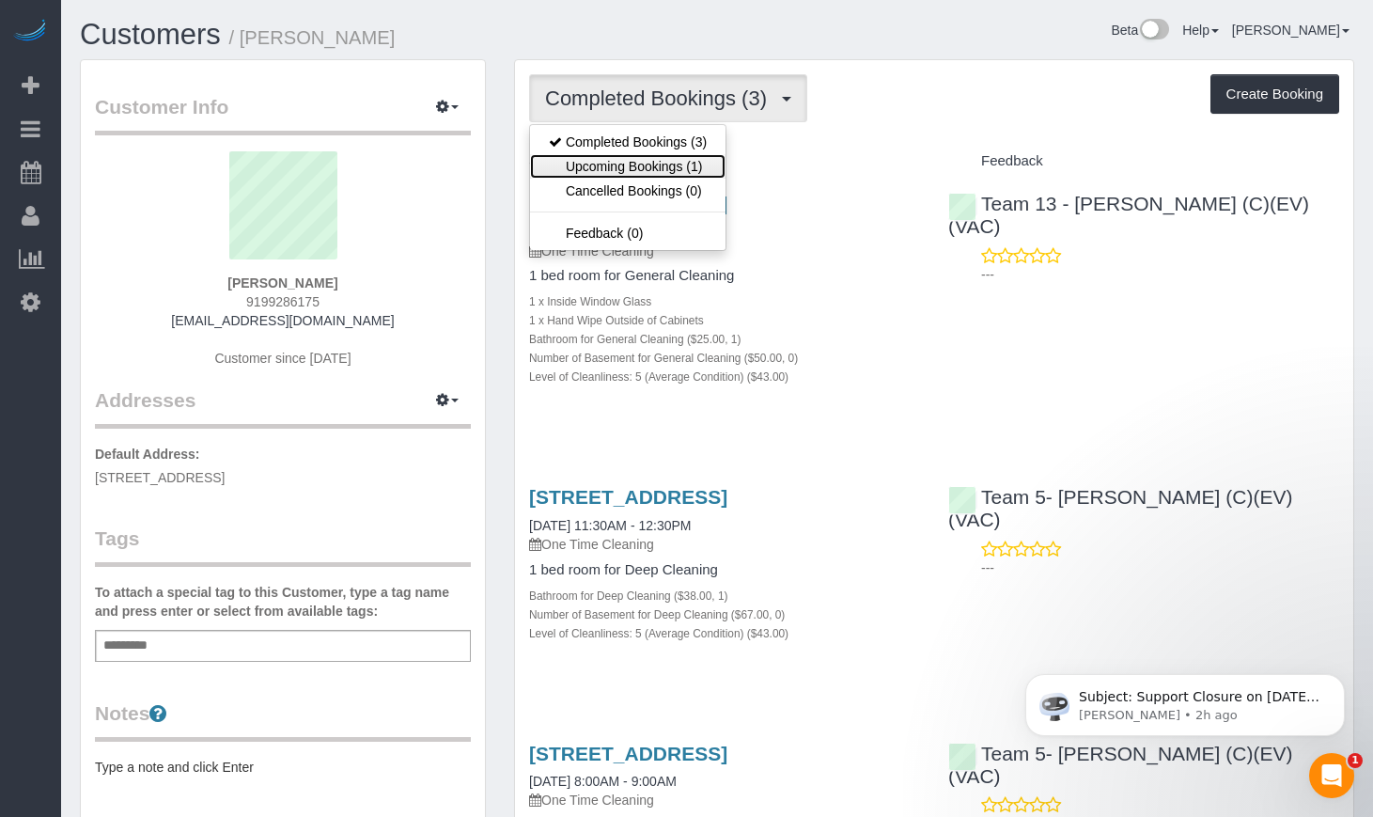
click at [628, 174] on link "Upcoming Bookings (1)" at bounding box center [627, 166] width 195 height 24
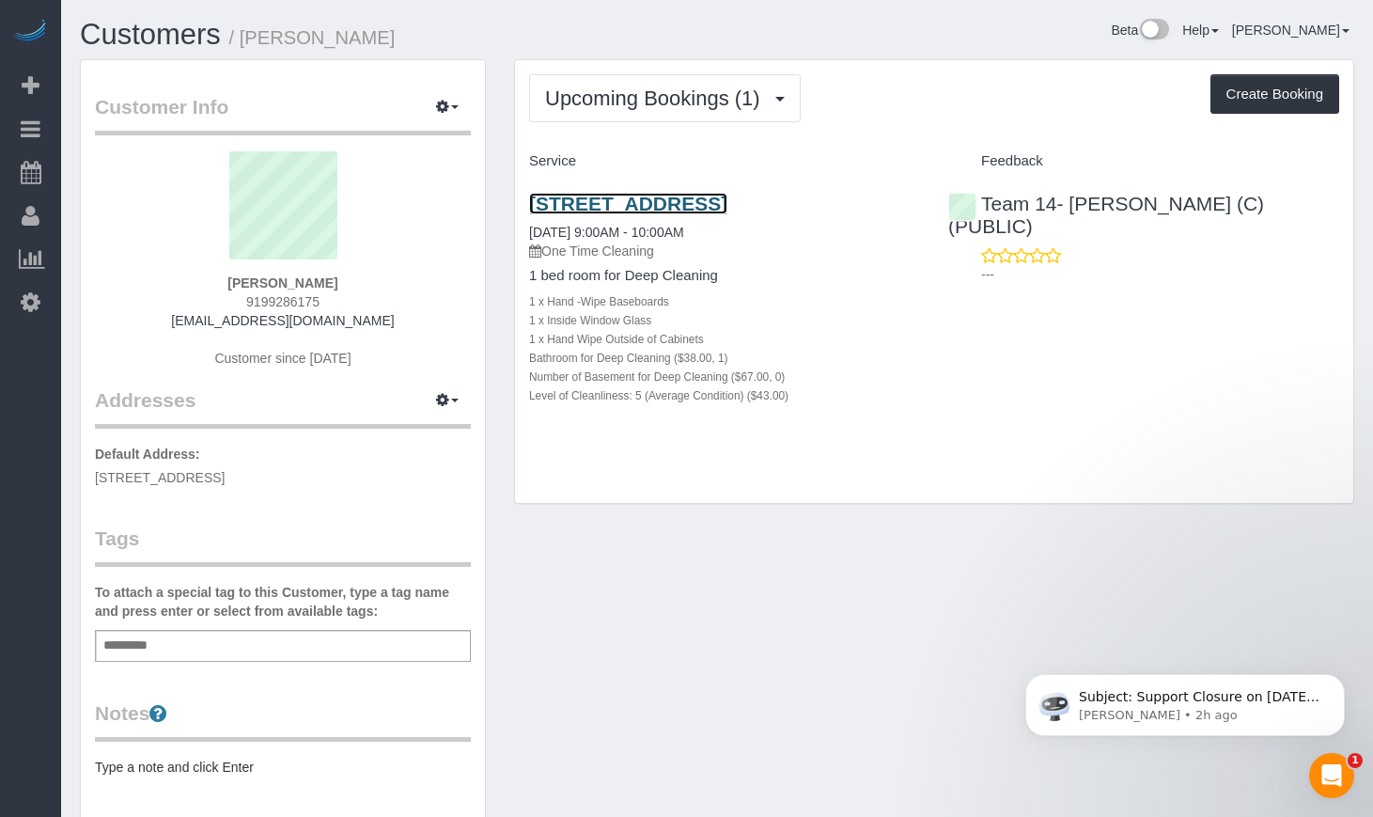
click at [594, 202] on link "5427 S University Ave, Apt B3, Chicago, IL 60615" at bounding box center [628, 204] width 198 height 22
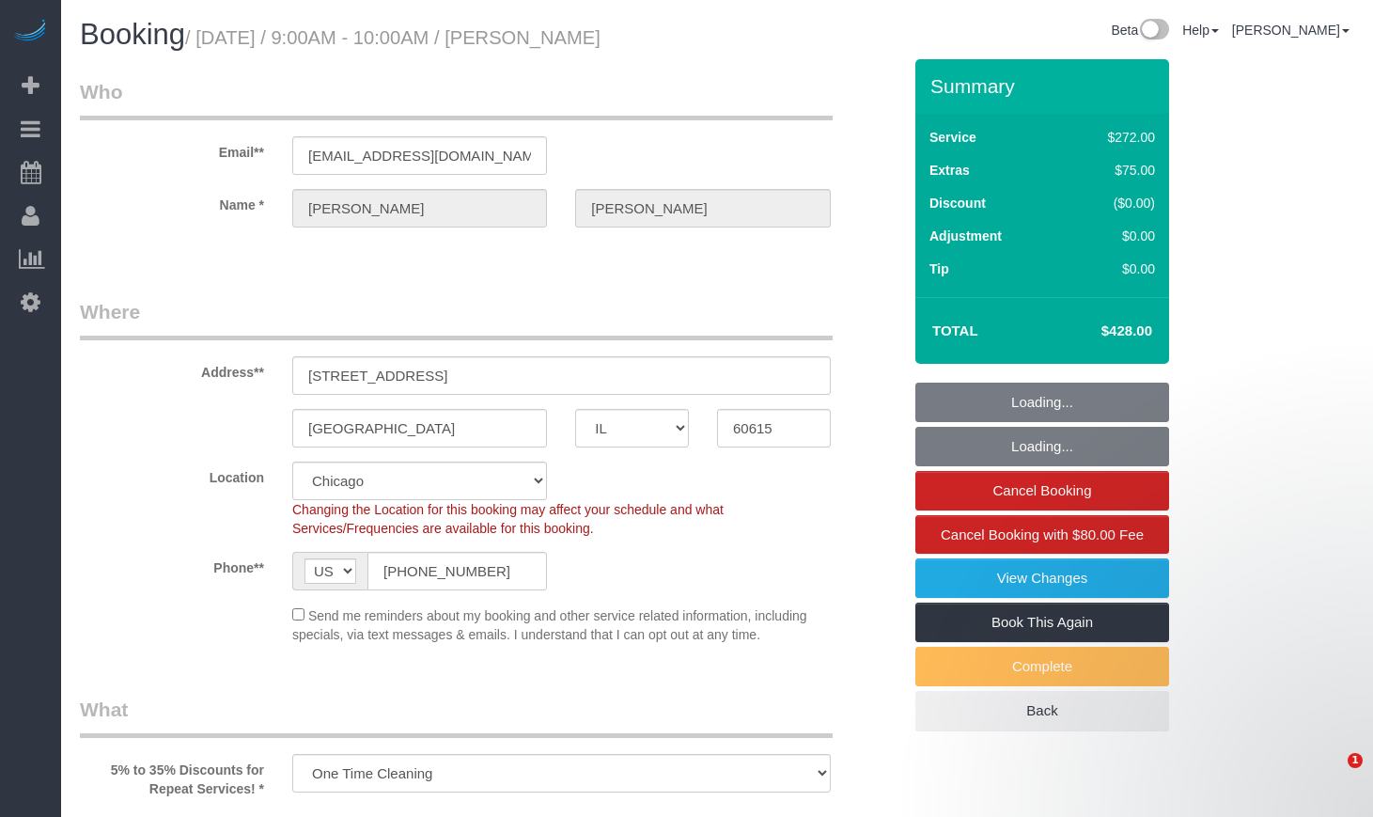
select select "IL"
select select "string:fspay-e1b4e826-9504-4b98-8dab-42cf44e718b5"
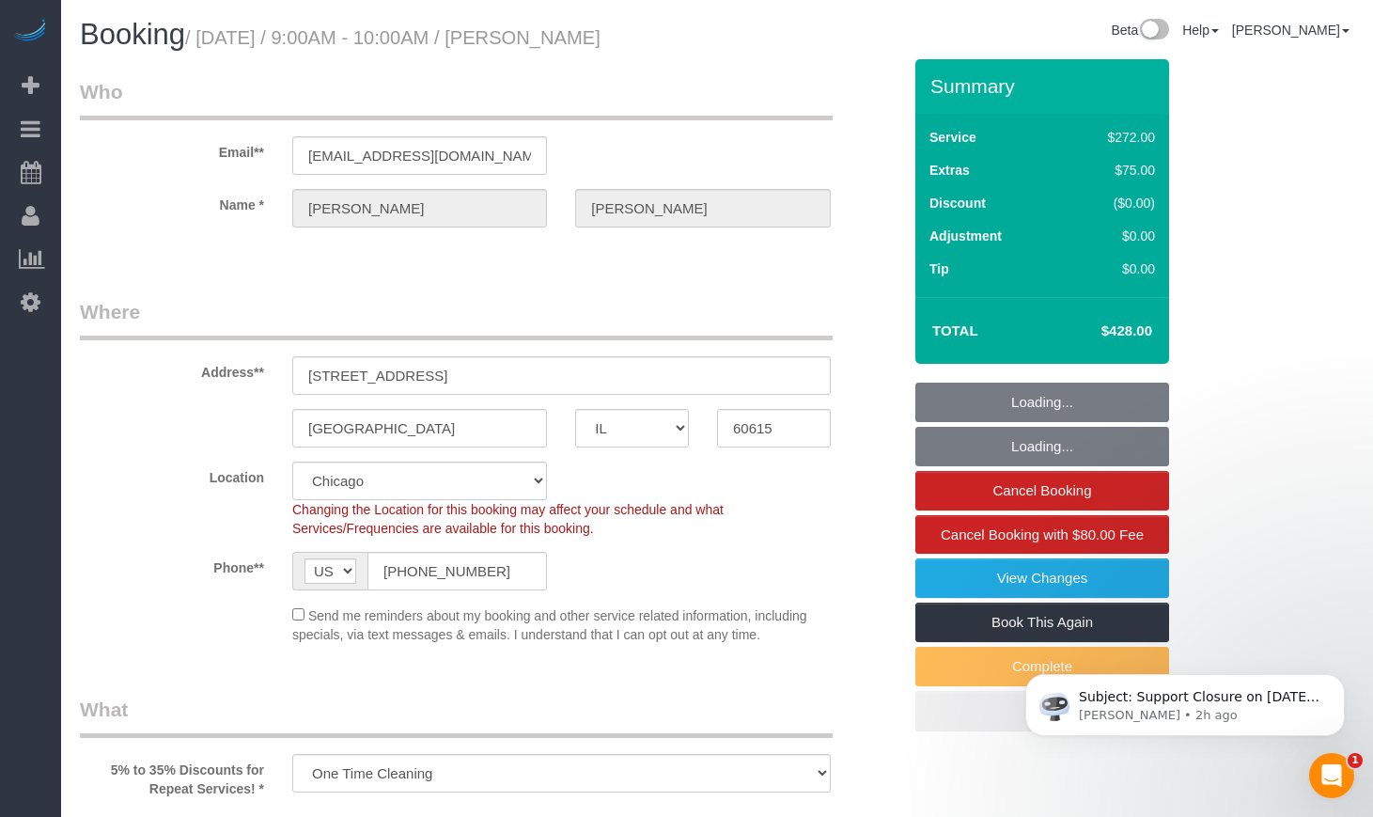
select select "object:589"
select select "513"
select select "5"
select select "spot1"
select select "number:1"
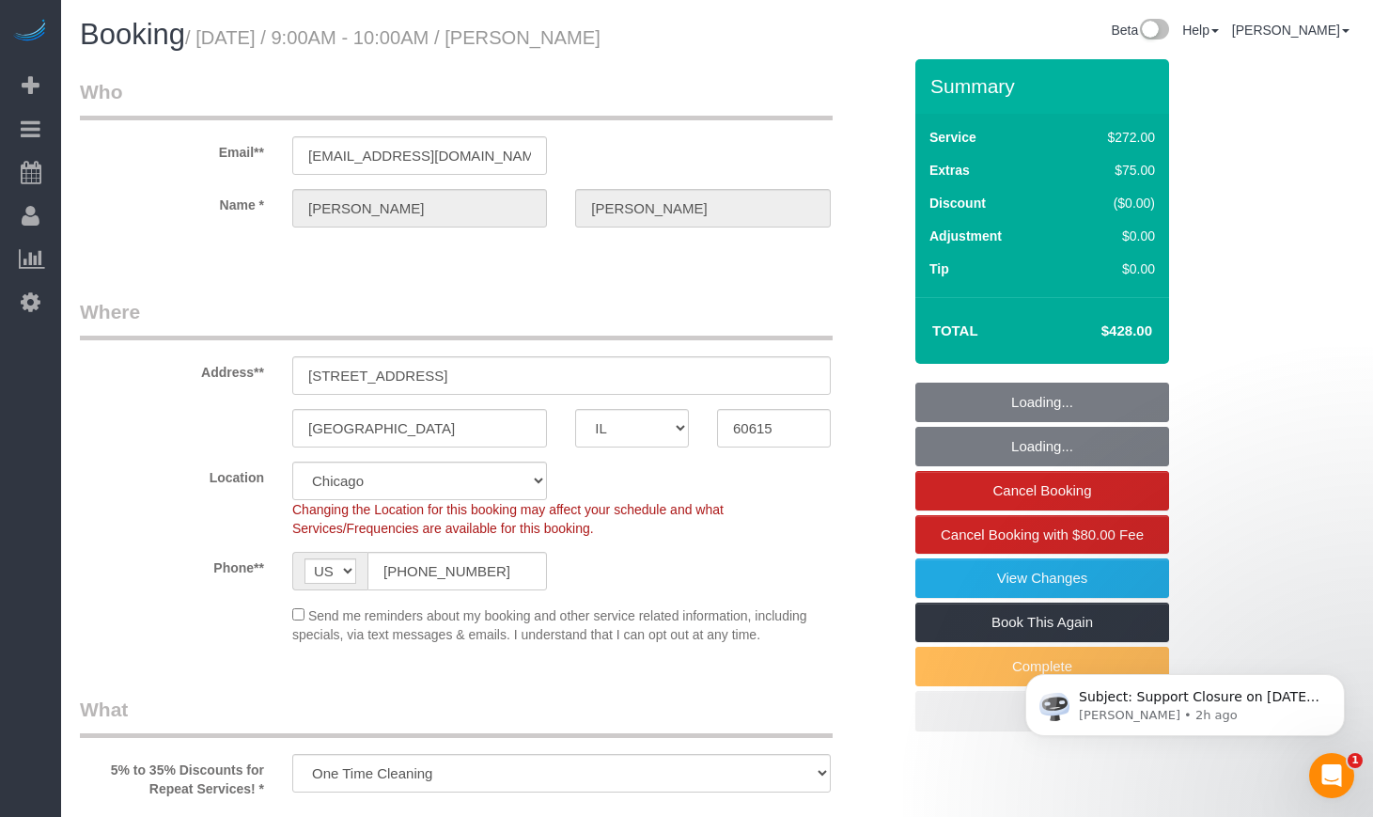
select select "number:66"
select select "number:139"
select select "number:106"
select select "5"
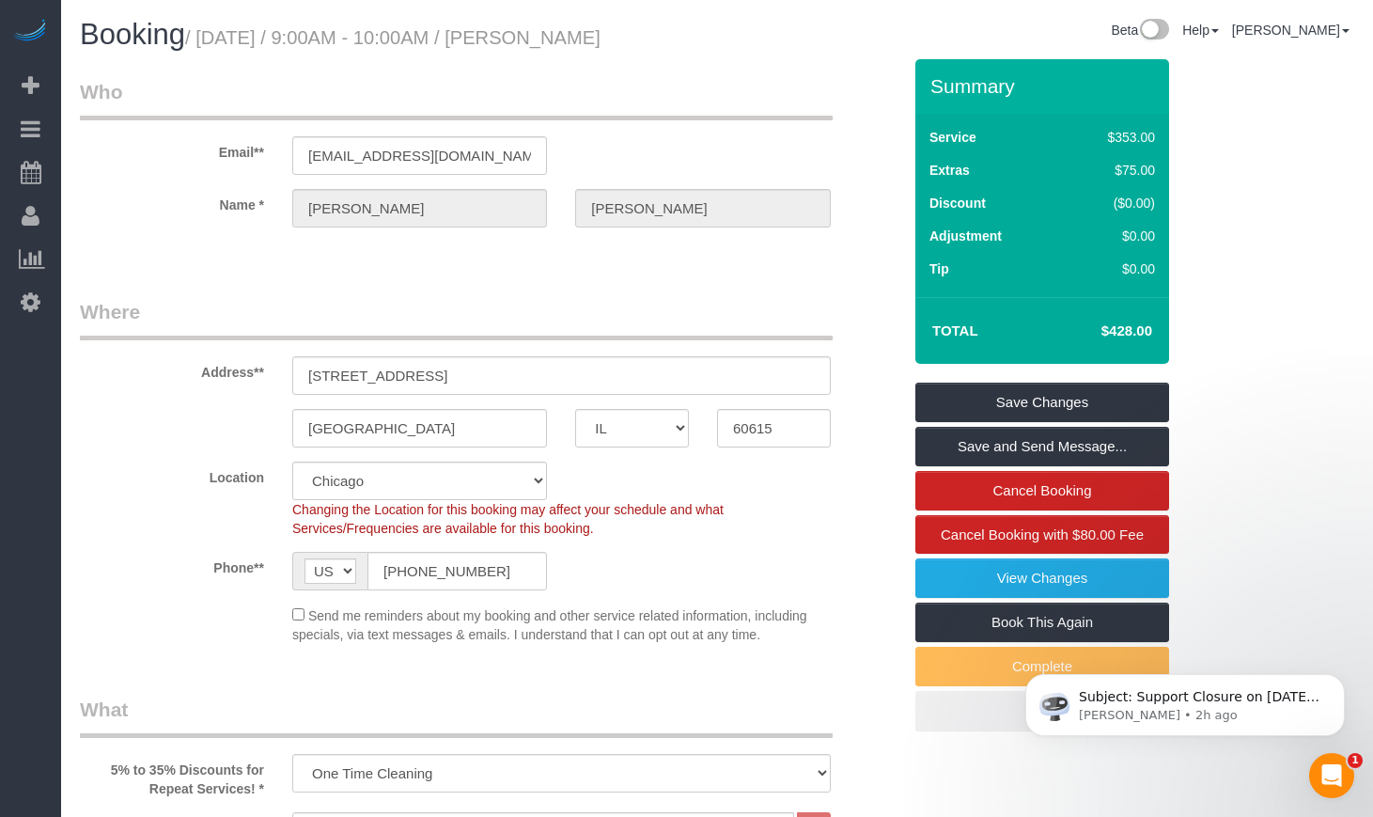
click at [1206, 306] on div "Summary Service $353.00 Extras $75.00 Discount ($0.00) Adjustment $0.00 Tip $0.…" at bounding box center [1060, 413] width 319 height 709
